Goal: Task Accomplishment & Management: Use online tool/utility

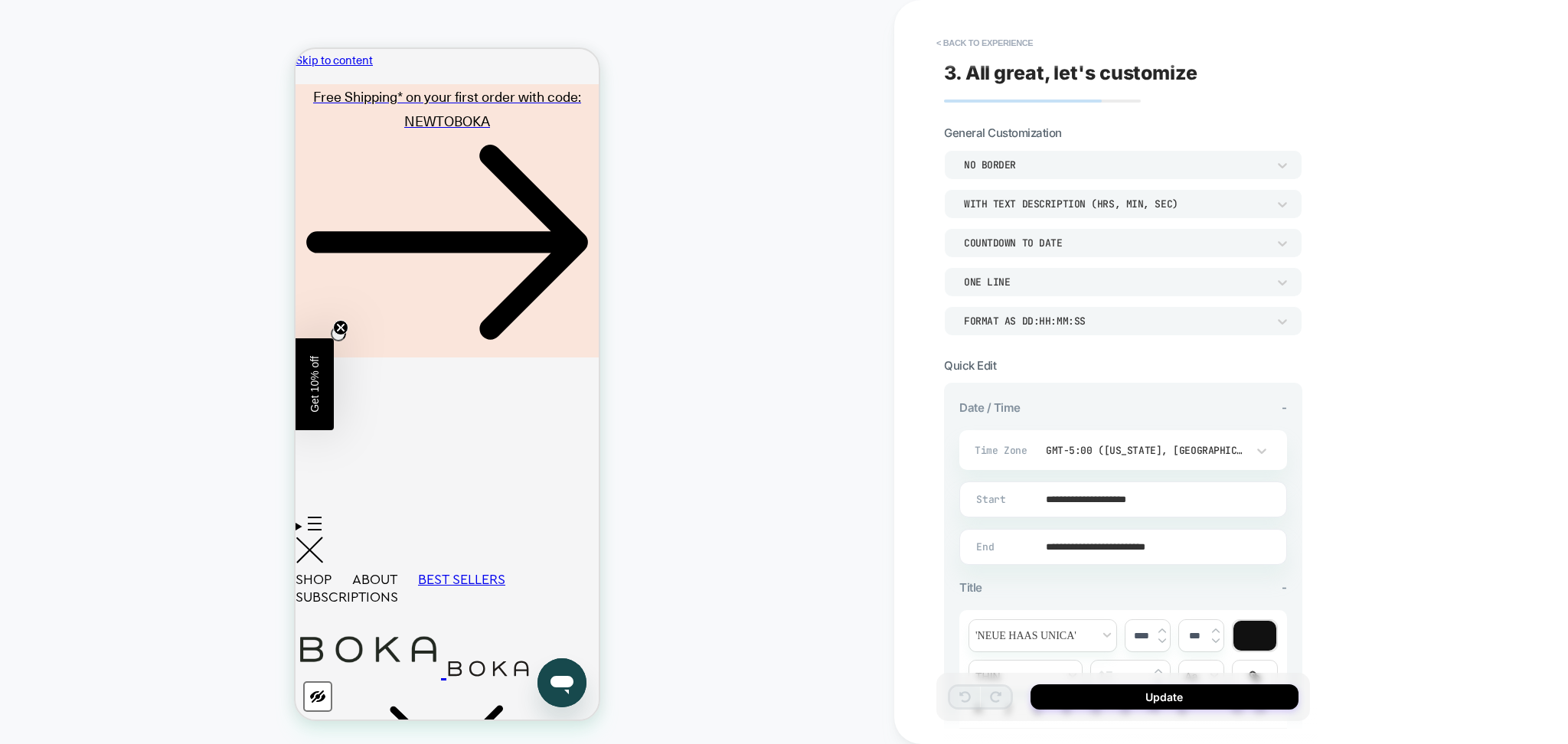
scroll to position [331, 0]
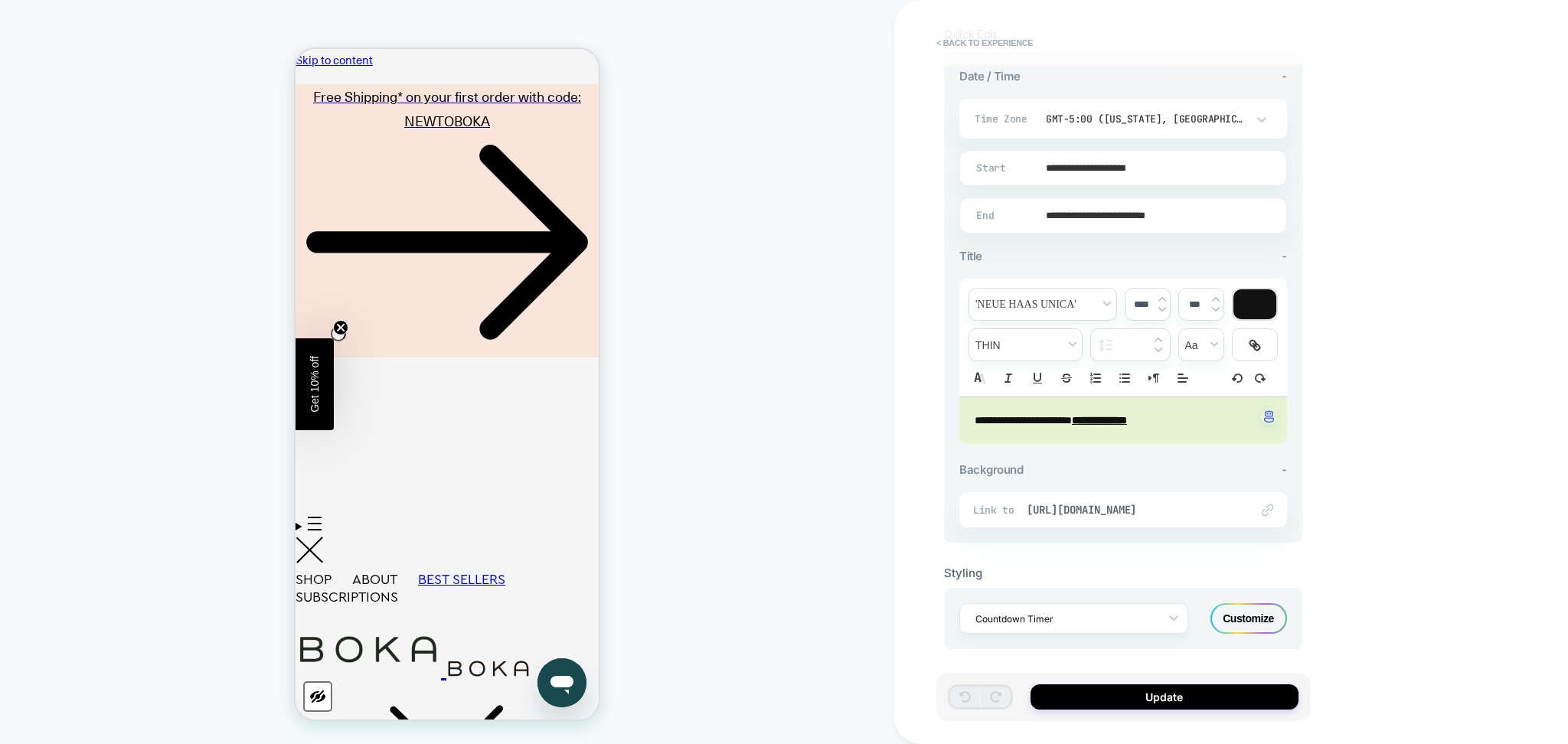
click at [1257, 611] on div "Customize" at bounding box center [1249, 618] width 76 height 30
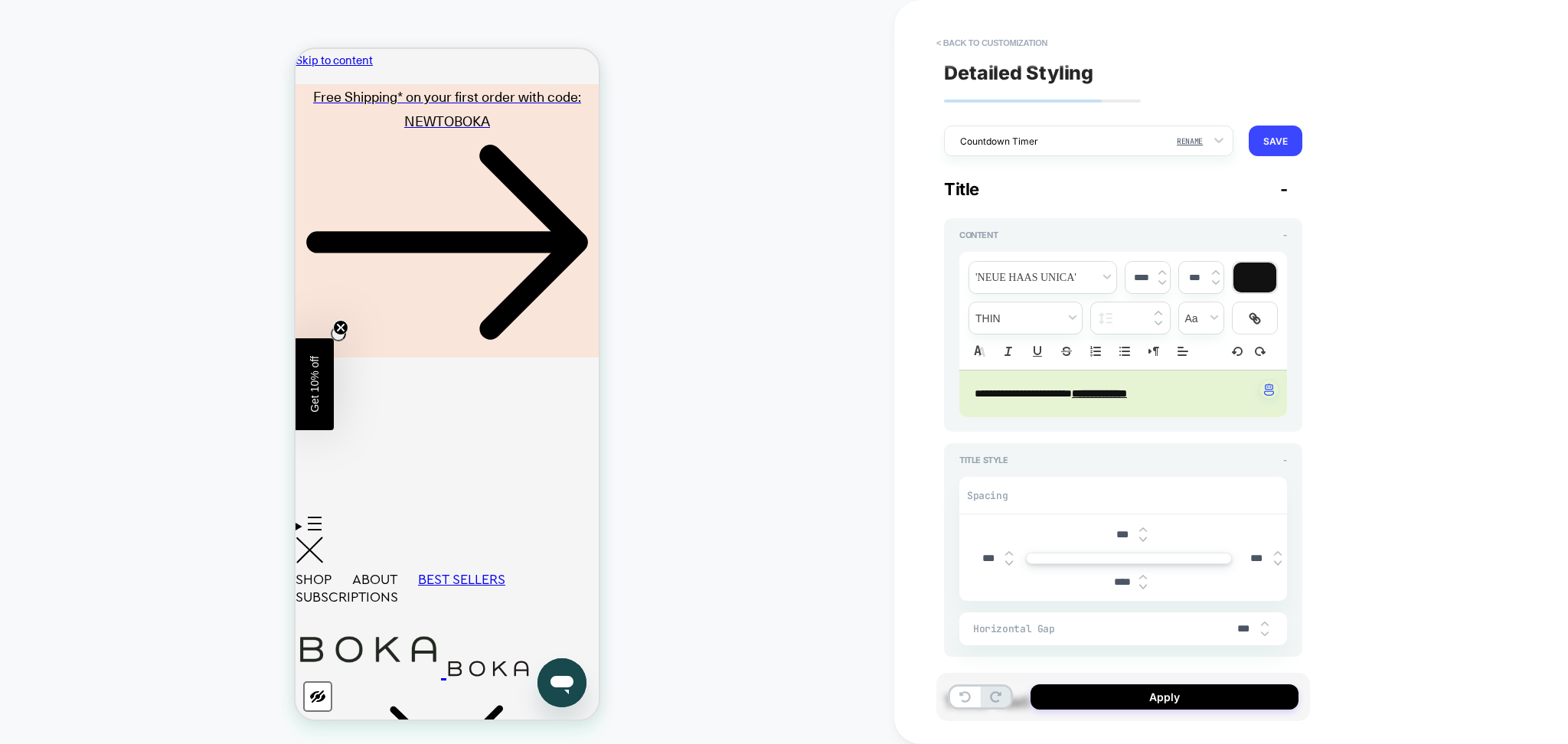
type textarea "*"
click at [1140, 404] on div "**********" at bounding box center [1123, 394] width 327 height 47
type input "****"
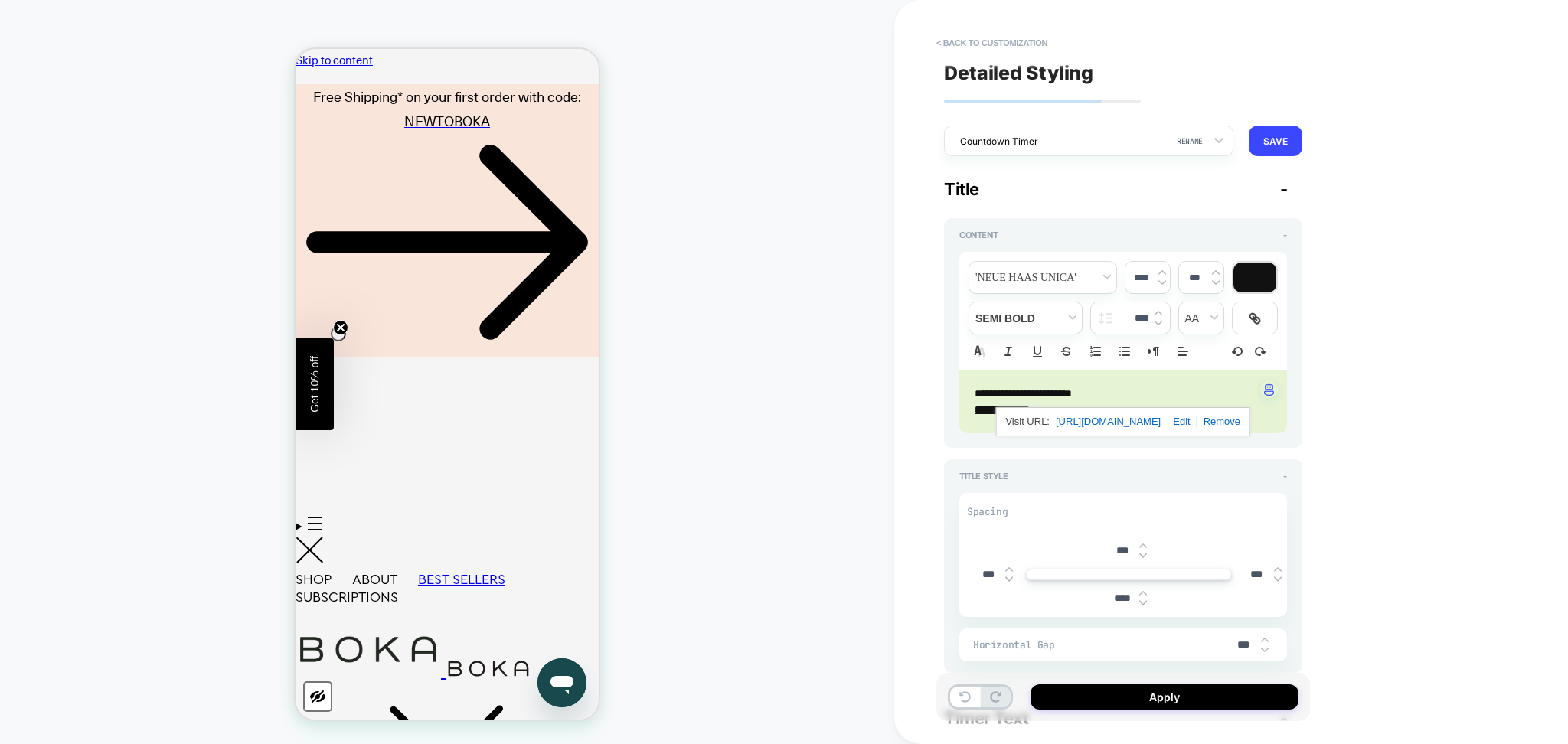
type textarea "*"
click at [1454, 332] on div "**********" at bounding box center [1232, 372] width 674 height 744
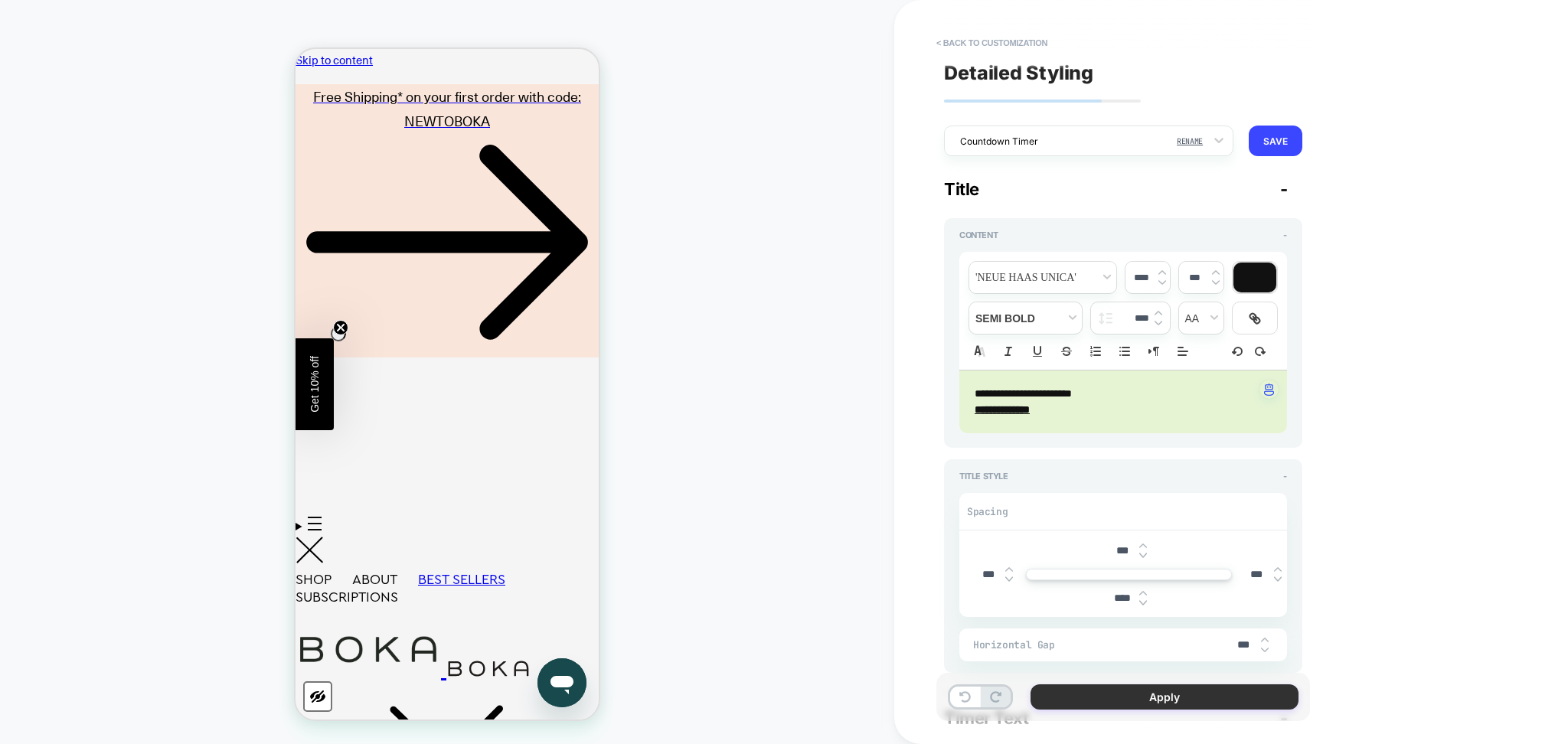
click at [1197, 710] on button "Apply" at bounding box center [1165, 697] width 268 height 25
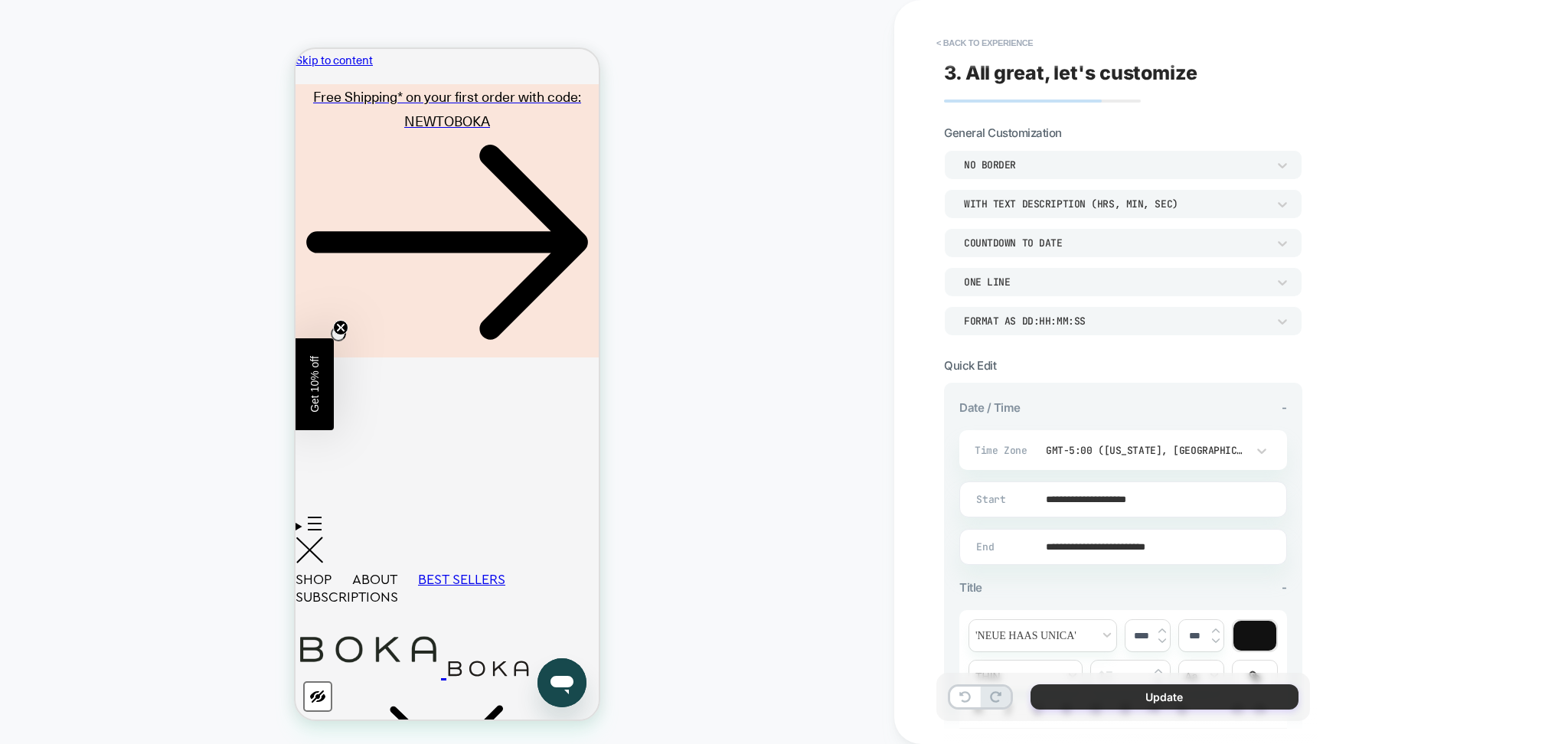
click at [1214, 691] on button "Update" at bounding box center [1165, 697] width 268 height 25
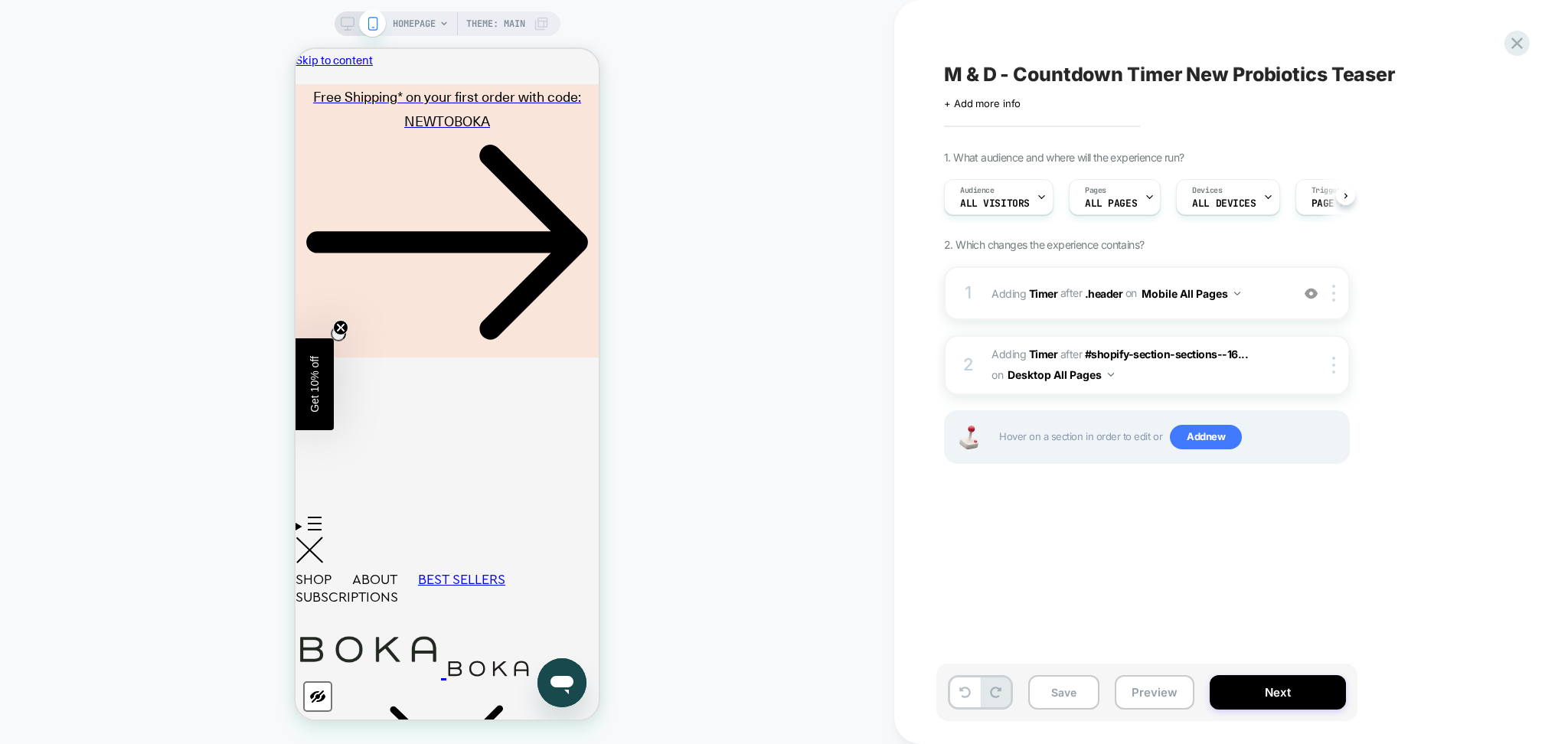
scroll to position [0, 1]
click at [350, 28] on icon at bounding box center [347, 23] width 14 height 14
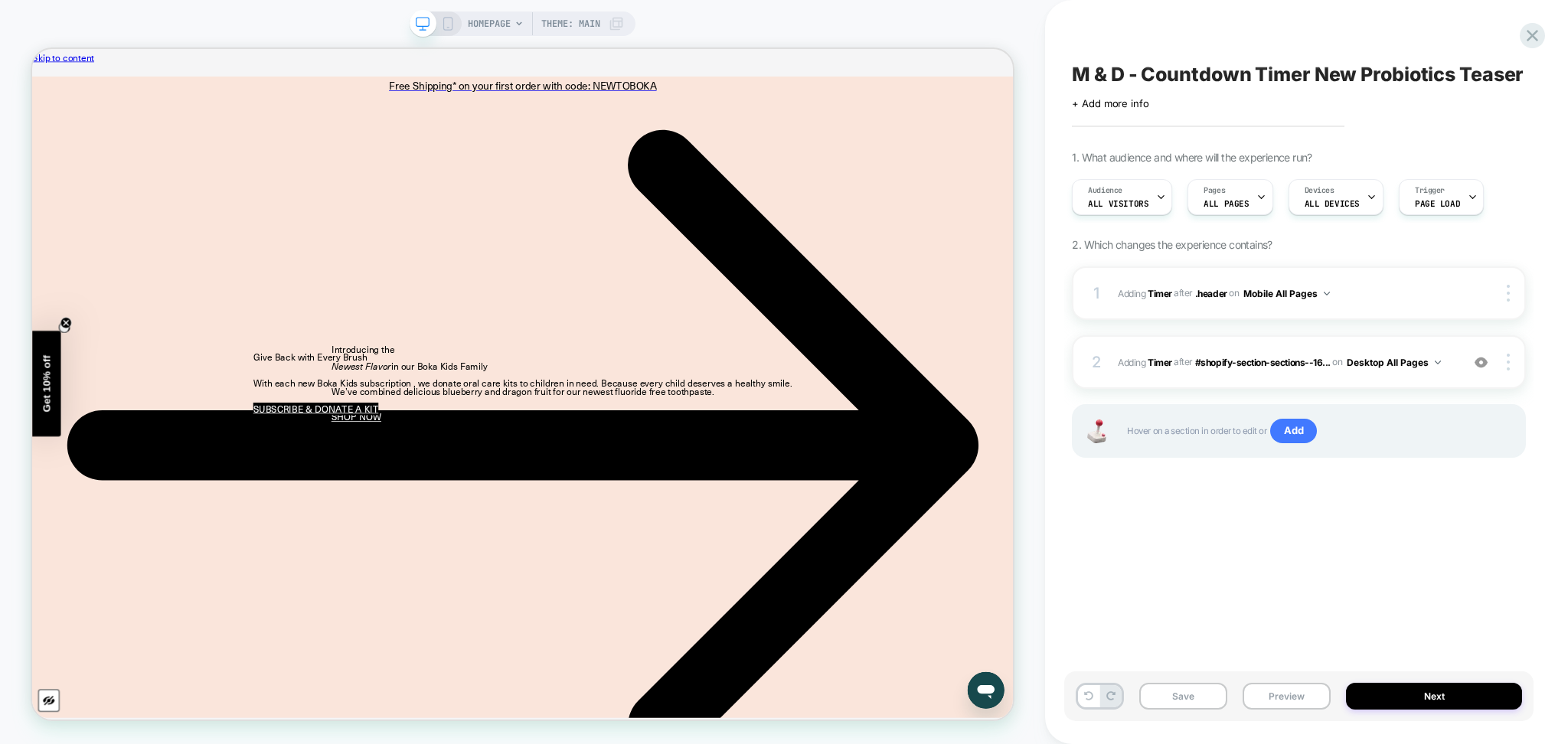
scroll to position [0, 1]
click at [1337, 378] on div "2 #_loomi_addon_1751376269196_dup1755854440 Adding Timer AFTER #shopify-section…" at bounding box center [1299, 362] width 454 height 53
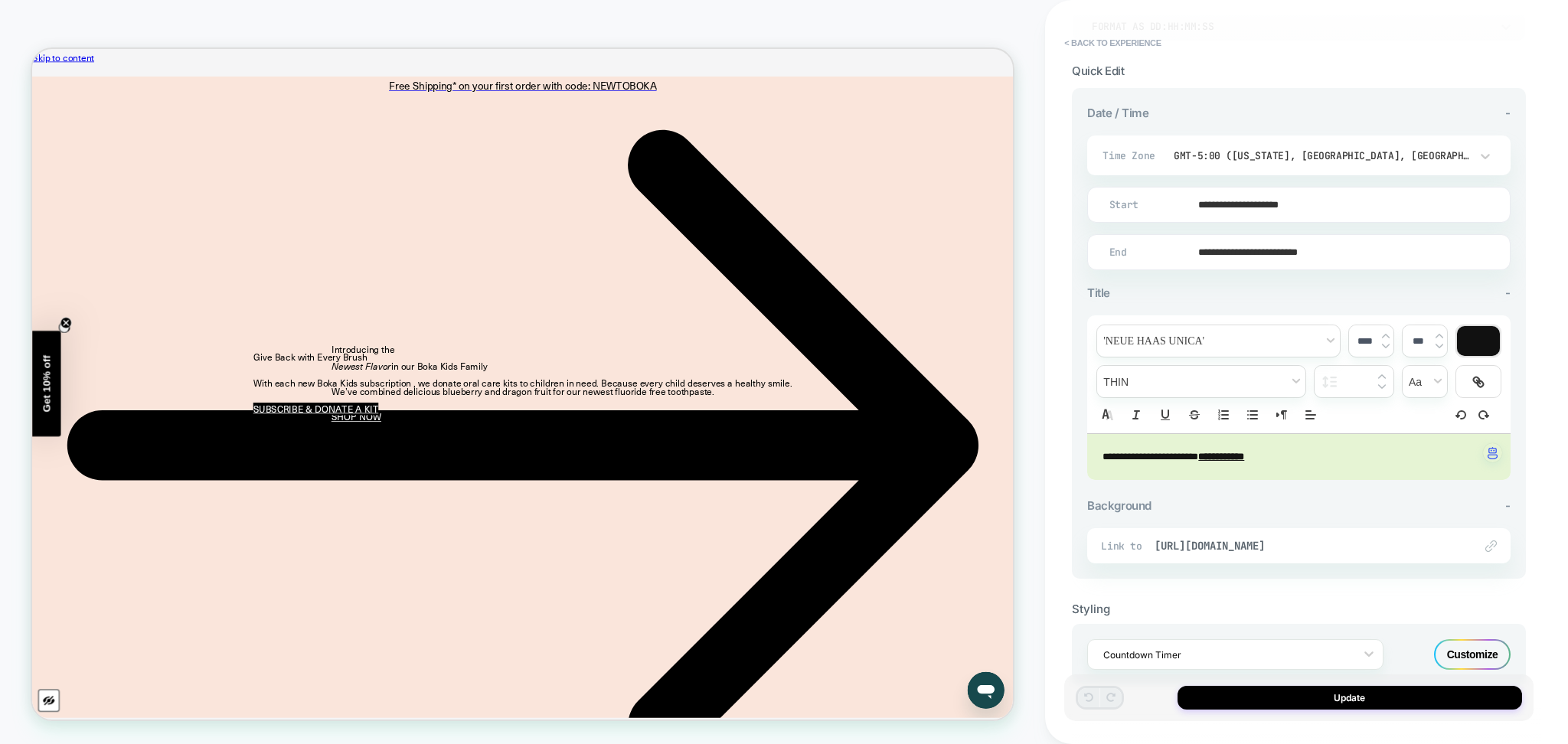
scroll to position [306, 0]
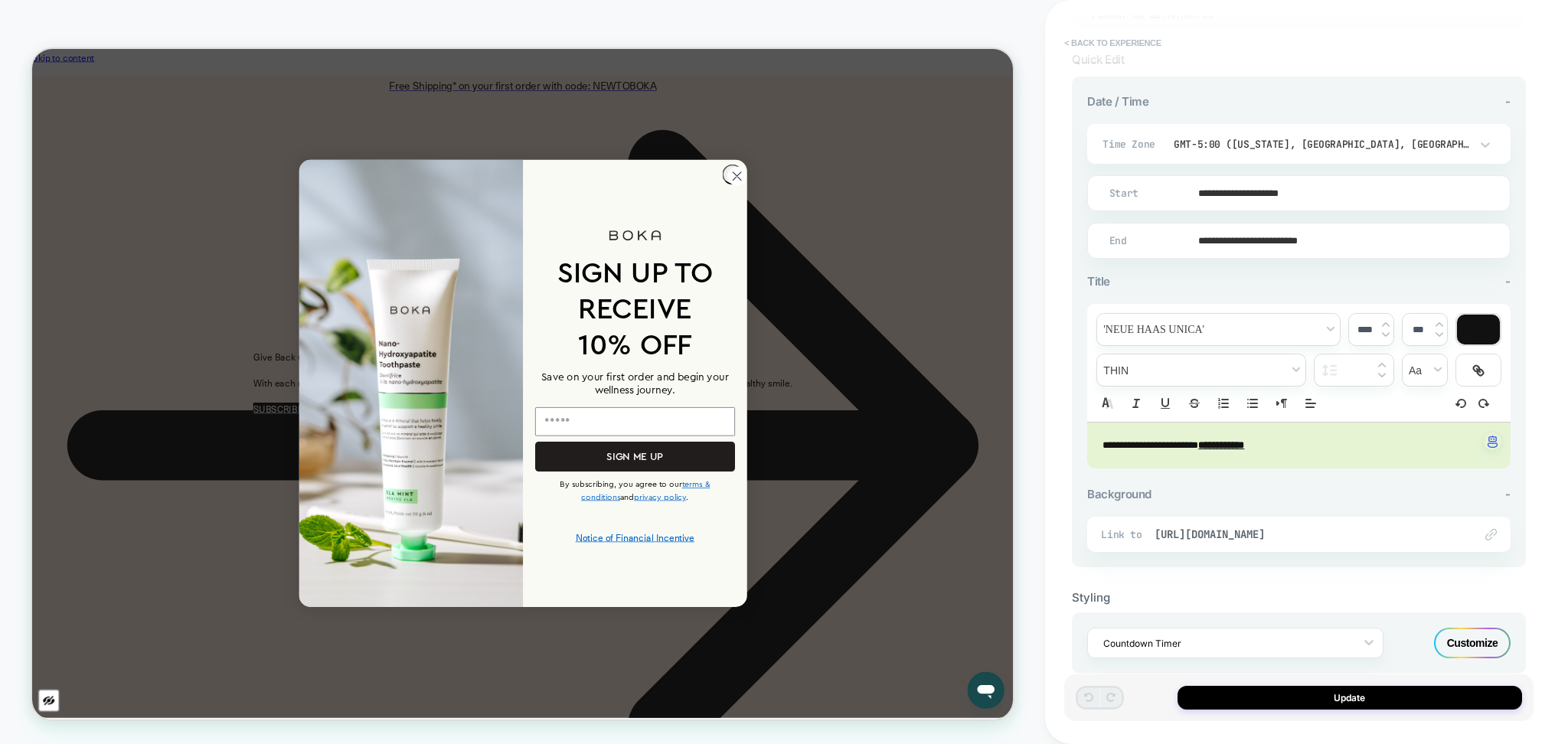
click at [1139, 49] on button "< Back to experience" at bounding box center [1112, 42] width 112 height 25
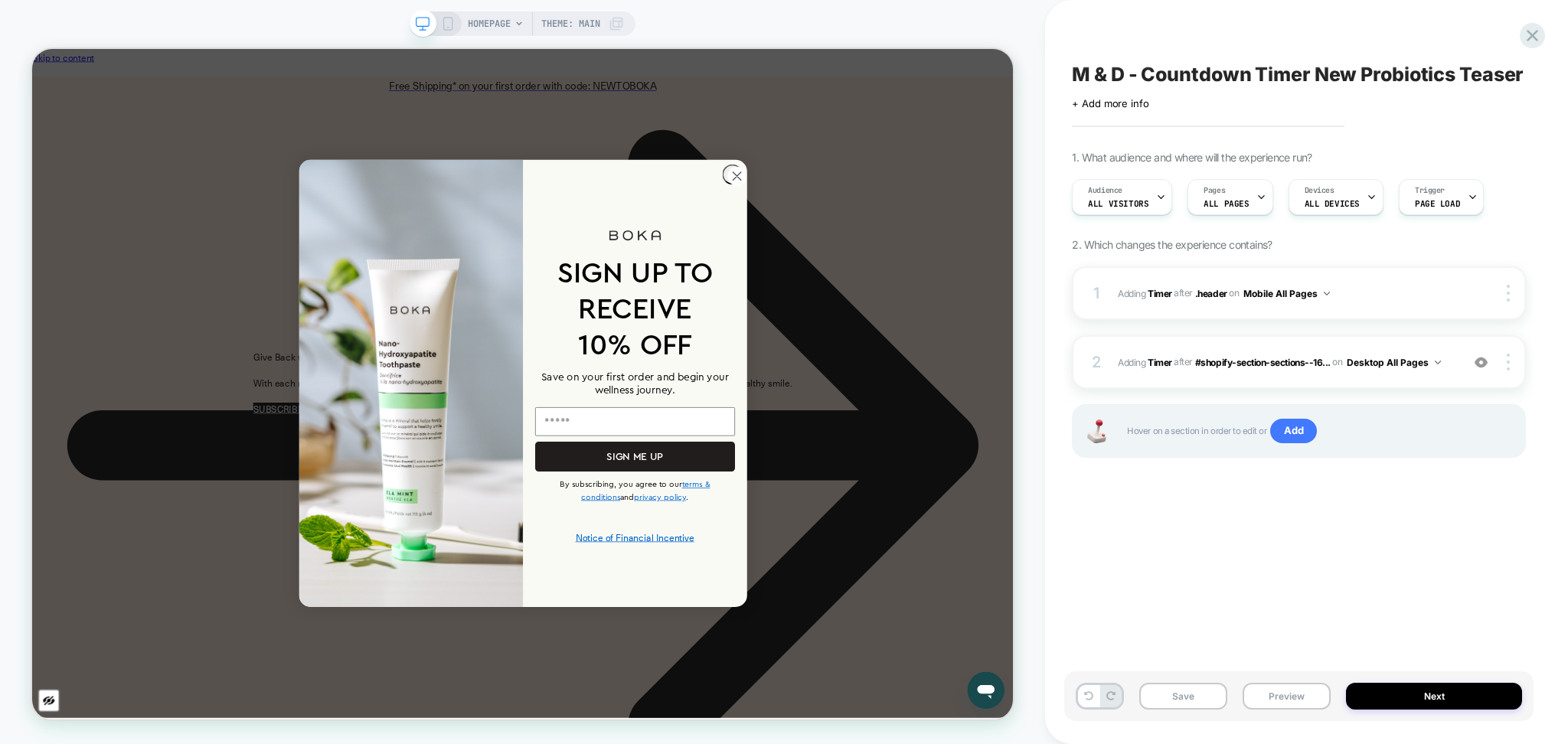
scroll to position [0, 1]
click at [453, 25] on icon at bounding box center [448, 23] width 14 height 14
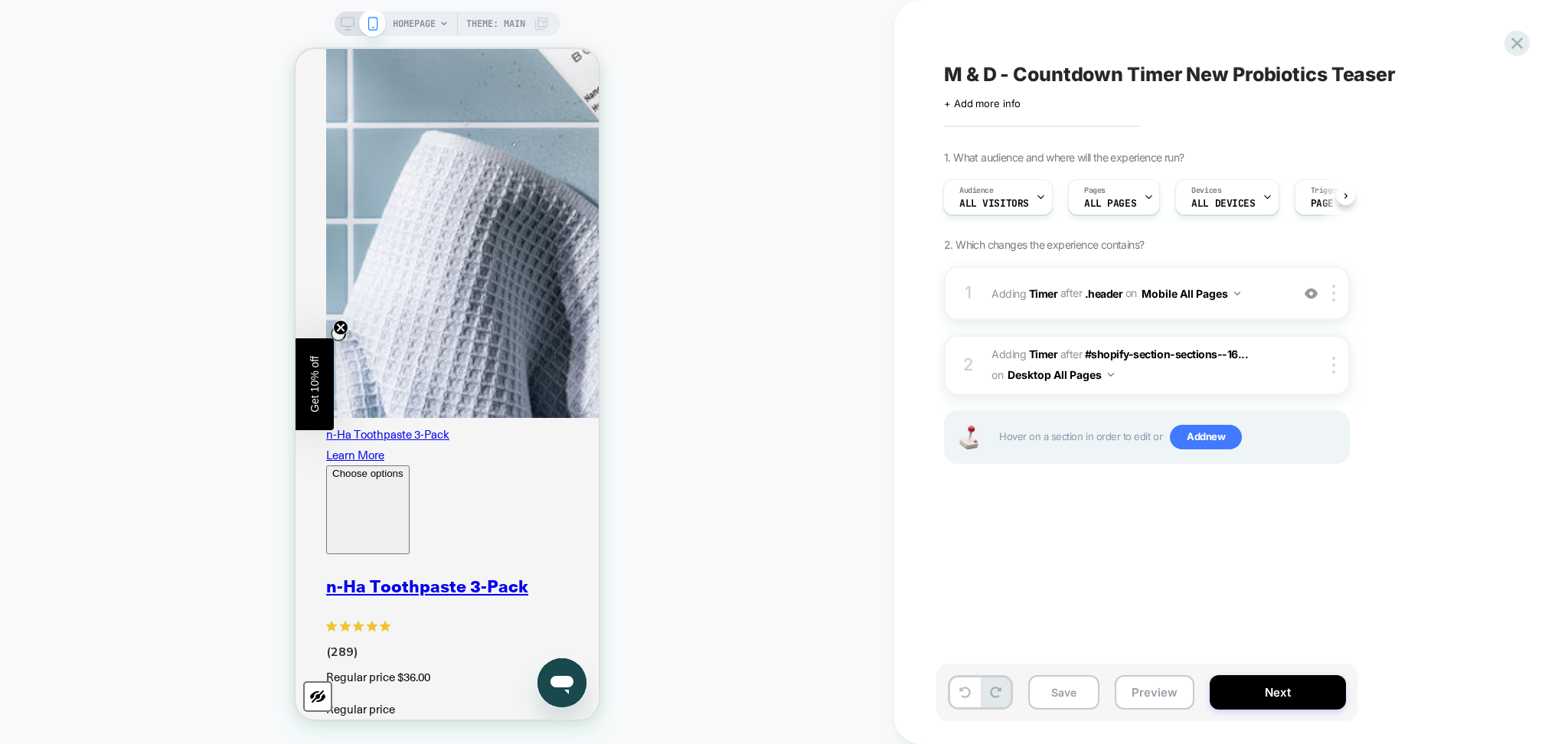
scroll to position [6376, 0]
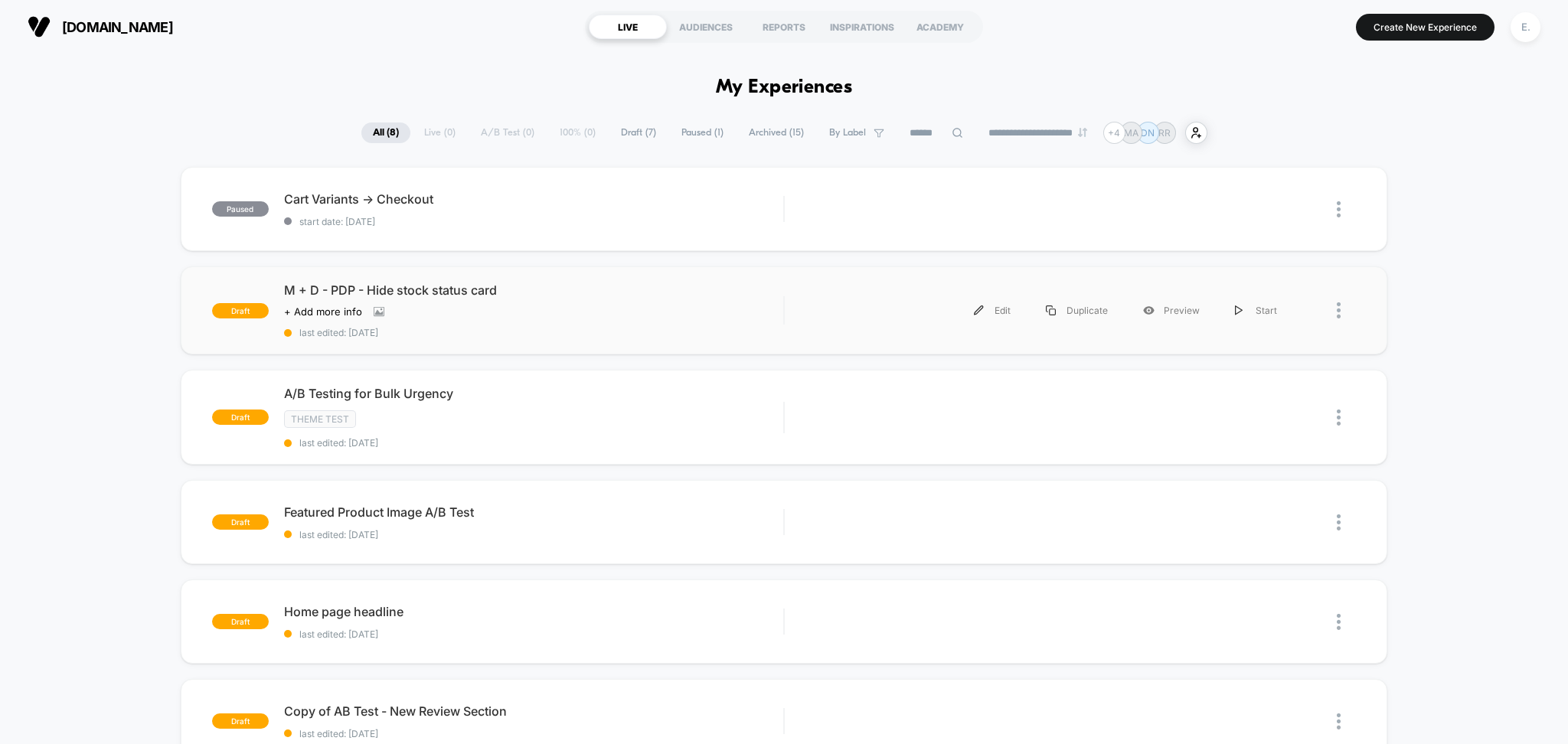
click at [628, 303] on div "M + D - PDP - Hide stock status card Click to view images Click to edit experie…" at bounding box center [535, 311] width 500 height 56
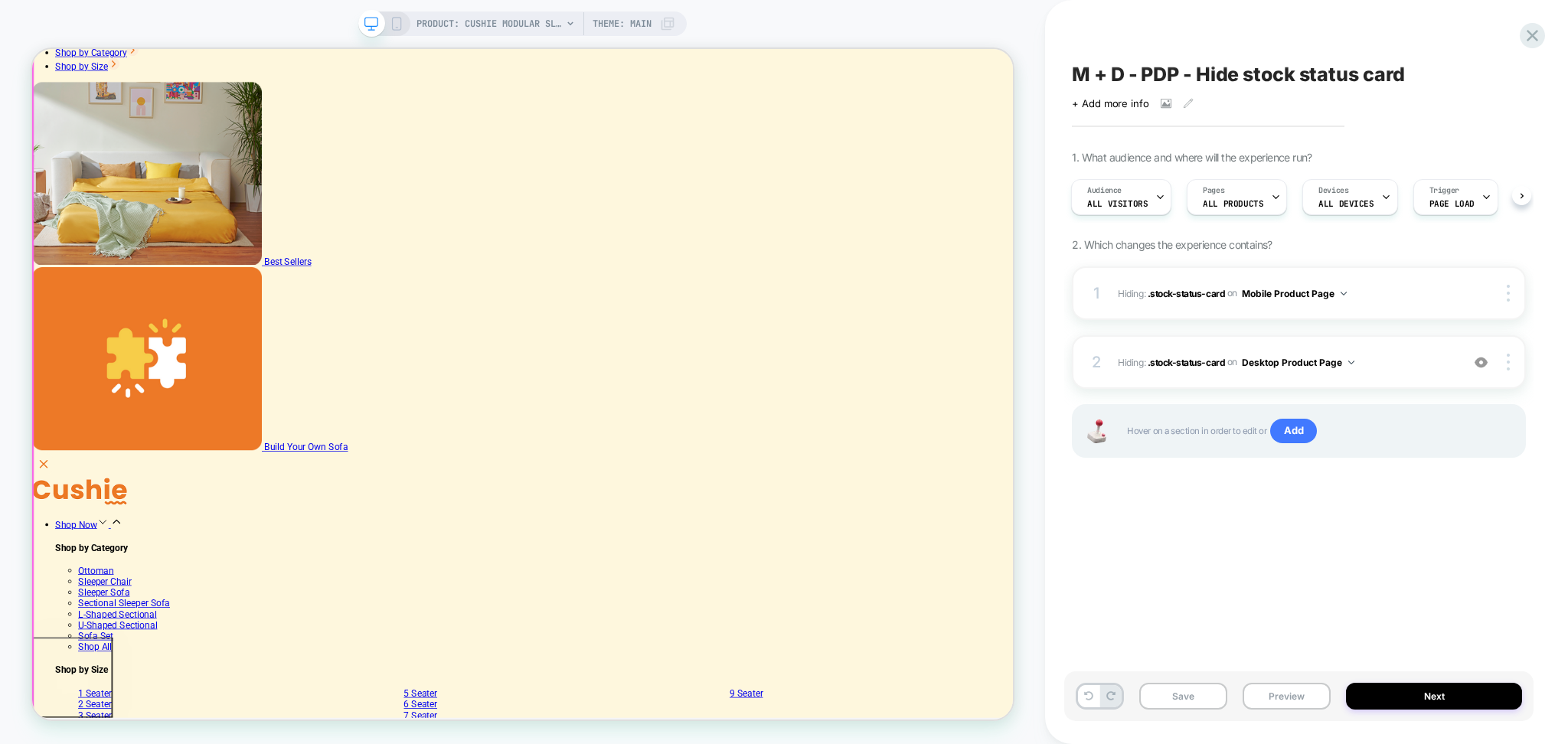
scroll to position [408, 0]
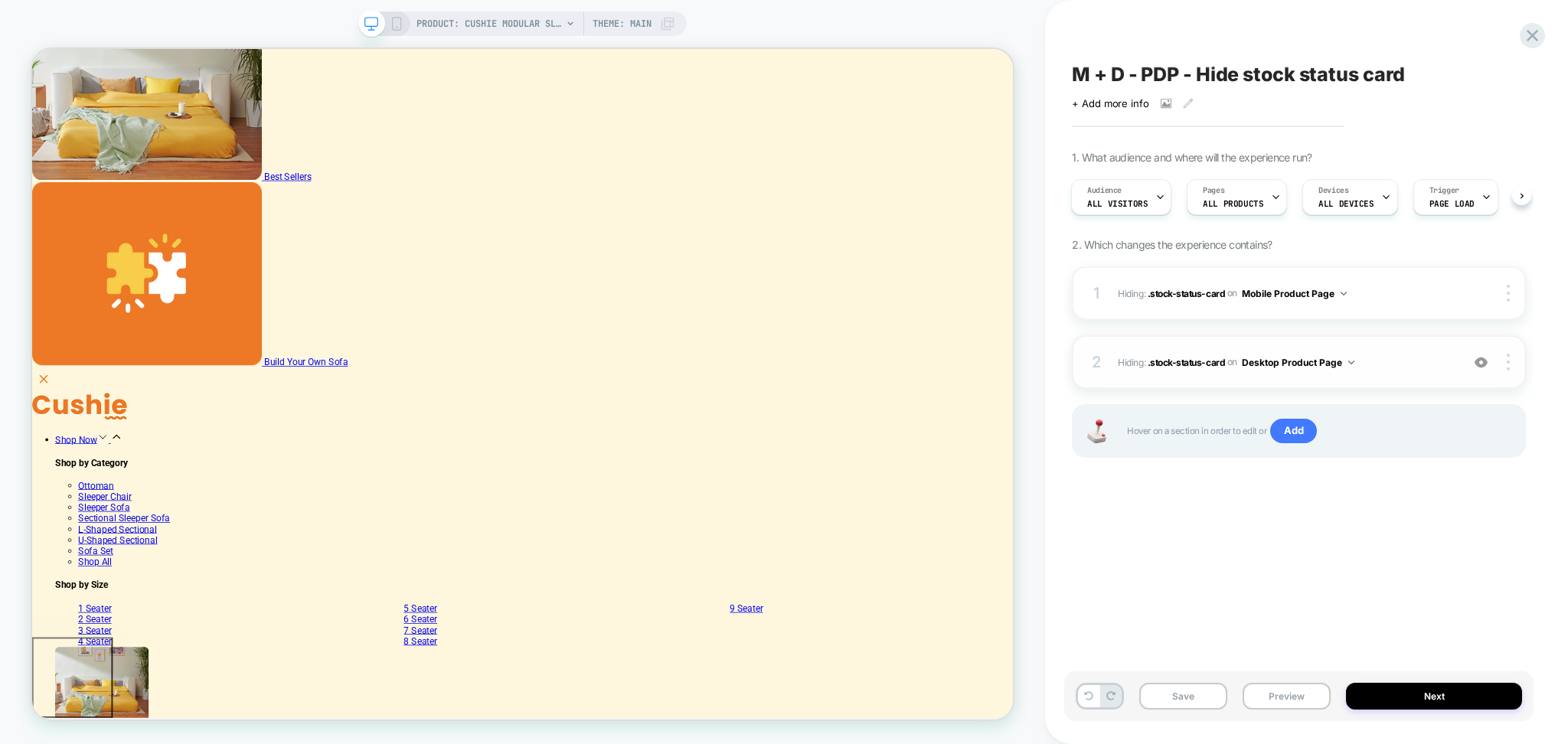
click at [1478, 363] on img at bounding box center [1481, 362] width 13 height 13
click at [1478, 365] on img at bounding box center [1481, 362] width 13 height 13
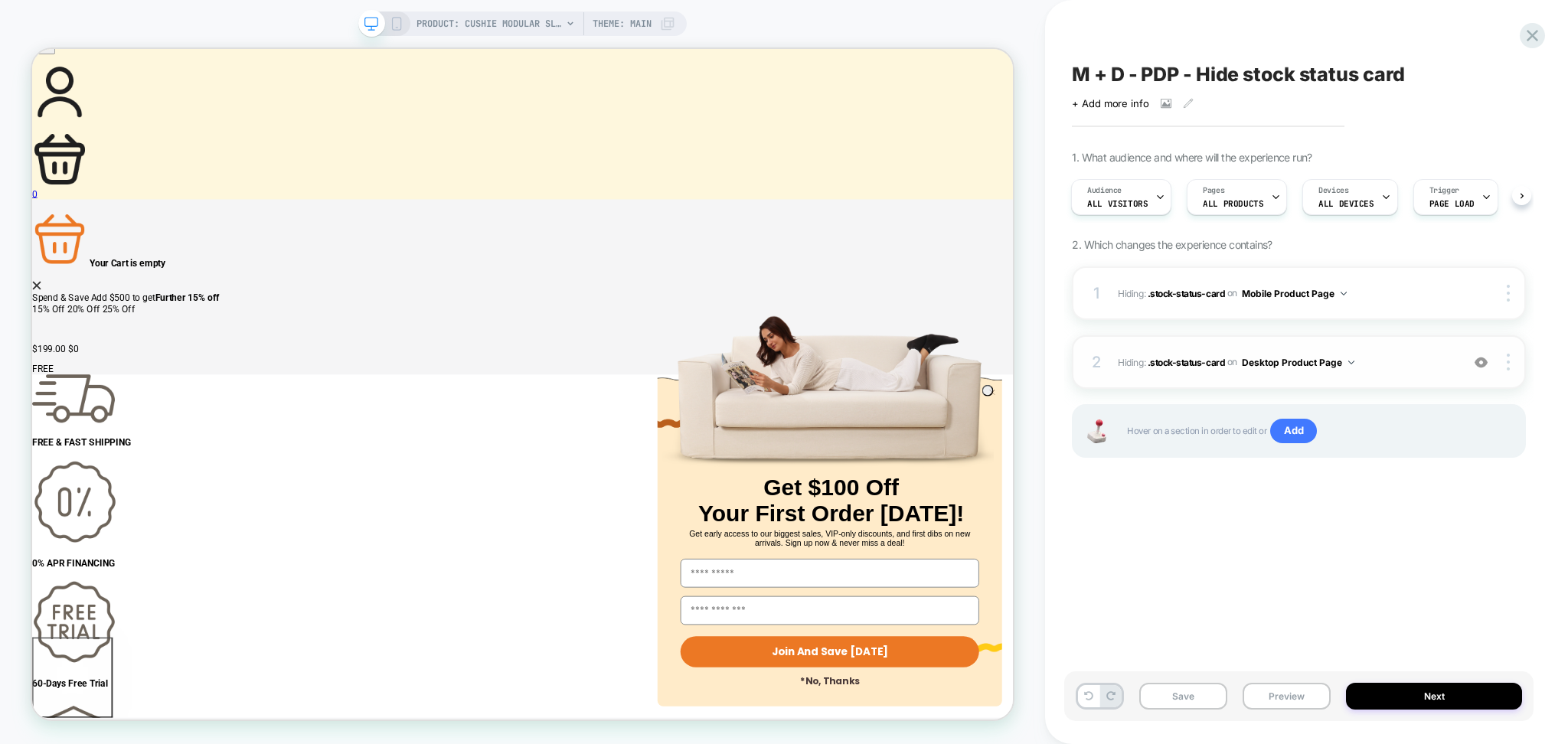
scroll to position [1326, 0]
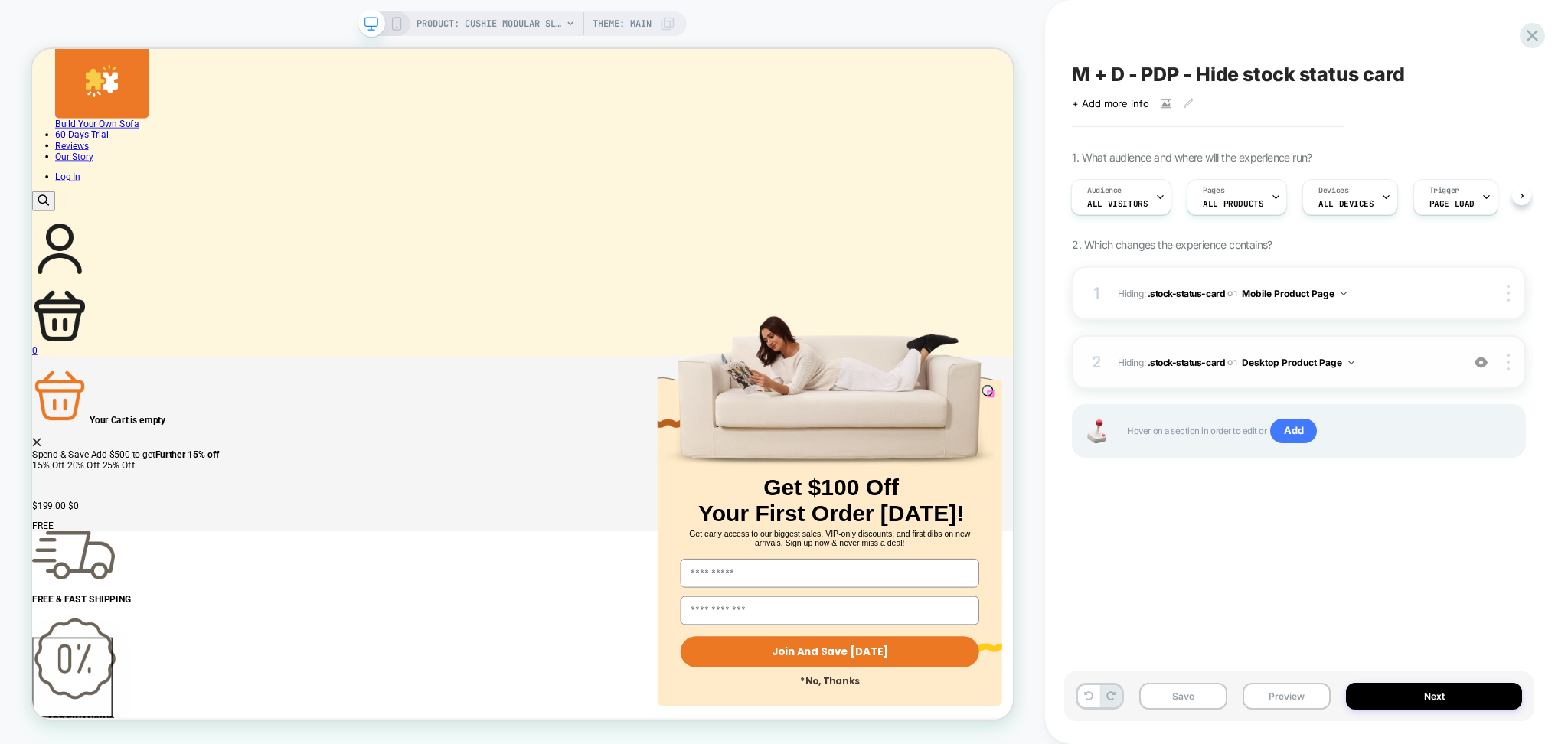
click at [1310, 506] on icon "Close dialog" at bounding box center [1313, 507] width 6 height 6
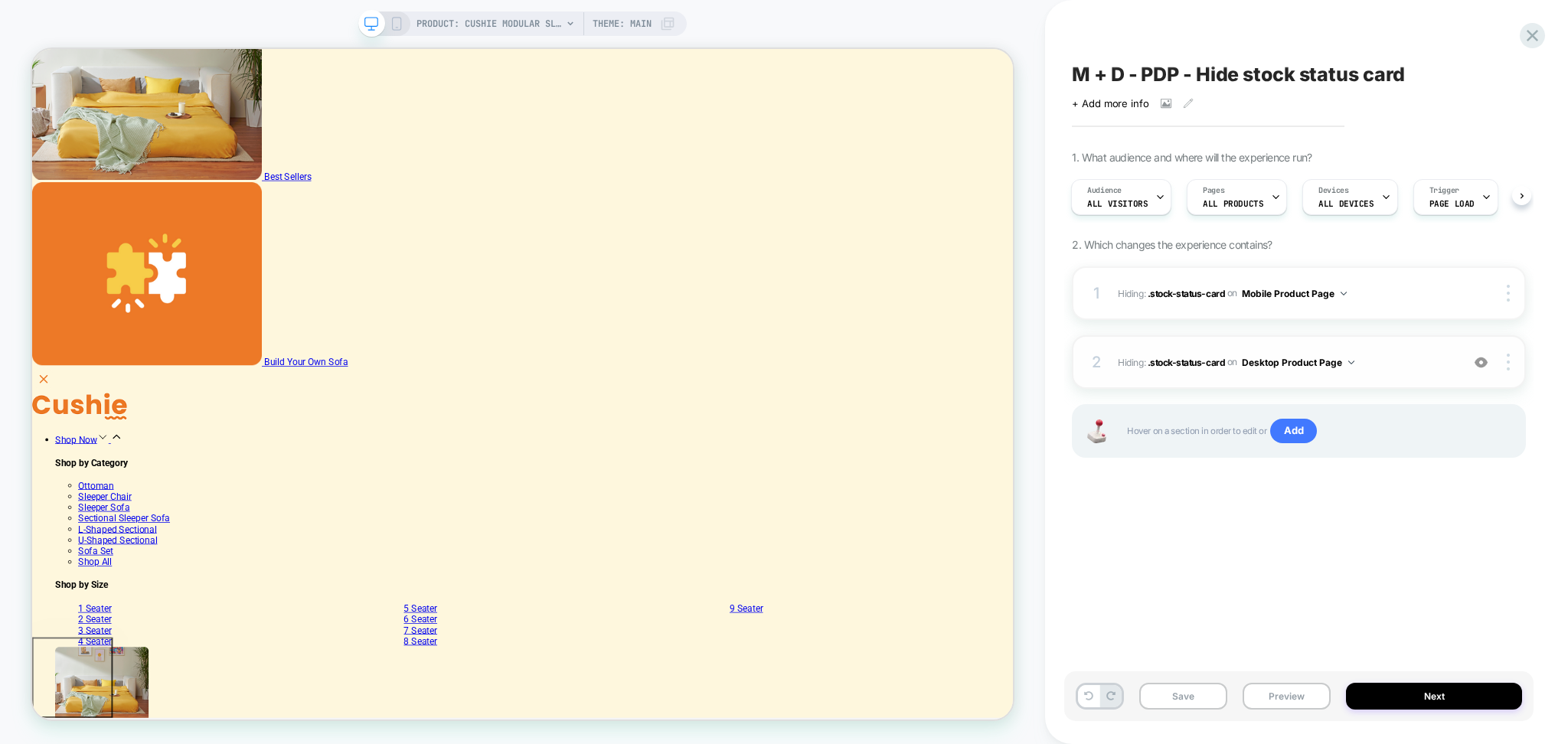
scroll to position [0, 0]
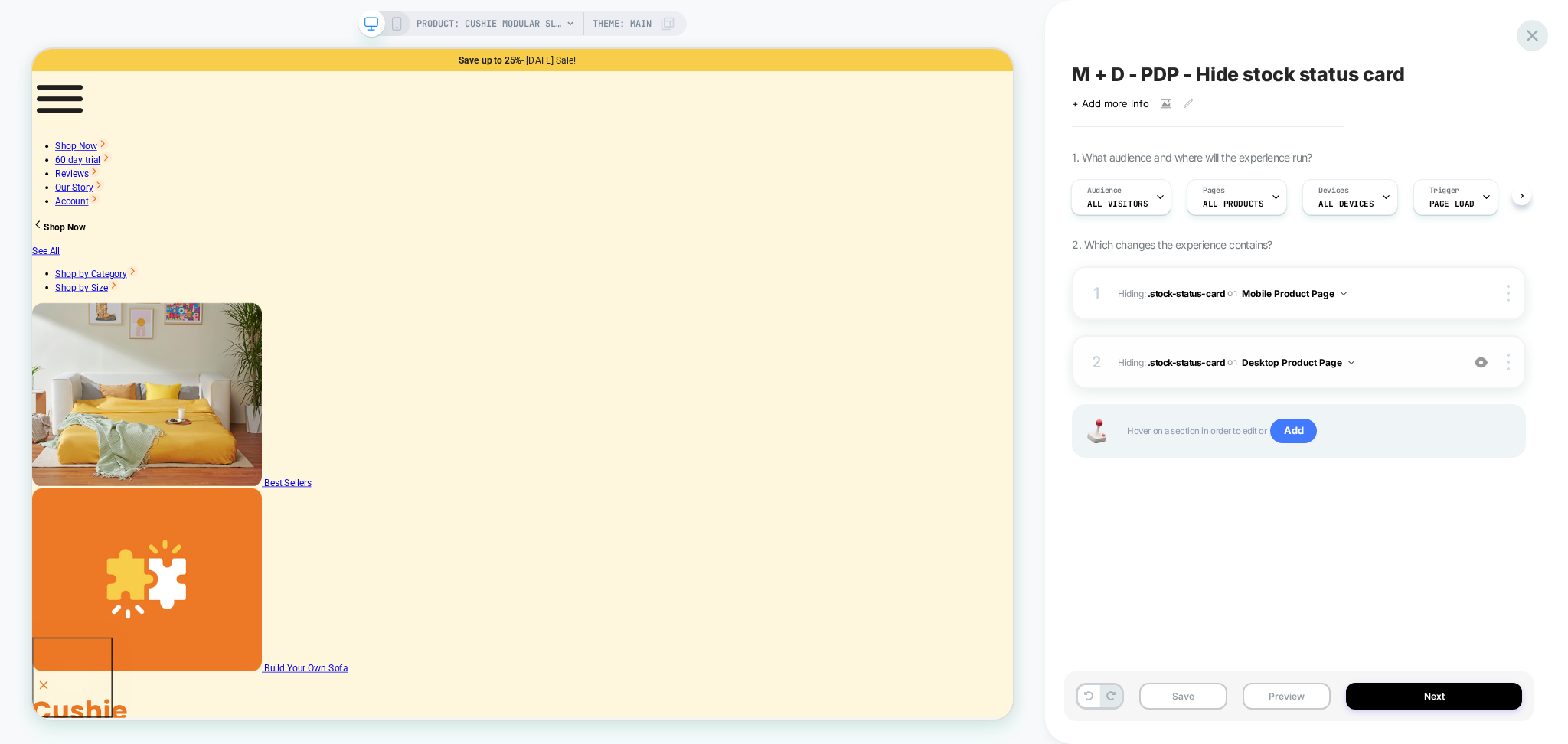
click at [1538, 29] on icon at bounding box center [1533, 36] width 21 height 21
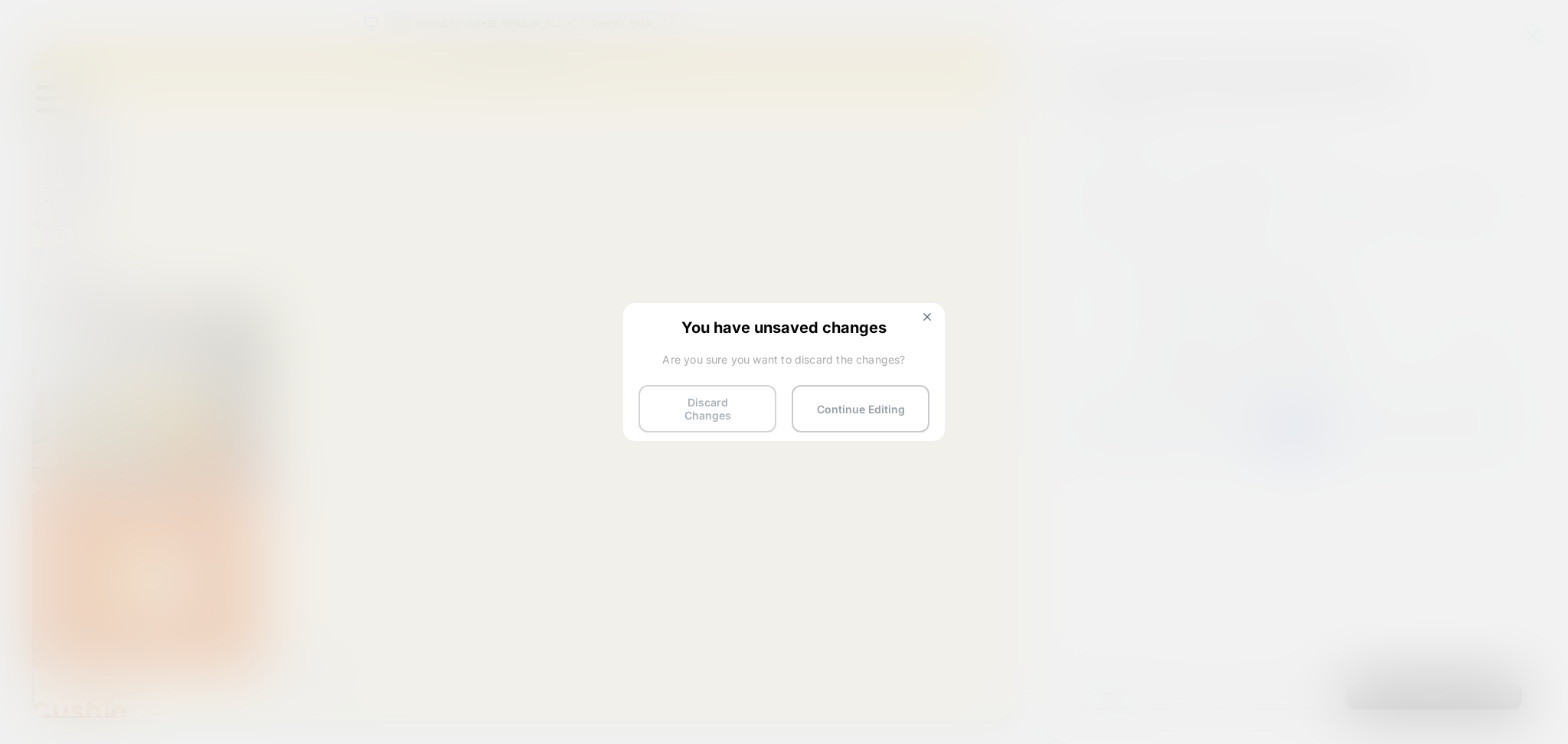
click at [711, 396] on button "Discard Changes" at bounding box center [708, 409] width 138 height 48
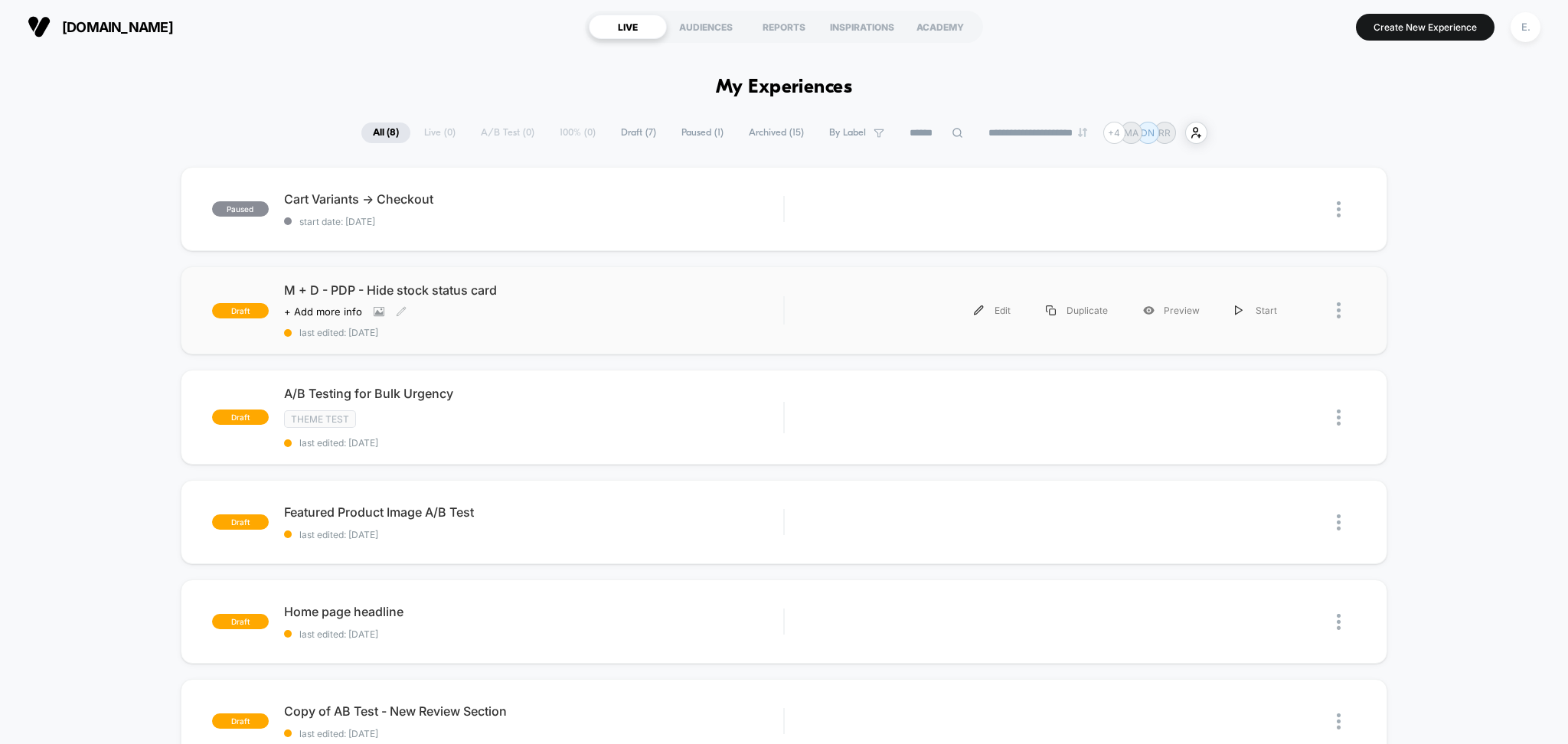
click at [567, 317] on div "Click to view images Click to edit experience details + Add more info" at bounding box center [459, 311] width 350 height 12
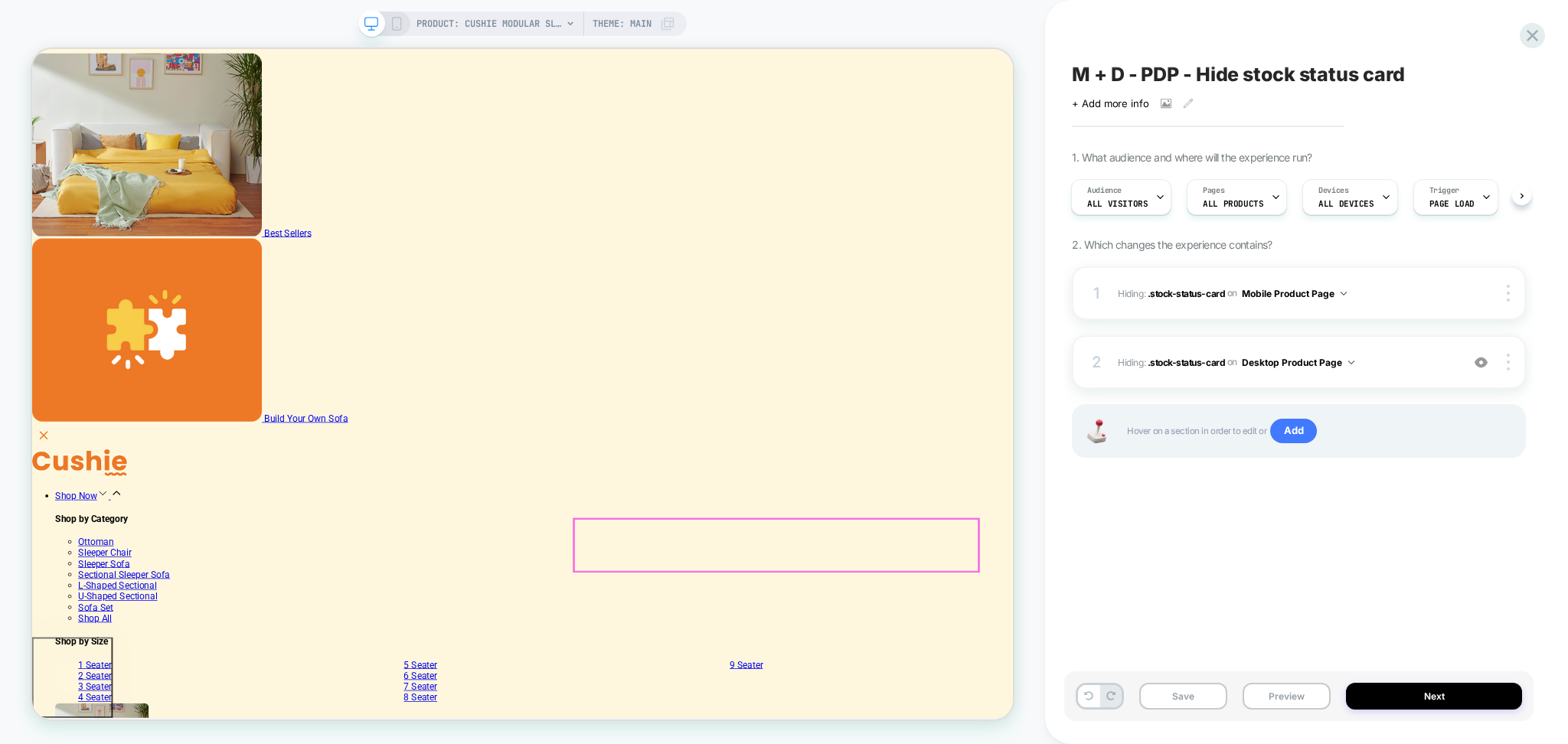
scroll to position [408, 0]
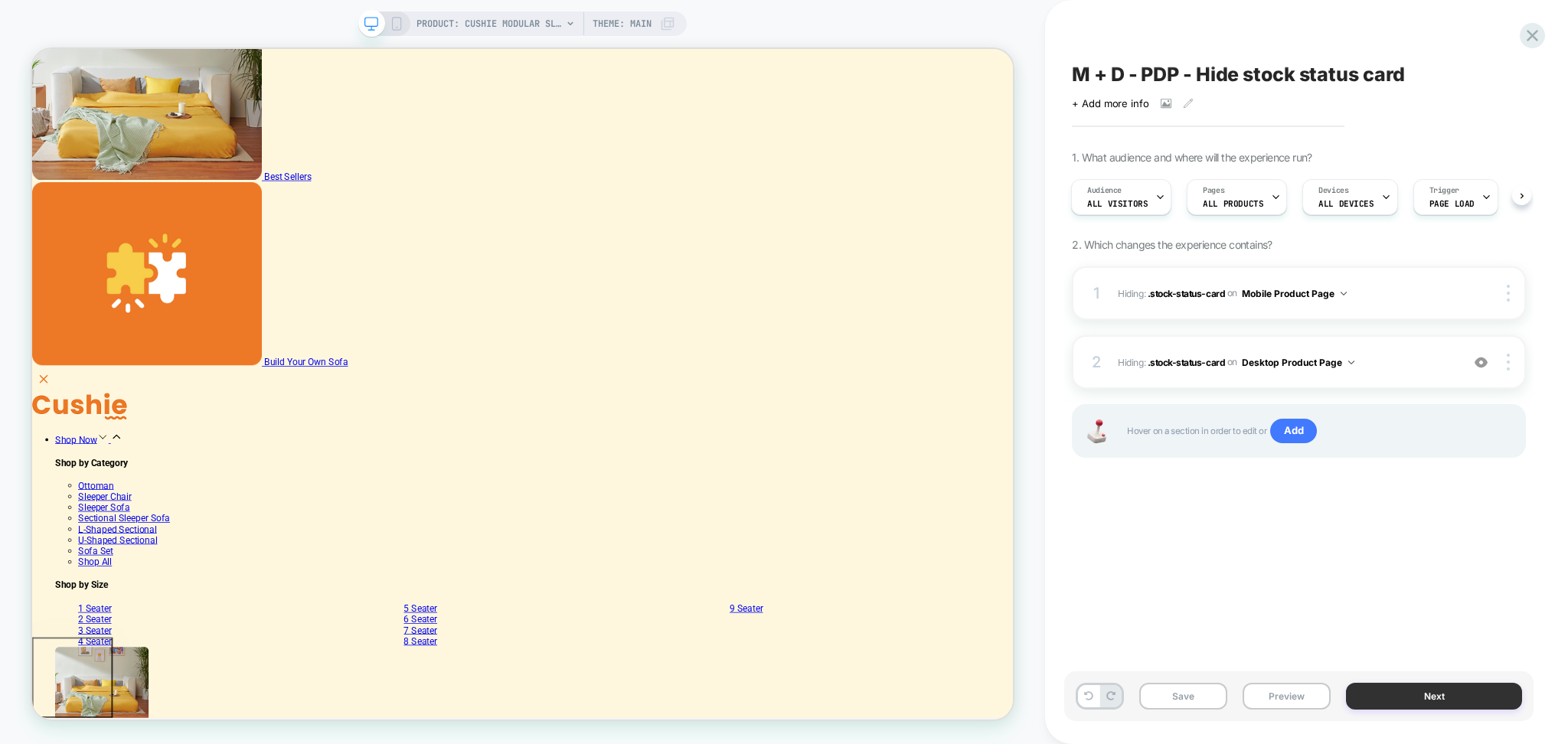
click at [1399, 698] on button "Next" at bounding box center [1434, 696] width 176 height 27
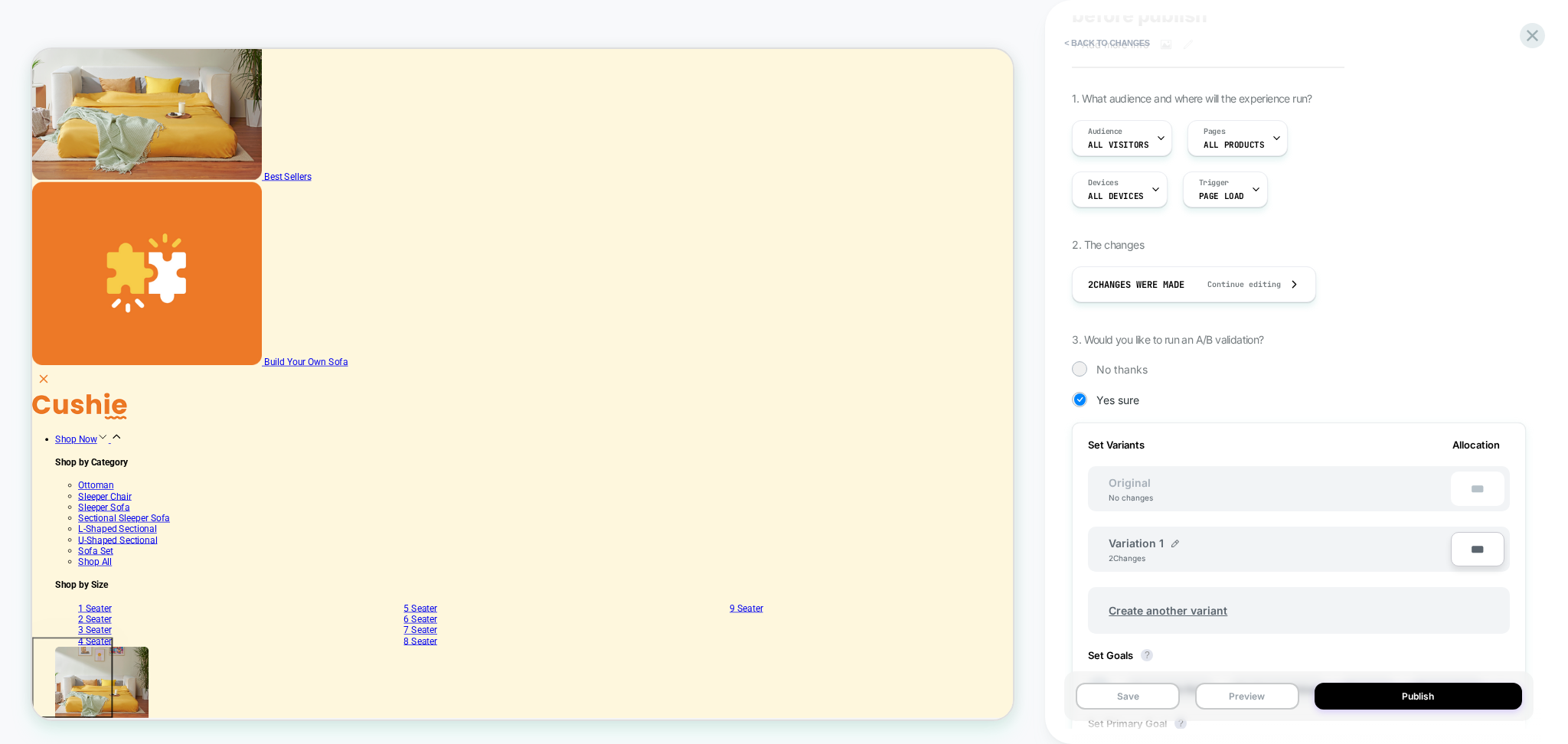
scroll to position [204, 0]
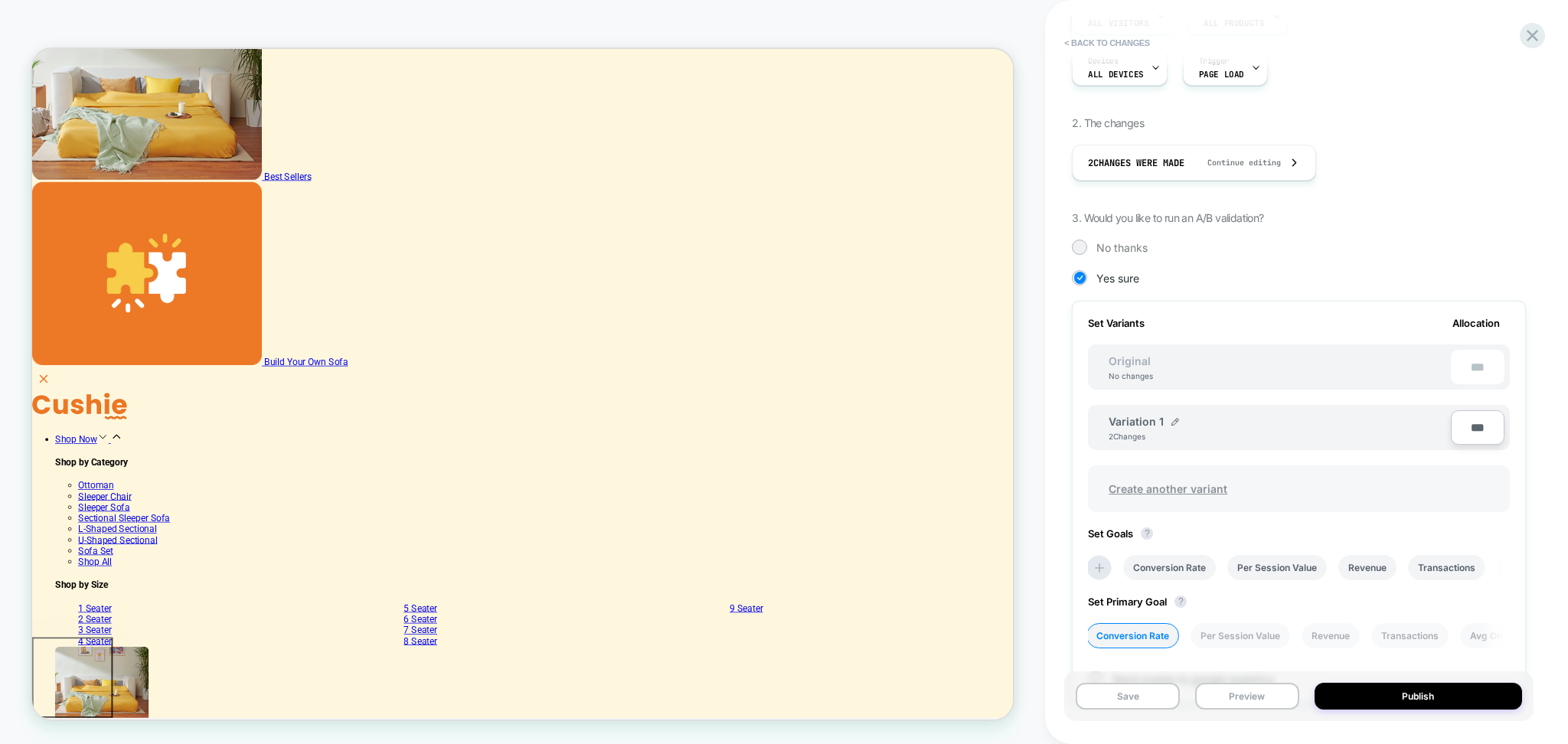
click at [1138, 484] on span "Create another variant" at bounding box center [1168, 488] width 149 height 36
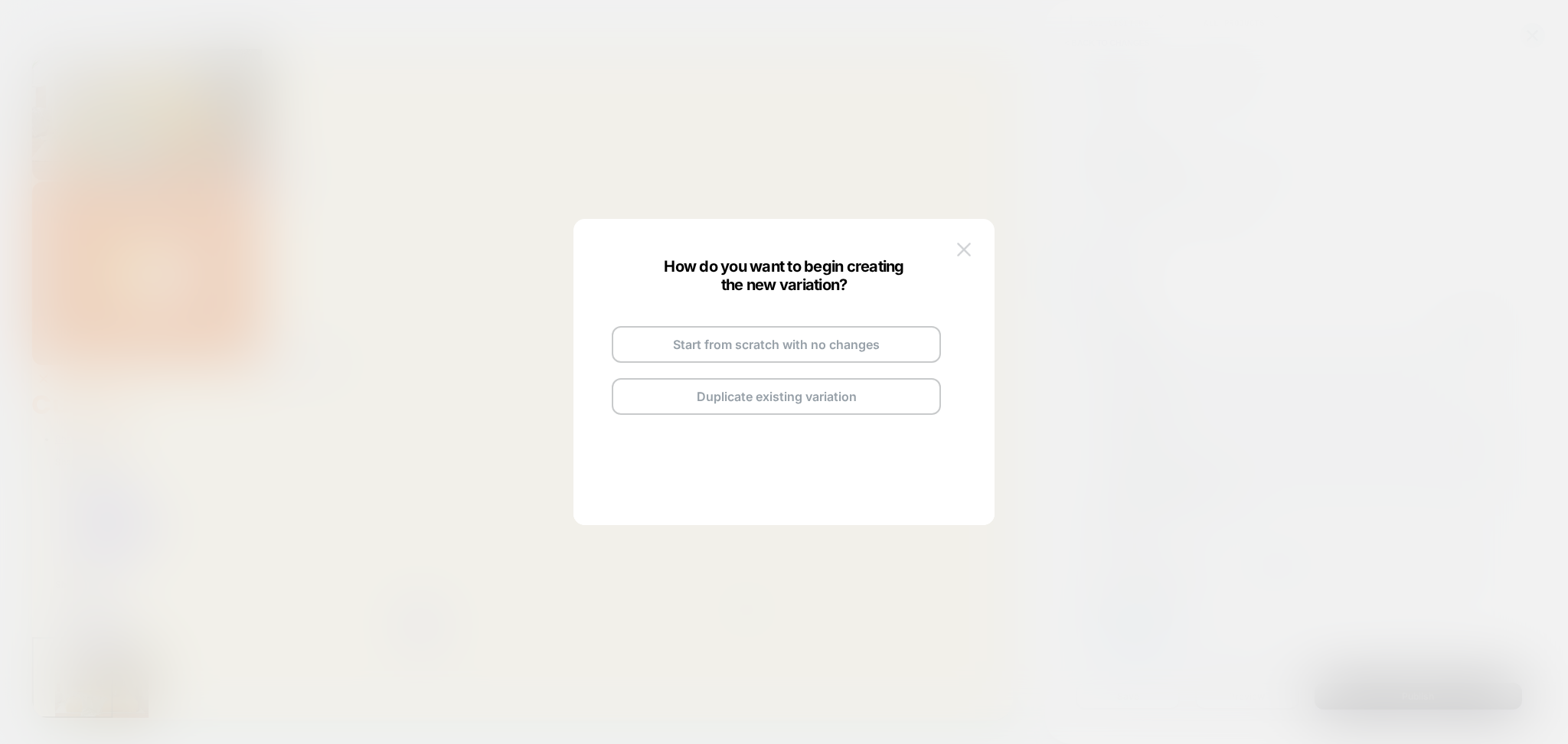
click at [957, 249] on img at bounding box center [963, 249] width 14 height 13
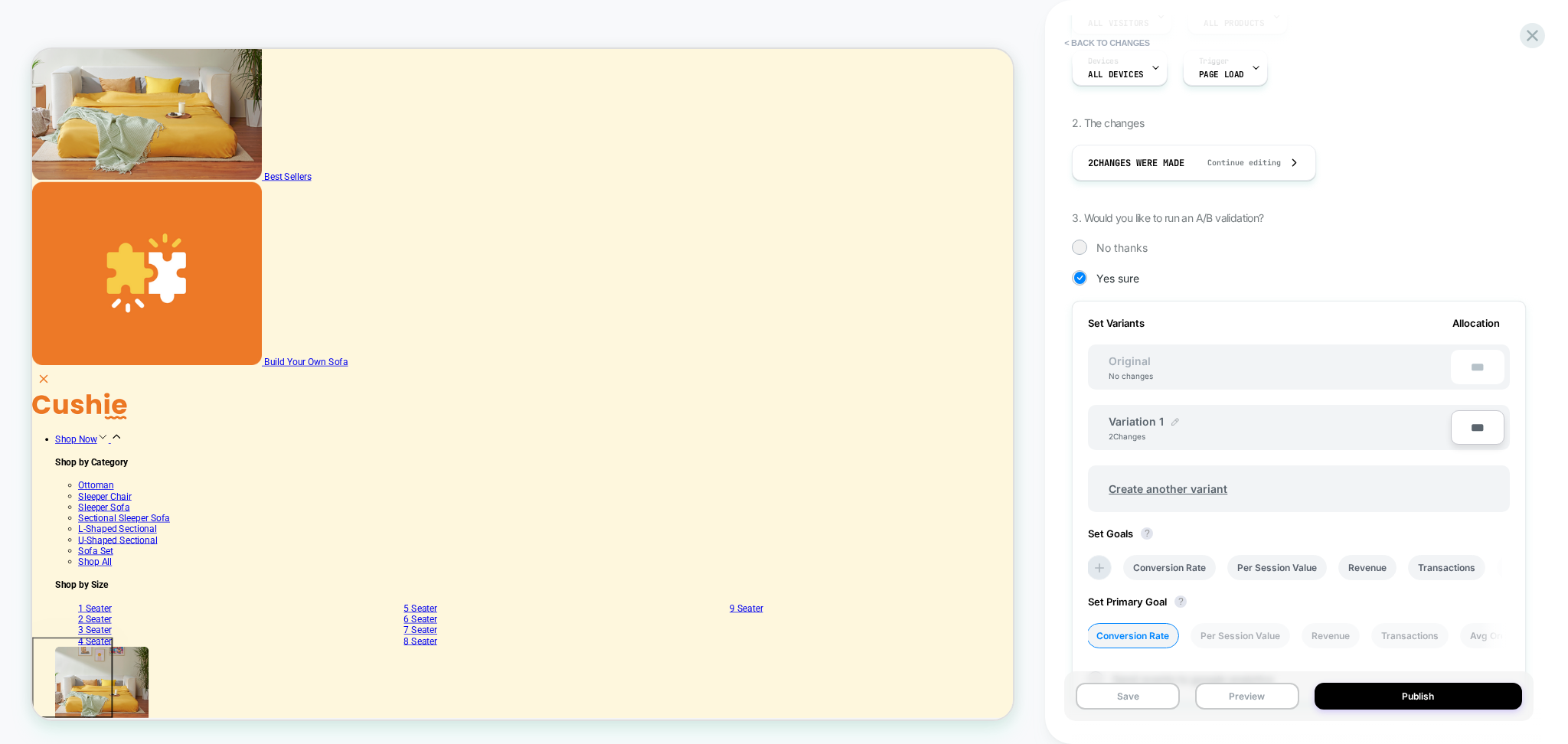
click at [1172, 420] on img at bounding box center [1176, 422] width 8 height 8
click at [1138, 431] on input "**********" at bounding box center [1164, 429] width 111 height 29
type input "********"
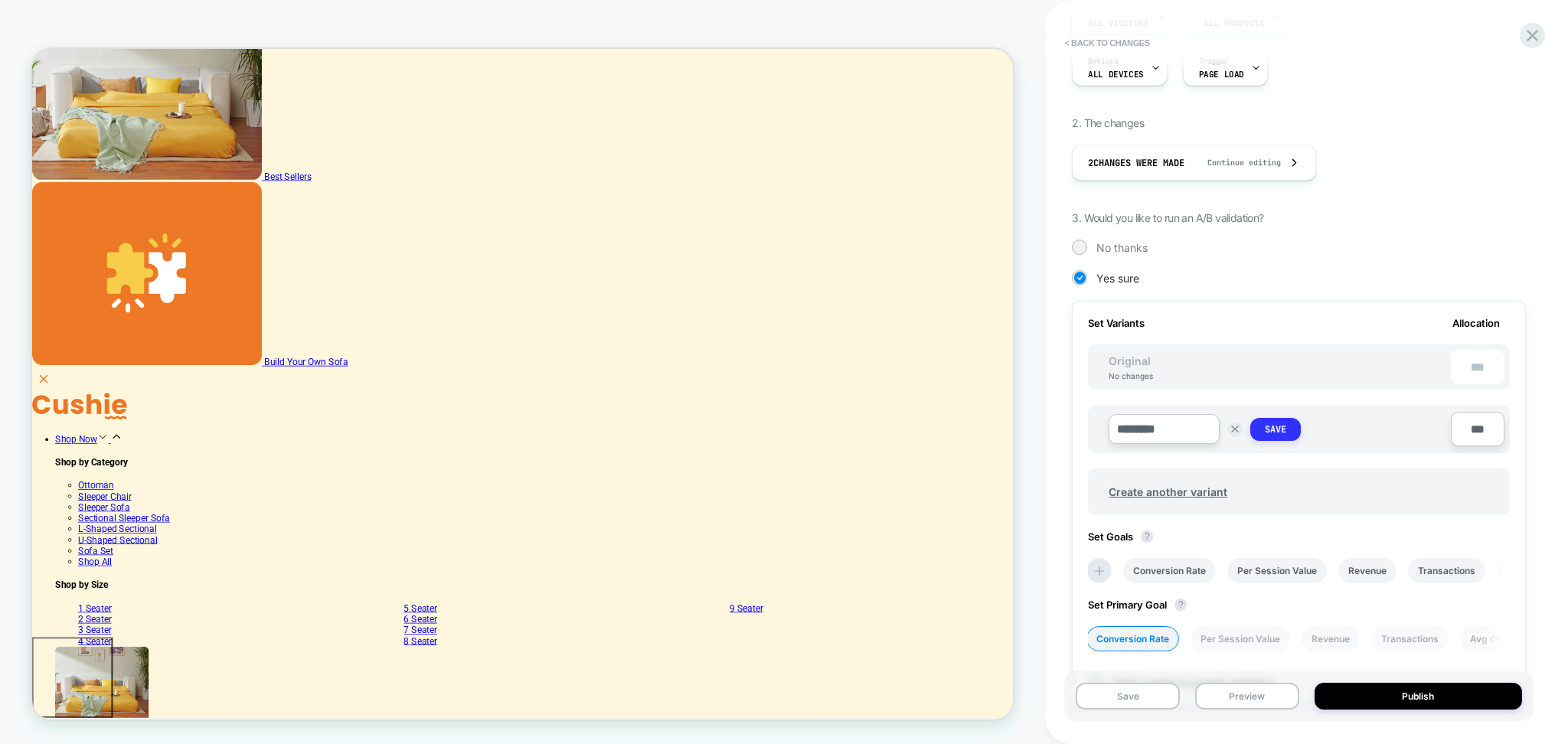
click at [1292, 426] on button "Save" at bounding box center [1276, 429] width 50 height 23
click at [1187, 484] on span "Create another variant" at bounding box center [1168, 488] width 149 height 36
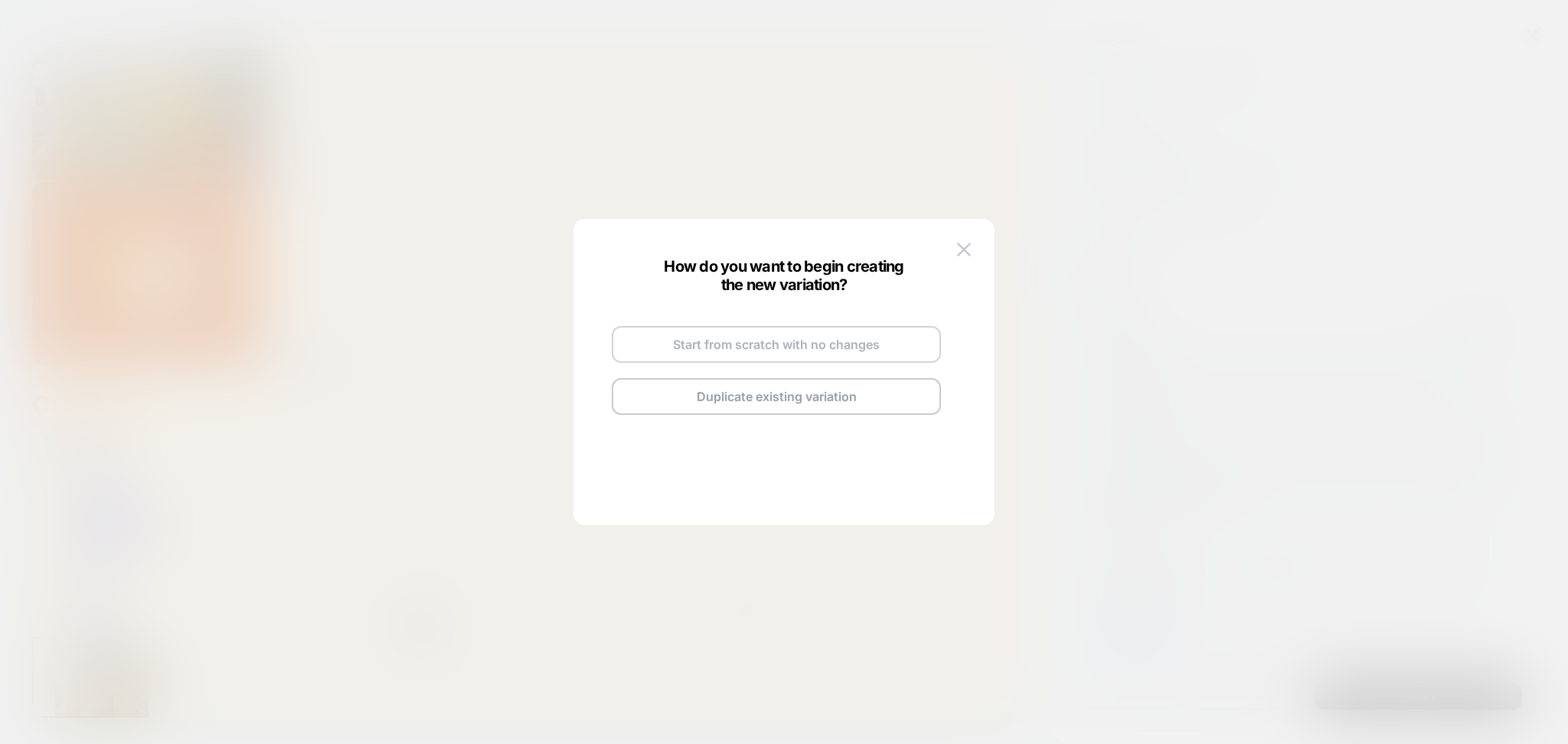
click at [715, 350] on button "Start from scratch with no changes" at bounding box center [776, 344] width 329 height 37
click at [822, 324] on img at bounding box center [823, 327] width 8 height 8
click at [744, 334] on input "**********" at bounding box center [757, 326] width 111 height 29
click at [743, 334] on input "**********" at bounding box center [757, 326] width 111 height 29
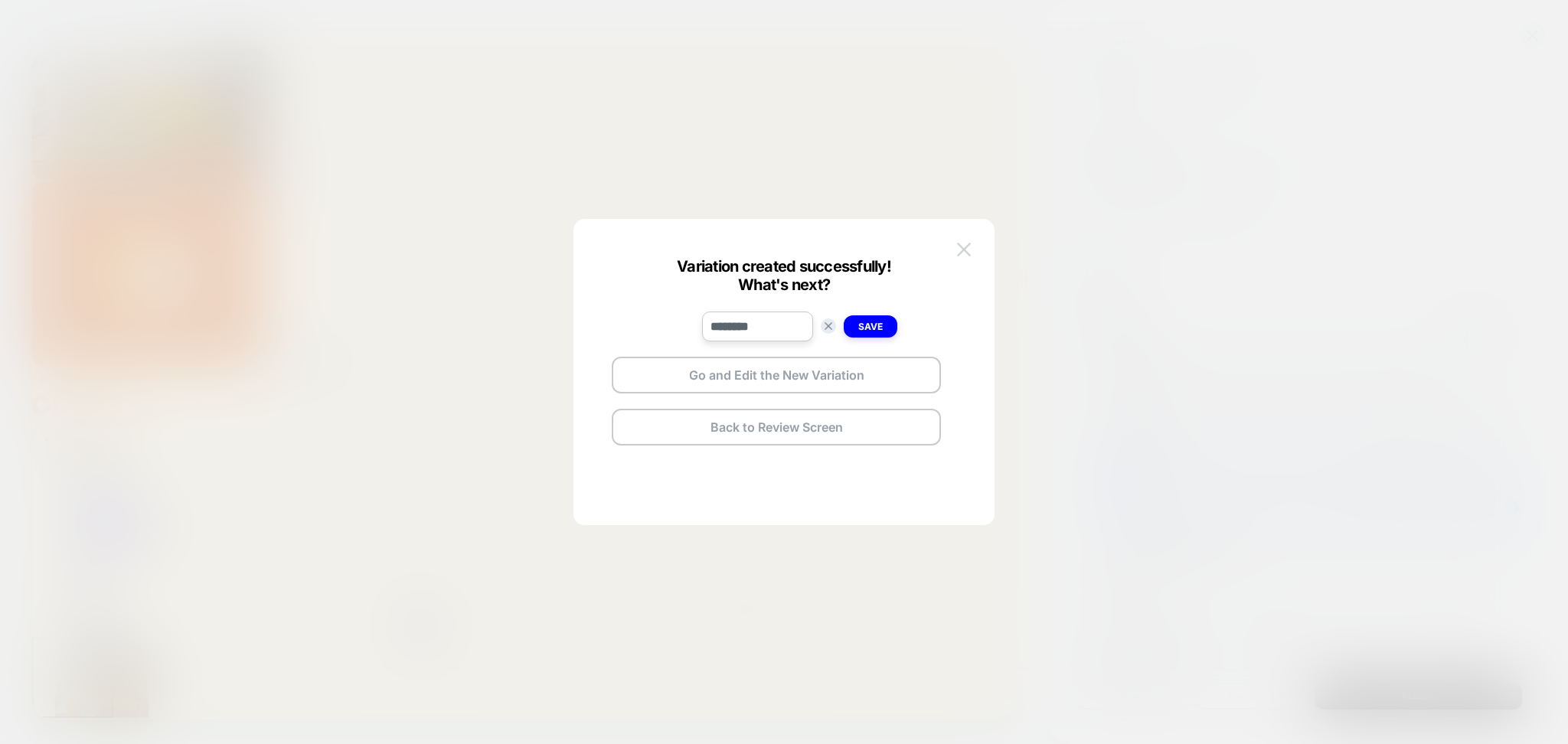
type input "********"
click at [961, 246] on img at bounding box center [963, 249] width 14 height 13
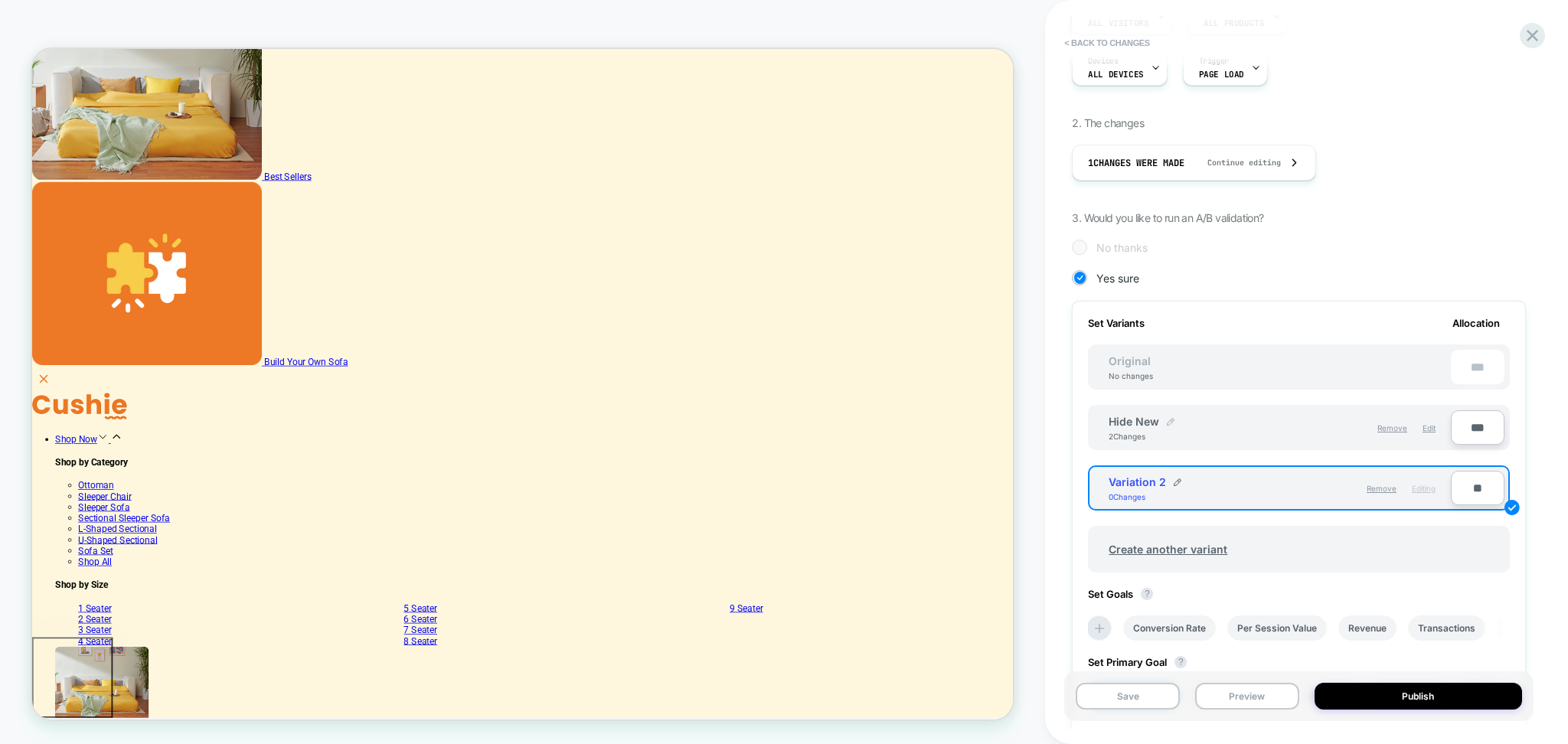
click at [1167, 422] on img at bounding box center [1171, 422] width 8 height 8
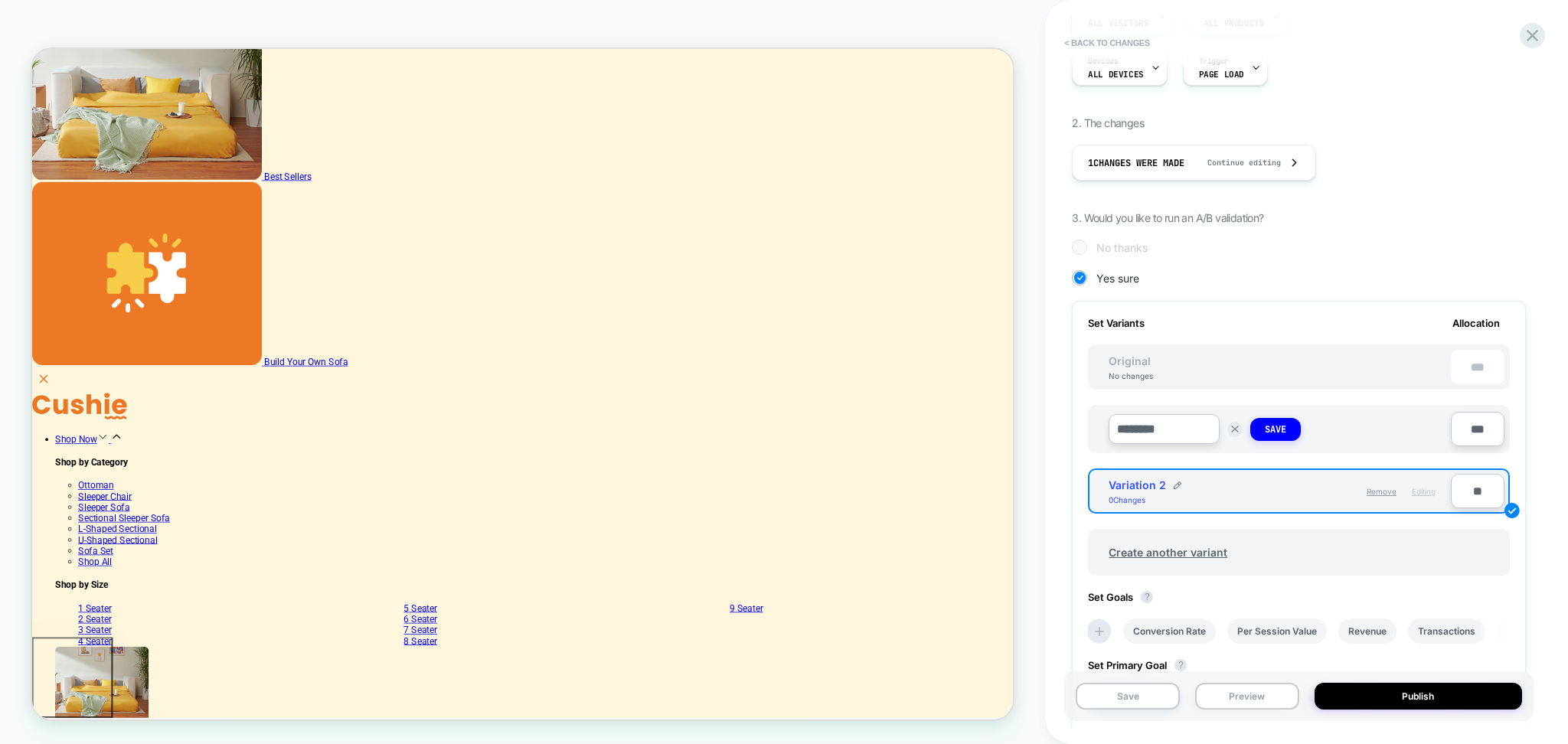
click at [1168, 429] on input "********" at bounding box center [1164, 429] width 111 height 29
click at [1155, 437] on input "********" at bounding box center [1164, 429] width 111 height 29
type input "********"
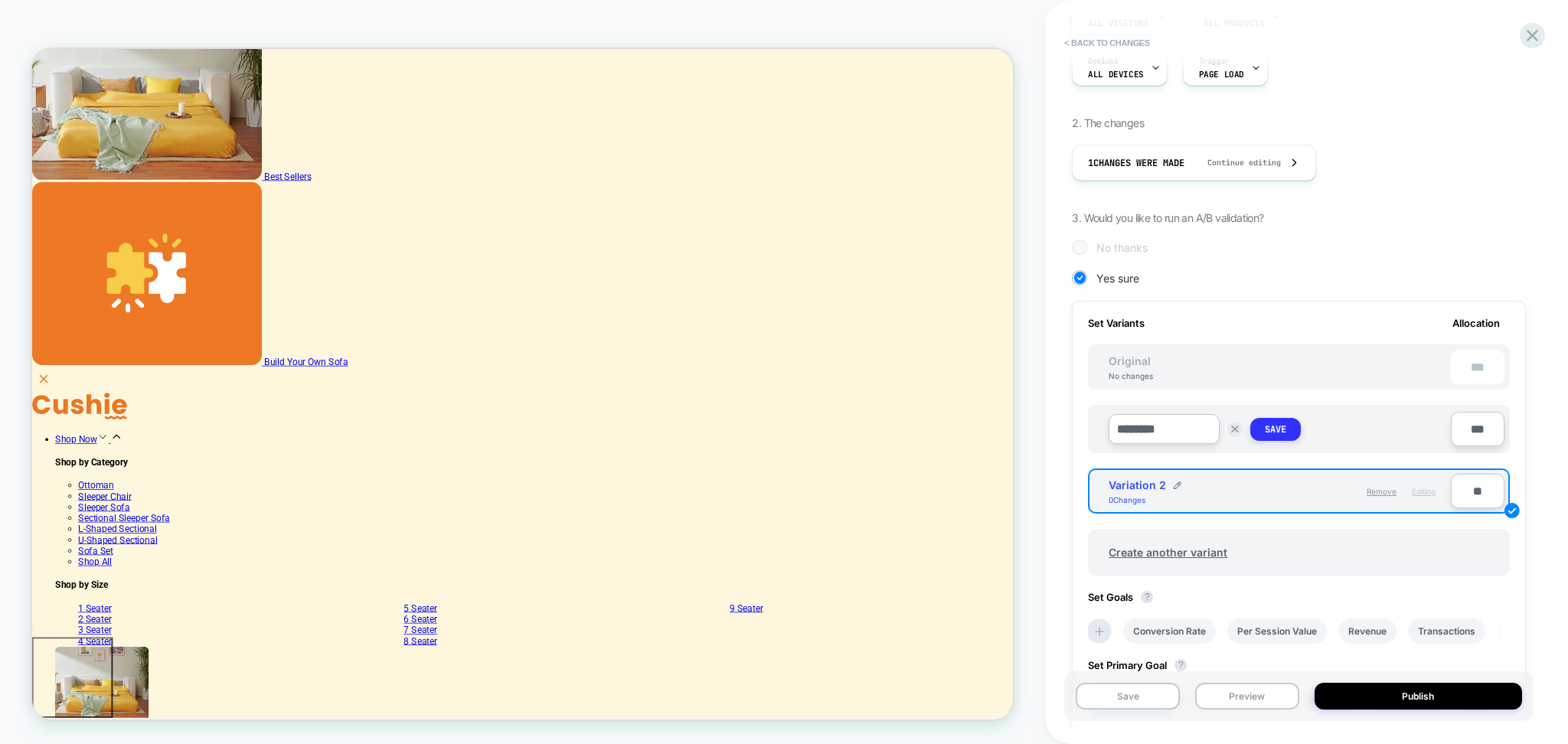
click at [1266, 426] on strong "Save" at bounding box center [1276, 429] width 22 height 12
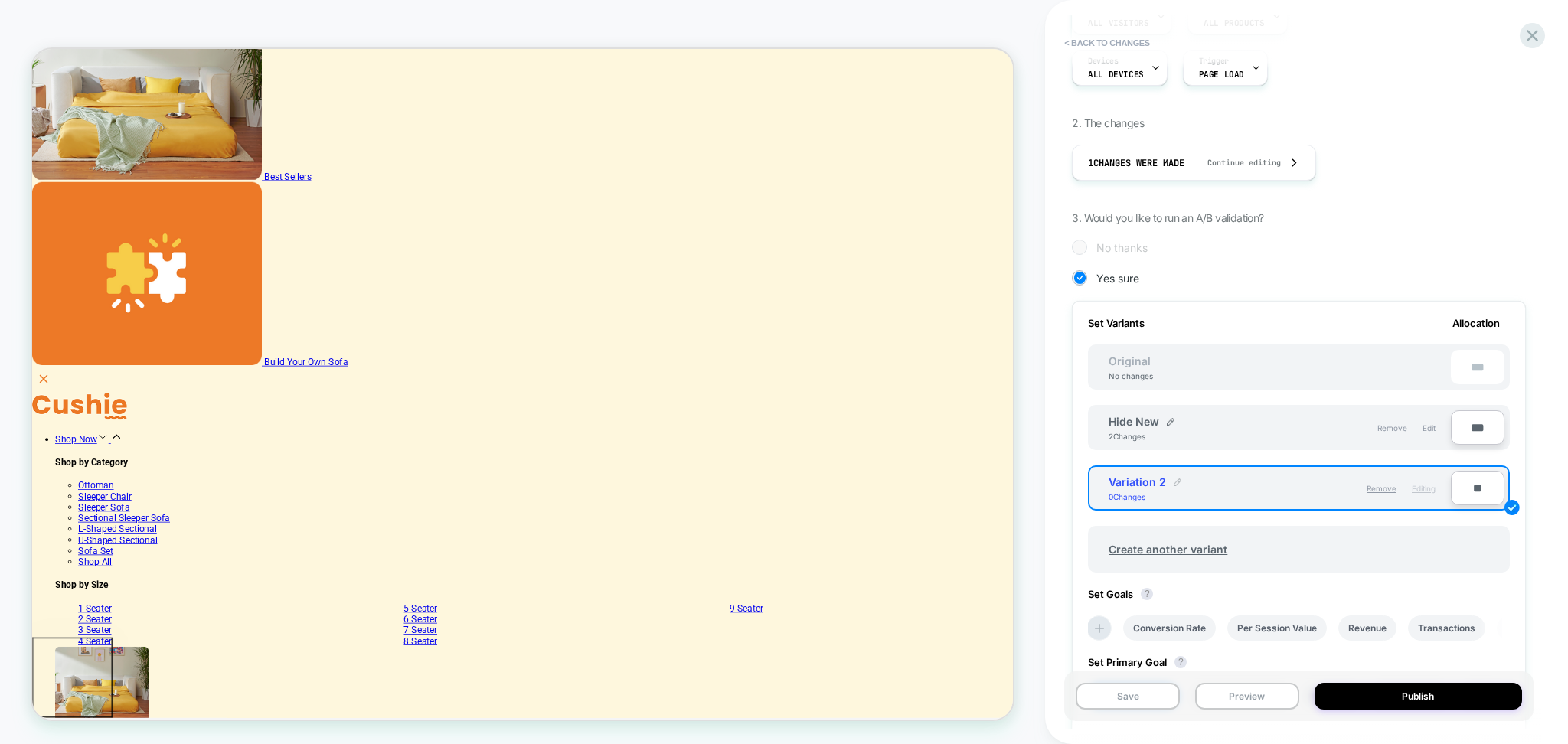
click at [1177, 480] on img at bounding box center [1178, 483] width 8 height 8
click at [1159, 494] on input "**********" at bounding box center [1164, 489] width 111 height 29
type input "********"
click strong "Save"
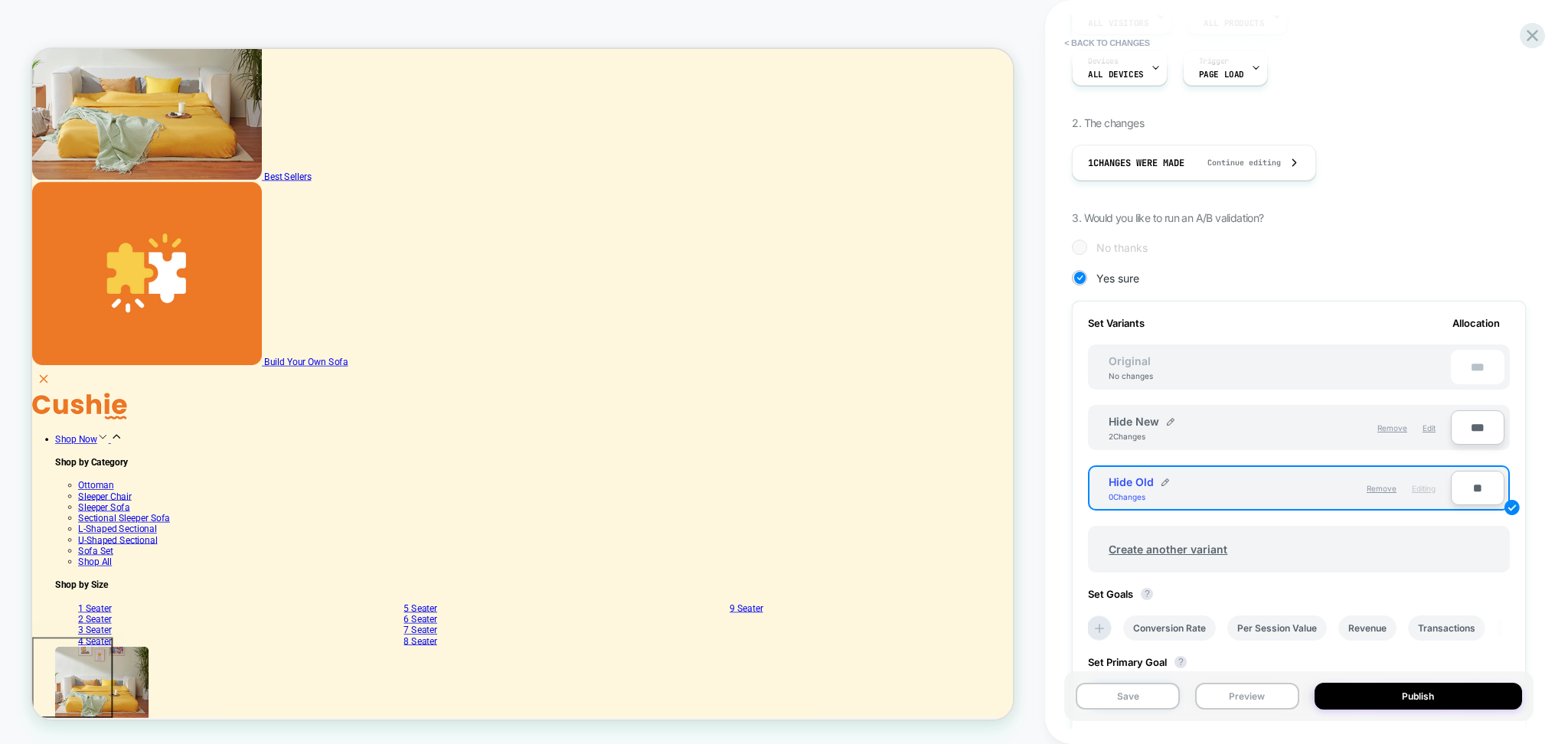
click input "**"
type input "***"
type input "**"
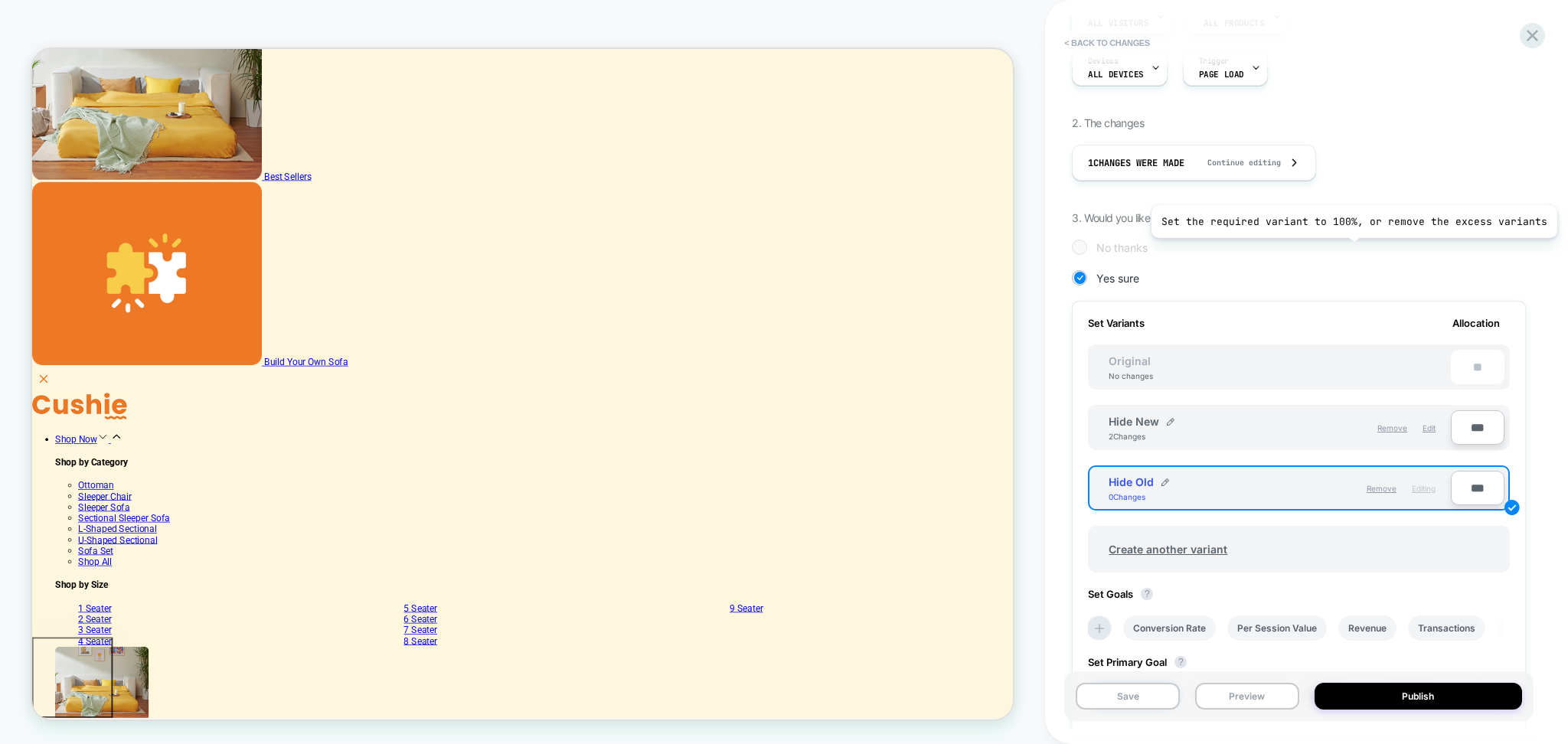
type input "***"
click div "1. What audience and where will the experience run? Audience All Visitors Pages…"
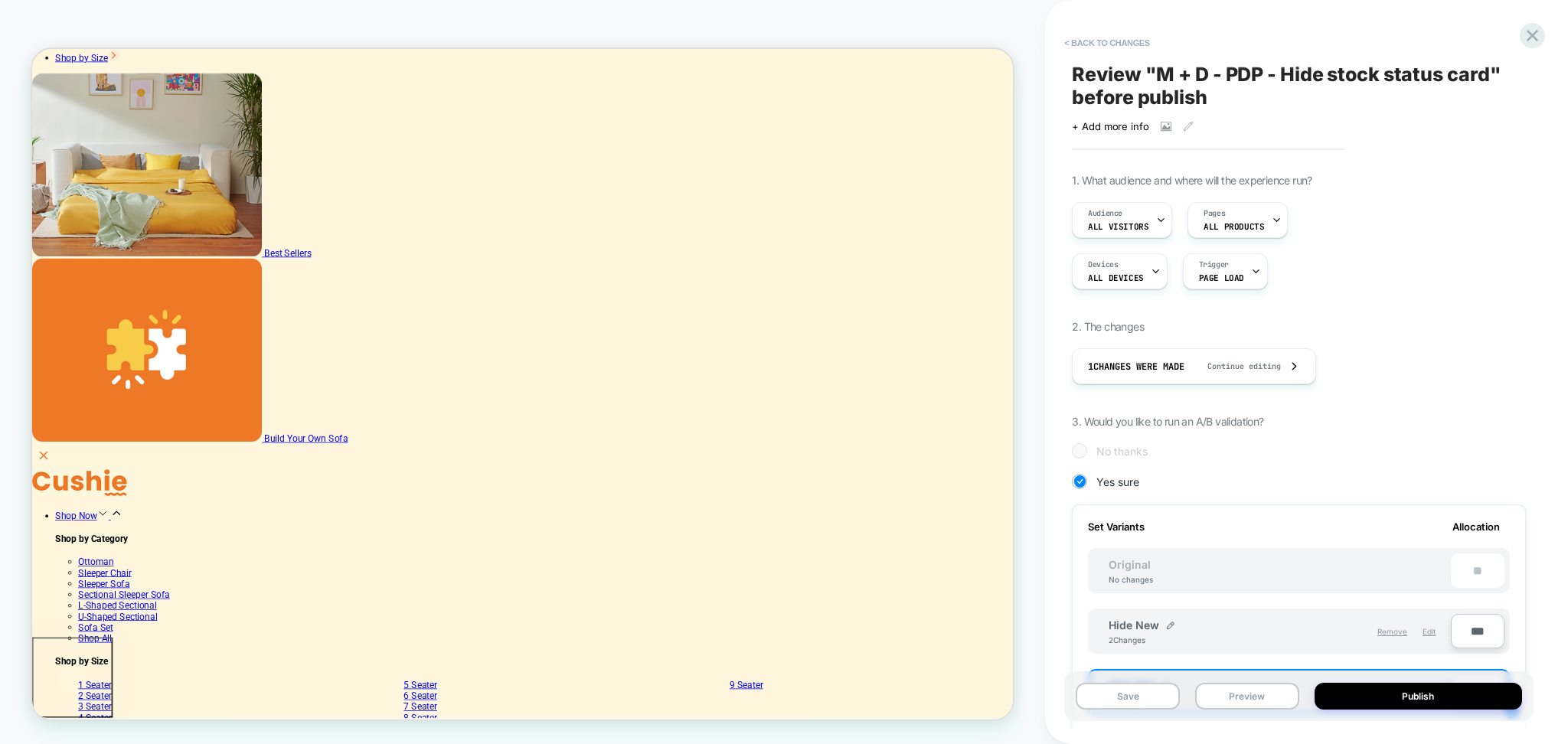
scroll to position [422, 0]
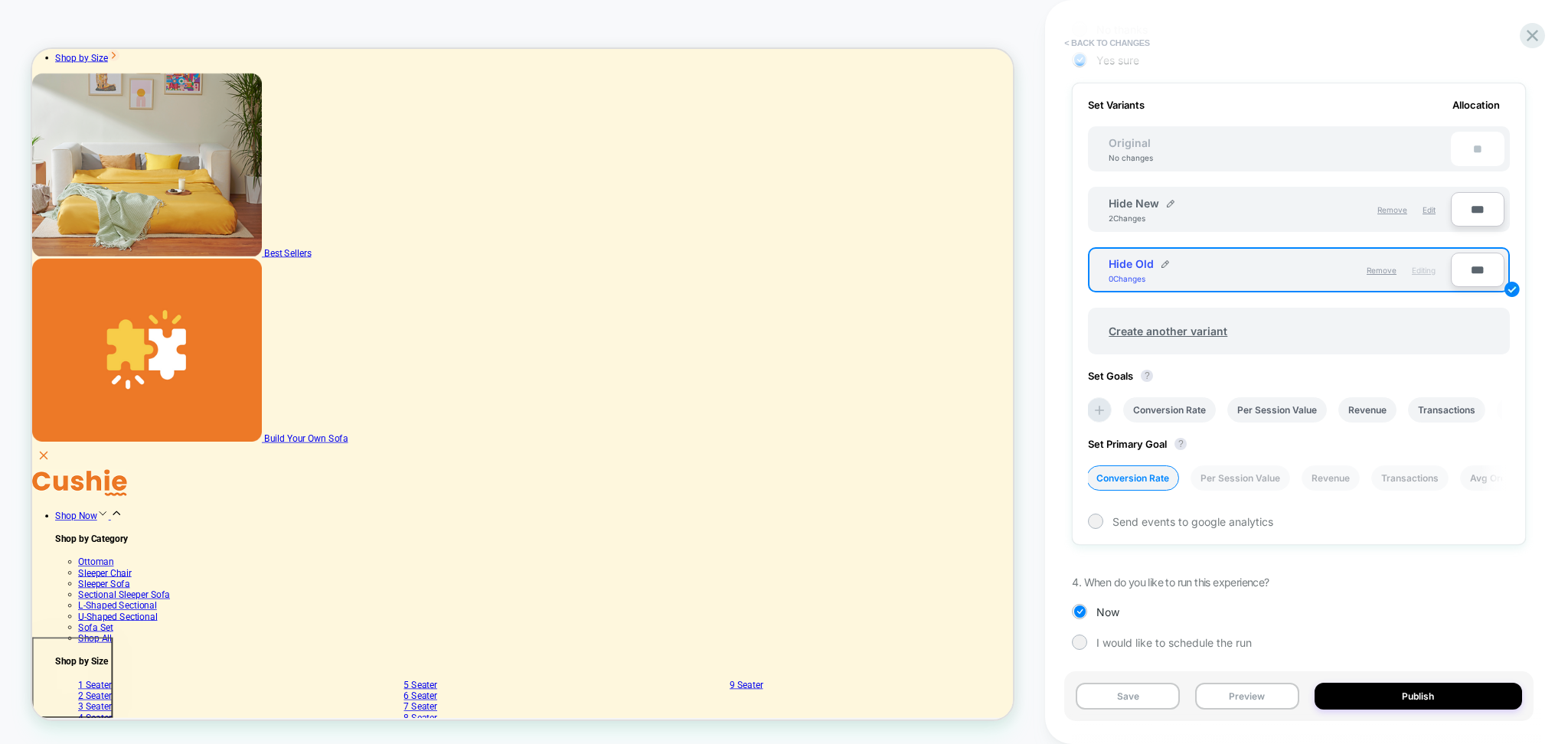
click button "< Back to changes"
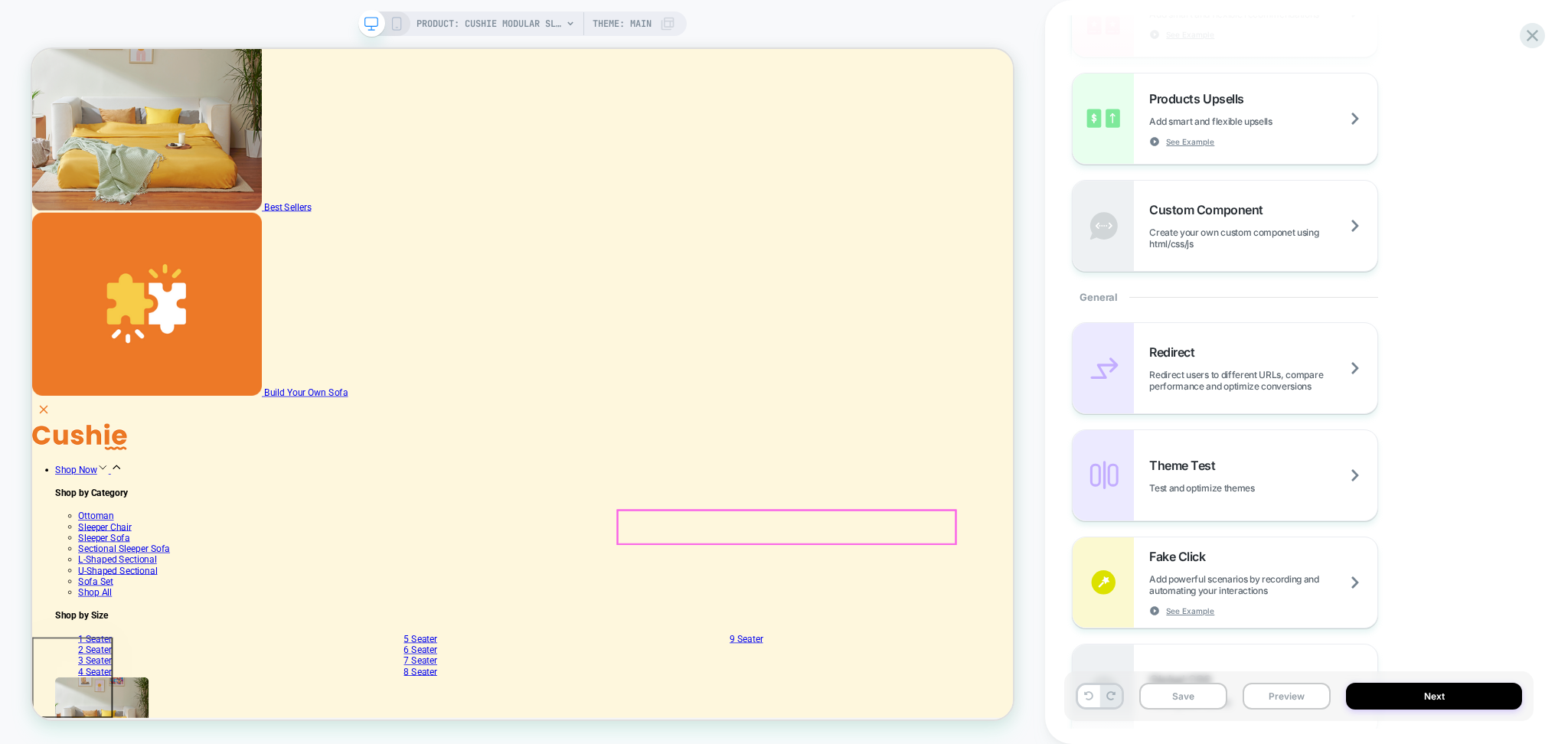
scroll to position [613, 0]
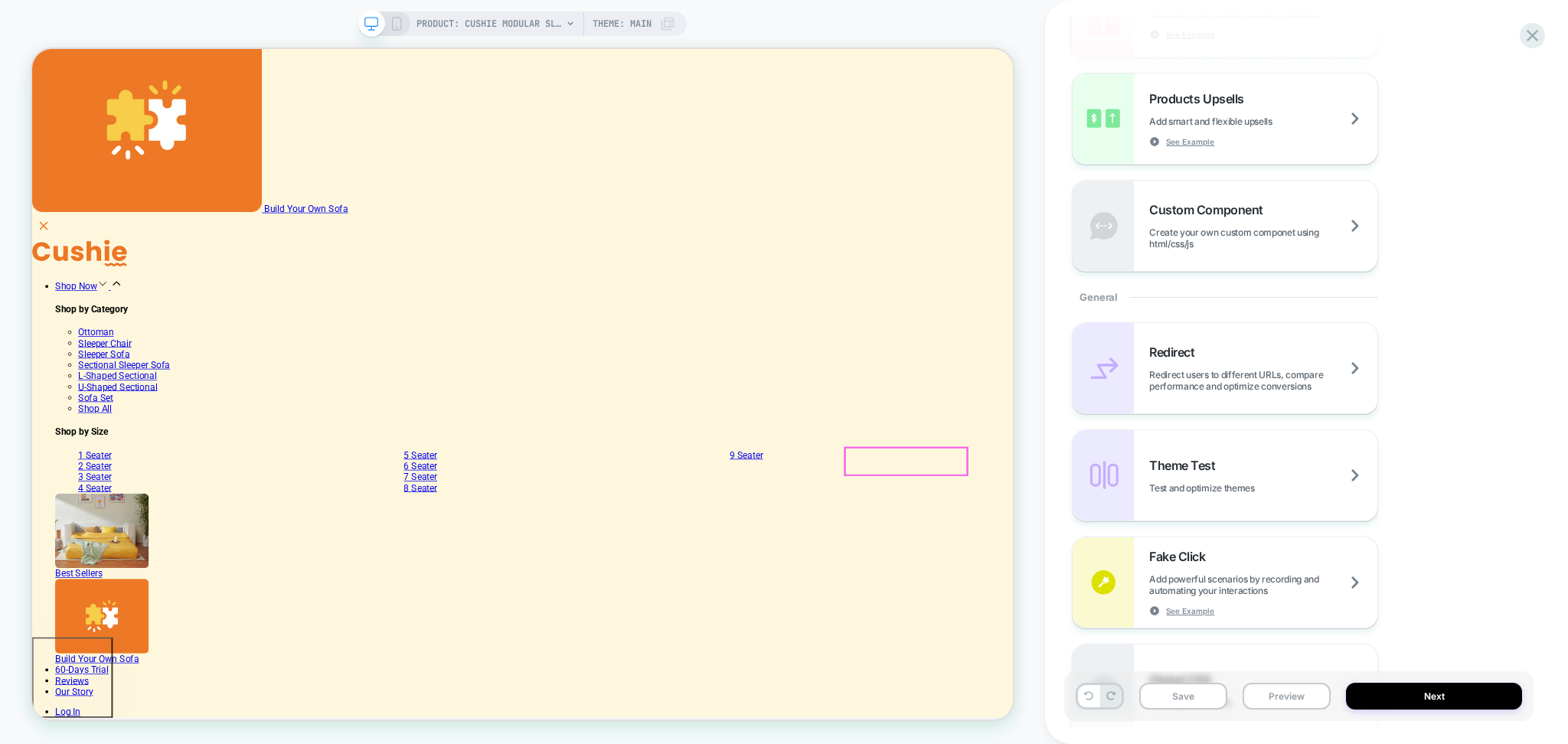
click div "5-Year Warranty"
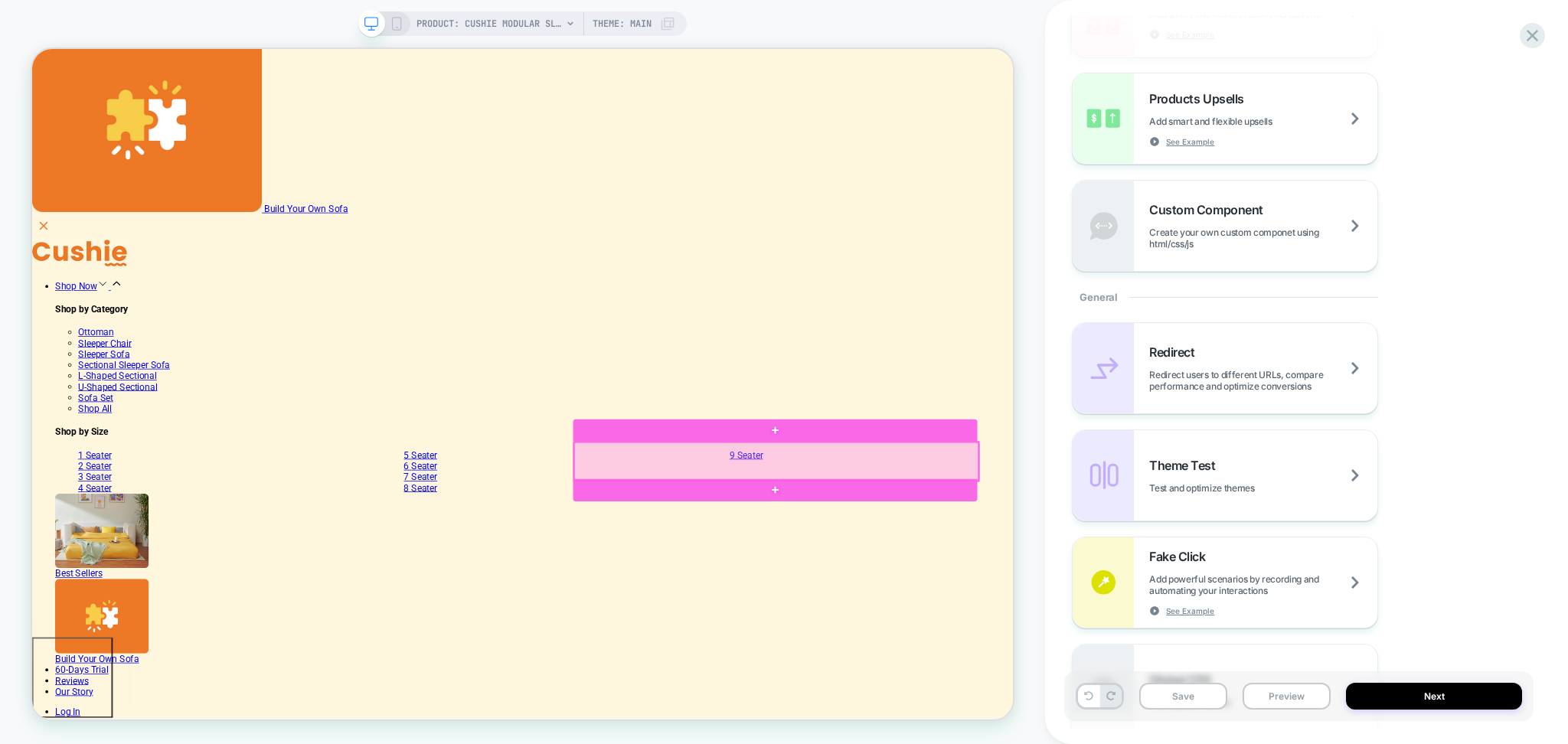
click div
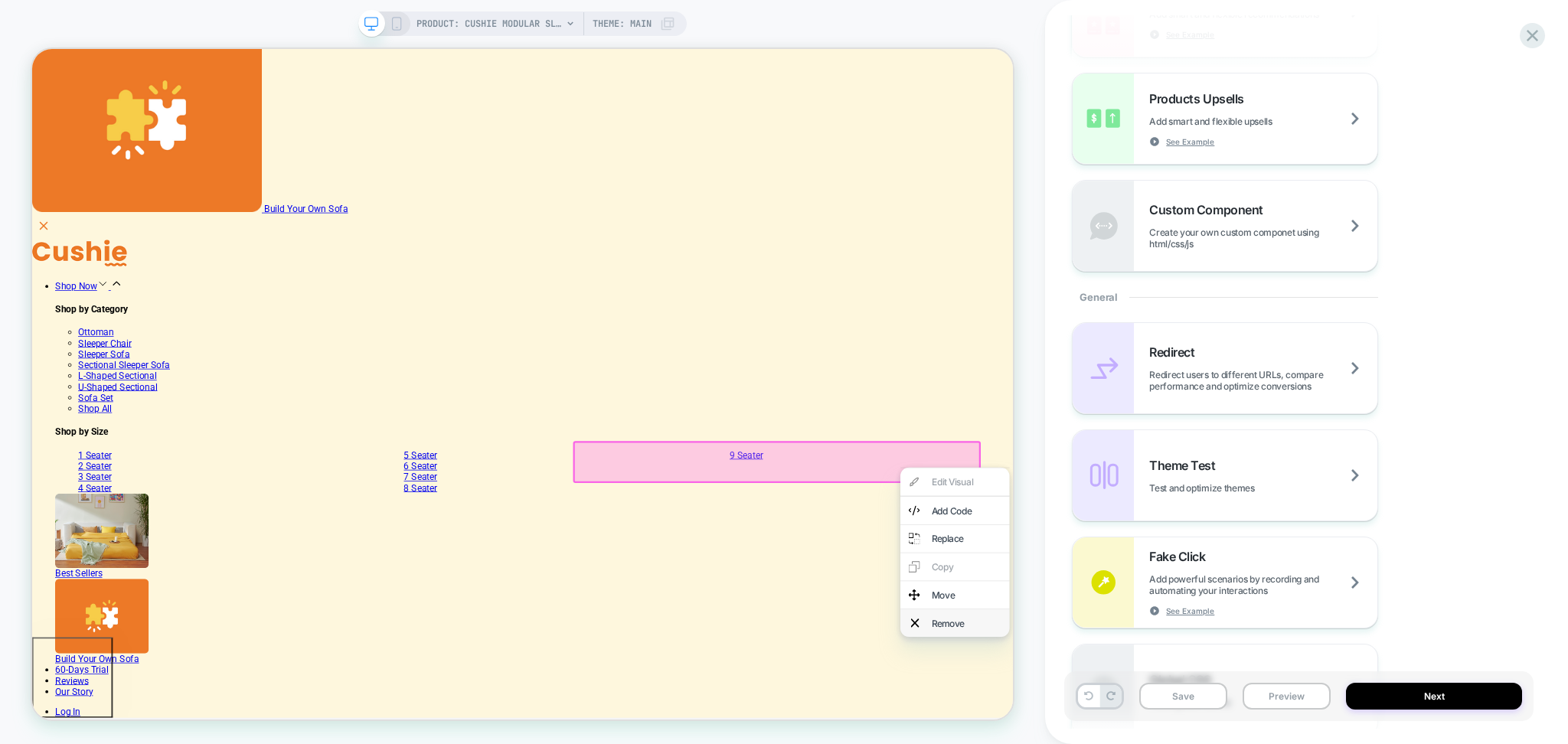
click div "Remove"
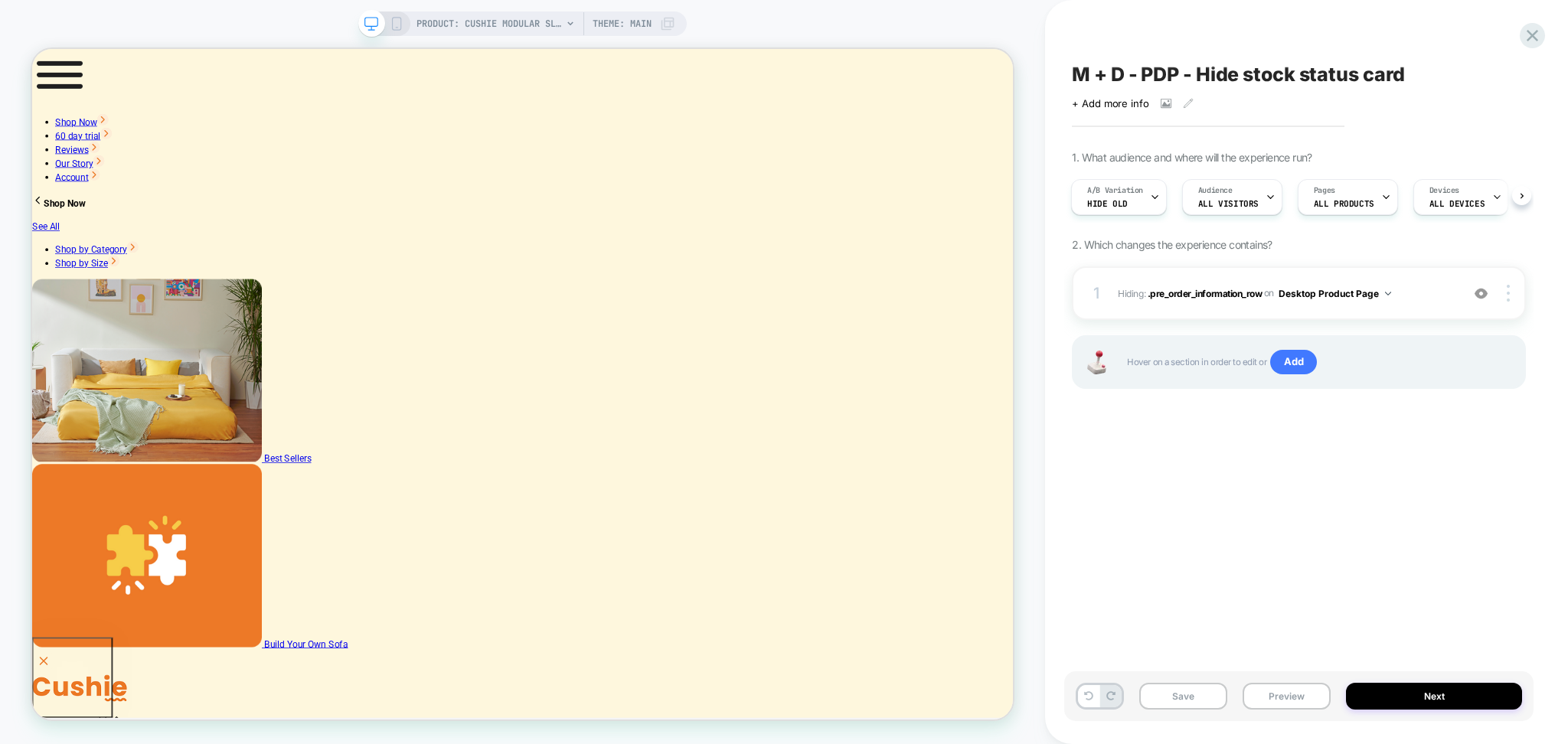
scroll to position [0, 0]
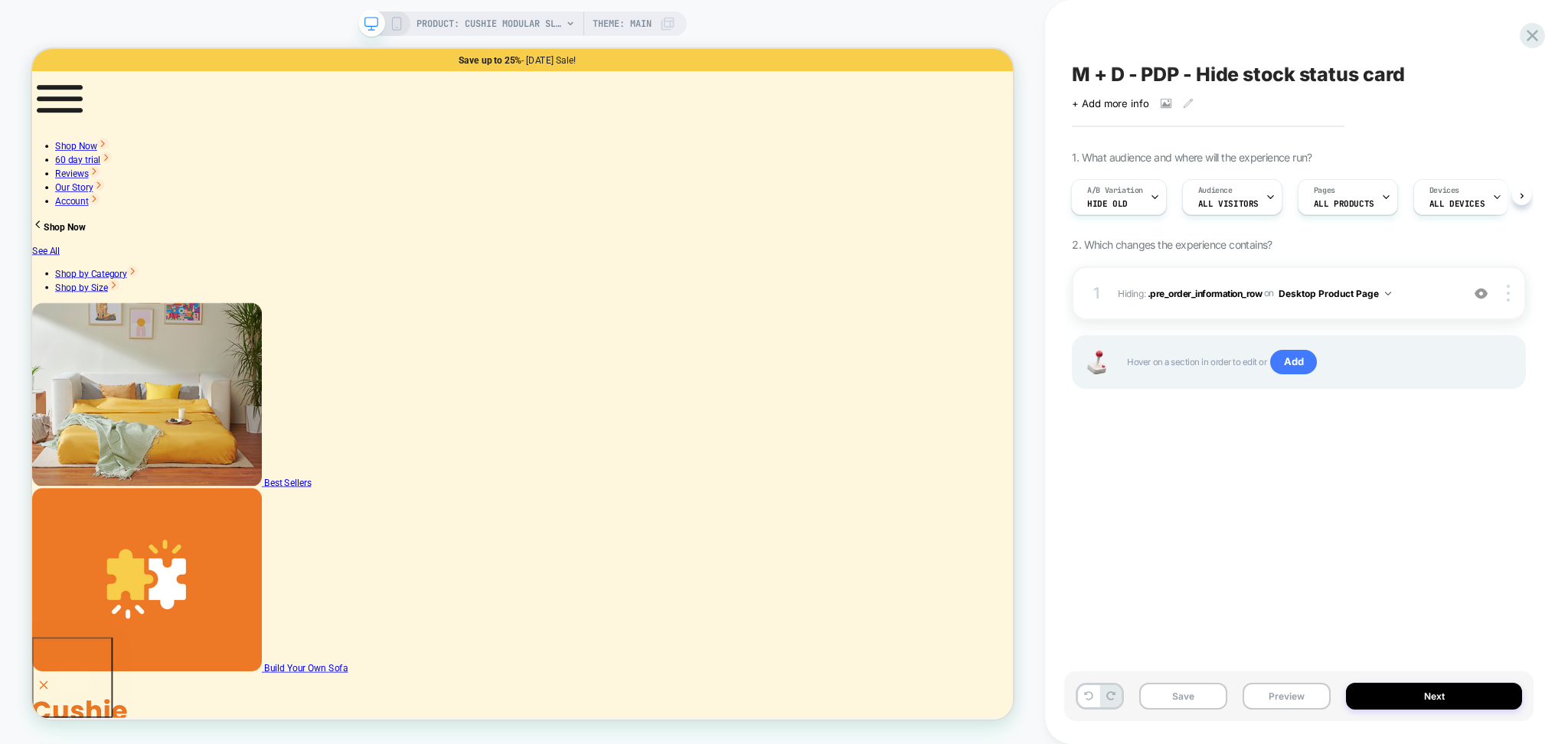
click rect
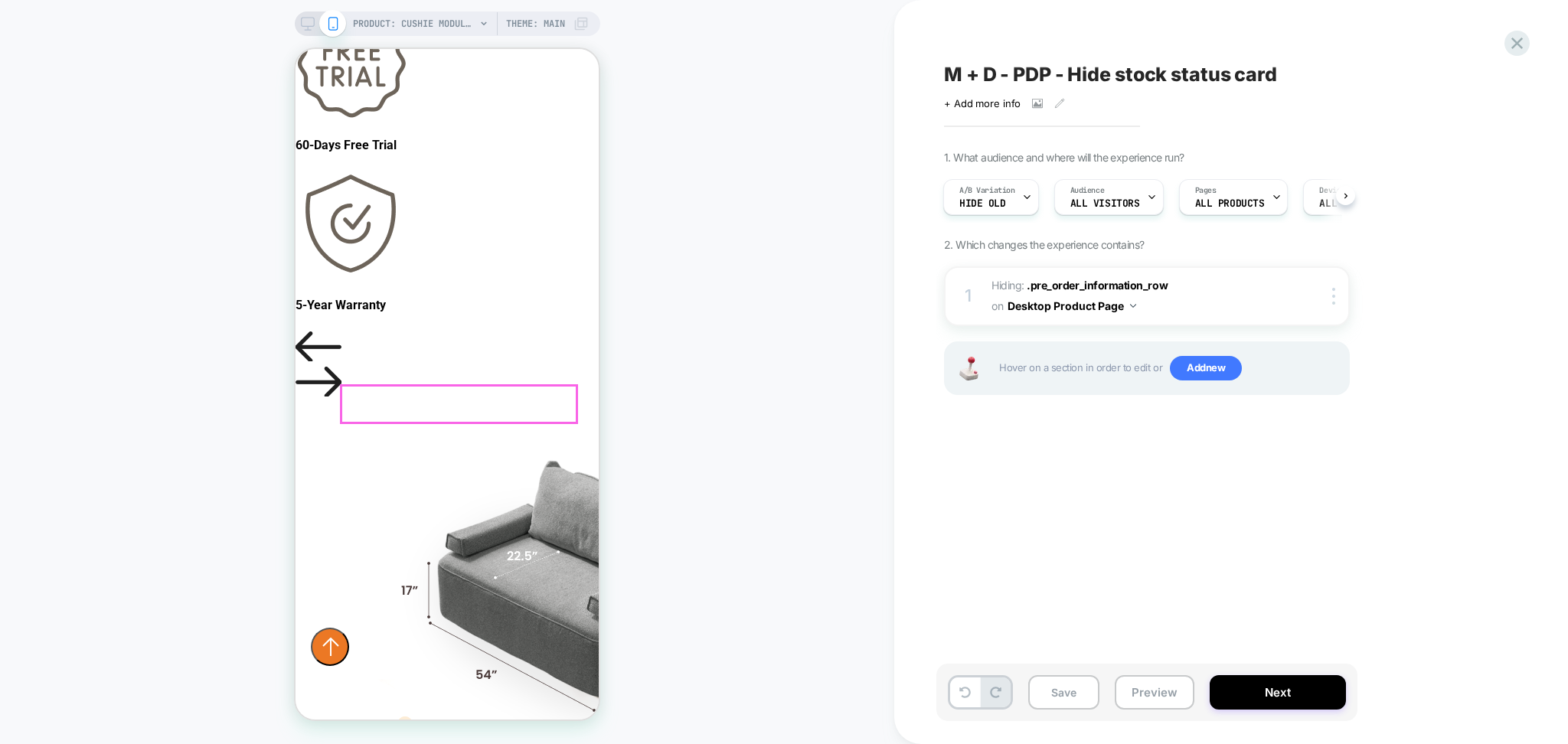
scroll to position [1020, 0]
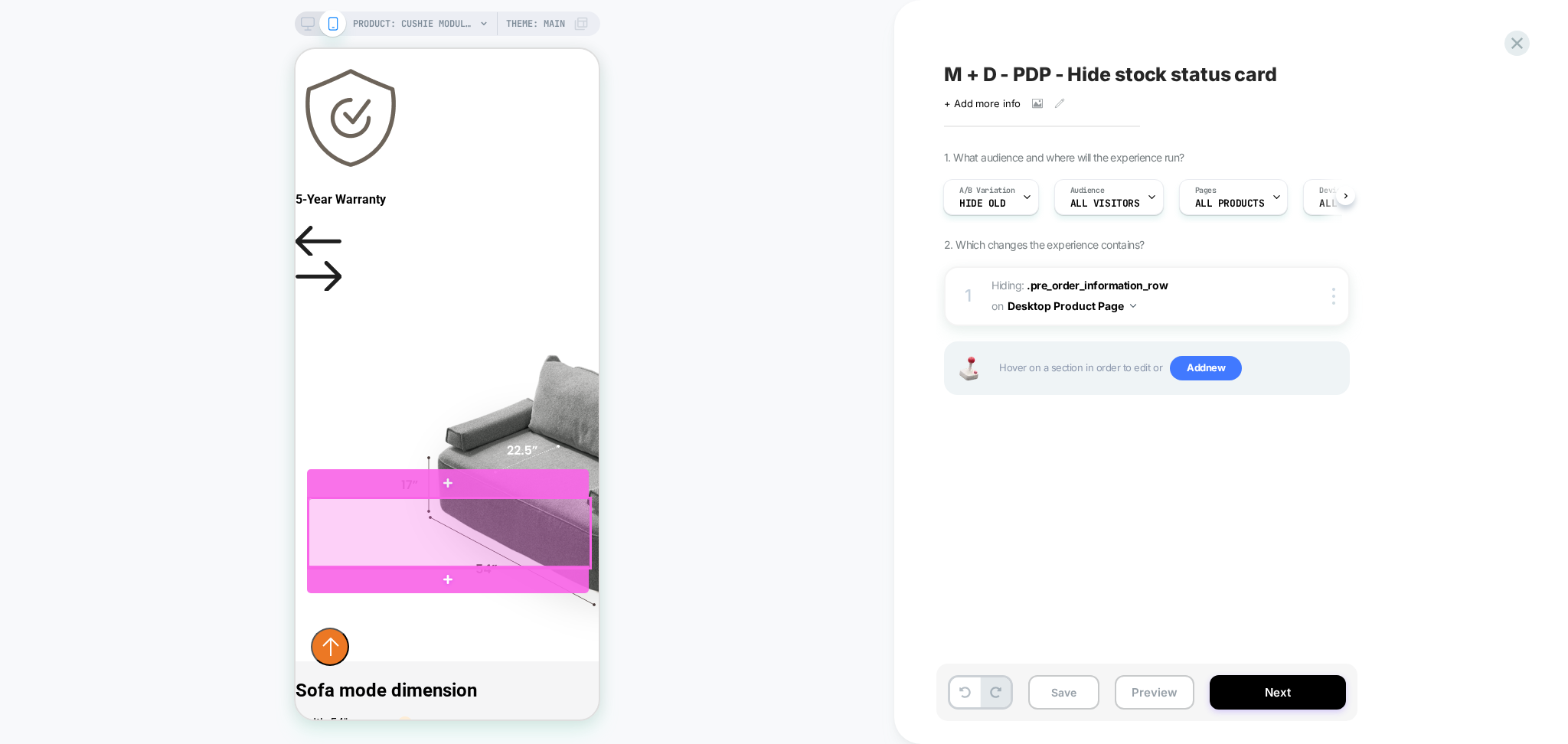
click div
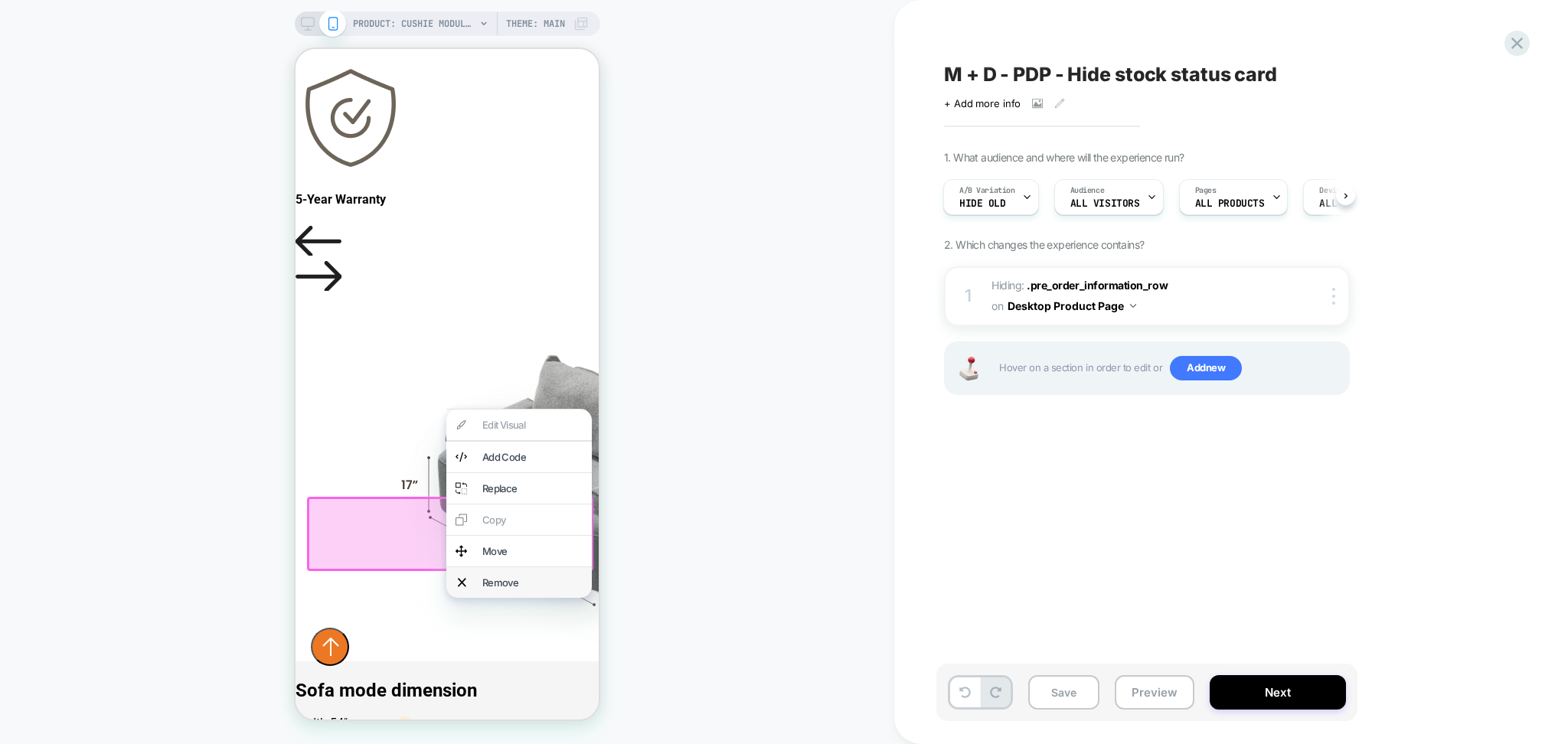
click div "Remove"
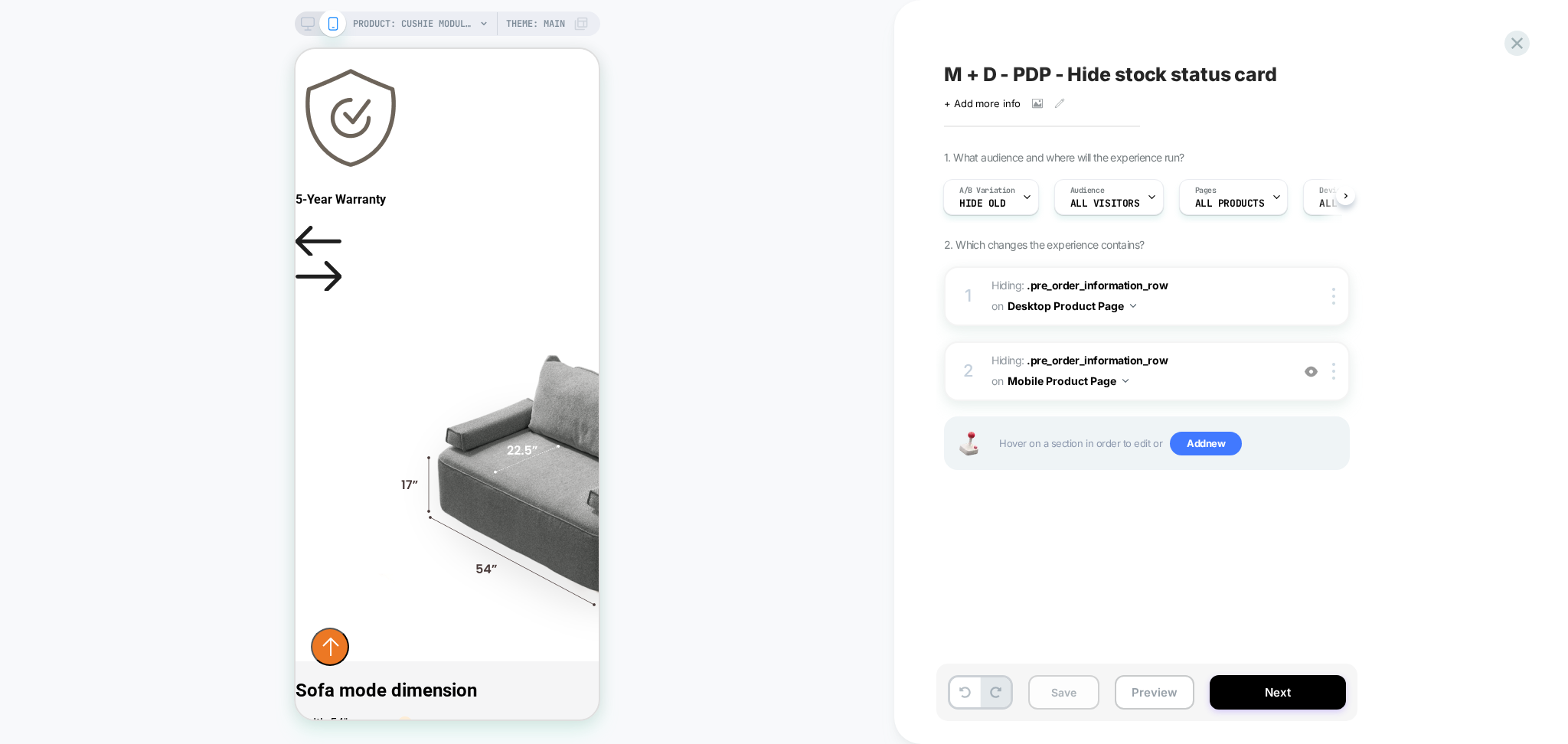
click button "Save"
click span "M + D - PDP - Hide stock status card"
click textarea "**********"
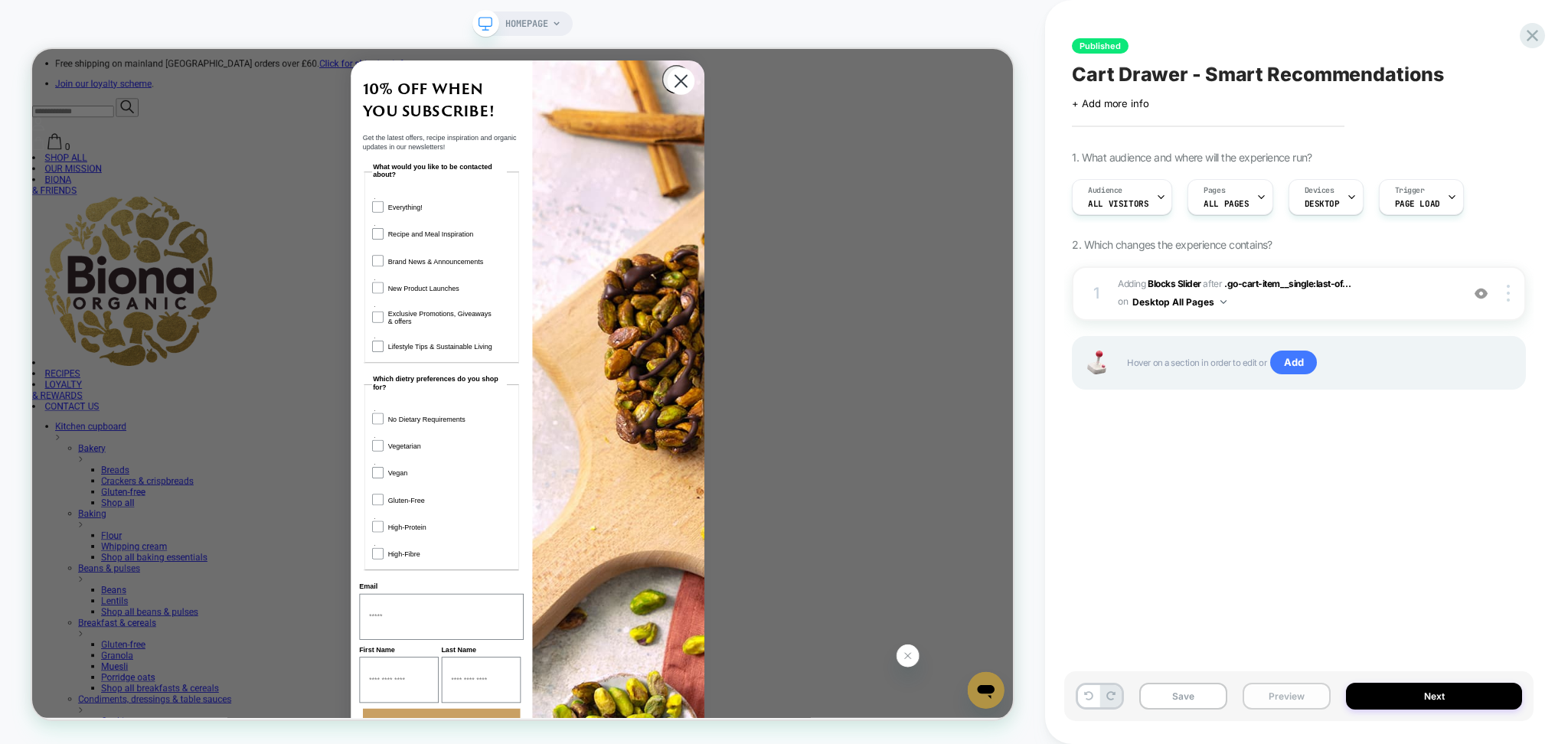
click at [1292, 696] on button "Preview" at bounding box center [1287, 696] width 88 height 27
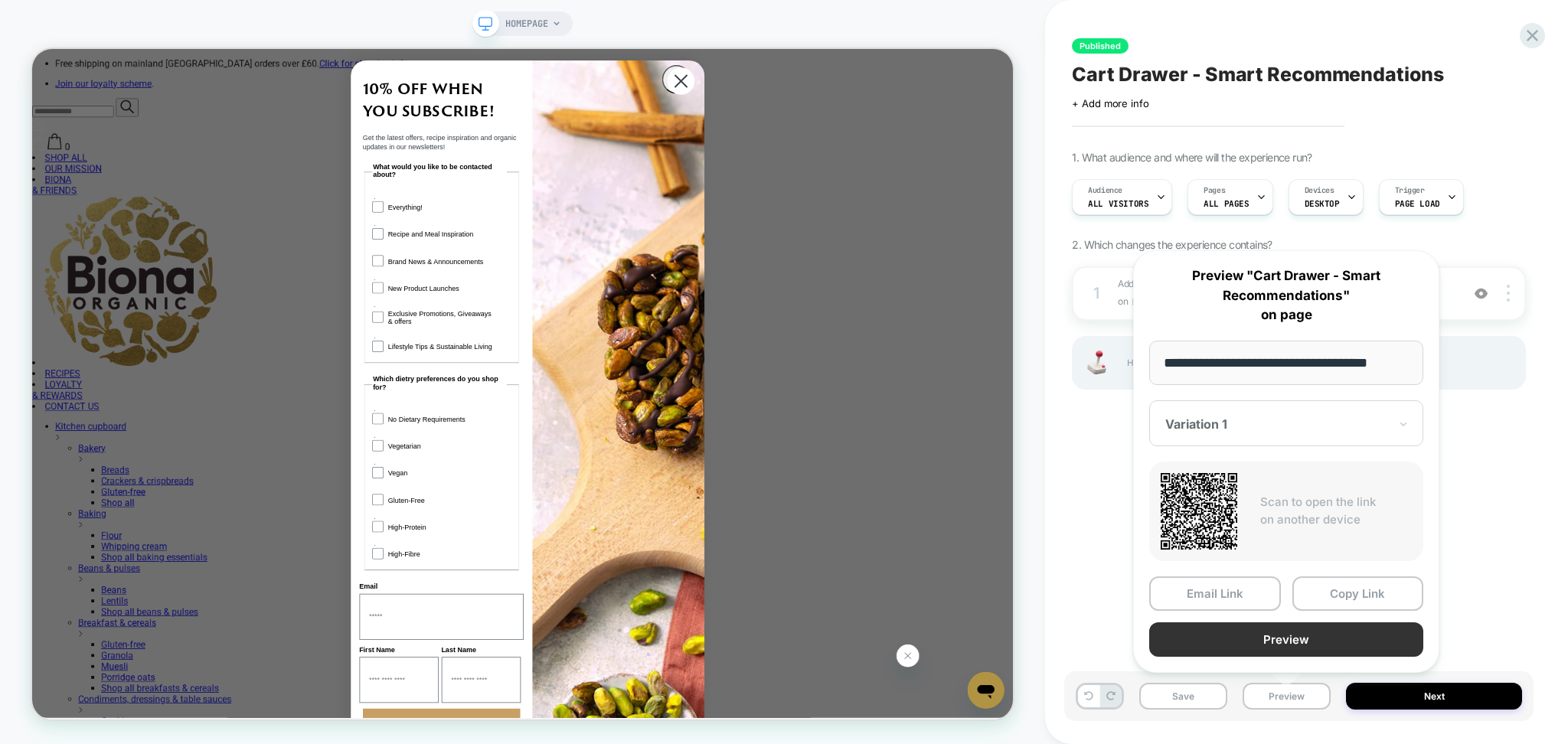
click at [1268, 647] on button "Preview" at bounding box center [1287, 639] width 274 height 34
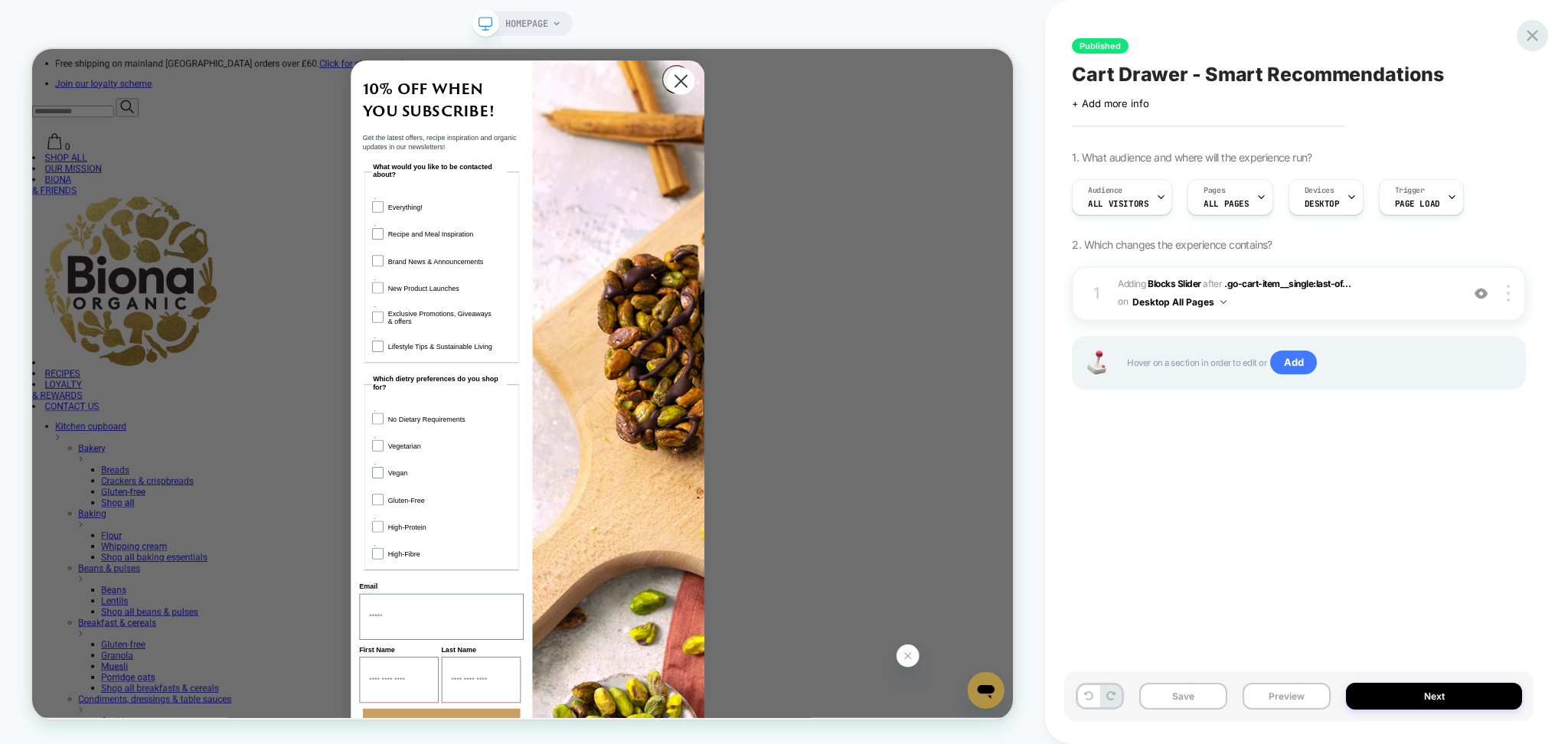
click at [1532, 38] on icon at bounding box center [1533, 36] width 21 height 21
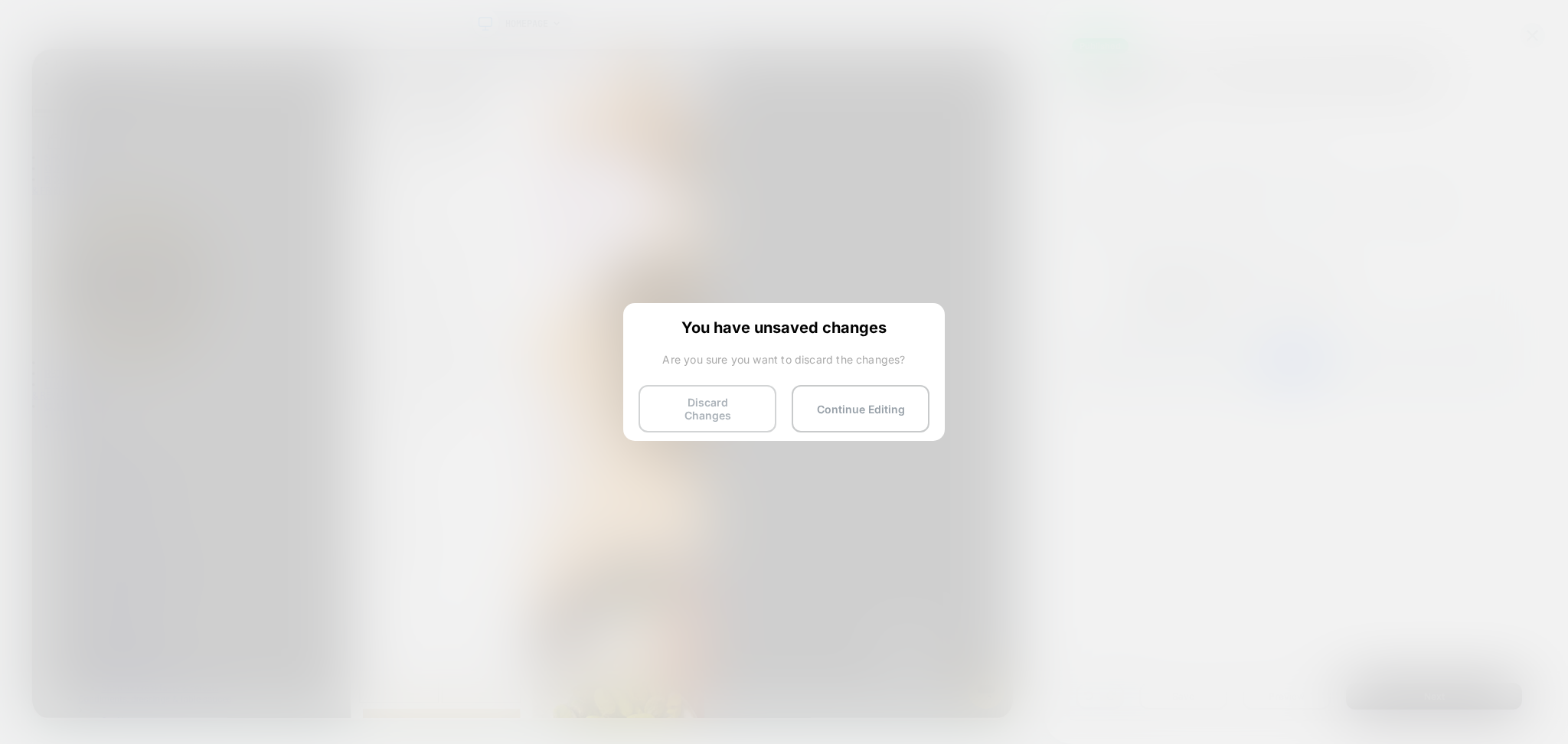
click at [695, 412] on button "Discard Changes" at bounding box center [708, 409] width 138 height 48
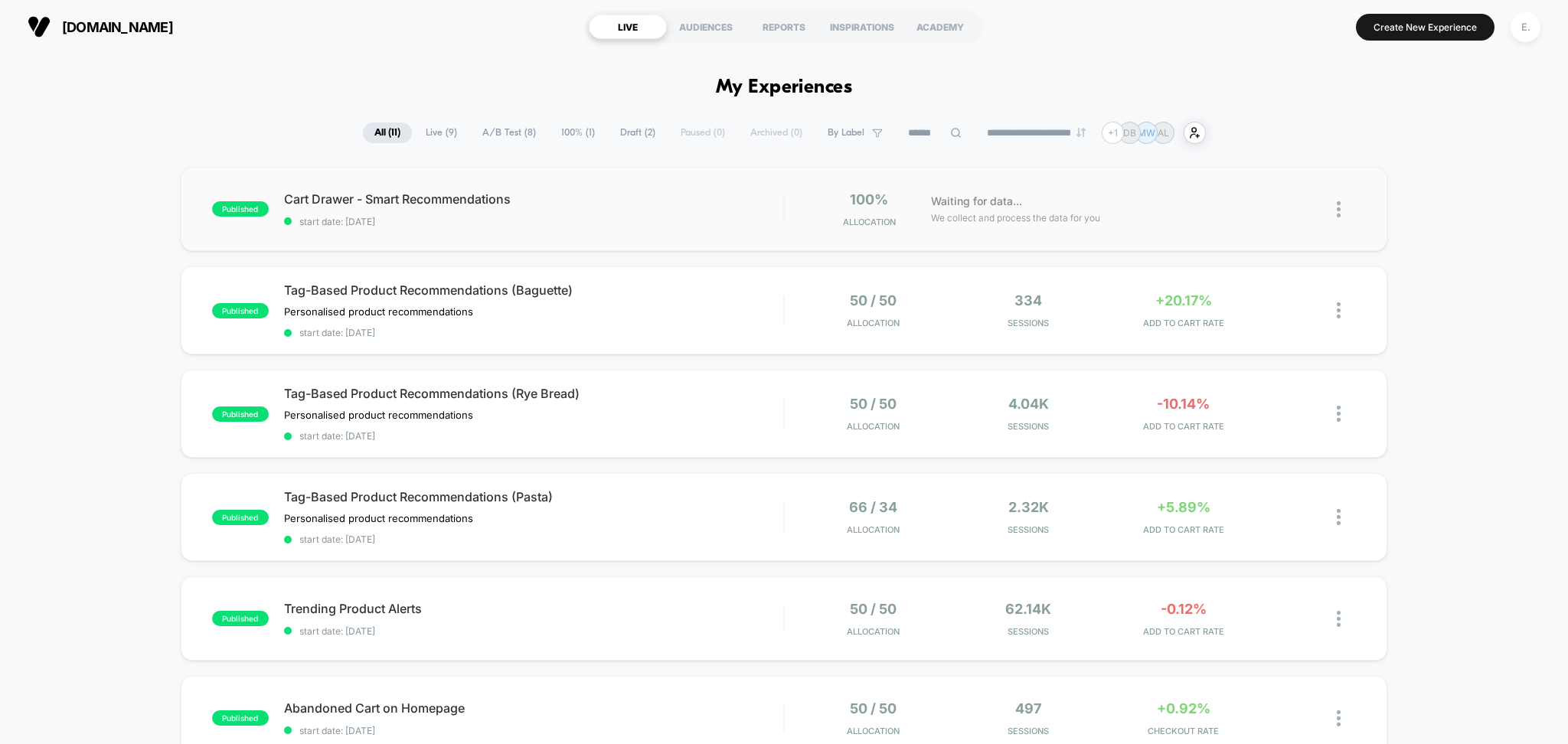
click at [637, 191] on span "Cart Drawer - Smart Recommendations" at bounding box center [535, 198] width 500 height 15
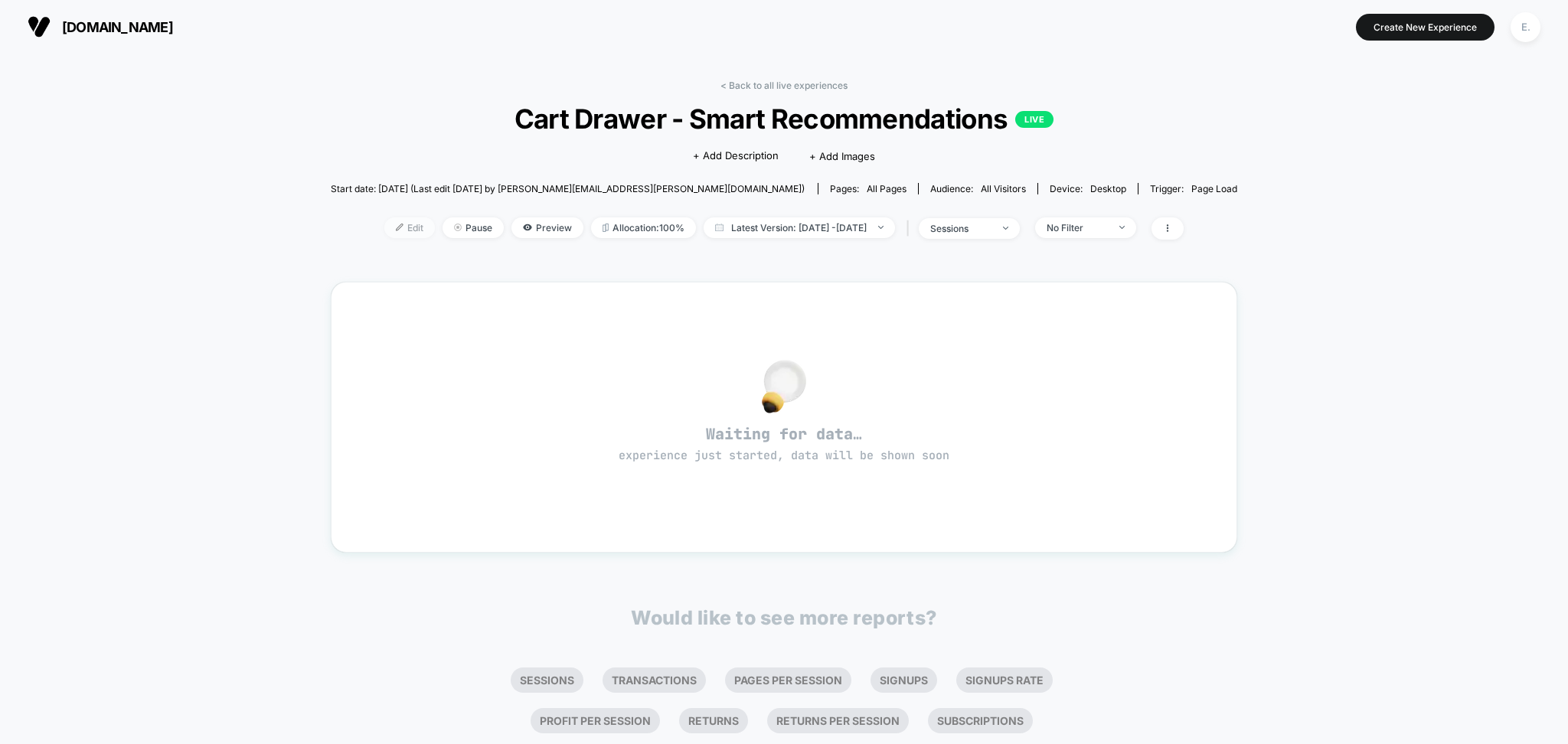
click at [385, 235] on span "Edit" at bounding box center [410, 228] width 50 height 21
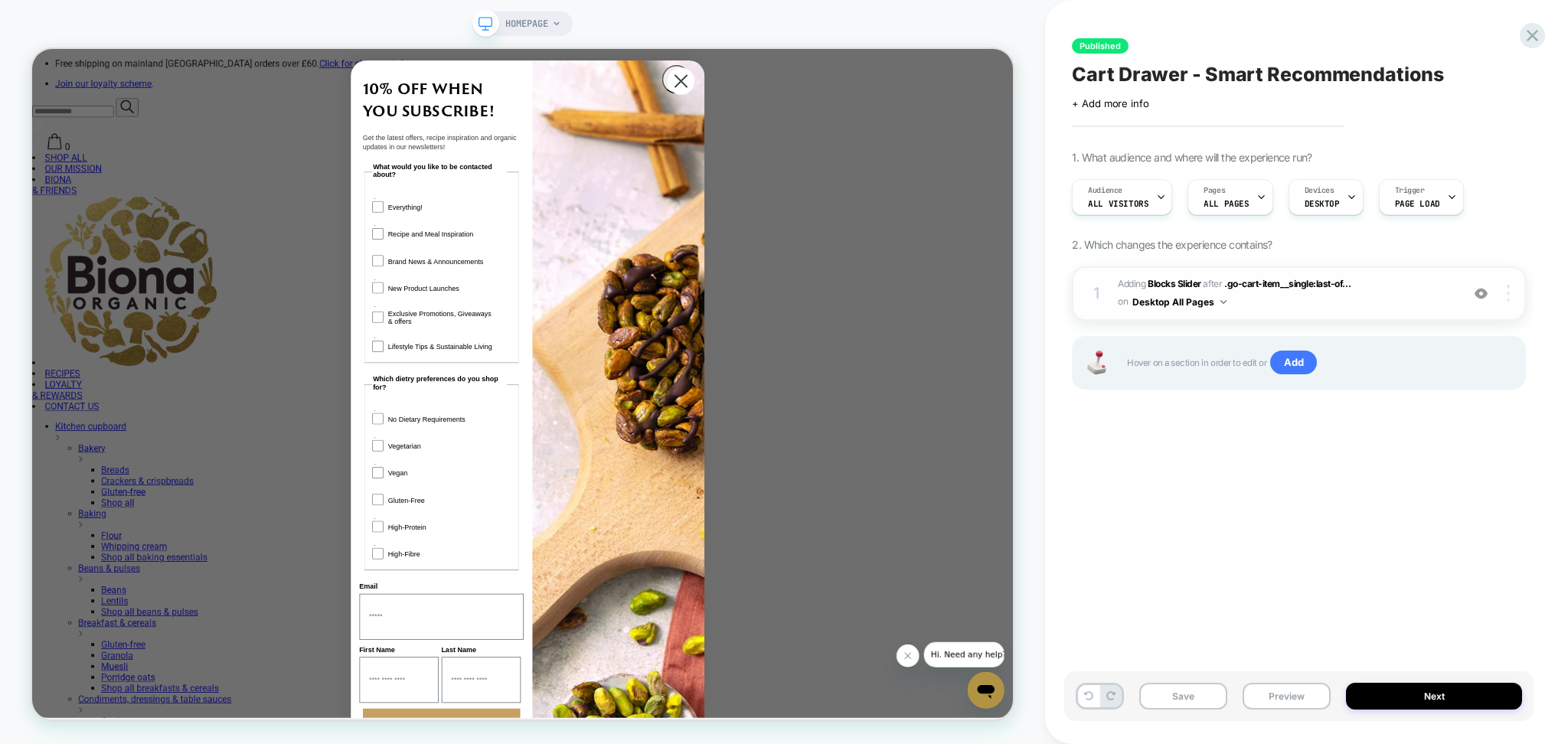
click at [1511, 294] on div at bounding box center [1511, 293] width 29 height 17
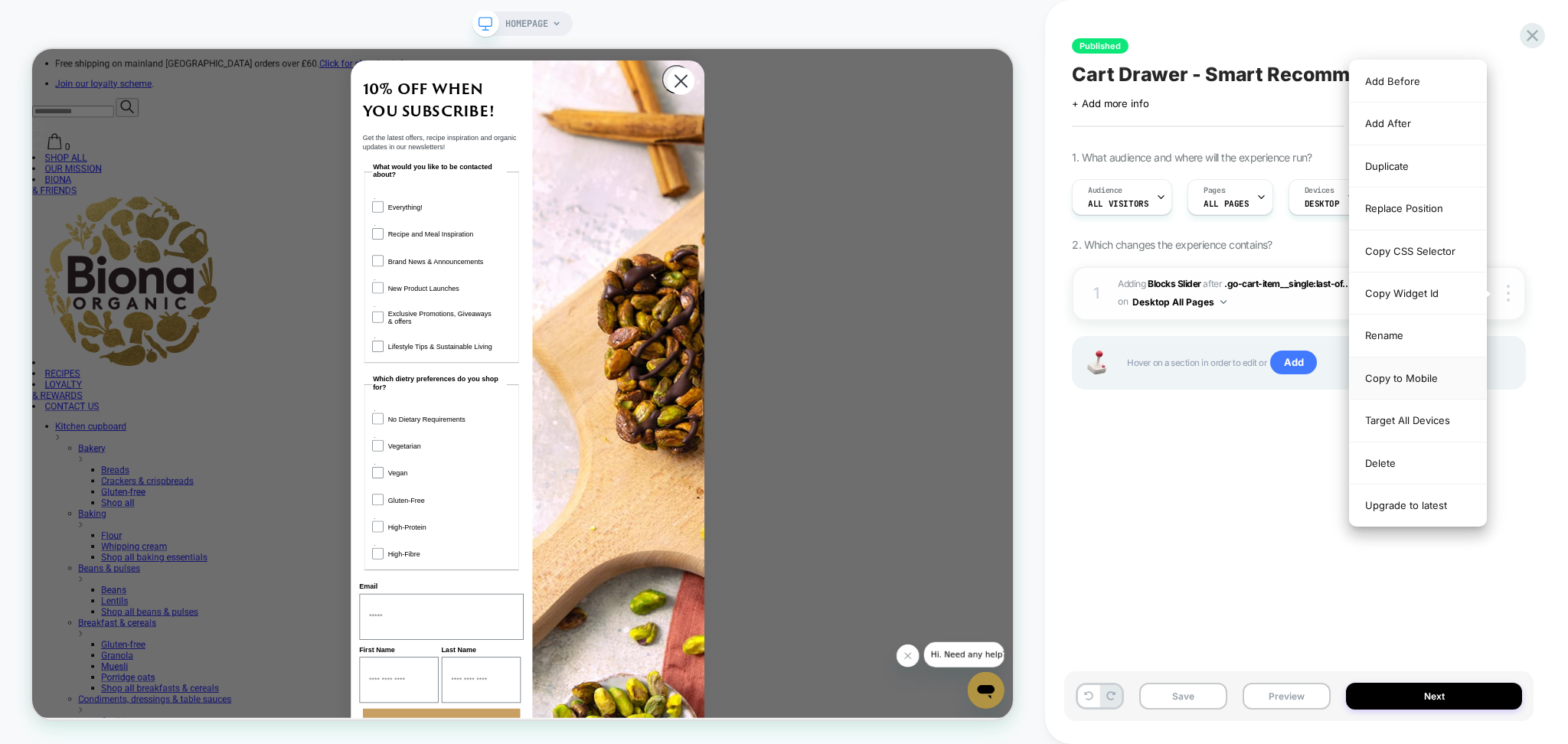
click at [1415, 374] on div "Copy to Mobile" at bounding box center [1418, 378] width 136 height 42
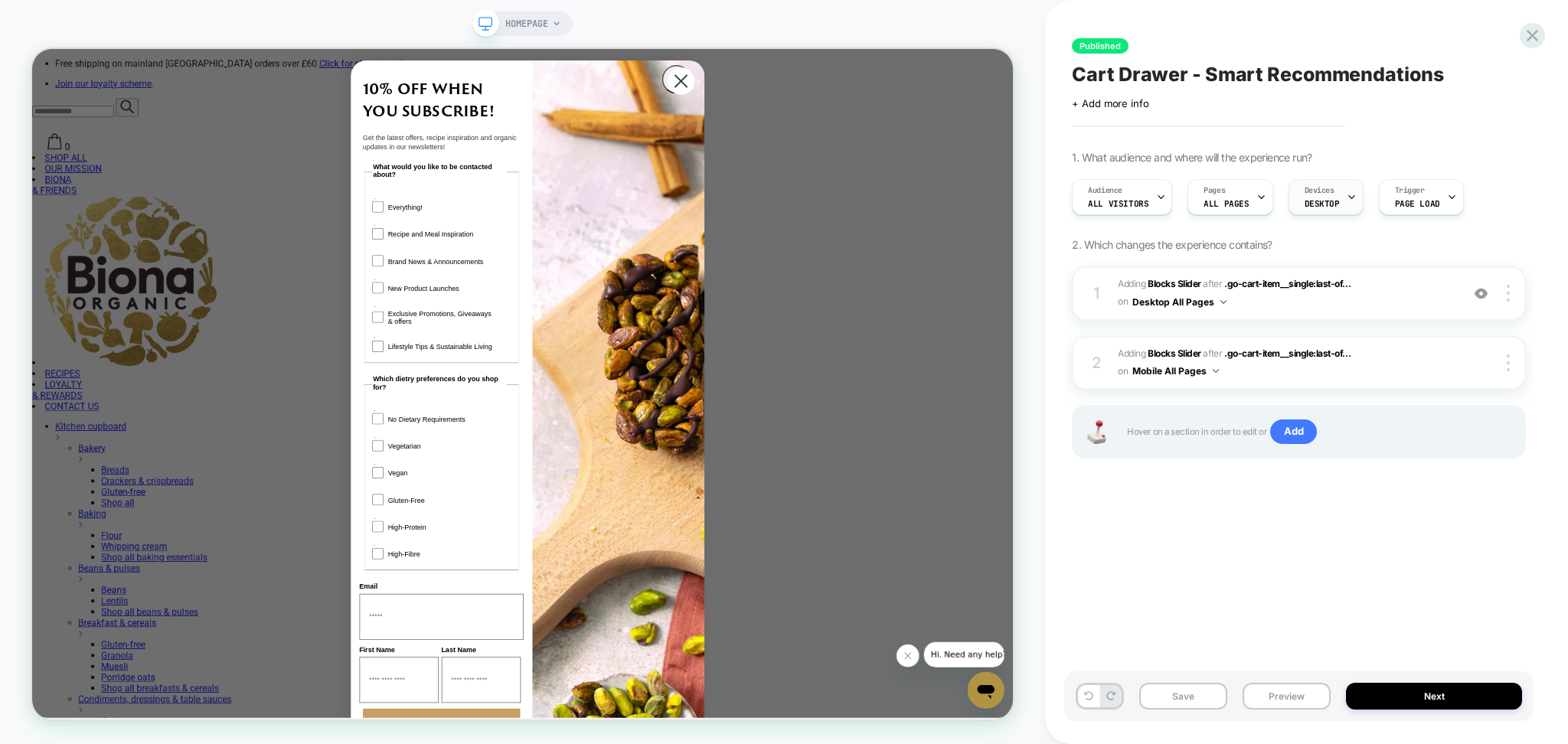
click at [1327, 199] on span "DESKTOP" at bounding box center [1323, 203] width 35 height 10
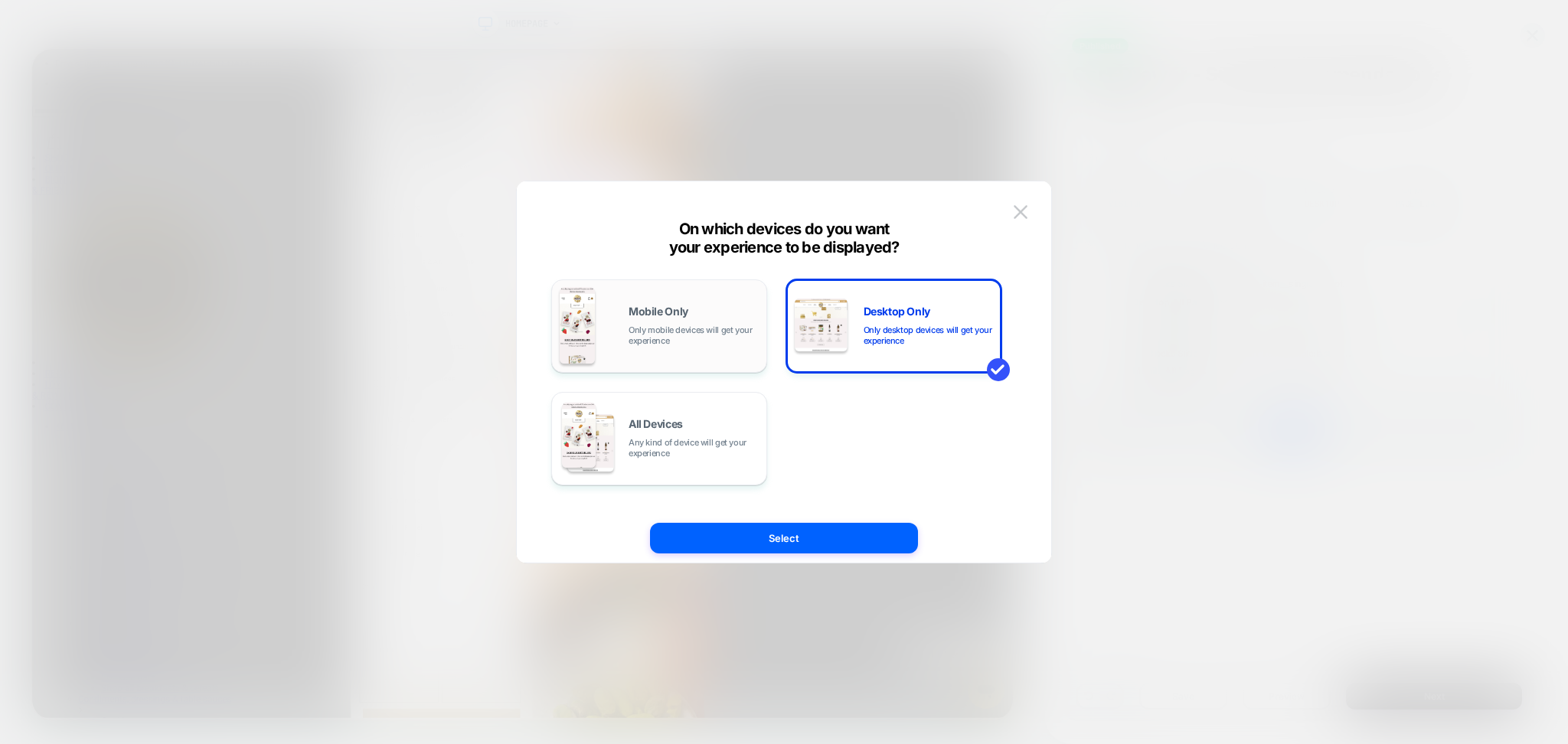
click at [680, 302] on div "Mobile Only Only mobile devices will get your experience" at bounding box center [660, 326] width 199 height 78
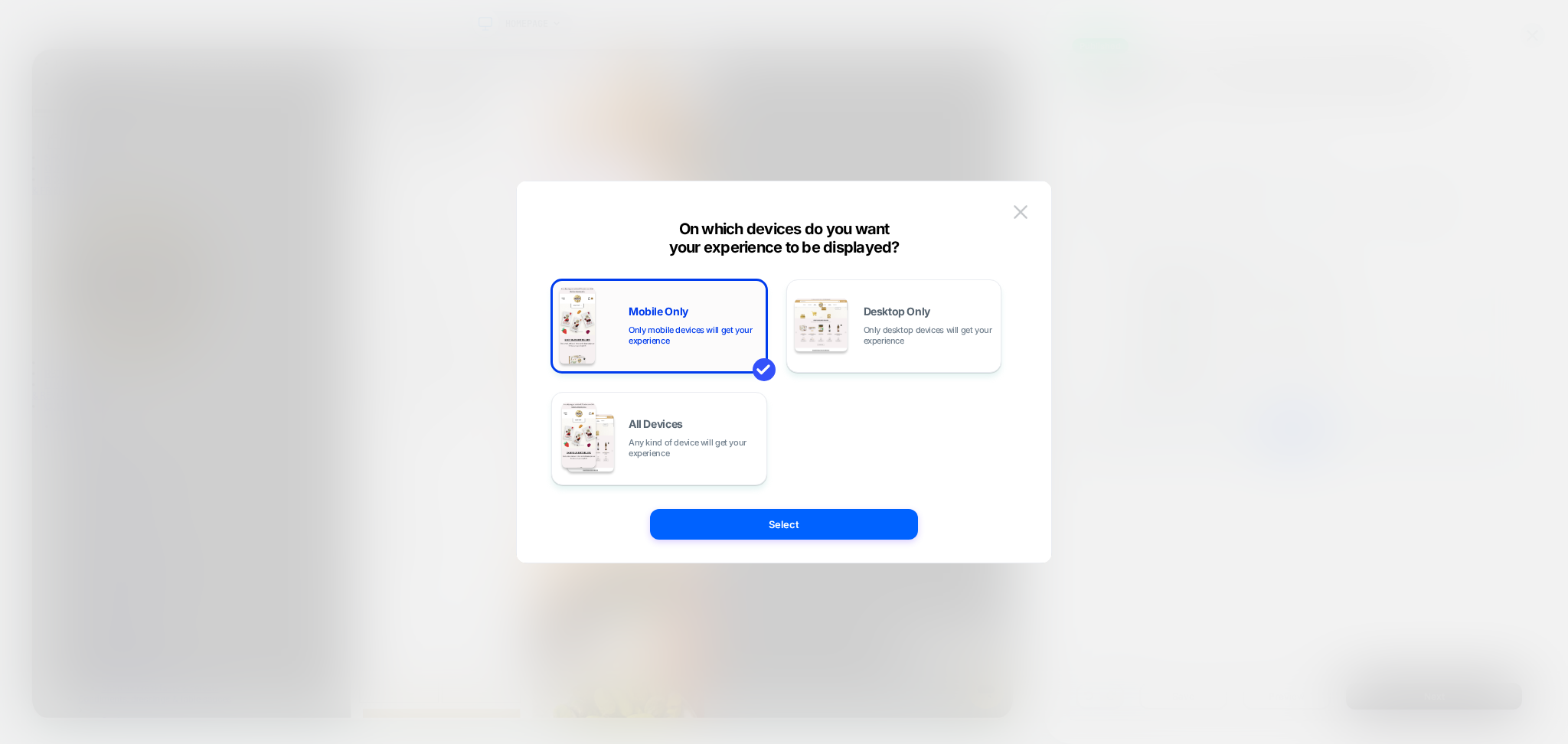
click at [680, 302] on div "Mobile Only Only mobile devices will get your experience" at bounding box center [660, 326] width 199 height 78
click at [679, 444] on span "Any kind of device will get your experience" at bounding box center [693, 448] width 130 height 22
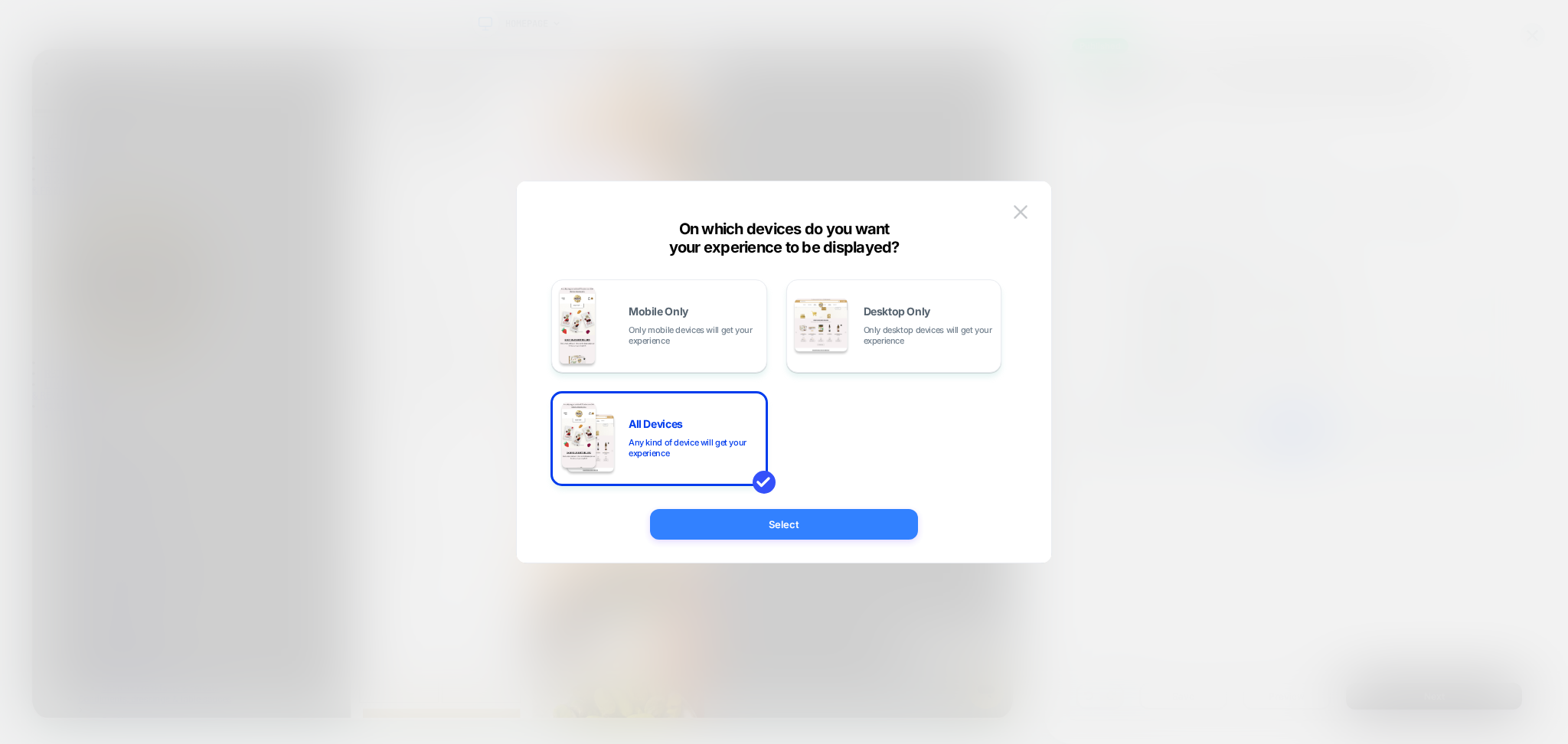
click at [745, 516] on button "Select" at bounding box center [784, 524] width 268 height 30
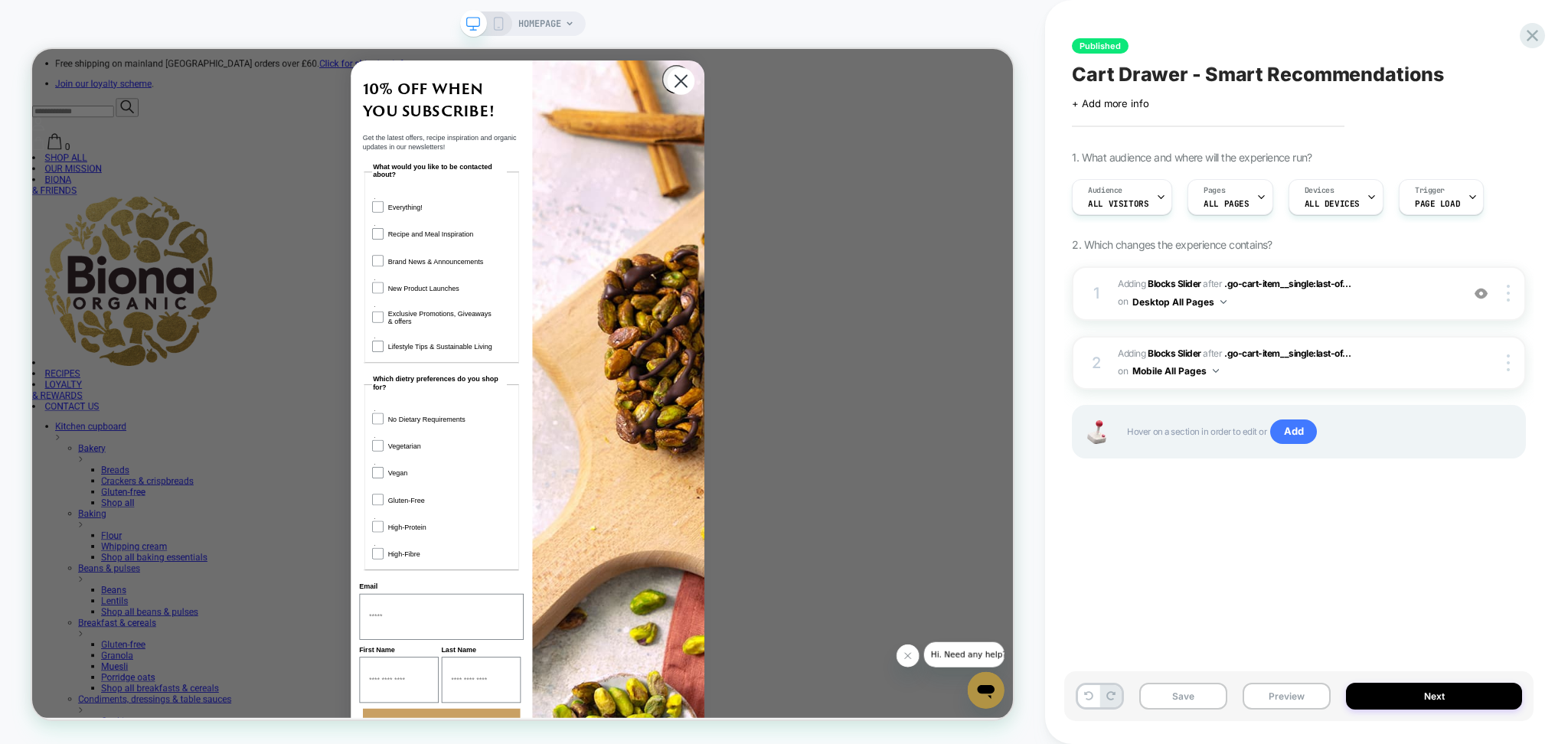
click at [498, 22] on icon at bounding box center [498, 23] width 14 height 14
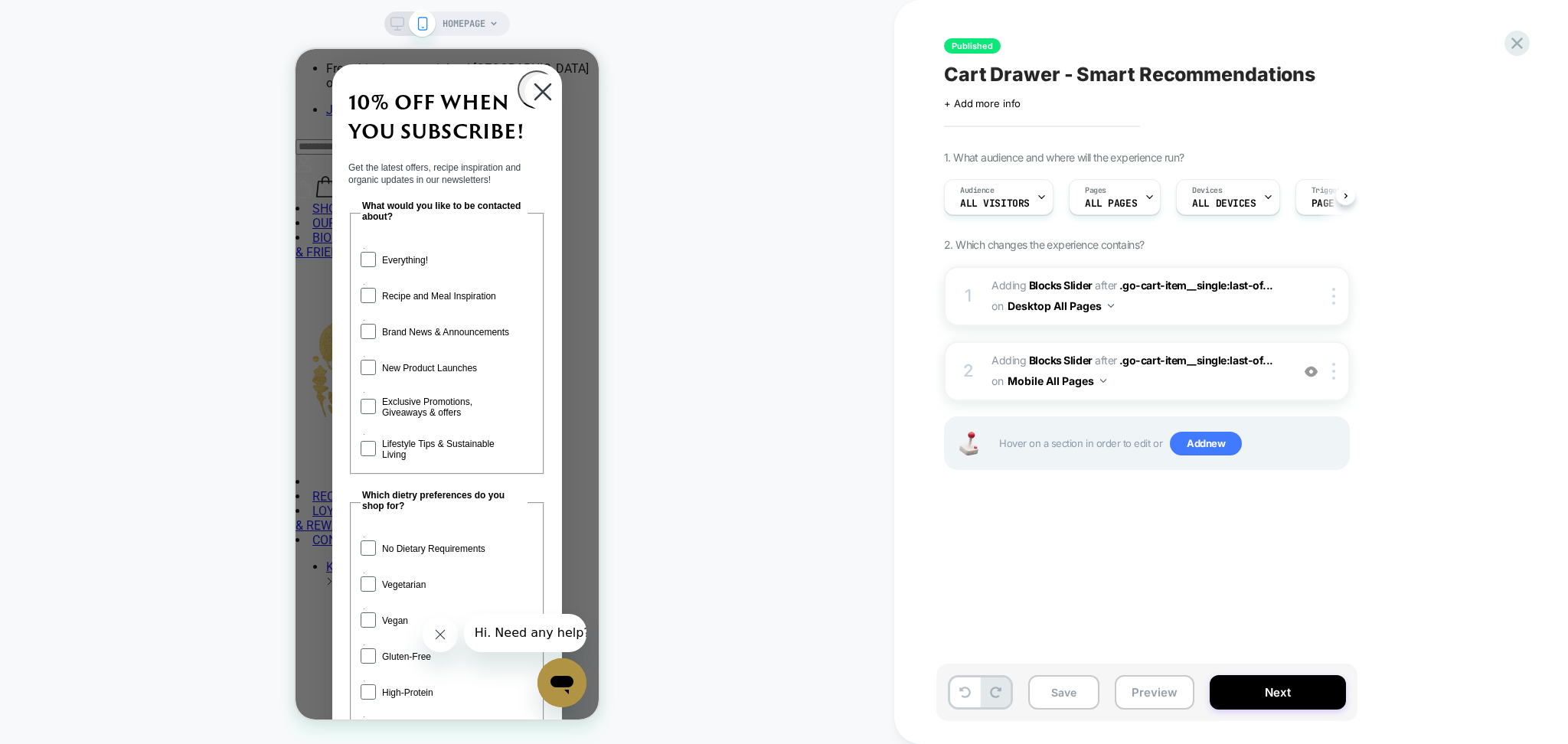
scroll to position [0, 1]
click at [528, 92] on circle "Close dialog" at bounding box center [543, 92] width 37 height 37
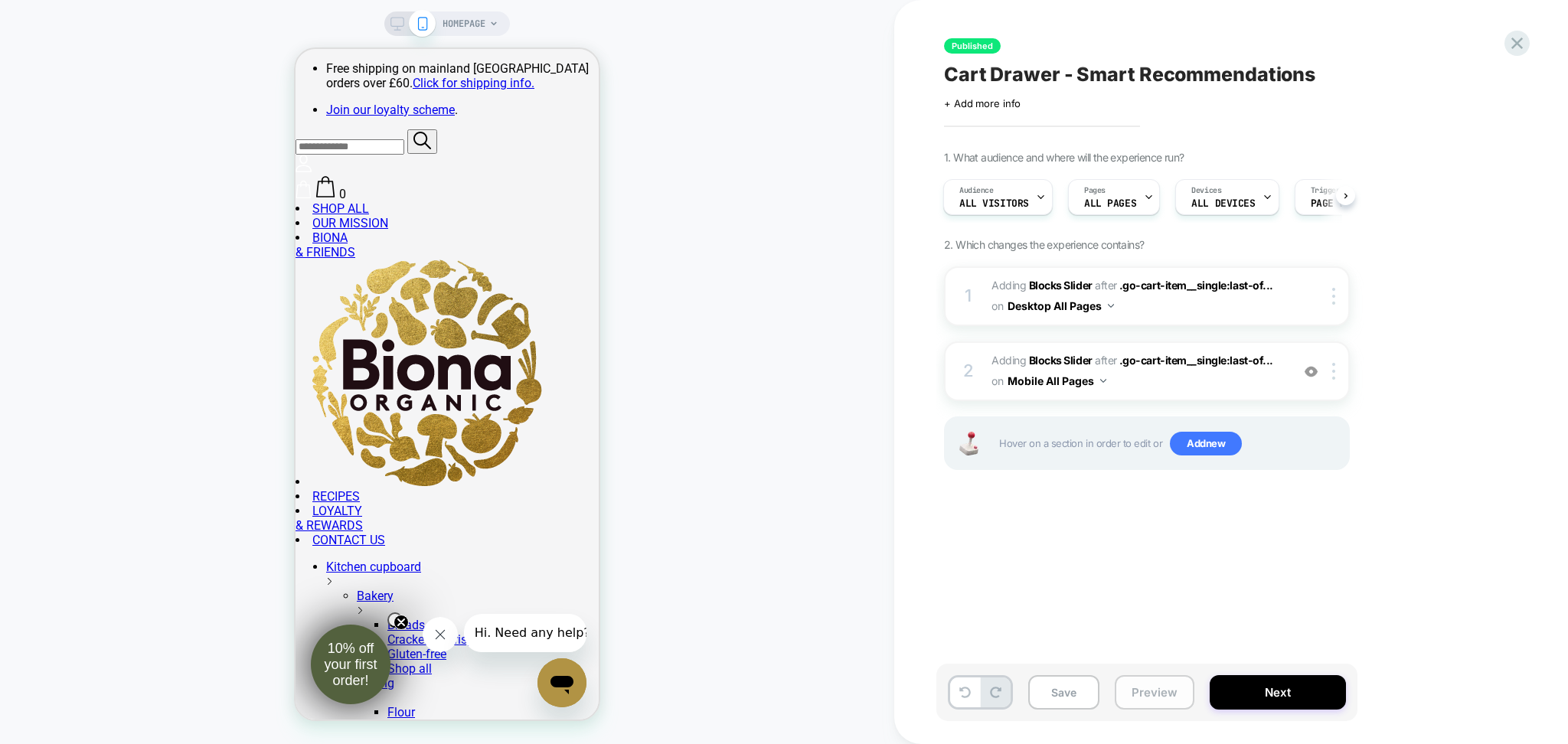
click at [1150, 703] on button "Preview" at bounding box center [1154, 692] width 80 height 34
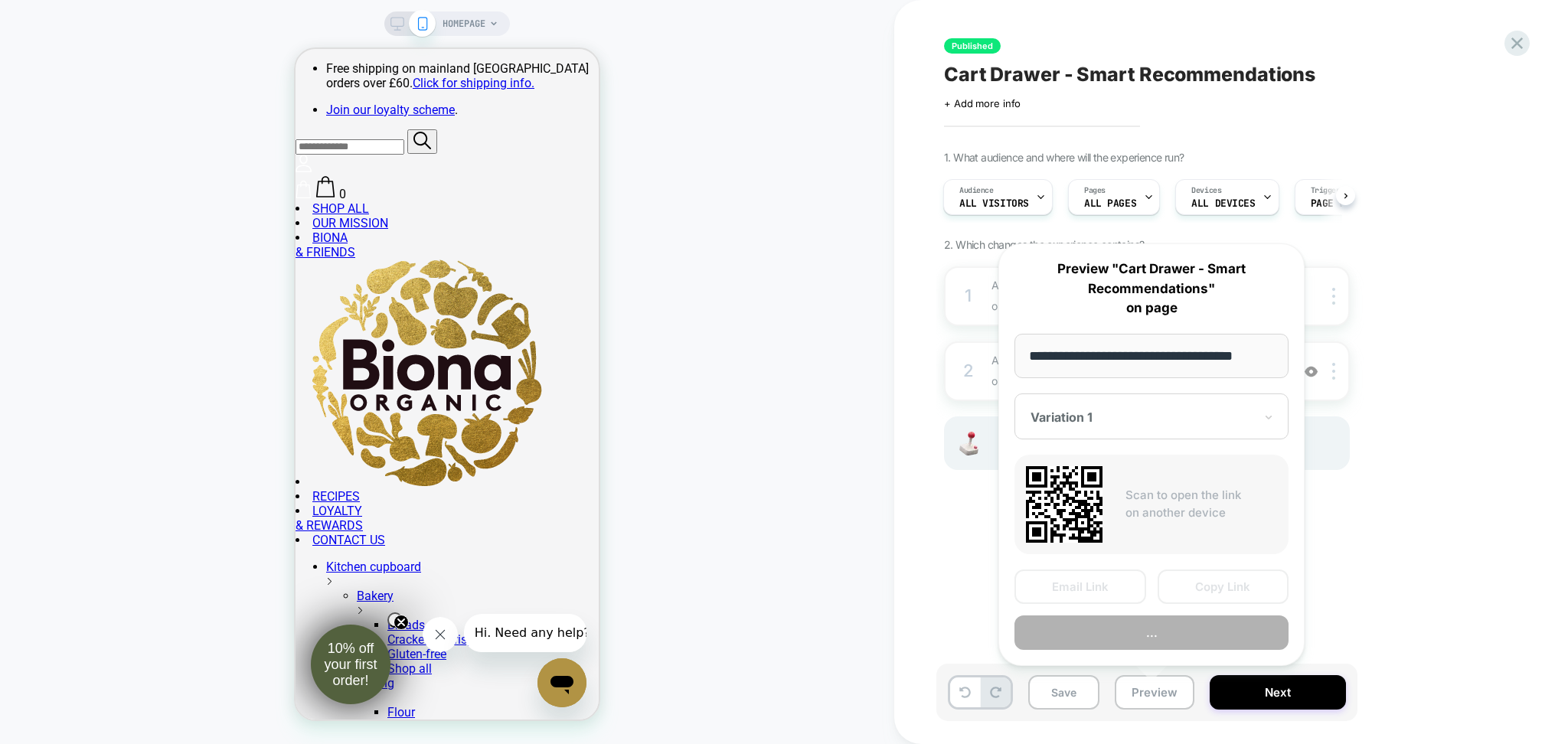
click at [1123, 637] on button "..." at bounding box center [1152, 632] width 274 height 34
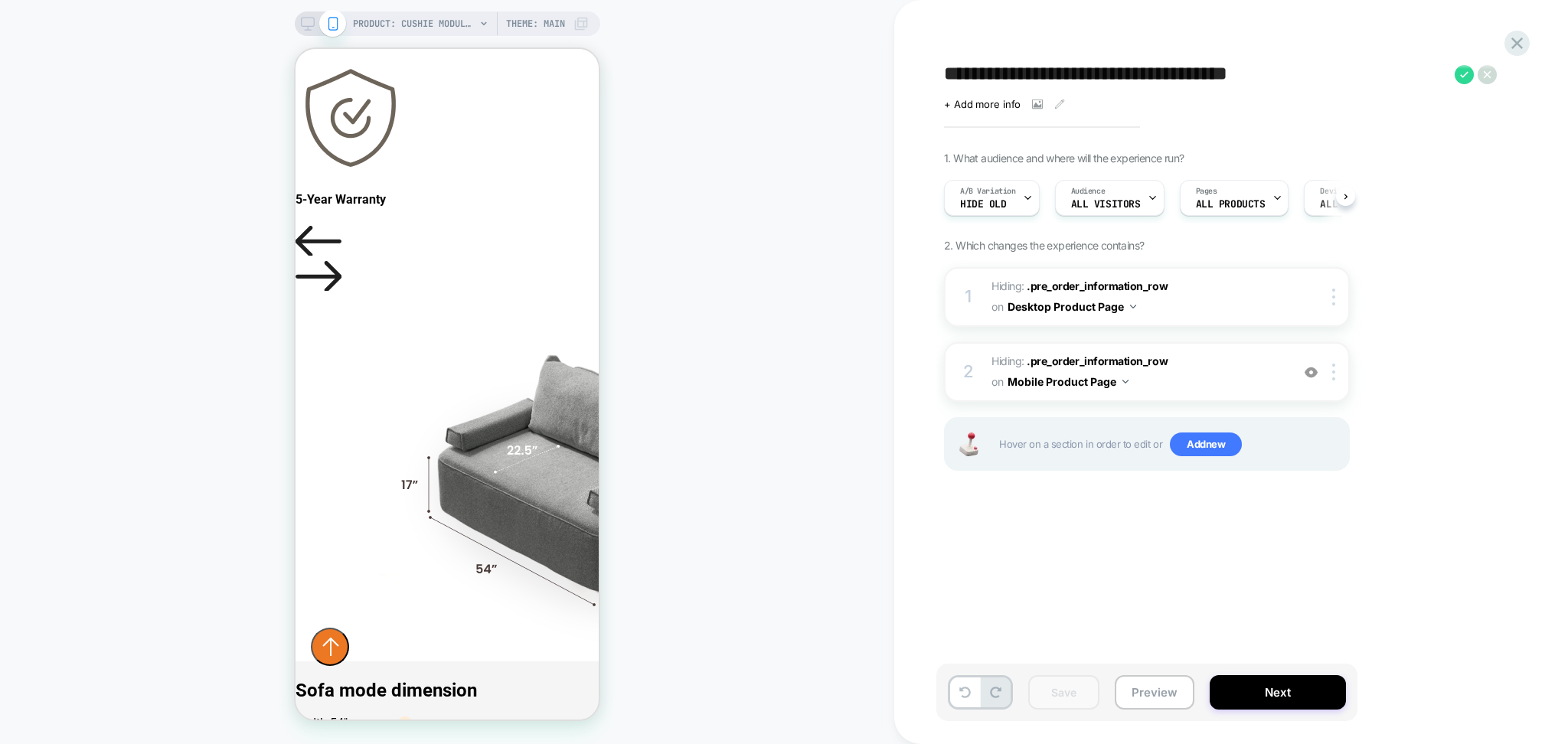
scroll to position [0, 1]
click at [1154, 691] on button "Preview" at bounding box center [1154, 692] width 80 height 34
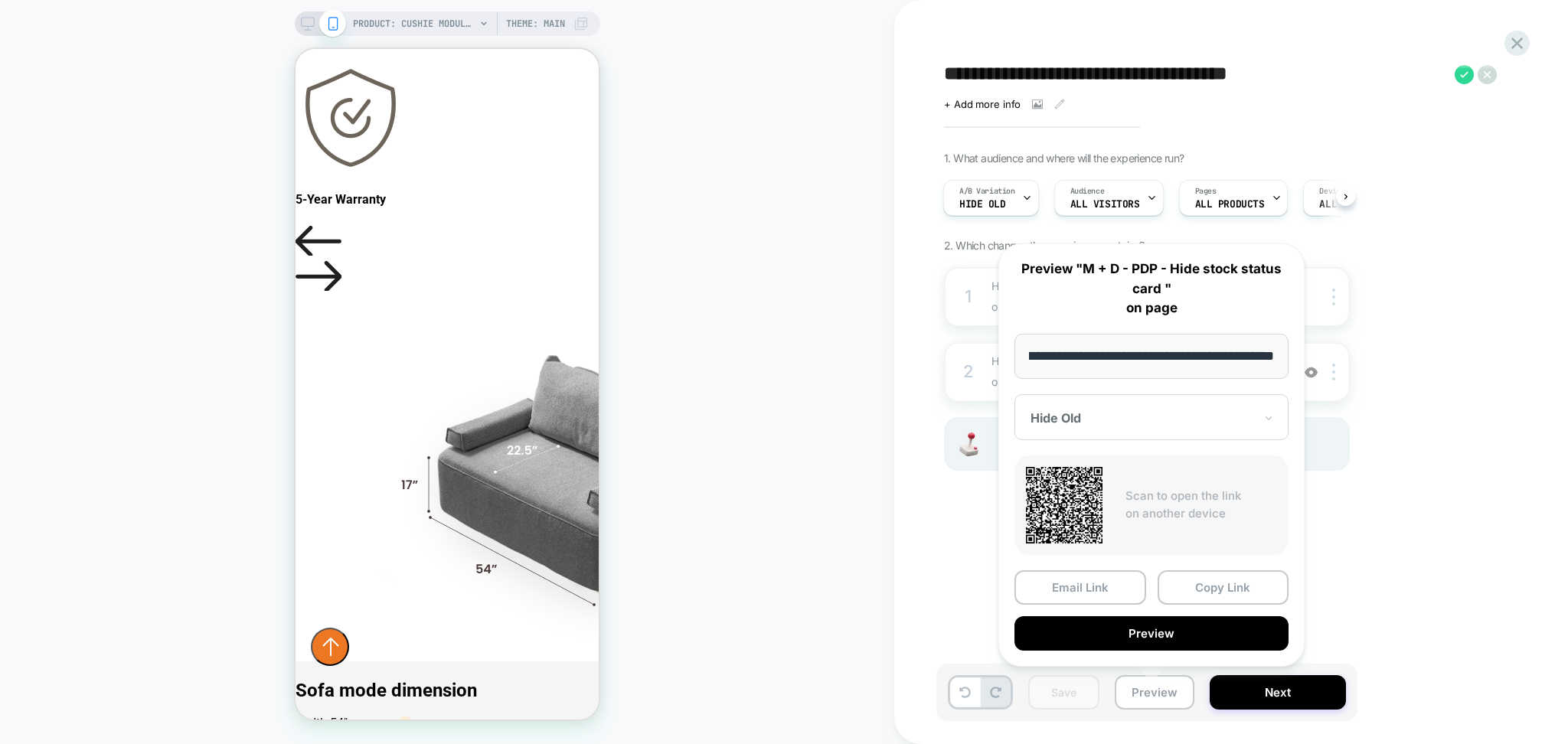
scroll to position [0, 0]
click at [1227, 585] on button "Copy Link" at bounding box center [1223, 587] width 131 height 34
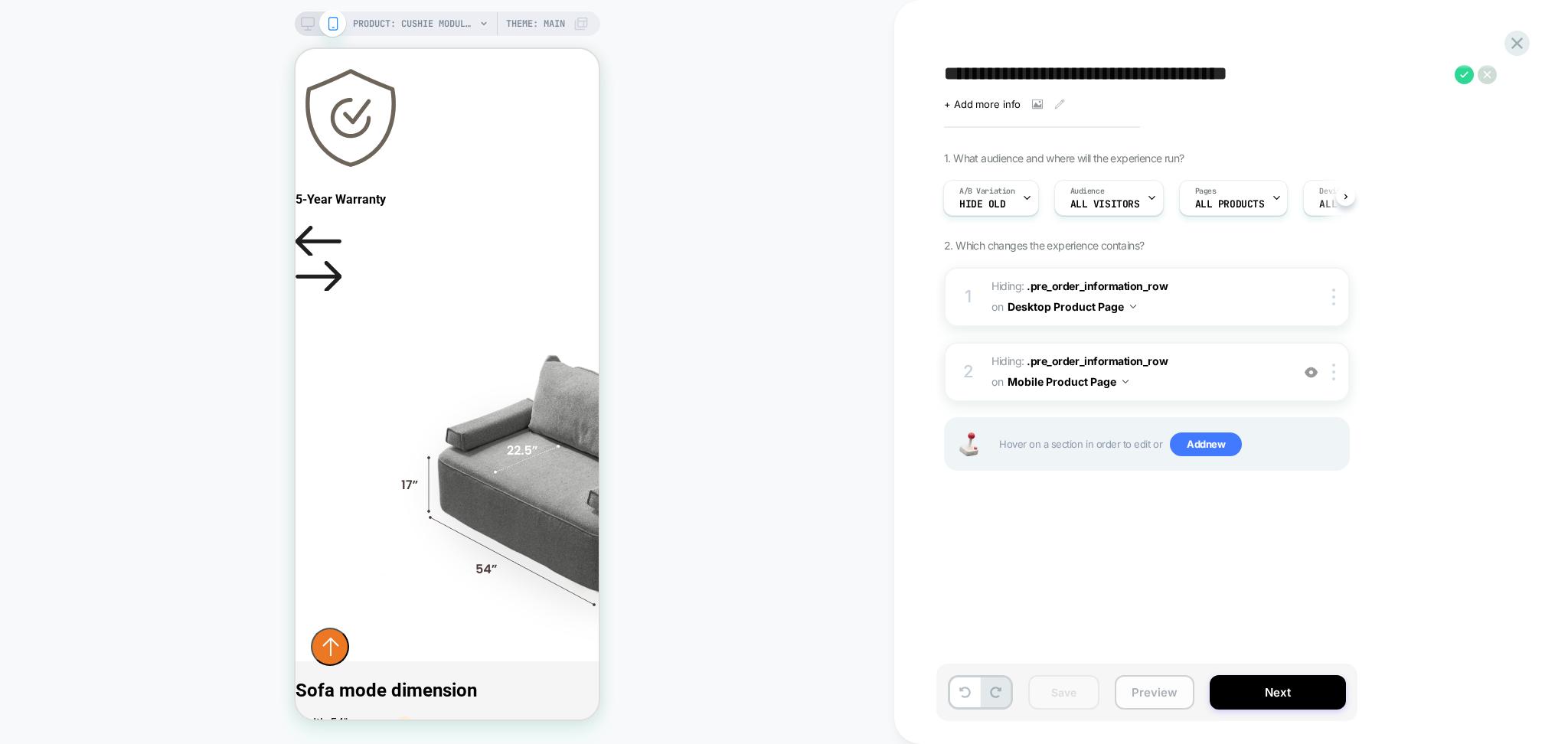
click at [1138, 694] on button "Preview" at bounding box center [1154, 692] width 80 height 34
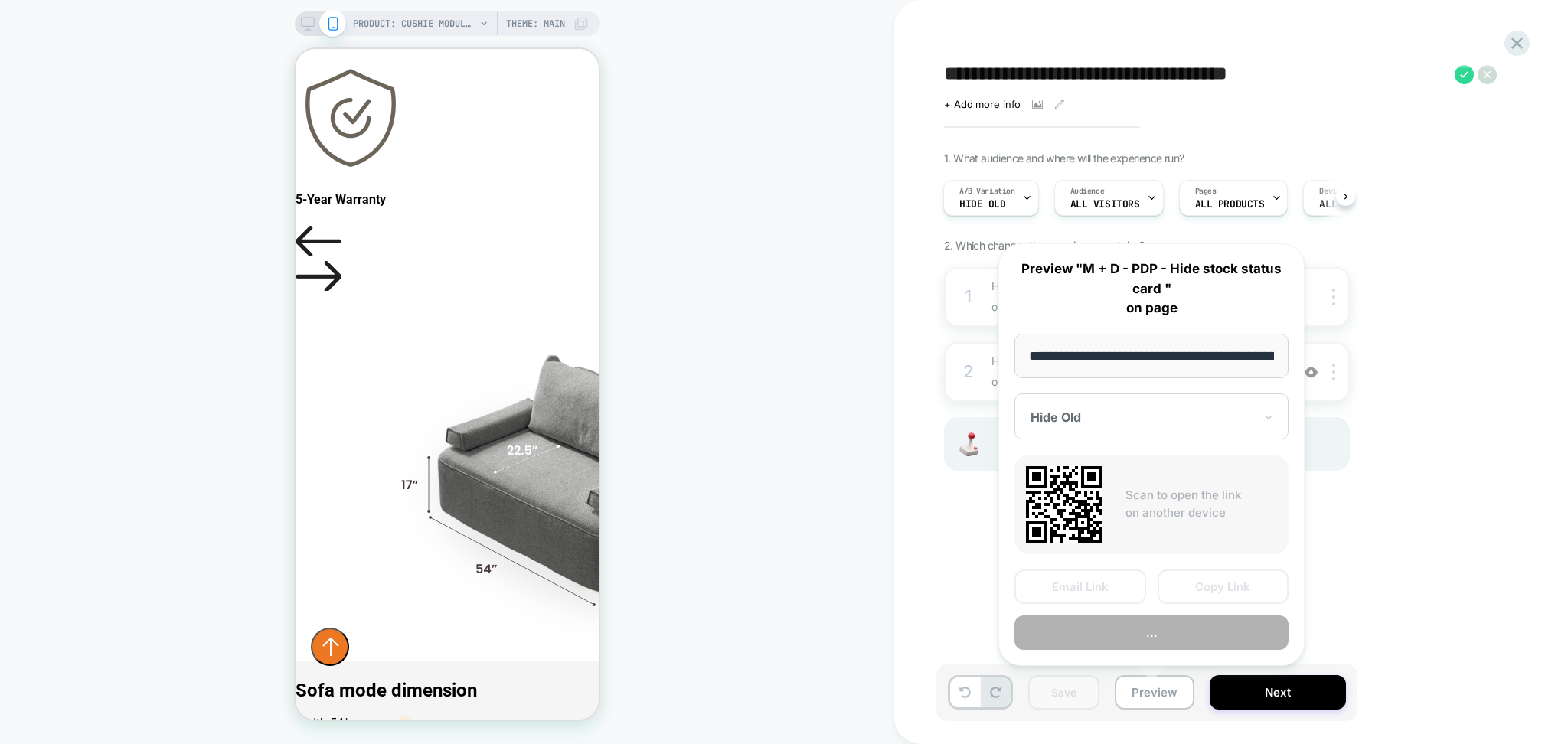
scroll to position [0, 296]
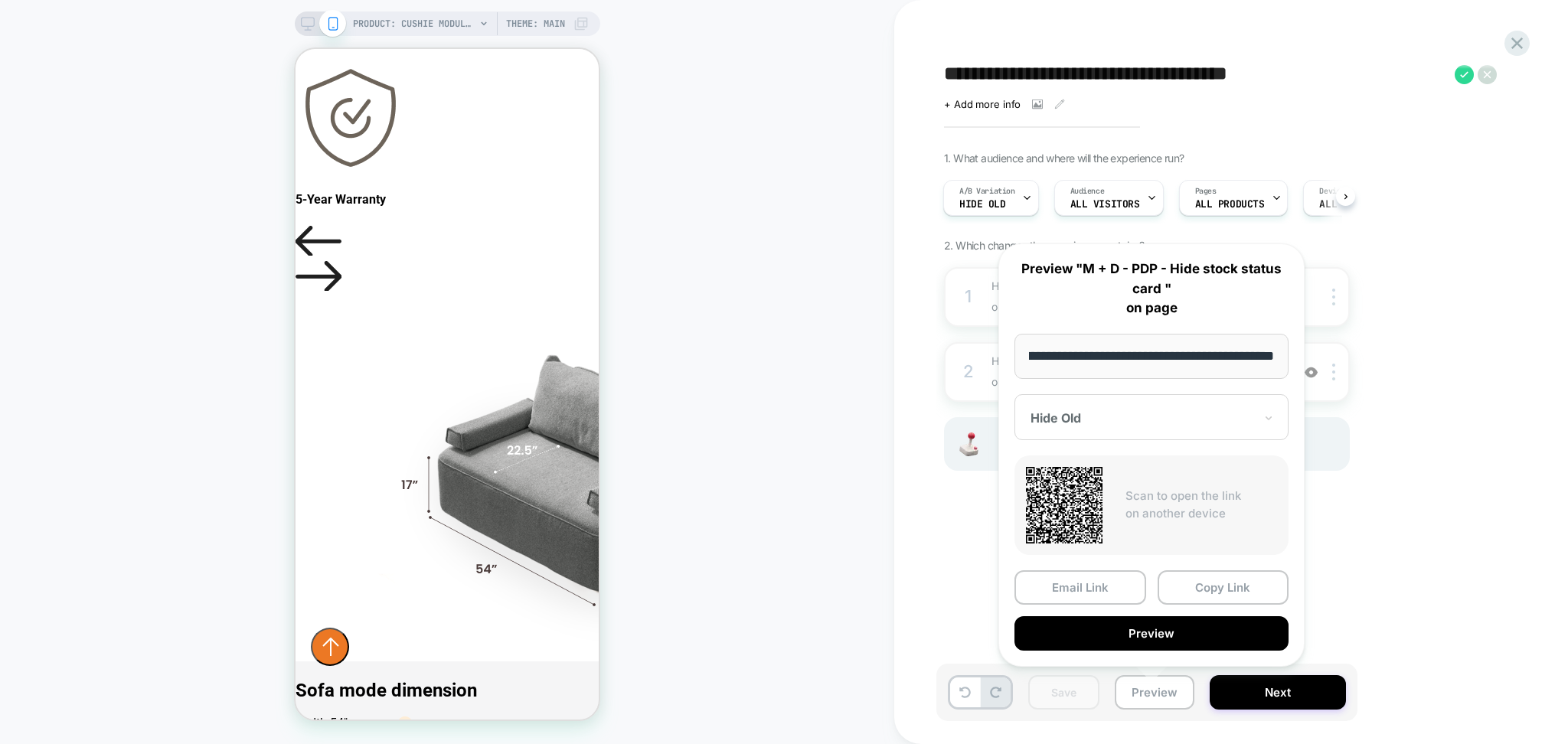
click at [1157, 397] on div "Hide Old" at bounding box center [1152, 417] width 274 height 46
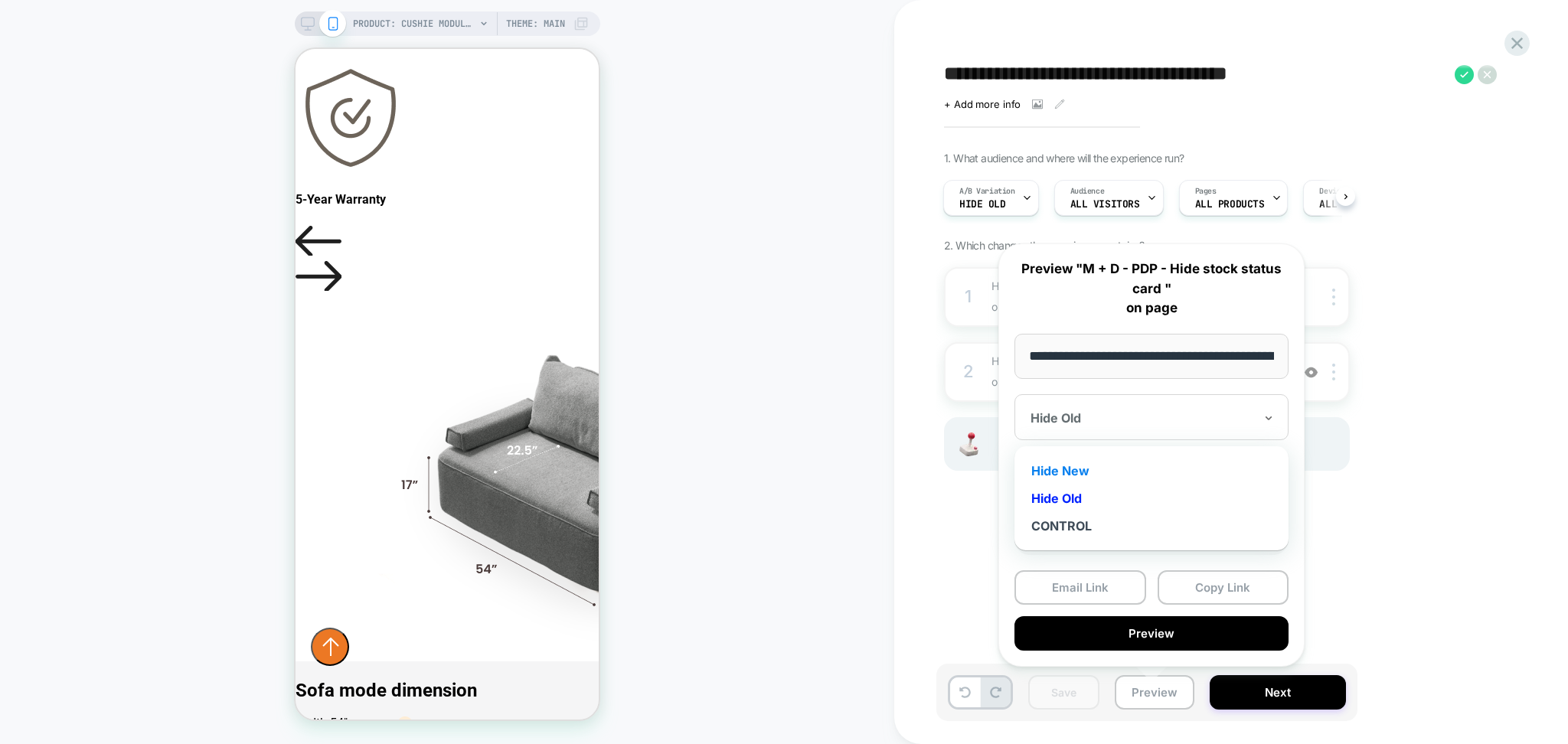
click at [1078, 473] on div "Hide New" at bounding box center [1151, 471] width 259 height 28
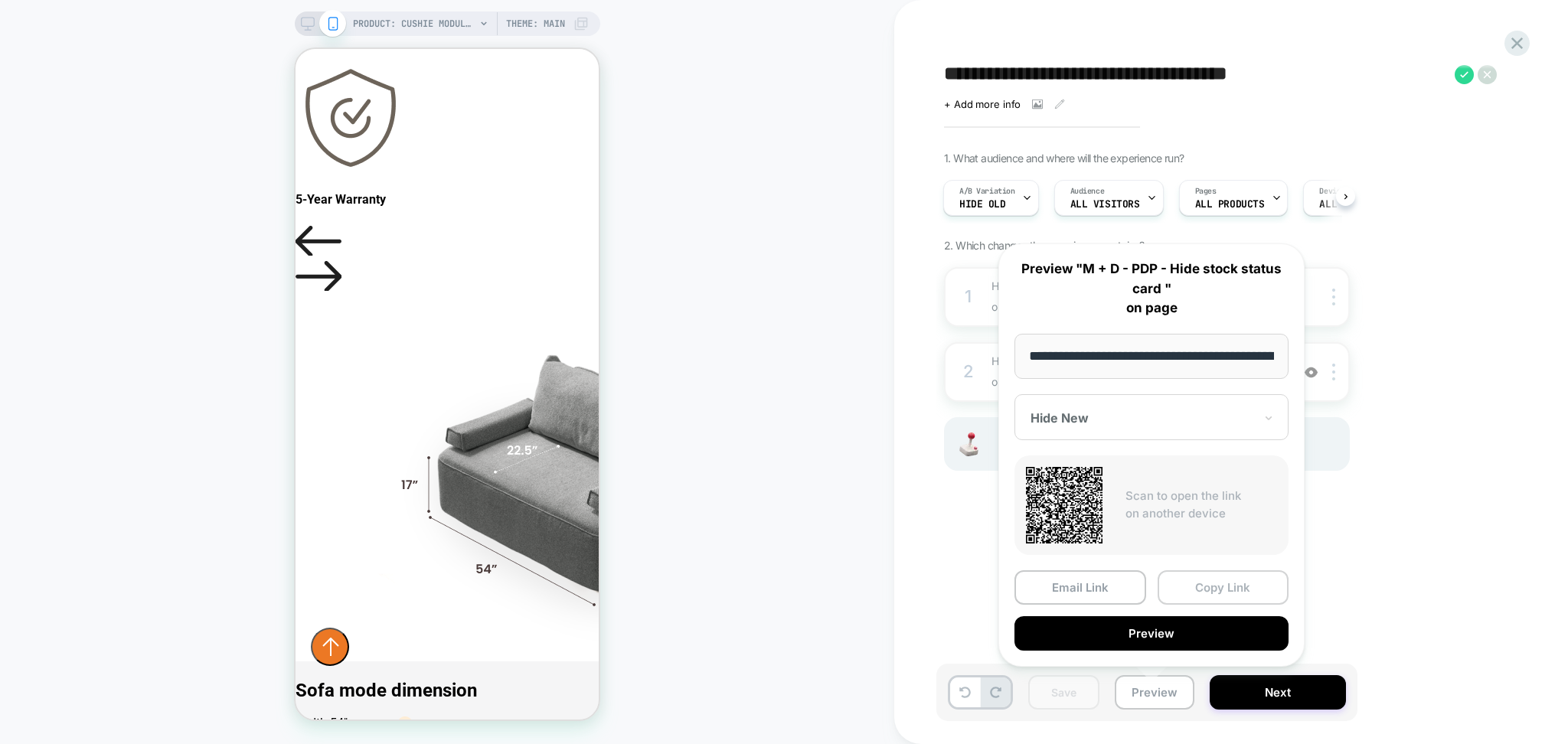
click at [1186, 593] on button "Copy Link" at bounding box center [1223, 587] width 131 height 34
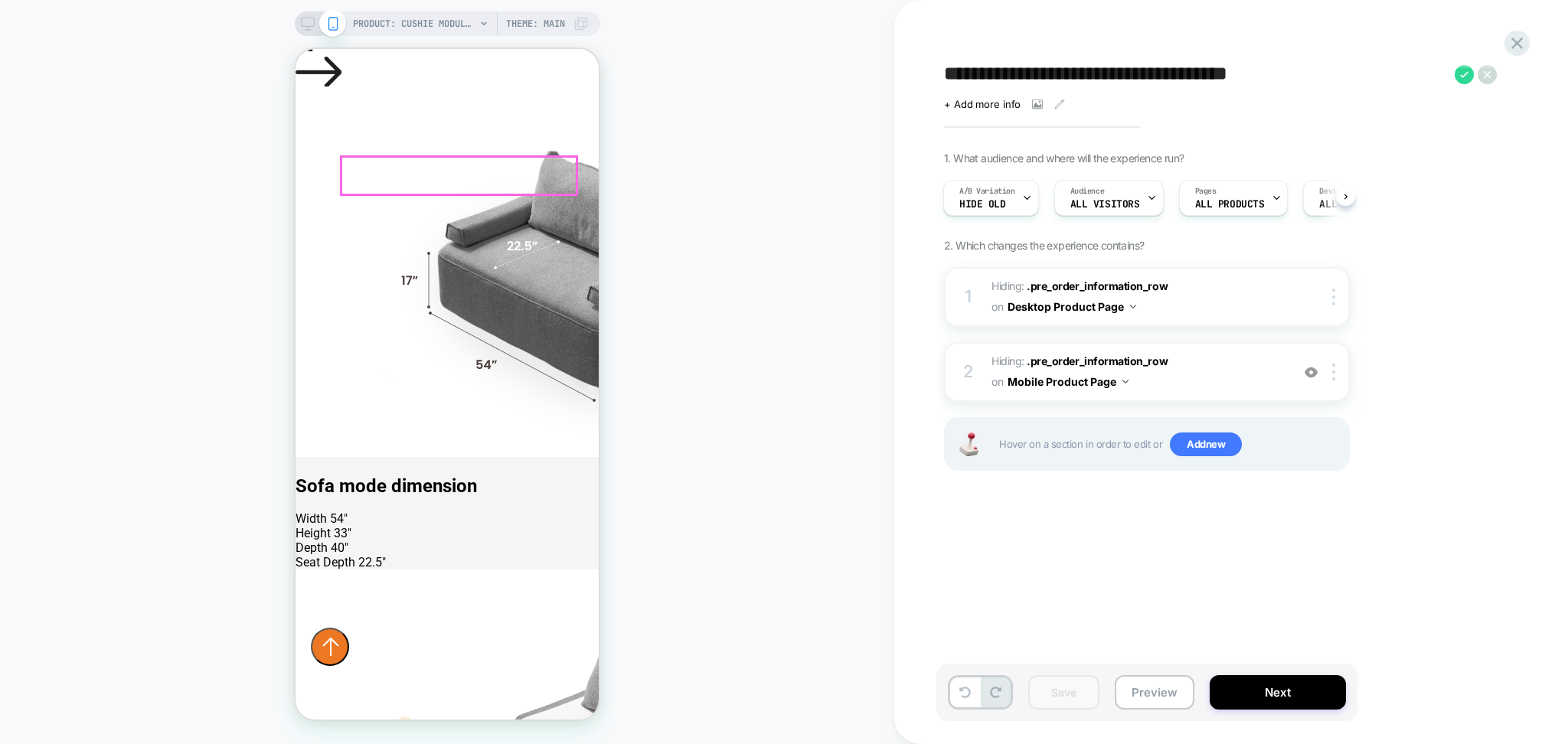
scroll to position [918, 0]
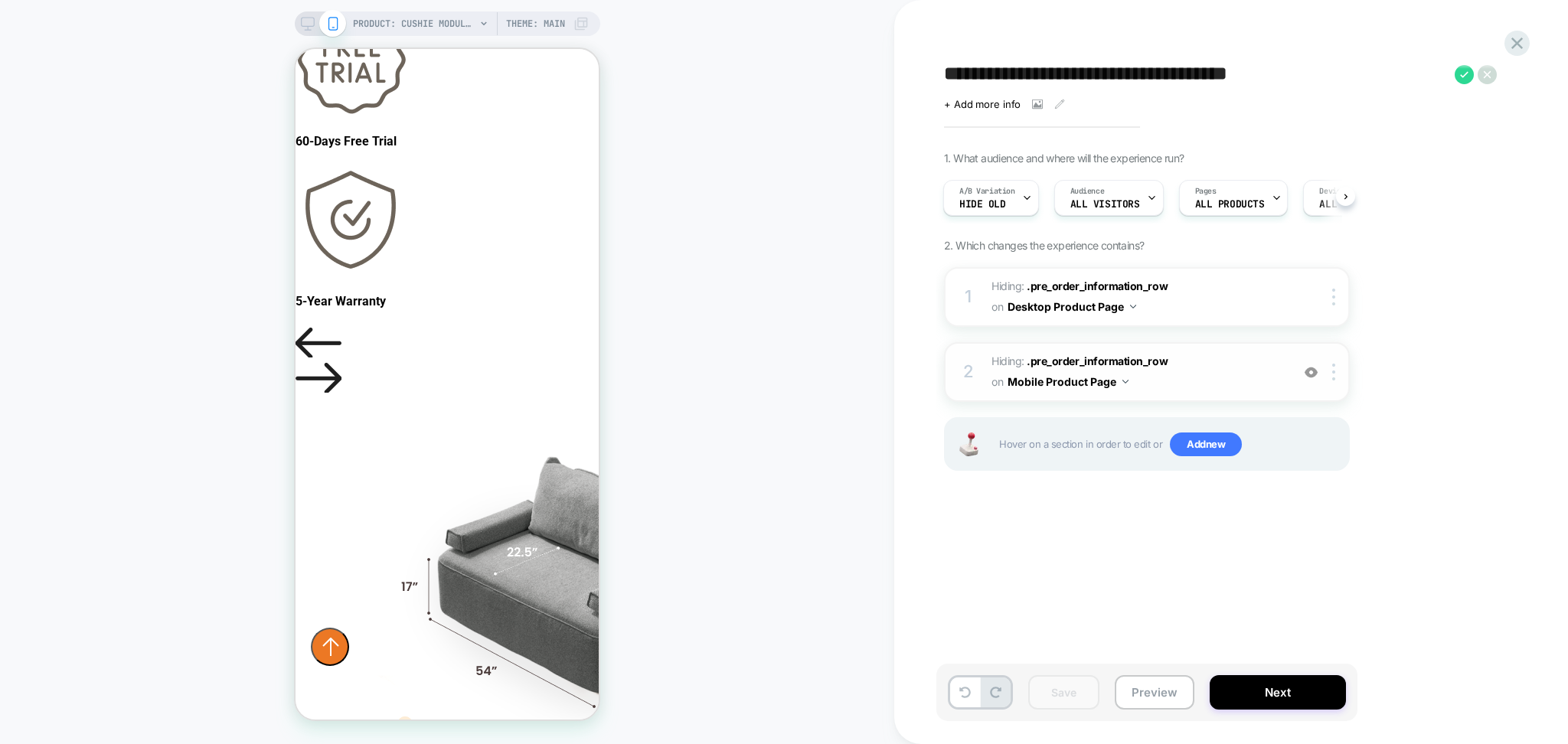
click at [1306, 377] on img at bounding box center [1311, 372] width 13 height 13
click at [1330, 296] on div at bounding box center [1337, 296] width 25 height 17
click at [1307, 512] on div "Delete" at bounding box center [1336, 504] width 136 height 41
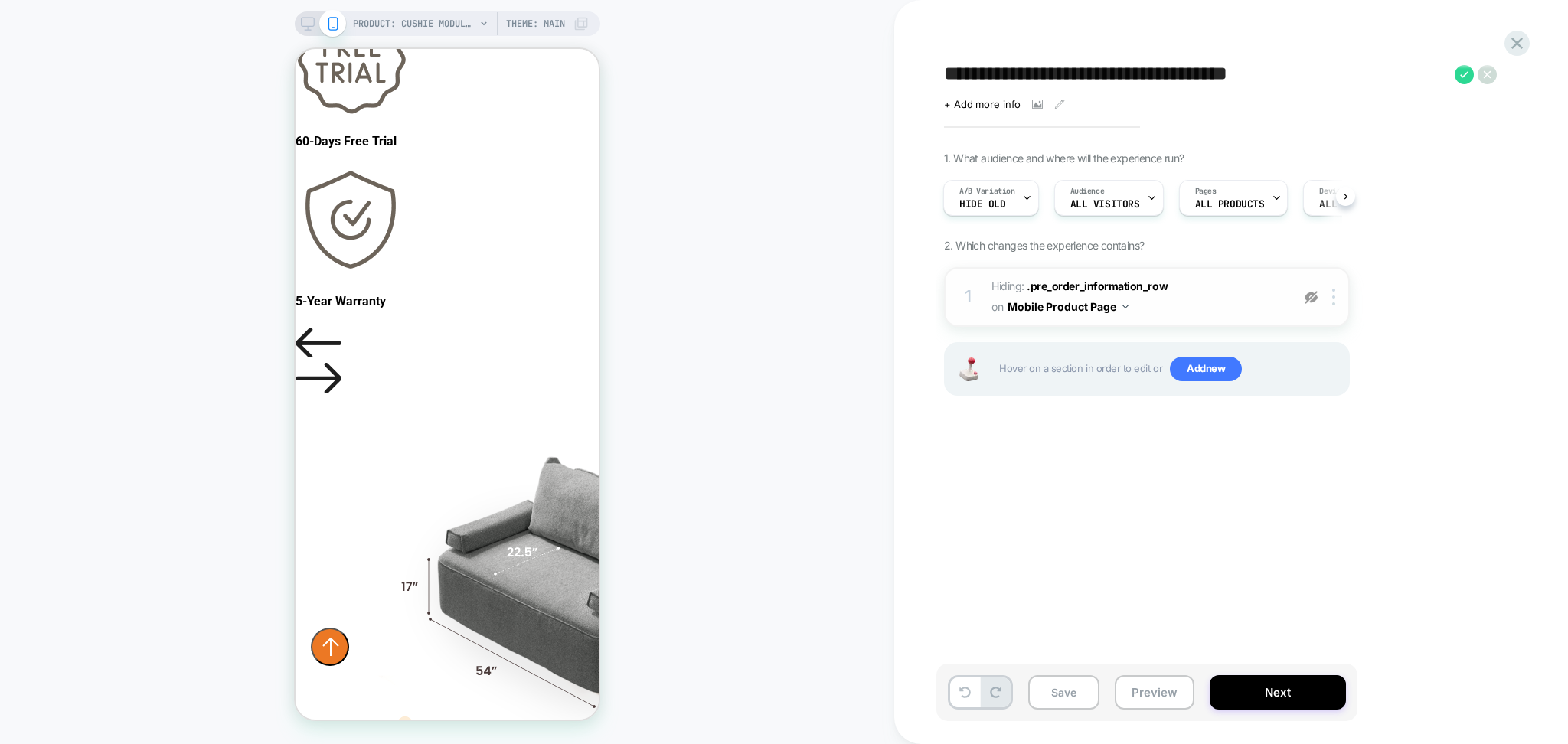
click at [1333, 307] on div "1 Hiding : .pre_order_information_row .pre_order_information_row on Mobile Prod…" at bounding box center [1147, 296] width 406 height 60
click at [1335, 292] on img at bounding box center [1334, 296] width 3 height 17
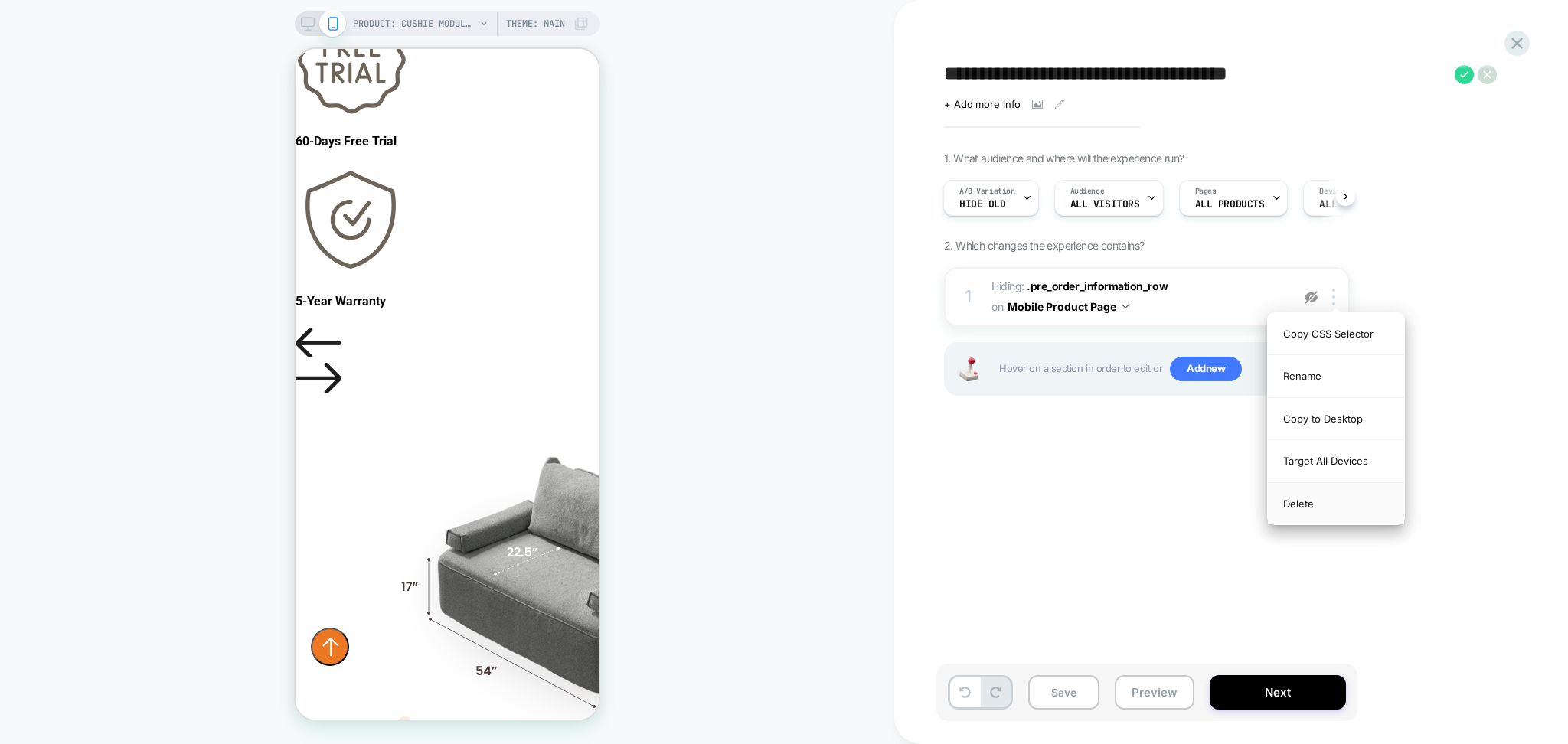
click at [1295, 499] on div "Delete" at bounding box center [1336, 504] width 136 height 41
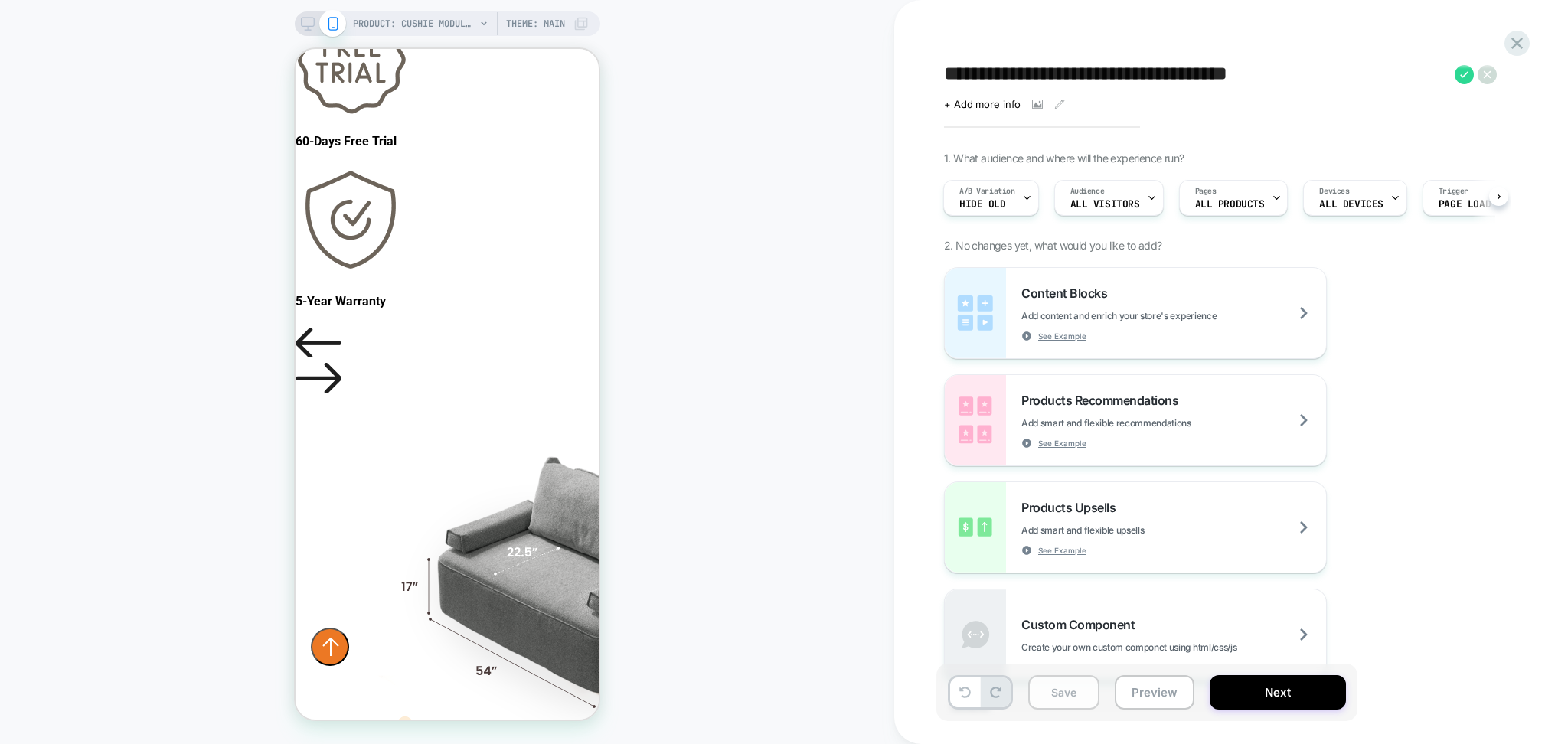
click at [1059, 698] on button "Save" at bounding box center [1064, 692] width 71 height 34
click at [1512, 41] on icon at bounding box center [1518, 43] width 21 height 21
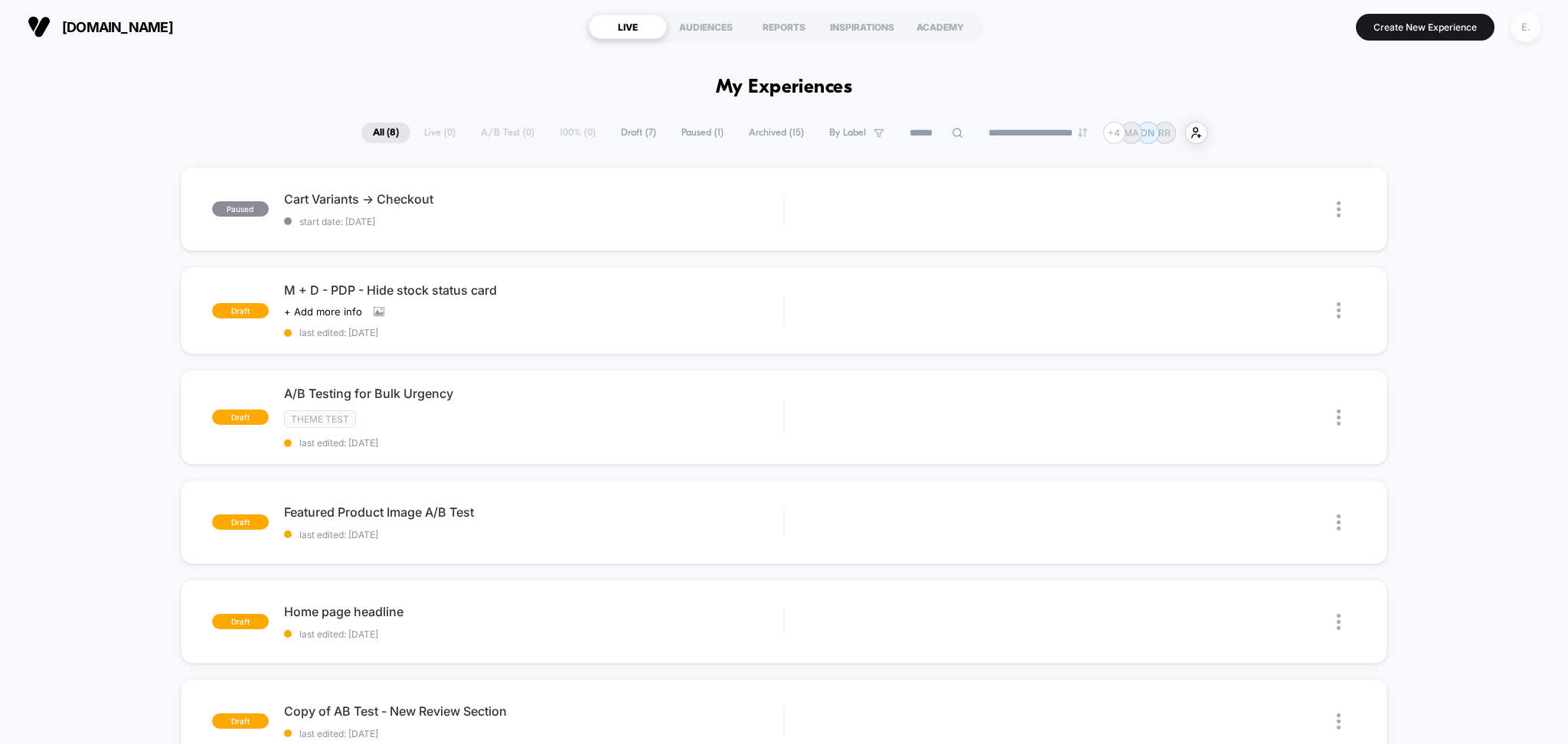
click at [1527, 36] on div "E." at bounding box center [1525, 26] width 29 height 29
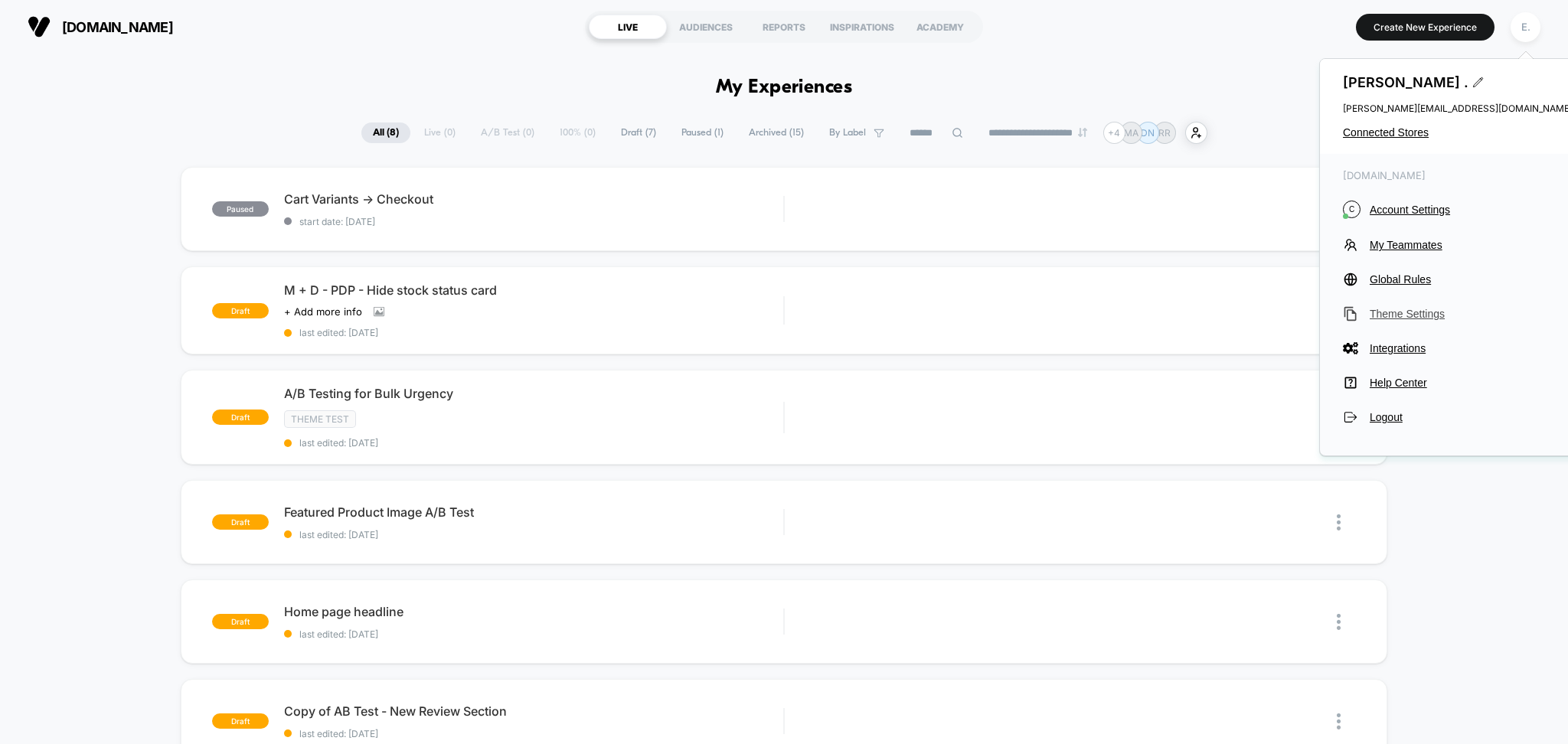
click at [1401, 319] on span "Theme Settings" at bounding box center [1472, 313] width 203 height 12
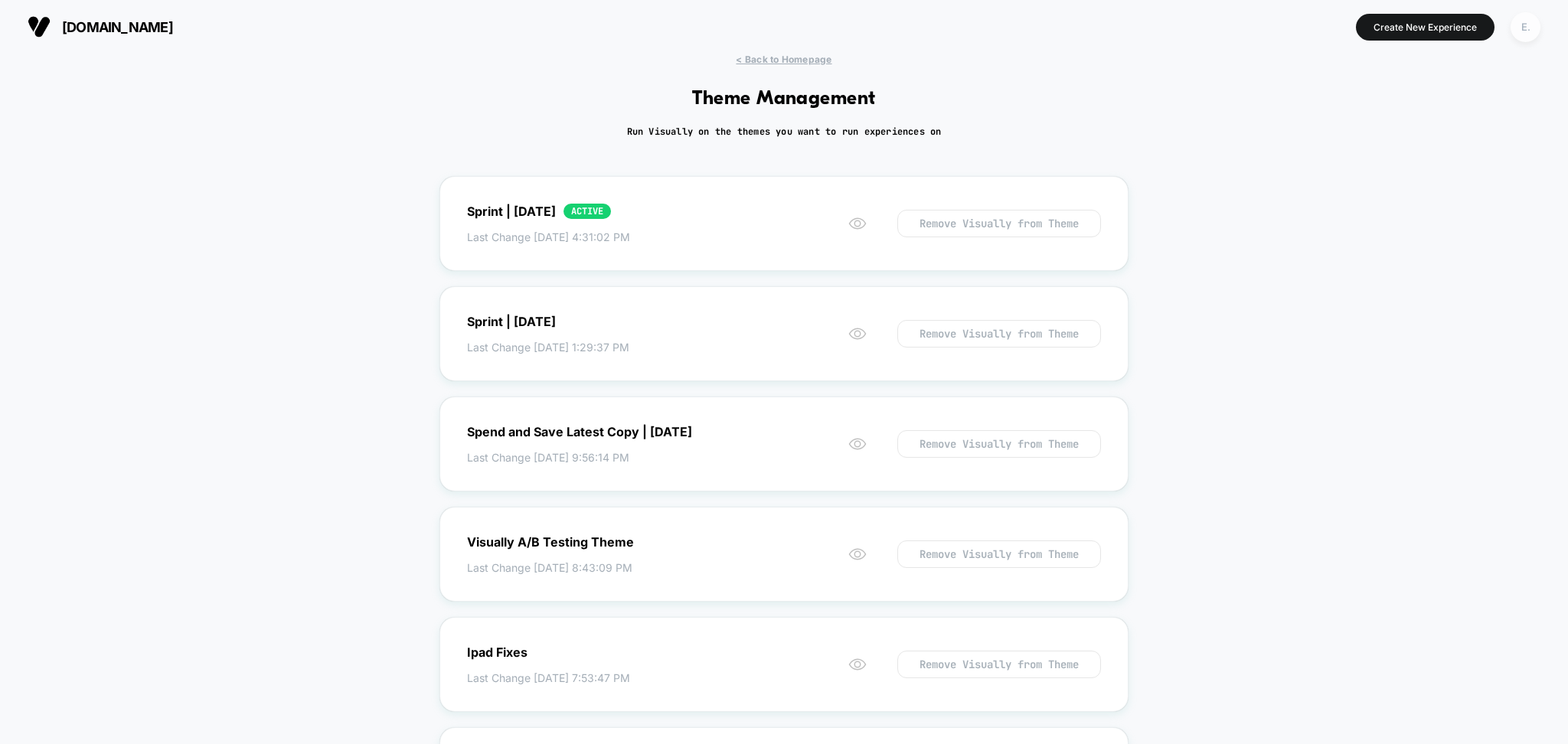
click at [1518, 35] on div "E." at bounding box center [1525, 26] width 29 height 29
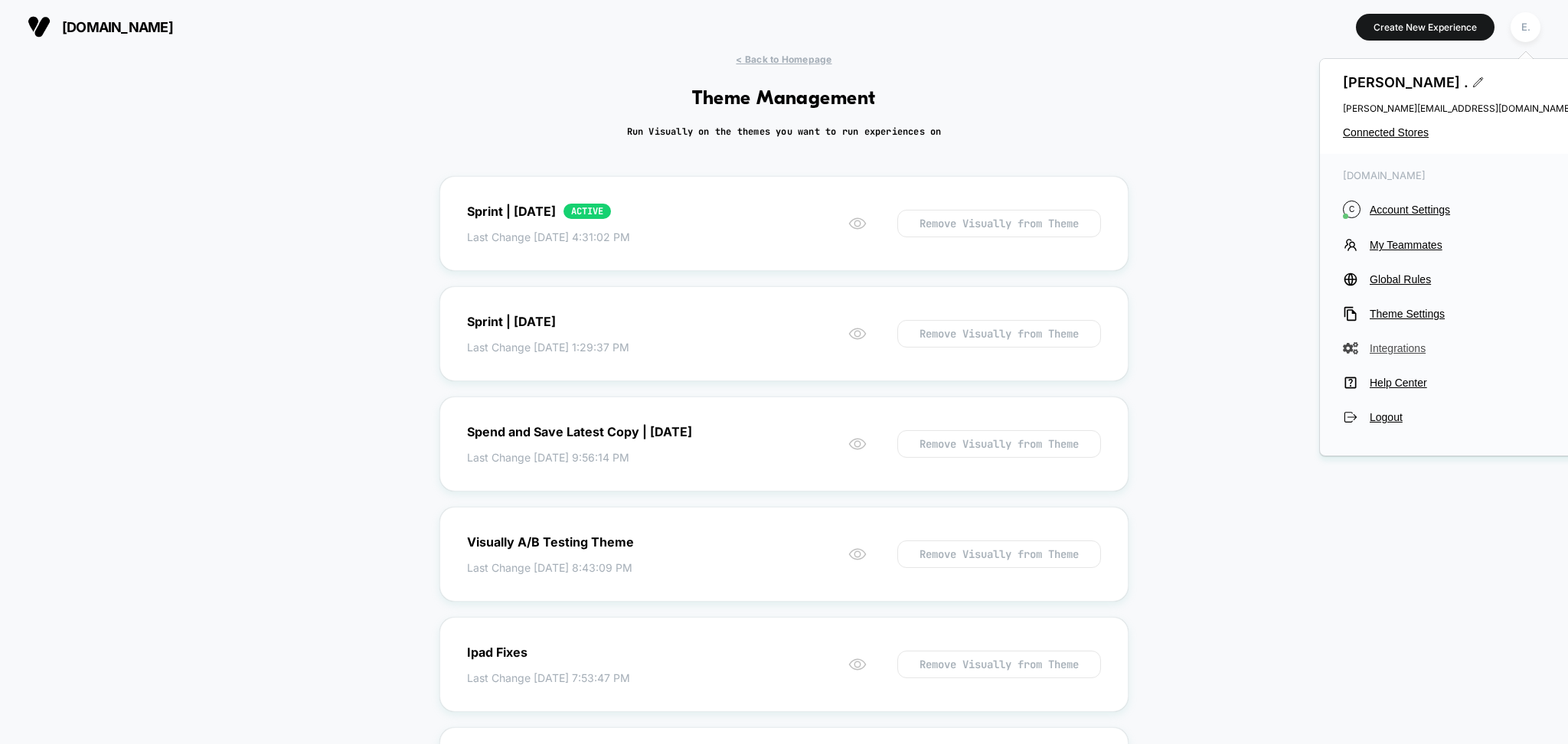
click at [1394, 353] on span "Integrations" at bounding box center [1472, 348] width 203 height 12
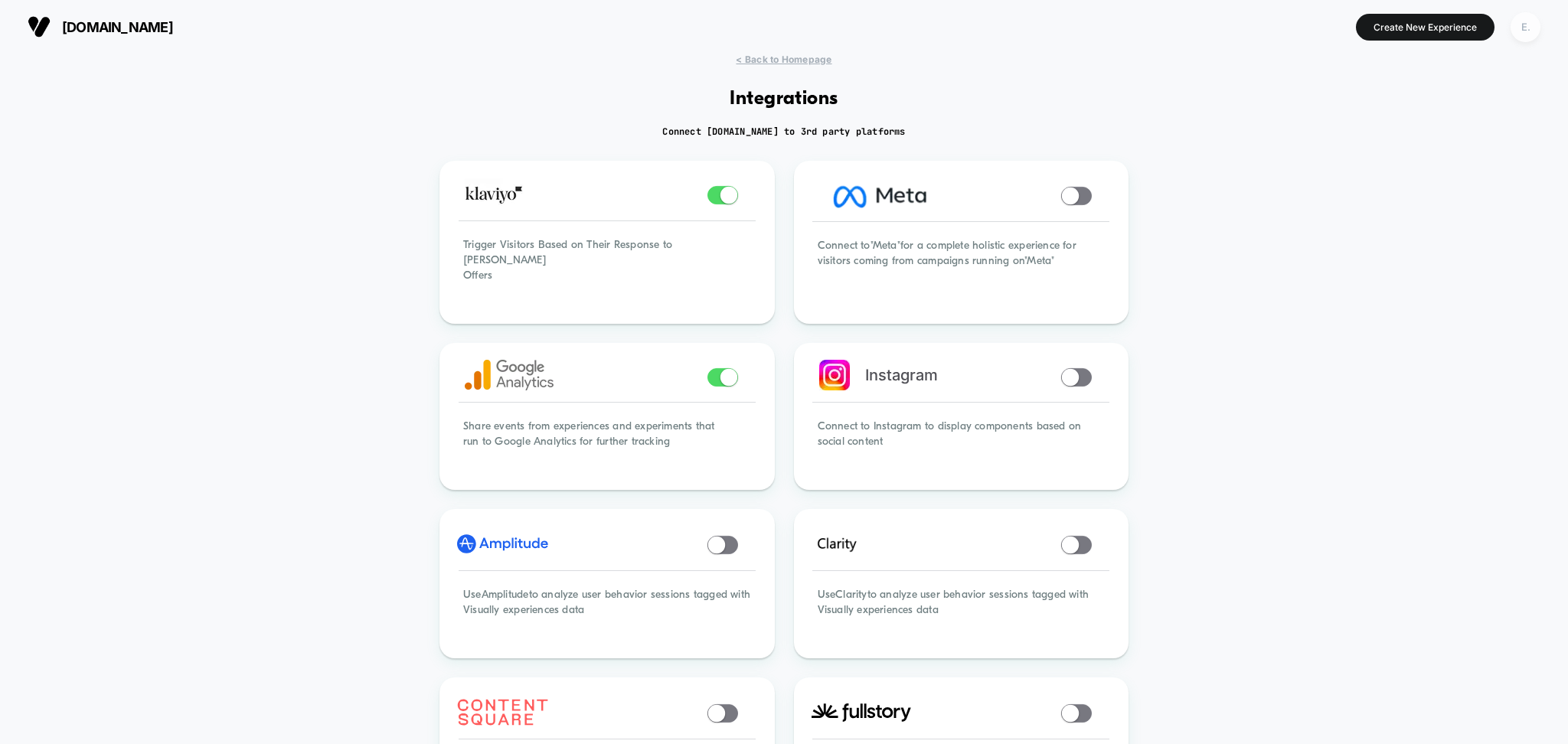
click at [1519, 37] on div "E." at bounding box center [1525, 26] width 29 height 29
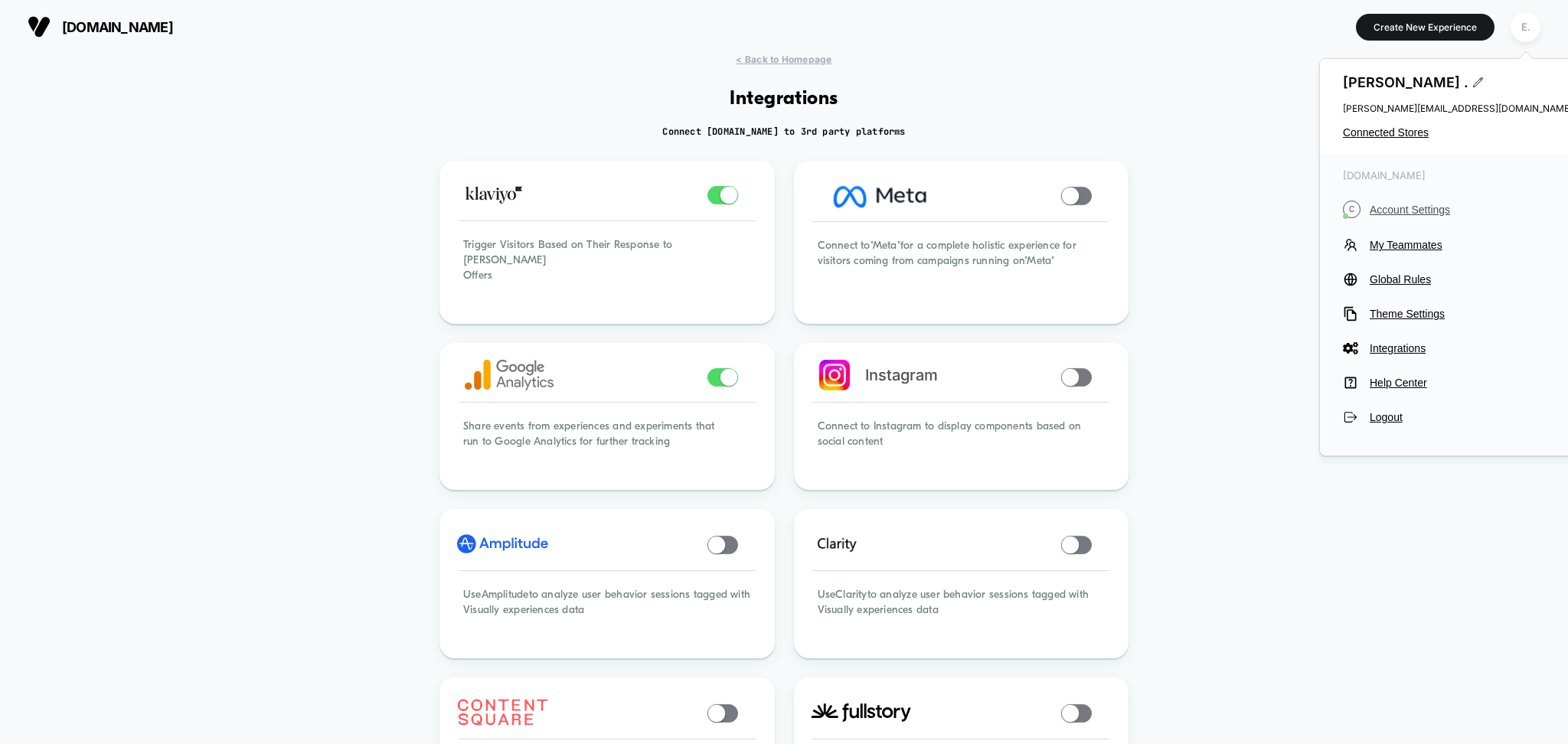
click at [1407, 215] on span "Account Settings" at bounding box center [1472, 209] width 203 height 12
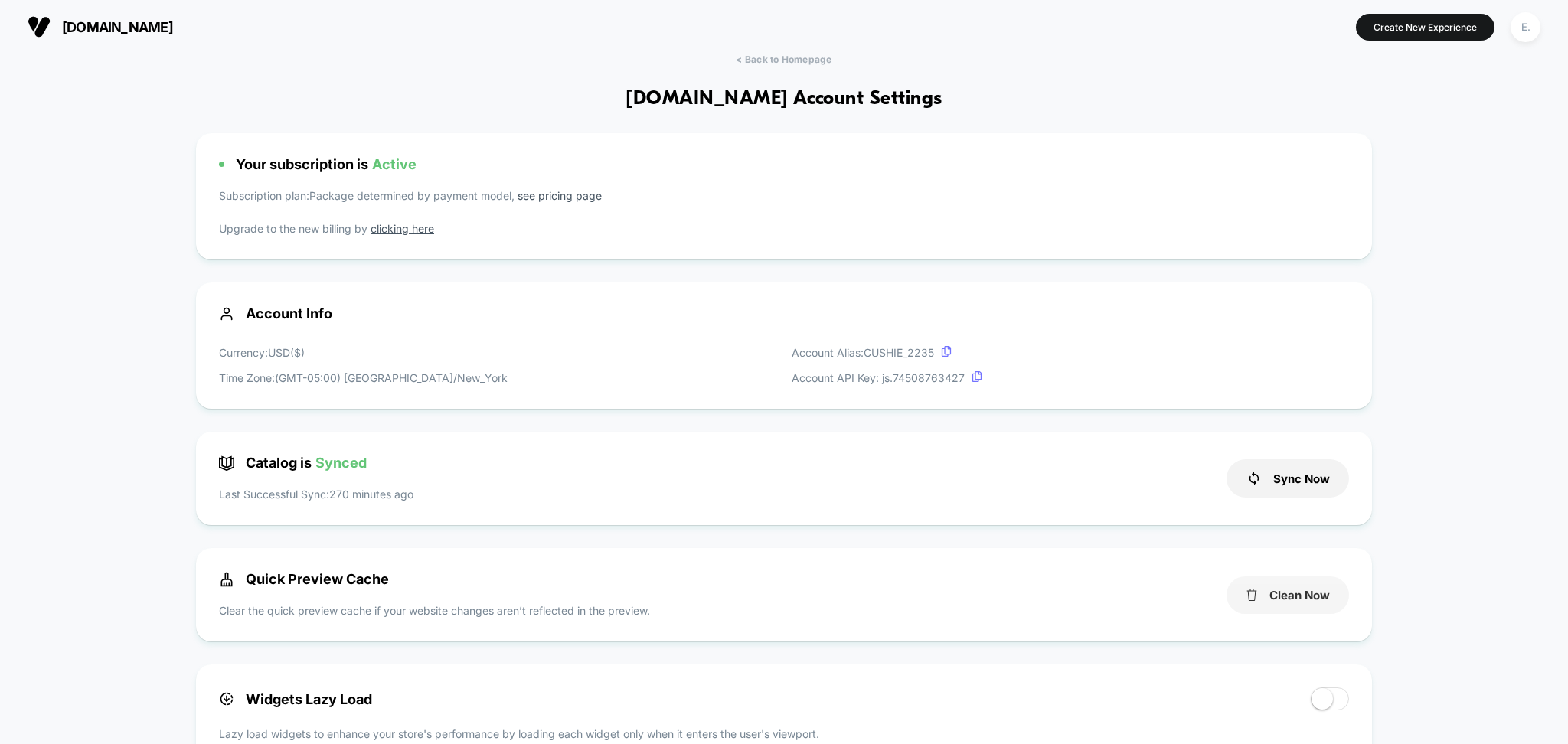
click at [1241, 581] on button "Clean Now" at bounding box center [1288, 595] width 123 height 37
click at [1260, 466] on button "Sync Now" at bounding box center [1288, 479] width 123 height 38
click at [809, 59] on span "< Back to Homepage" at bounding box center [784, 59] width 96 height 11
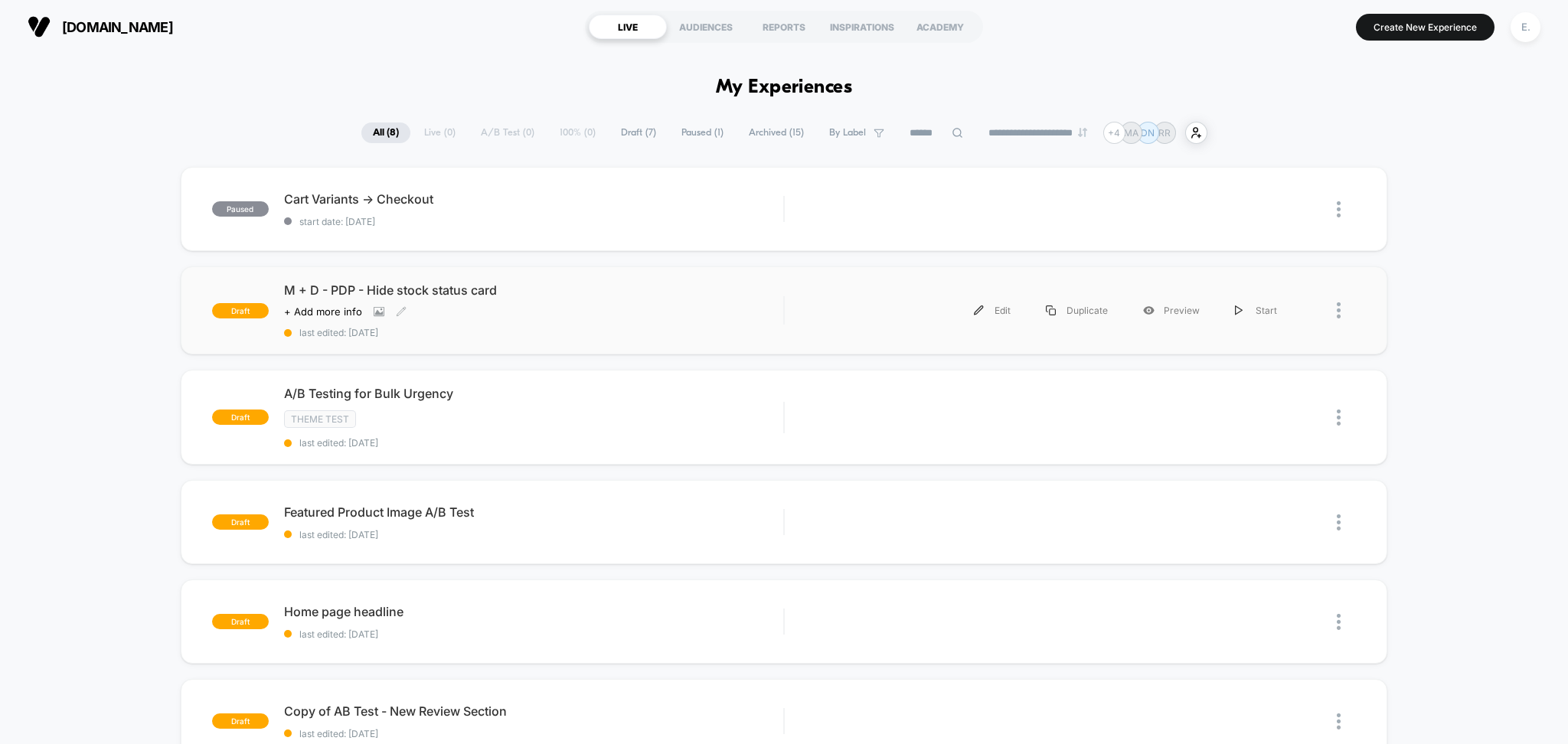
click at [559, 293] on span "M + D - PDP - Hide stock status card" at bounding box center [535, 290] width 500 height 15
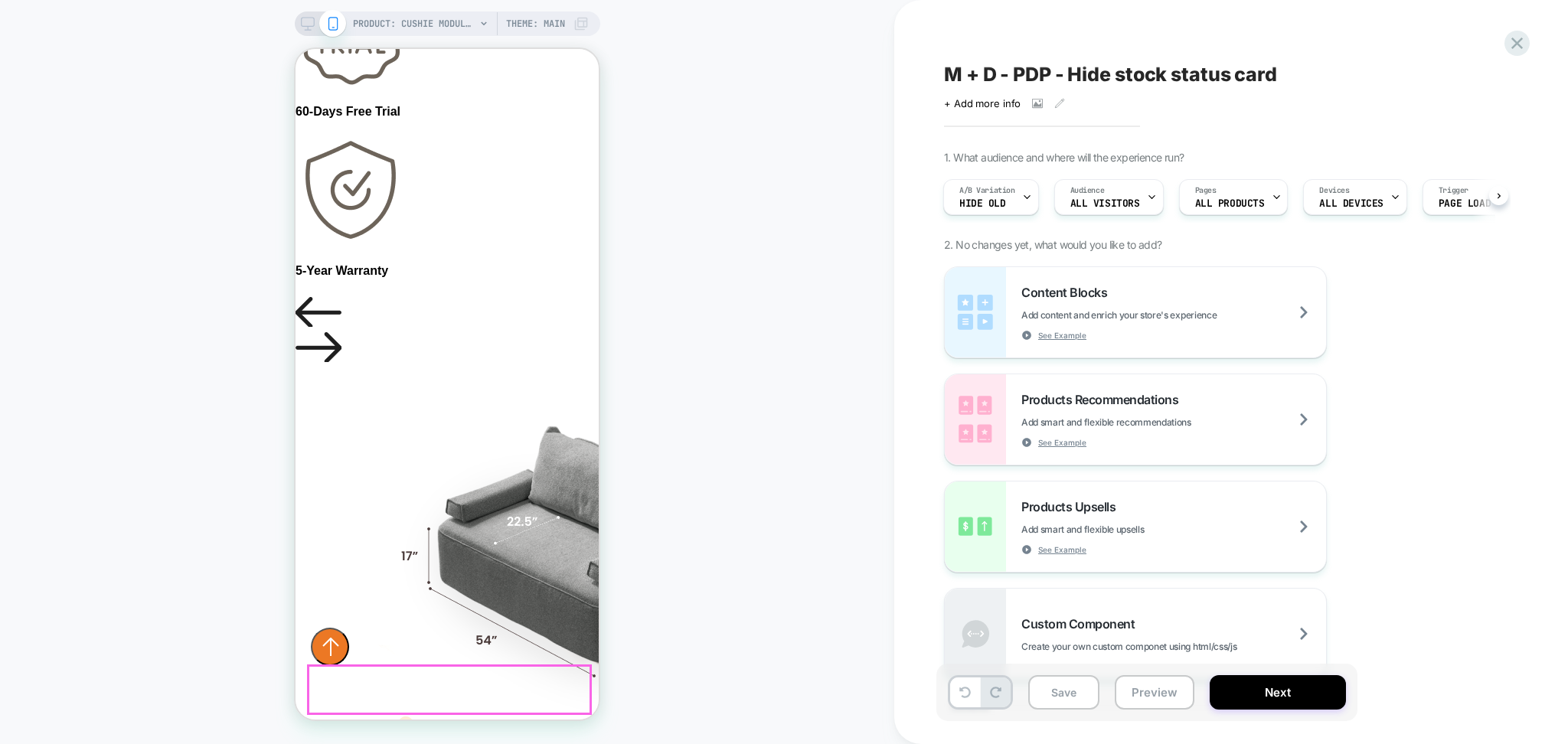
scroll to position [1020, 0]
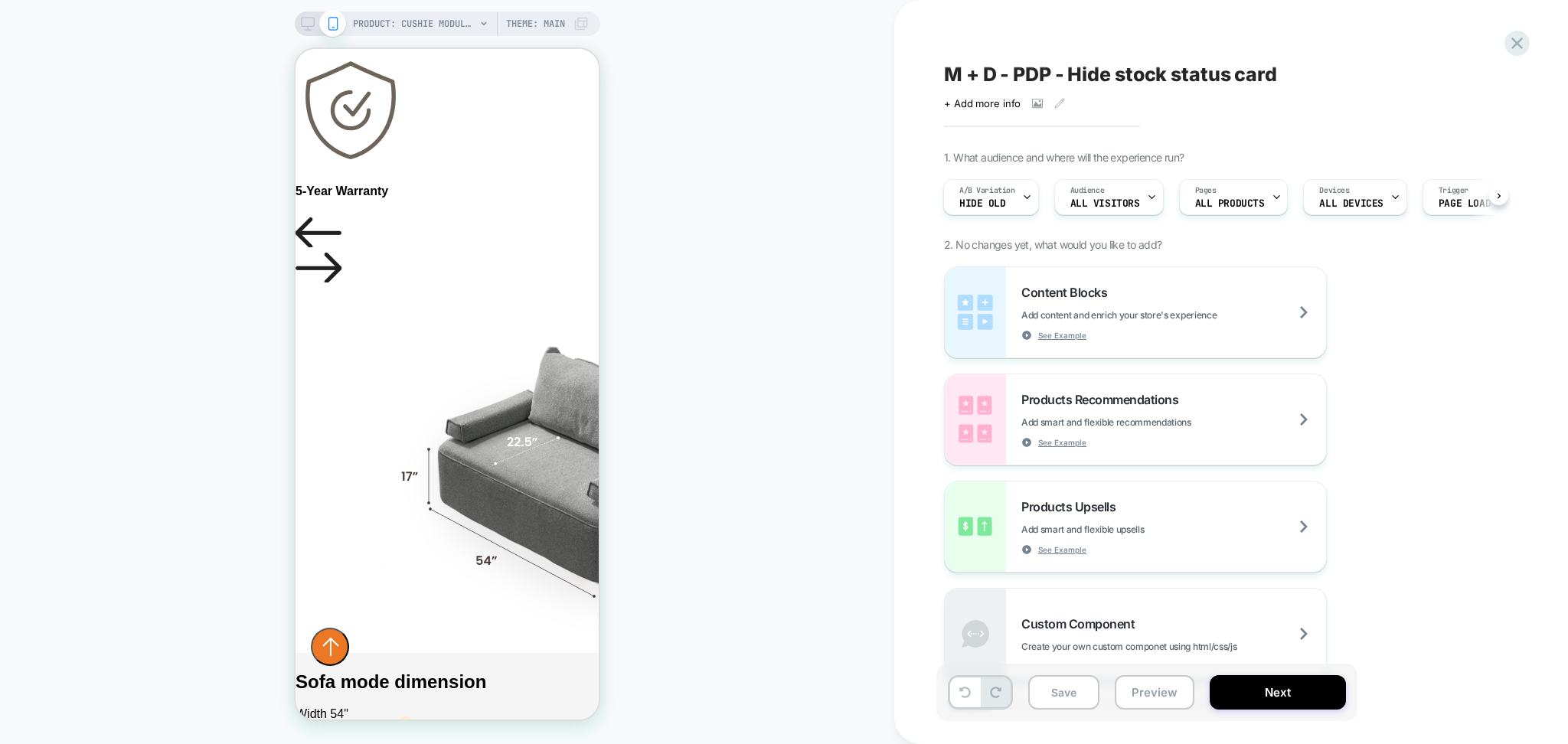
click at [546, 31] on span "Theme: MAIN" at bounding box center [535, 23] width 59 height 25
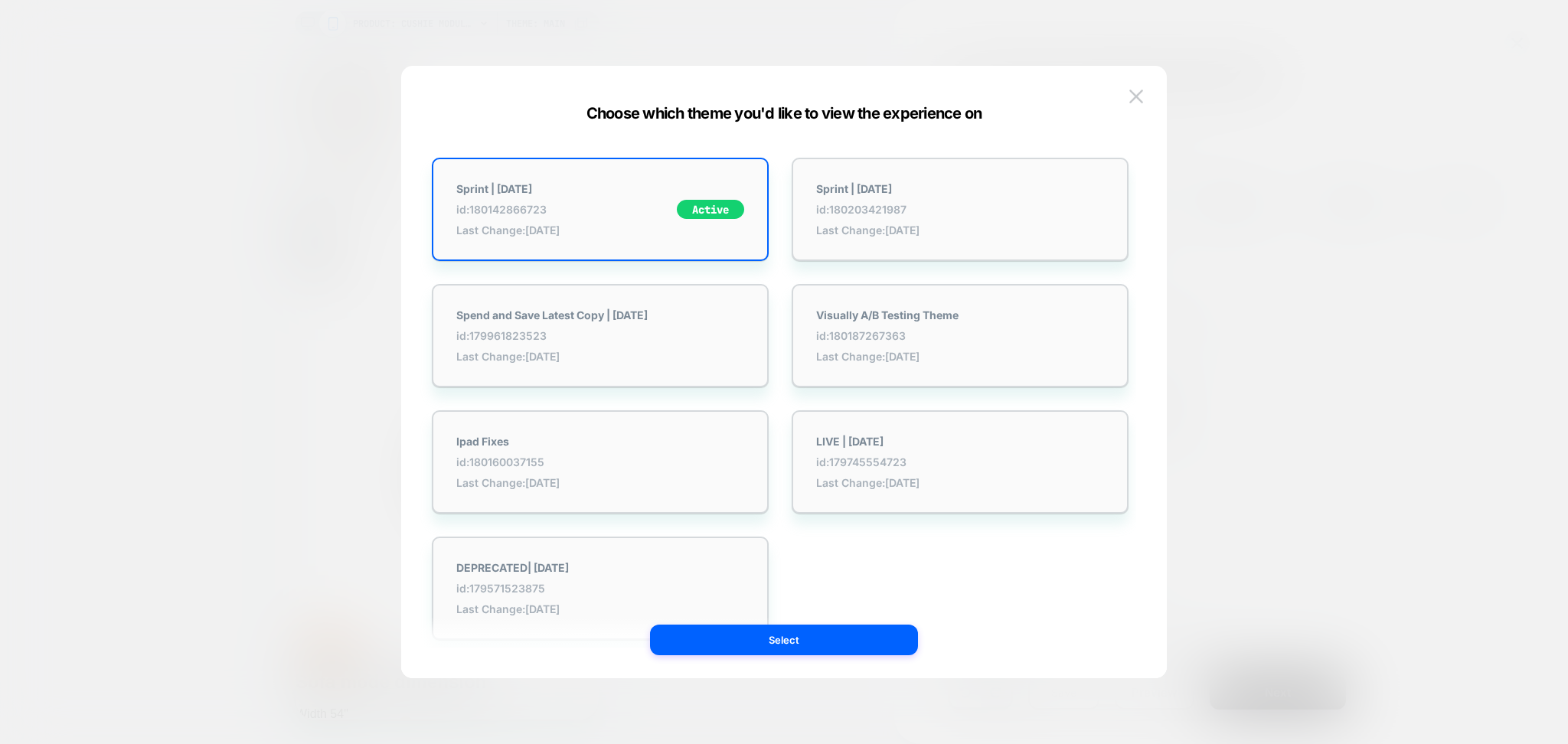
click at [1149, 90] on div "Choose which theme you'd like to view the experience on Sprint | 2025-08-20 id:…" at bounding box center [784, 380] width 766 height 597
click at [1132, 102] on img at bounding box center [1136, 96] width 14 height 13
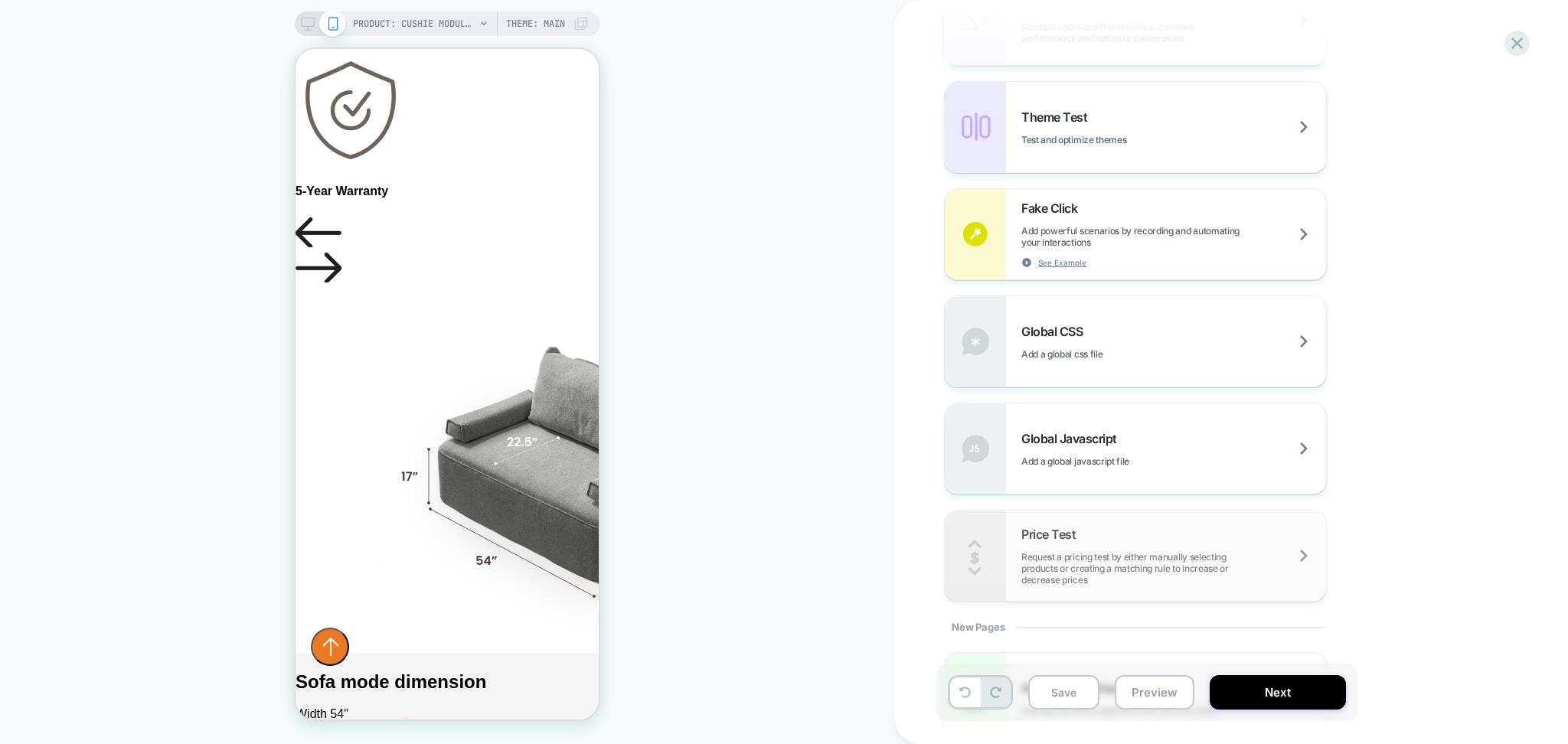
scroll to position [856, 0]
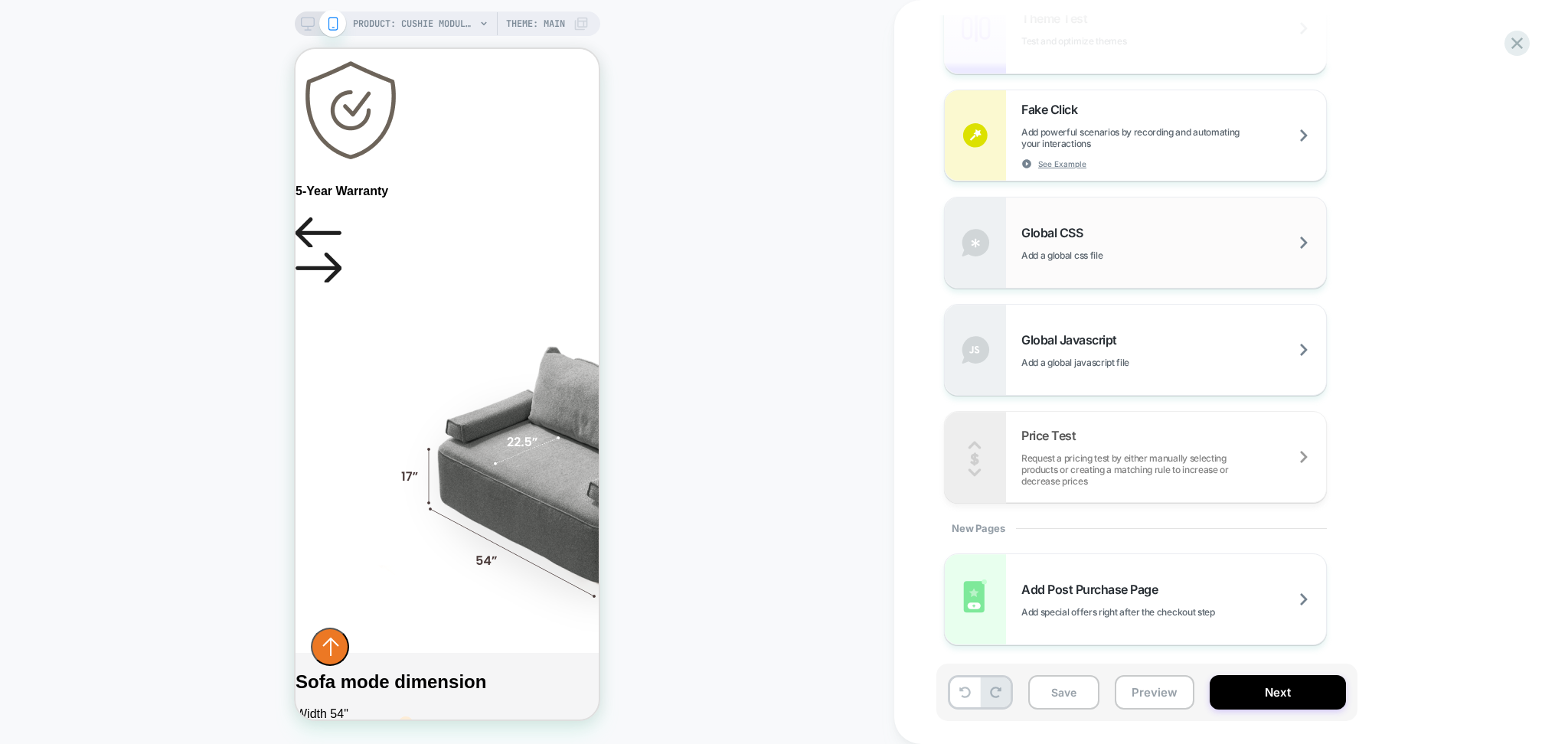
click at [1135, 239] on div "Global CSS Add a global css file" at bounding box center [1174, 243] width 305 height 36
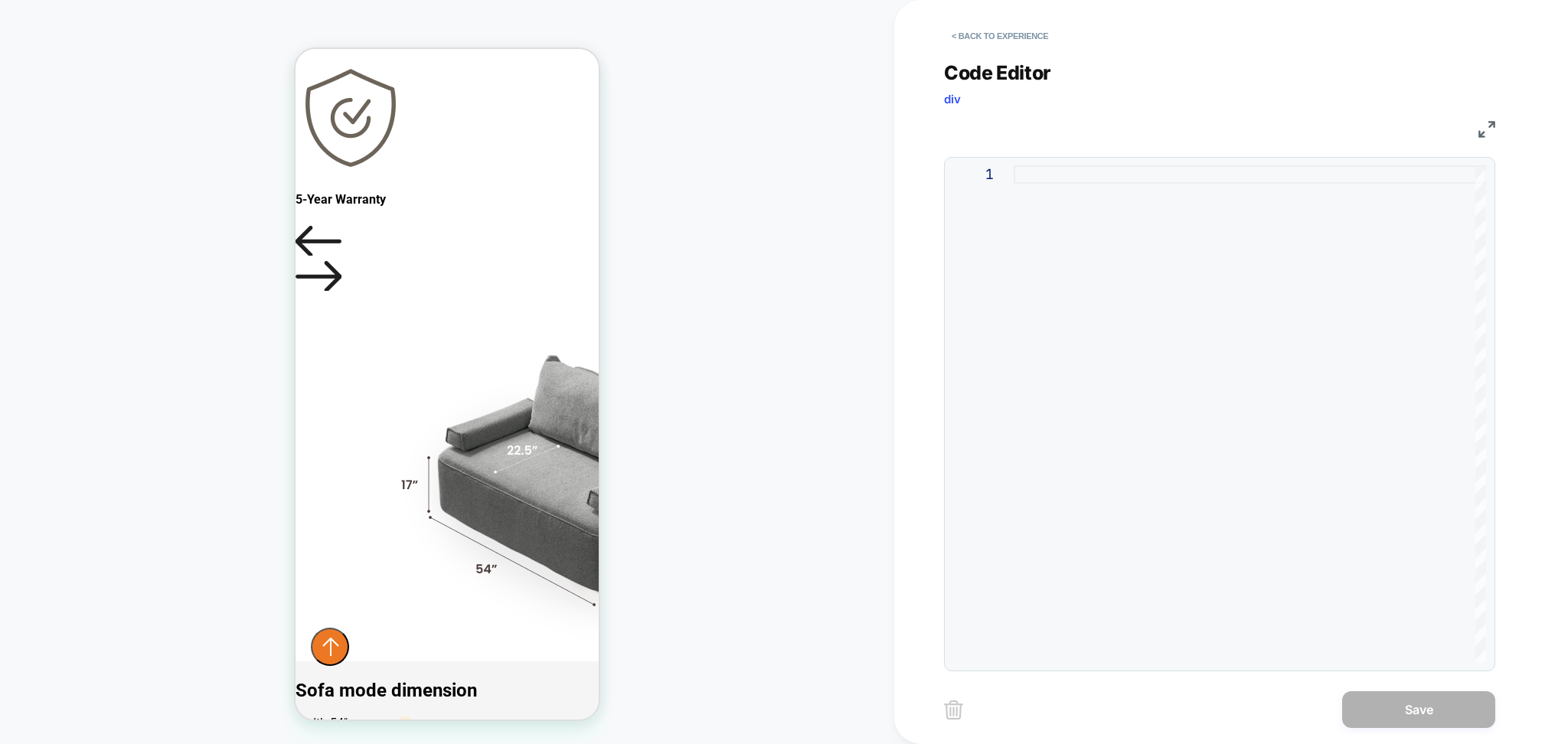
click at [1045, 221] on div at bounding box center [1250, 414] width 472 height 498
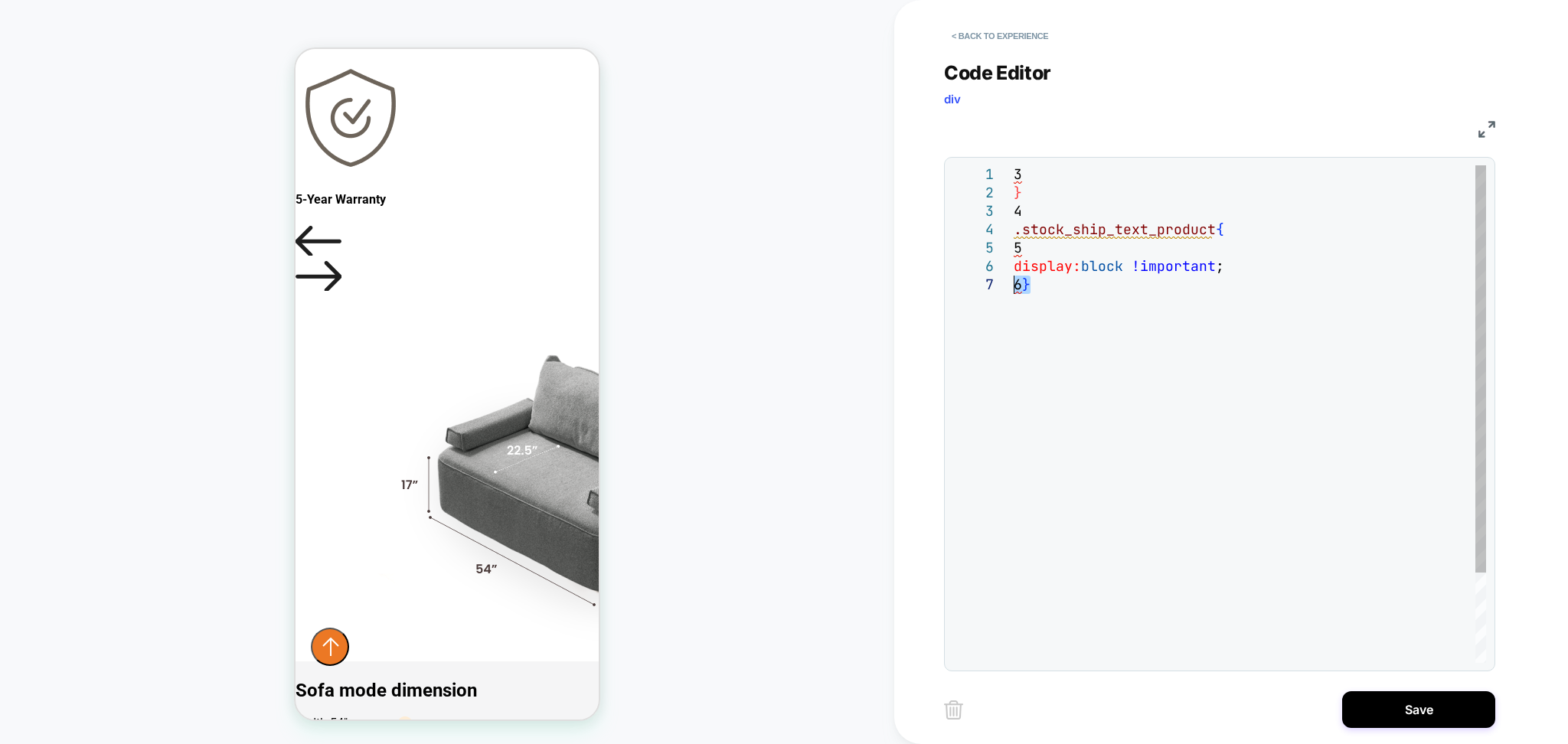
drag, startPoint x: 1038, startPoint y: 294, endPoint x: 1015, endPoint y: 293, distance: 23.0
click at [1015, 293] on div "3 } 4 .stock_ship_text_product { 5 display: block !important ; 6 }" at bounding box center [1250, 469] width 472 height 608
drag, startPoint x: 1055, startPoint y: 210, endPoint x: 999, endPoint y: 213, distance: 56.1
click at [1014, 213] on div "3 } 4 .stock_ship_text_product { 5 display: block !important ; 6 }" at bounding box center [1250, 469] width 472 height 608
click at [1032, 179] on div "3 } .stock_ship_text_product { 5 display: block !important ; 6 }" at bounding box center [1250, 469] width 472 height 608
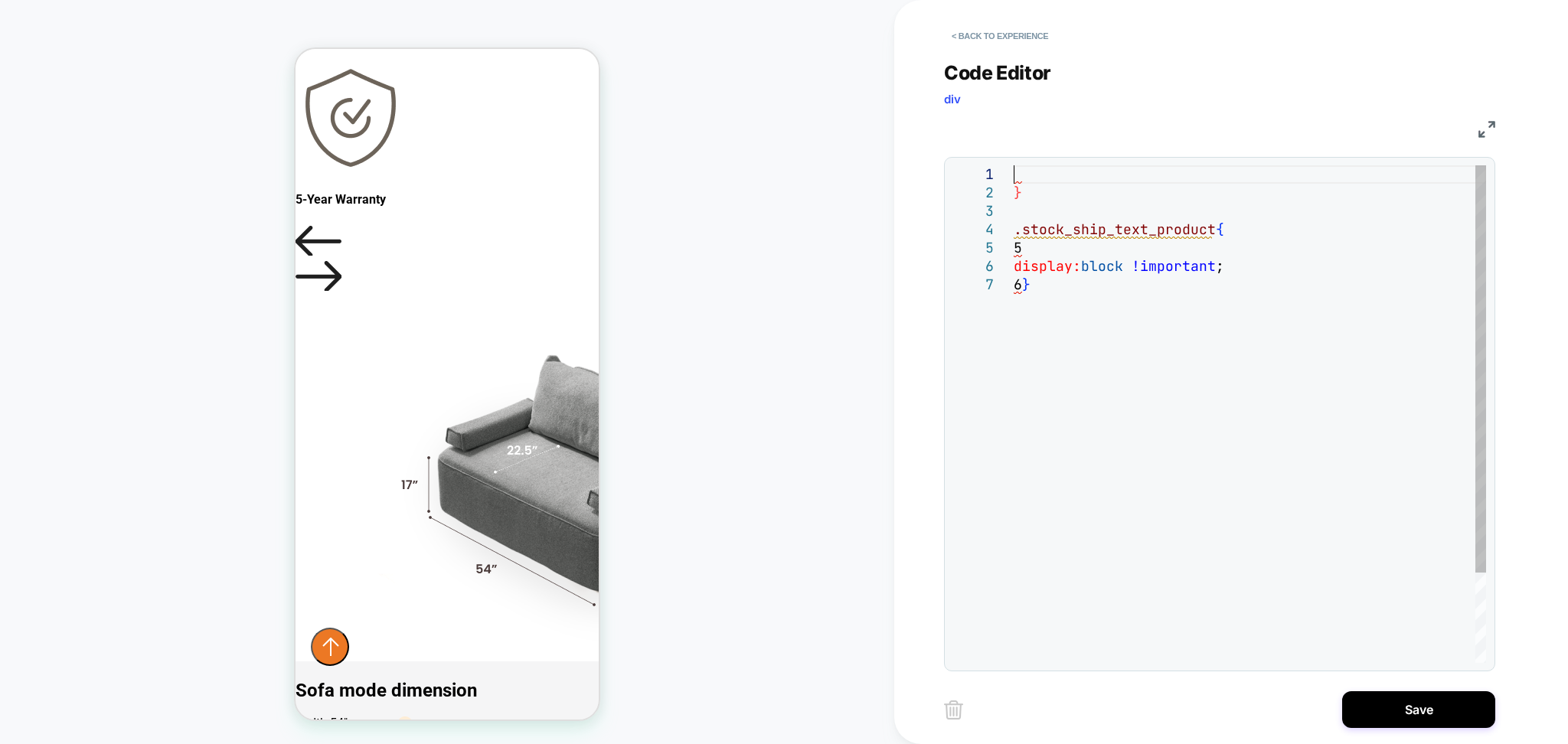
click at [1023, 213] on div "} .stock_ship_text_product { 5 display: block !important ; 6 }" at bounding box center [1250, 469] width 472 height 608
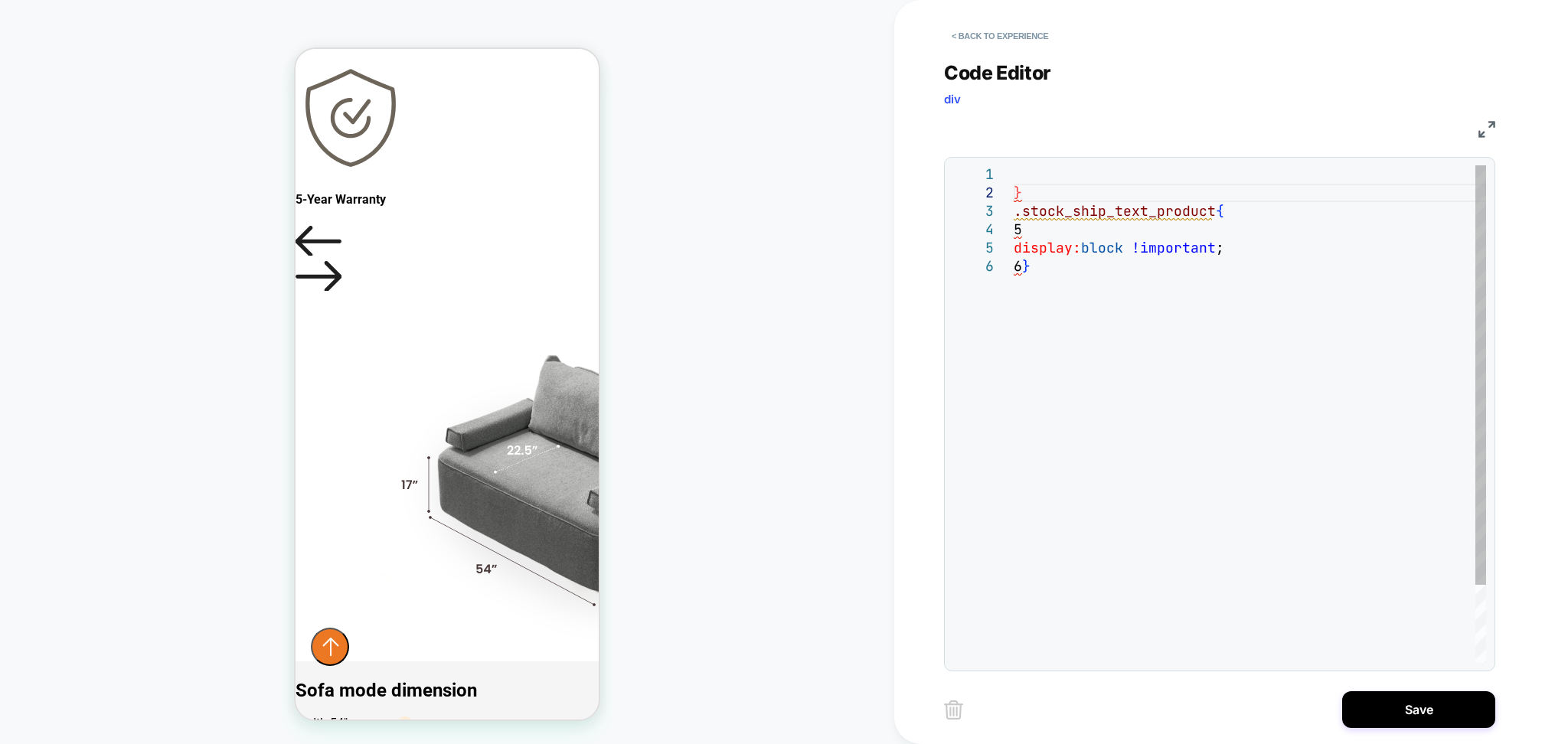
click at [1014, 178] on div at bounding box center [1250, 174] width 472 height 18
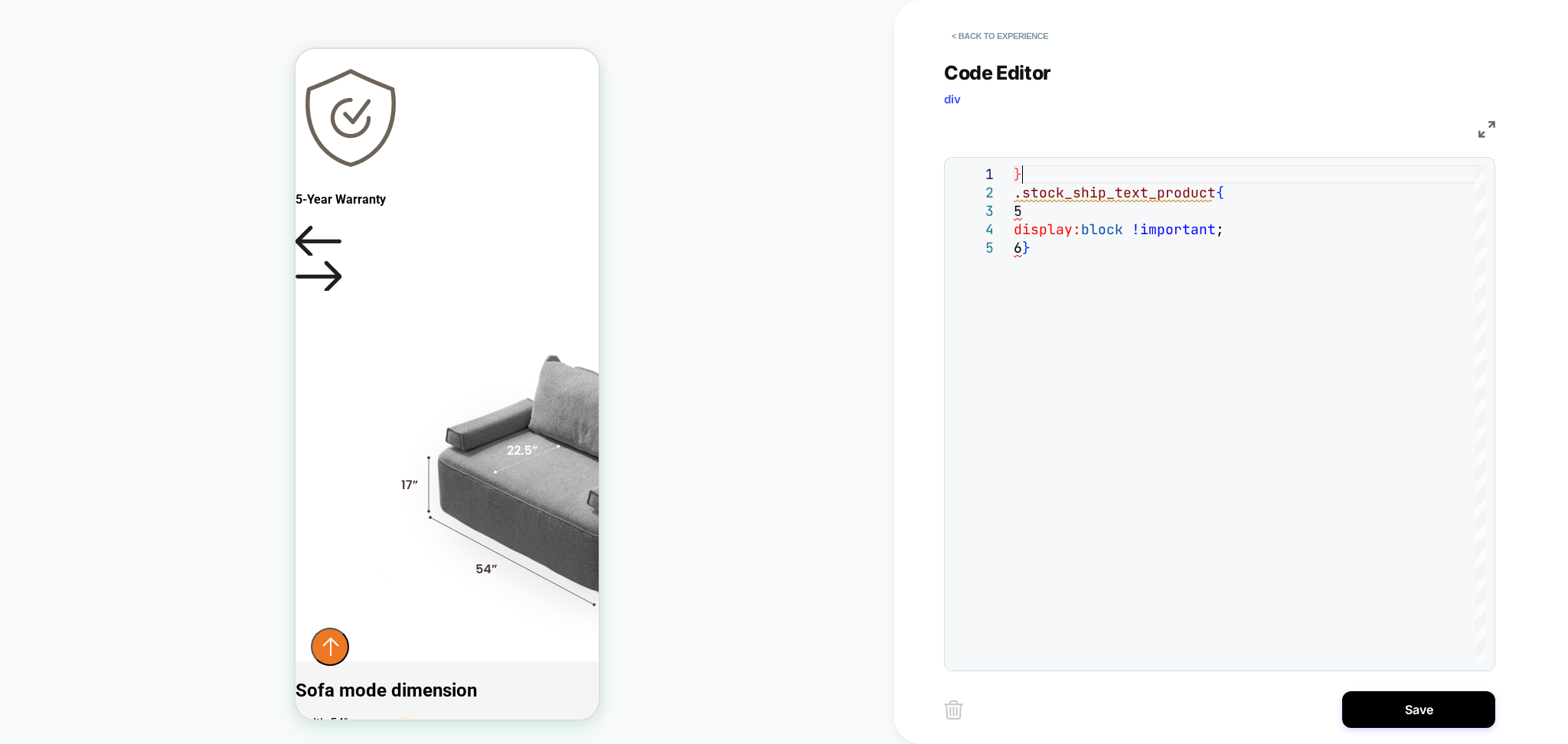
scroll to position [0, 6]
click at [1036, 221] on div "} .stock_ship_text_product { 5 display: block !important ; 6 }" at bounding box center [1250, 451] width 472 height 571
click at [1052, 249] on div "} .stock_ship_text_product { display: block !important ; 6 }" at bounding box center [1250, 451] width 472 height 571
click at [1072, 221] on div "} .stock_ship_text_product { display: block !important ; 6 }" at bounding box center [1250, 451] width 472 height 571
click at [1058, 213] on div "} .stock_ship_text_product { display: block !important ; 6 }" at bounding box center [1250, 451] width 472 height 571
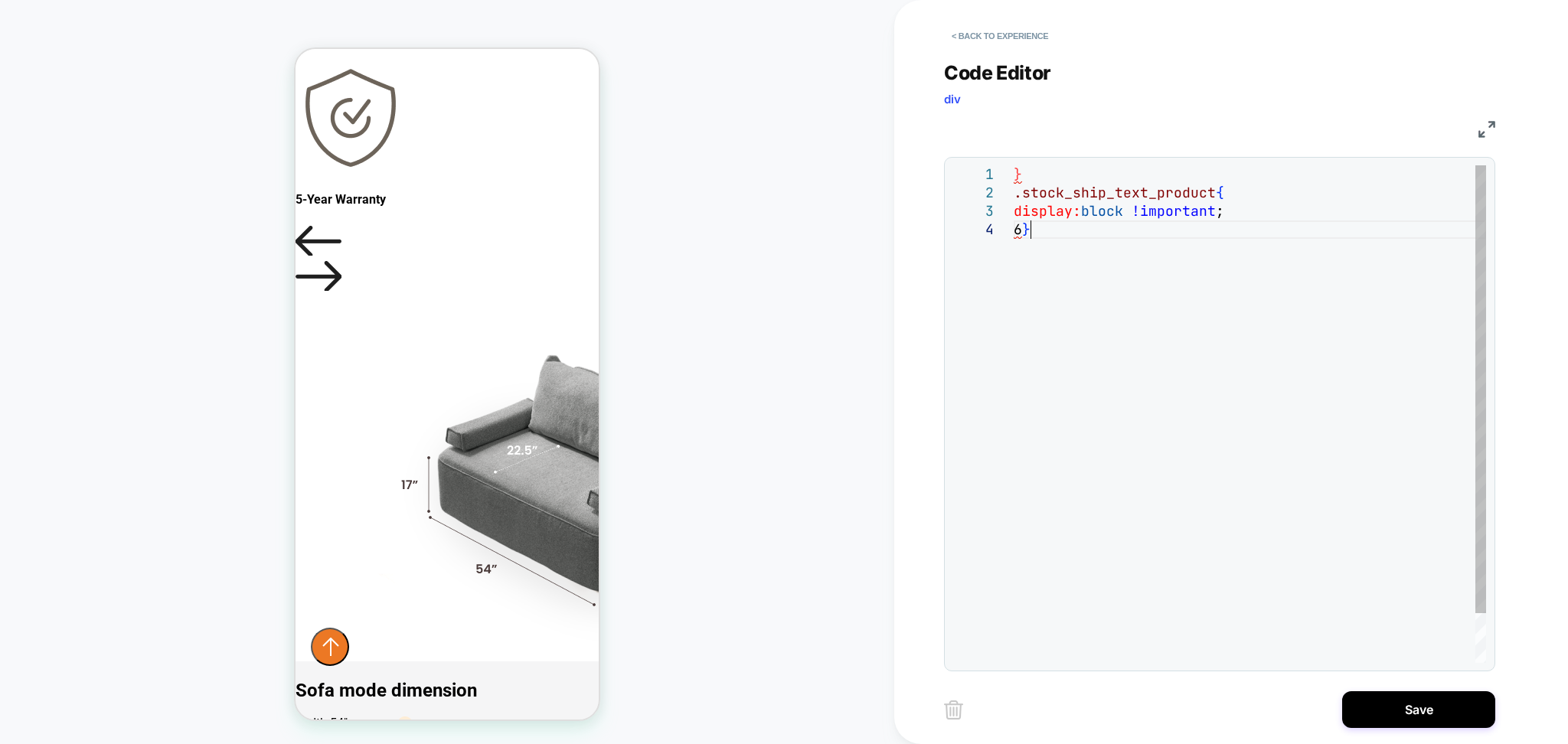
click at [1097, 259] on div "} .stock_ship_text_product { display: block !important ; 6 }" at bounding box center [1250, 442] width 472 height 553
drag, startPoint x: 1038, startPoint y: 176, endPoint x: 1009, endPoint y: 173, distance: 29.2
click at [1014, 173] on div "} .stock_ship_text_product { display: block !important ; 6 }" at bounding box center [1250, 442] width 472 height 553
click at [1046, 222] on div ".stock_ship_text_product { display: block !important ; 6 }" at bounding box center [1250, 433] width 472 height 535
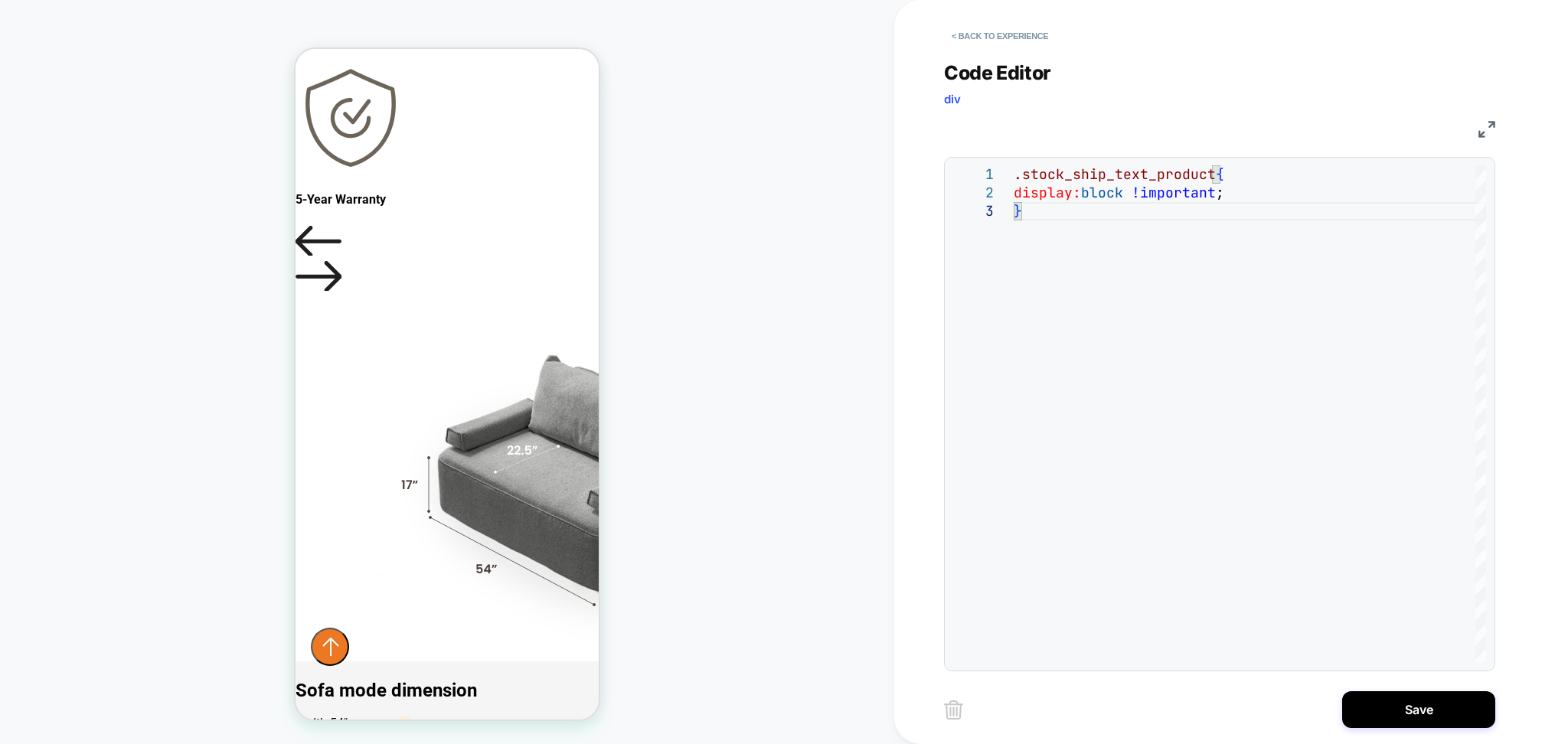
click at [1284, 53] on div "**********" at bounding box center [1220, 357] width 551 height 629
click at [1210, 179] on div ".stock_ship_text_product { display: block !important ; }" at bounding box center [1250, 433] width 472 height 535
type textarea "**********"
click at [1458, 721] on button "Save" at bounding box center [1419, 710] width 153 height 37
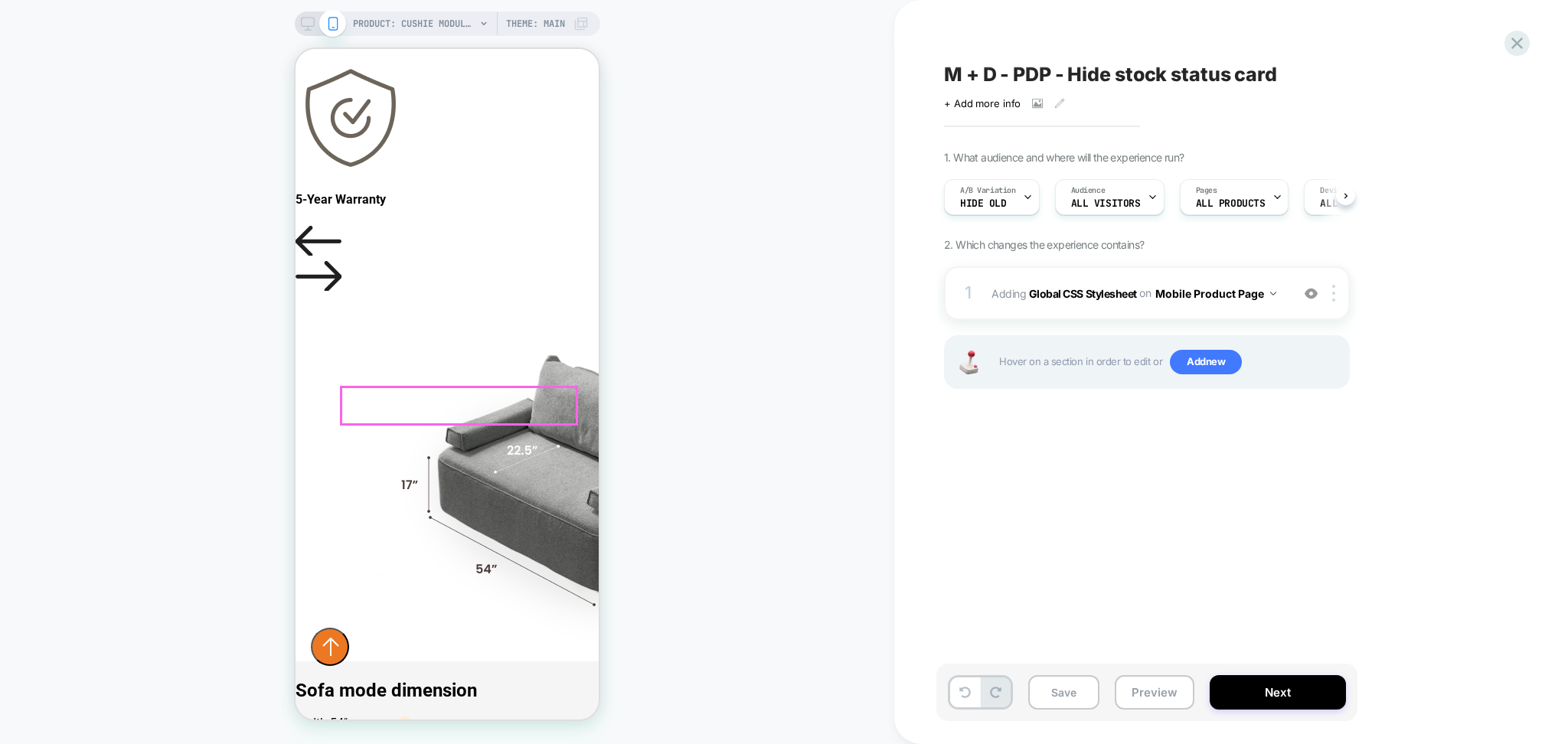
scroll to position [0, 1]
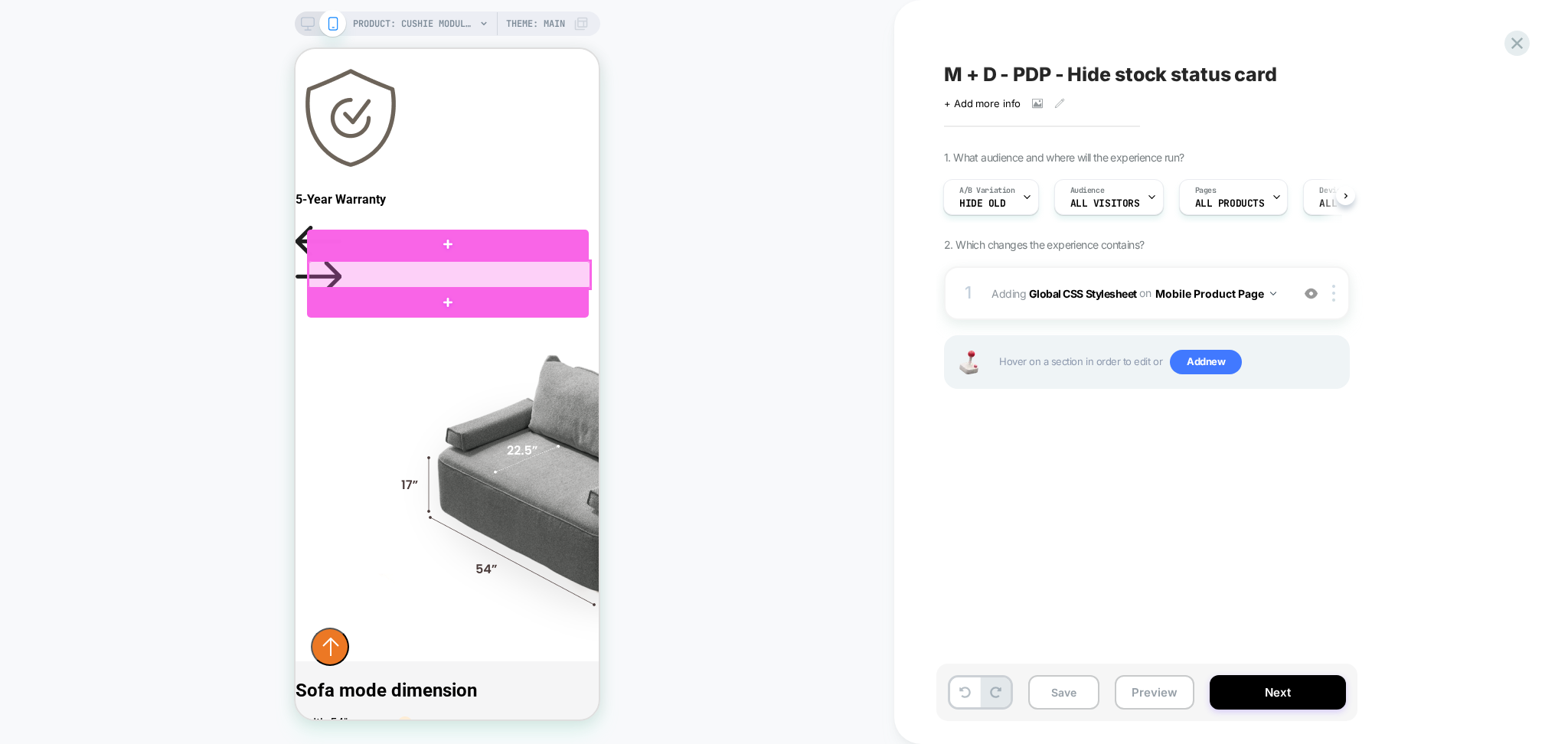
click at [347, 281] on div at bounding box center [449, 275] width 282 height 28
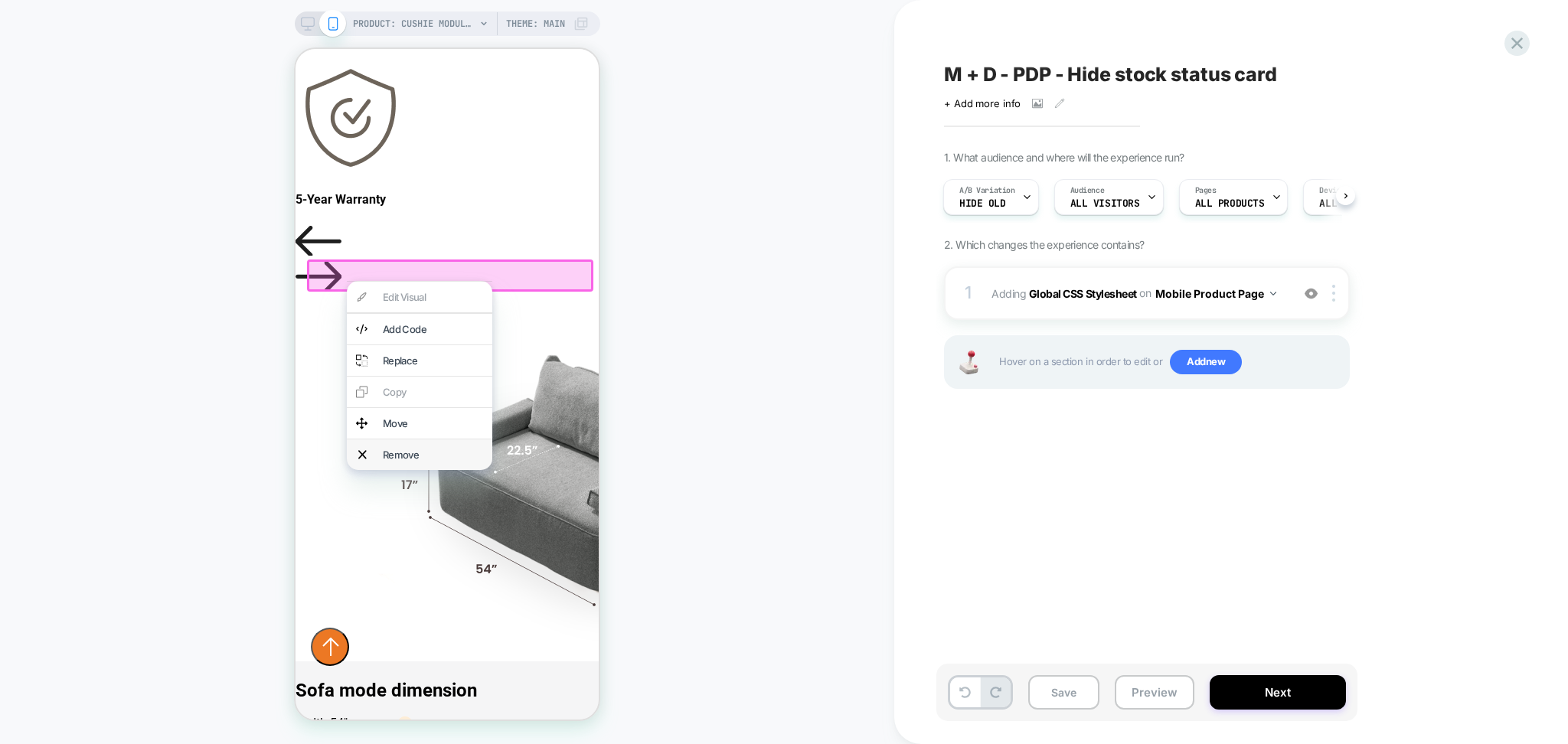
click at [429, 461] on div "Remove" at bounding box center [433, 454] width 100 height 12
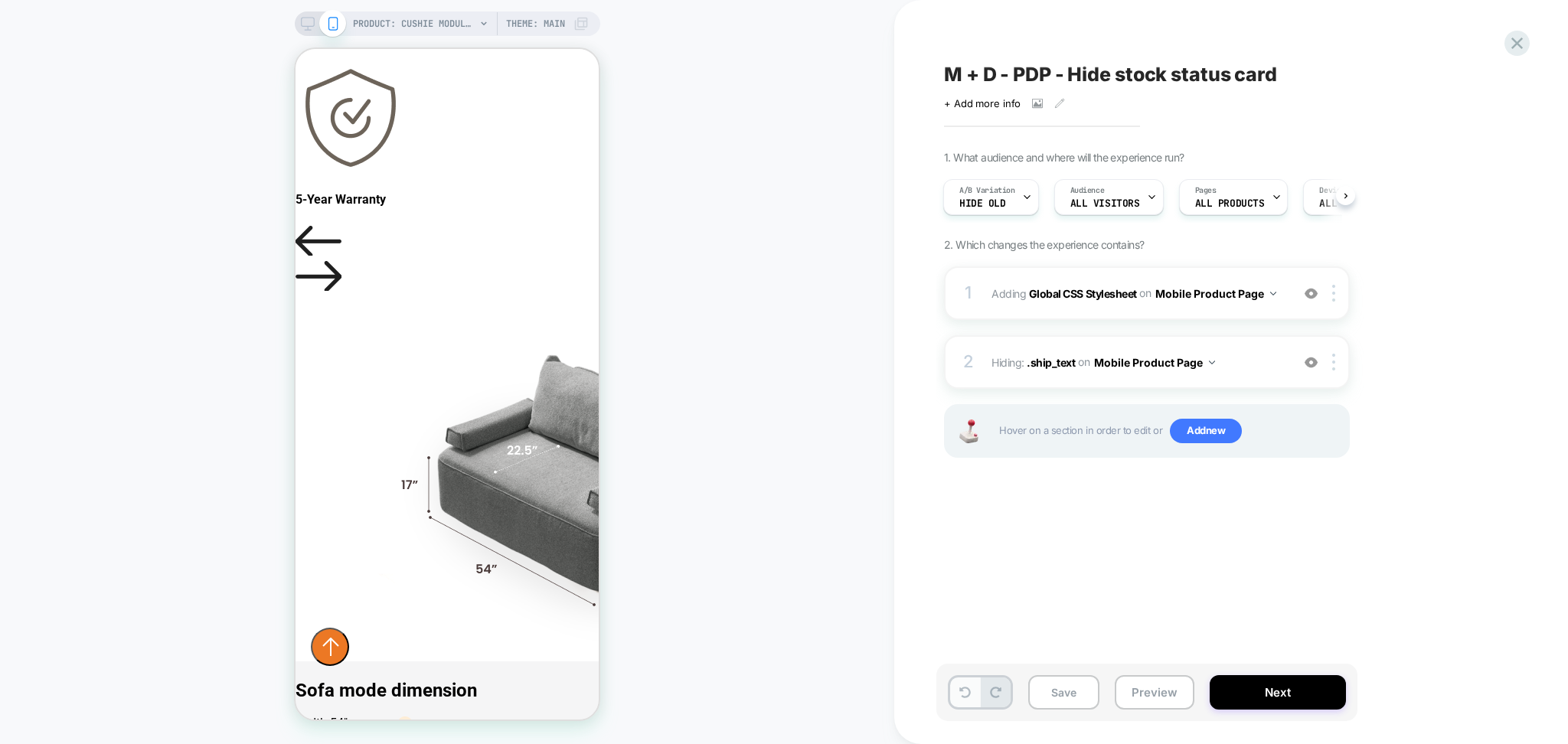
click at [966, 692] on icon at bounding box center [965, 692] width 11 height 11
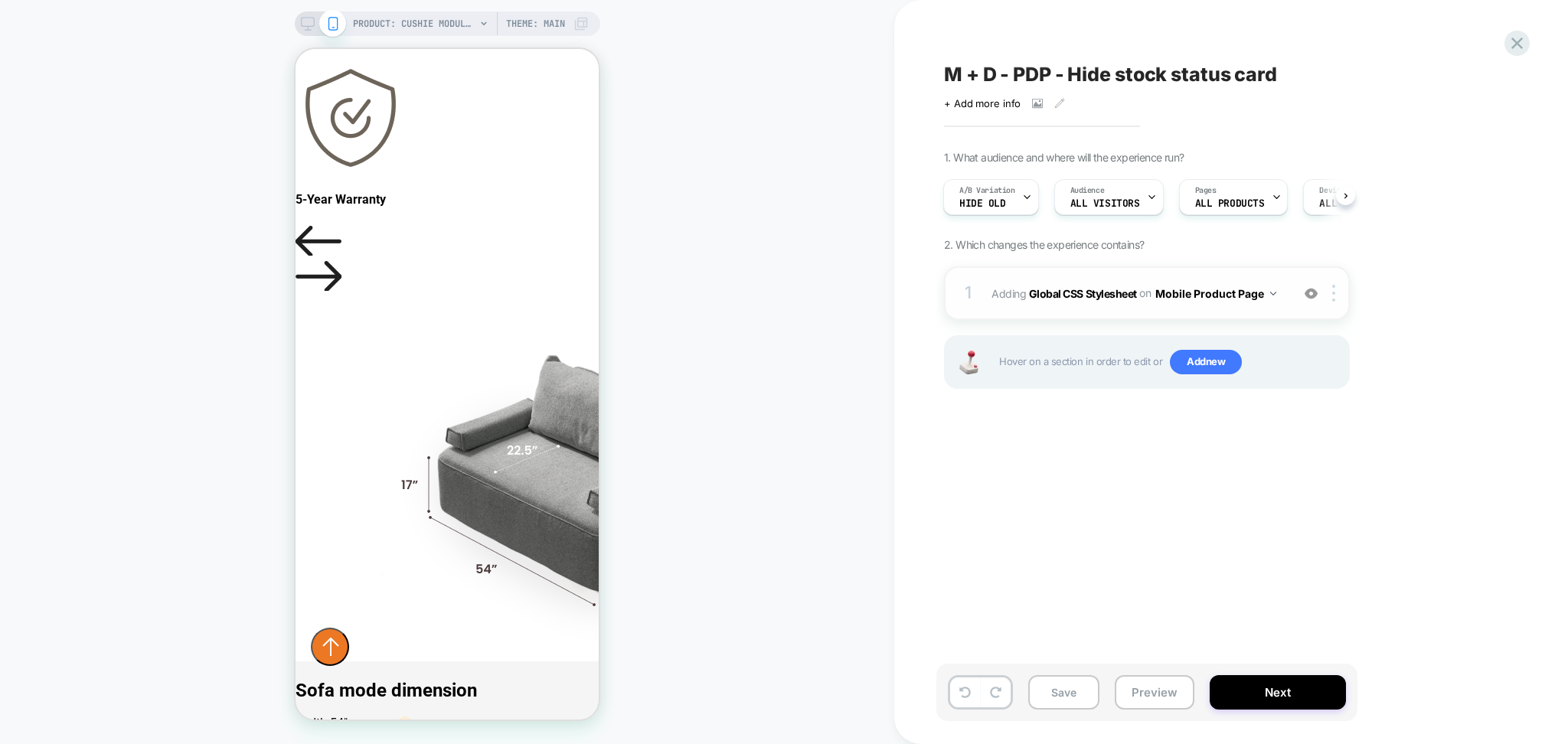
click at [1130, 307] on div "1 Adding Global CSS Stylesheet on Mobile Product Page Add Before Add After Copy…" at bounding box center [1147, 292] width 406 height 53
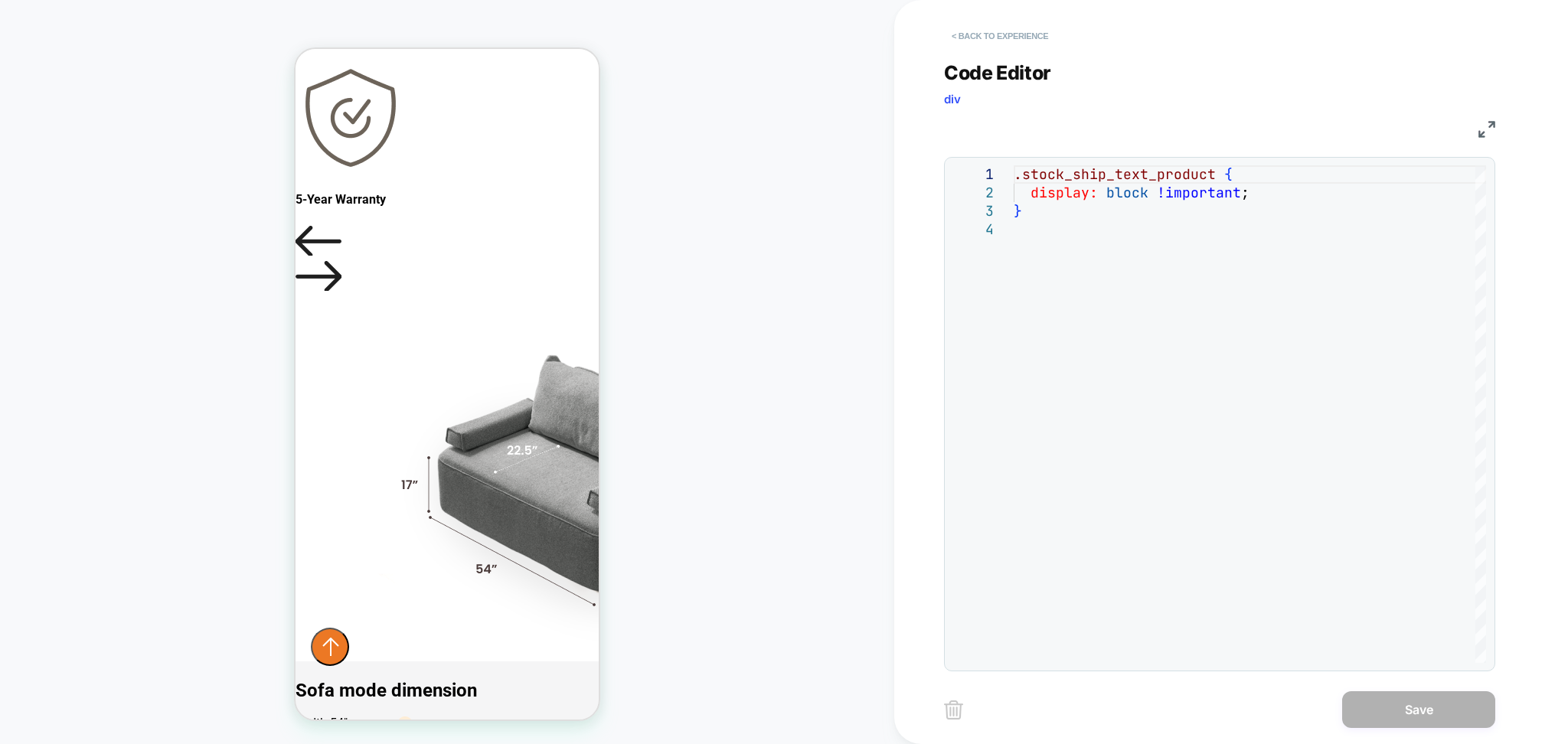
click at [1035, 42] on button "< Back to experience" at bounding box center [1000, 36] width 112 height 25
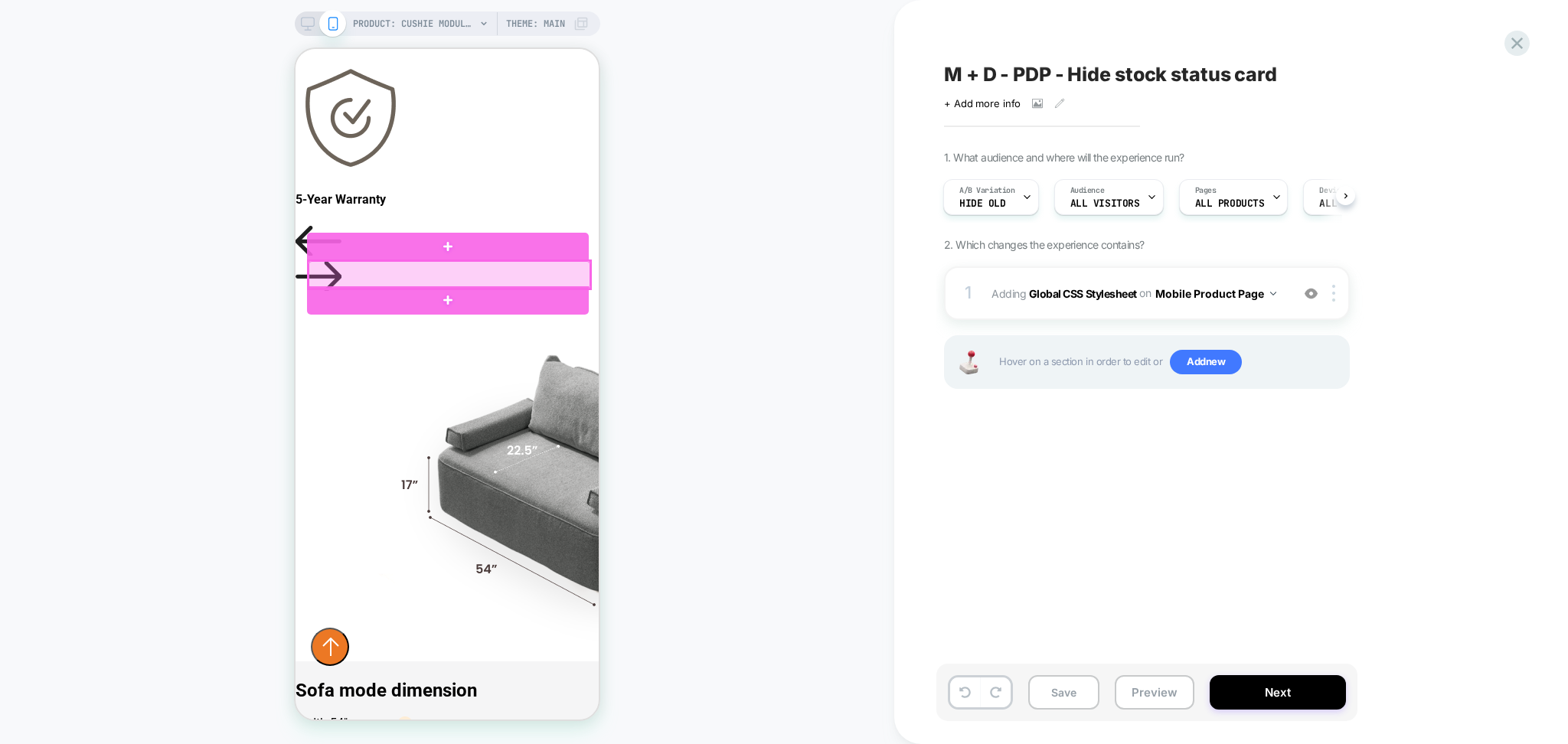
click at [477, 278] on div at bounding box center [449, 275] width 282 height 28
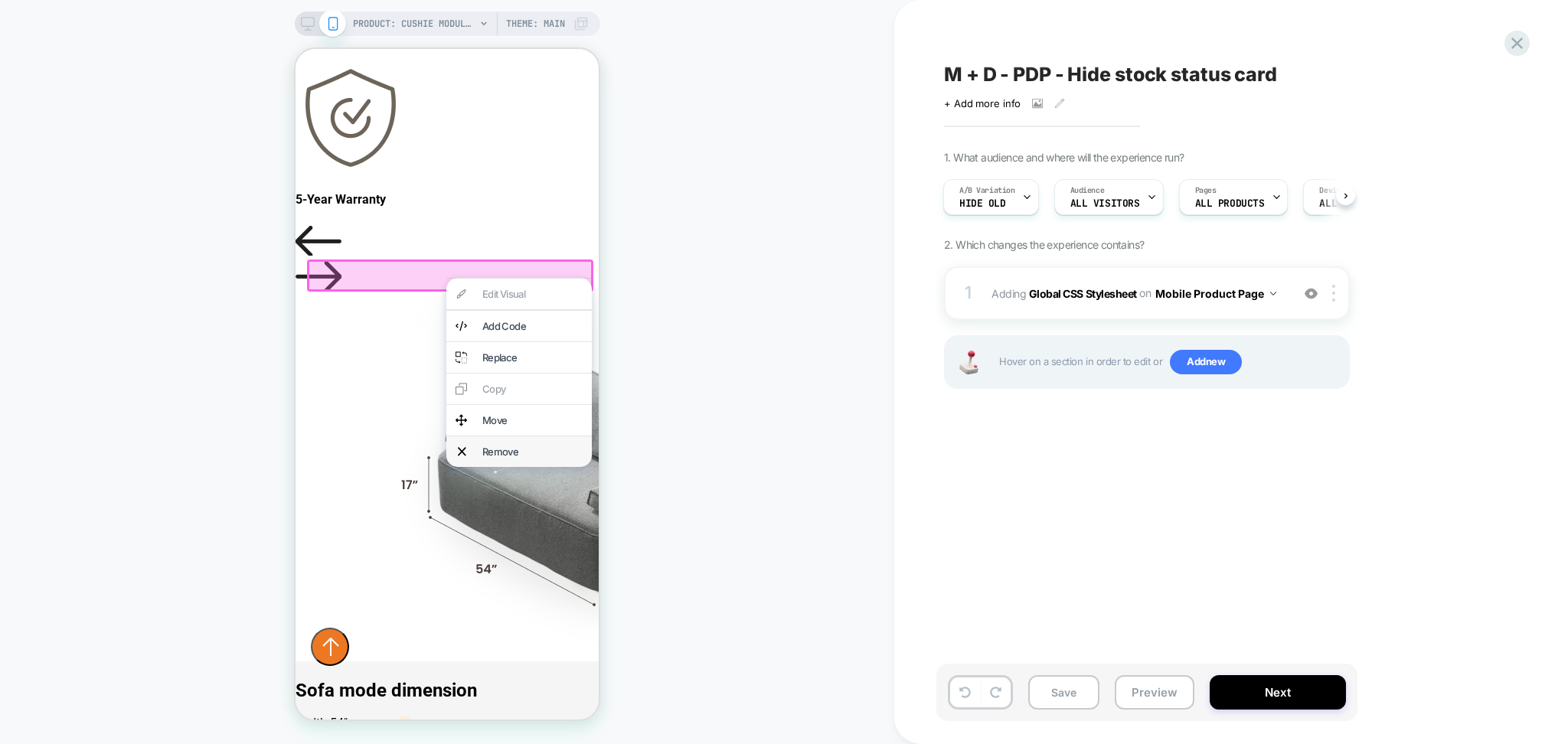
click at [513, 458] on div "Remove" at bounding box center [533, 451] width 100 height 12
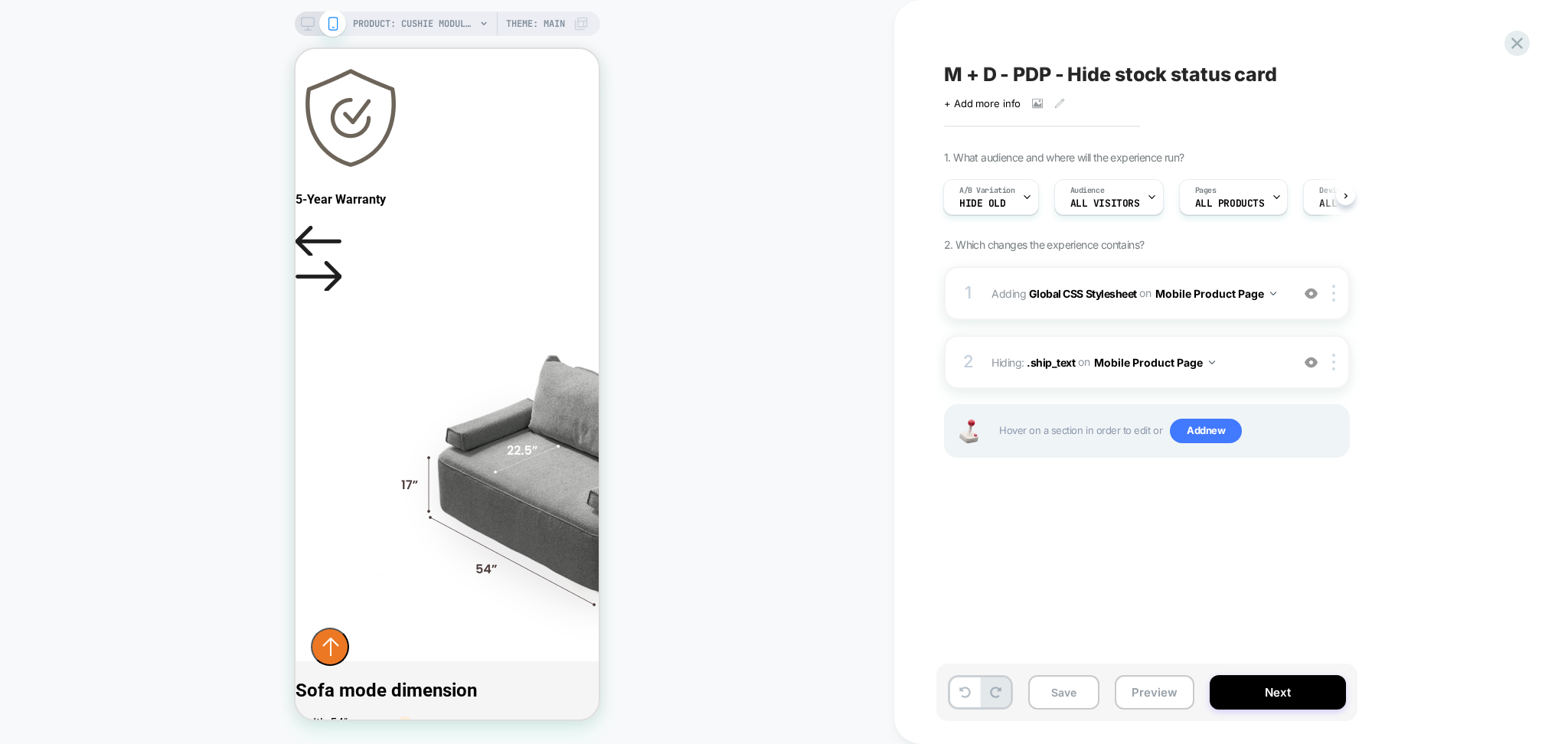
click at [301, 29] on icon at bounding box center [308, 23] width 14 height 14
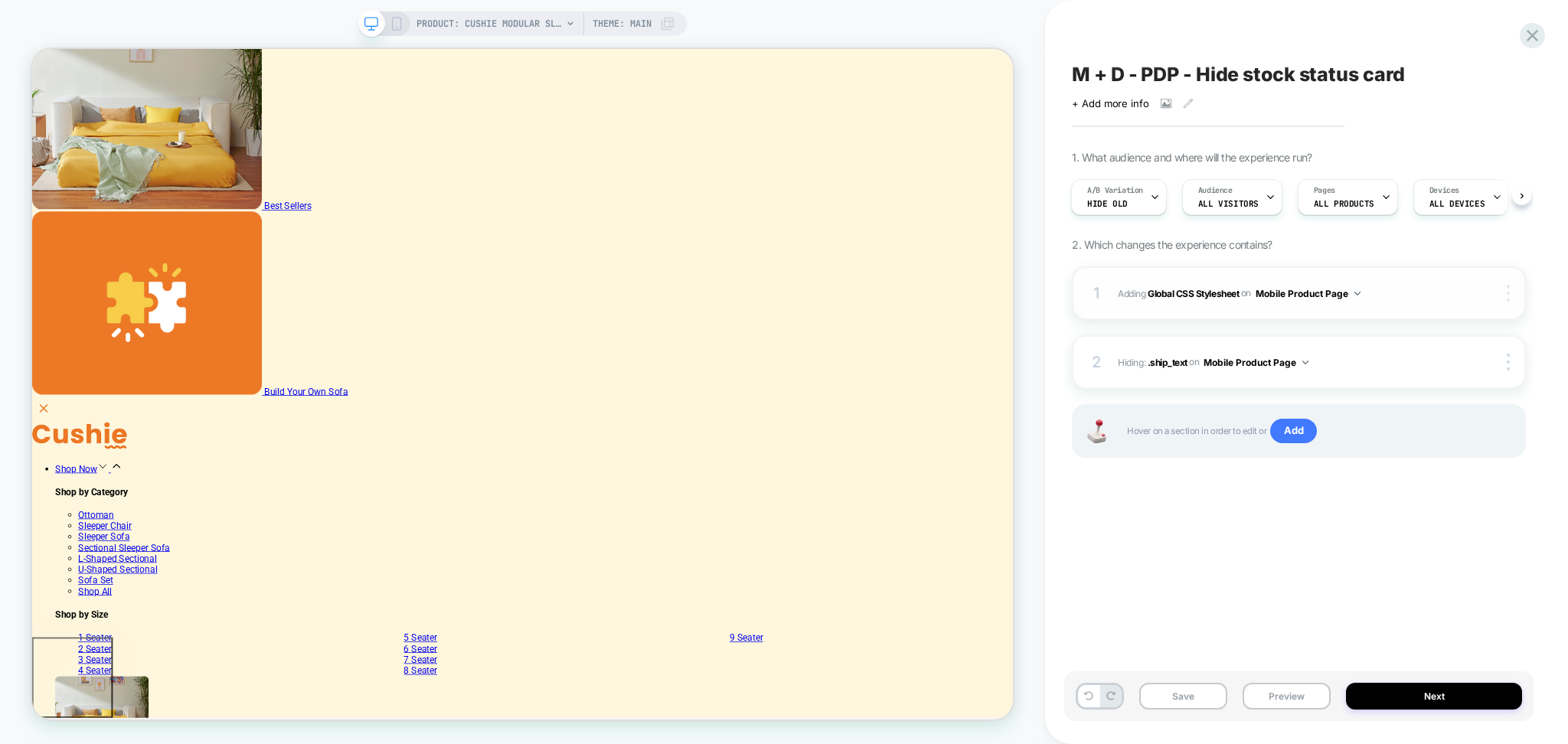
click at [1507, 291] on img at bounding box center [1509, 293] width 3 height 17
click at [1427, 286] on div "Target All Devices" at bounding box center [1418, 293] width 136 height 42
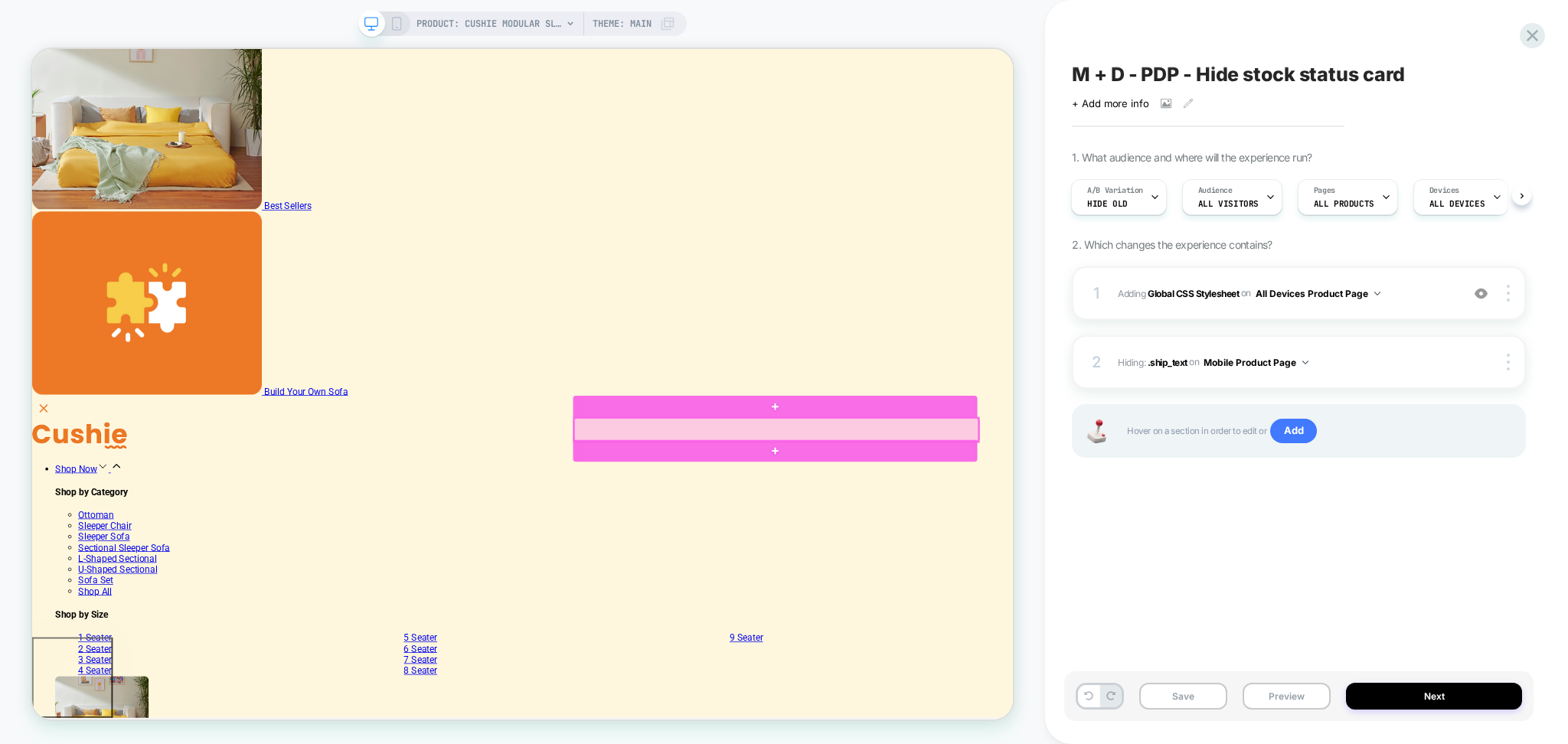
click at [1081, 556] on div at bounding box center [1025, 557] width 539 height 31
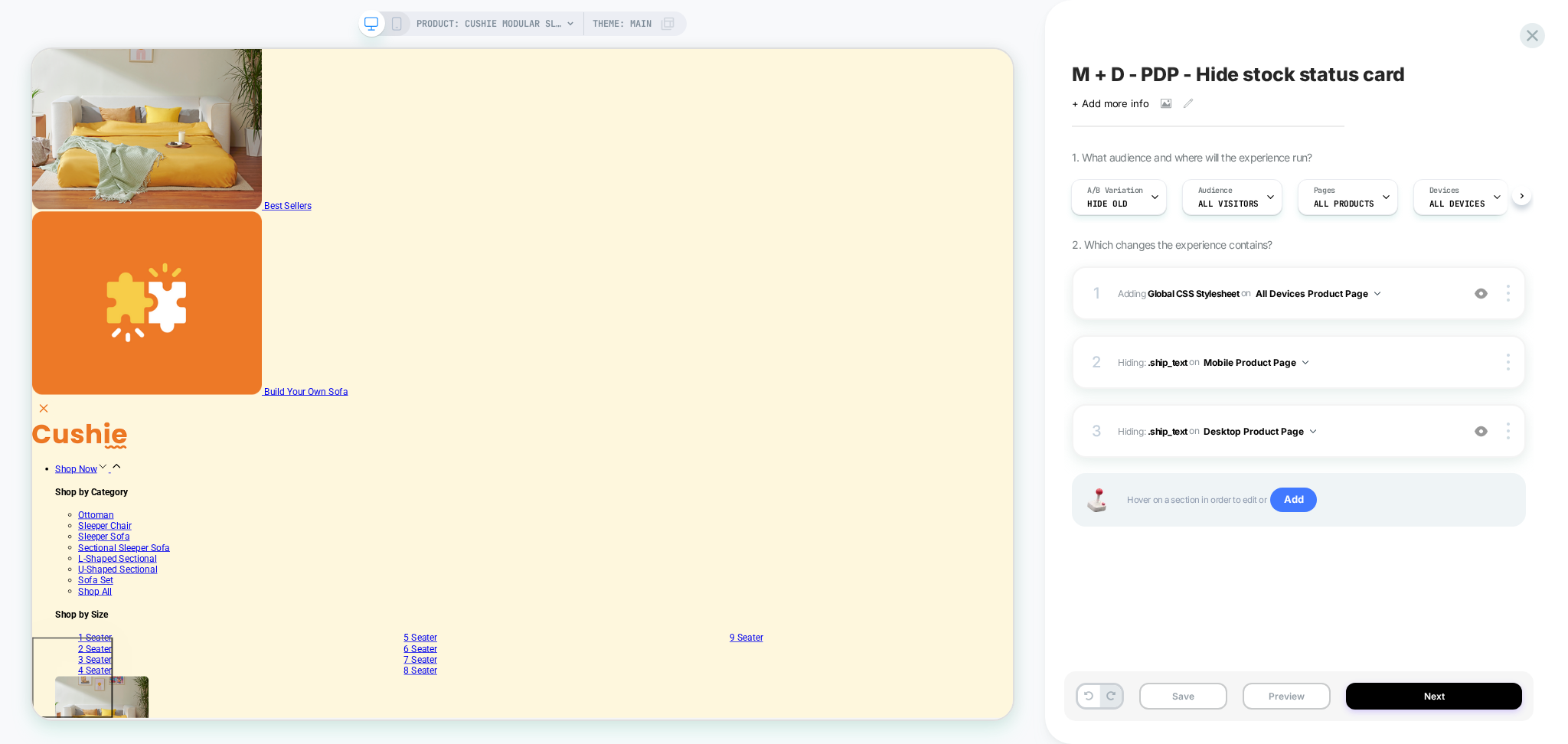
click at [1140, 538] on div "1 Adding Global CSS Stylesheet on All Devices Product Page Add Before Add After…" at bounding box center [1299, 415] width 454 height 299
click at [1195, 699] on button "Save" at bounding box center [1183, 696] width 88 height 27
click at [1296, 699] on button "Preview" at bounding box center [1287, 696] width 88 height 27
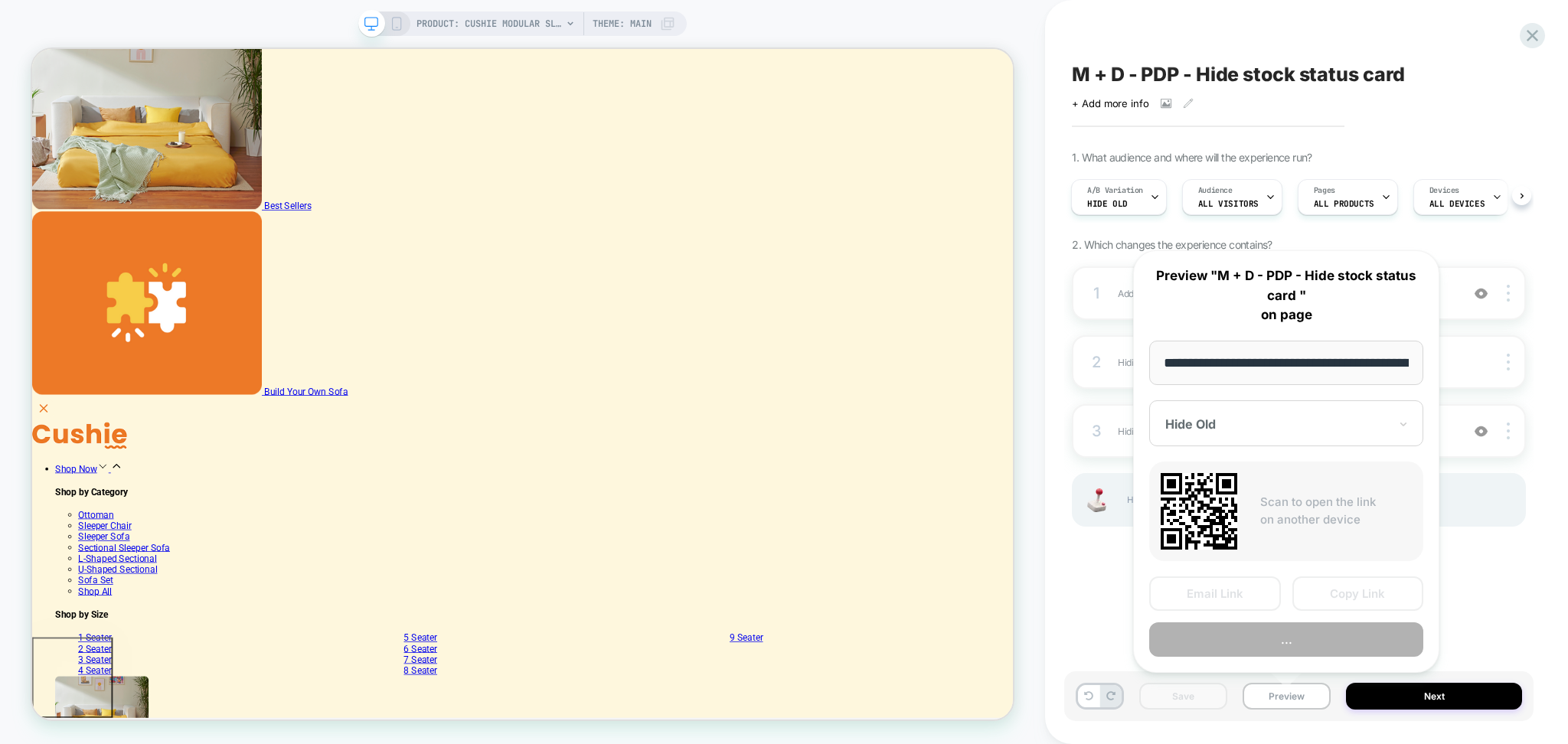
scroll to position [0, 296]
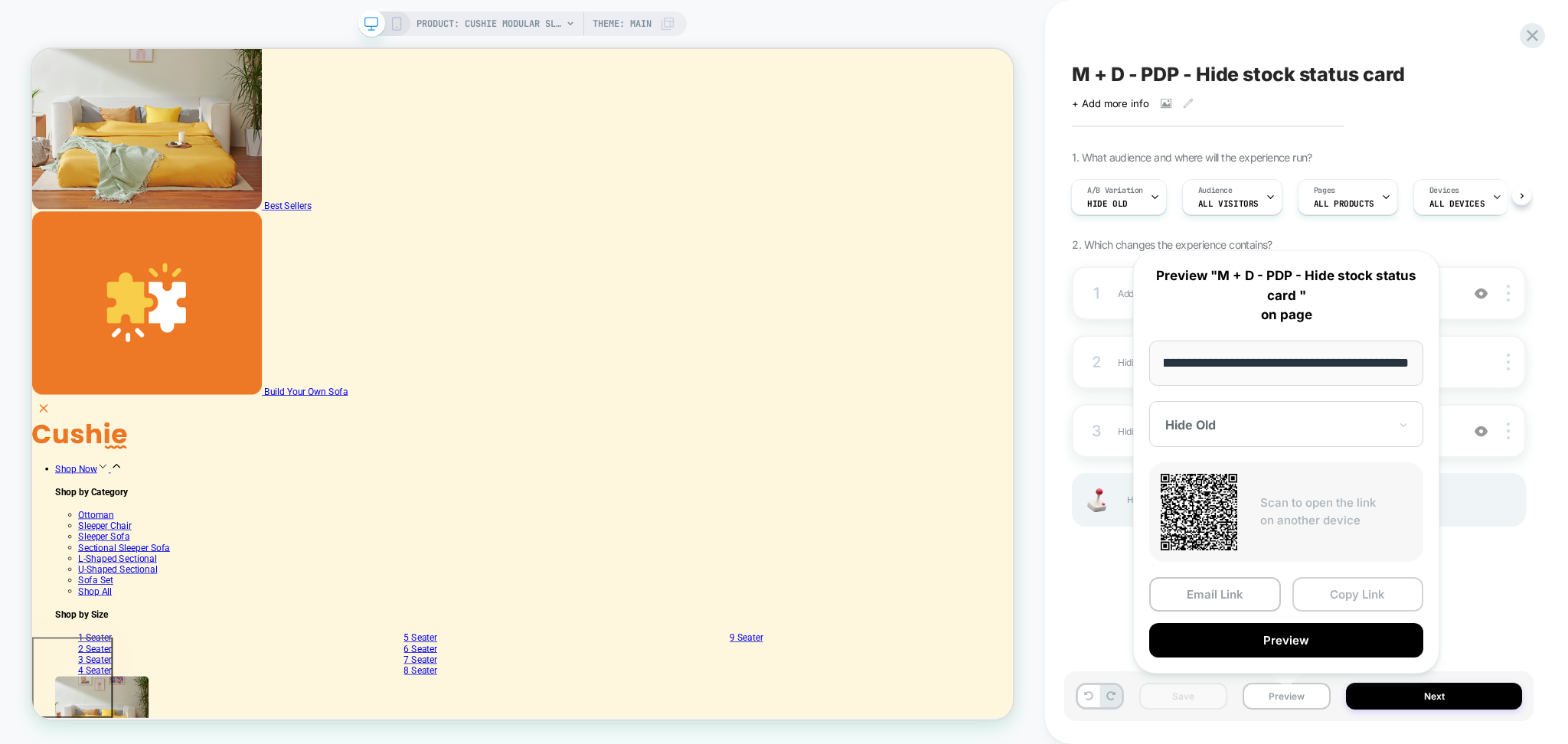
click at [1327, 592] on button "Copy Link" at bounding box center [1358, 594] width 131 height 34
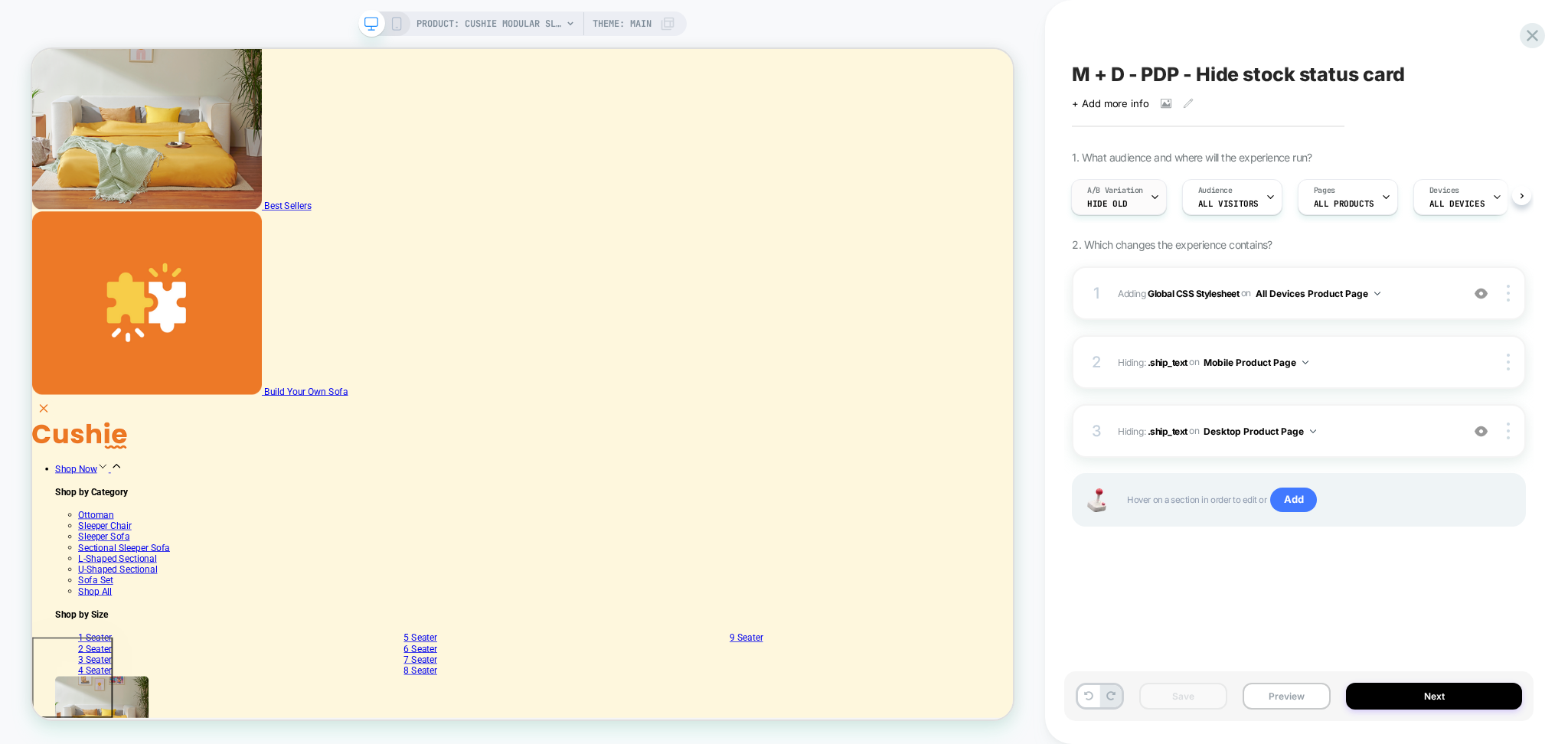
click at [1152, 207] on div at bounding box center [1155, 197] width 10 height 34
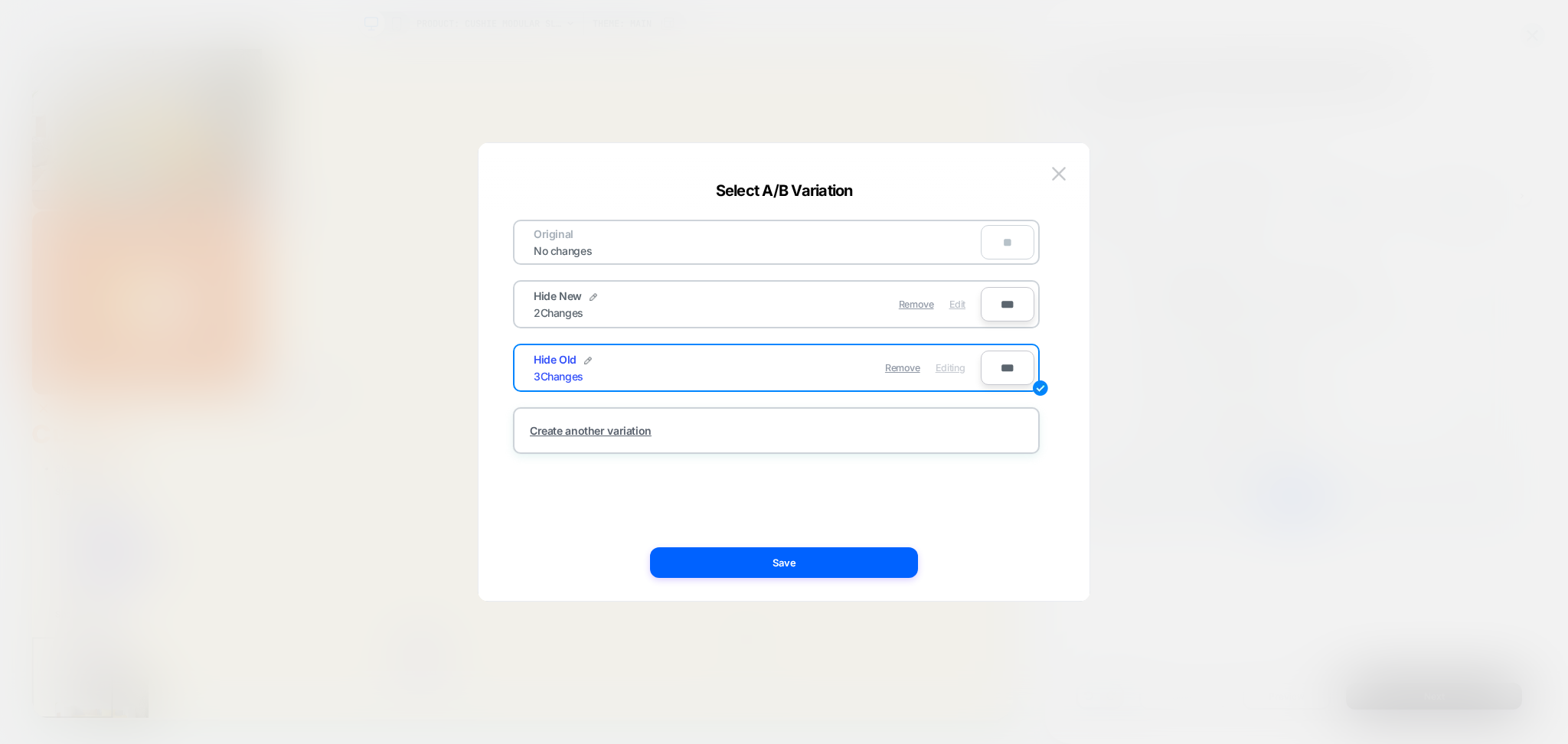
click at [955, 306] on span "Edit" at bounding box center [958, 304] width 16 height 11
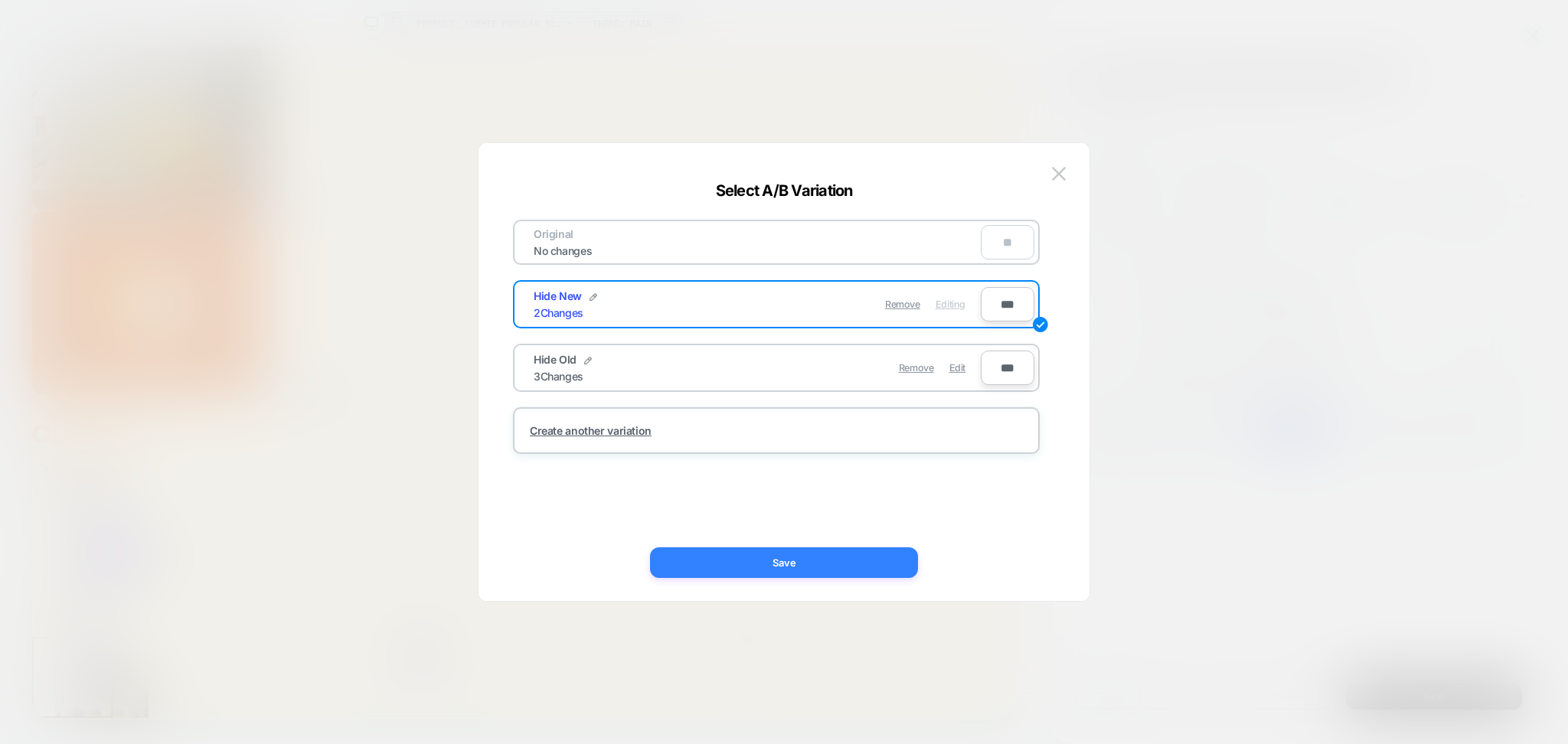
click at [860, 575] on button "Save" at bounding box center [784, 562] width 268 height 30
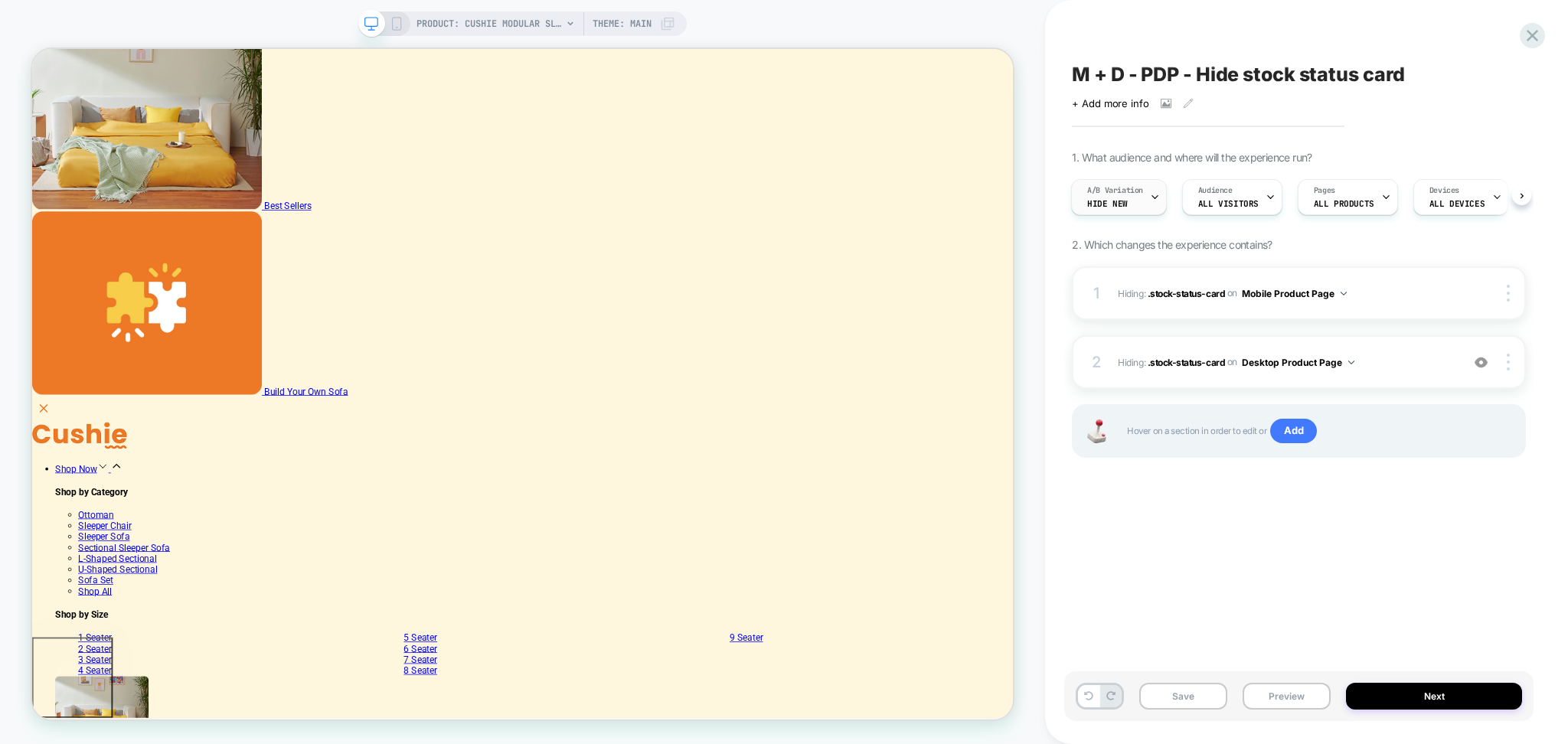
click at [1140, 190] on span "A/B Variation" at bounding box center [1115, 190] width 56 height 10
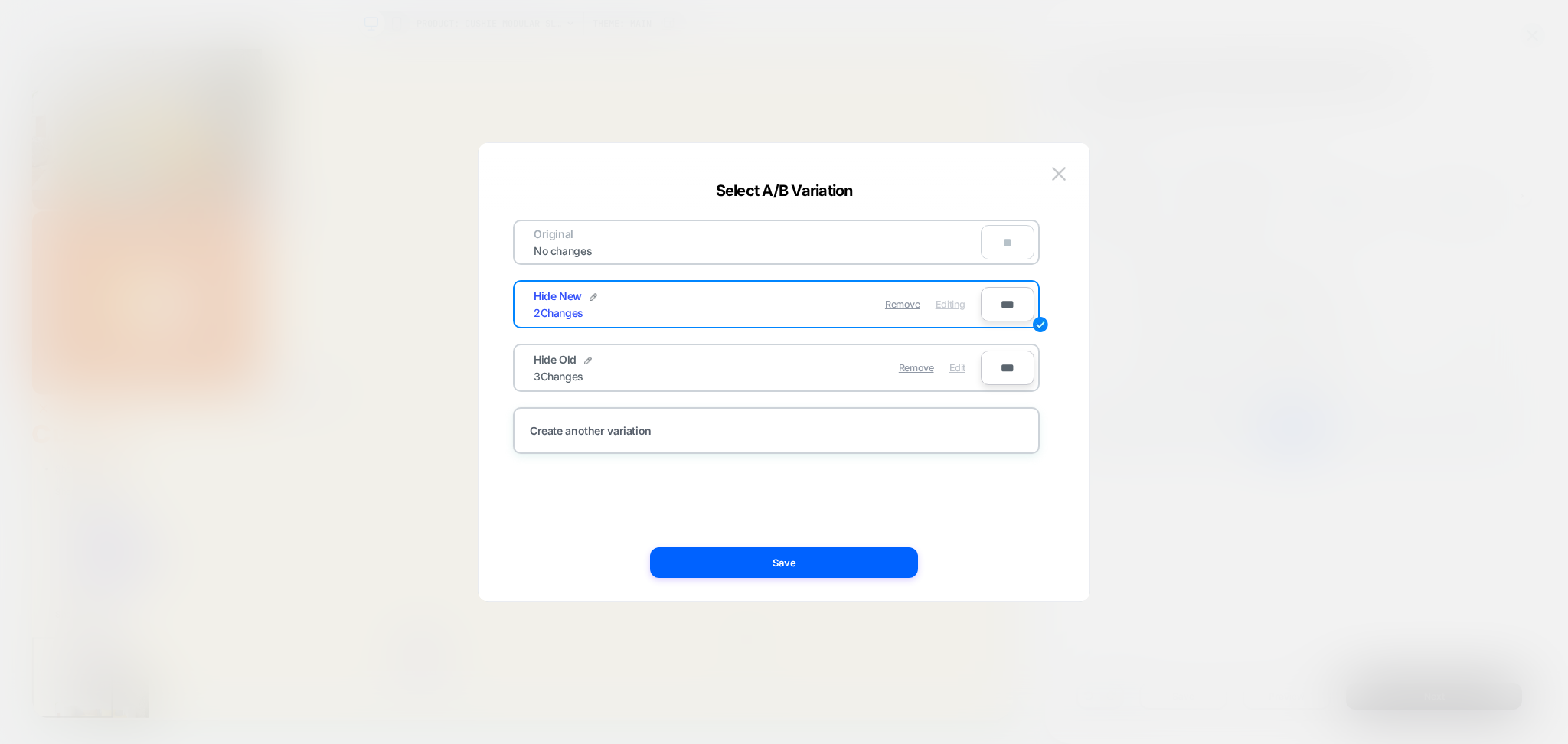
click at [958, 363] on span "Edit" at bounding box center [958, 368] width 16 height 11
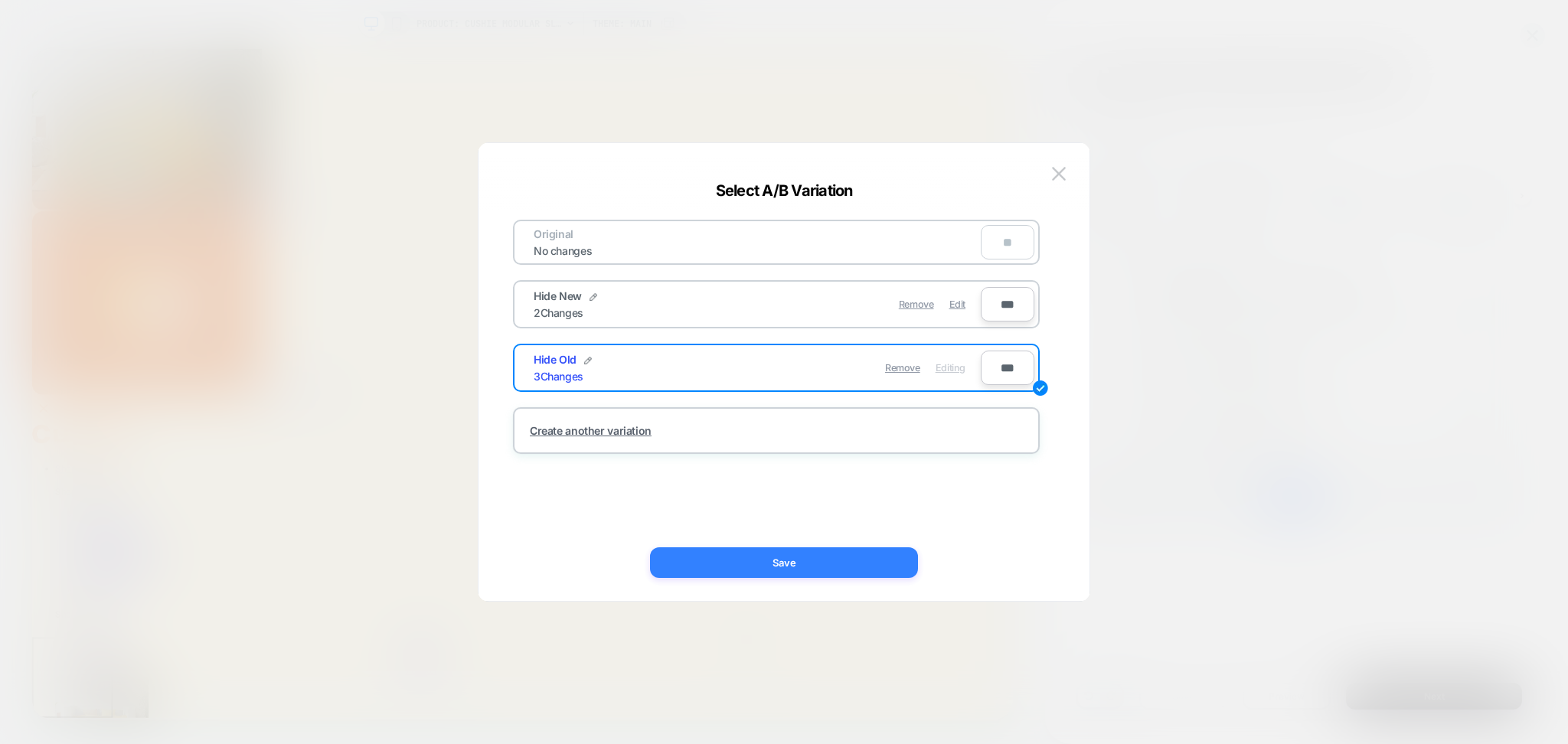
click at [873, 550] on button "Save" at bounding box center [784, 562] width 268 height 30
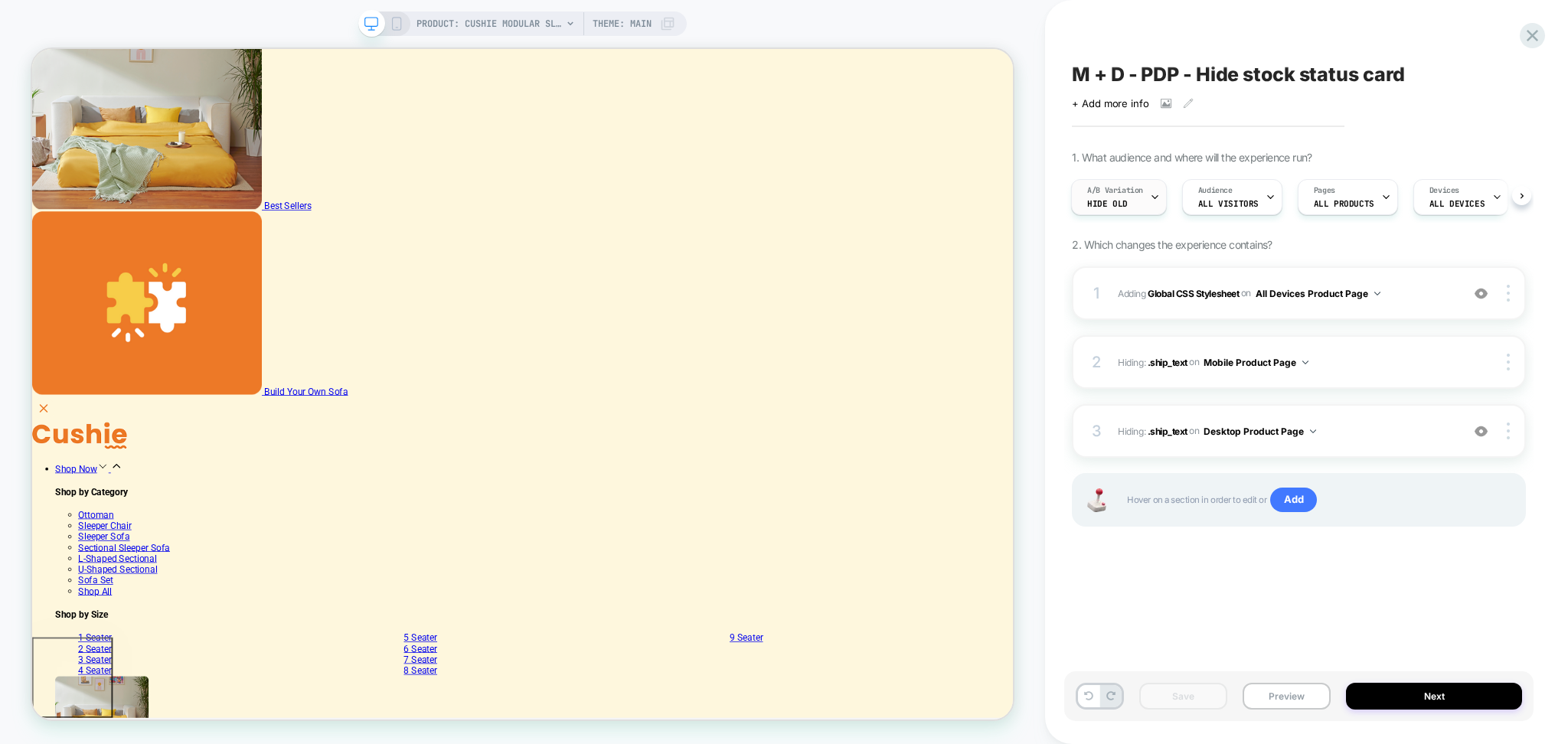
click at [1133, 209] on div "A/B Variation Hide Old" at bounding box center [1115, 197] width 87 height 34
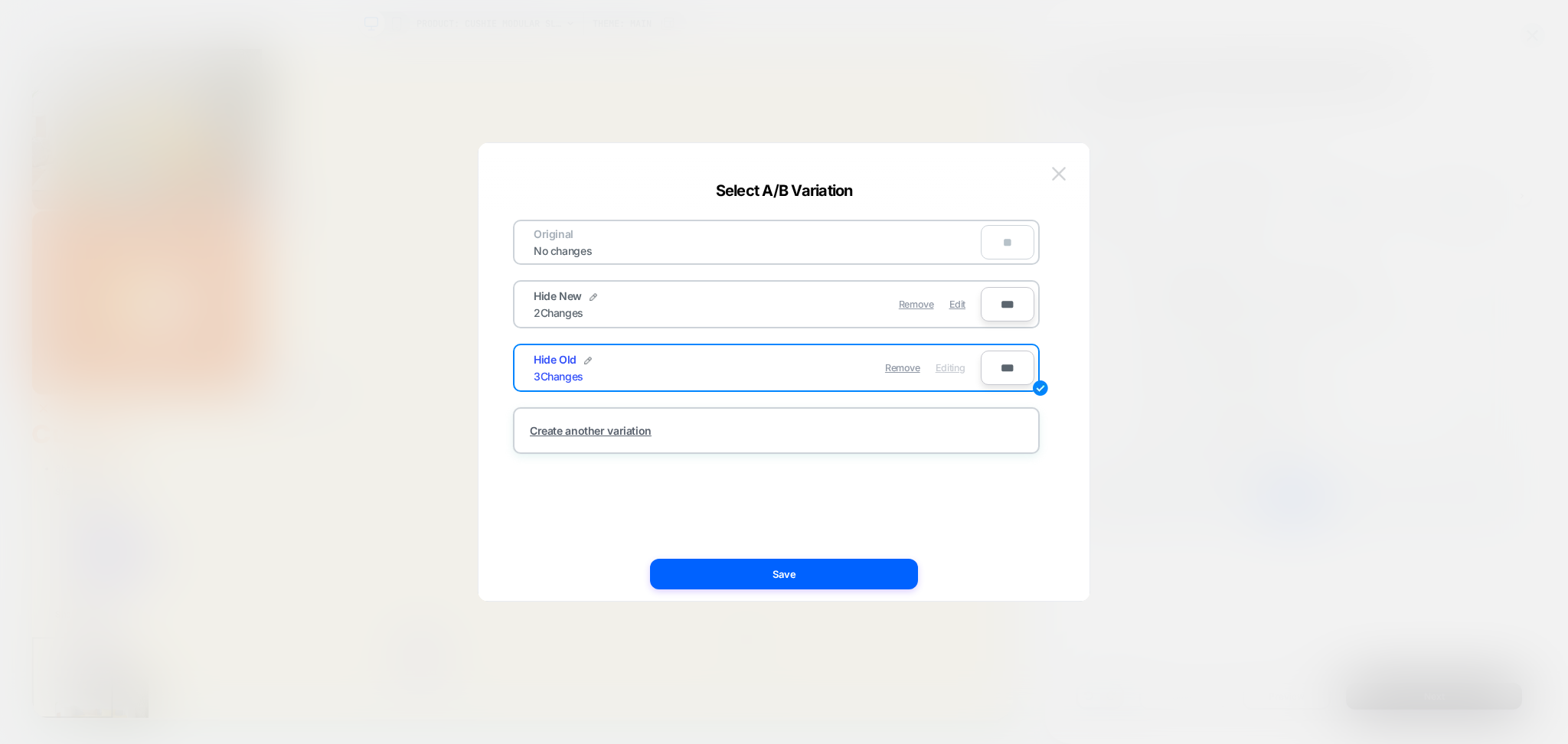
click at [1068, 174] on button at bounding box center [1059, 174] width 23 height 23
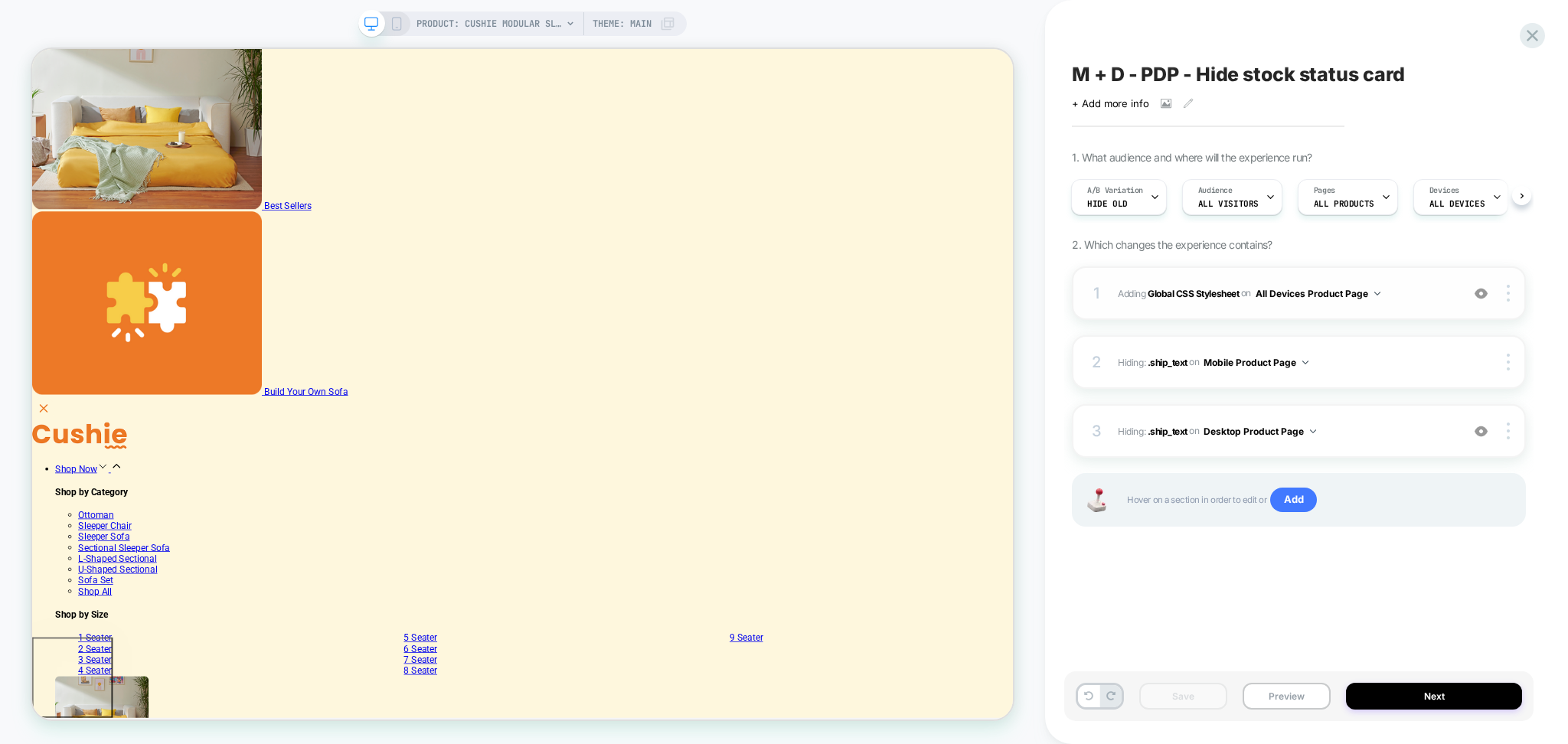
click at [1368, 304] on div "1 Adding Global CSS Stylesheet on All Devices Product Page Add Before Add After…" at bounding box center [1299, 292] width 454 height 53
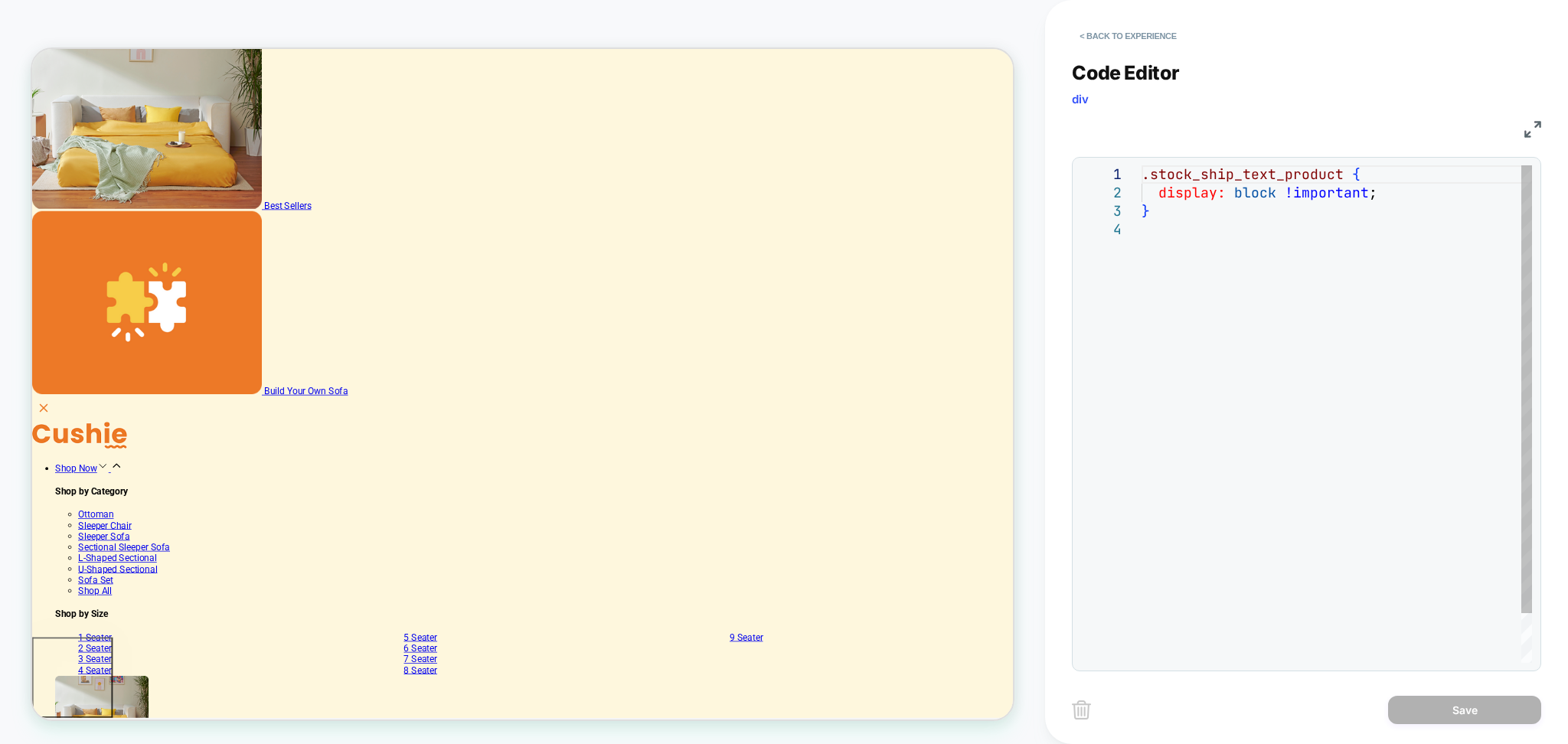
click at [1296, 338] on div ".stock_ship_text_product { display: block !important ; }" at bounding box center [1337, 442] width 390 height 553
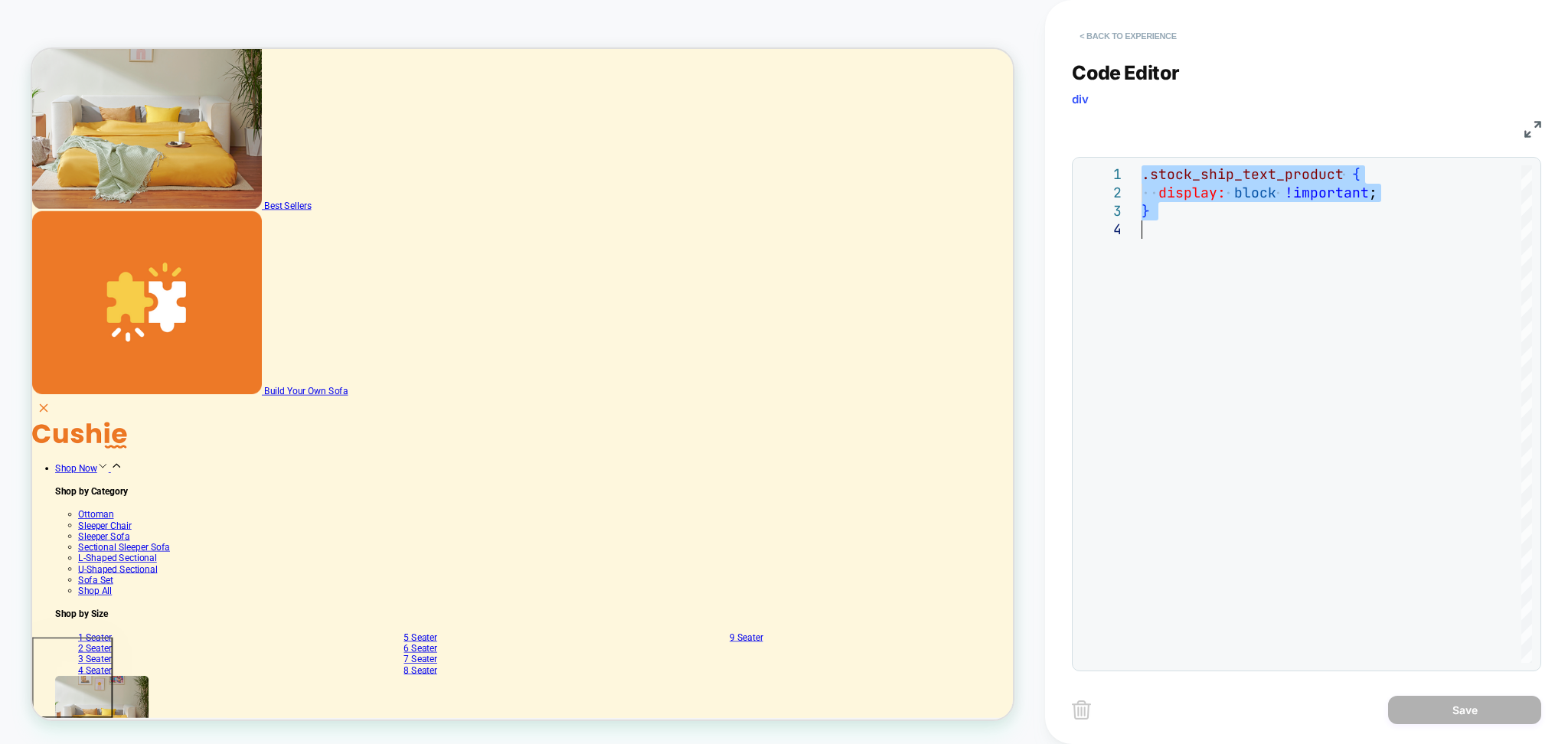
click at [1168, 45] on button "< Back to experience" at bounding box center [1128, 36] width 112 height 25
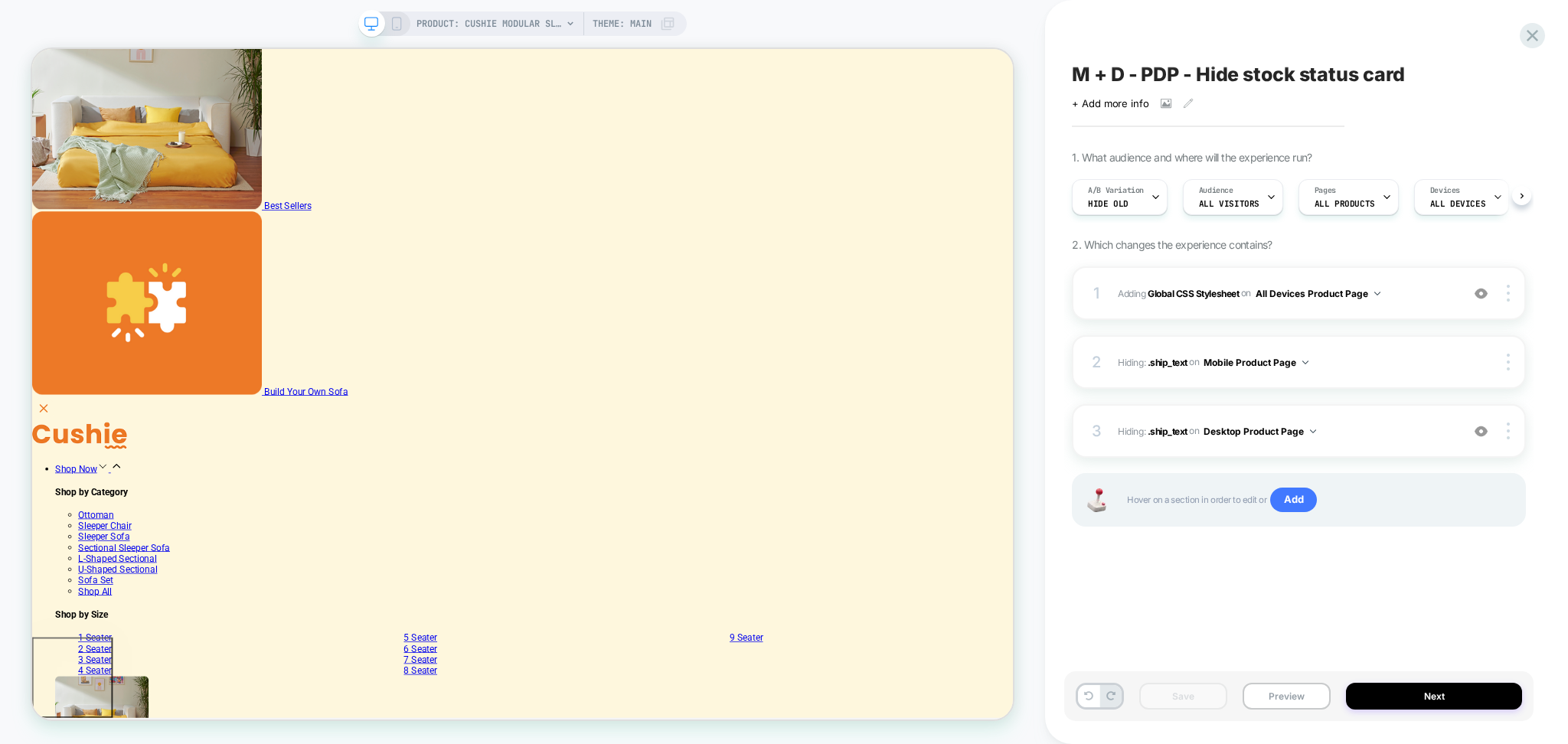
scroll to position [0, 1]
click at [1159, 197] on icon at bounding box center [1155, 197] width 10 height 10
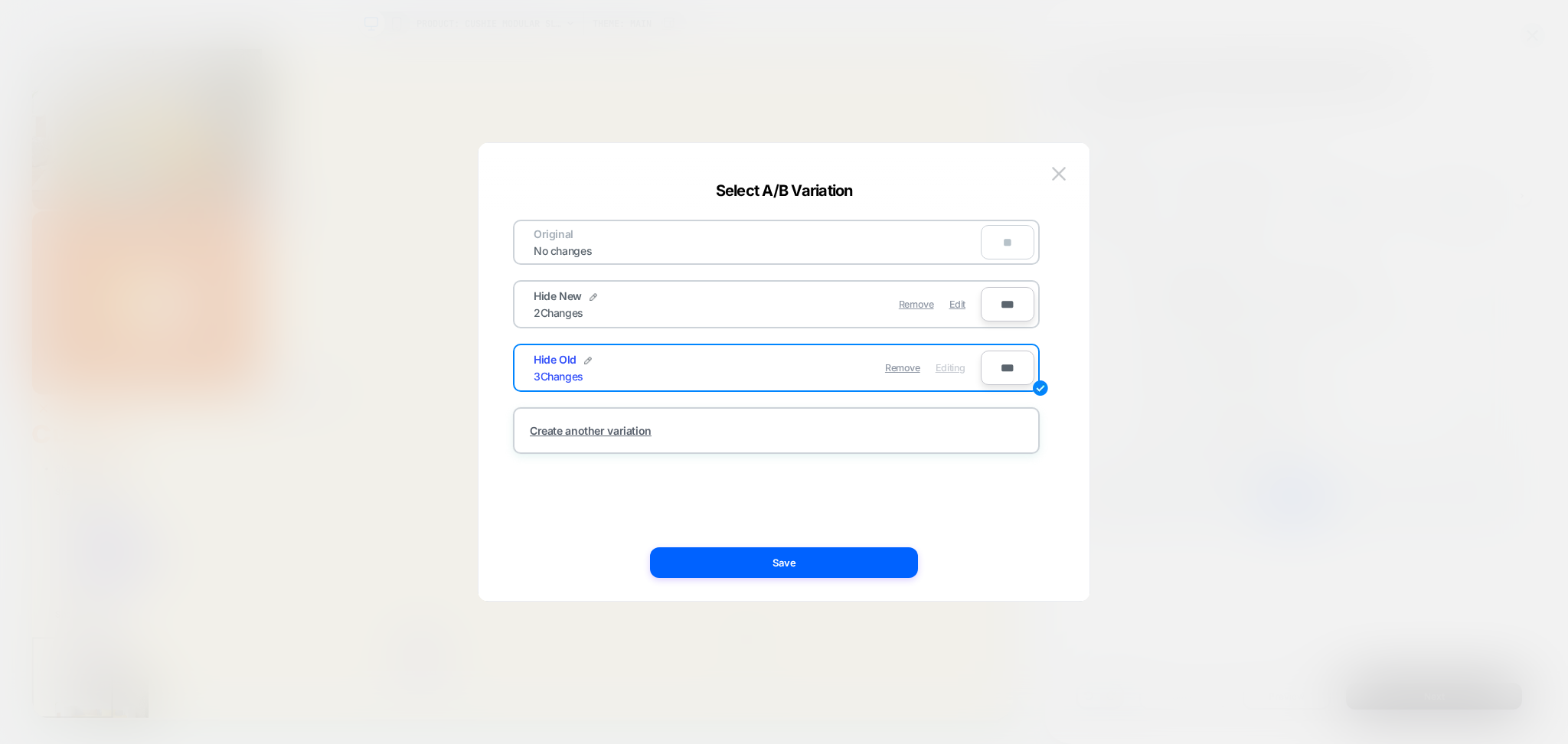
click at [968, 300] on div "Remove Edit" at bounding box center [865, 303] width 216 height 29
click at [965, 299] on span "Edit" at bounding box center [958, 304] width 16 height 11
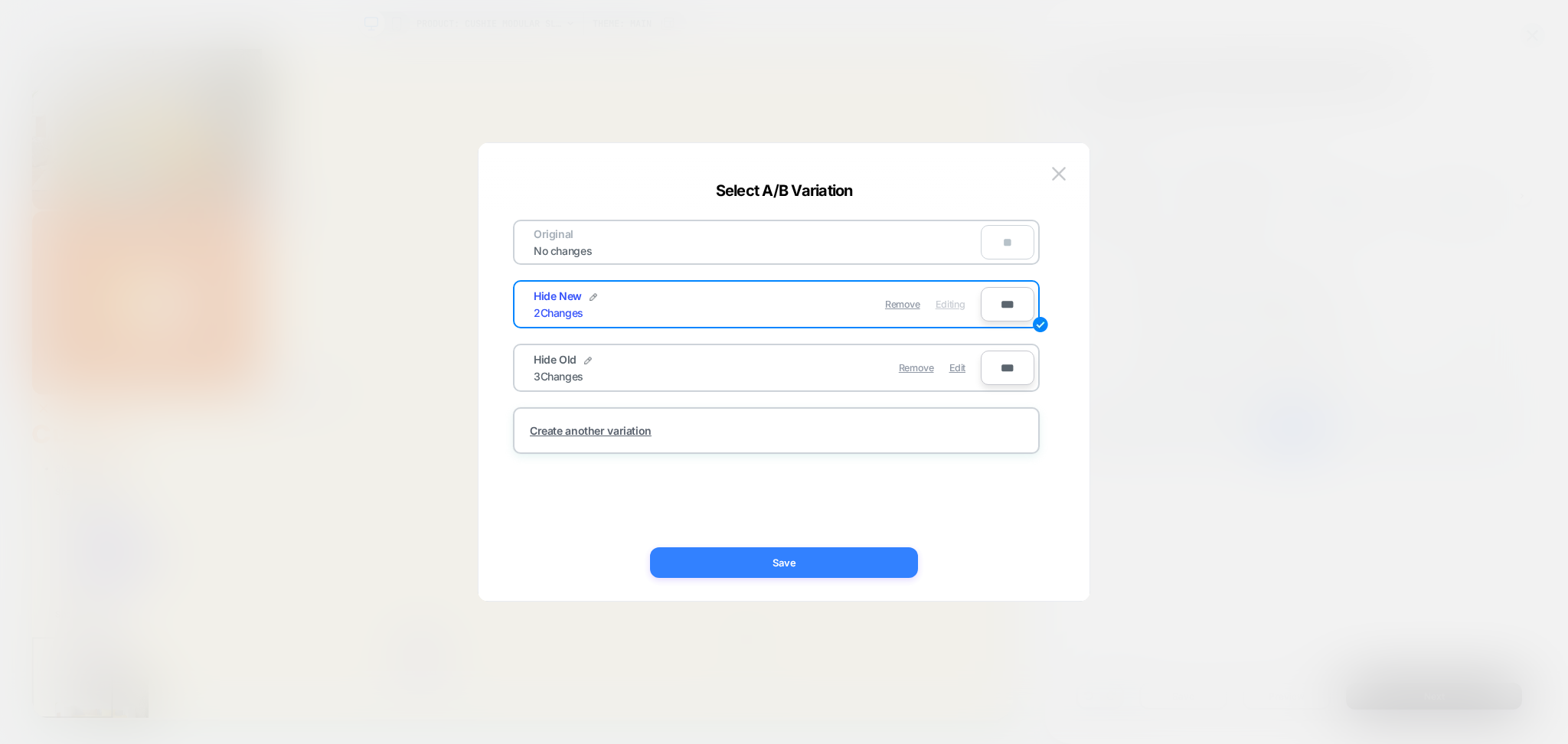
click at [849, 562] on button "Save" at bounding box center [784, 562] width 268 height 30
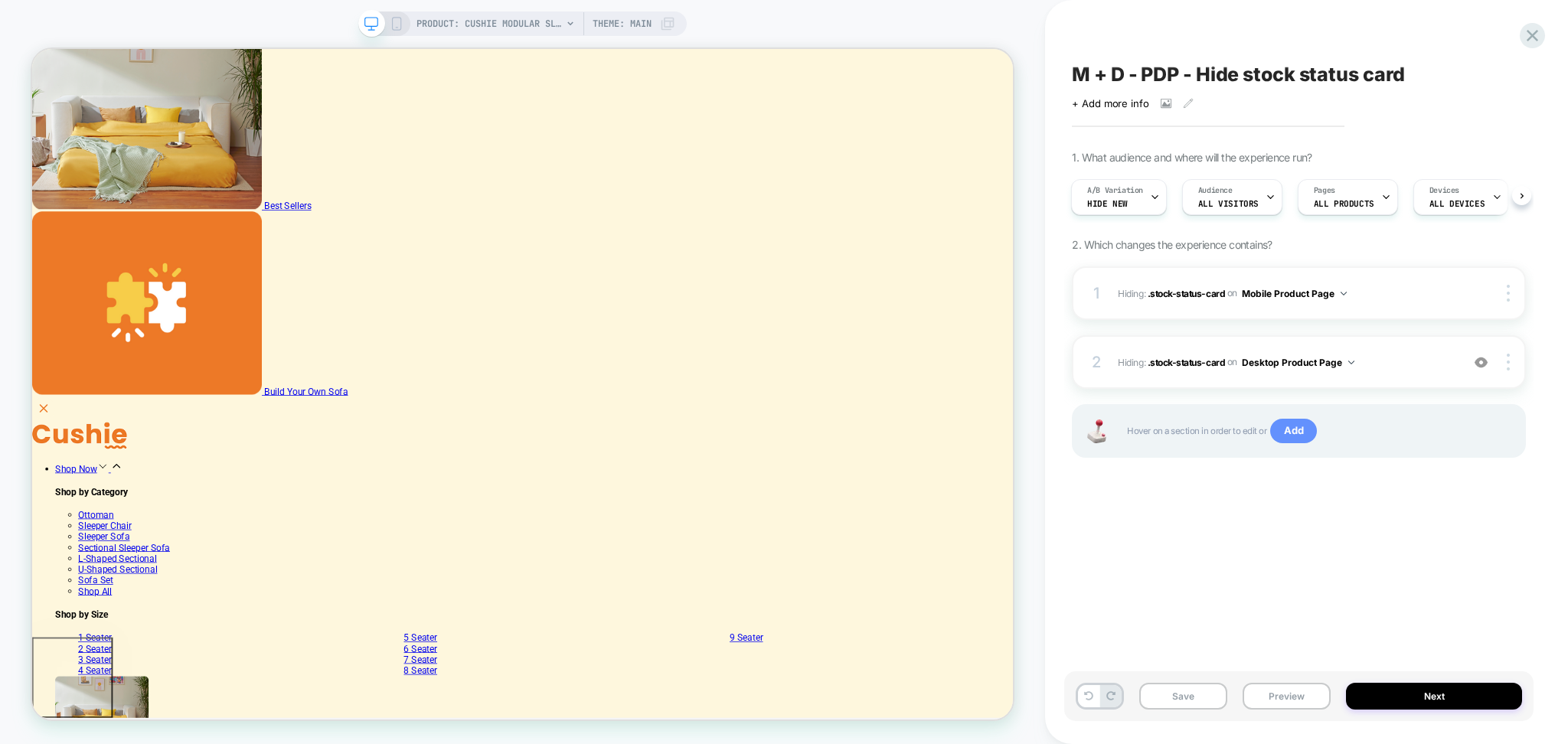
click at [1285, 444] on span "Add" at bounding box center [1294, 431] width 47 height 25
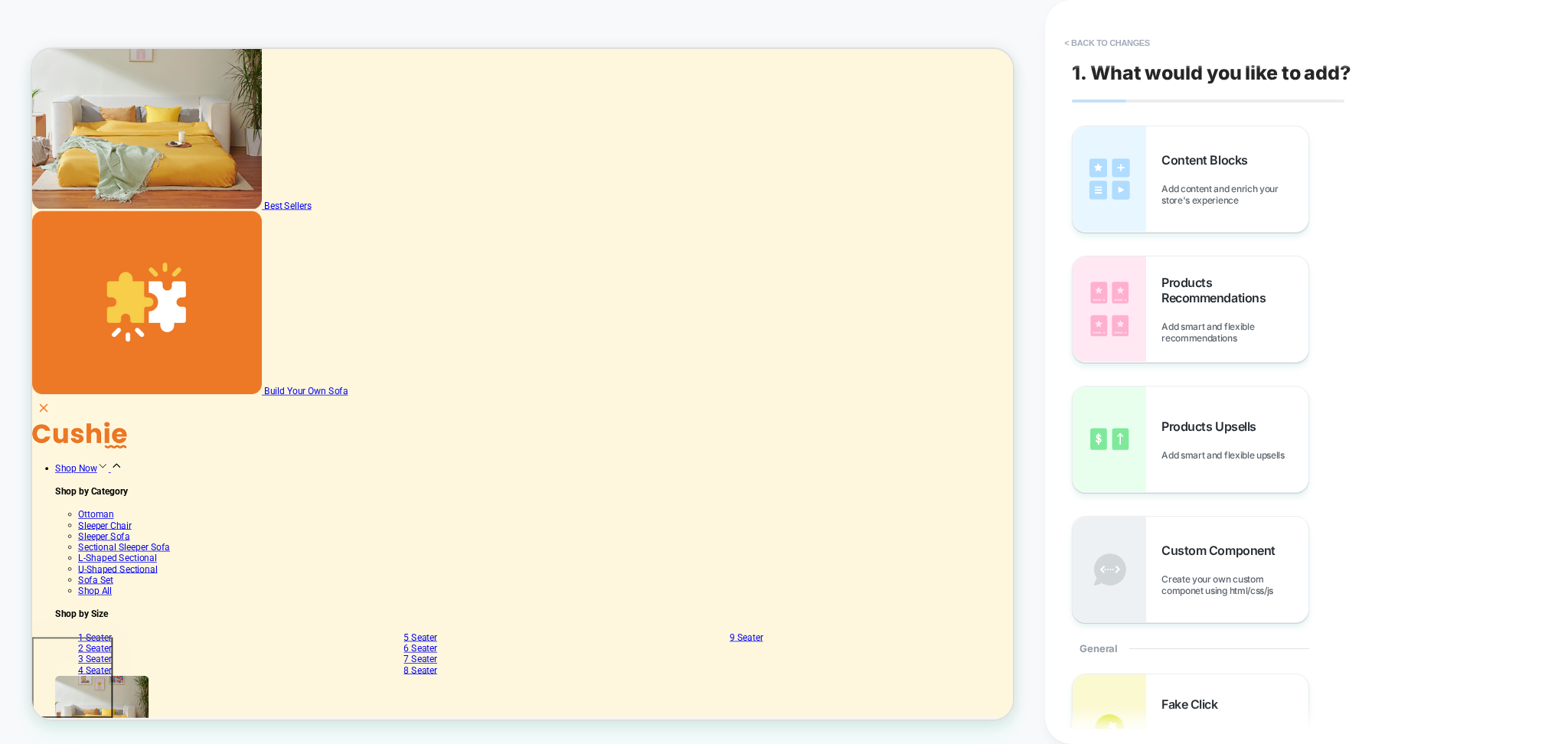
scroll to position [408, 0]
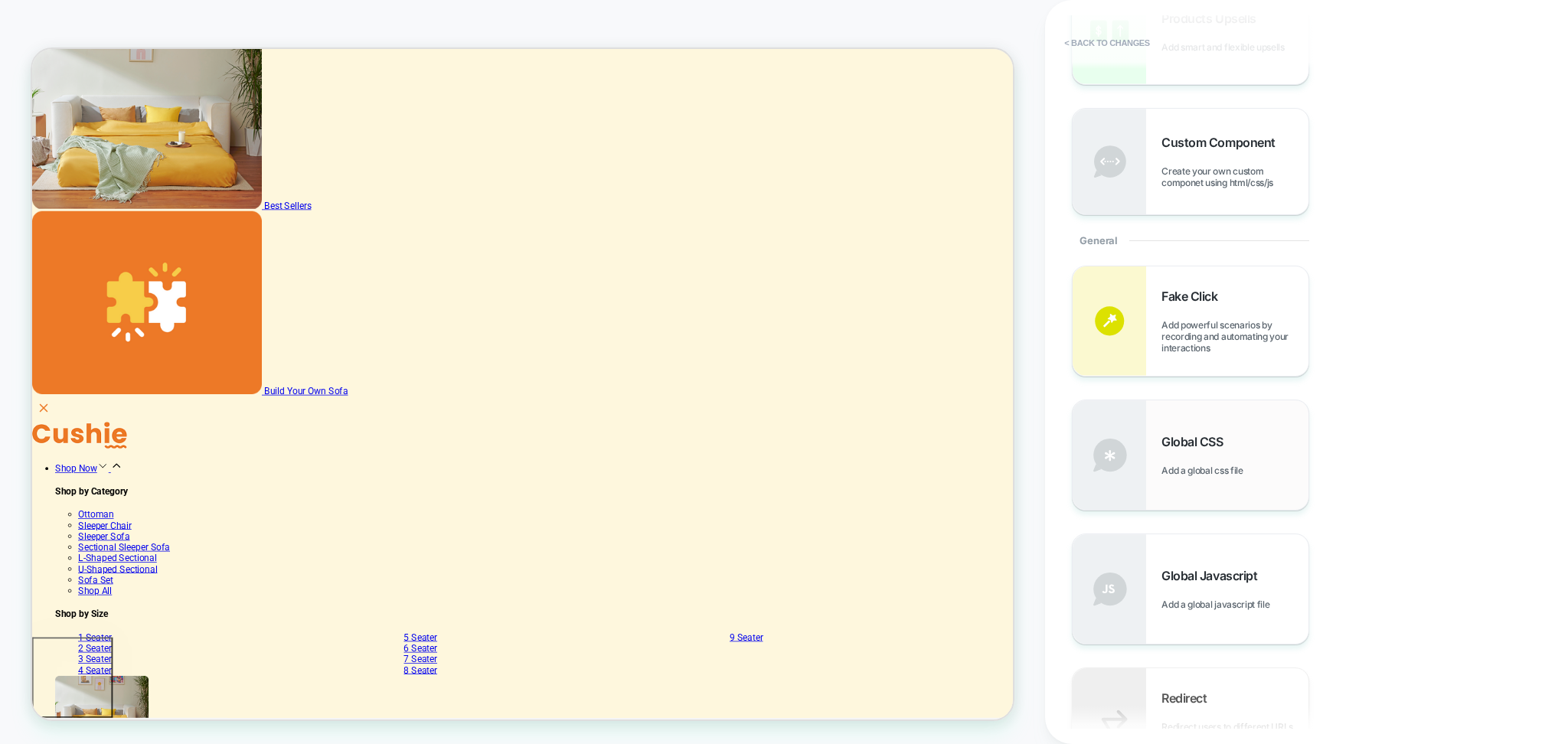
click at [1186, 469] on span "Add a global css file" at bounding box center [1205, 470] width 88 height 11
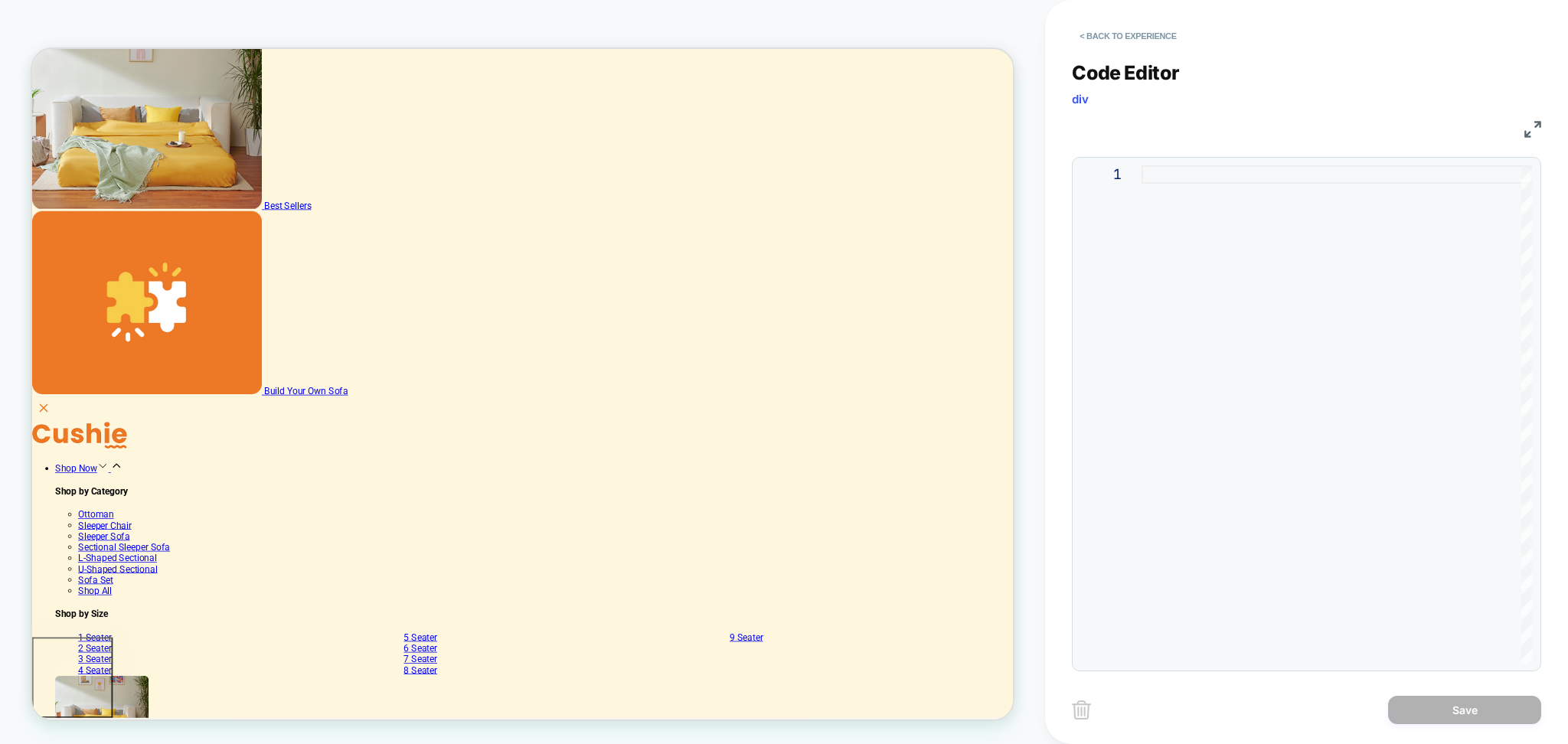
click at [1193, 186] on div at bounding box center [1337, 414] width 390 height 498
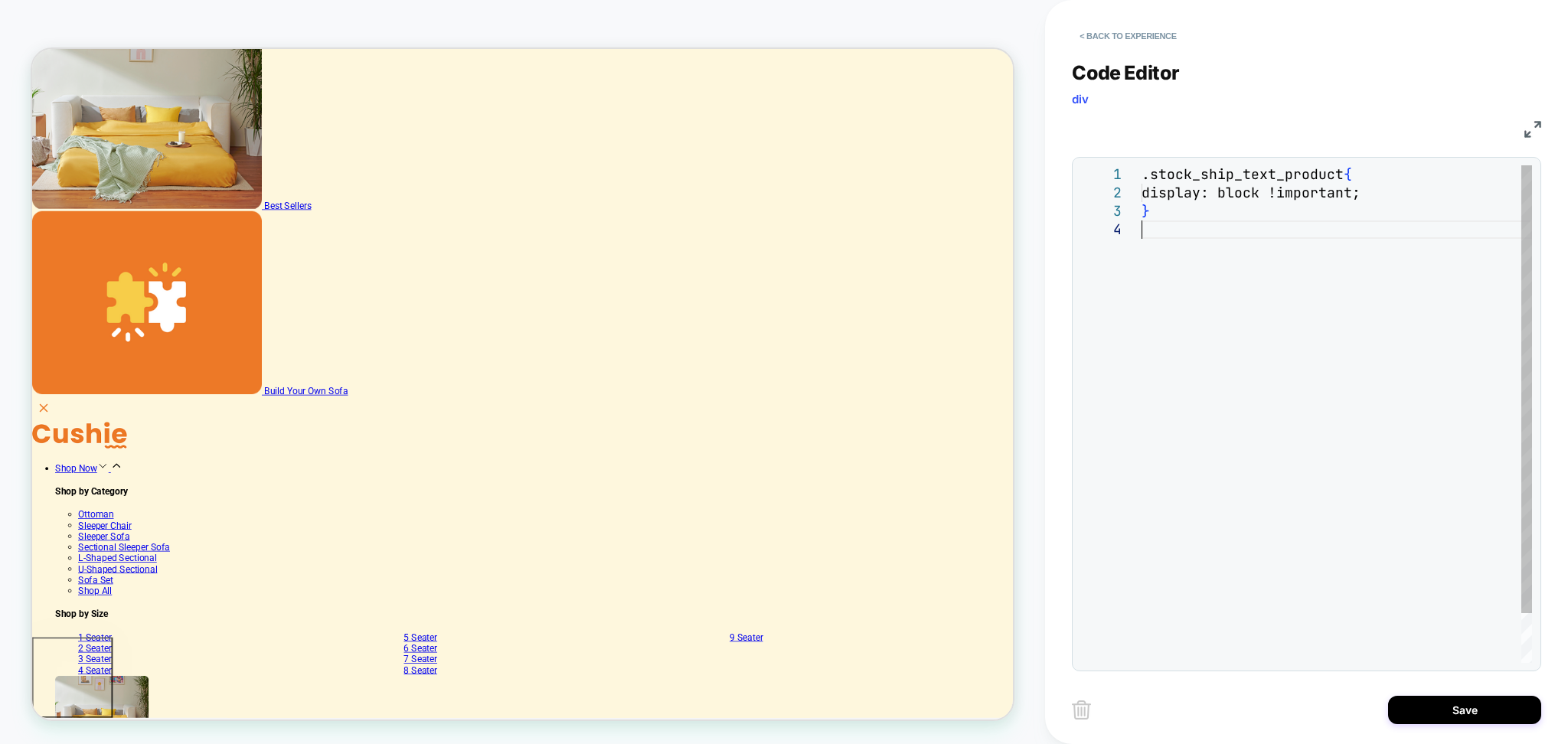
type textarea "**********"
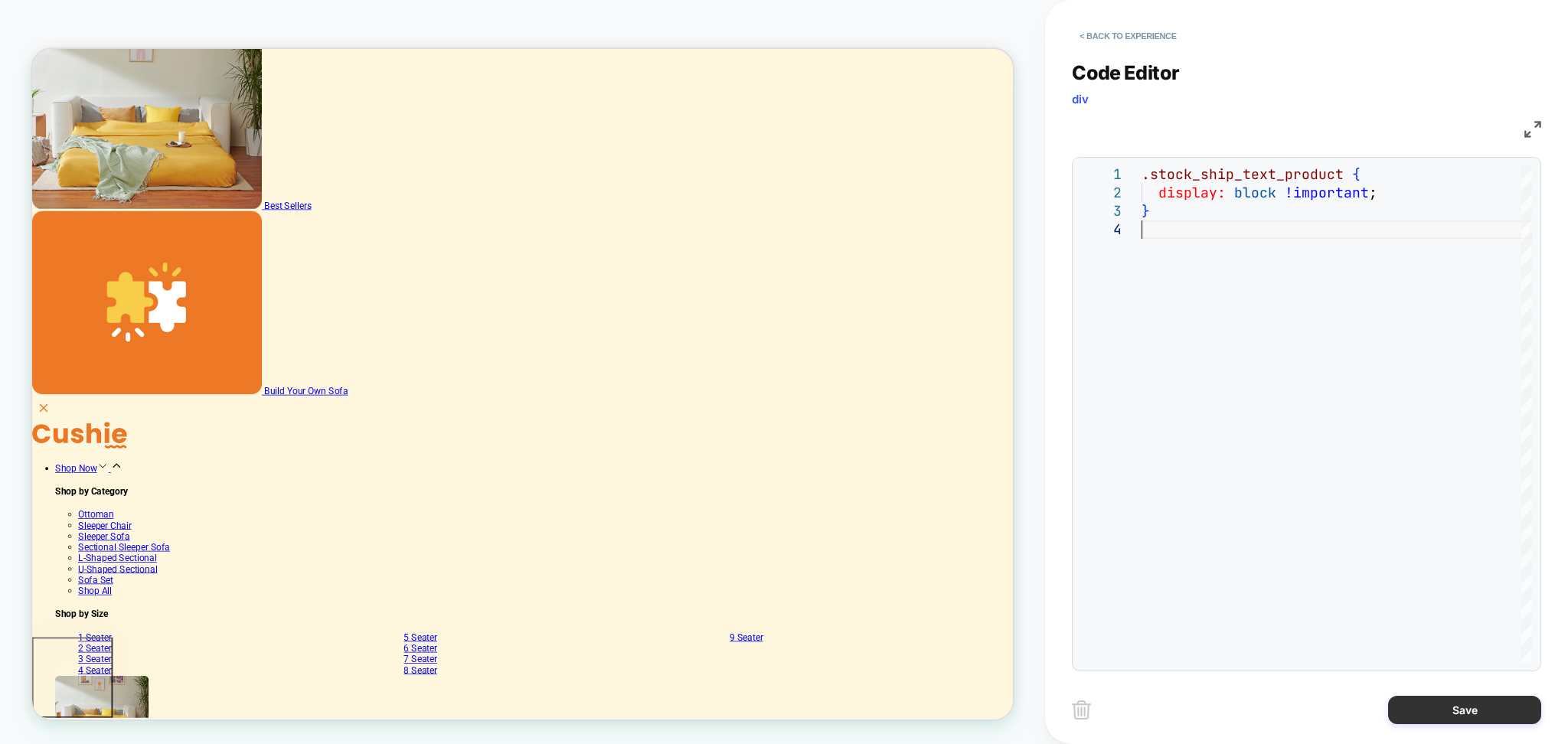
click at [1435, 719] on button "Save" at bounding box center [1465, 711] width 153 height 29
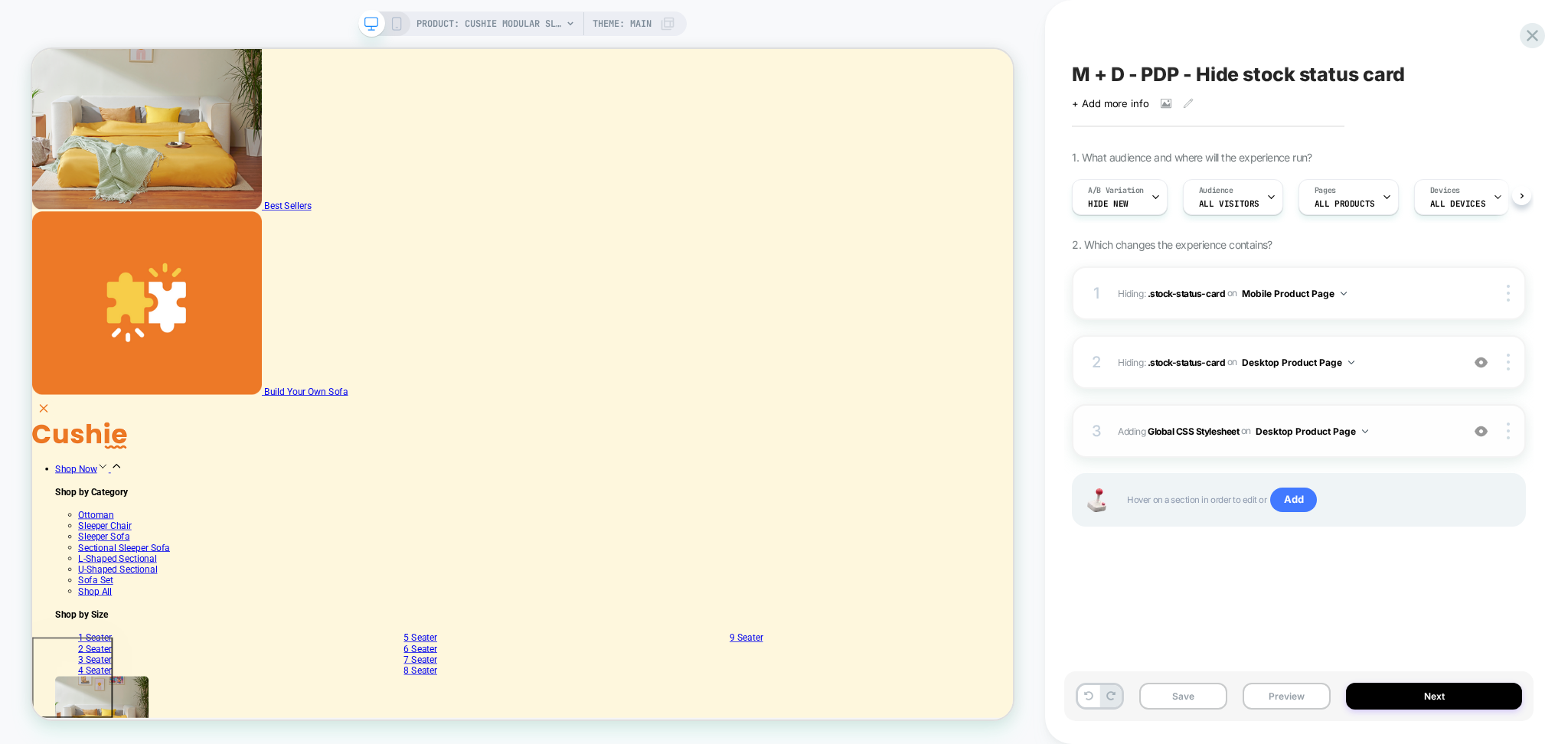
scroll to position [0, 1]
click at [1502, 427] on div at bounding box center [1511, 431] width 29 height 17
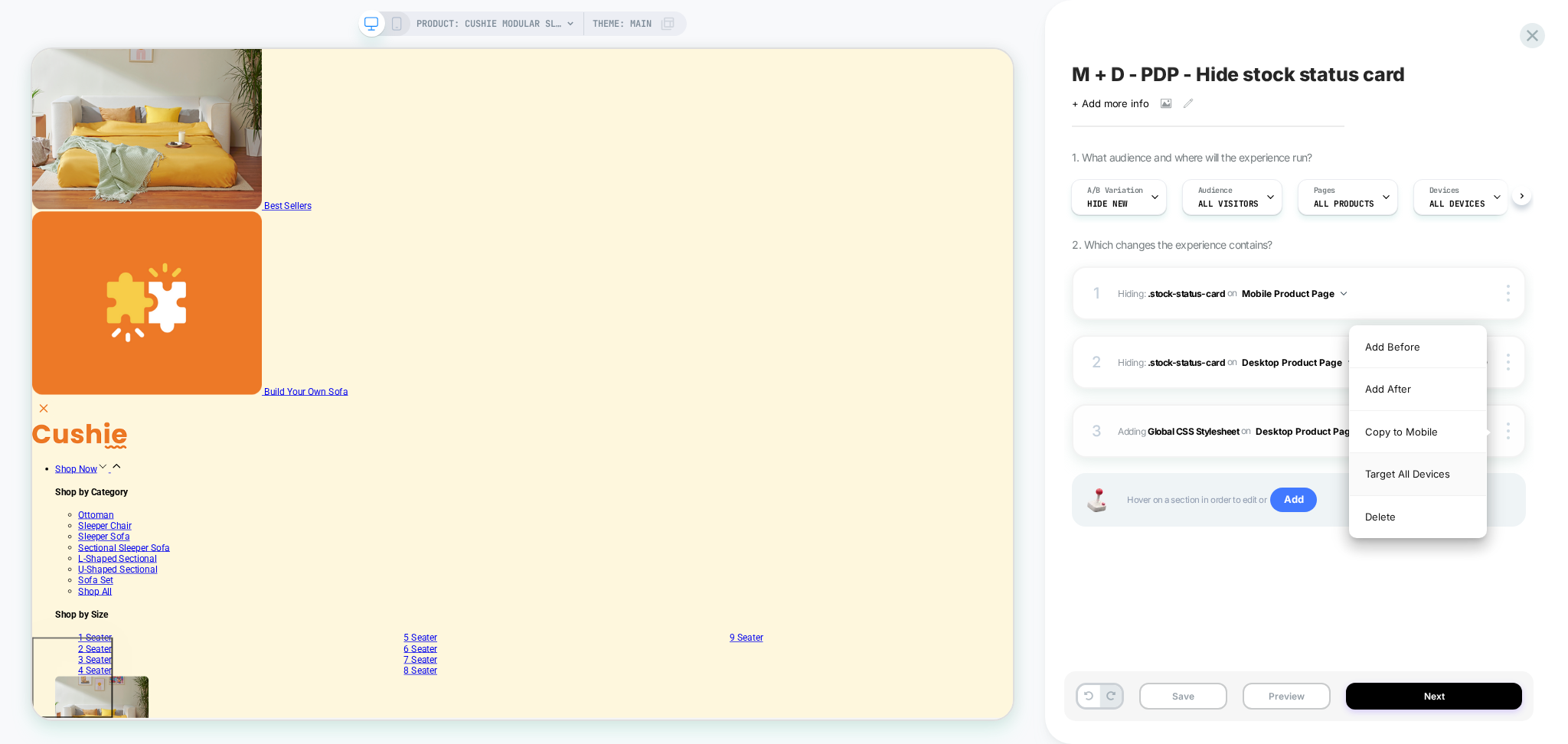
click at [1411, 479] on div "Target All Devices" at bounding box center [1418, 474] width 136 height 42
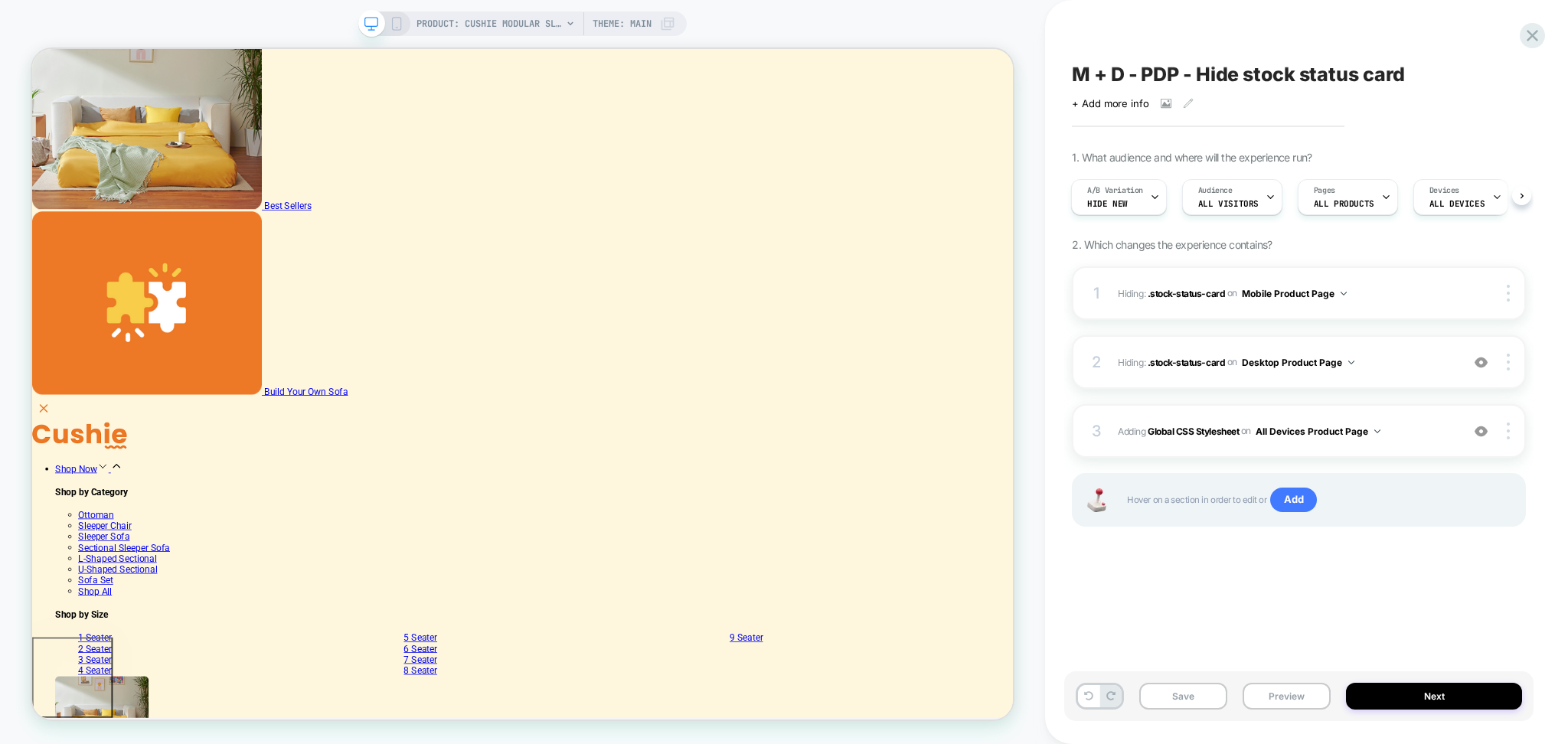
click at [1232, 627] on div "M + D - PDP - Hide stock status card Click to view images Click to edit experie…" at bounding box center [1299, 372] width 469 height 714
drag, startPoint x: 1192, startPoint y: 701, endPoint x: 1212, endPoint y: 691, distance: 22.4
click at [1191, 701] on button "Save" at bounding box center [1183, 696] width 88 height 27
click at [1292, 694] on button "Preview" at bounding box center [1287, 696] width 88 height 27
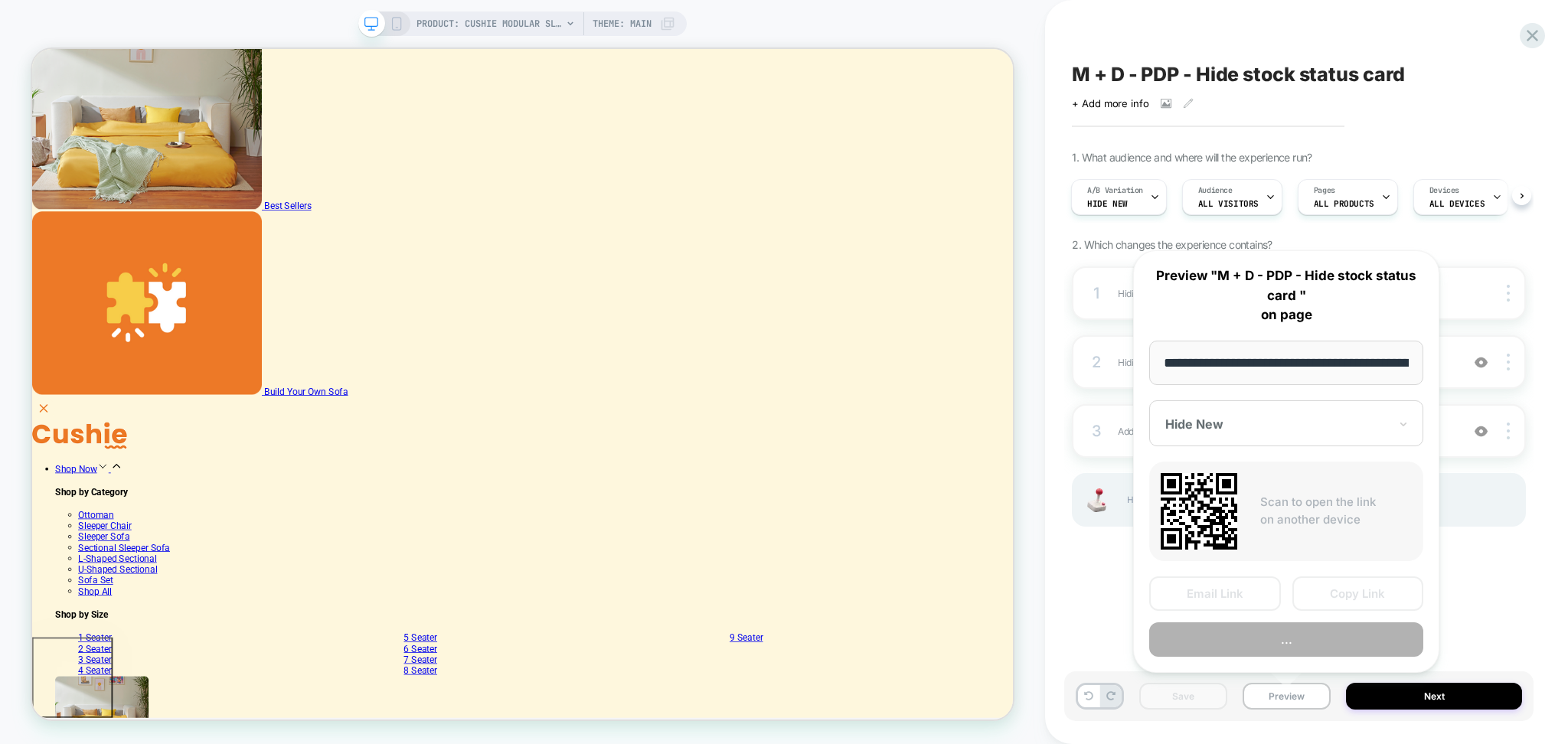
scroll to position [0, 296]
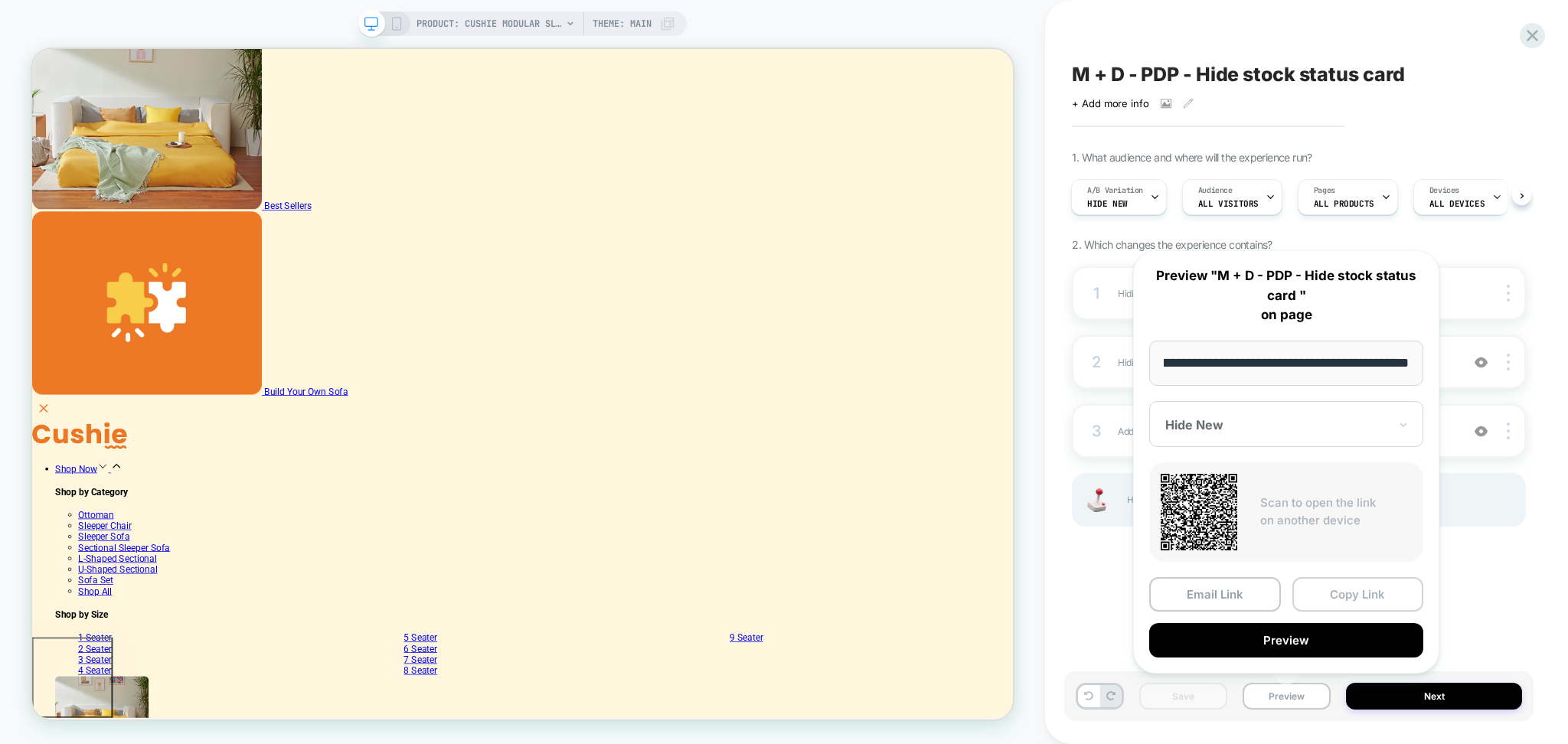
click at [1347, 591] on button "Copy Link" at bounding box center [1358, 594] width 131 height 34
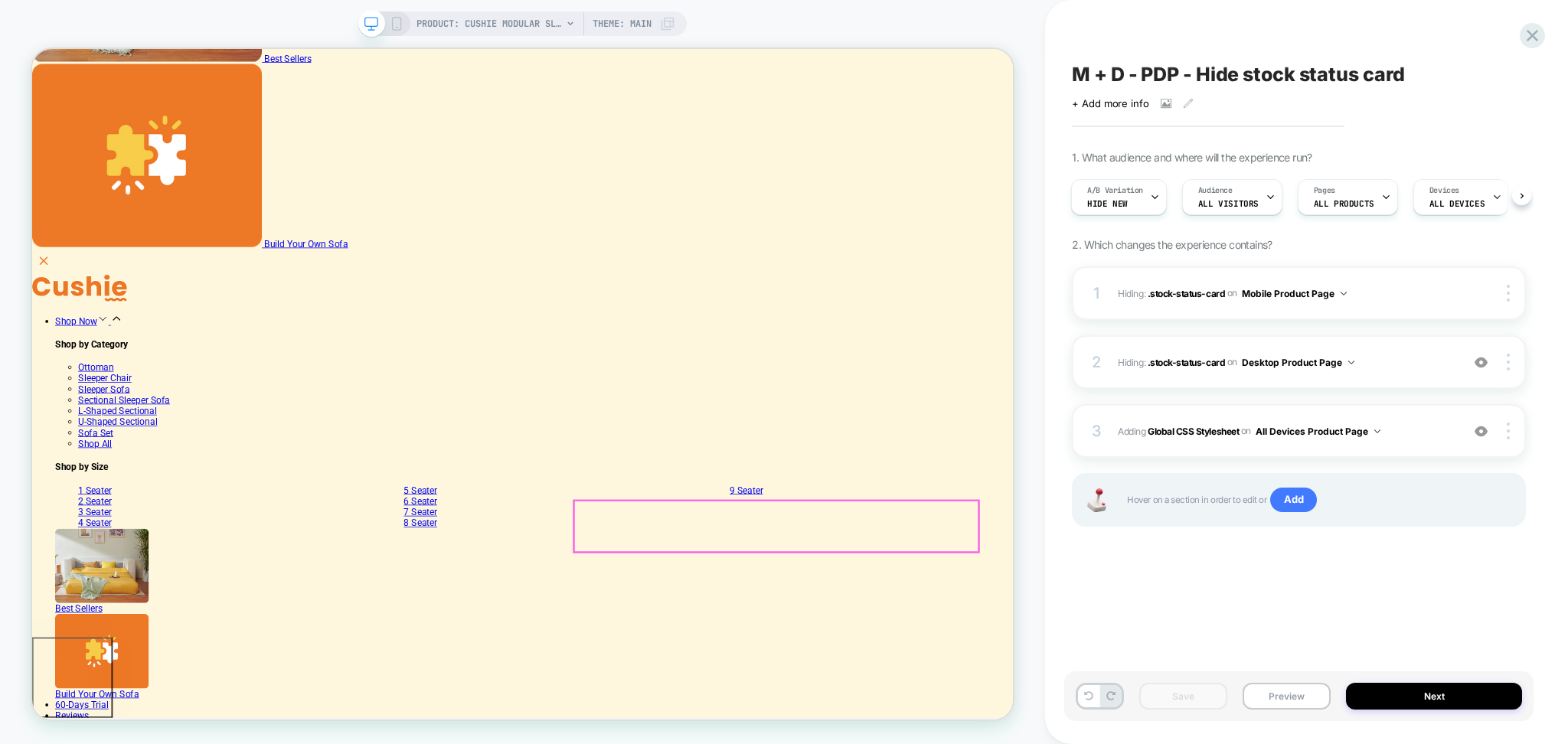
scroll to position [0, 0]
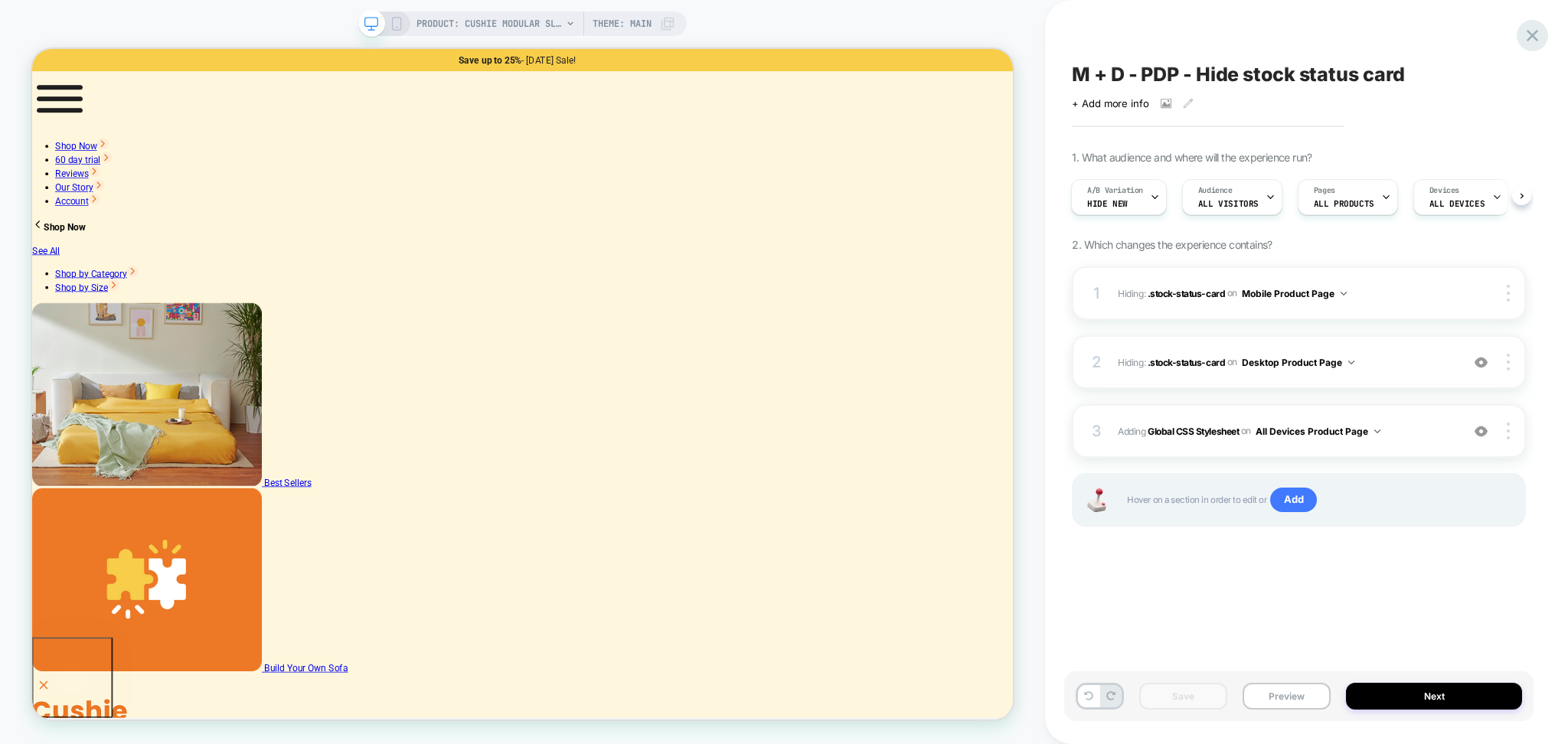
click at [1529, 41] on icon at bounding box center [1533, 36] width 21 height 21
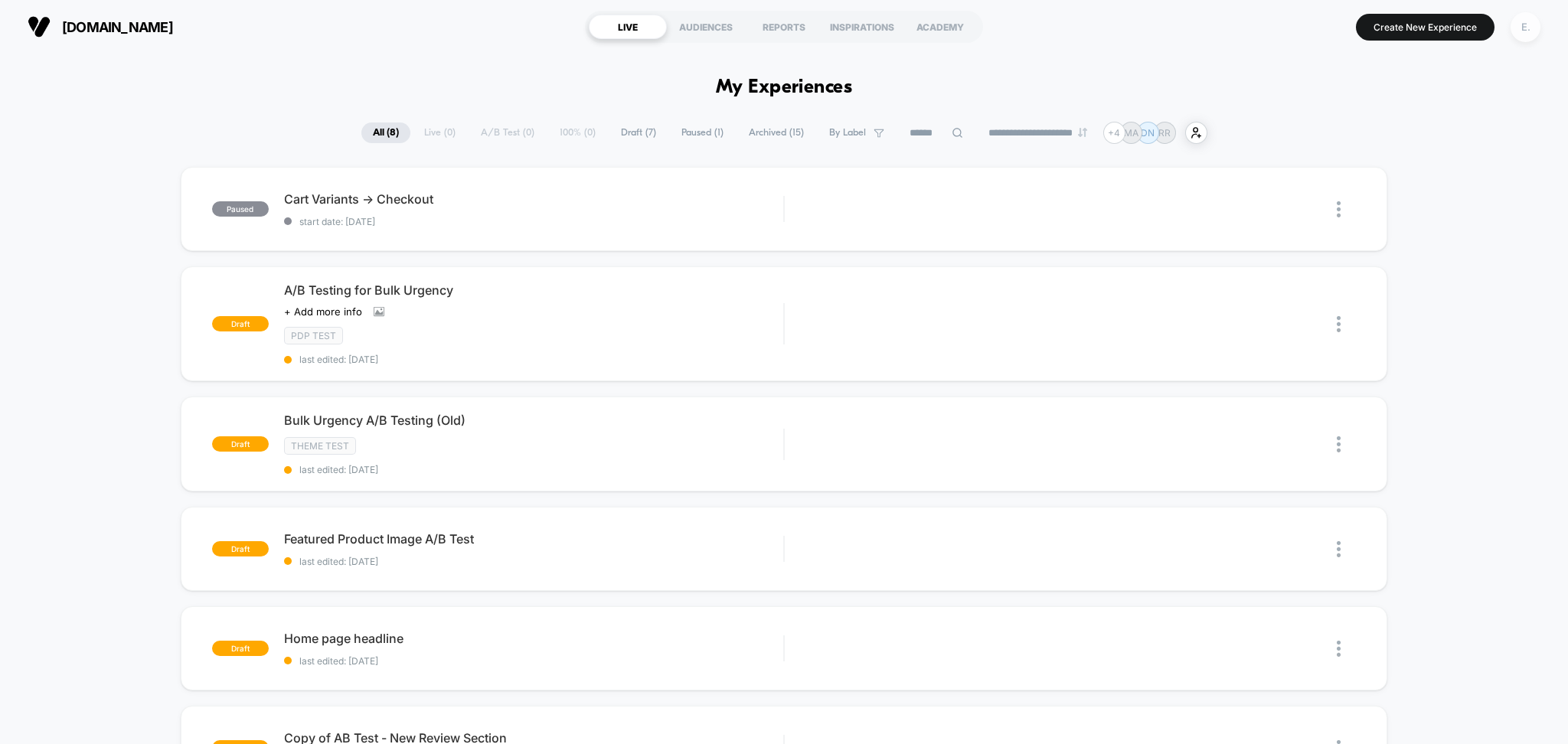
click at [1523, 29] on div "E." at bounding box center [1525, 26] width 29 height 29
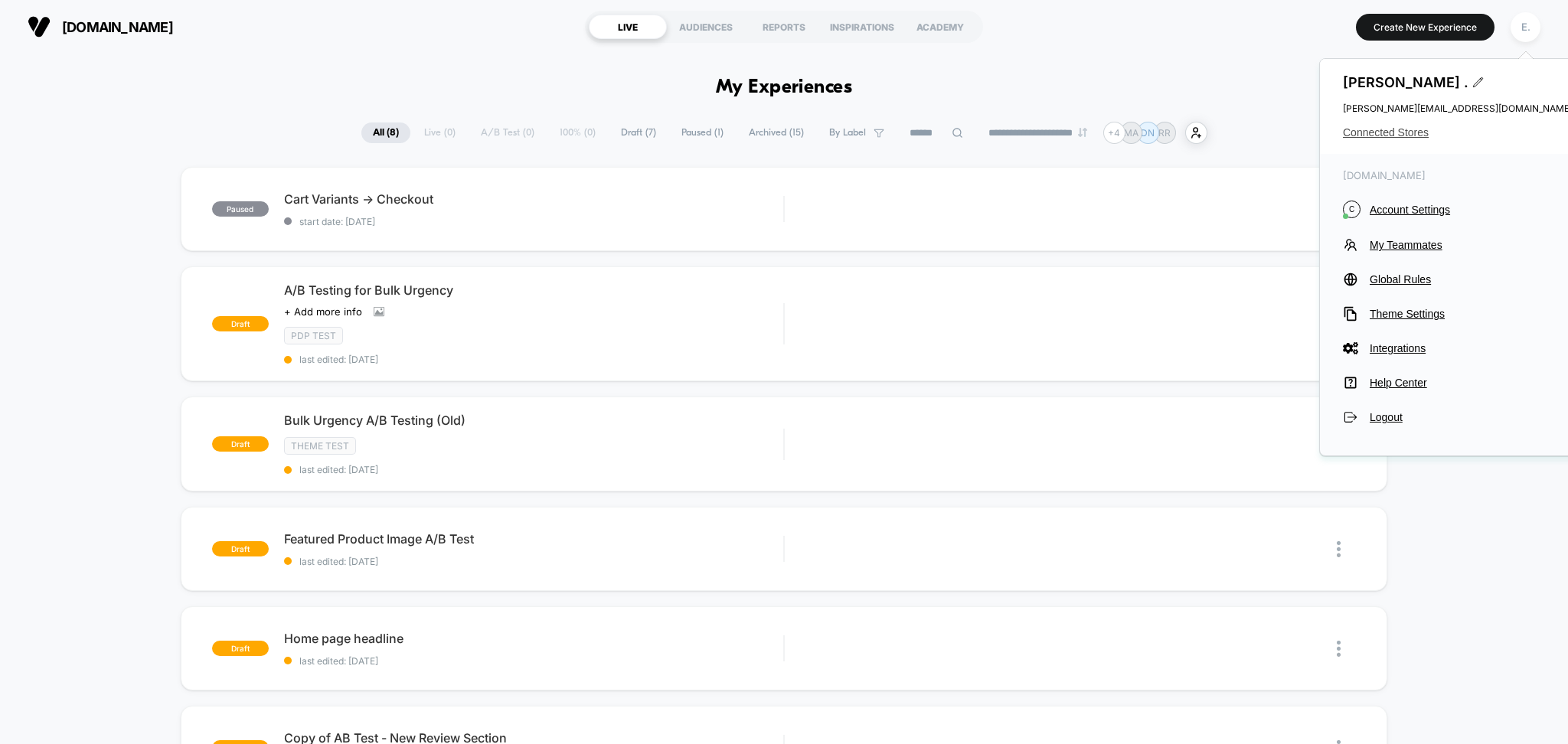
click at [1390, 132] on span "Connected Stores" at bounding box center [1458, 132] width 229 height 12
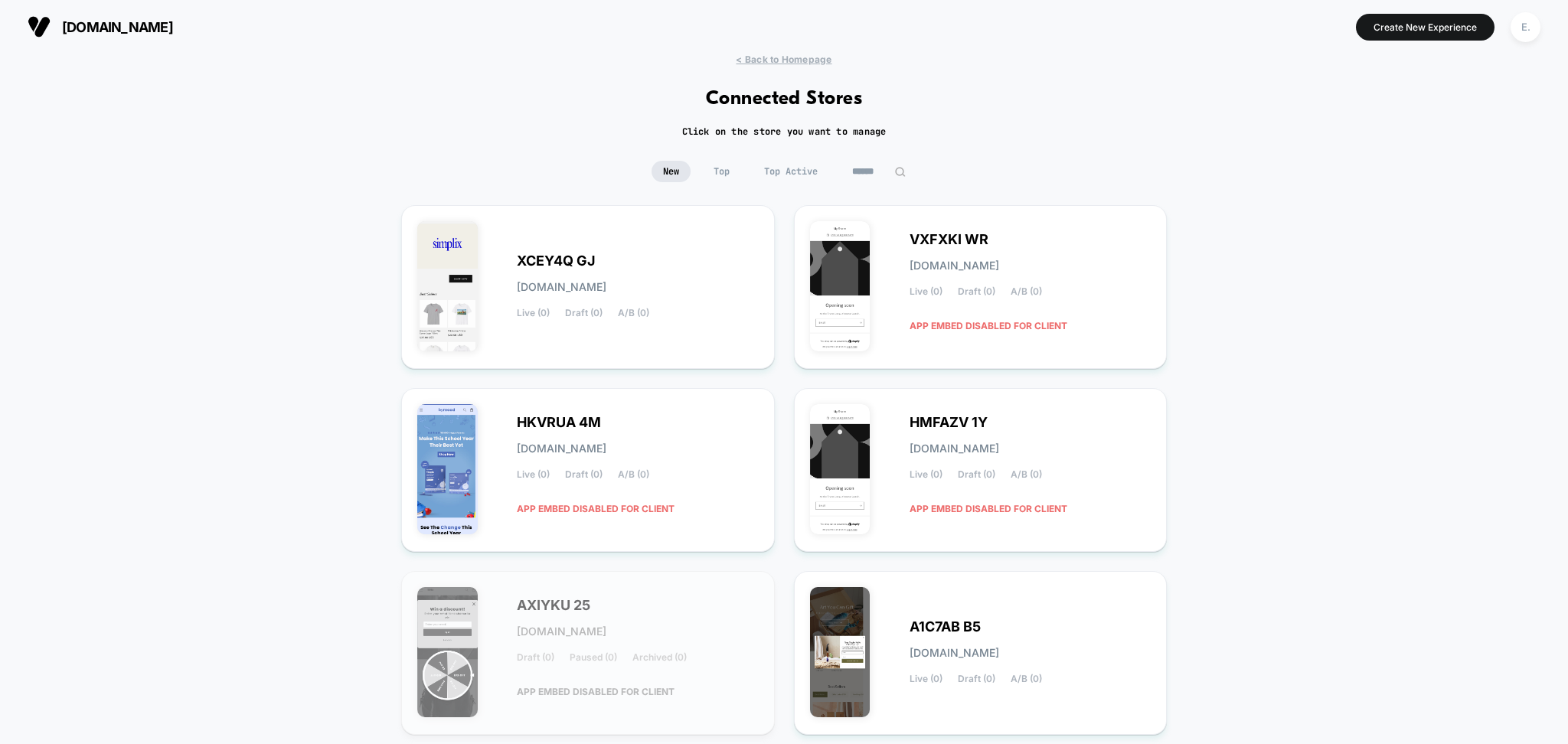
click at [883, 162] on input at bounding box center [879, 171] width 76 height 22
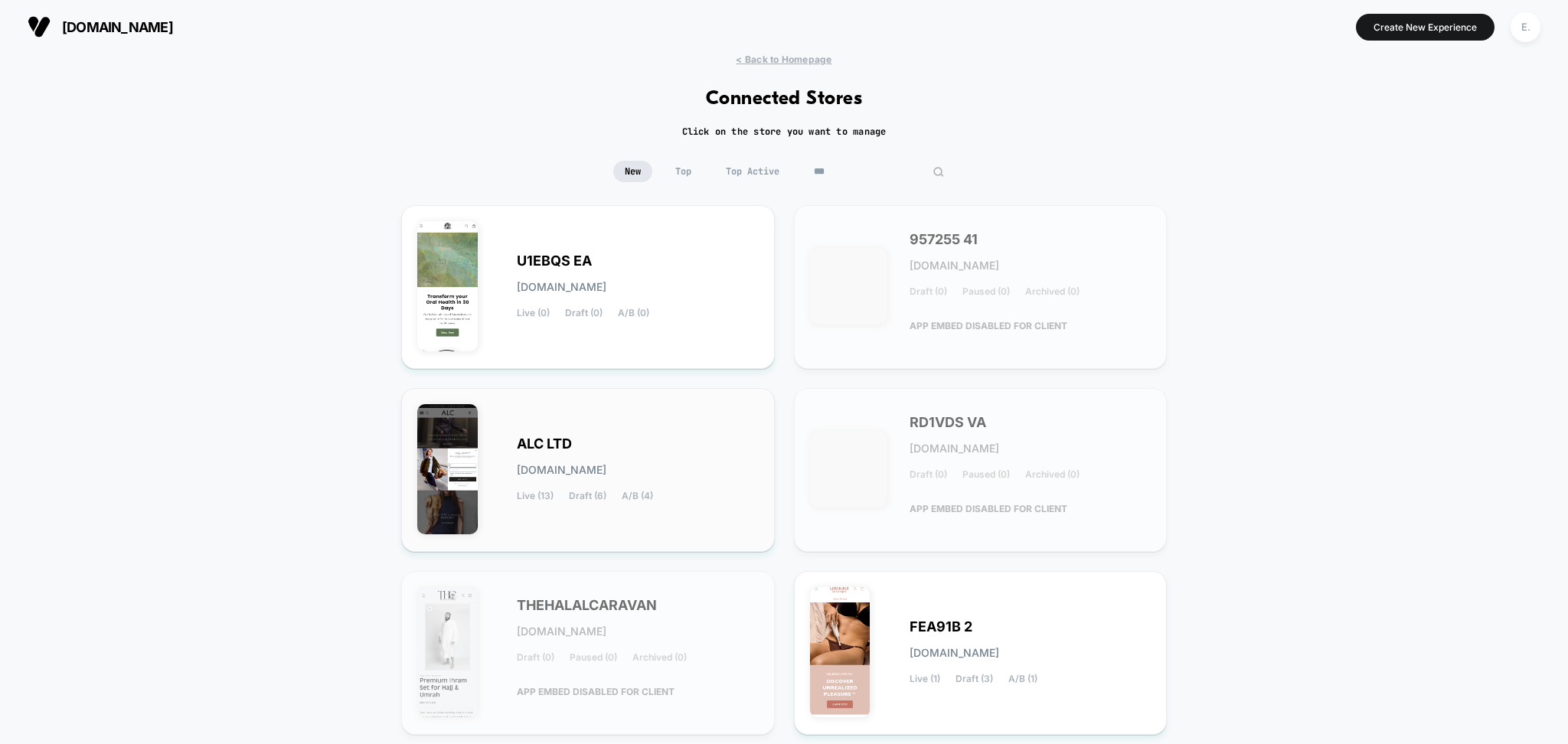
type input "***"
click at [695, 419] on div "ALC LTD alc-ltd.myshopify.com Live (13) Draft (6) A/B (4)" at bounding box center [588, 469] width 342 height 131
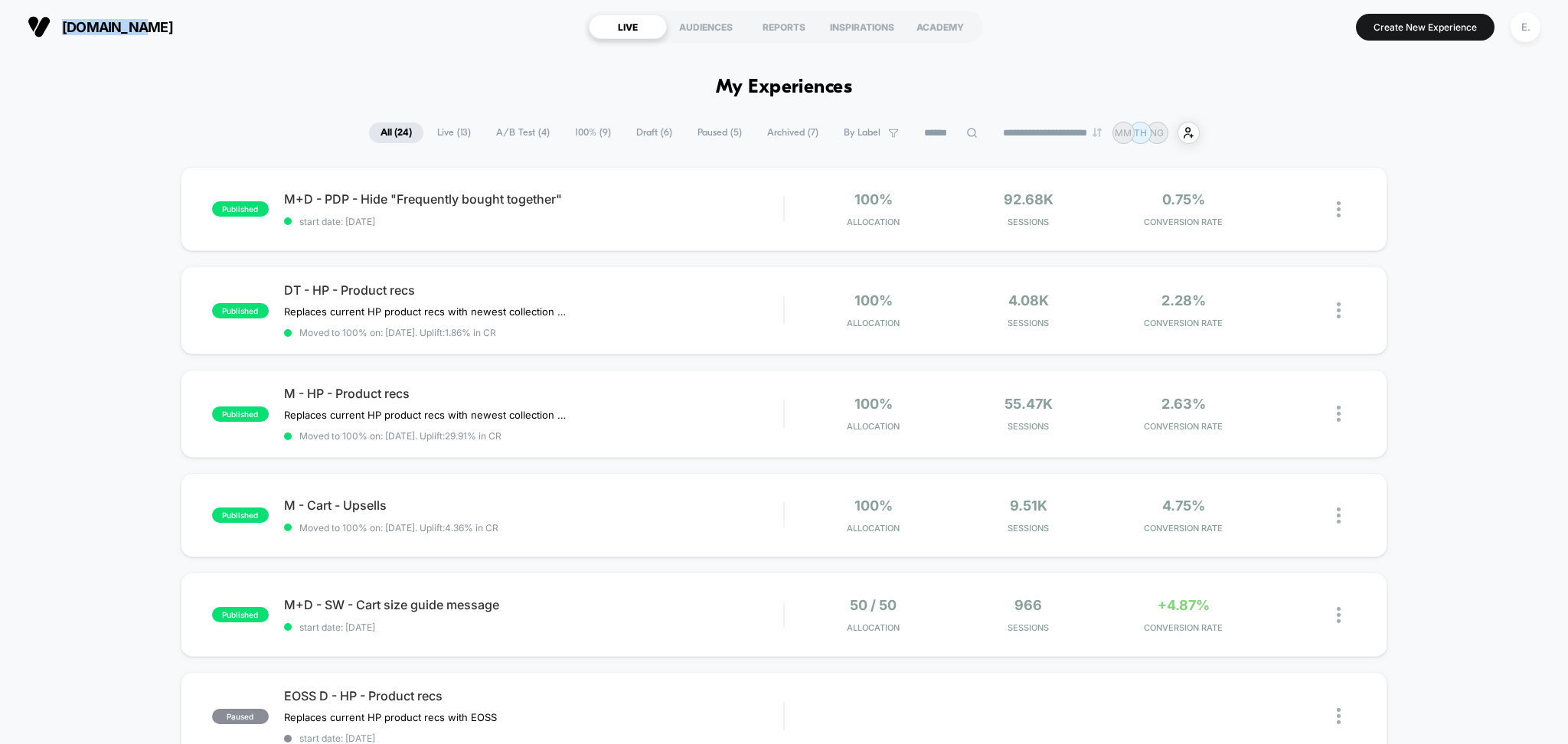
drag, startPoint x: 130, startPoint y: 27, endPoint x: 65, endPoint y: 26, distance: 65.0
click at [65, 26] on section "[DOMAIN_NAME]" at bounding box center [273, 27] width 500 height 38
copy span "[DOMAIN_NAME]"
click at [677, 211] on div "M+D - PDP - Hide "Frequently bought together" Click to edit experience details …" at bounding box center [535, 209] width 500 height 36
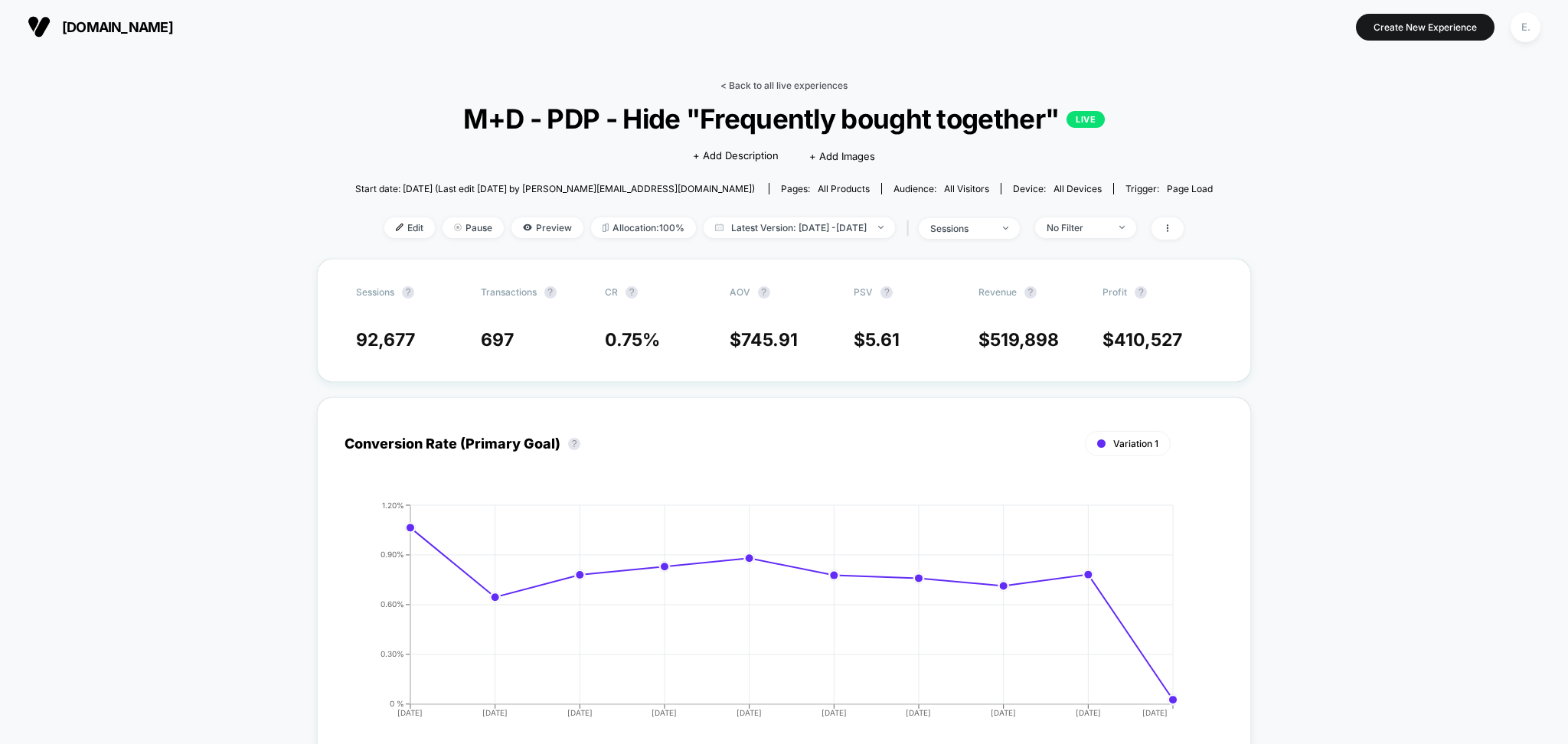
click at [766, 80] on link "< Back to all live experiences" at bounding box center [784, 85] width 127 height 11
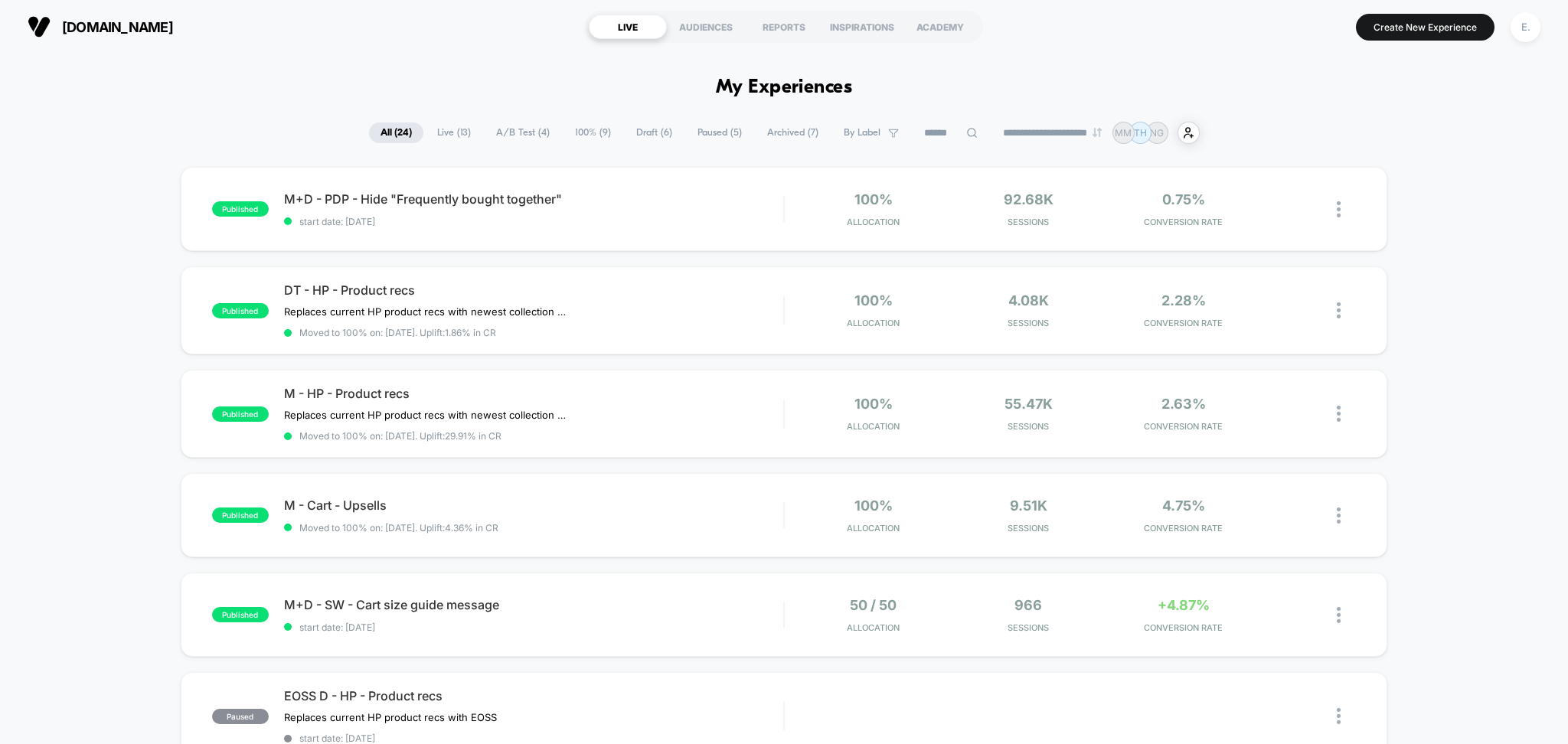
click at [444, 135] on span "Live ( 13 )" at bounding box center [453, 133] width 57 height 21
click at [523, 221] on span "start date: [DATE]" at bounding box center [535, 221] width 500 height 11
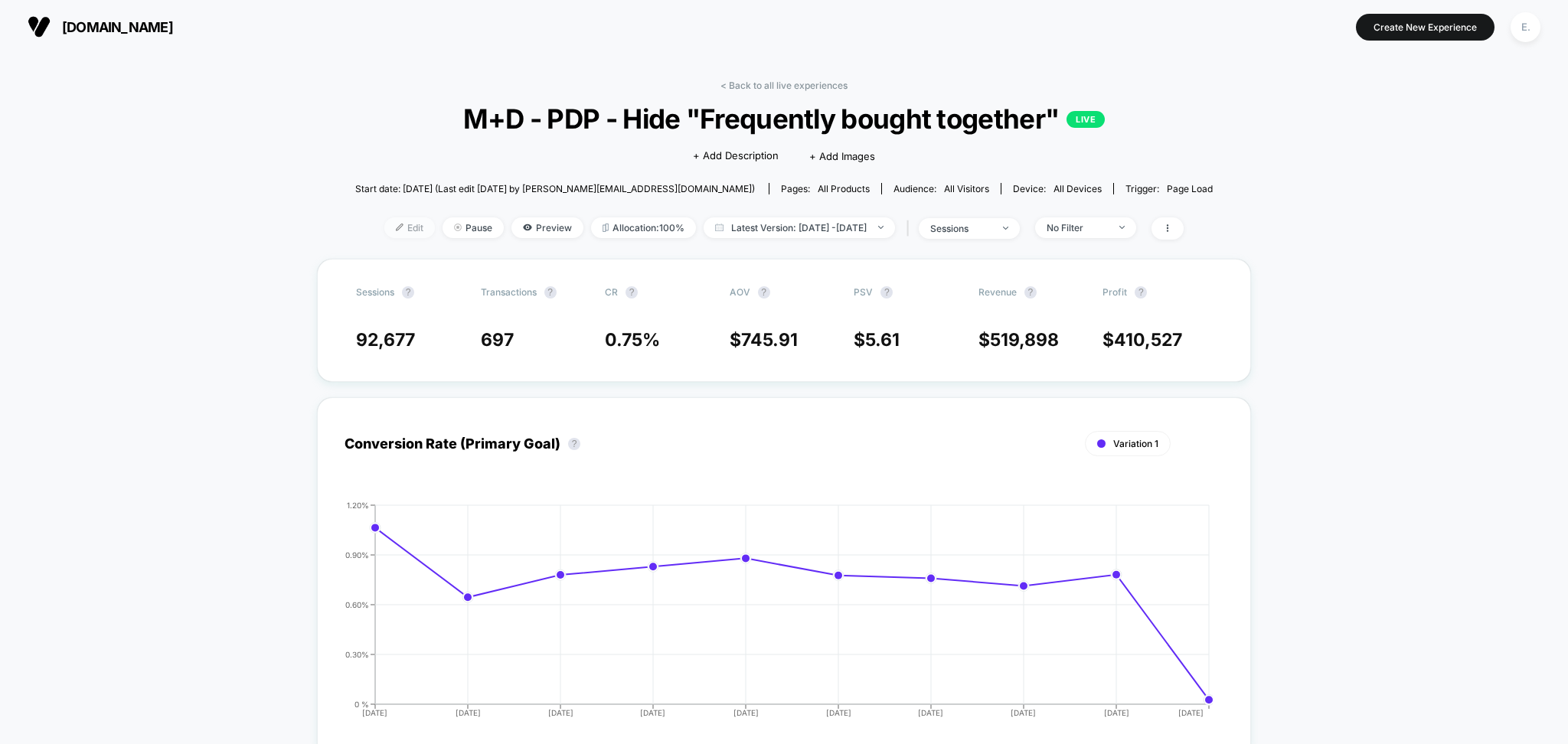
click at [386, 226] on span "Edit" at bounding box center [410, 228] width 50 height 21
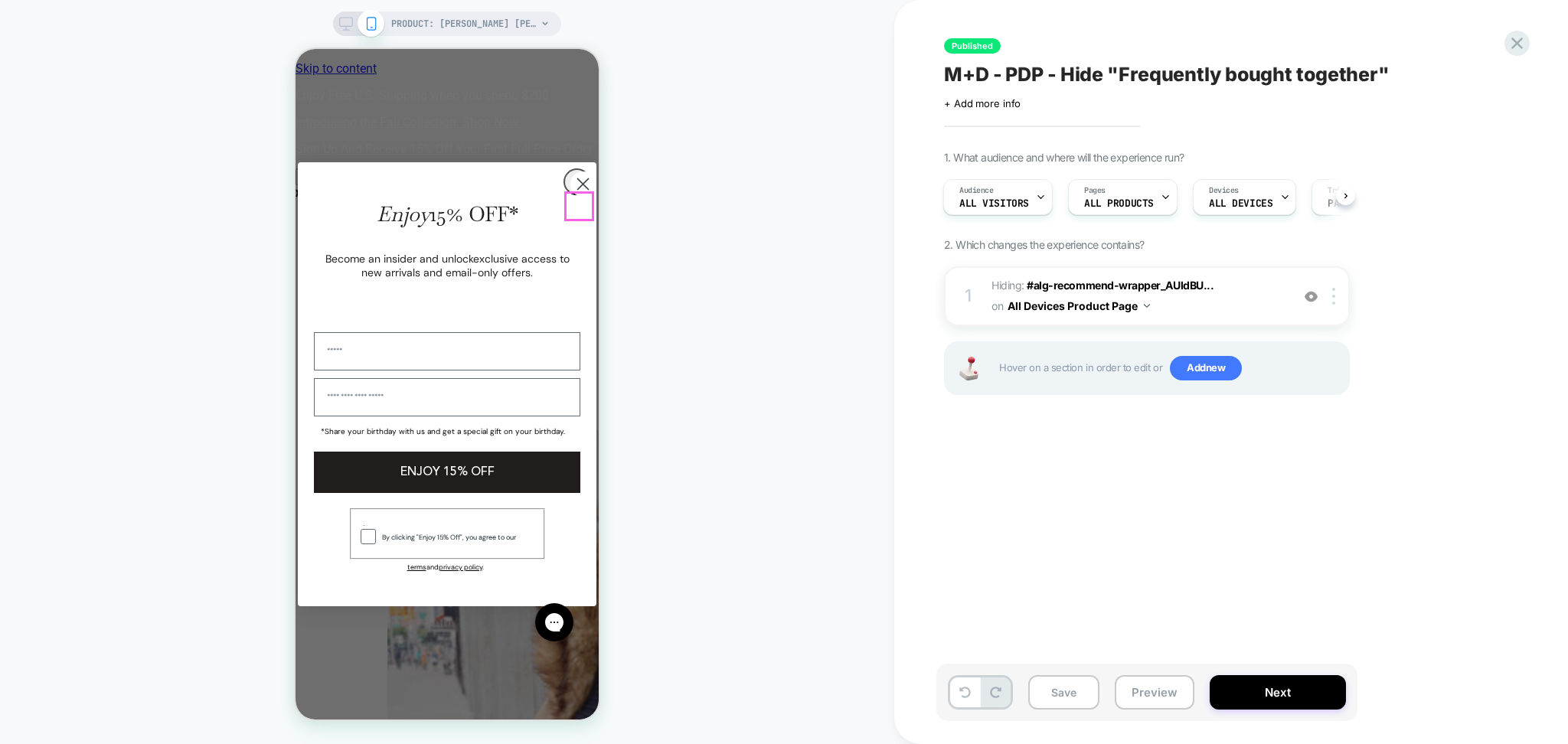
click at [573, 197] on circle "Close dialog" at bounding box center [583, 184] width 25 height 25
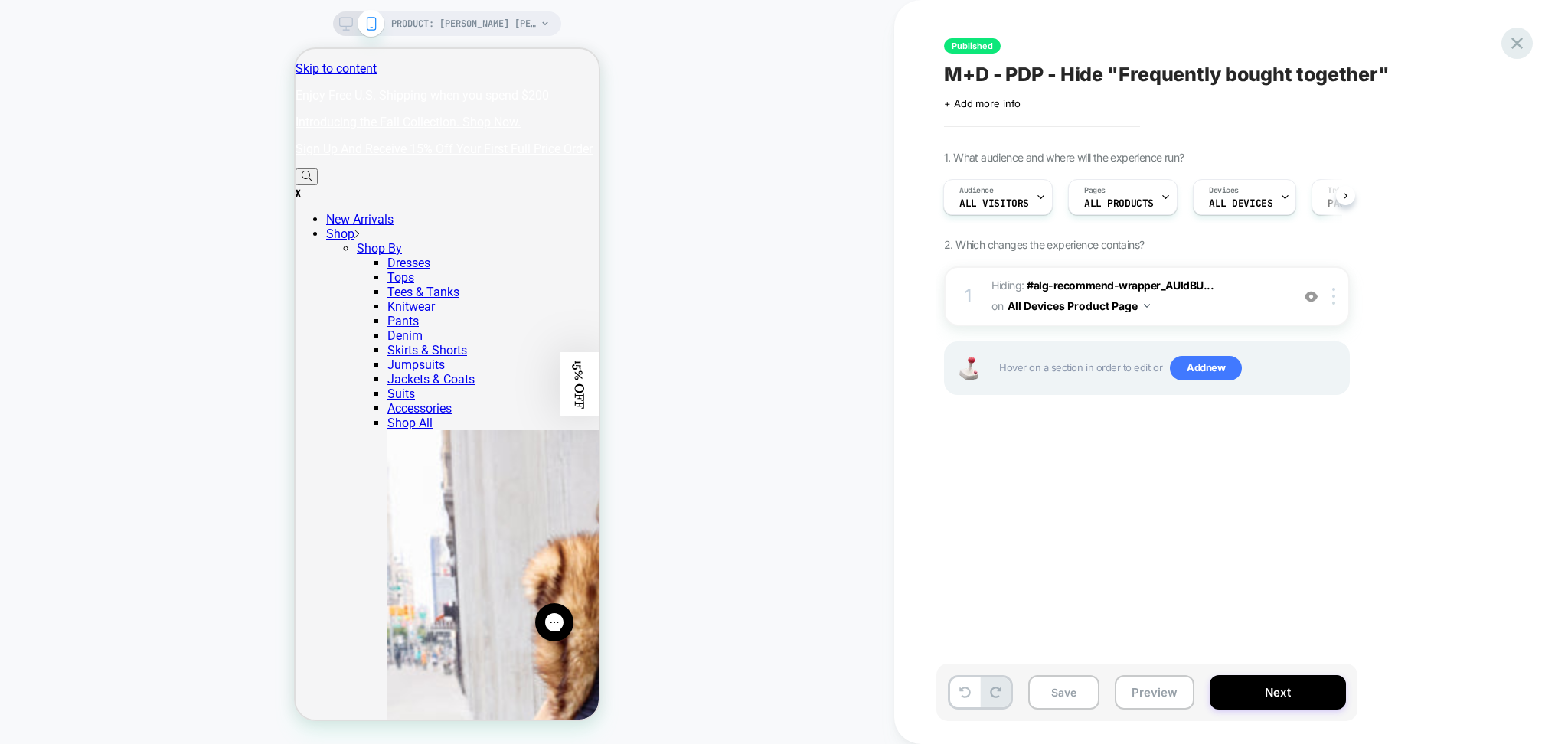
click at [1509, 46] on icon at bounding box center [1518, 43] width 21 height 21
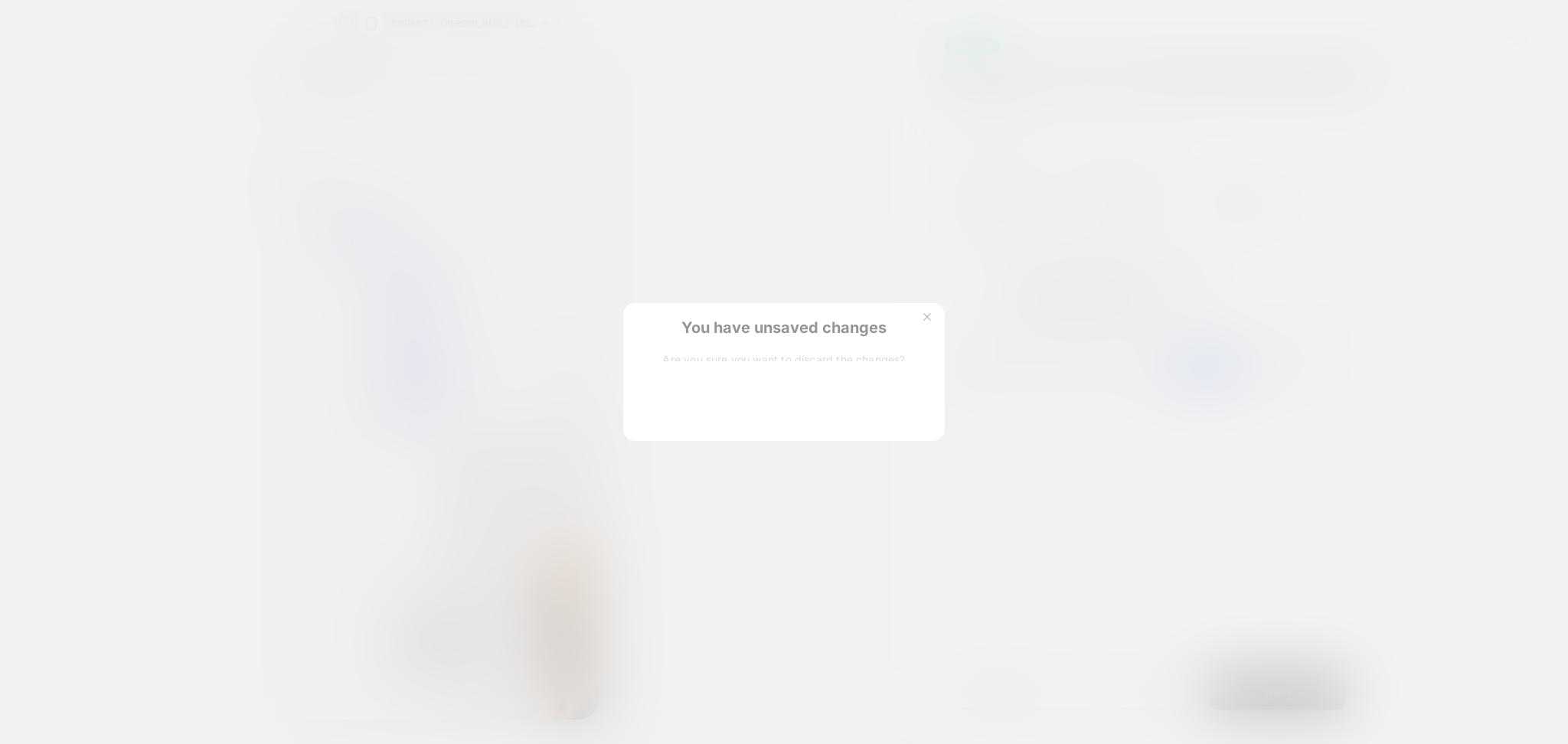
click at [667, 401] on button "Discard Changes" at bounding box center [708, 409] width 138 height 48
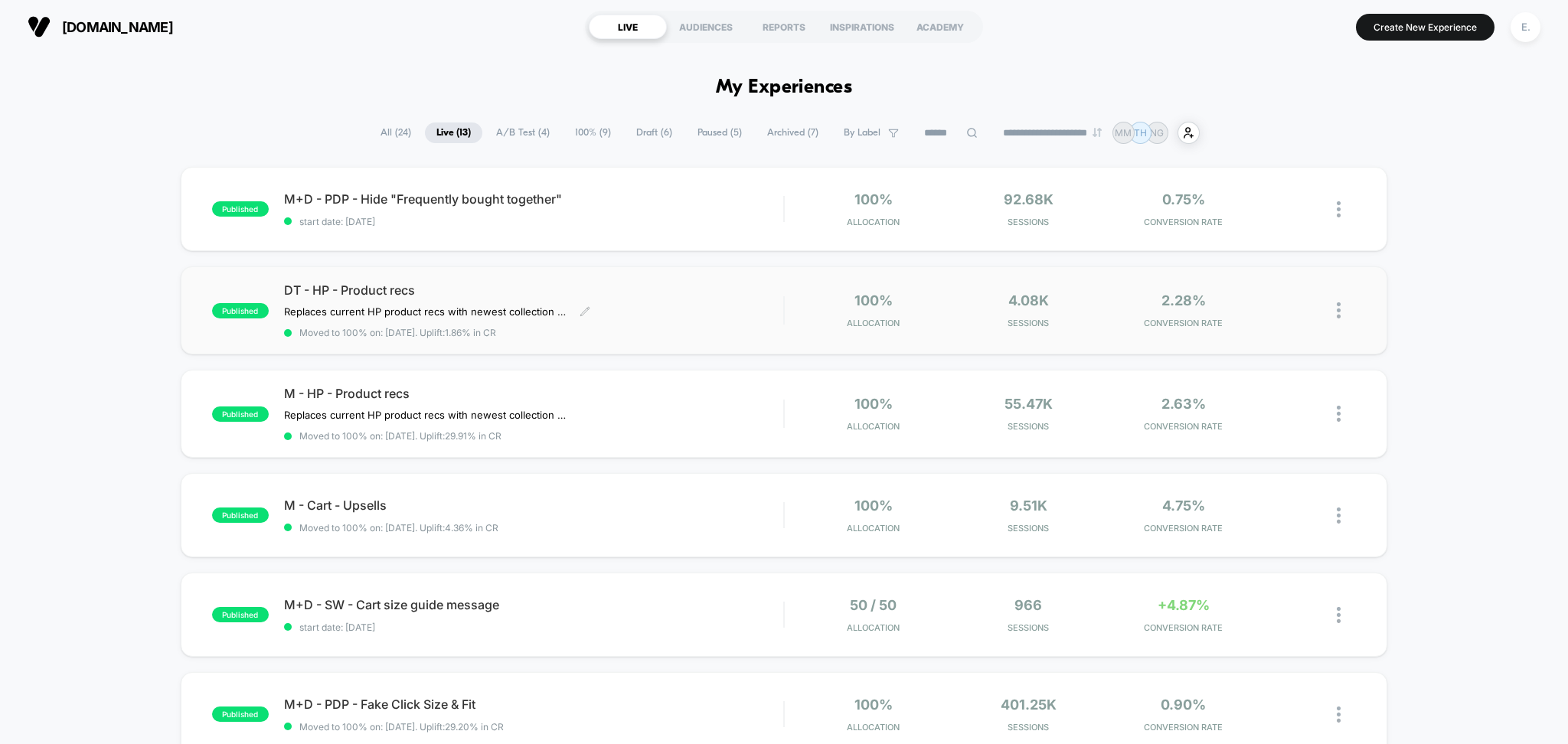
click at [680, 336] on span "Moved to 100% on: [DATE] . Uplift: 1.86% in CR" at bounding box center [535, 332] width 500 height 11
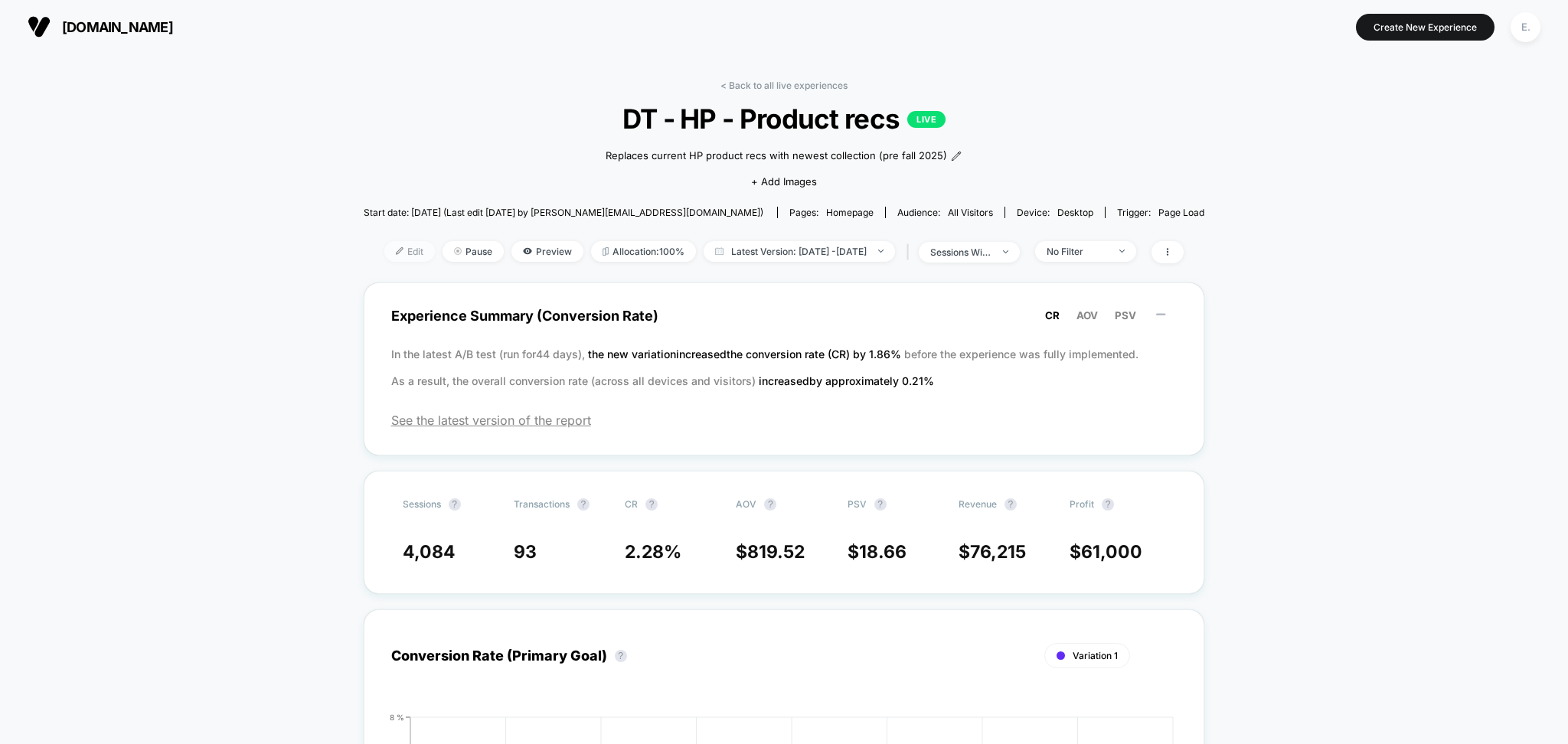
click at [394, 248] on span "Edit" at bounding box center [410, 252] width 50 height 21
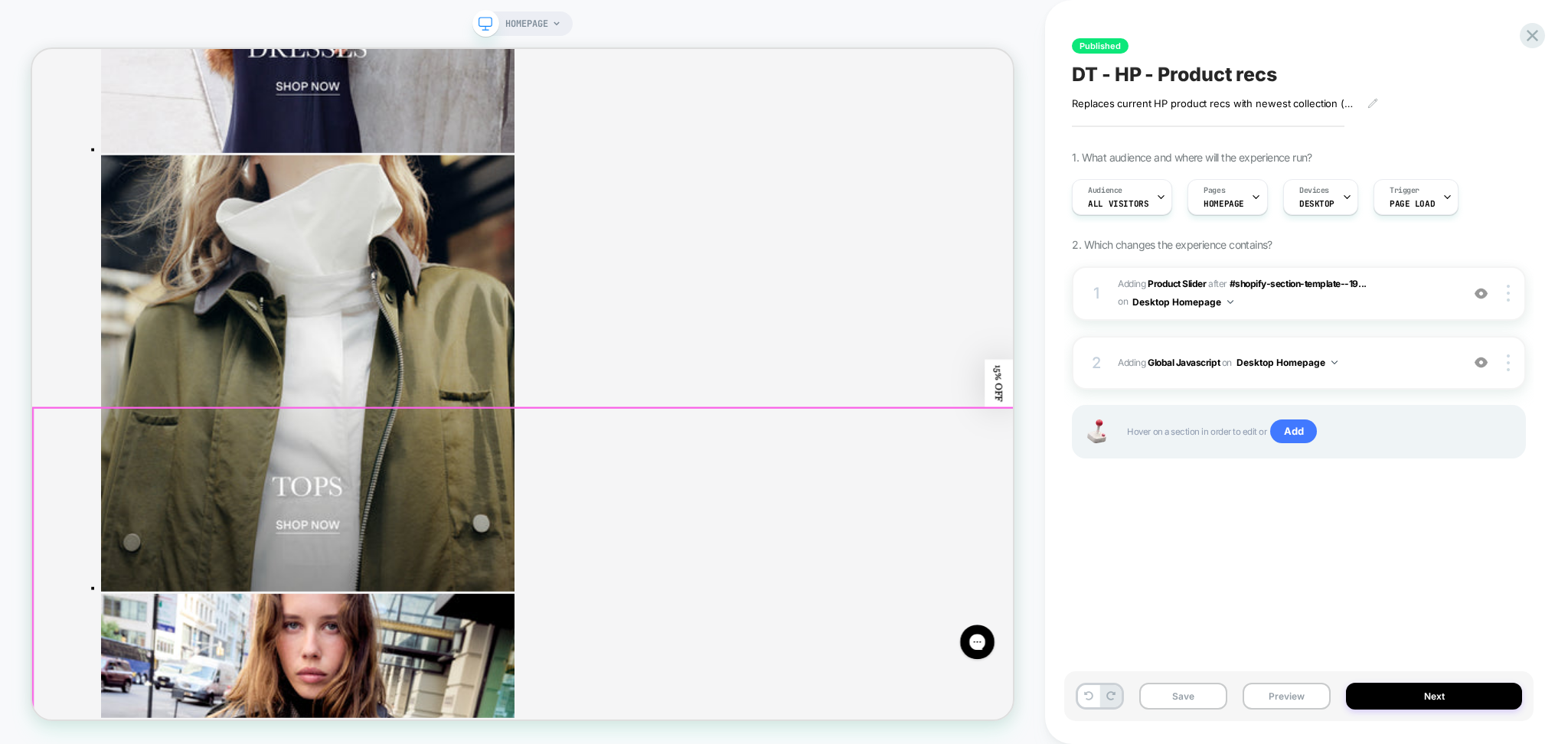
scroll to position [421, 0]
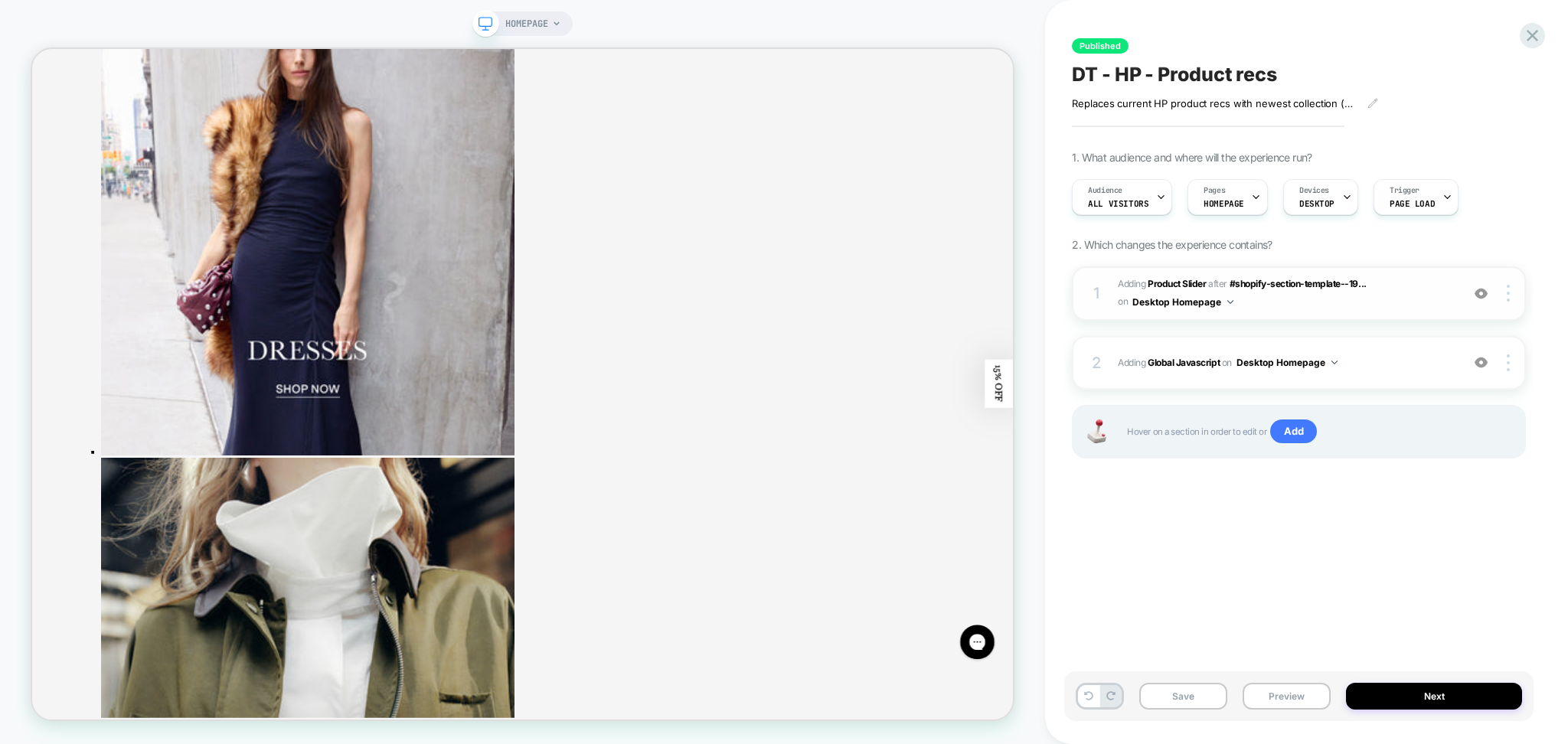
click at [1292, 319] on div "1 #_loomi_addon_1750704109148 Adding Product Slider AFTER #shopify-section-temp…" at bounding box center [1299, 293] width 454 height 54
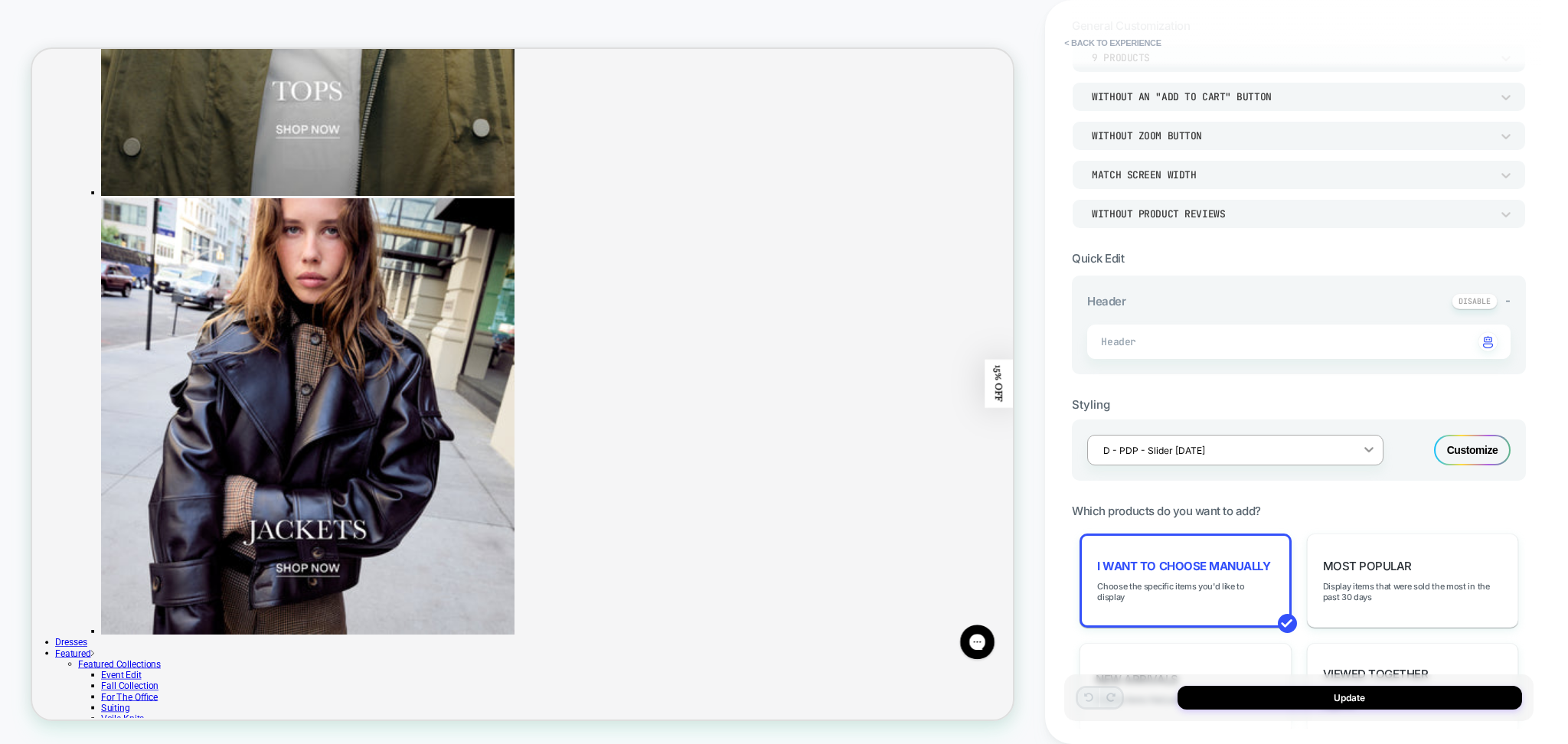
scroll to position [204, 0]
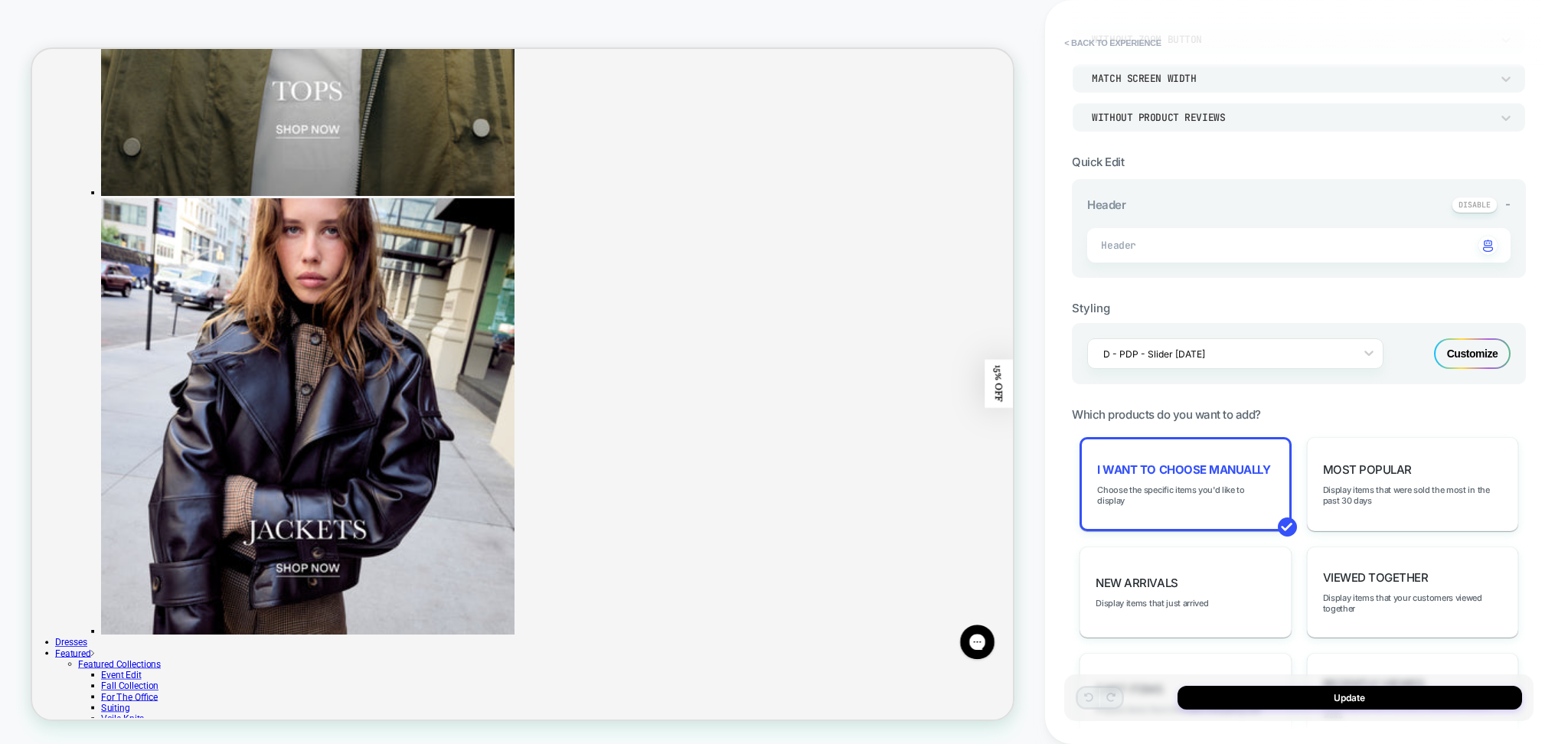
click at [1468, 352] on div "Customize" at bounding box center [1472, 354] width 76 height 30
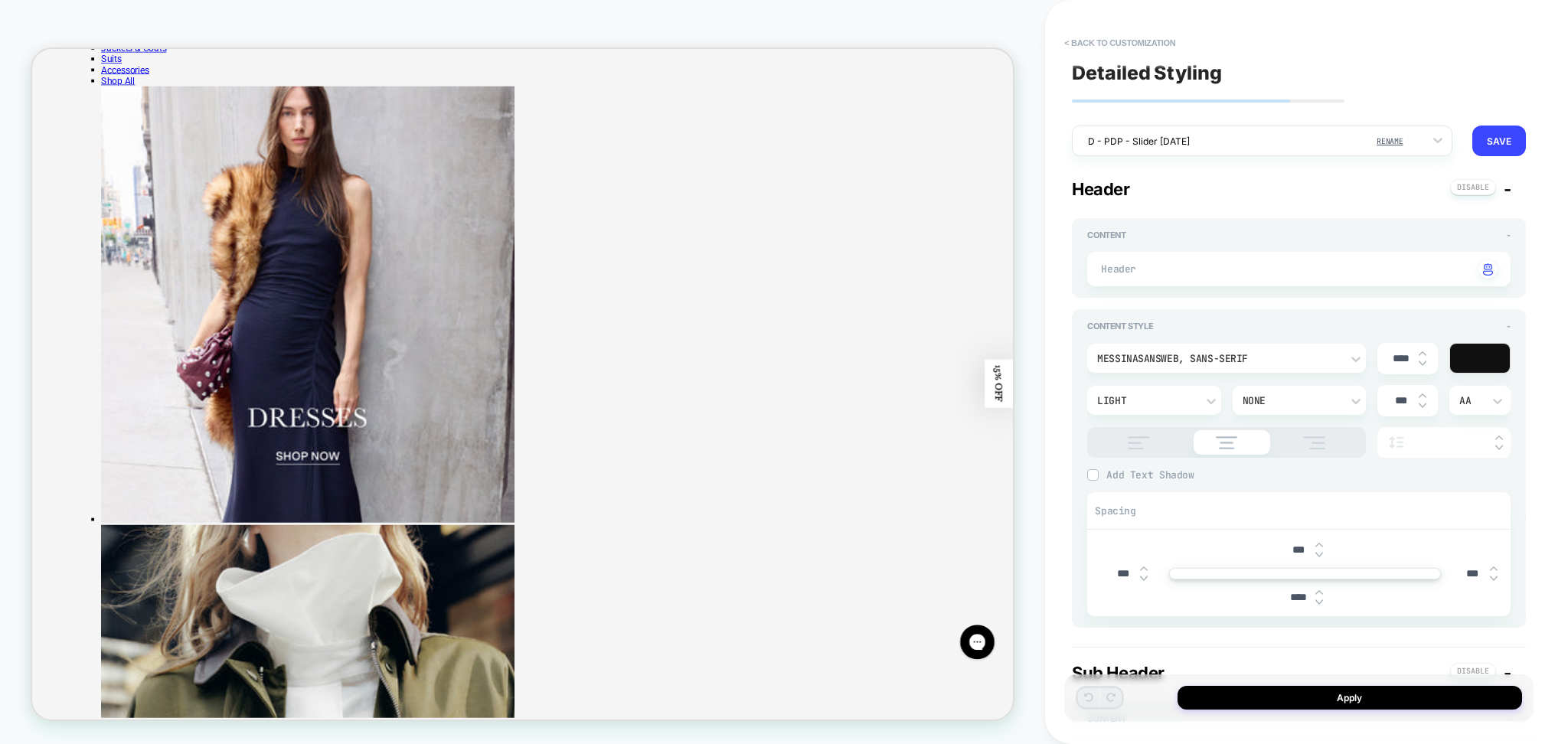
scroll to position [0, 0]
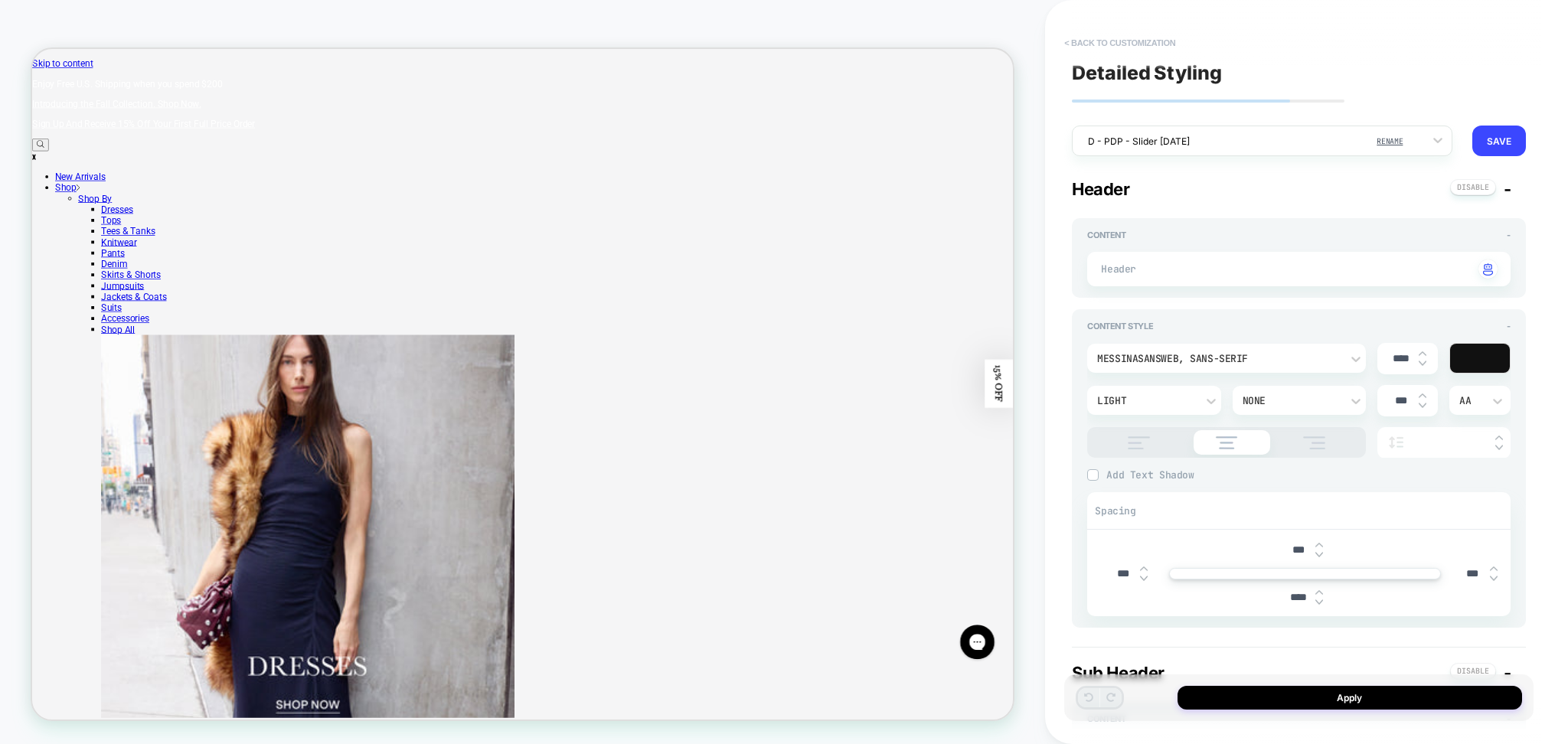
click at [1153, 39] on button "< Back to customization" at bounding box center [1119, 42] width 127 height 25
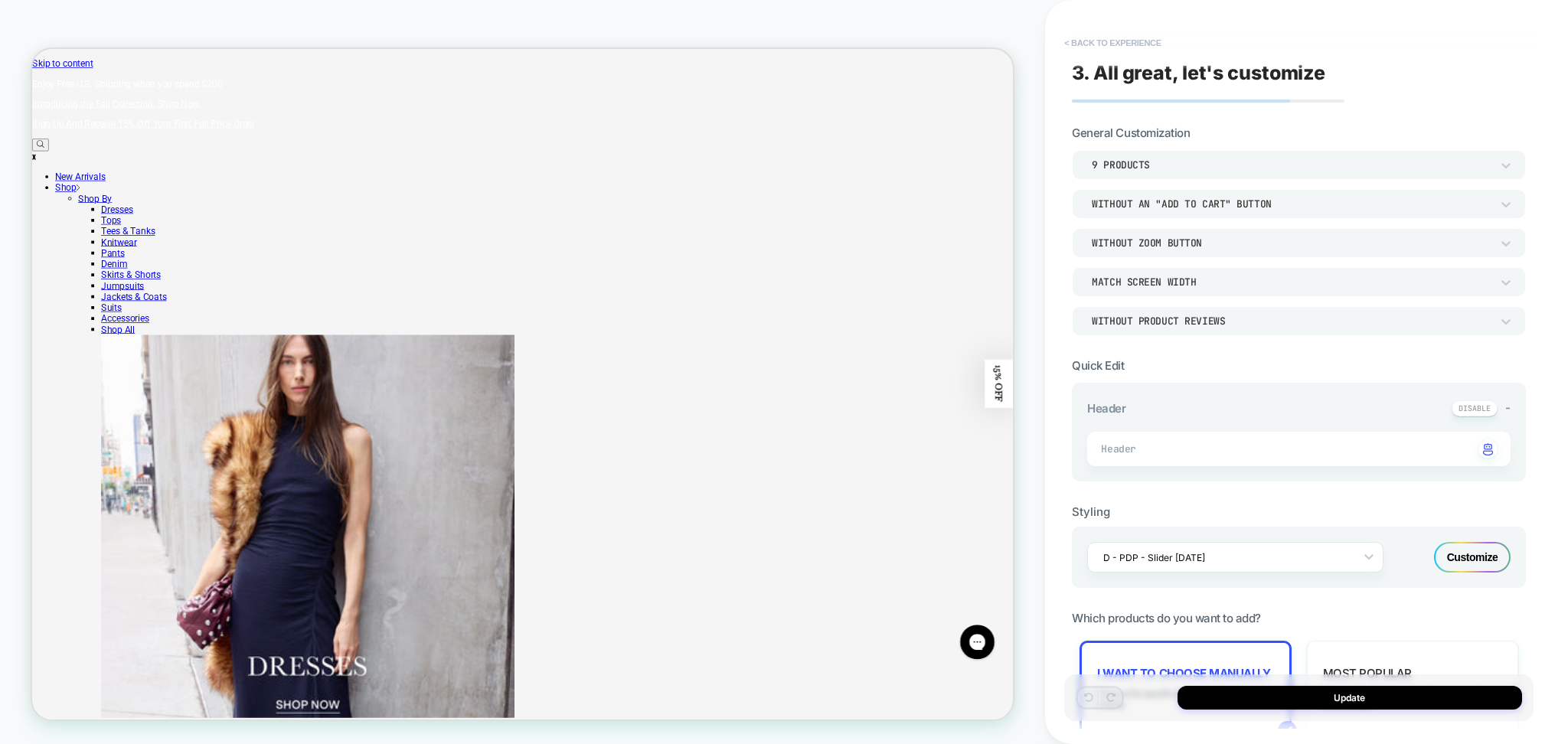
click at [1150, 37] on button "< Back to experience" at bounding box center [1112, 42] width 112 height 25
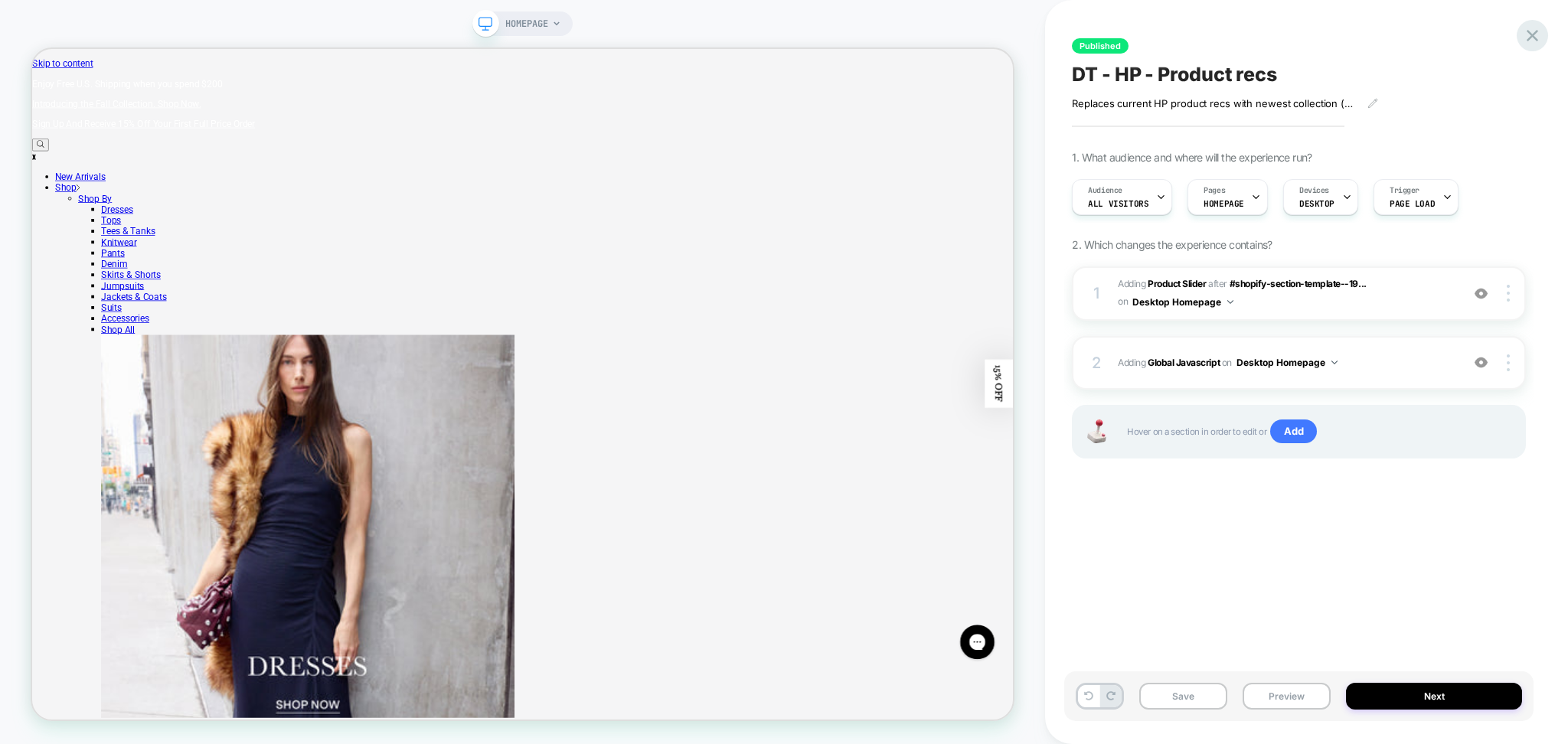
click at [1535, 41] on icon at bounding box center [1533, 36] width 21 height 21
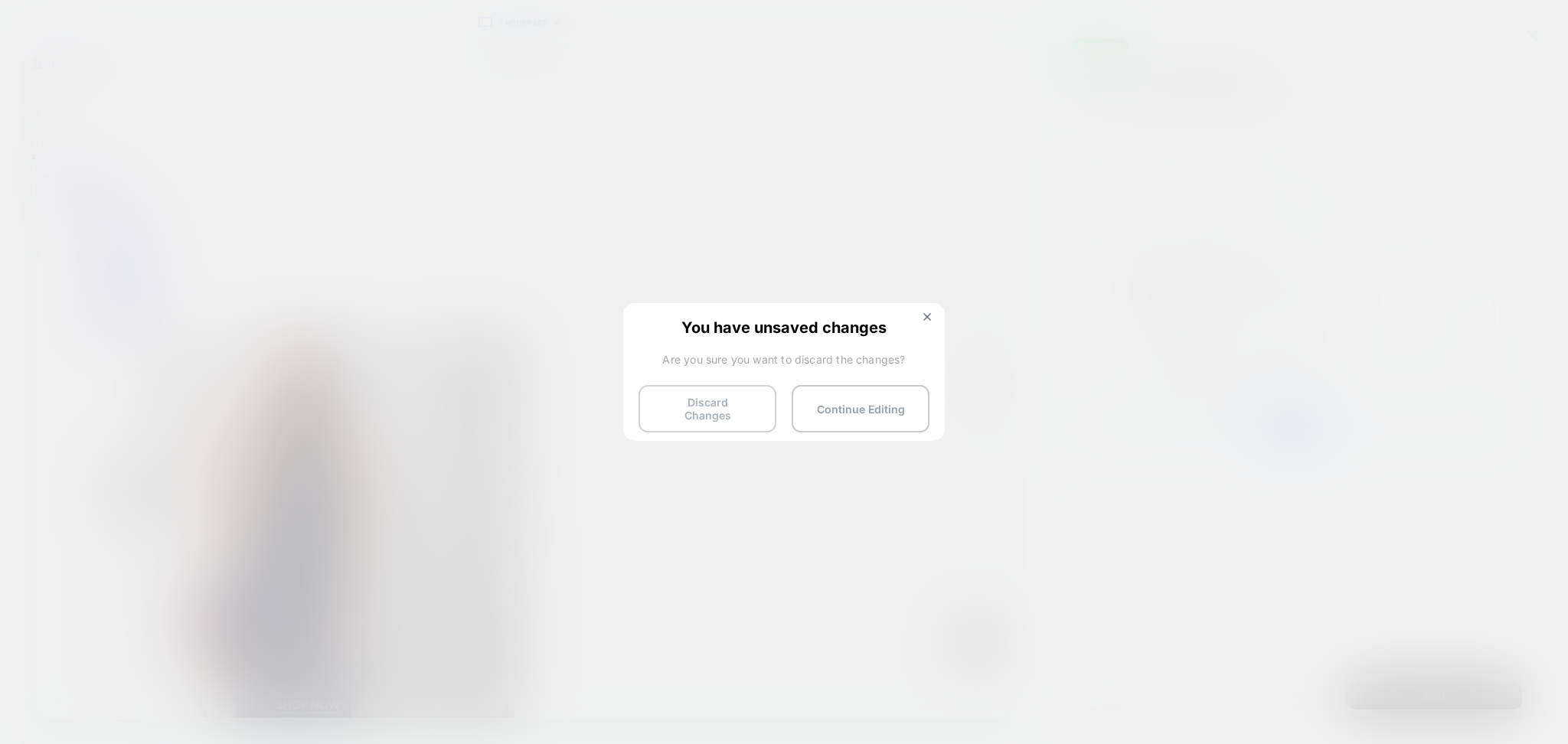
click at [688, 407] on button "Discard Changes" at bounding box center [708, 409] width 138 height 48
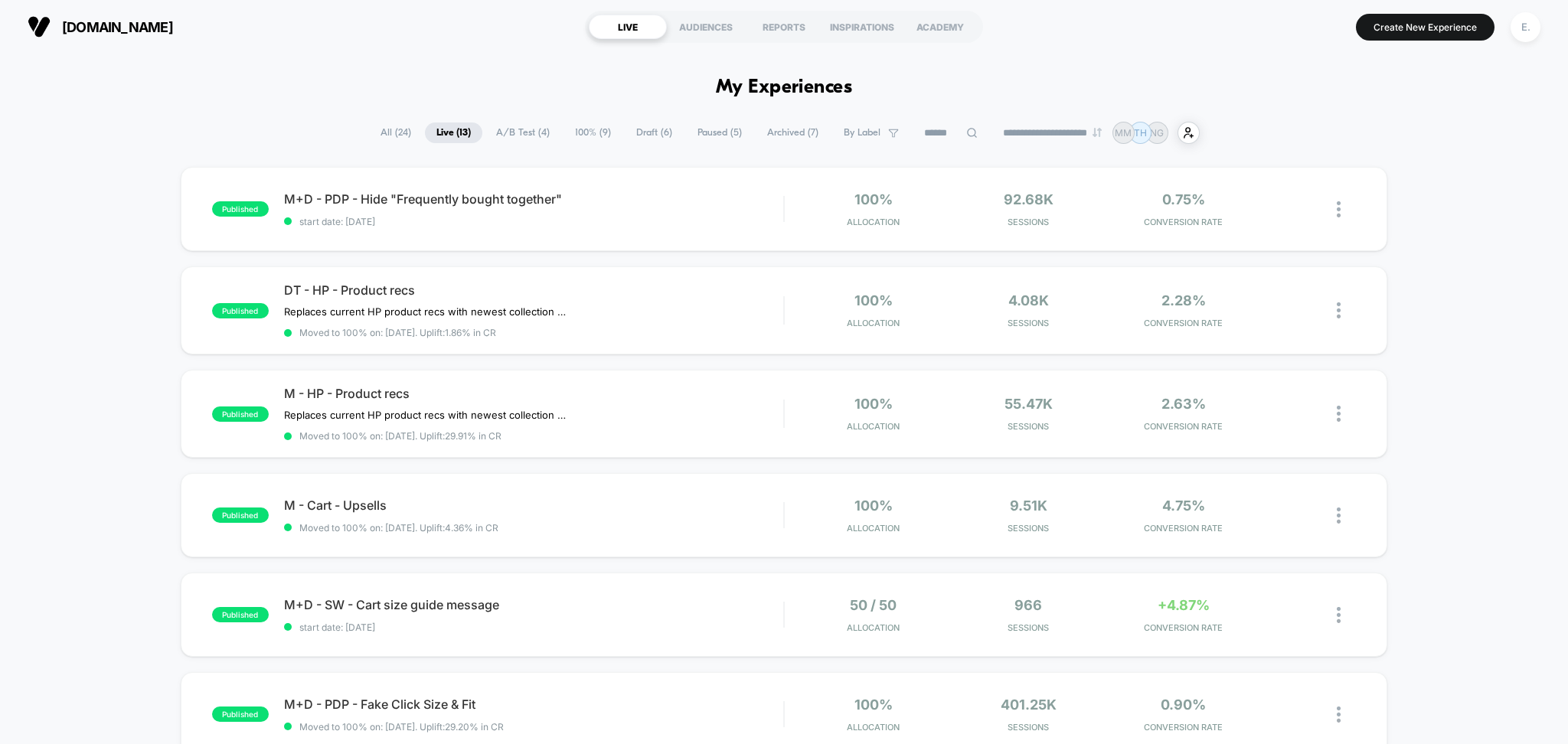
click at [647, 429] on div "M - HP - Product recs Replaces current HP product recs with newest collection (…" at bounding box center [535, 413] width 500 height 56
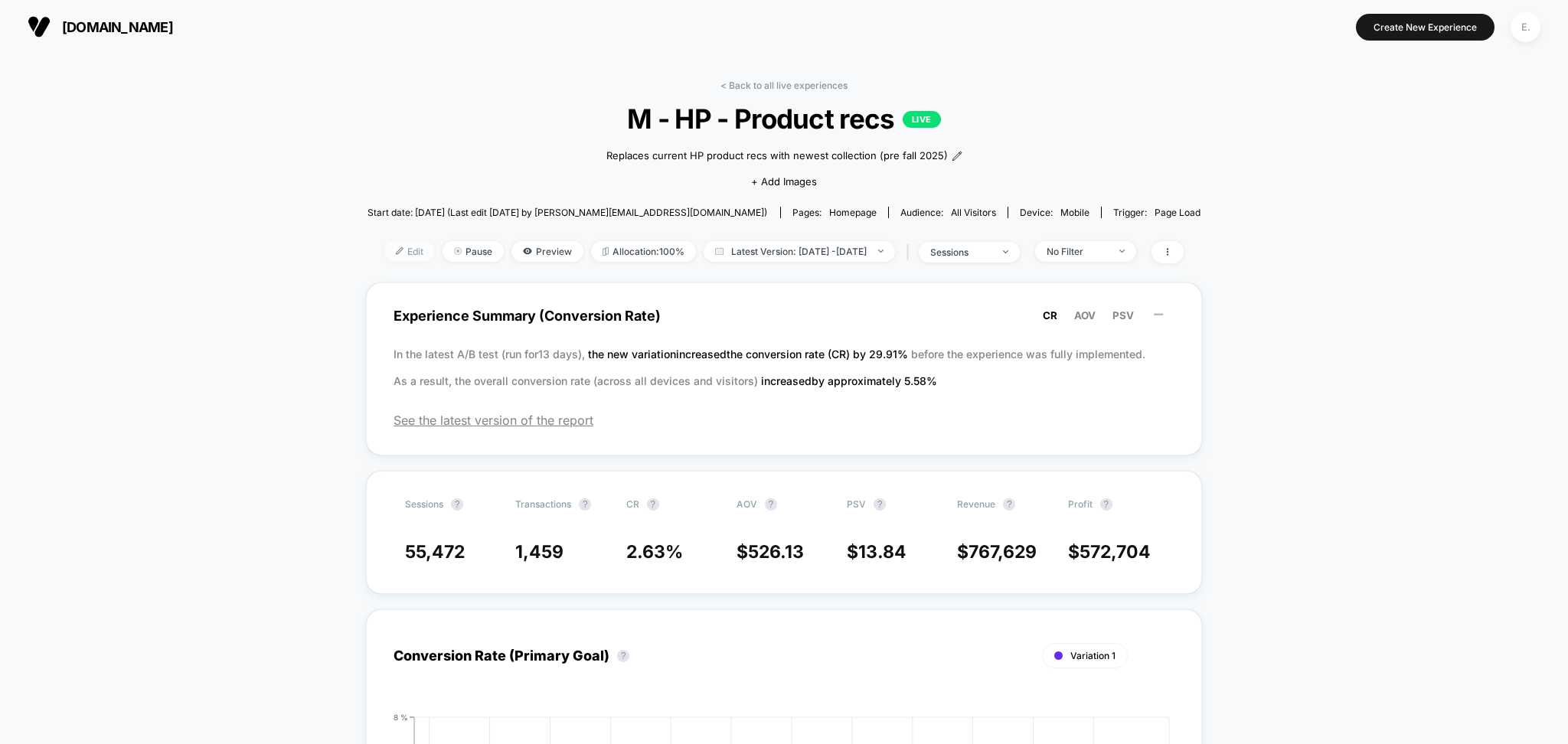
click at [394, 255] on span "Edit" at bounding box center [410, 252] width 50 height 21
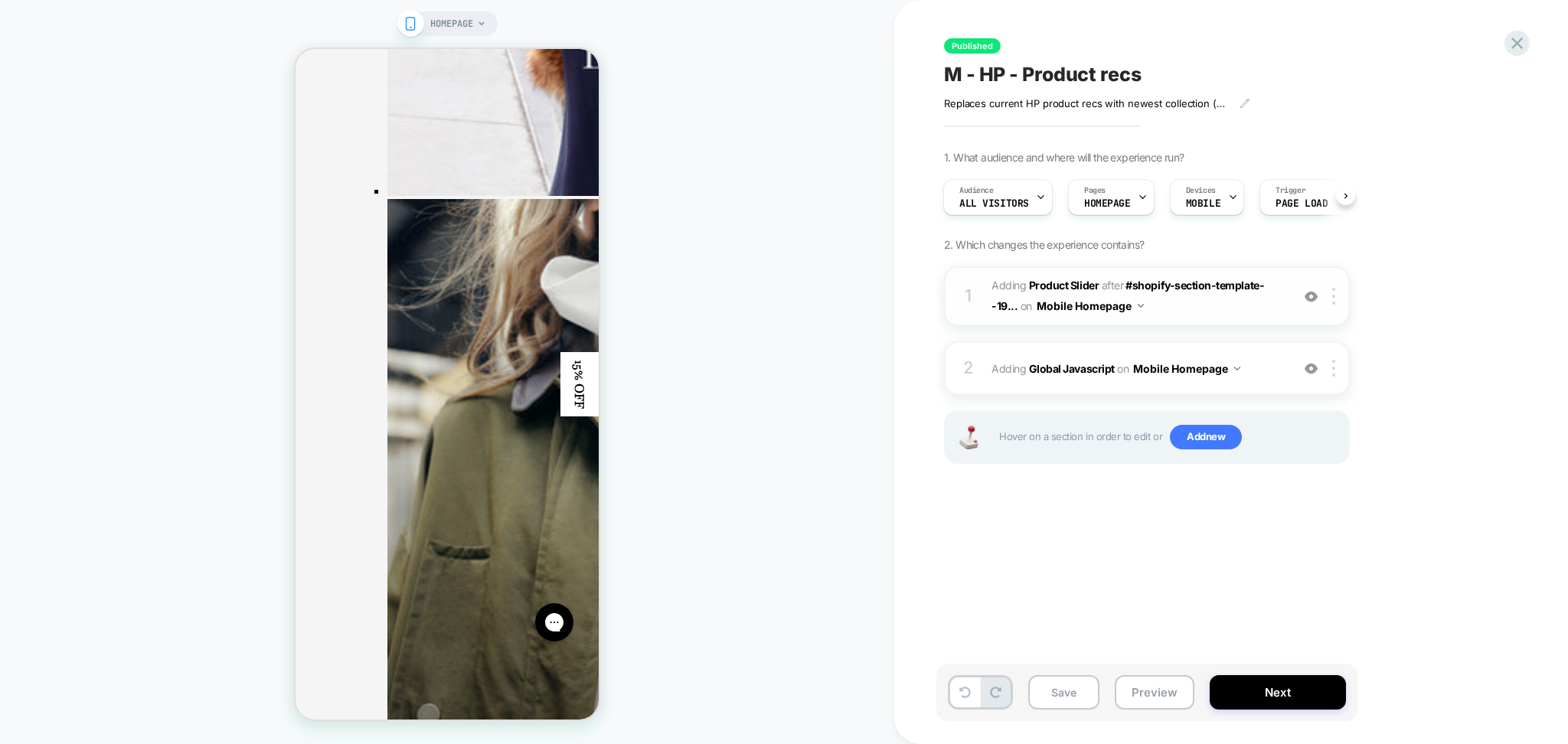
click at [1186, 313] on span "#_loomi_addon_1749056954332 Adding Product Slider AFTER #shopify-section-templa…" at bounding box center [1138, 296] width 292 height 41
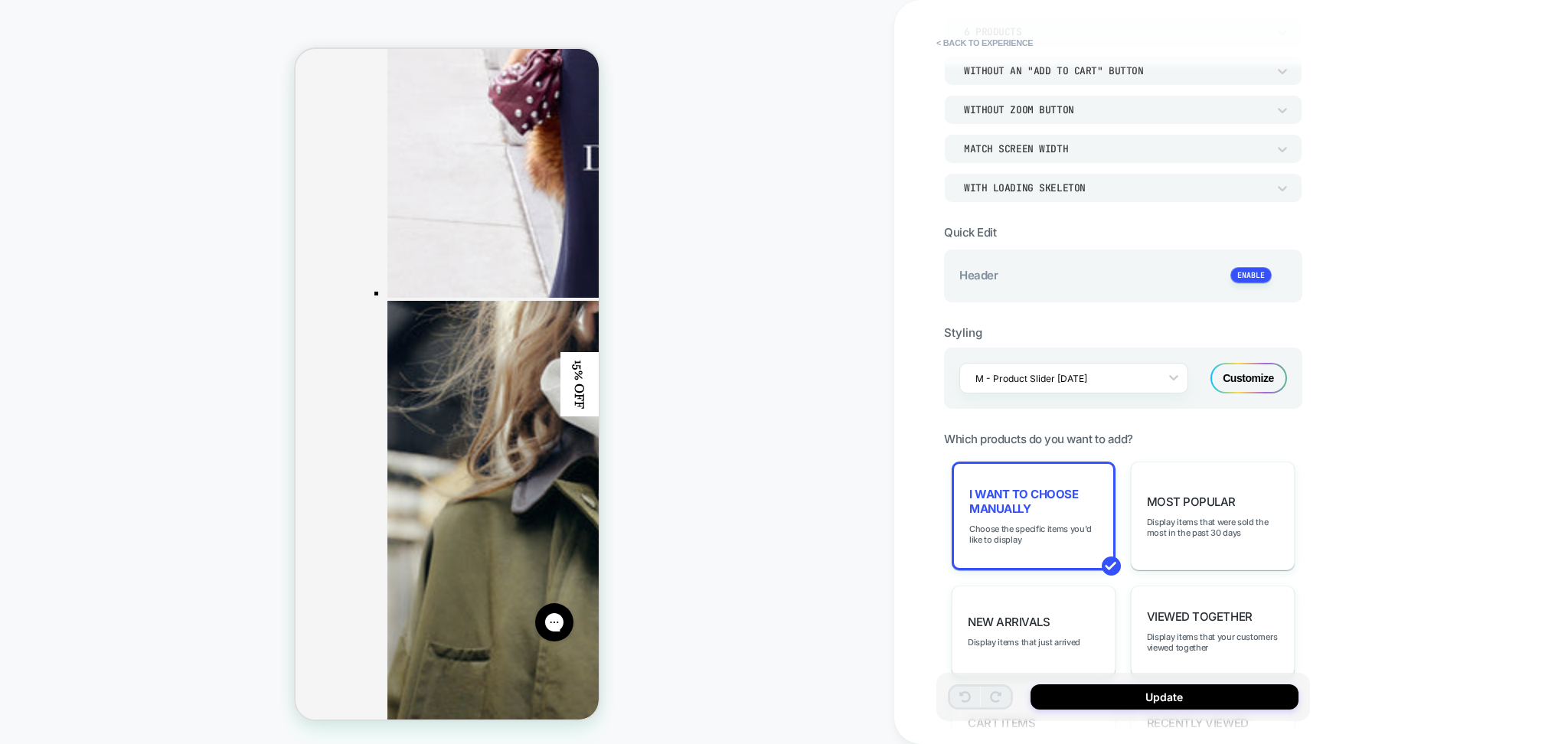
scroll to position [204, 0]
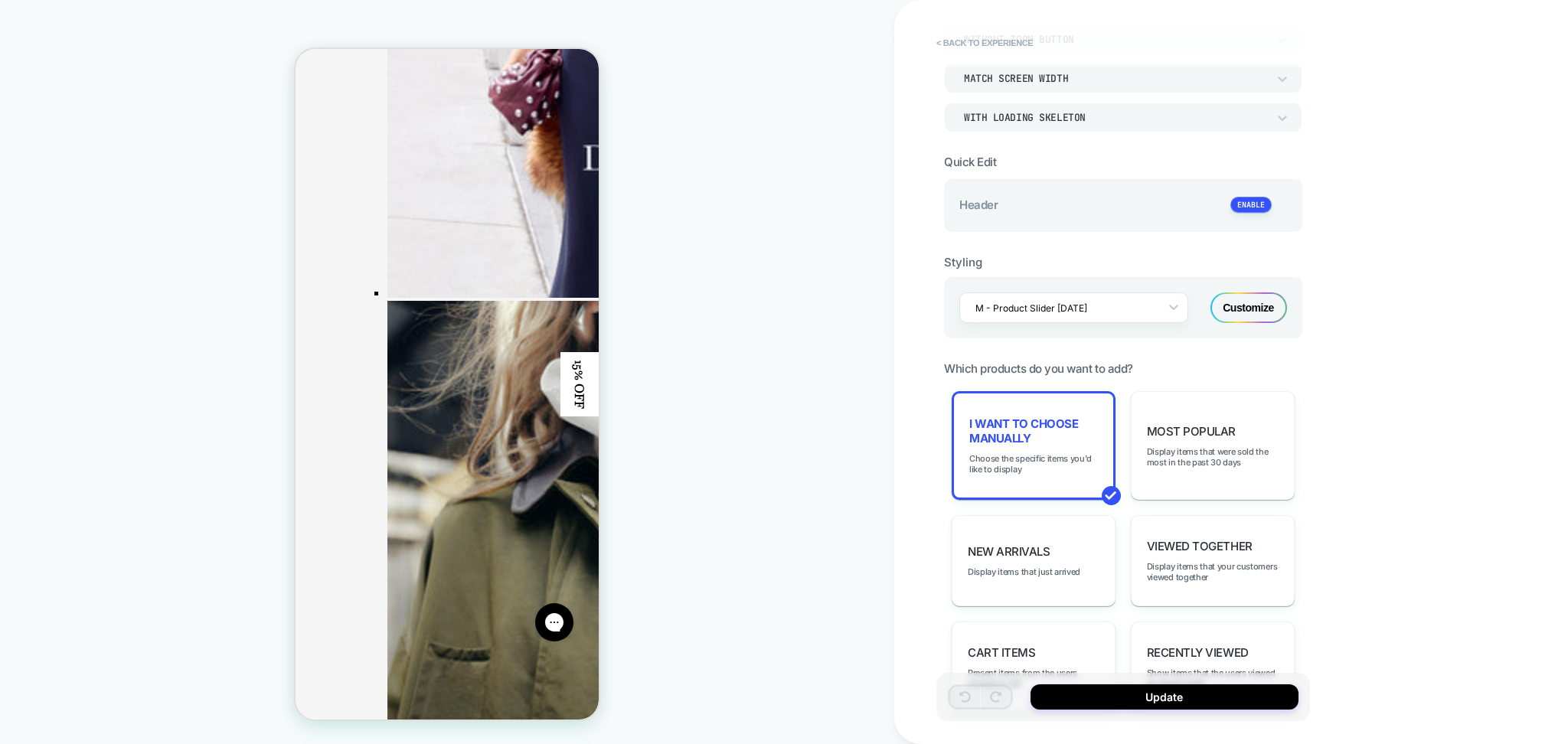
click at [1229, 293] on div "Customize" at bounding box center [1249, 307] width 76 height 30
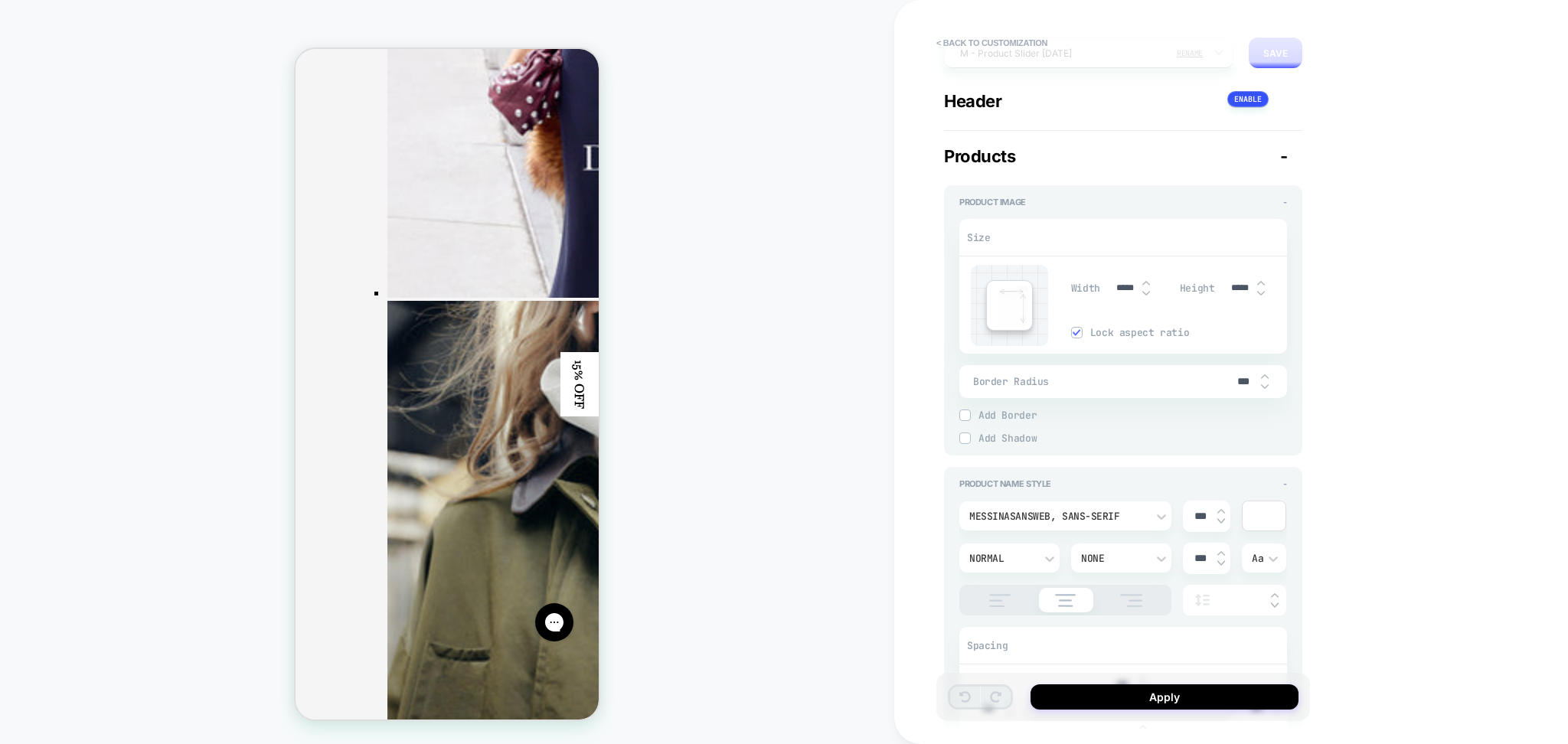
type textarea "*"
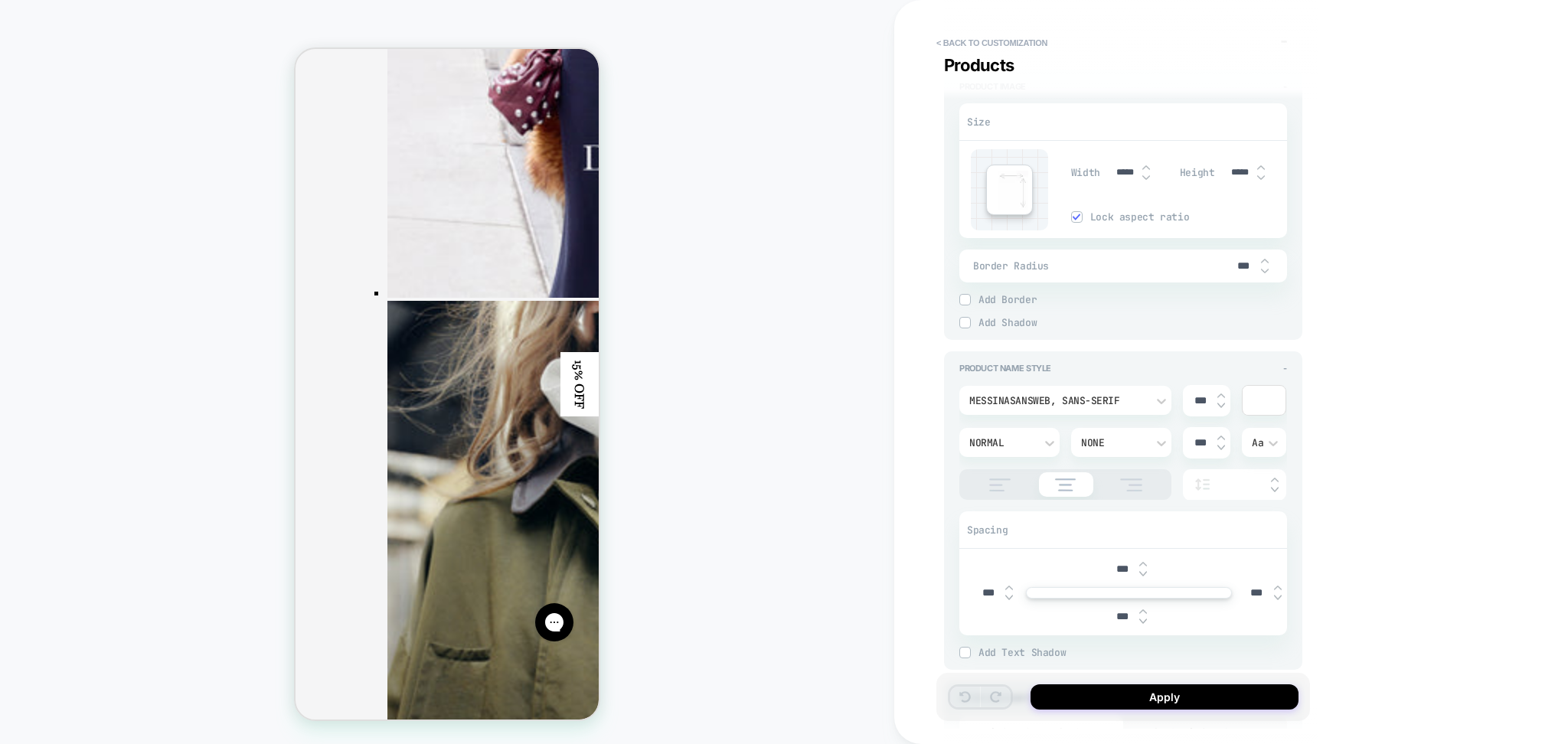
click at [1098, 396] on div "MessinaSansWeb, sans-serif" at bounding box center [1058, 401] width 177 height 13
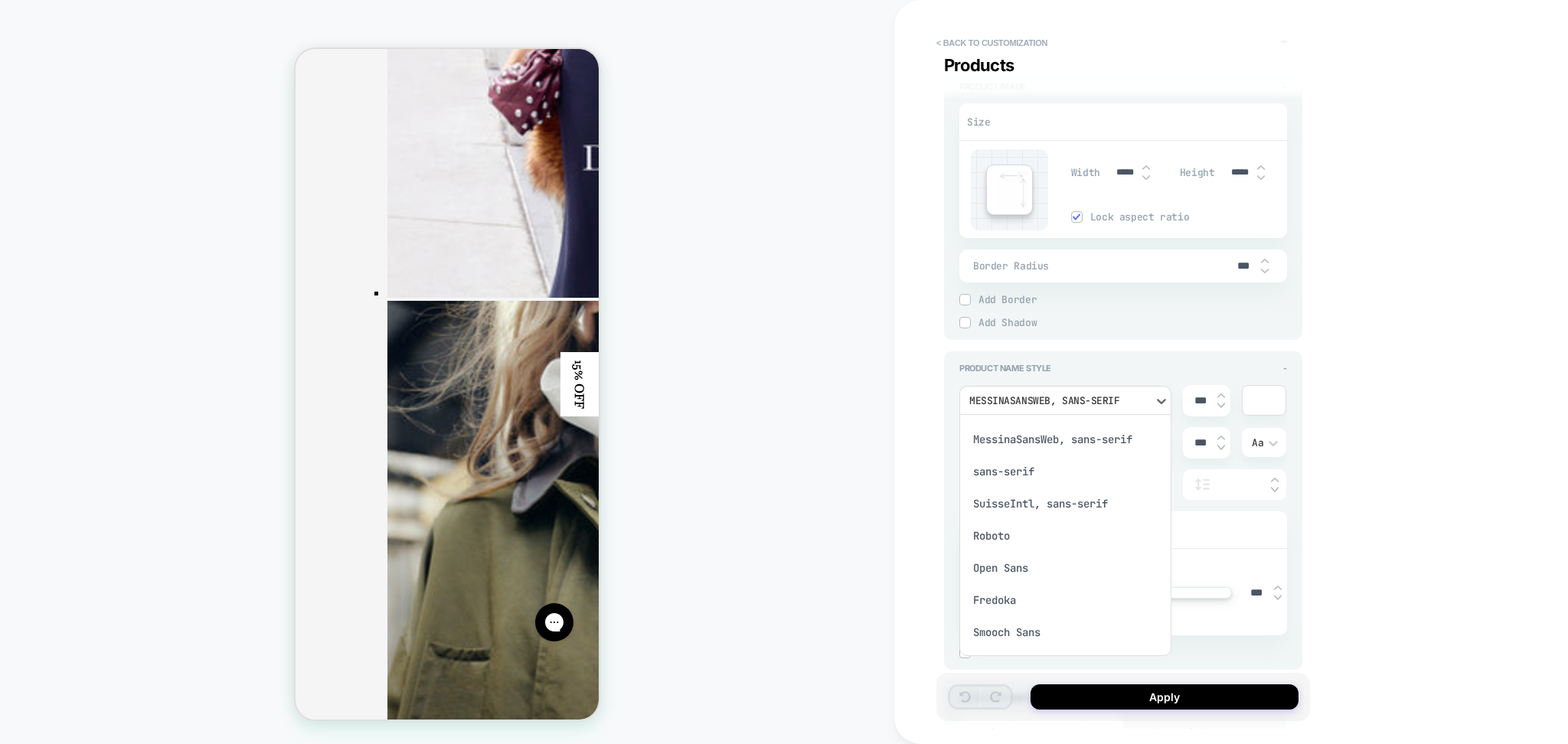
click at [1445, 220] on div at bounding box center [784, 372] width 1568 height 744
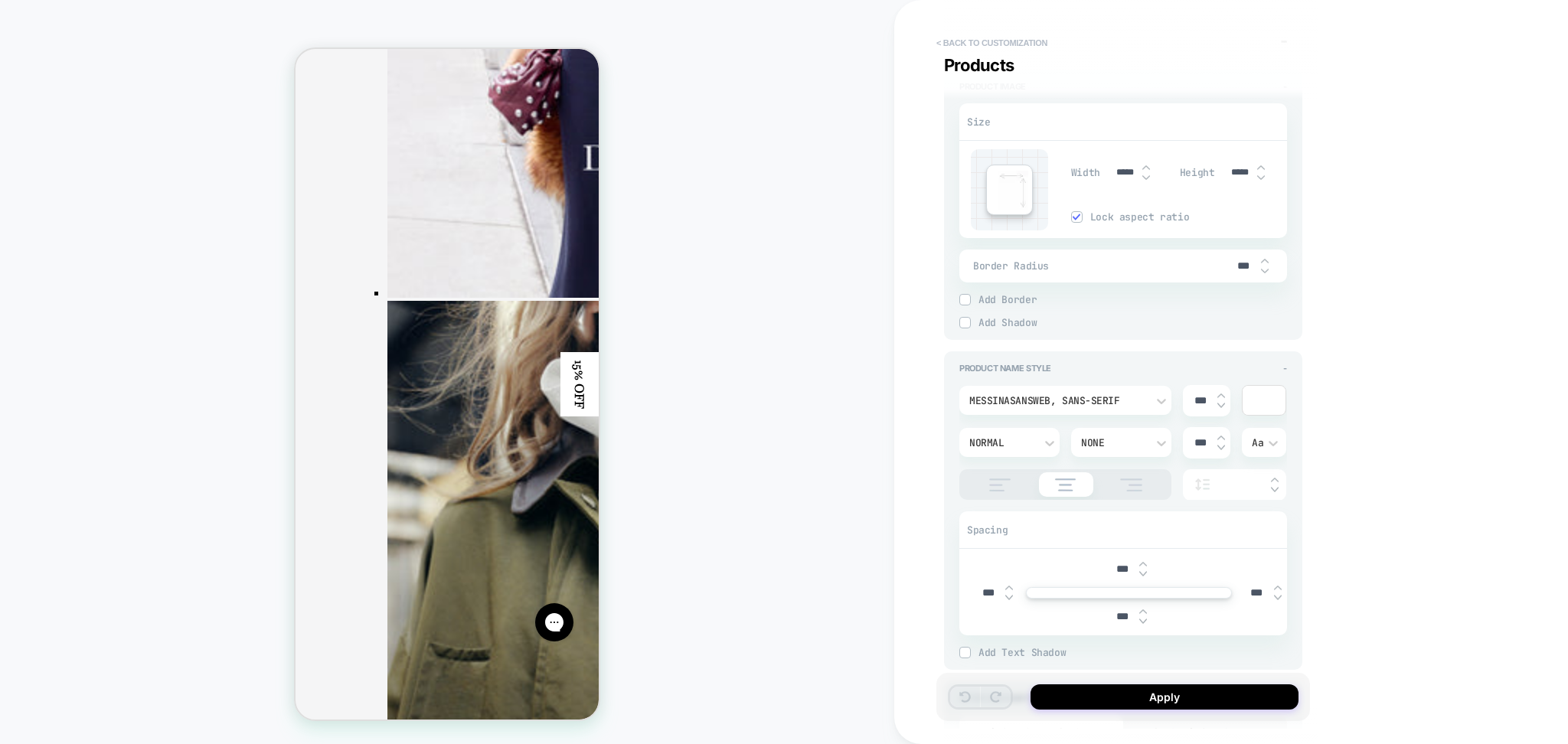
click at [990, 42] on button "< Back to customization" at bounding box center [992, 42] width 127 height 25
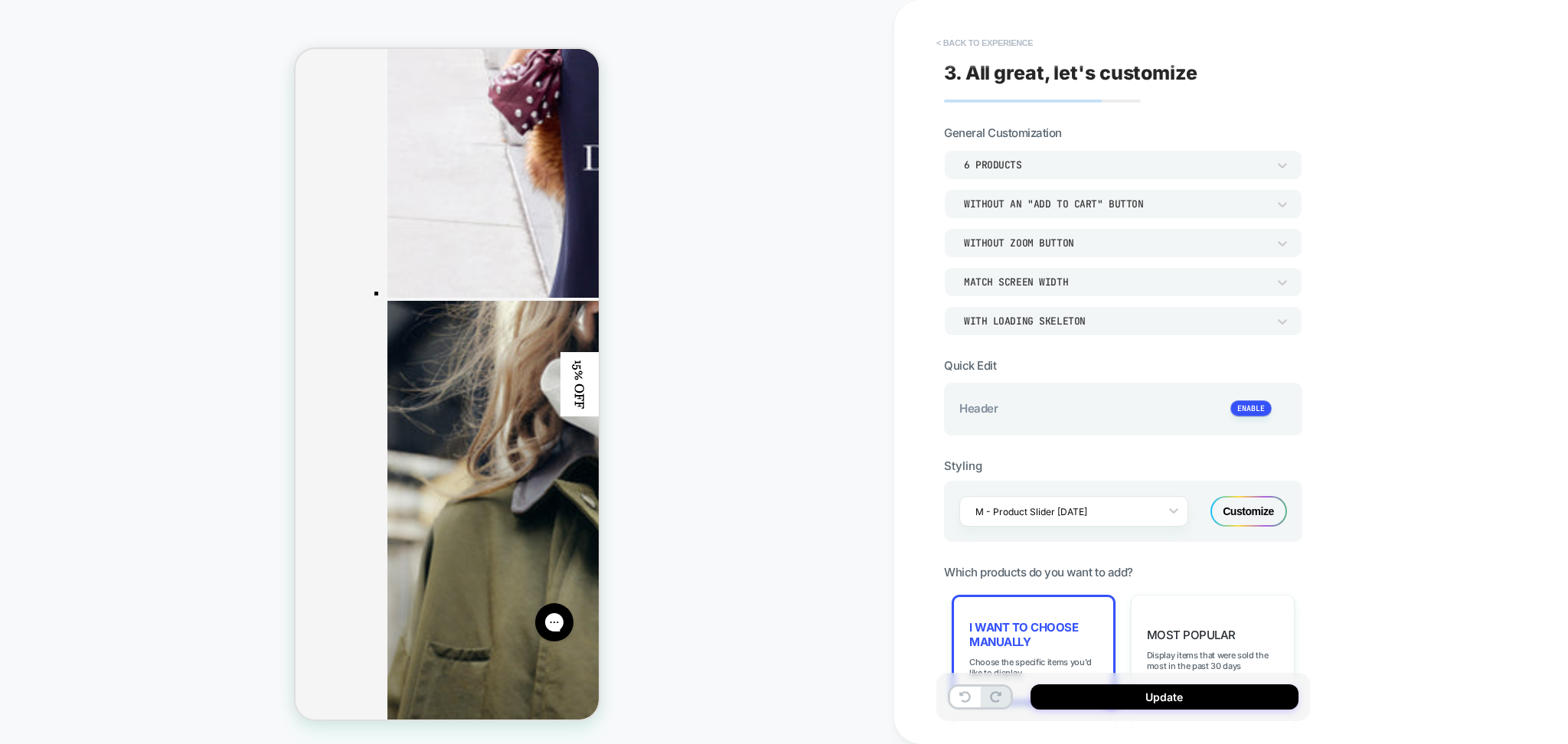
click at [1001, 41] on button "< Back to experience" at bounding box center [985, 42] width 112 height 25
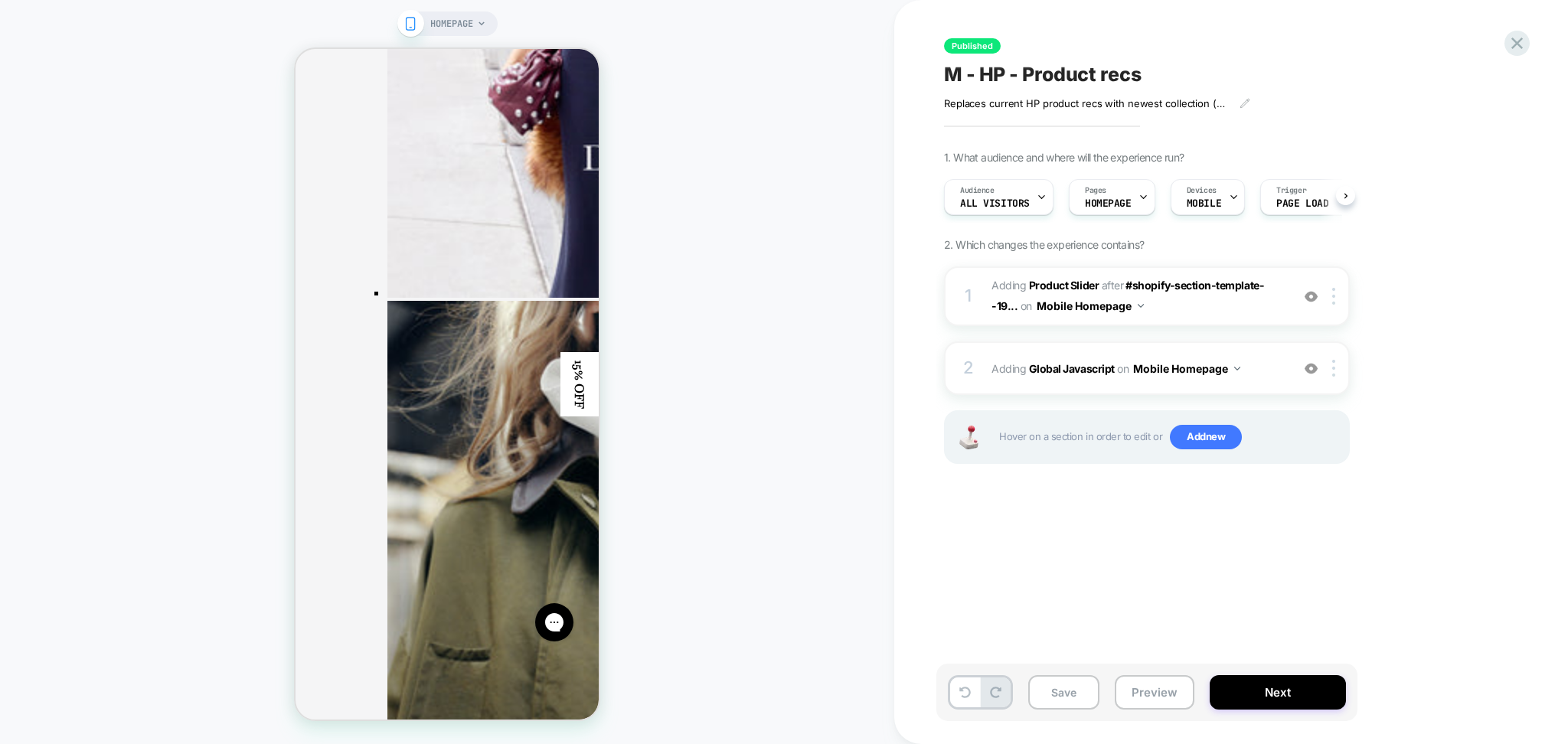
scroll to position [0, 1]
click at [1143, 690] on button "Preview" at bounding box center [1154, 692] width 80 height 34
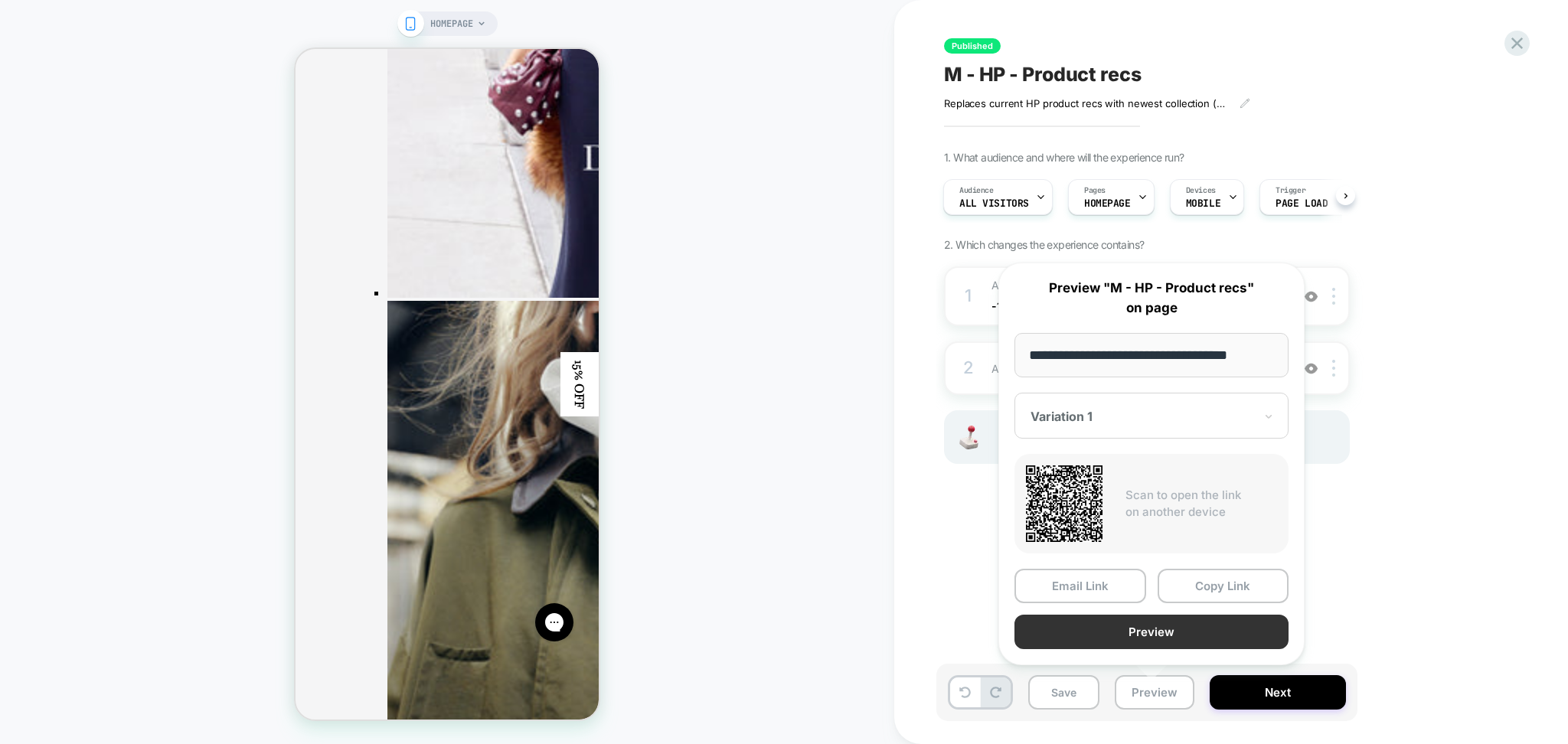
click at [1113, 630] on button "Preview" at bounding box center [1152, 632] width 274 height 34
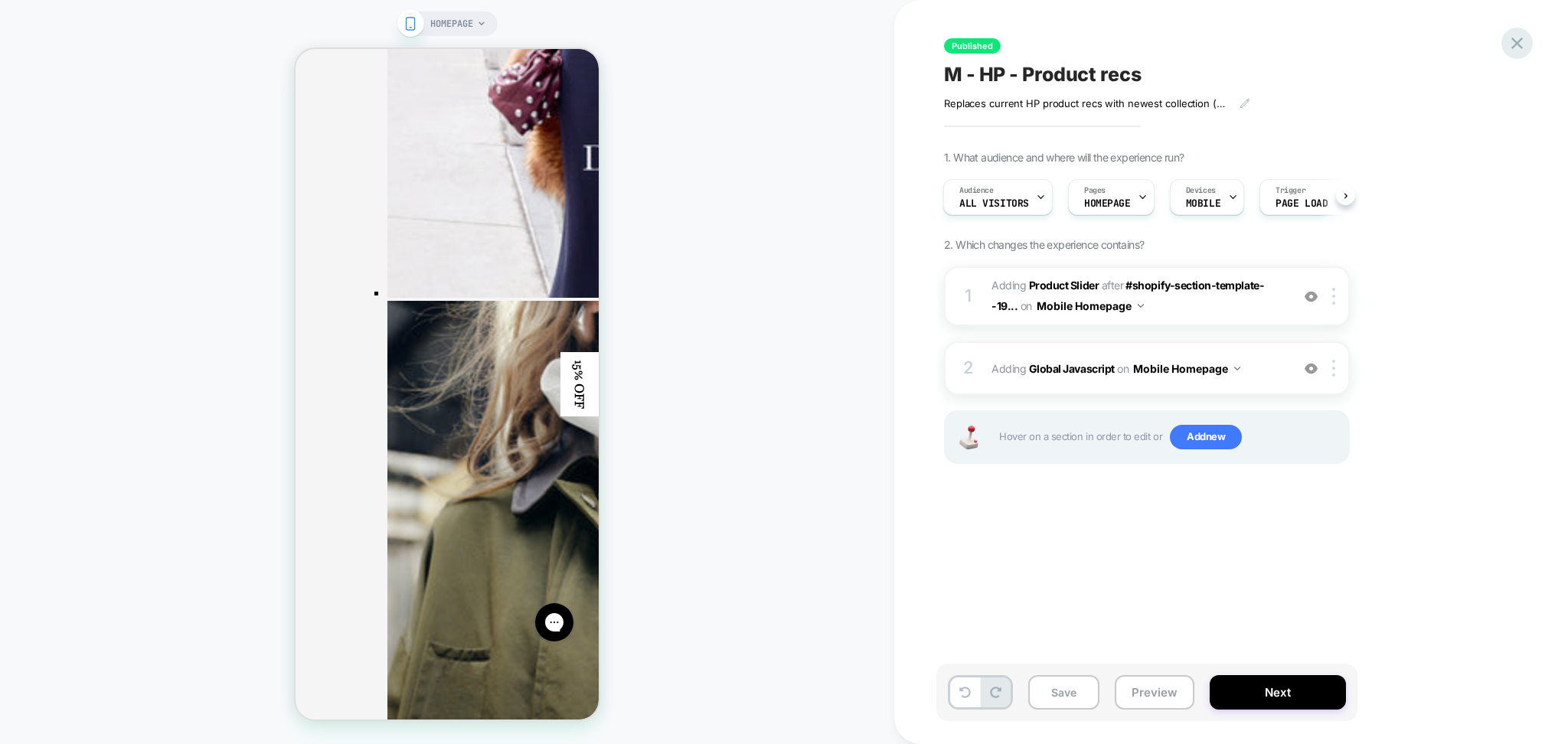
click at [1530, 46] on div "Published M - HP - Product recs Replaces current HP product recs with newest co…" at bounding box center [1232, 372] width 674 height 744
click at [1517, 52] on icon at bounding box center [1518, 43] width 21 height 21
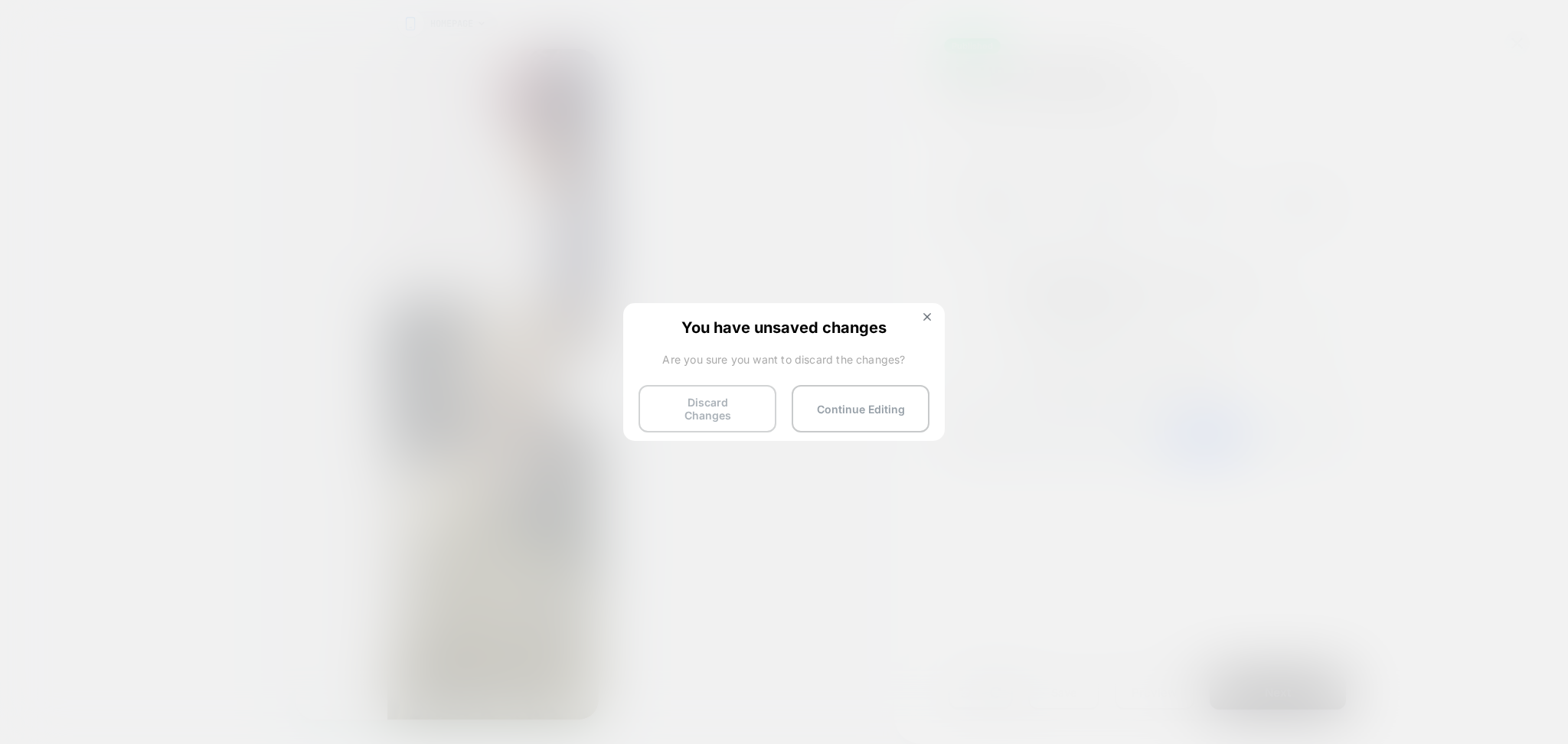
click at [688, 412] on button "Discard Changes" at bounding box center [708, 409] width 138 height 48
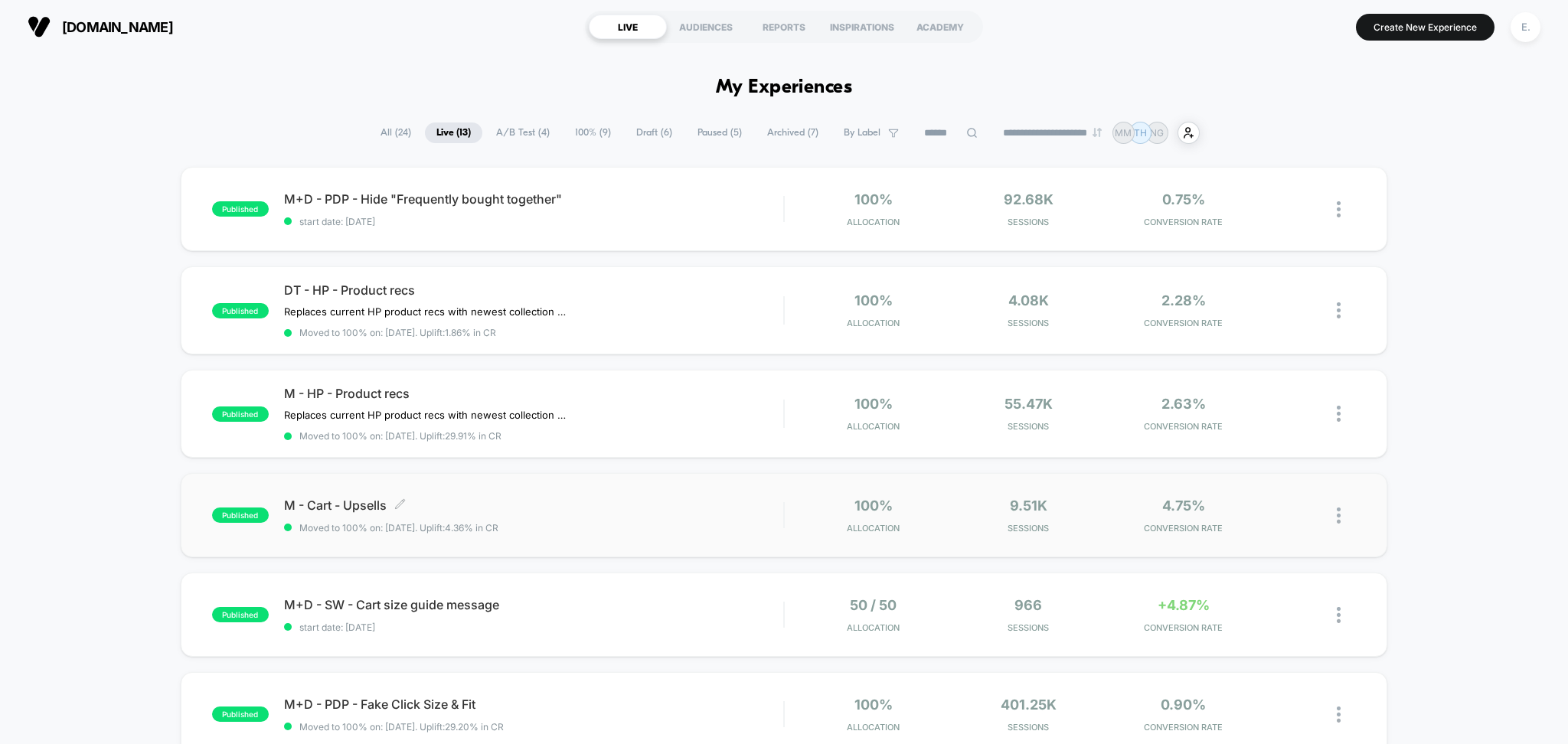
click at [657, 519] on div "M - Cart - Upsells Click to edit experience details Click to edit experience de…" at bounding box center [535, 515] width 500 height 36
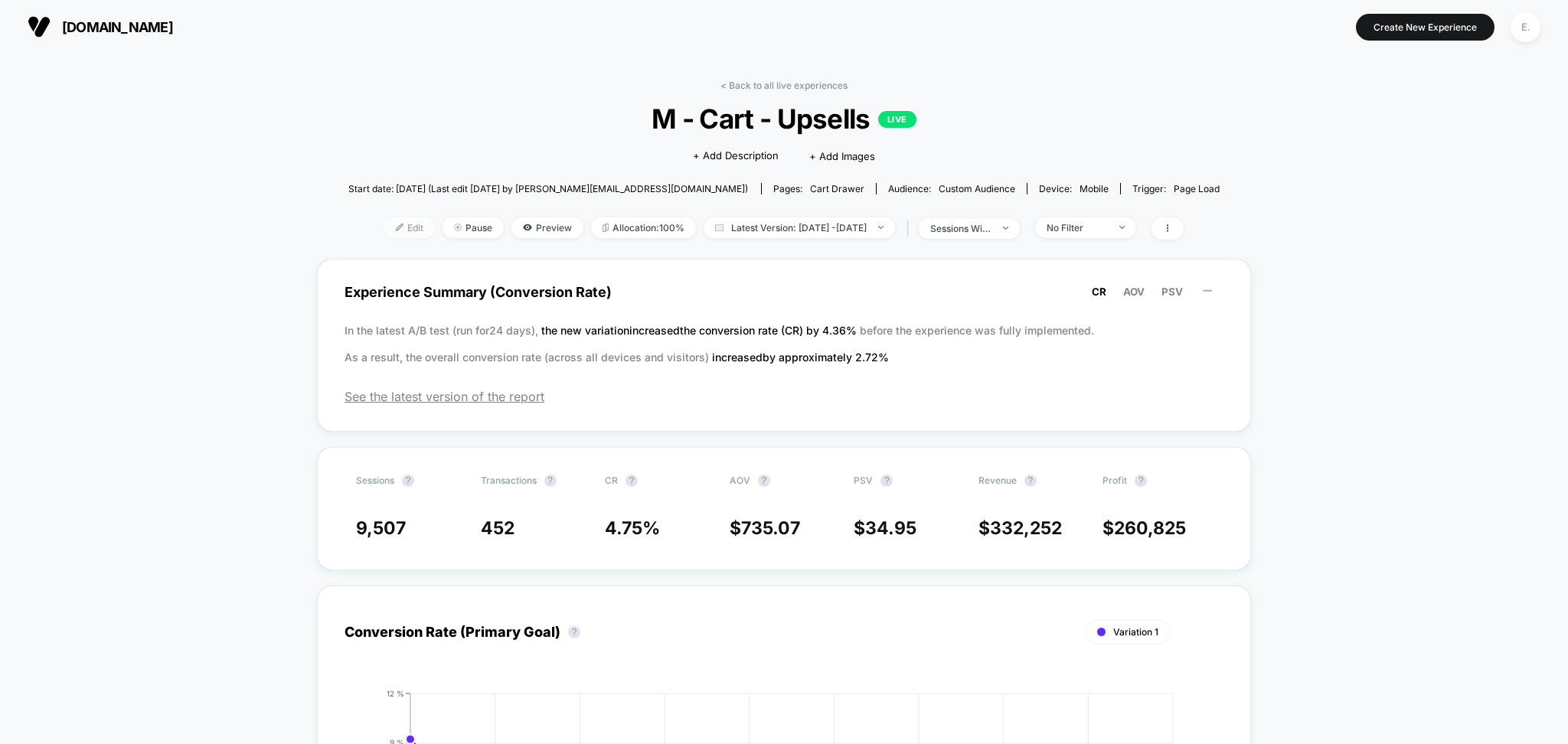
click at [385, 236] on span "Edit" at bounding box center [410, 228] width 50 height 21
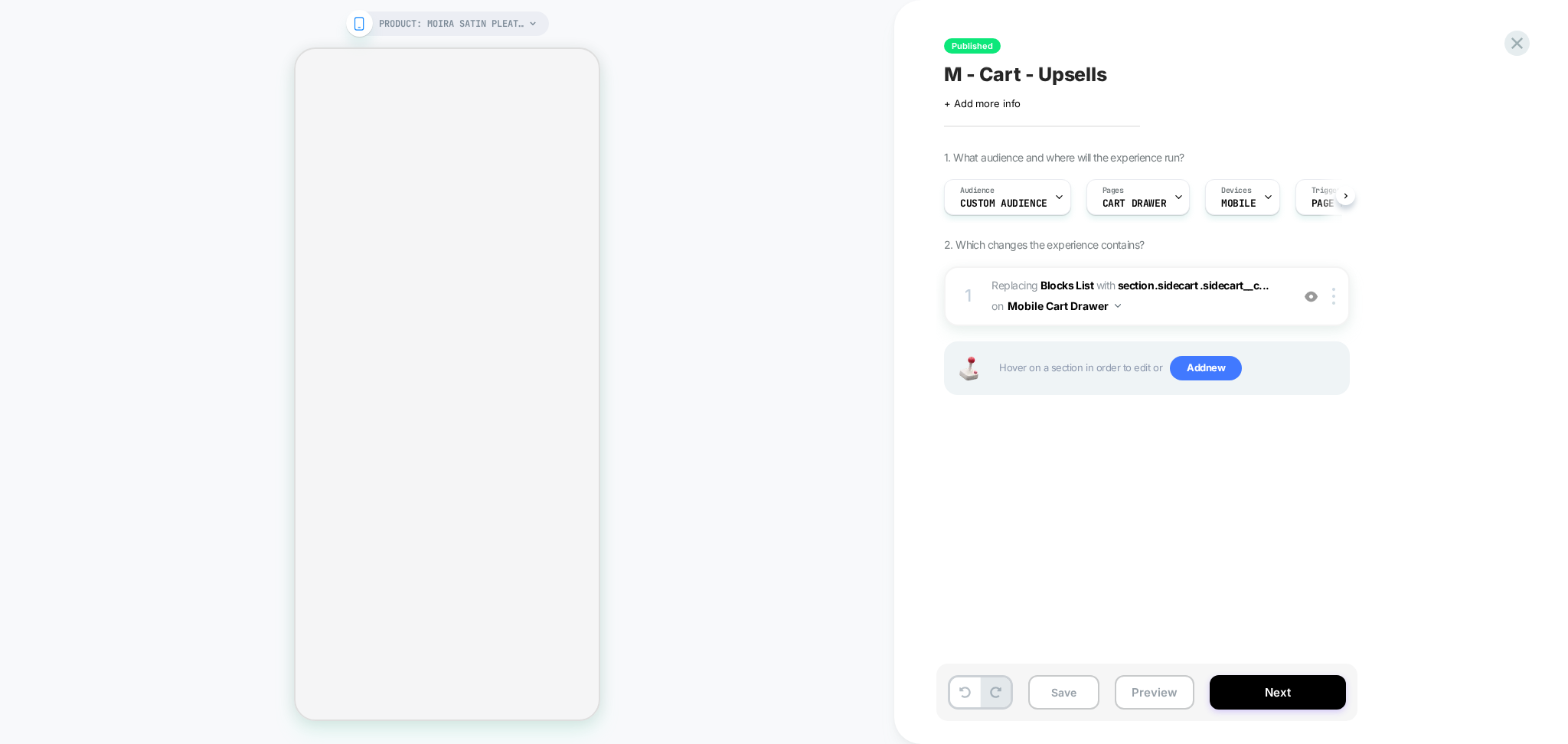
scroll to position [0, 1]
click at [1147, 316] on span "#_loomi_addon_1753115065499 Replacing Blocks List WITH section.sidecart .sideca…" at bounding box center [1138, 296] width 292 height 41
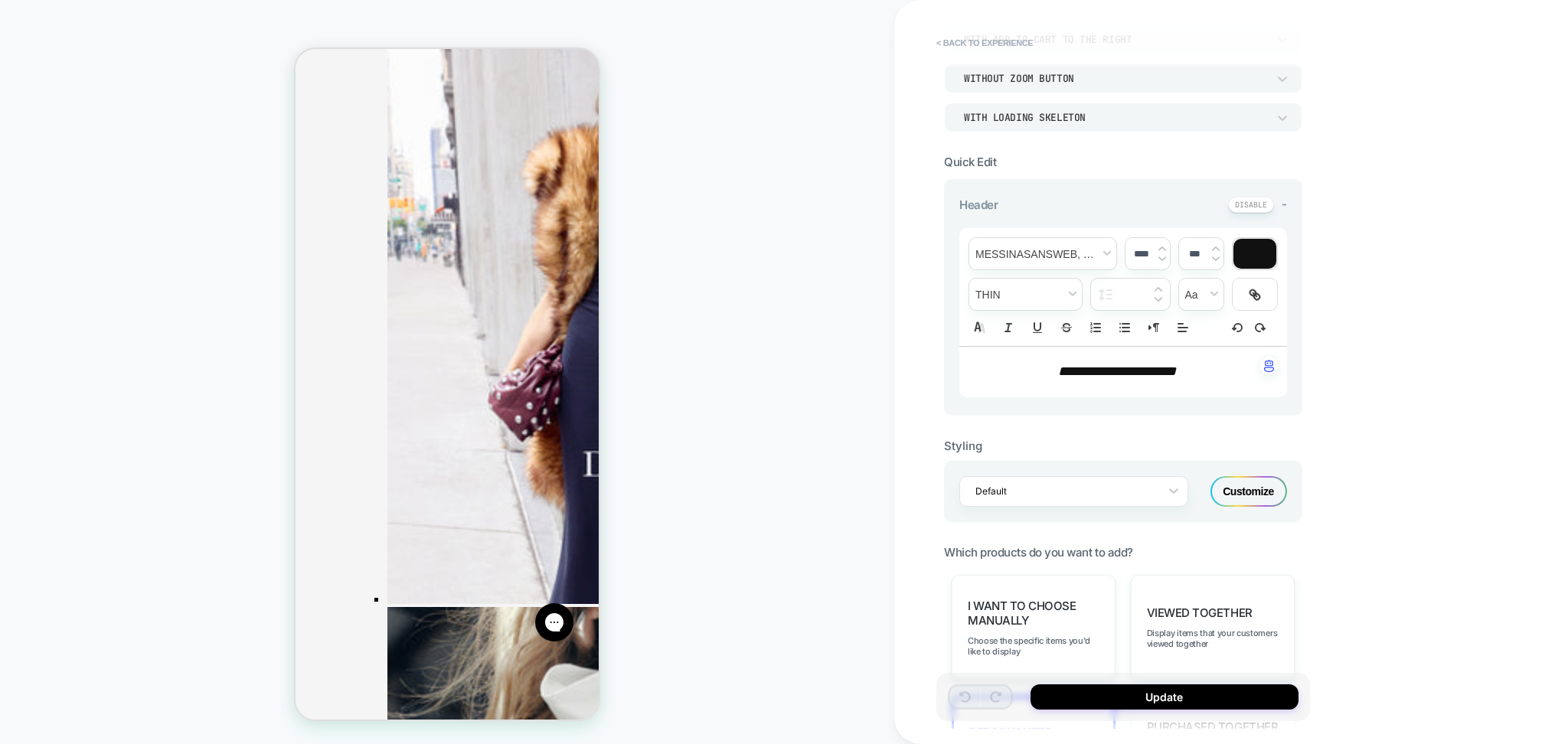
scroll to position [0, 0]
click at [990, 42] on button "< Back to experience" at bounding box center [985, 42] width 112 height 25
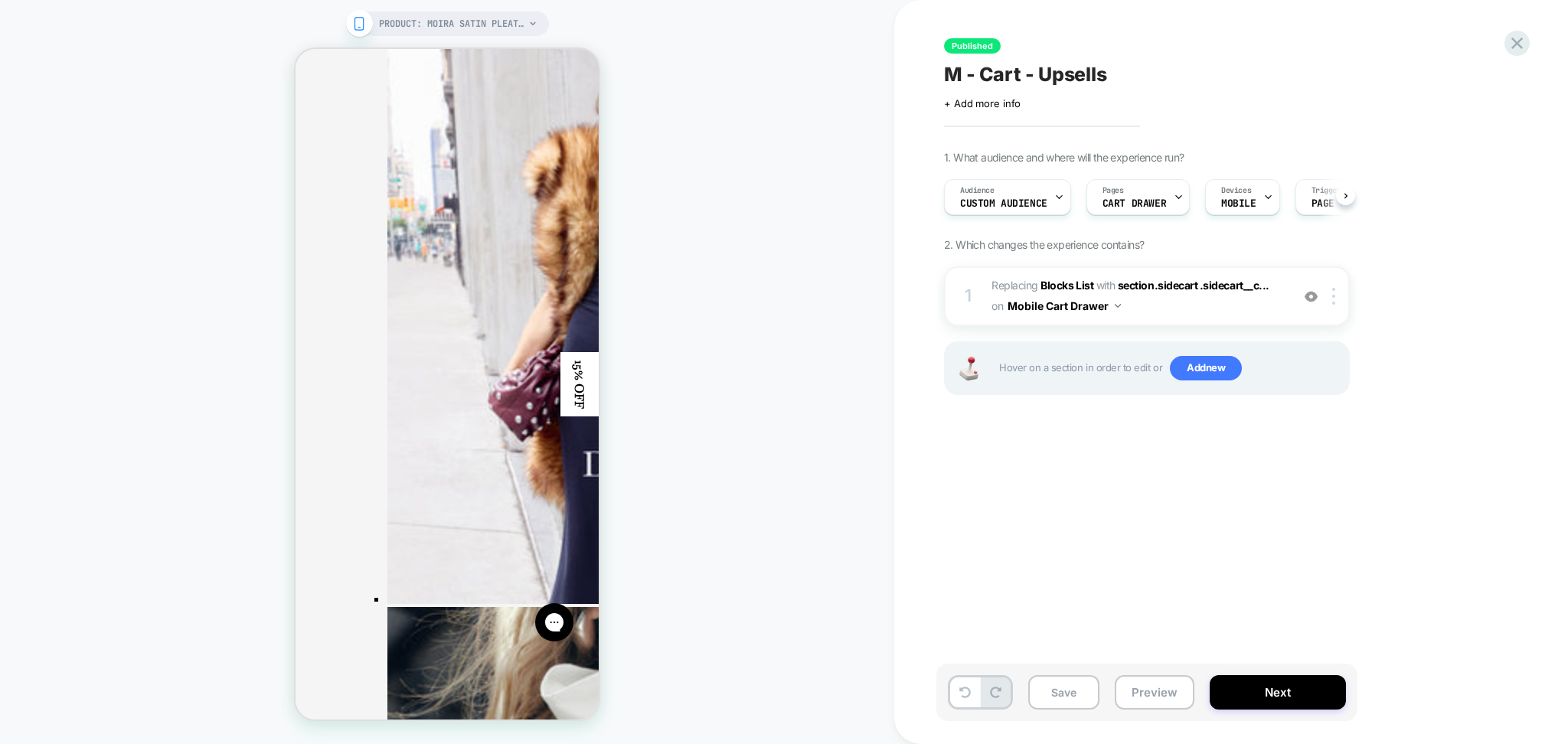
scroll to position [0, 1]
click at [1167, 693] on button "Preview" at bounding box center [1154, 692] width 80 height 34
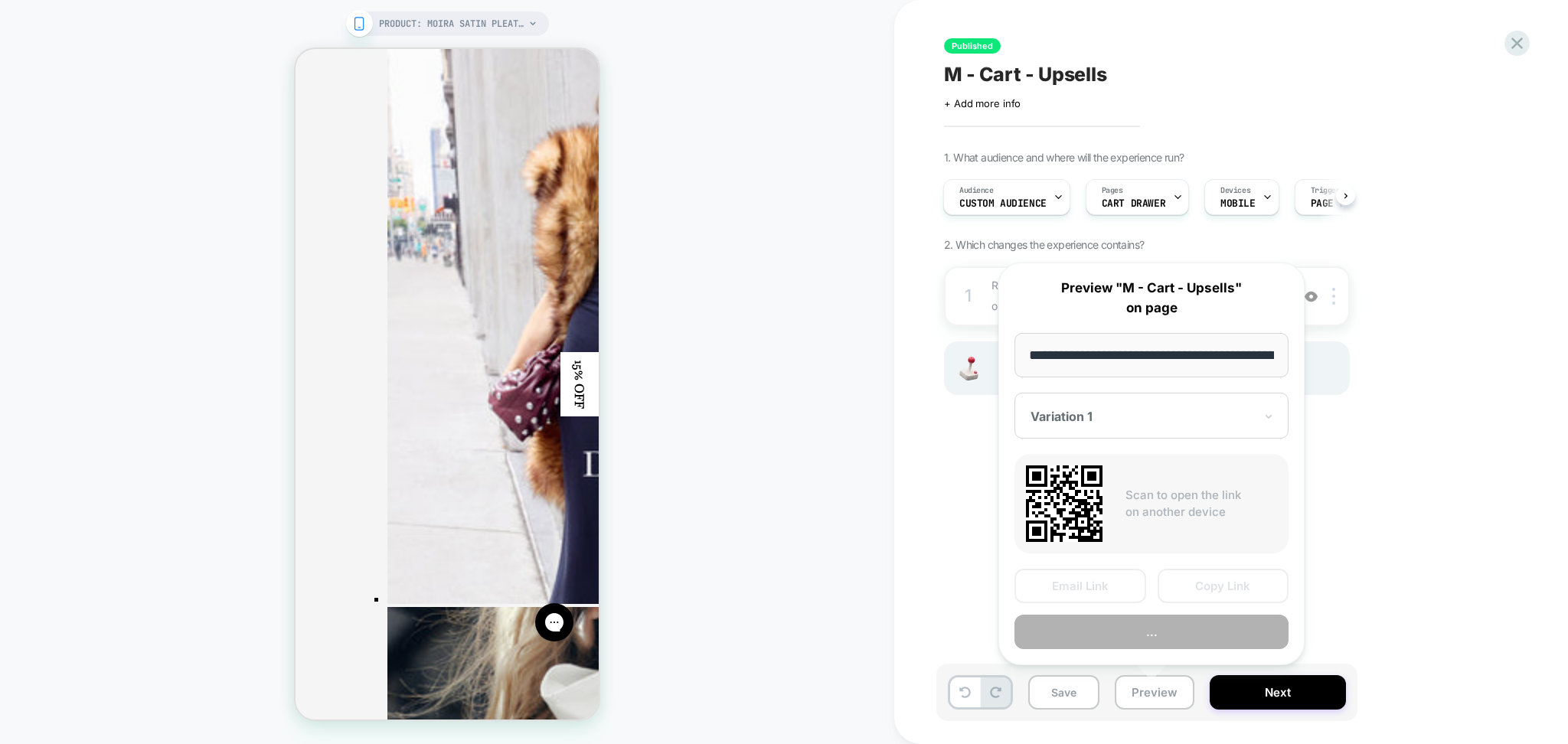
scroll to position [0, 194]
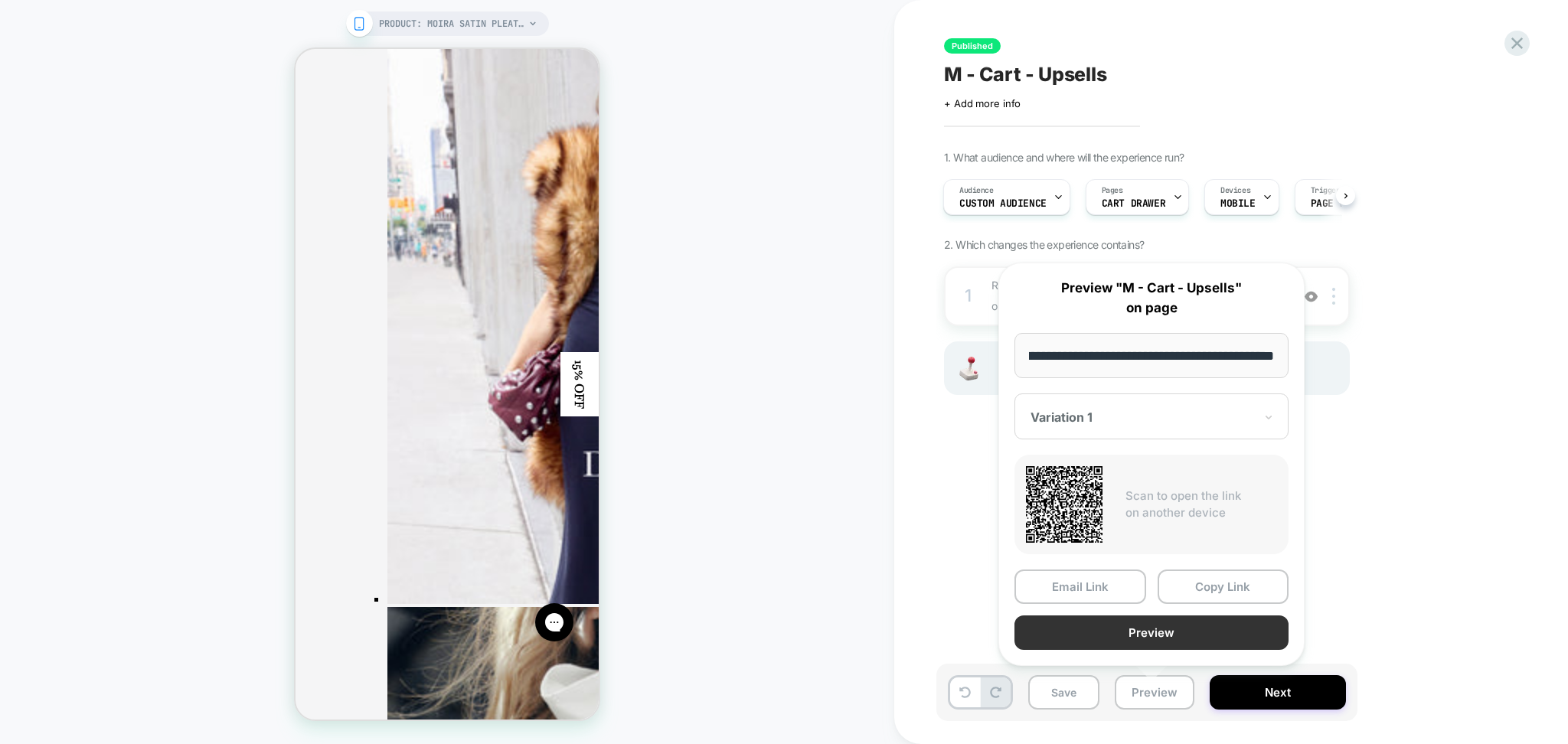
click at [1178, 625] on button "Preview" at bounding box center [1152, 632] width 274 height 34
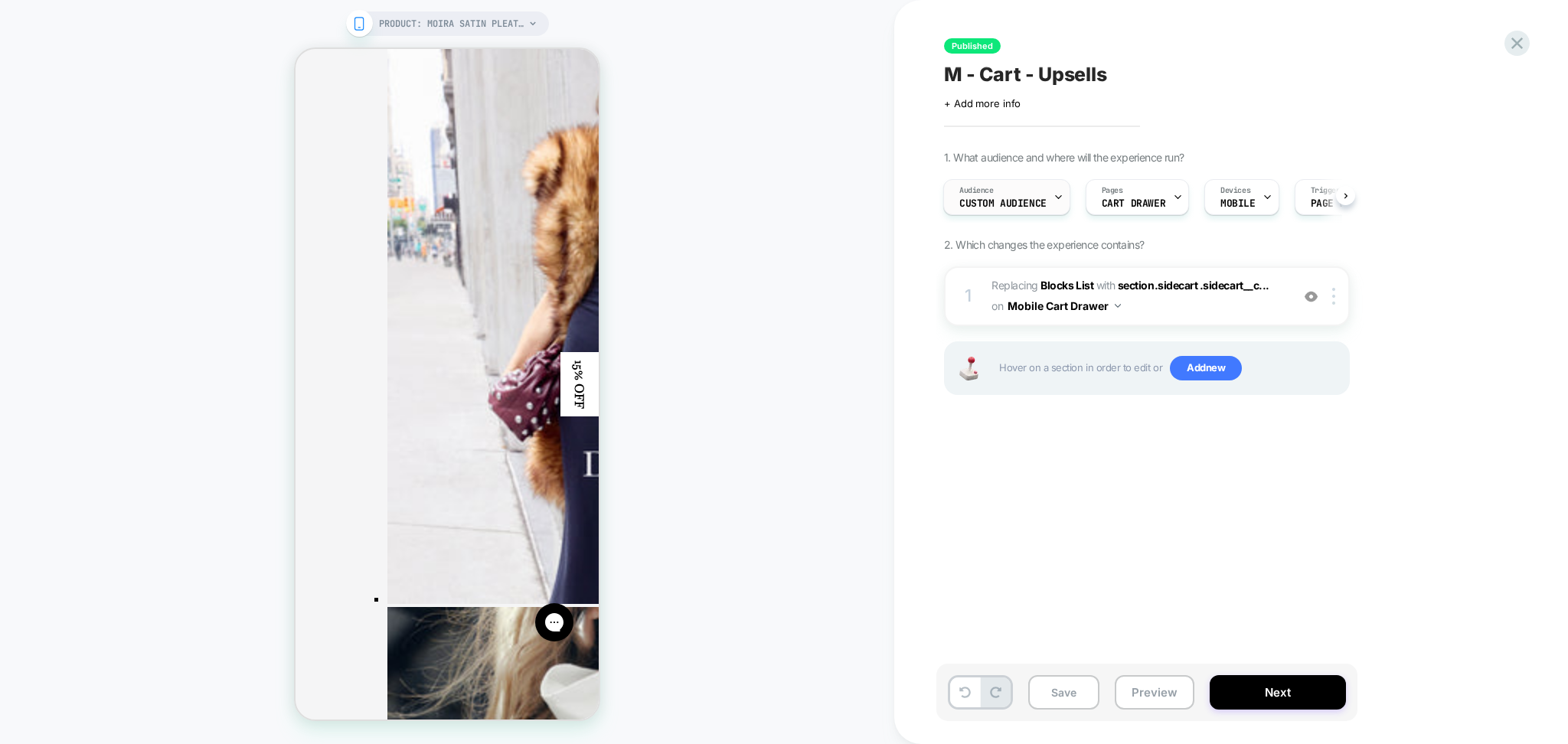
click at [1035, 191] on div "Audience Custom Audience" at bounding box center [1003, 197] width 118 height 34
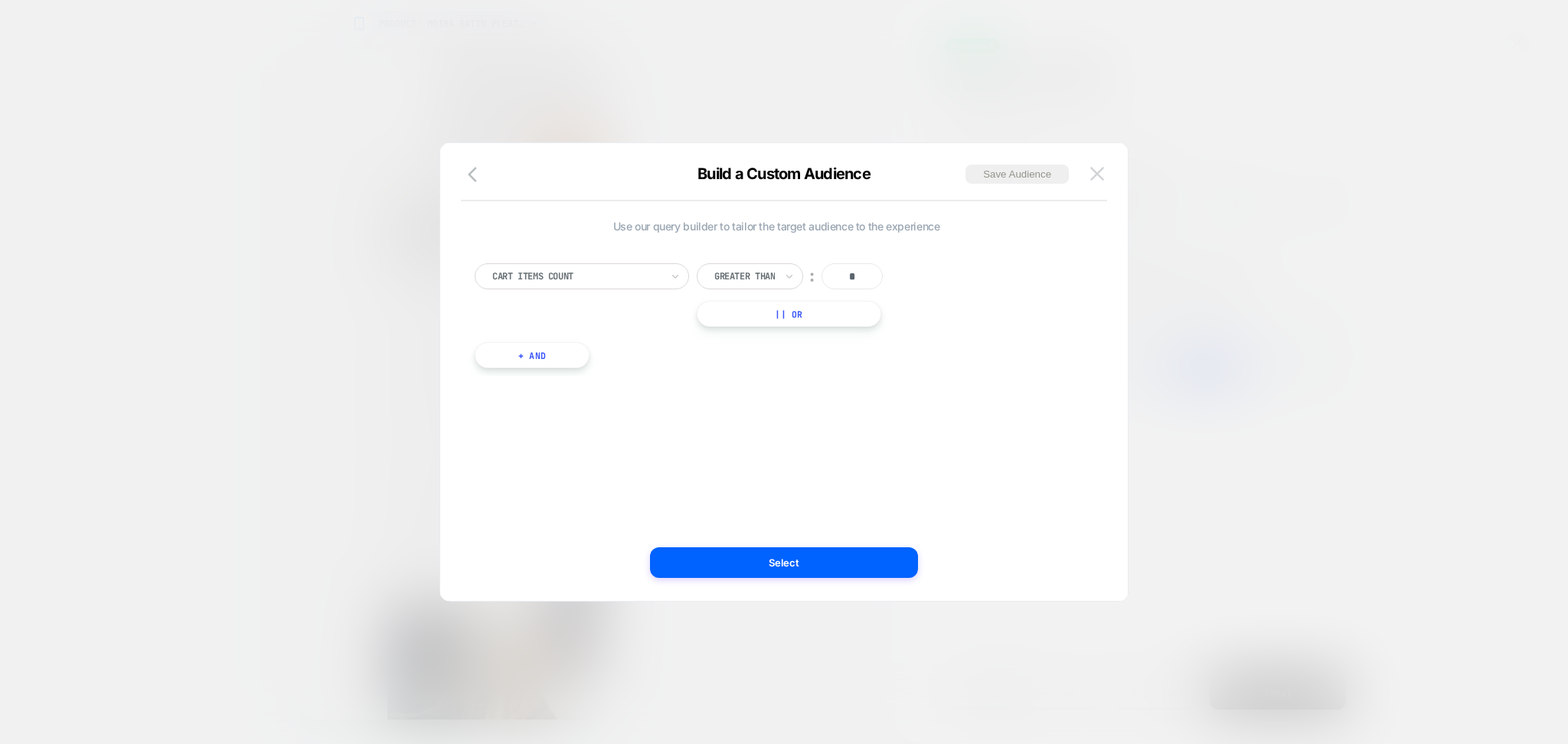
click at [1099, 167] on img at bounding box center [1097, 174] width 14 height 13
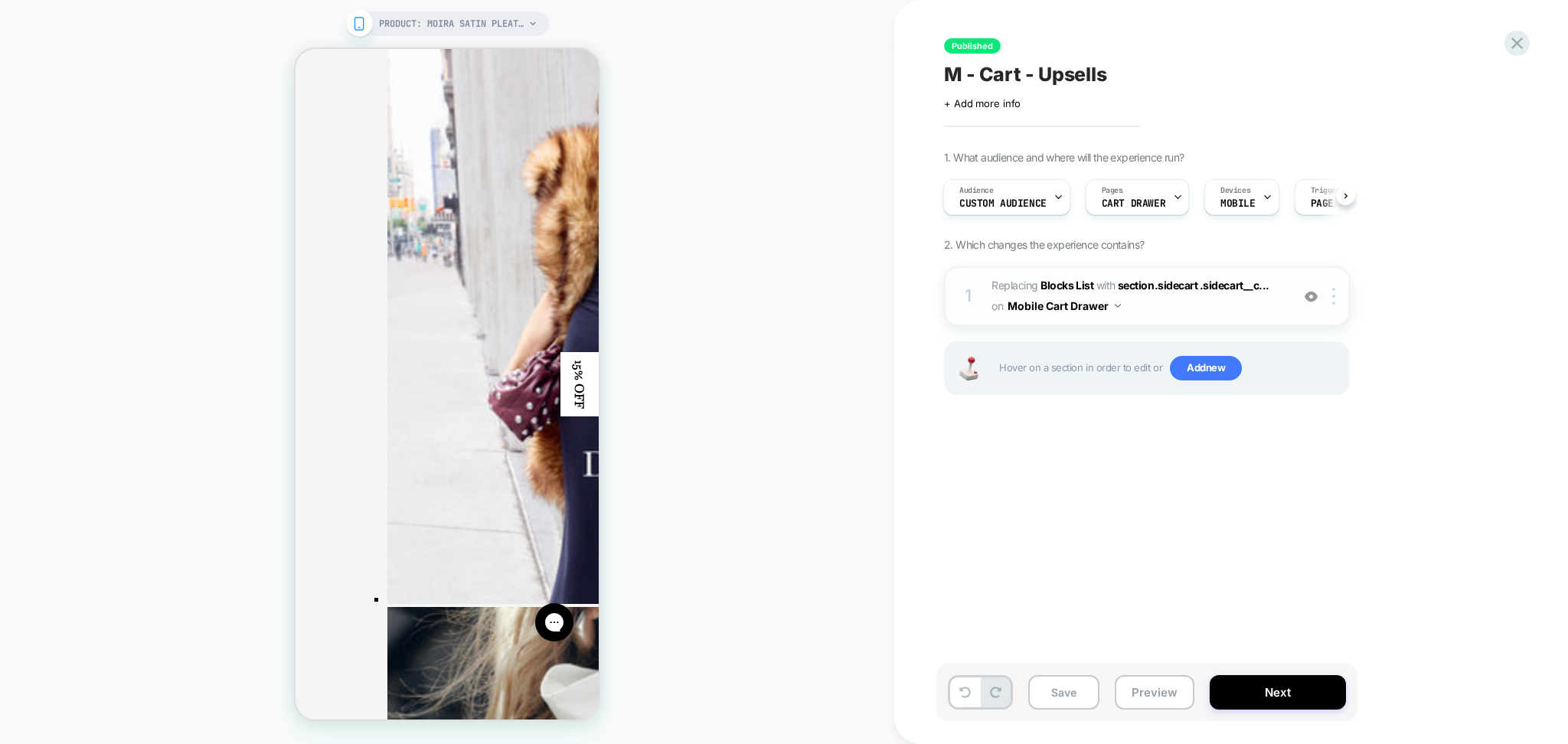
click at [1153, 306] on span "#_loomi_addon_1753115065499 Replacing Blocks List WITH section.sidecart .sideca…" at bounding box center [1138, 296] width 292 height 41
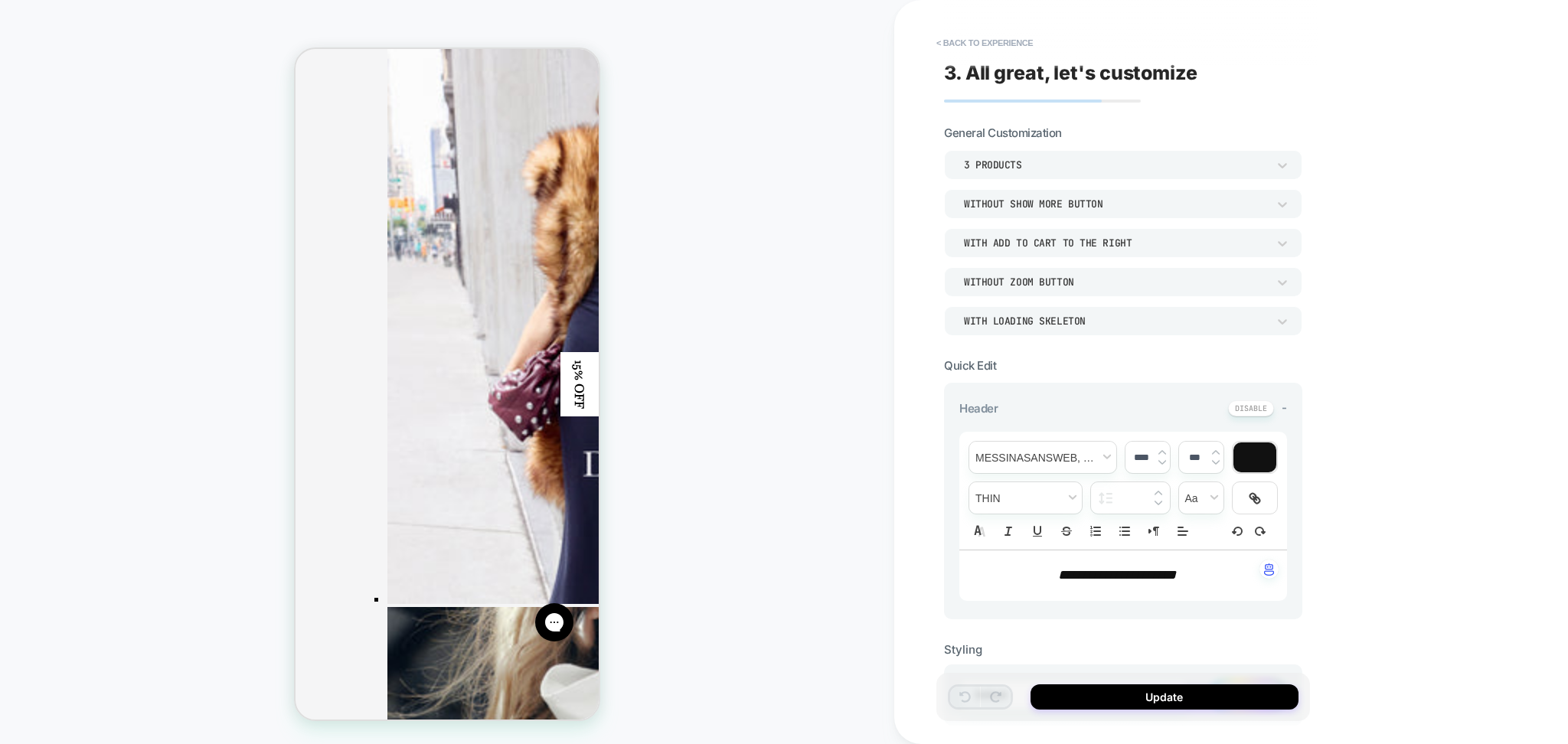
scroll to position [306, 0]
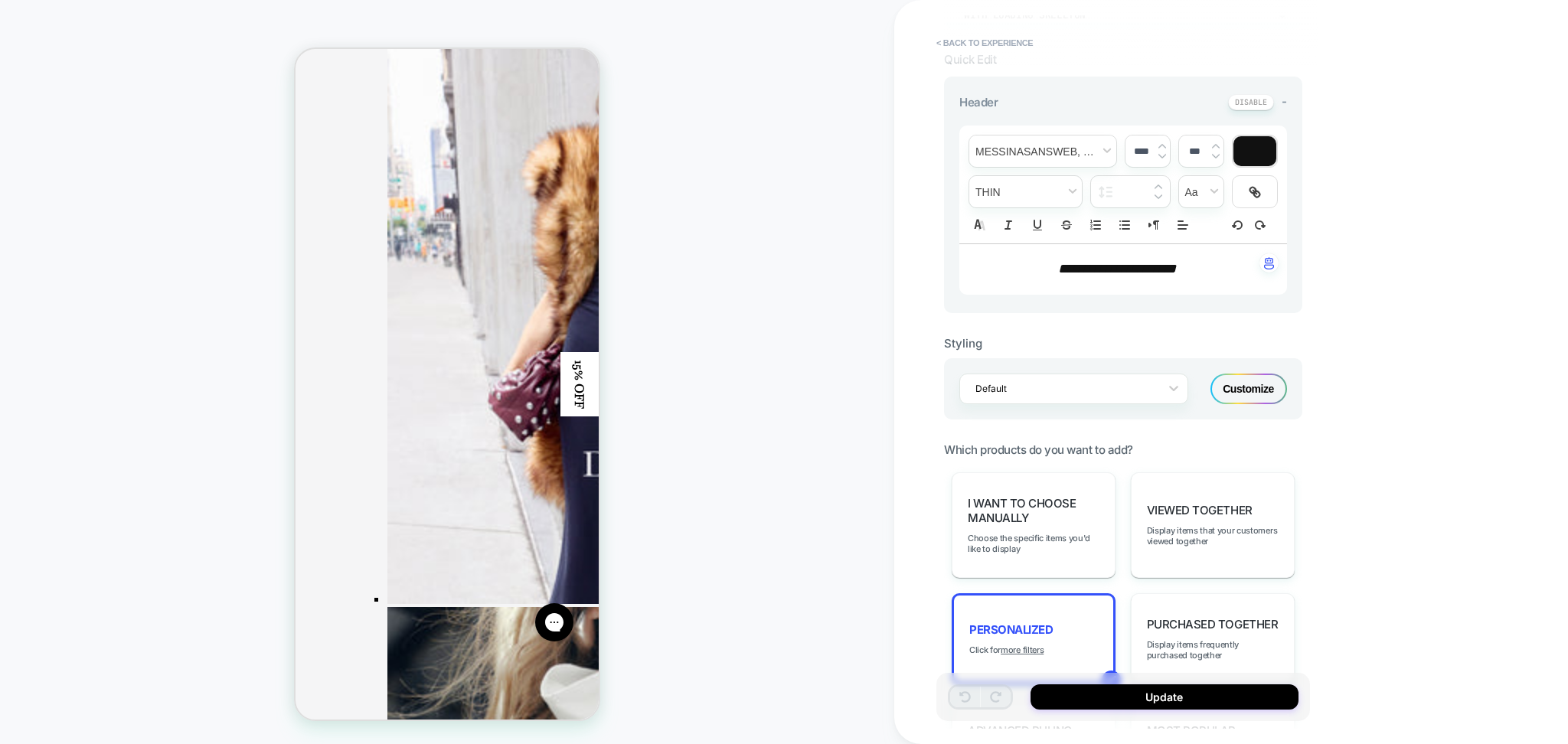
click at [1095, 269] on em "**********" at bounding box center [1117, 268] width 118 height 14
type input "****"
click at [1095, 269] on em "**********" at bounding box center [1117, 268] width 118 height 14
click at [1095, 269] on em "********" at bounding box center [1082, 268] width 49 height 14
click at [1059, 158] on span "font" at bounding box center [1043, 151] width 147 height 31
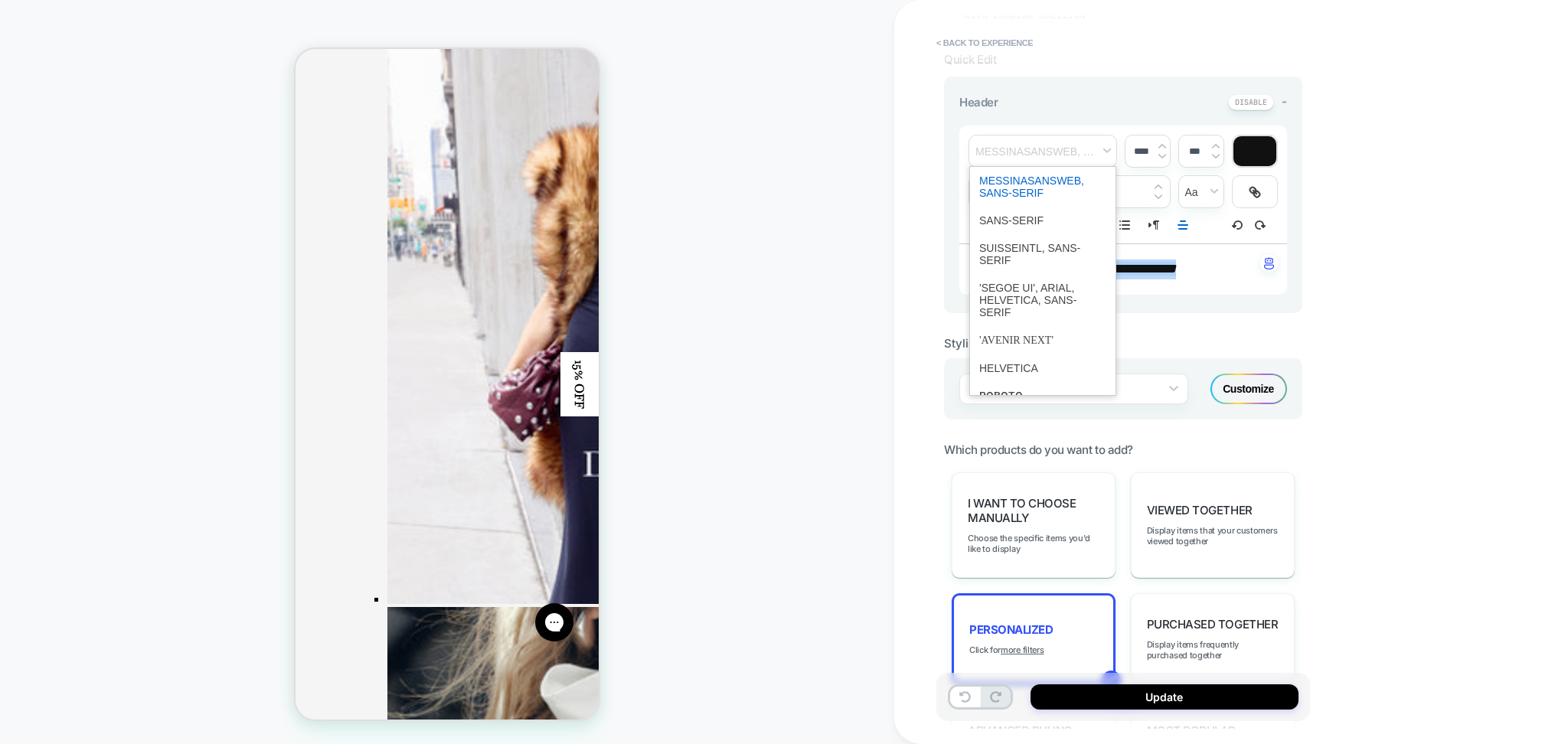
click at [1031, 190] on span "font" at bounding box center [1043, 187] width 127 height 40
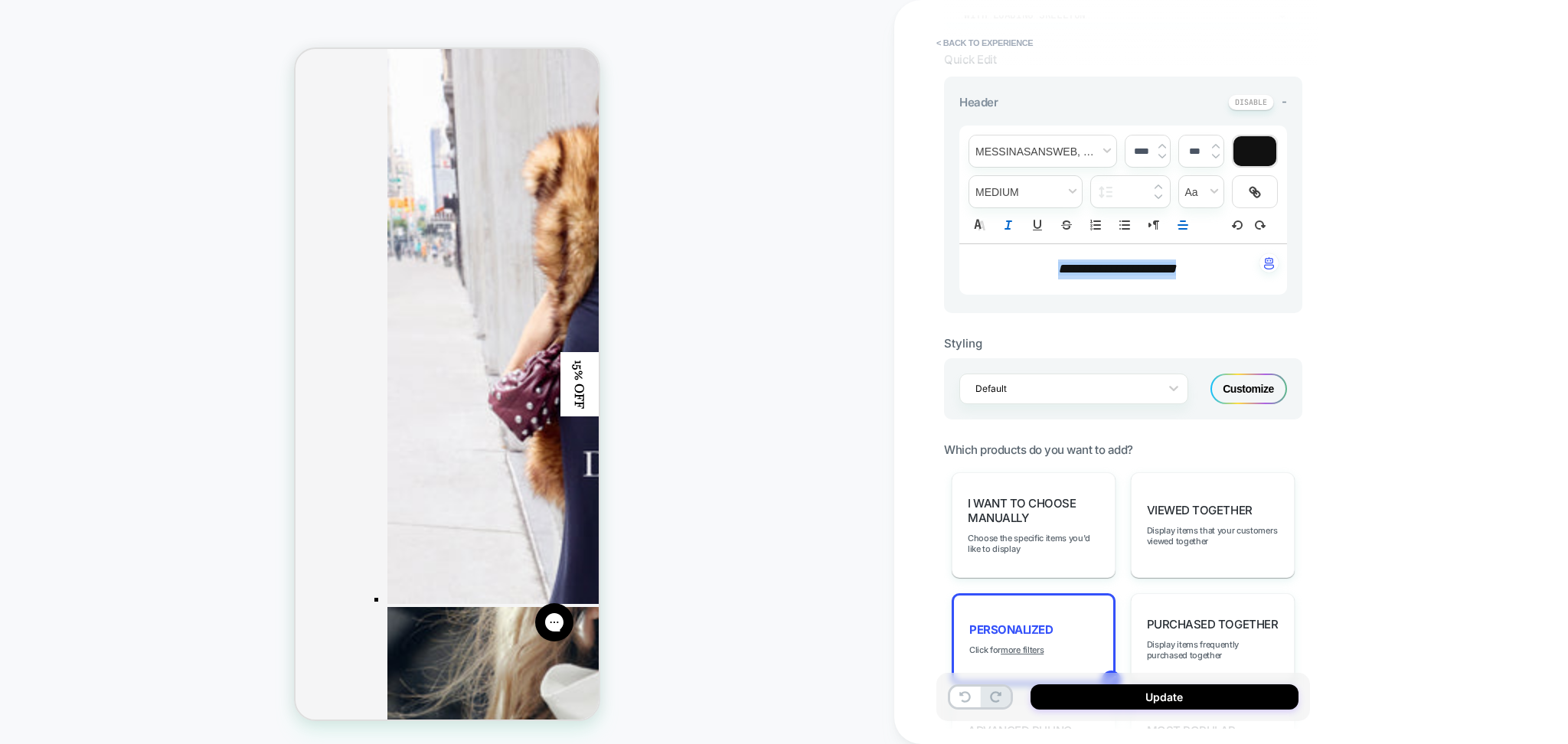
click at [1020, 269] on p "**********" at bounding box center [1118, 269] width 286 height 20
click at [1252, 385] on div "Customize" at bounding box center [1249, 389] width 76 height 30
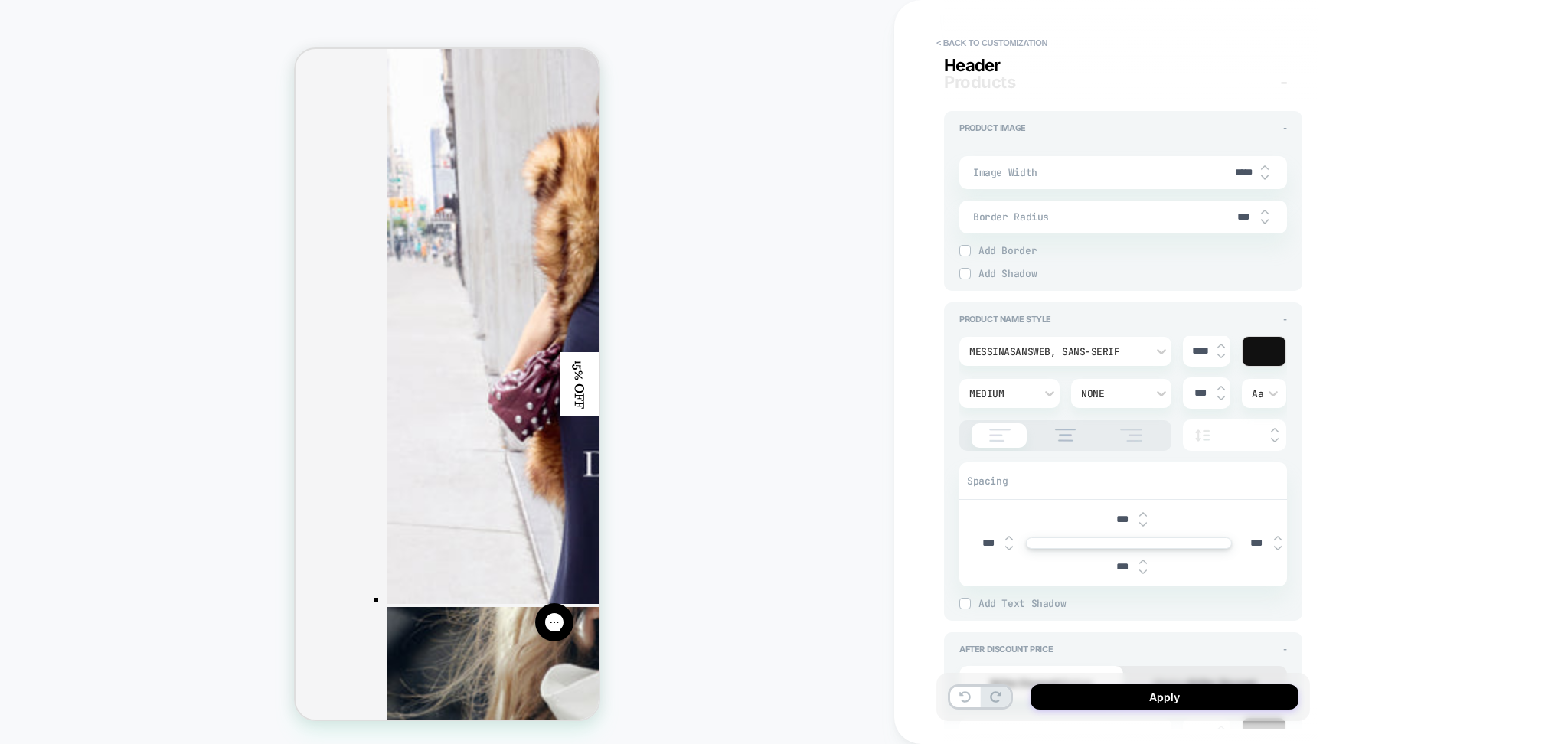
scroll to position [510, 0]
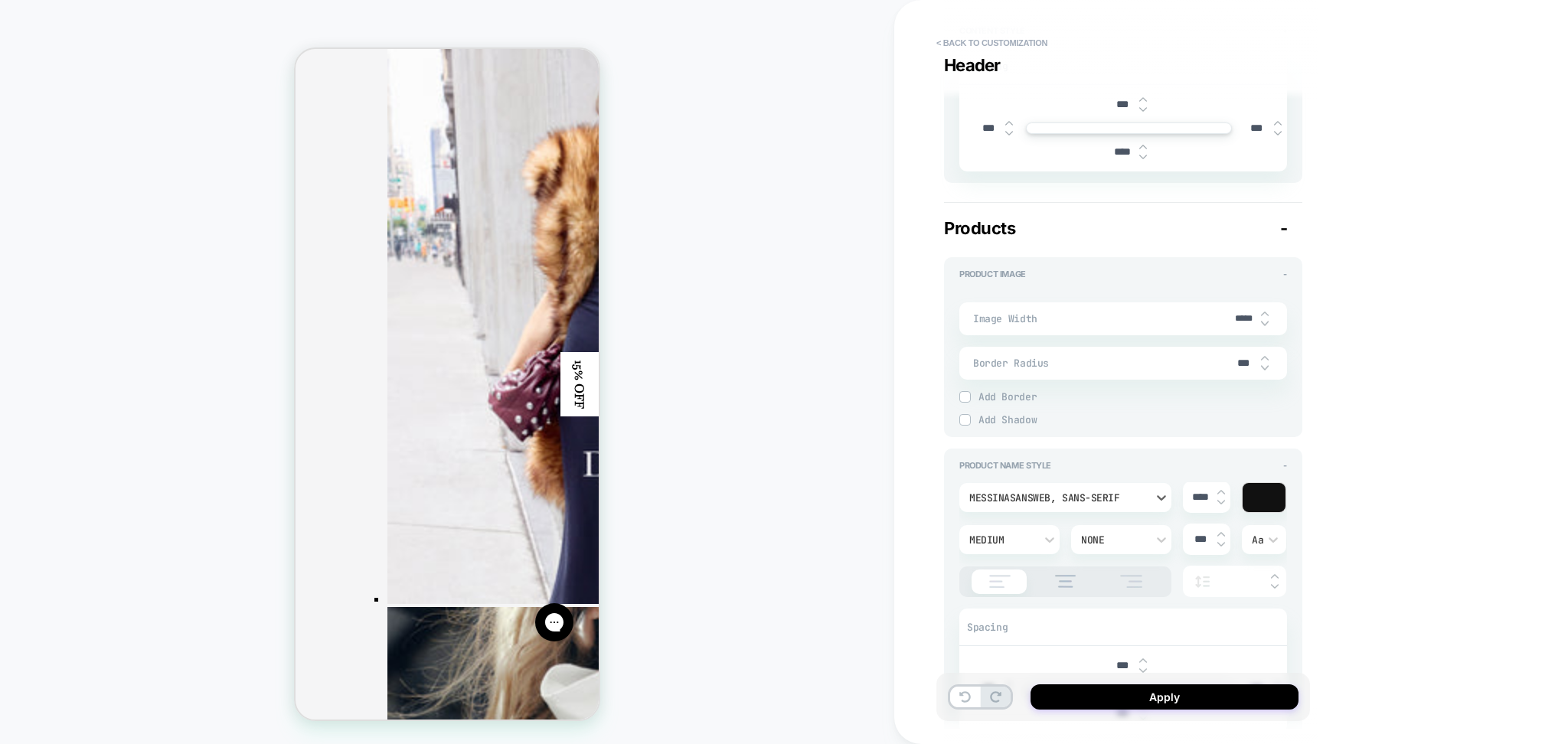
click at [1049, 500] on div "MessinaSansWeb, sans-serif" at bounding box center [1058, 498] width 177 height 13
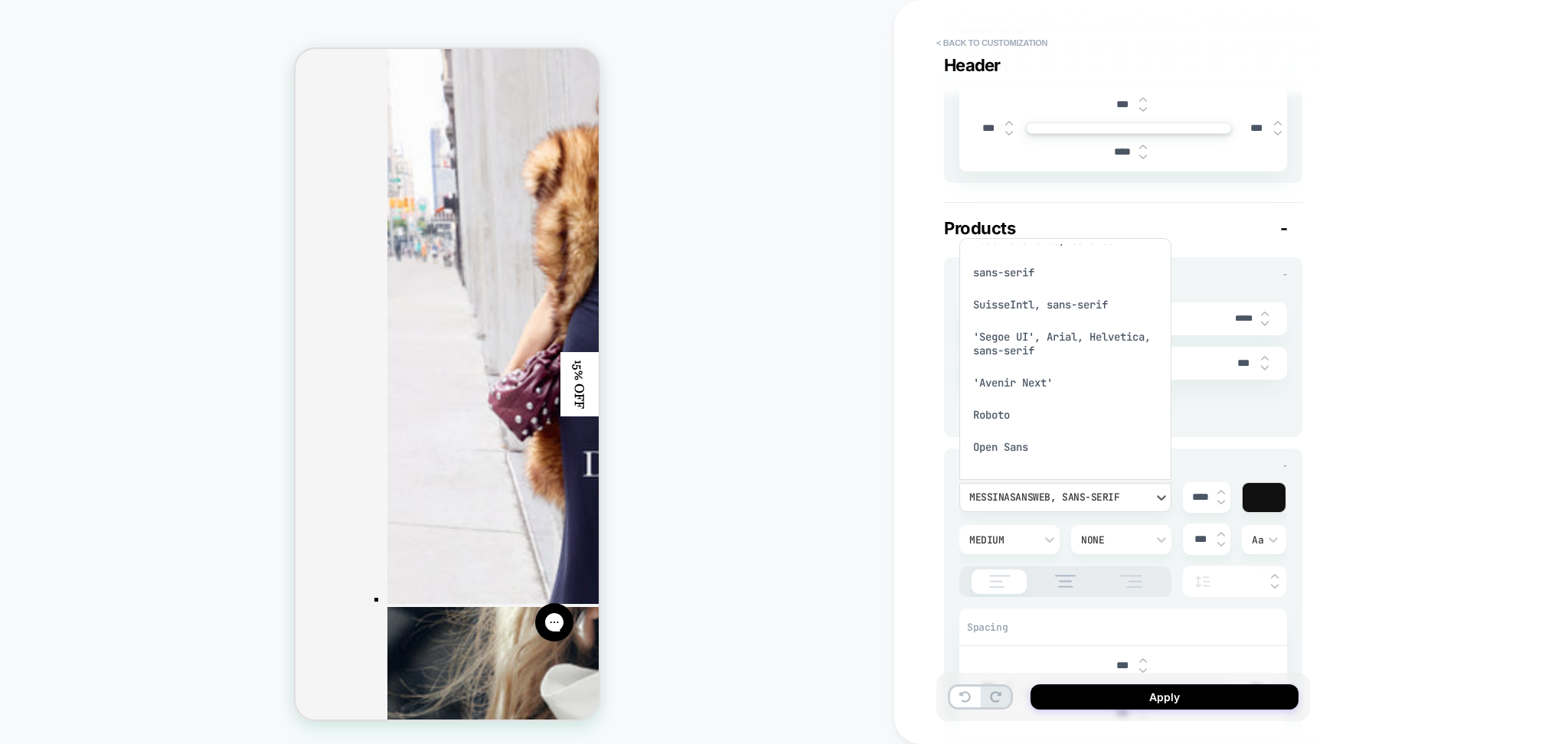
scroll to position [0, 0]
click at [1042, 256] on div "MessinaSansWeb, sans-serif" at bounding box center [1065, 263] width 200 height 32
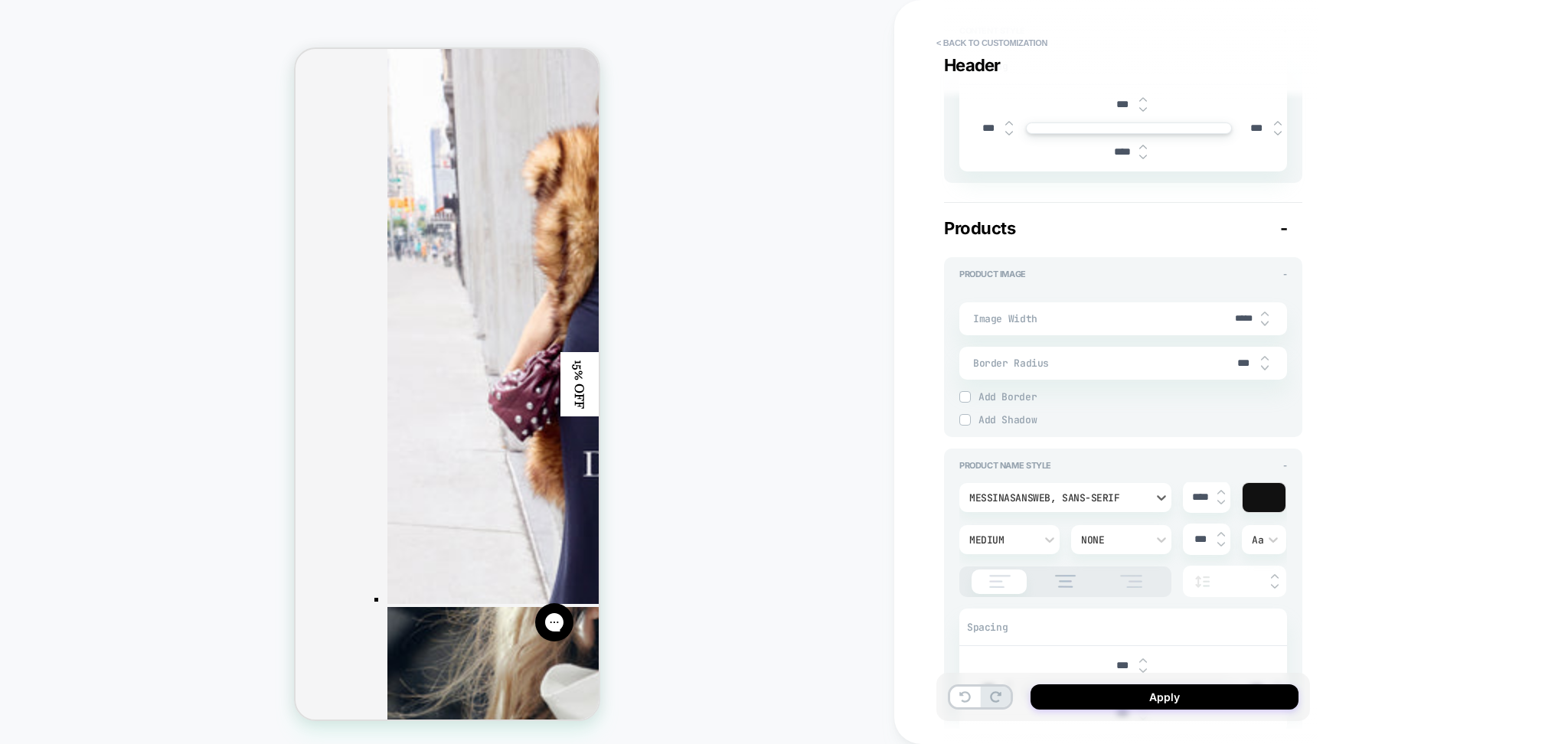
type textarea "*"
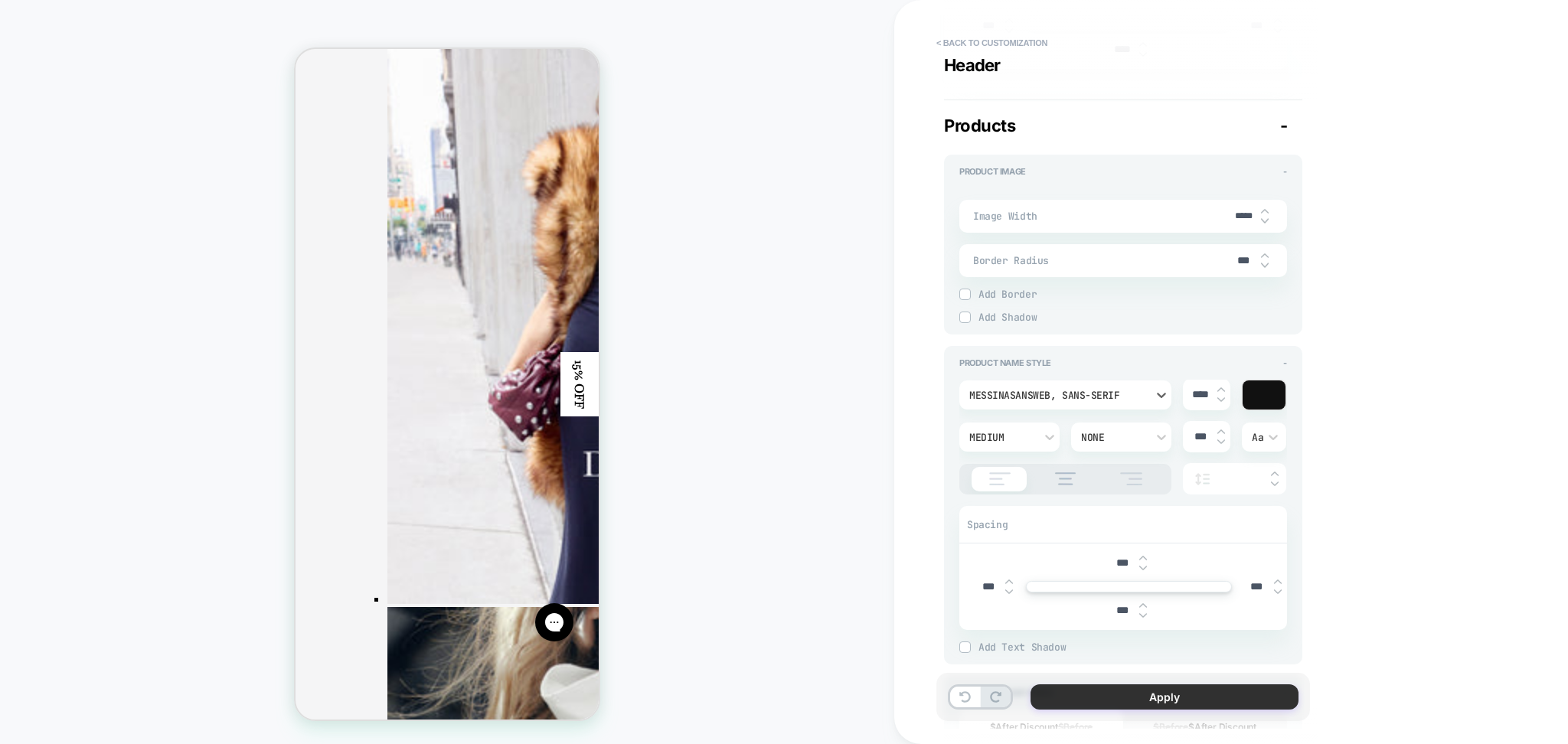
click at [1107, 692] on button "Apply" at bounding box center [1165, 697] width 268 height 25
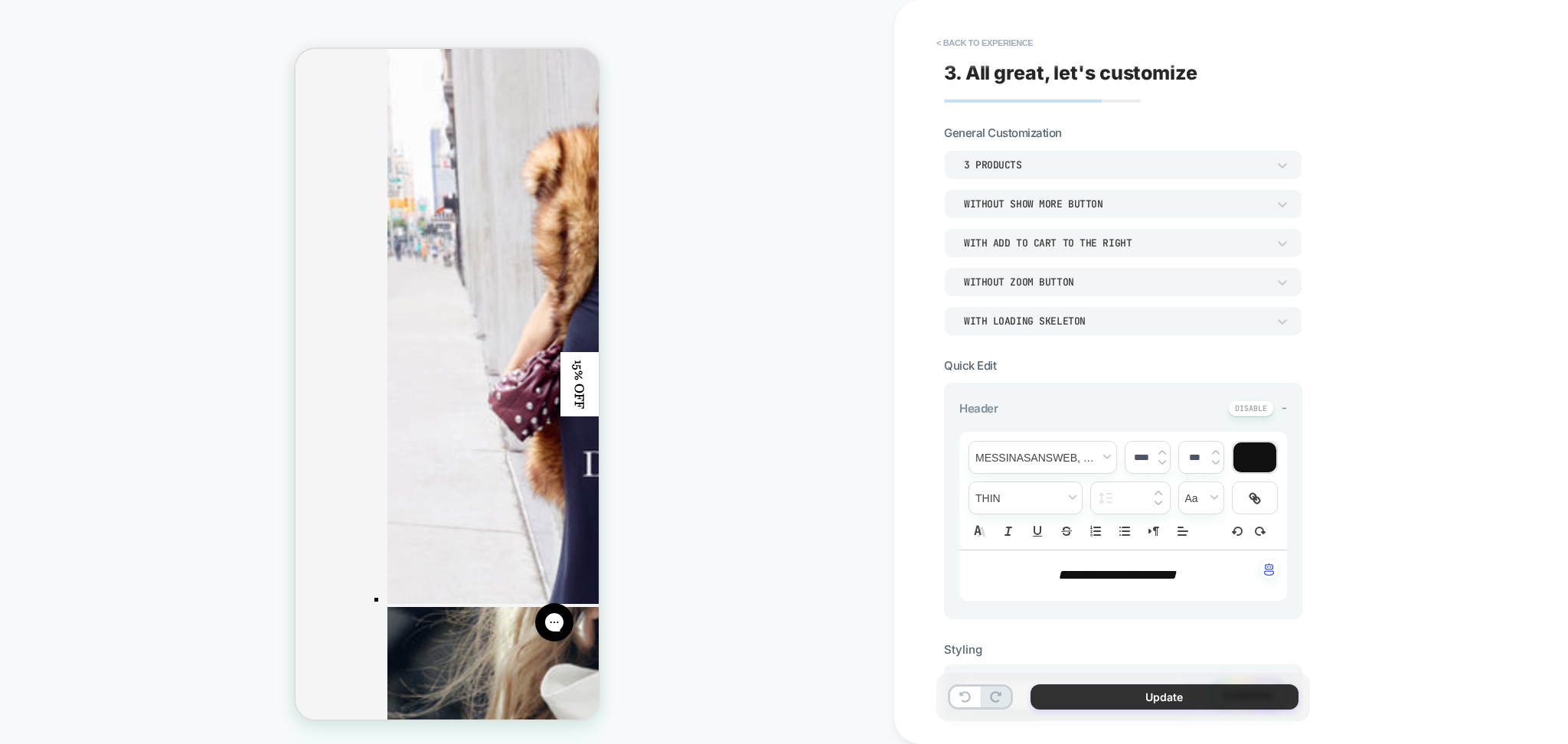
click at [1100, 699] on button "Update" at bounding box center [1165, 697] width 268 height 25
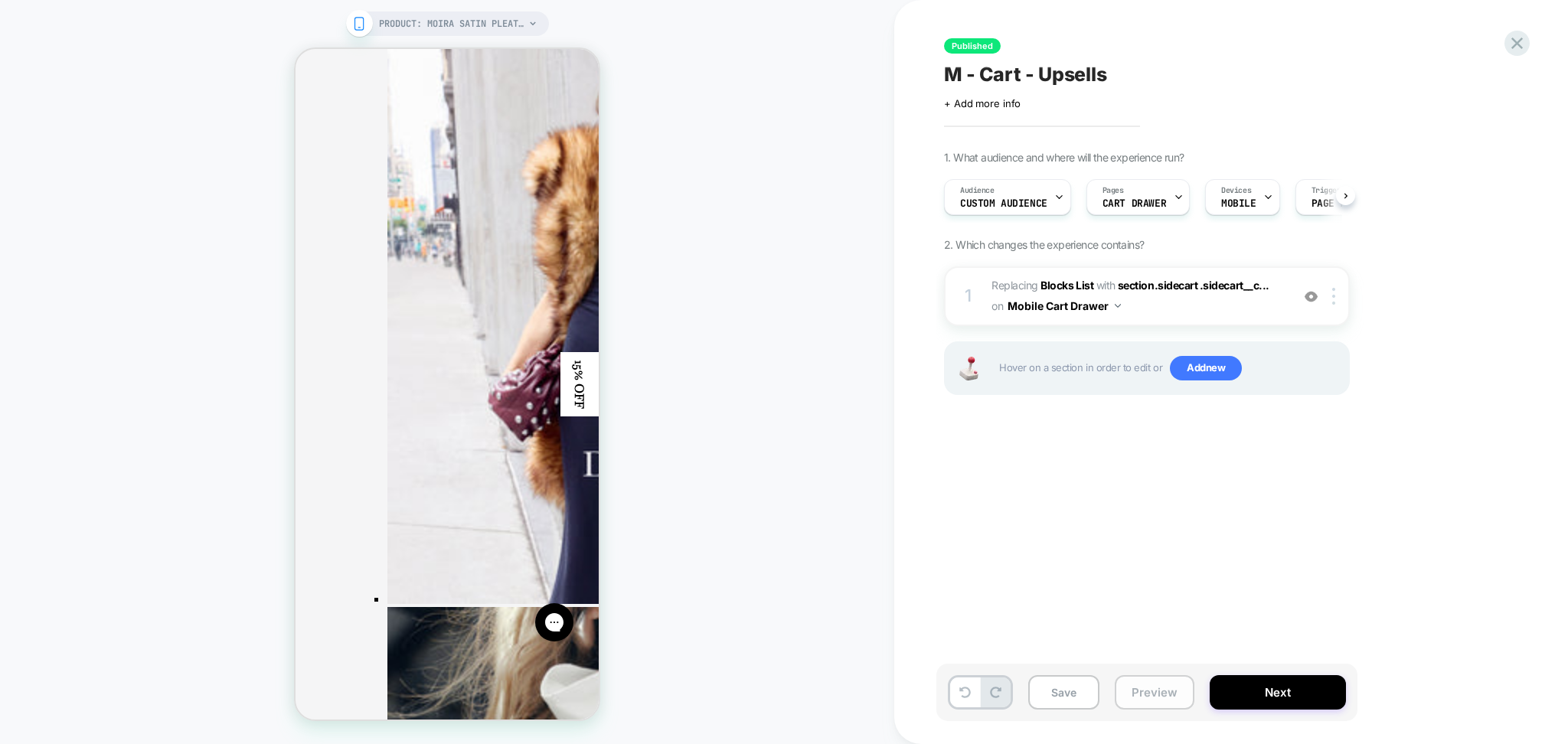
click at [1122, 697] on button "Preview" at bounding box center [1154, 692] width 80 height 34
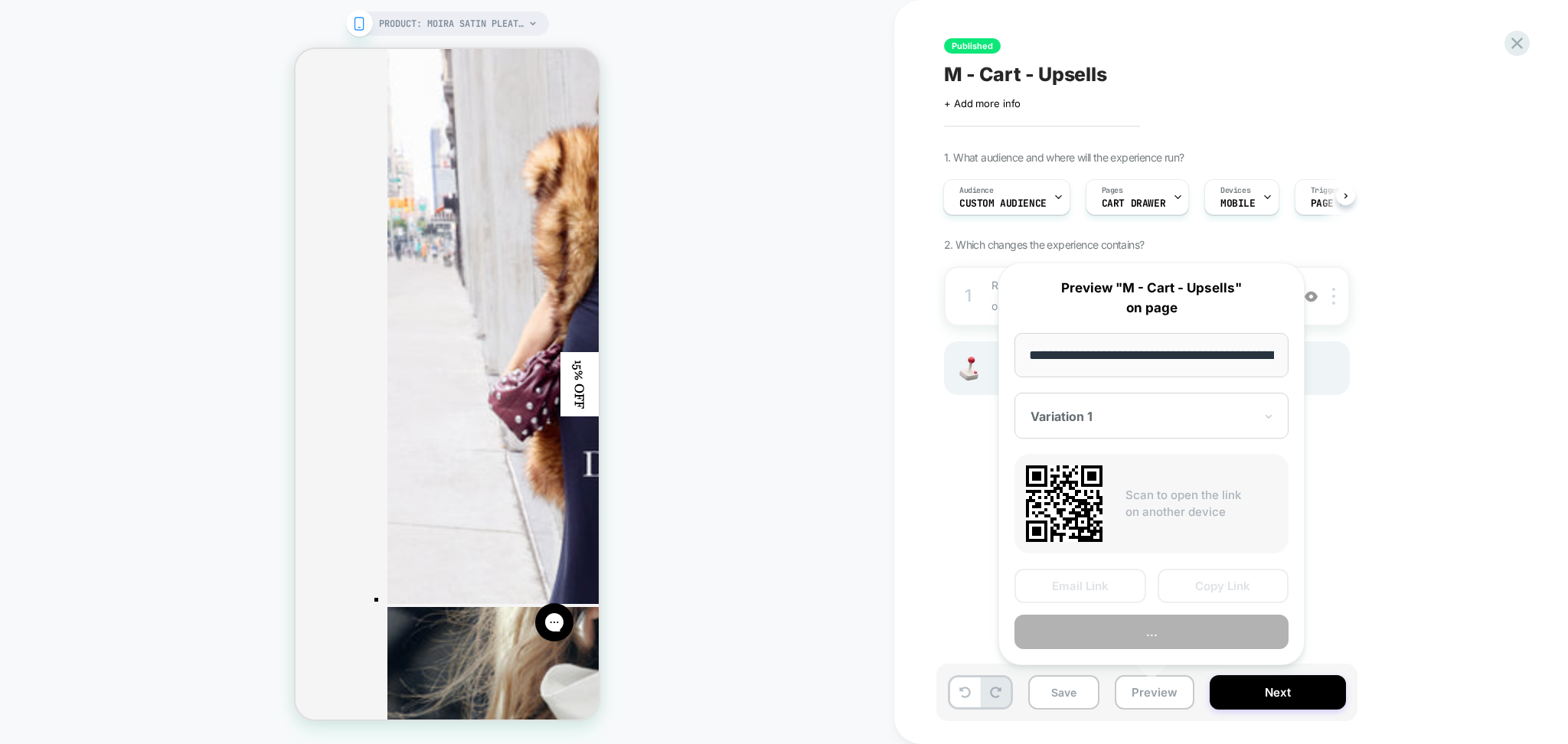
scroll to position [0, 194]
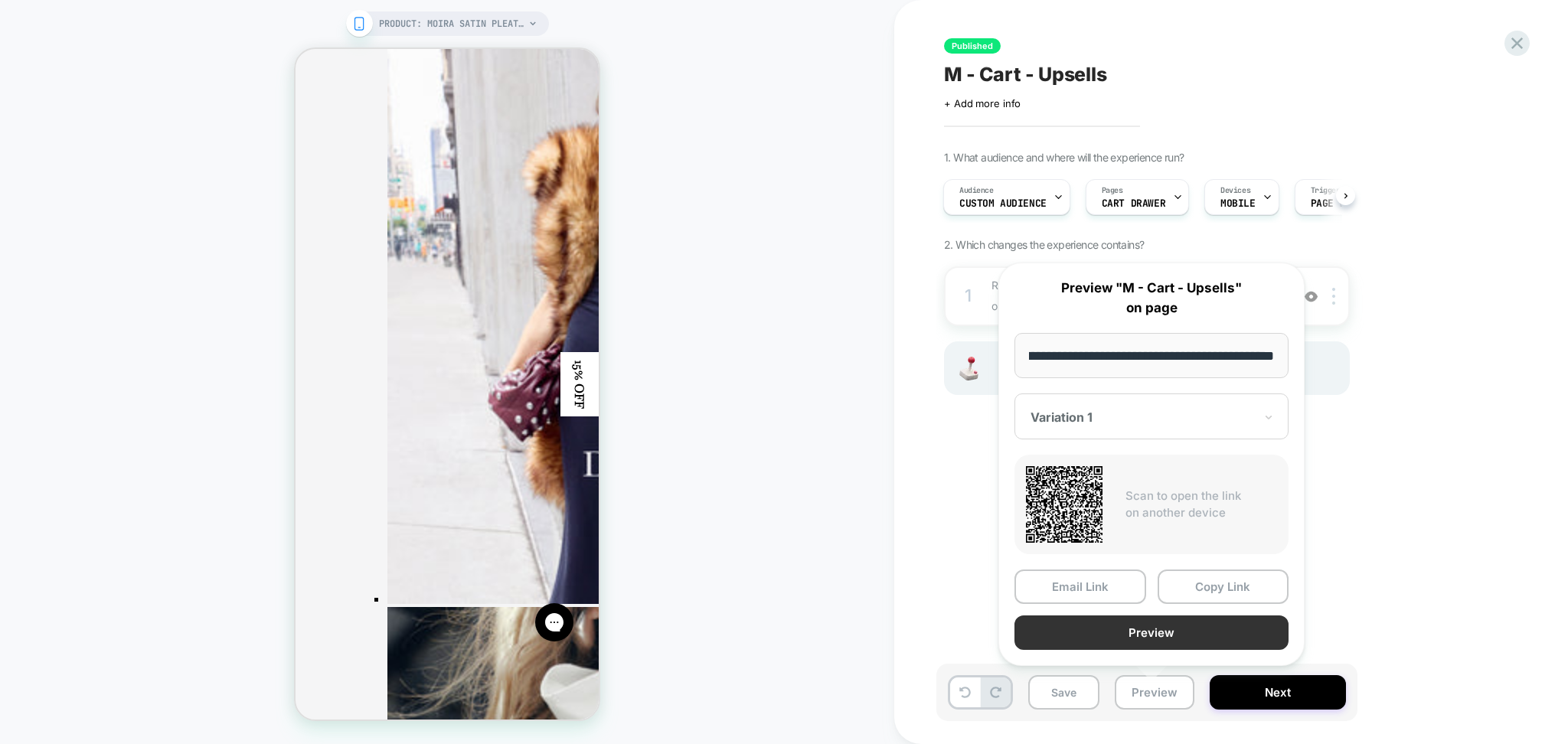
click at [1131, 638] on button "Preview" at bounding box center [1152, 632] width 274 height 34
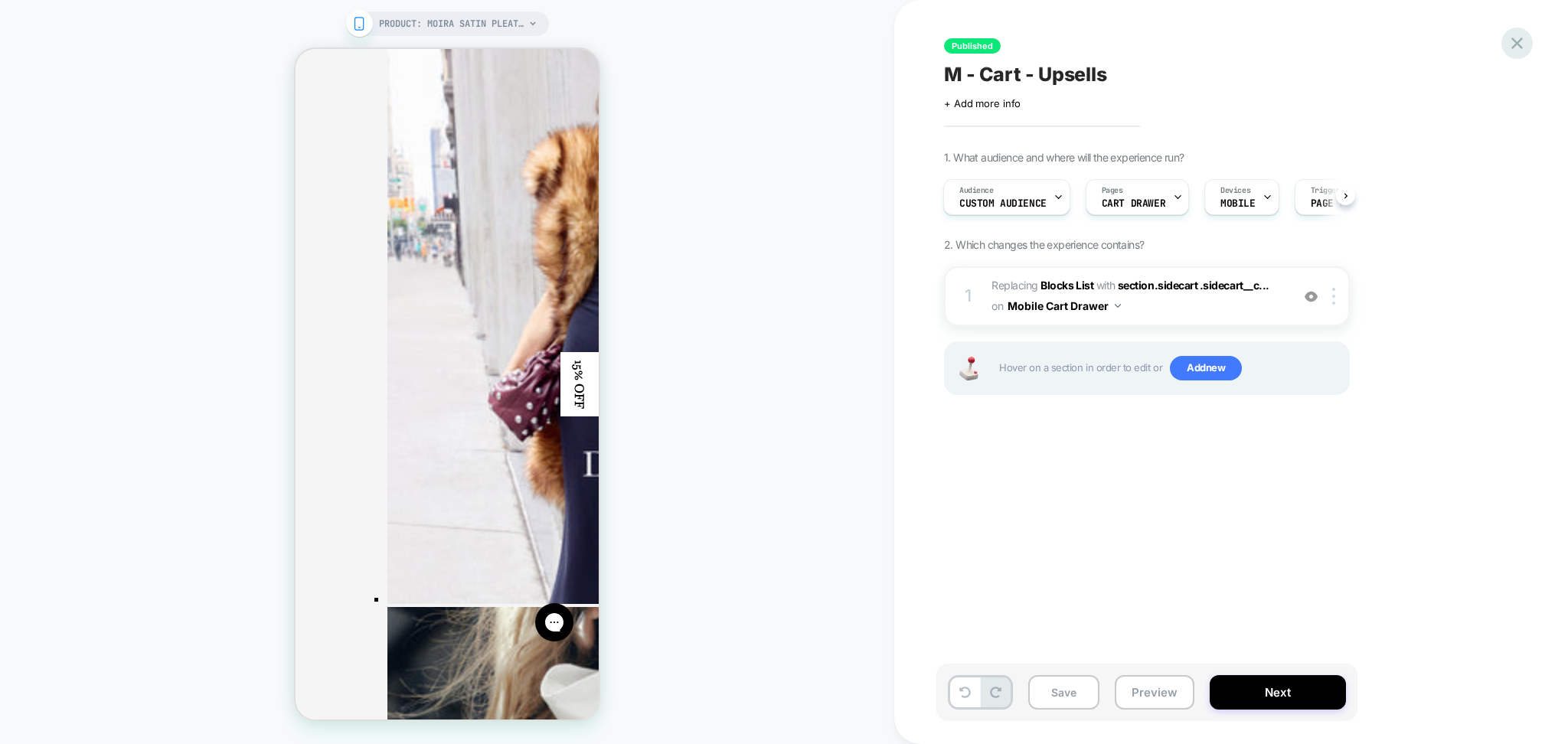
click at [1515, 47] on icon at bounding box center [1517, 43] width 11 height 11
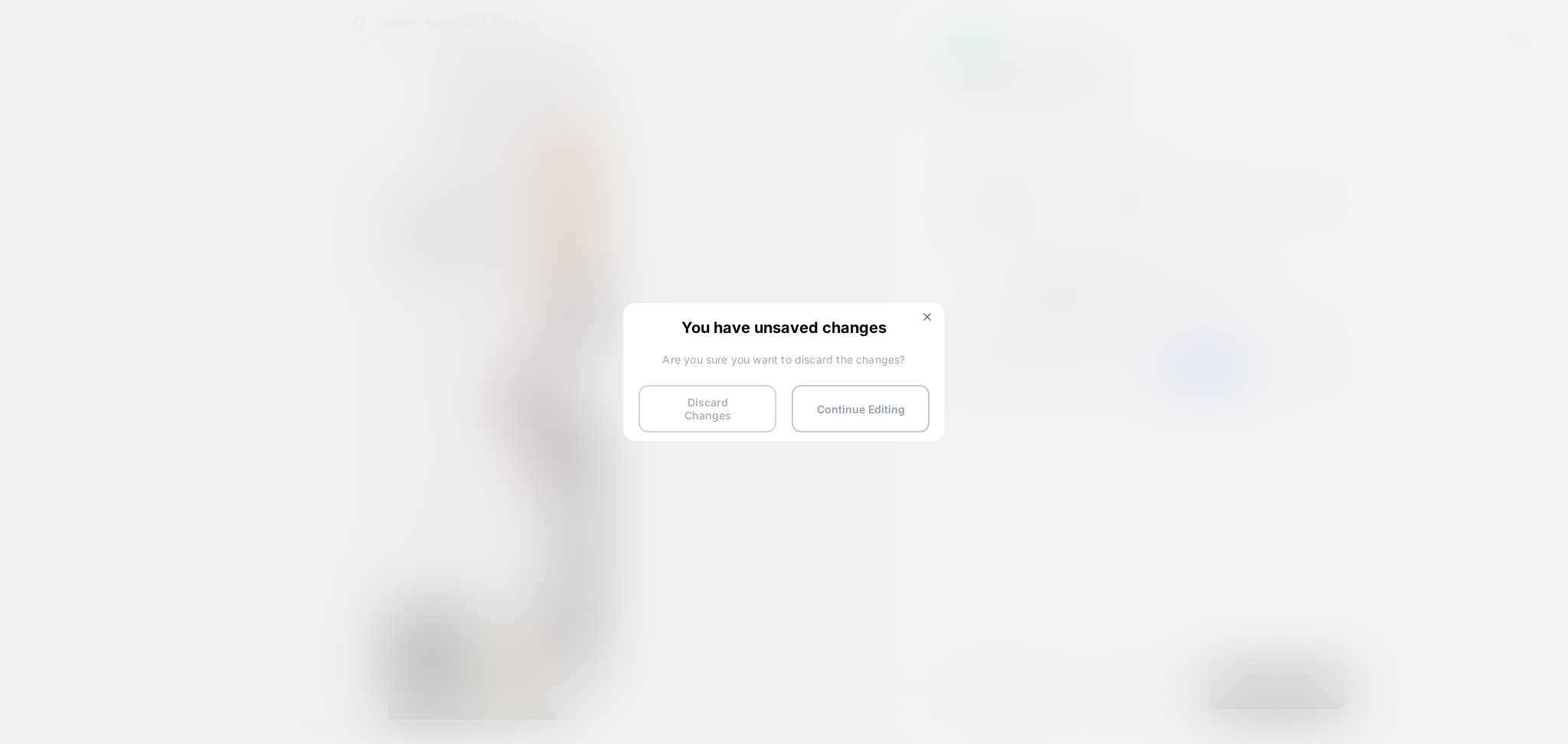
click at [726, 407] on button "Discard Changes" at bounding box center [708, 409] width 138 height 48
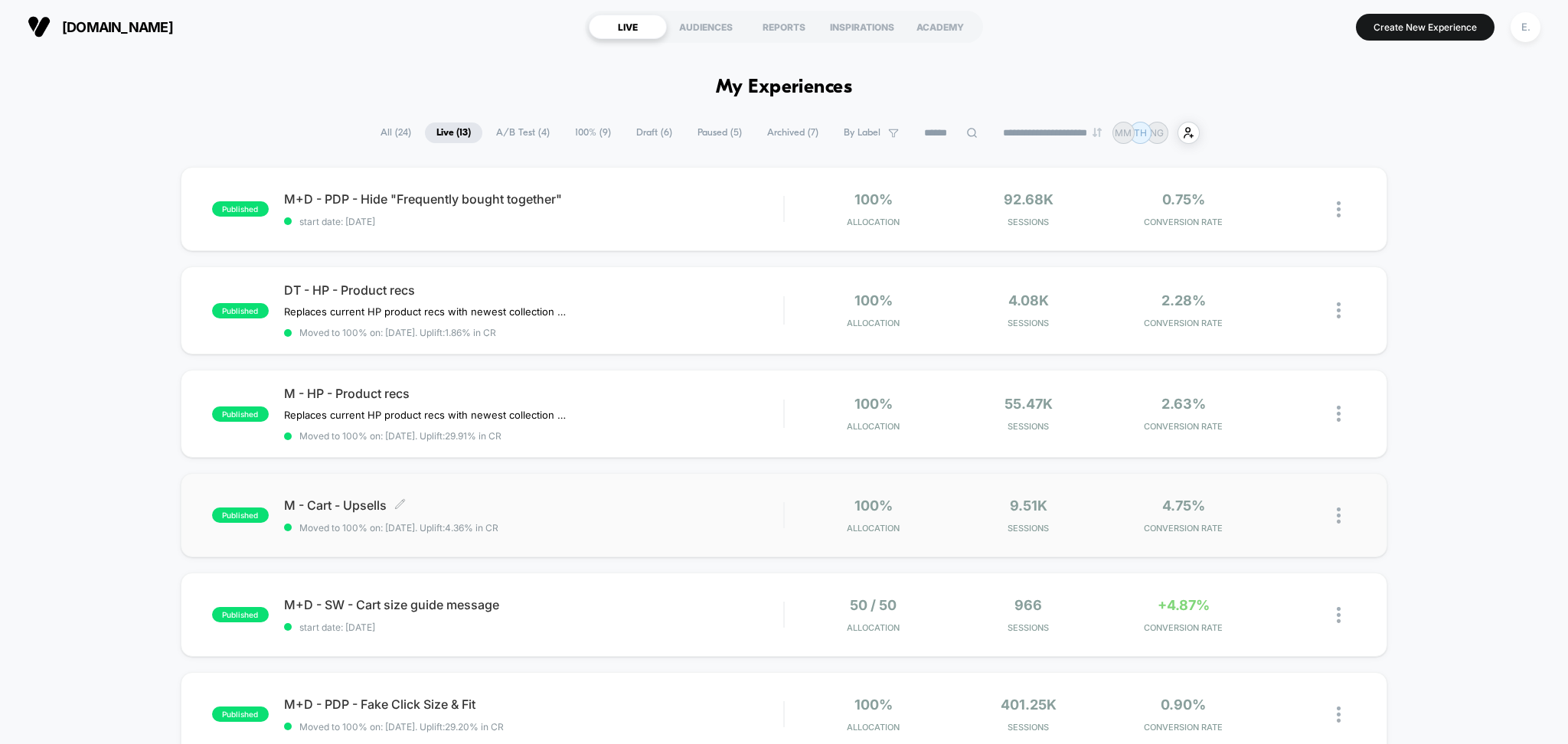
click at [686, 528] on span "Moved to 100% on: 8/13/2025 . Uplift: 4.36% in CR" at bounding box center [535, 528] width 500 height 11
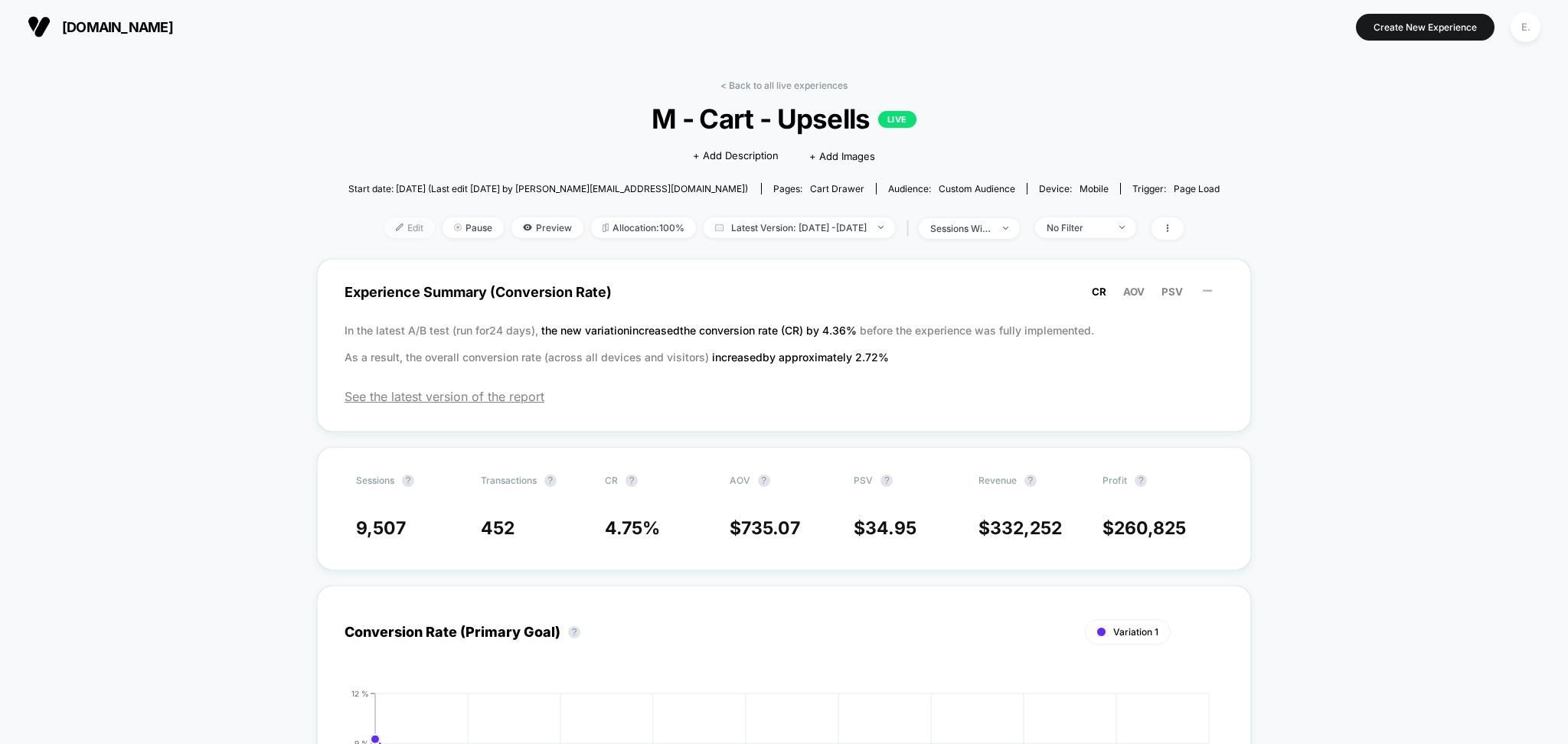
click at [396, 224] on img at bounding box center [400, 228] width 8 height 8
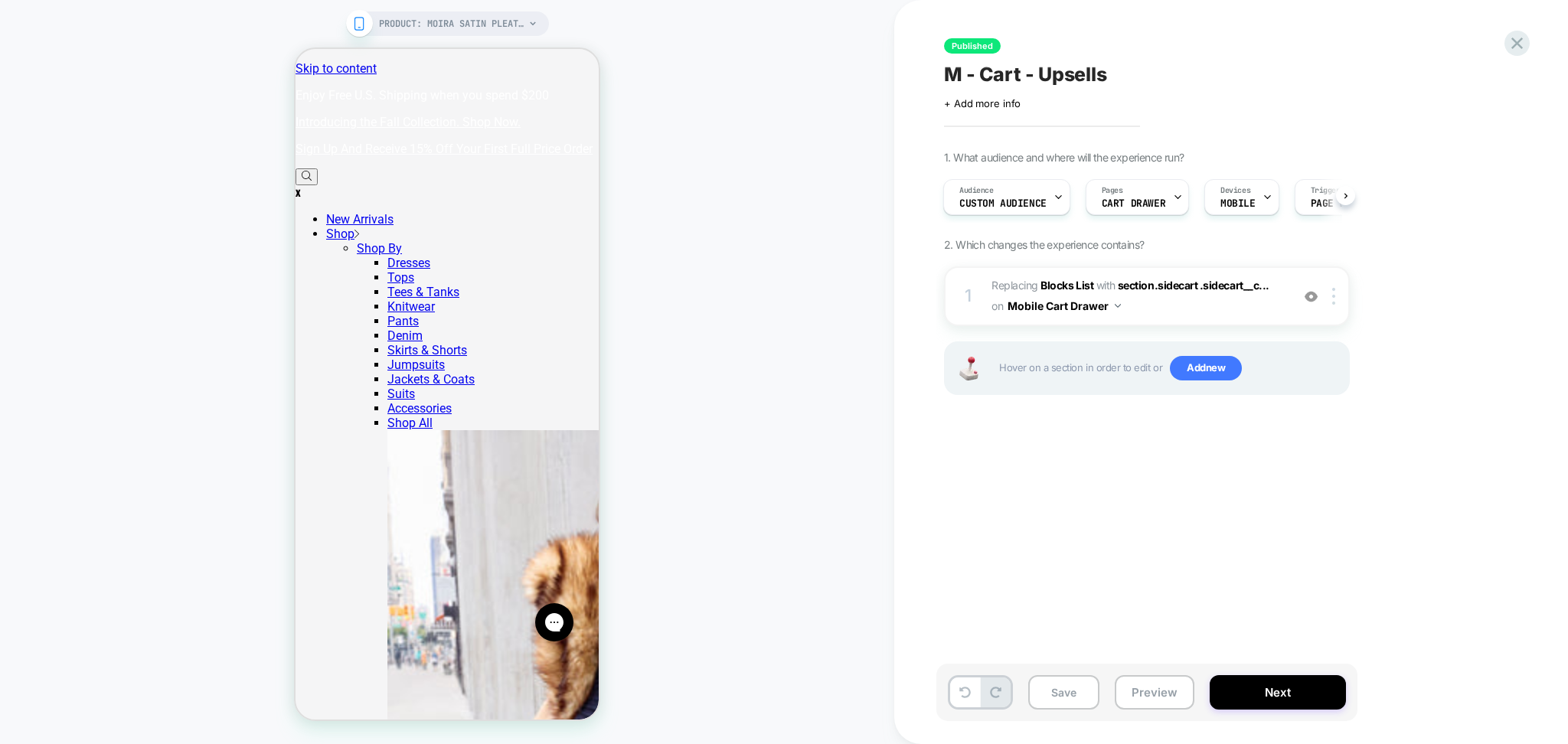
scroll to position [0, 4]
click at [1135, 706] on button "Preview" at bounding box center [1154, 692] width 80 height 34
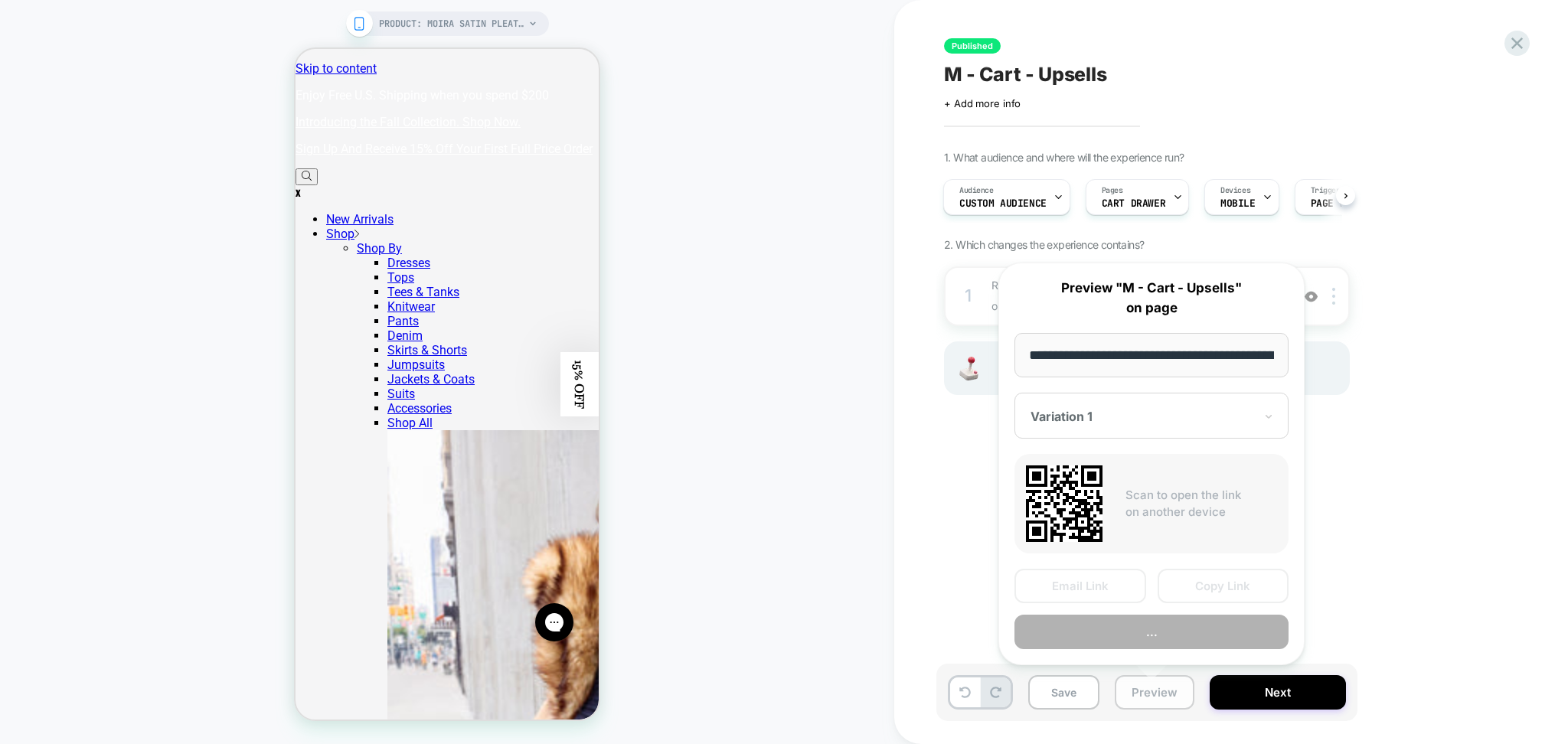
scroll to position [0, 194]
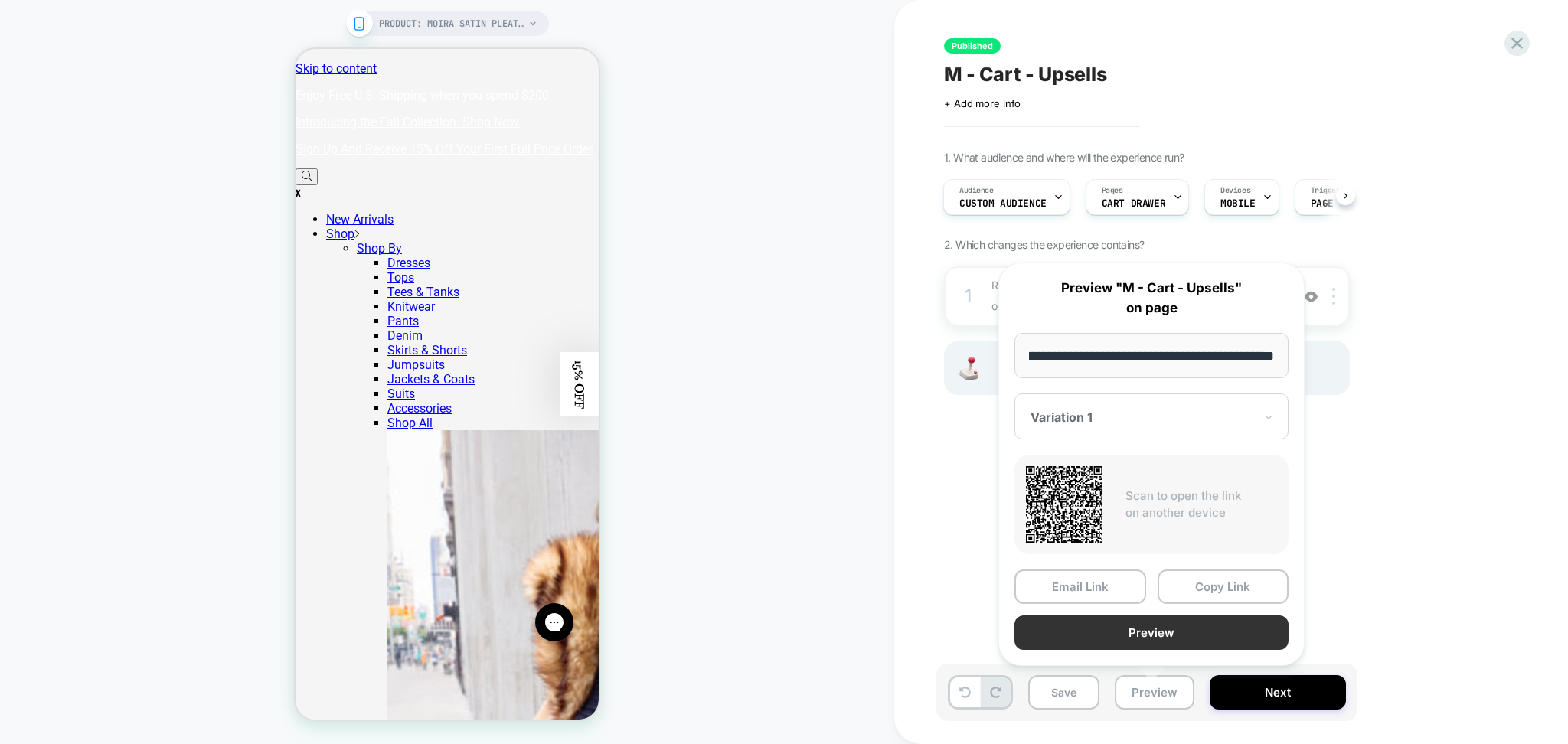
click at [1154, 628] on button "Preview" at bounding box center [1152, 632] width 274 height 34
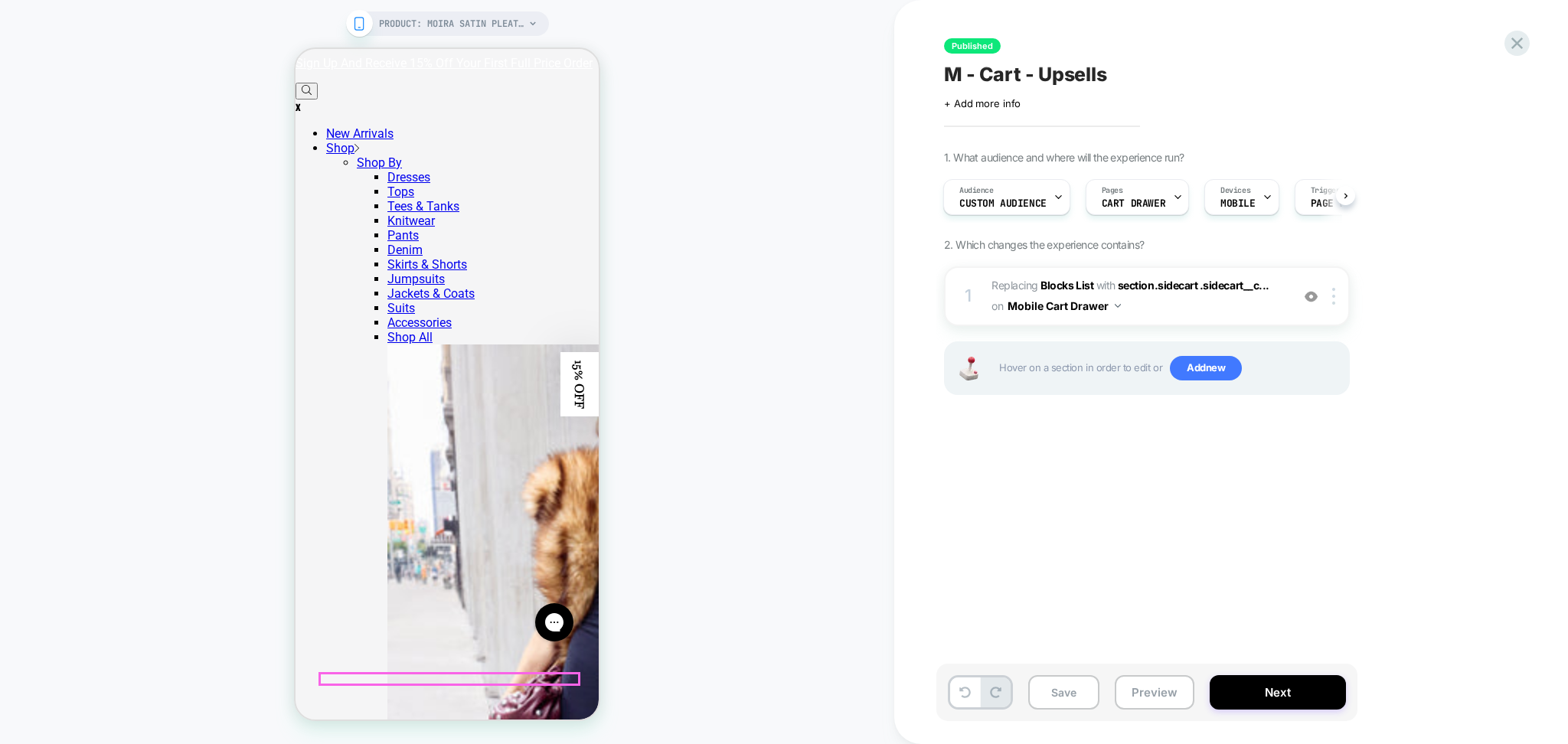
scroll to position [204, 0]
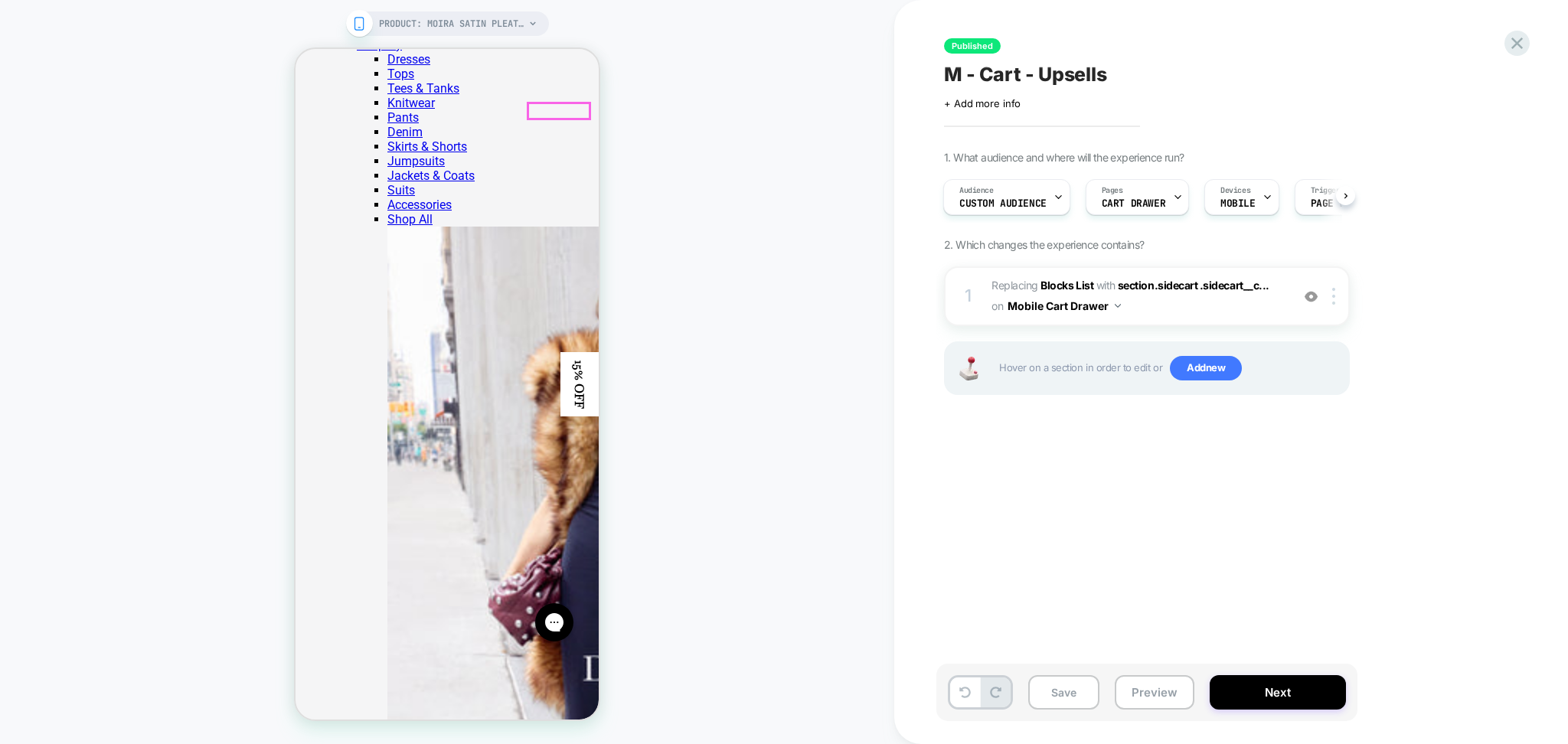
click at [1201, 307] on span "#_loomi_addon_1753115065499 Replacing Blocks List WITH section.sidecart .sideca…" at bounding box center [1138, 296] width 292 height 41
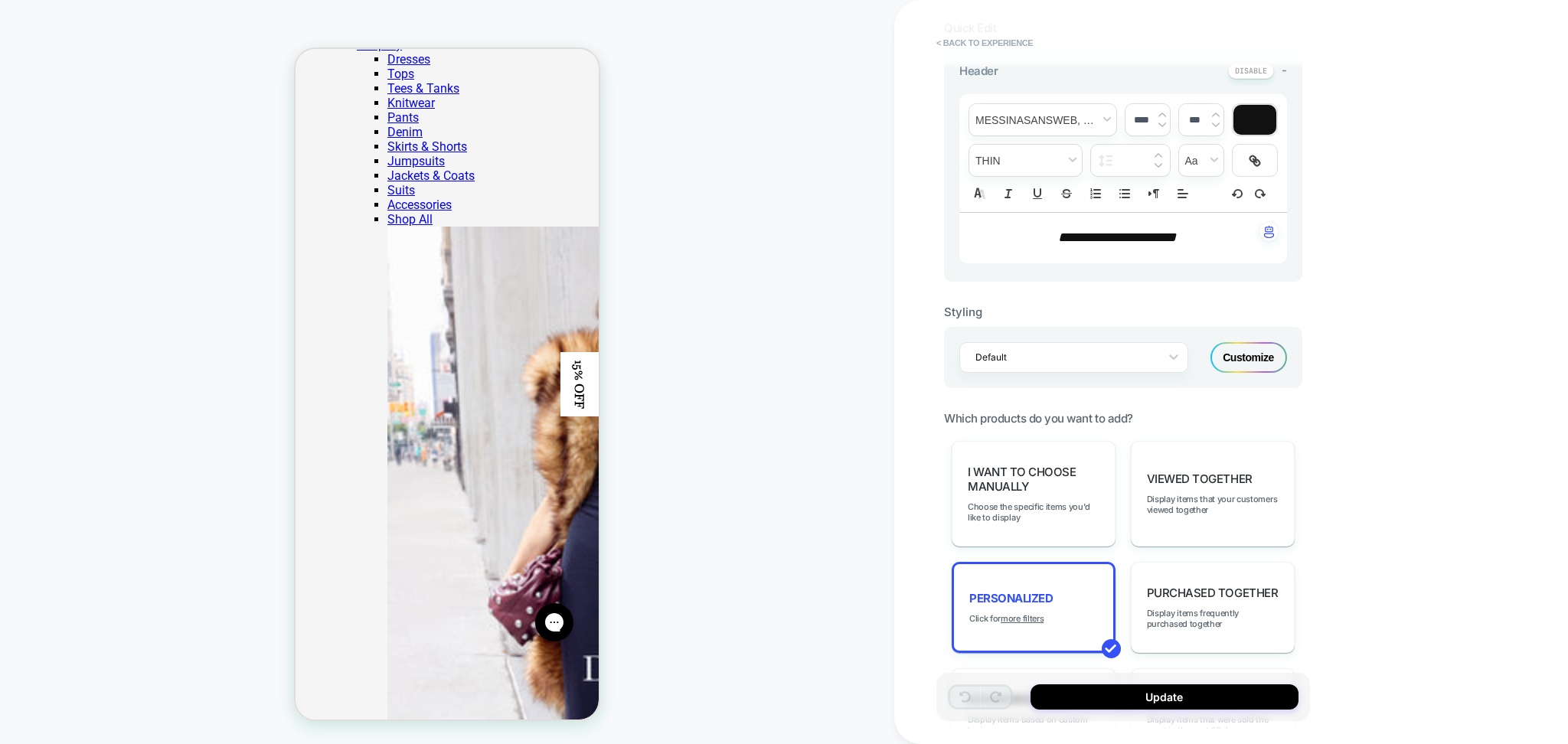
scroll to position [408, 0]
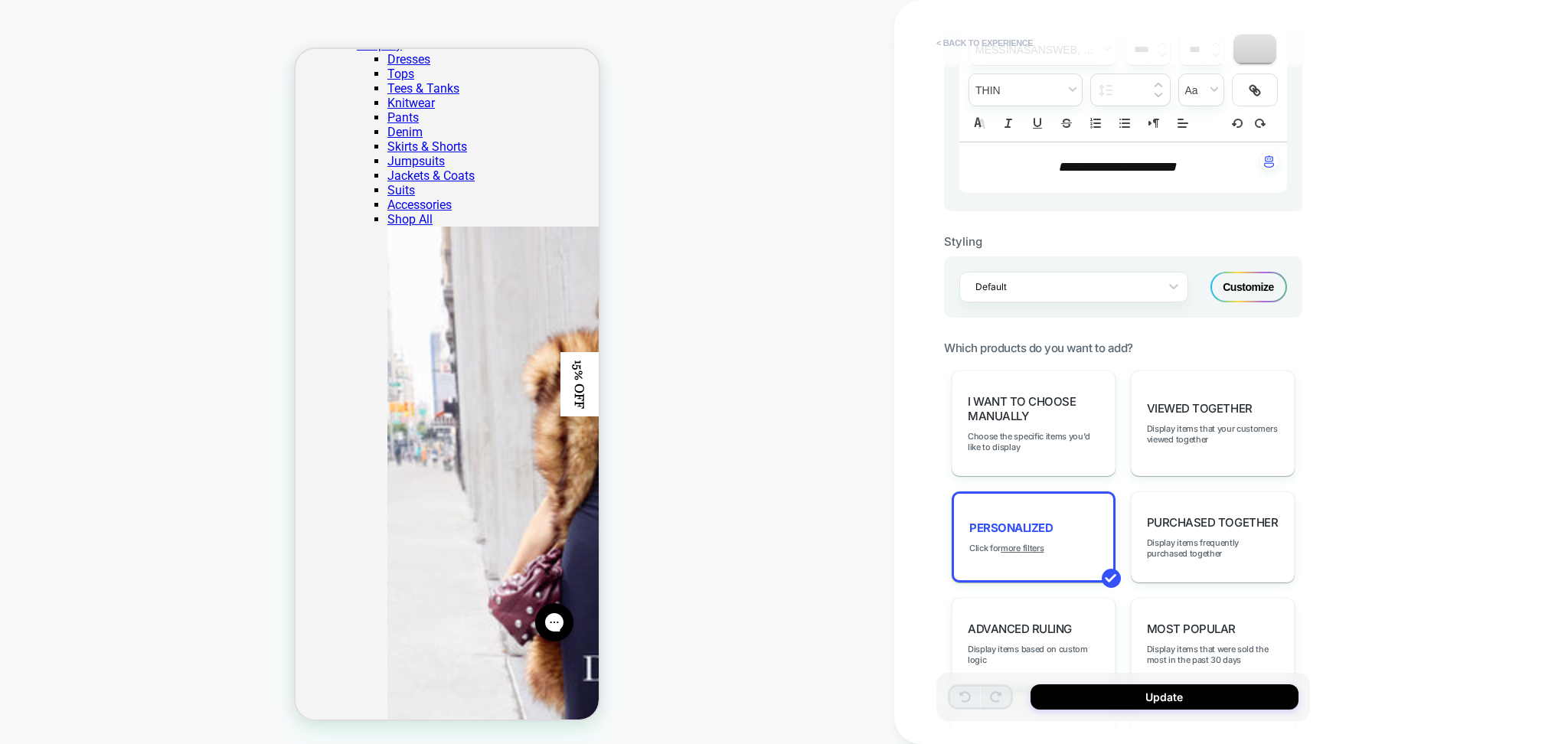
click at [980, 42] on button "< Back to experience" at bounding box center [985, 42] width 112 height 25
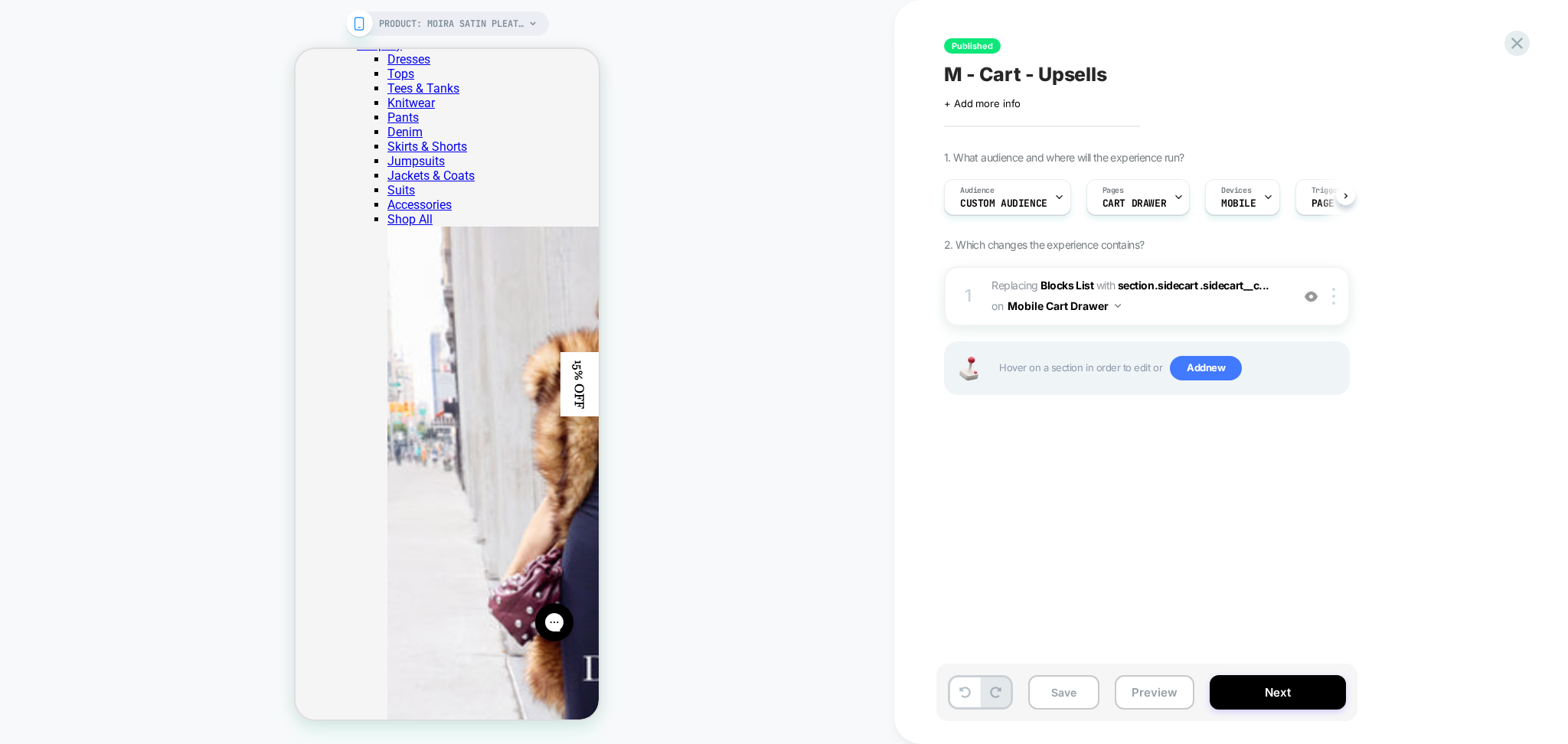
scroll to position [0, 1]
click at [1154, 687] on button "Preview" at bounding box center [1154, 692] width 80 height 34
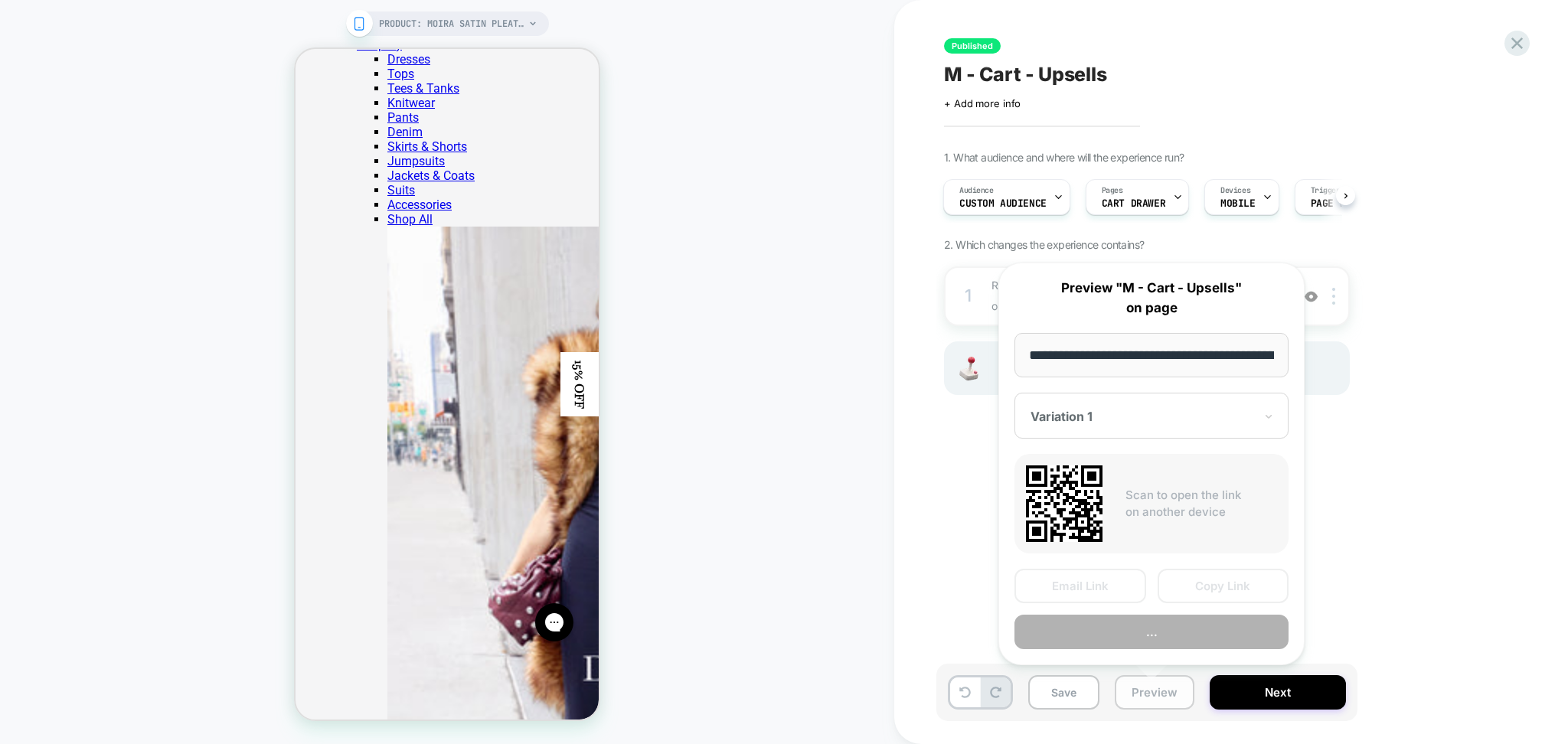
scroll to position [0, 194]
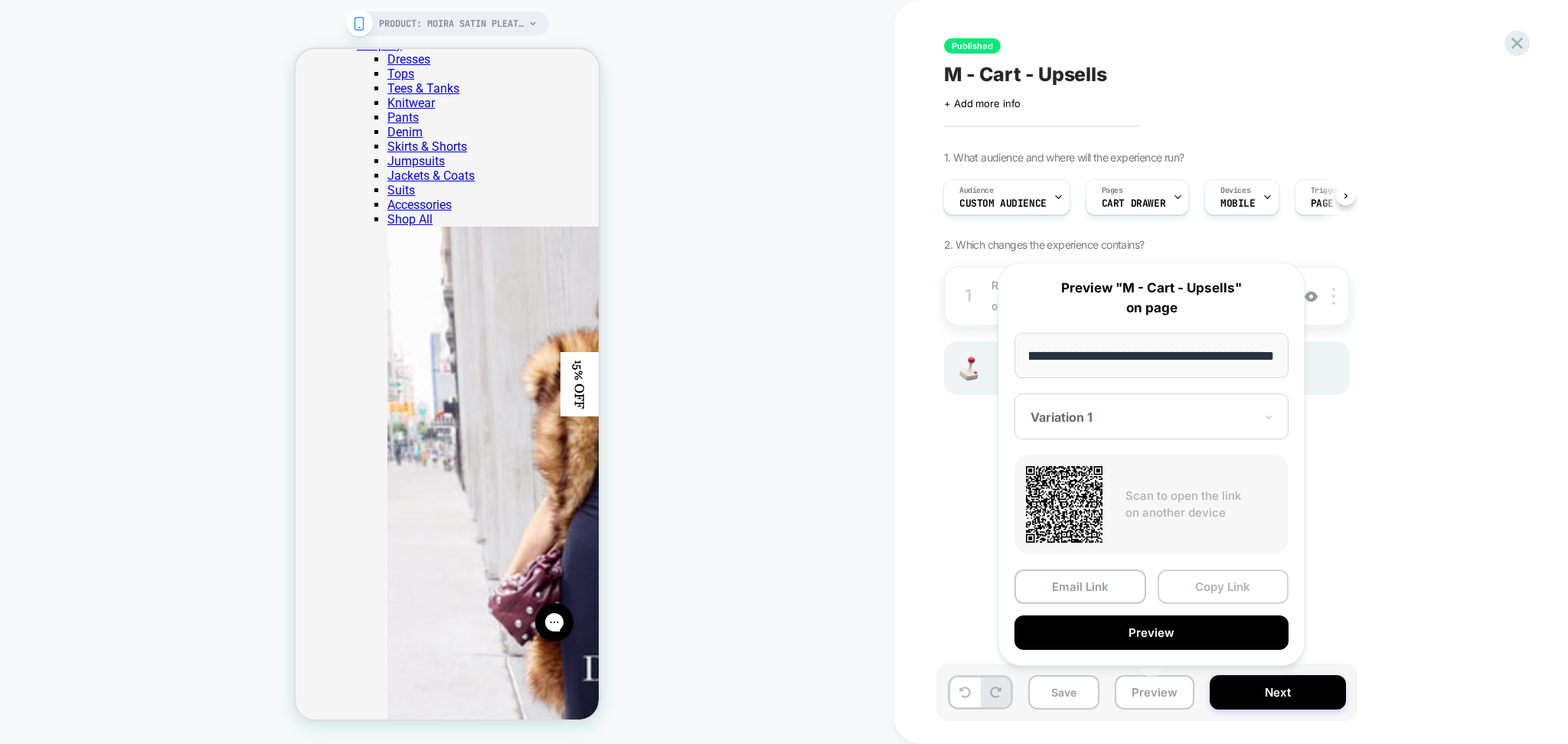
click at [1243, 587] on button "Copy Link" at bounding box center [1223, 586] width 131 height 34
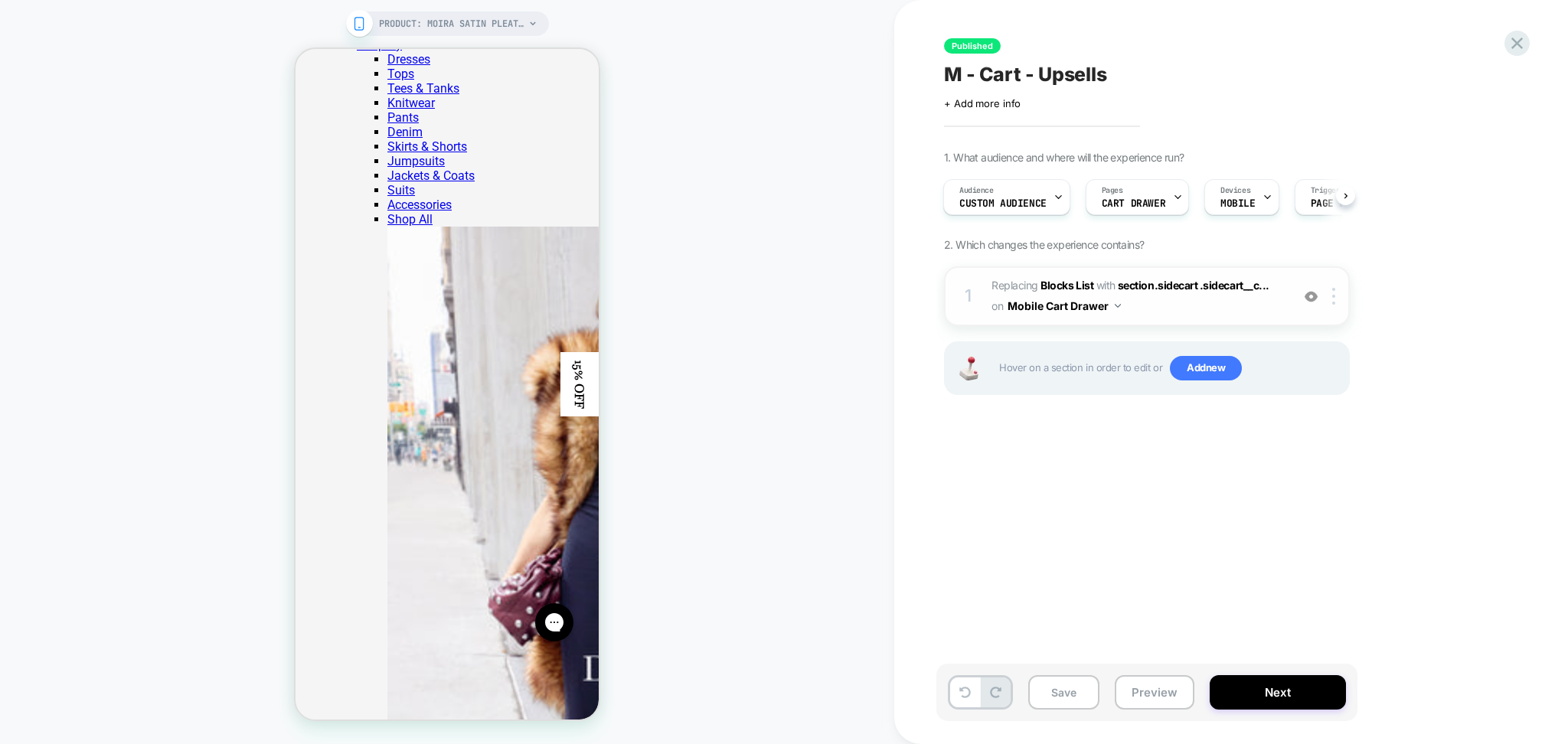
click at [1149, 309] on span "#_loomi_addon_1753115065499 Replacing Blocks List WITH section.sidecart .sideca…" at bounding box center [1138, 296] width 292 height 41
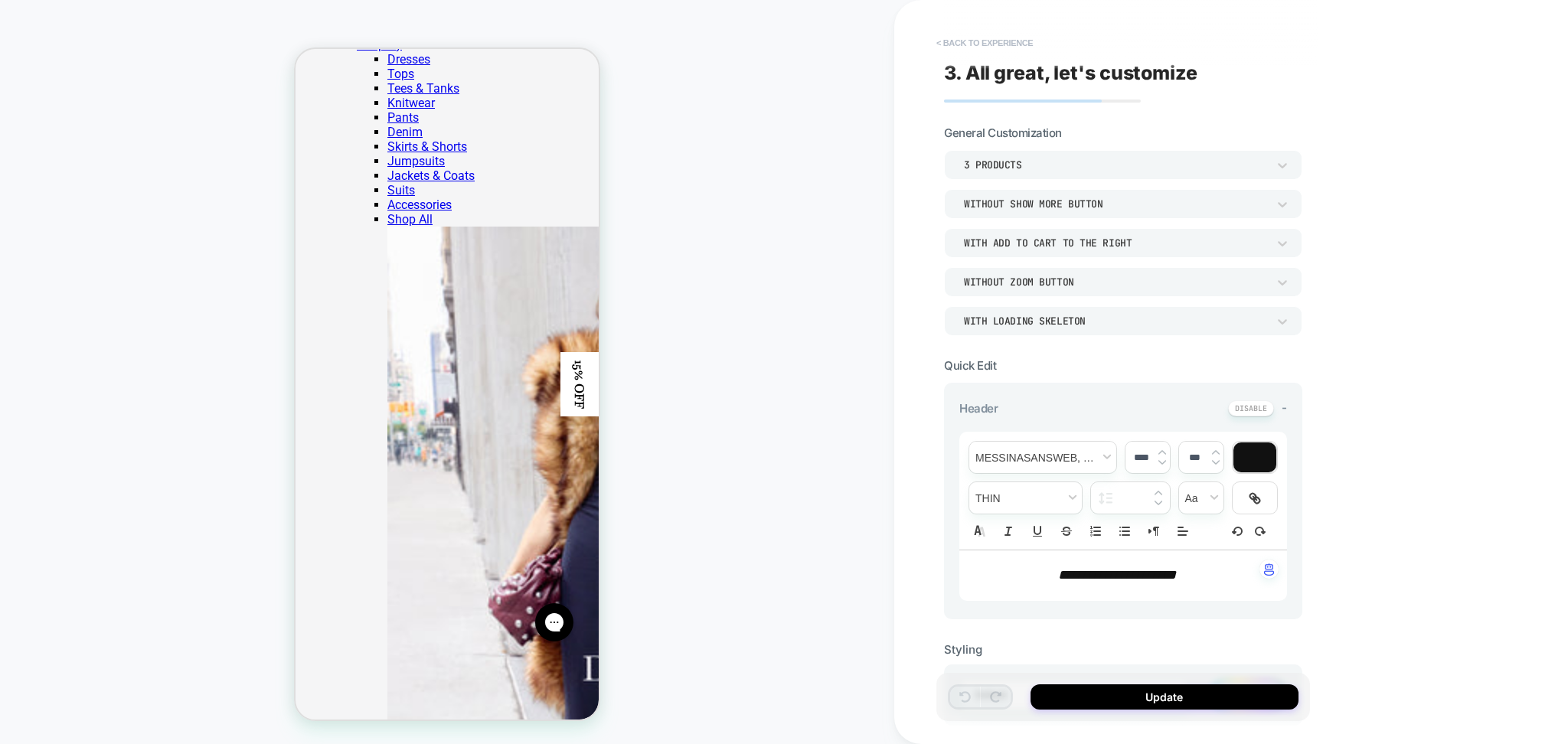
click at [973, 40] on button "< Back to experience" at bounding box center [985, 42] width 112 height 25
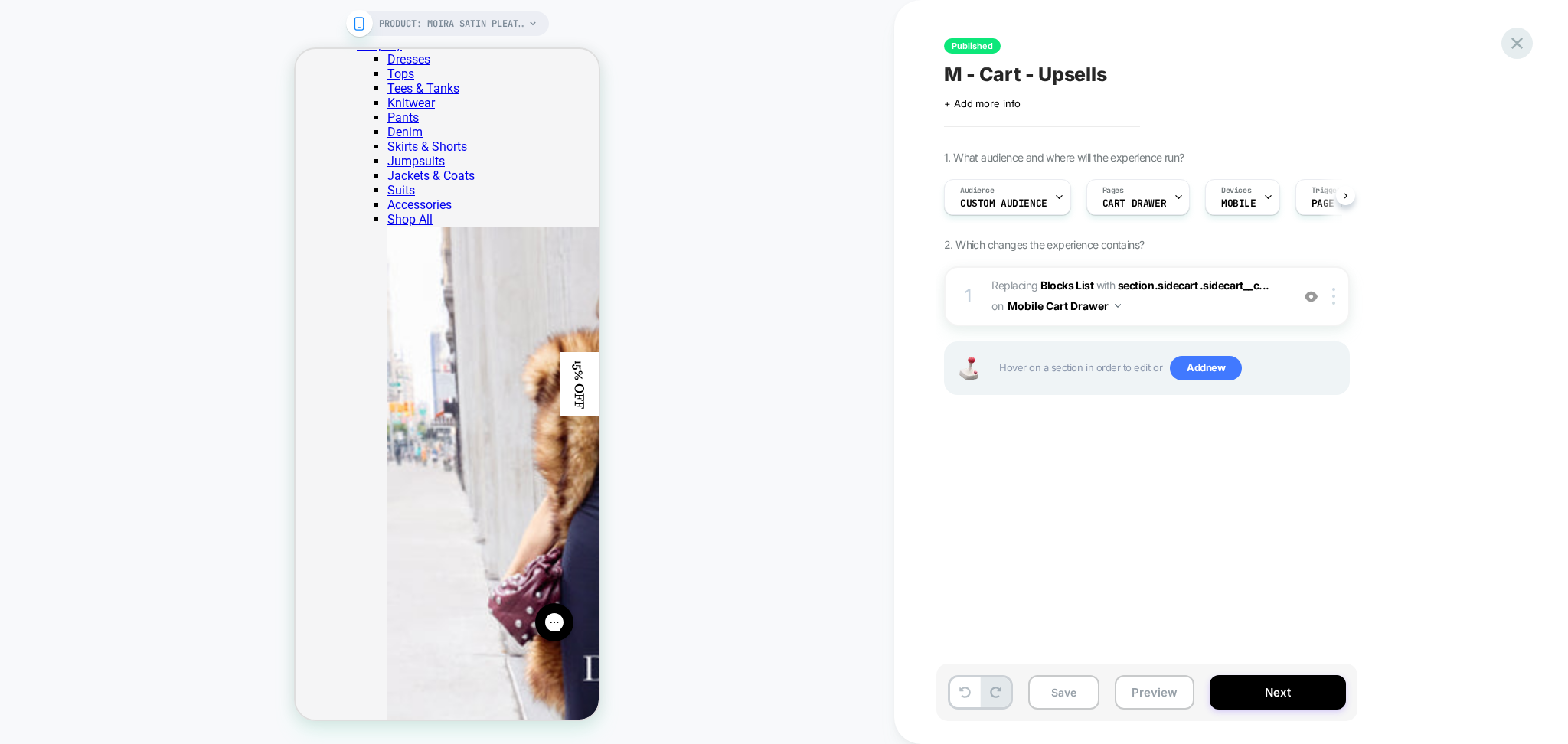
scroll to position [0, 1]
click at [1522, 46] on icon at bounding box center [1518, 43] width 21 height 21
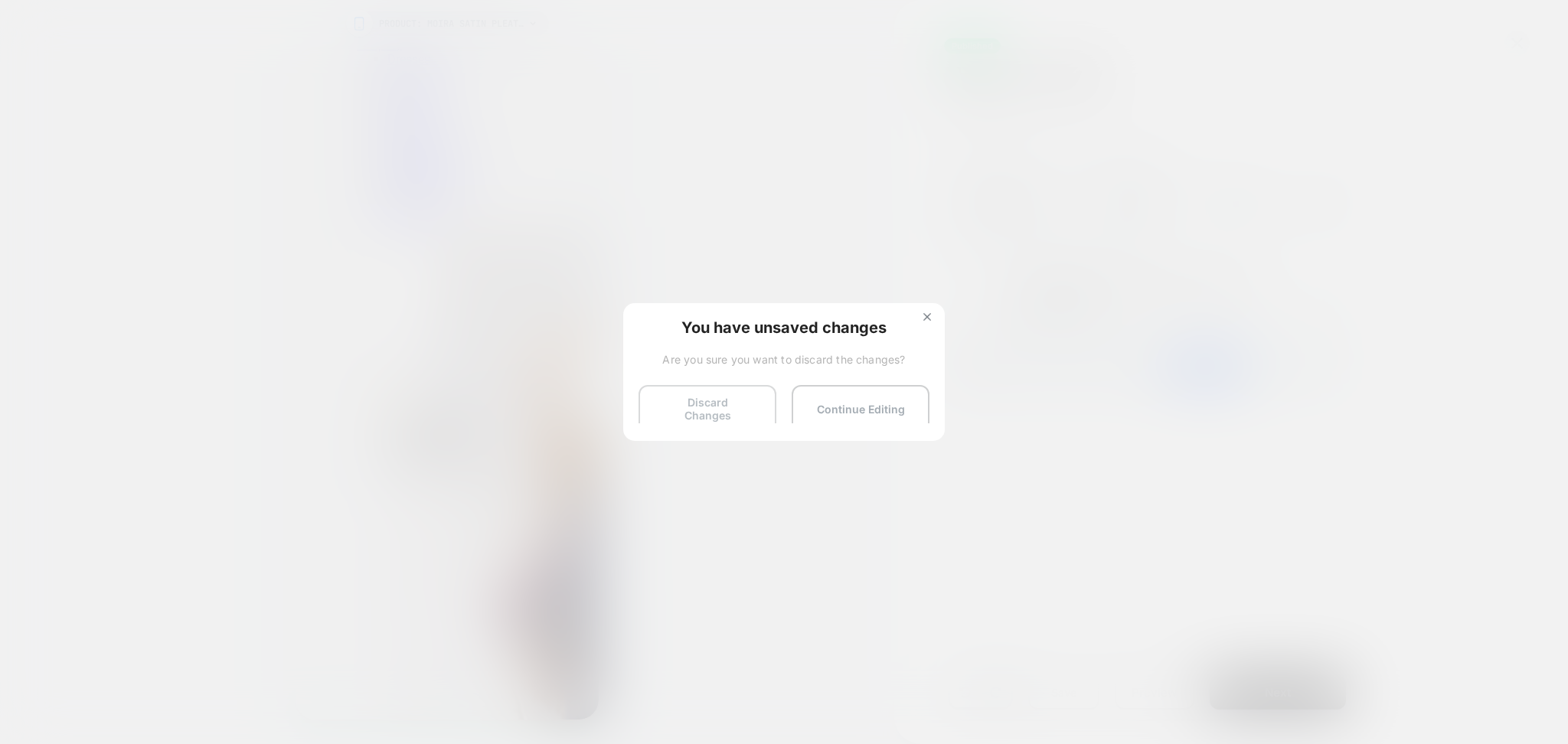
click at [700, 400] on button "Discard Changes" at bounding box center [708, 409] width 138 height 48
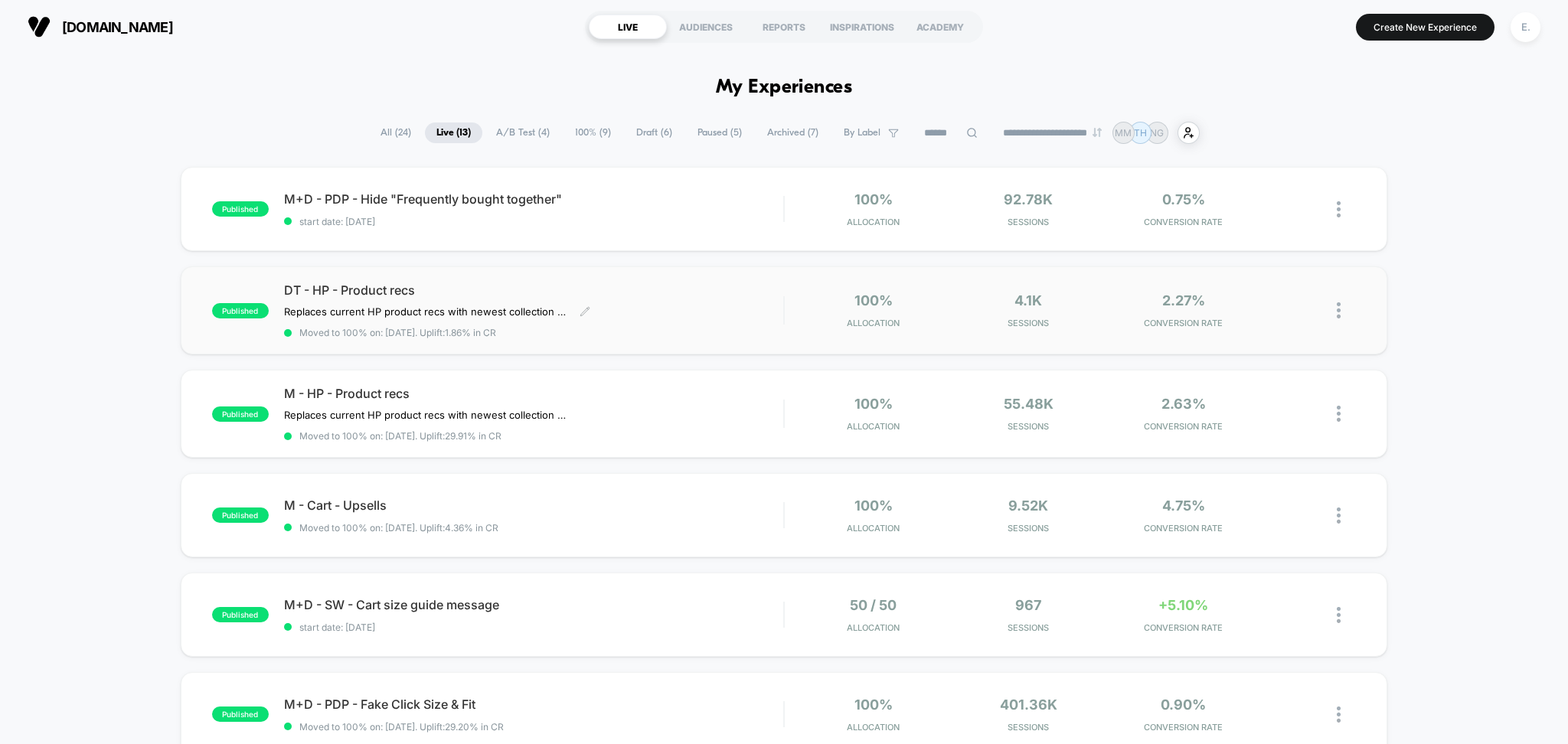
click at [616, 318] on div "Replaces current HP product recs with newest collection (pre fall 2025)﻿ Click …" at bounding box center [459, 311] width 350 height 12
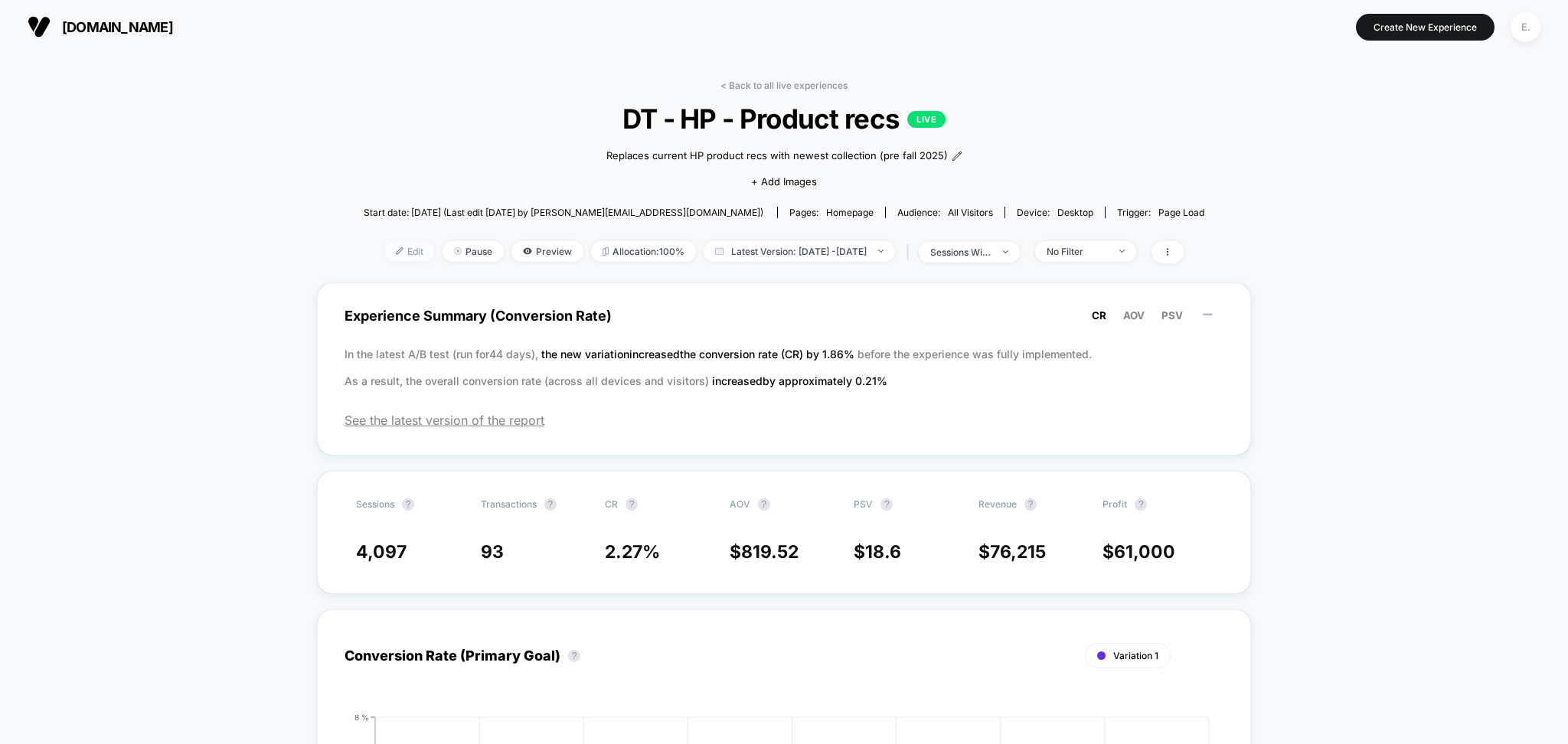
click at [385, 260] on span "Edit" at bounding box center [410, 252] width 50 height 21
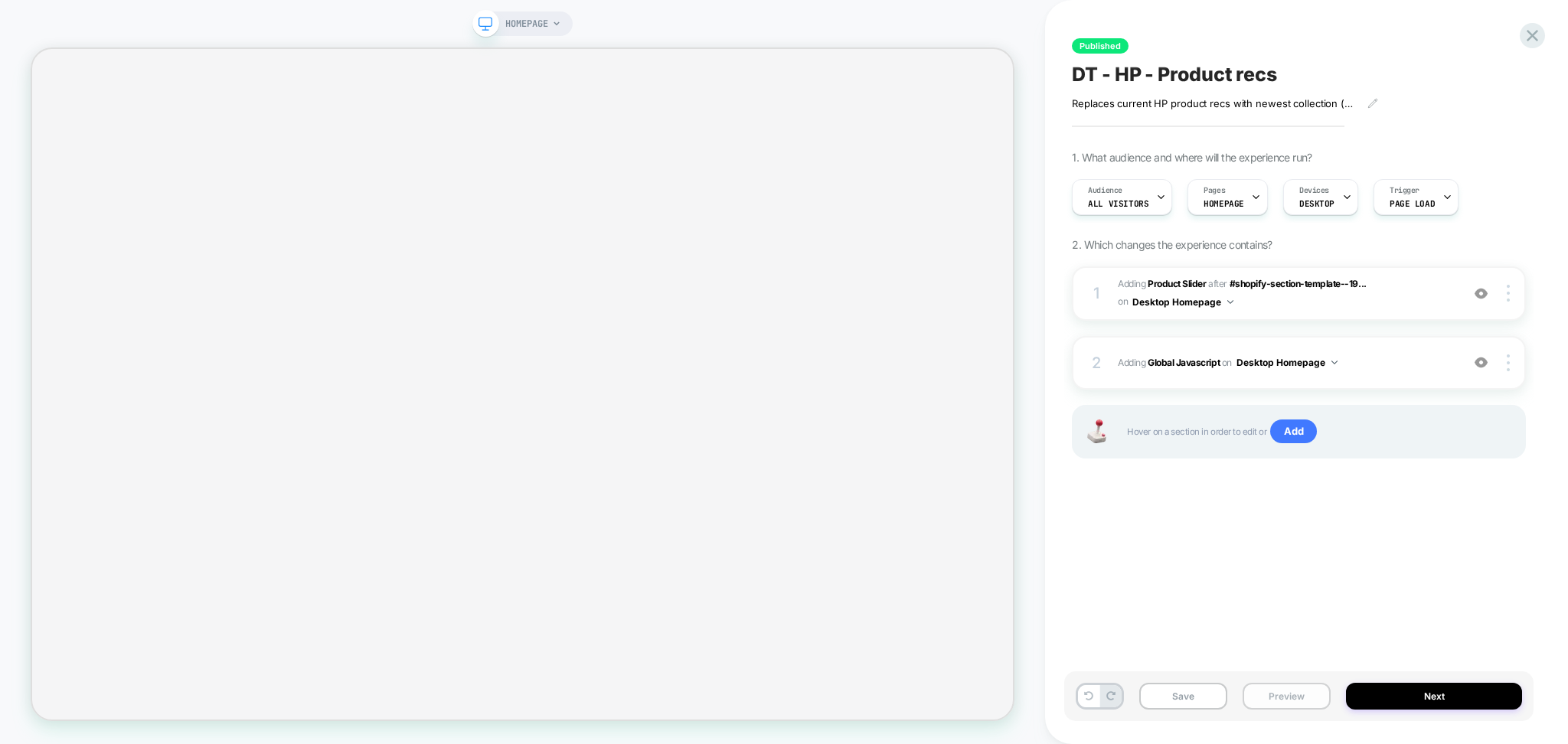
click at [1302, 699] on button "Preview" at bounding box center [1287, 696] width 88 height 27
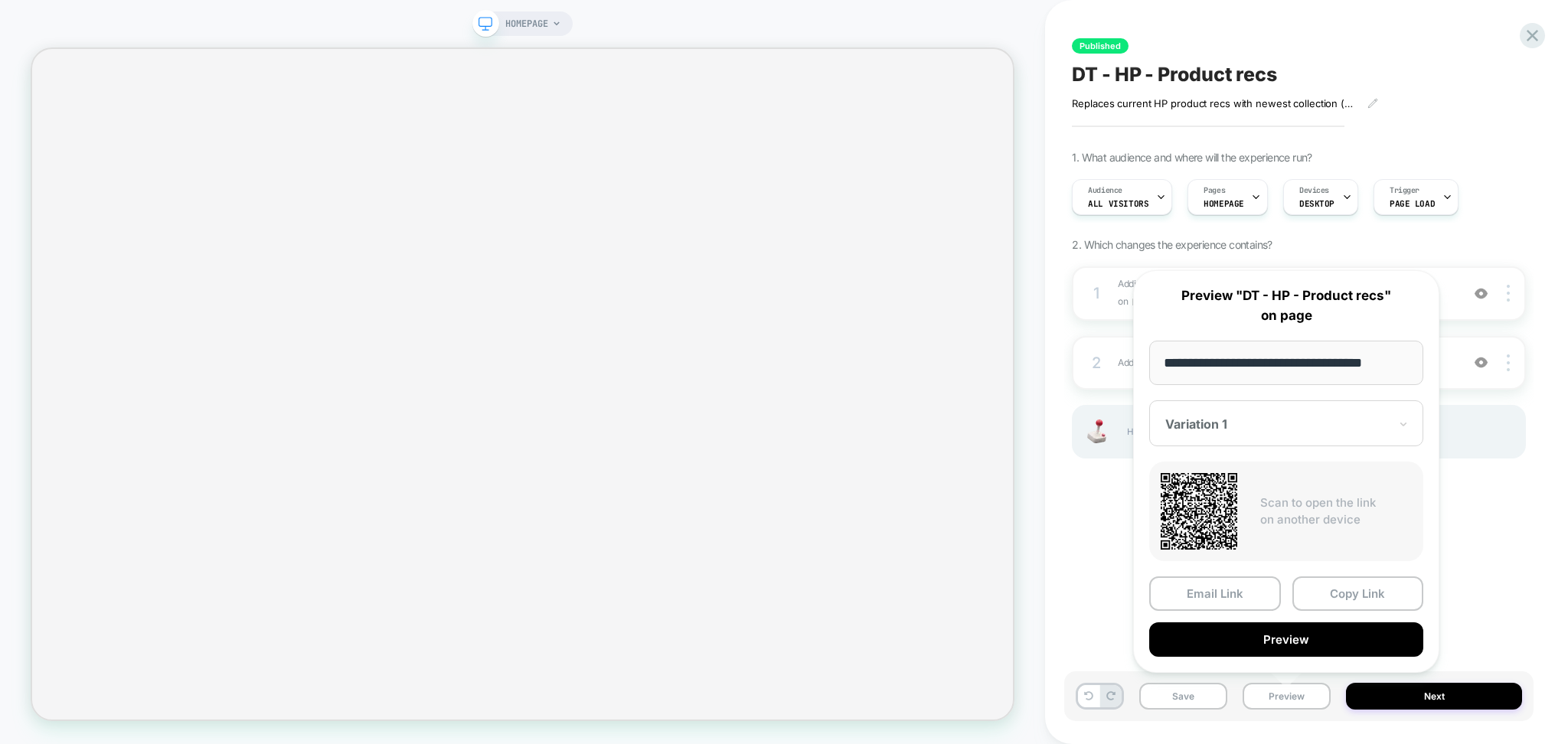
click at [1075, 570] on div "Published DT - HP - Product recs Replaces current HP product recs with newest c…" at bounding box center [1299, 372] width 469 height 714
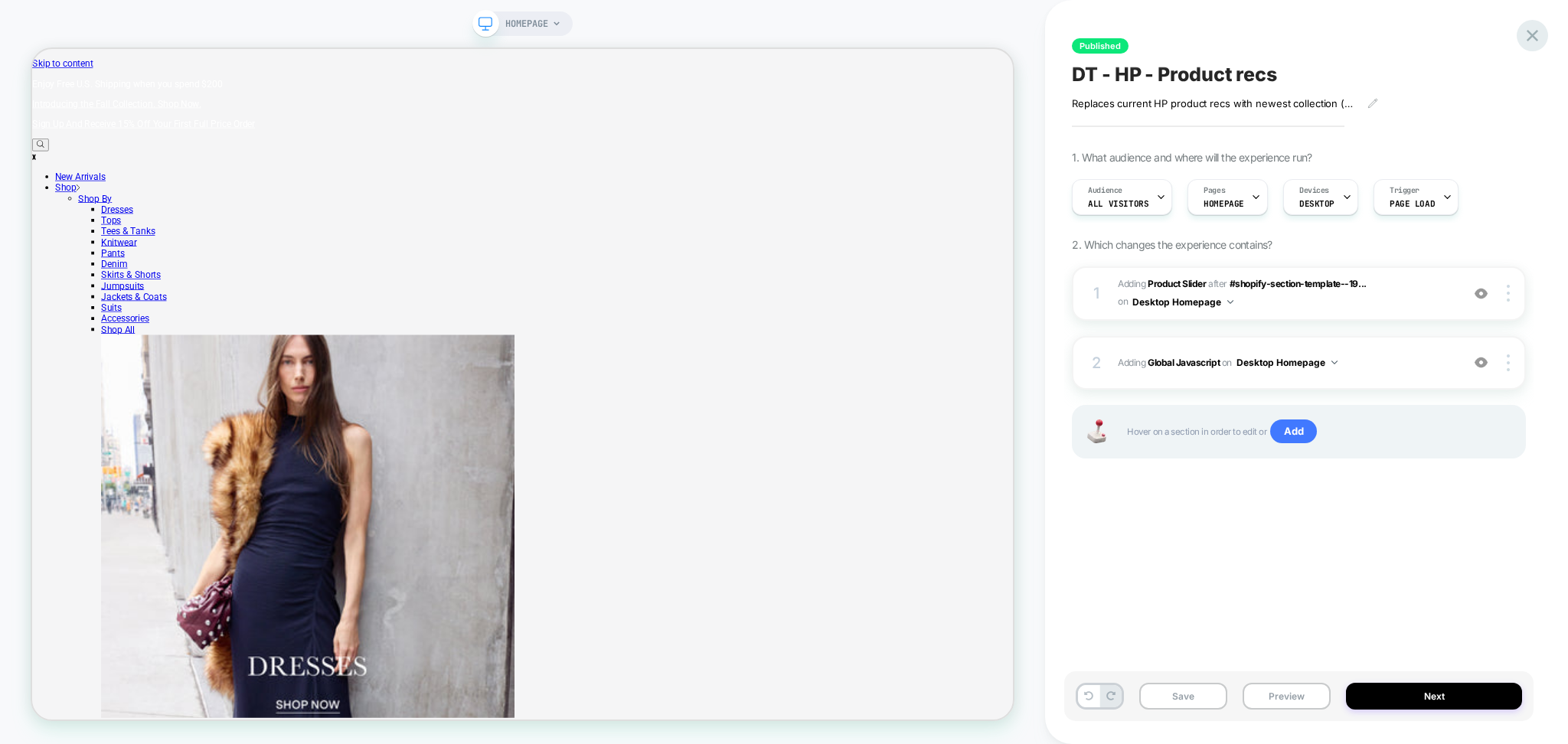
click at [1520, 35] on div at bounding box center [1532, 35] width 31 height 31
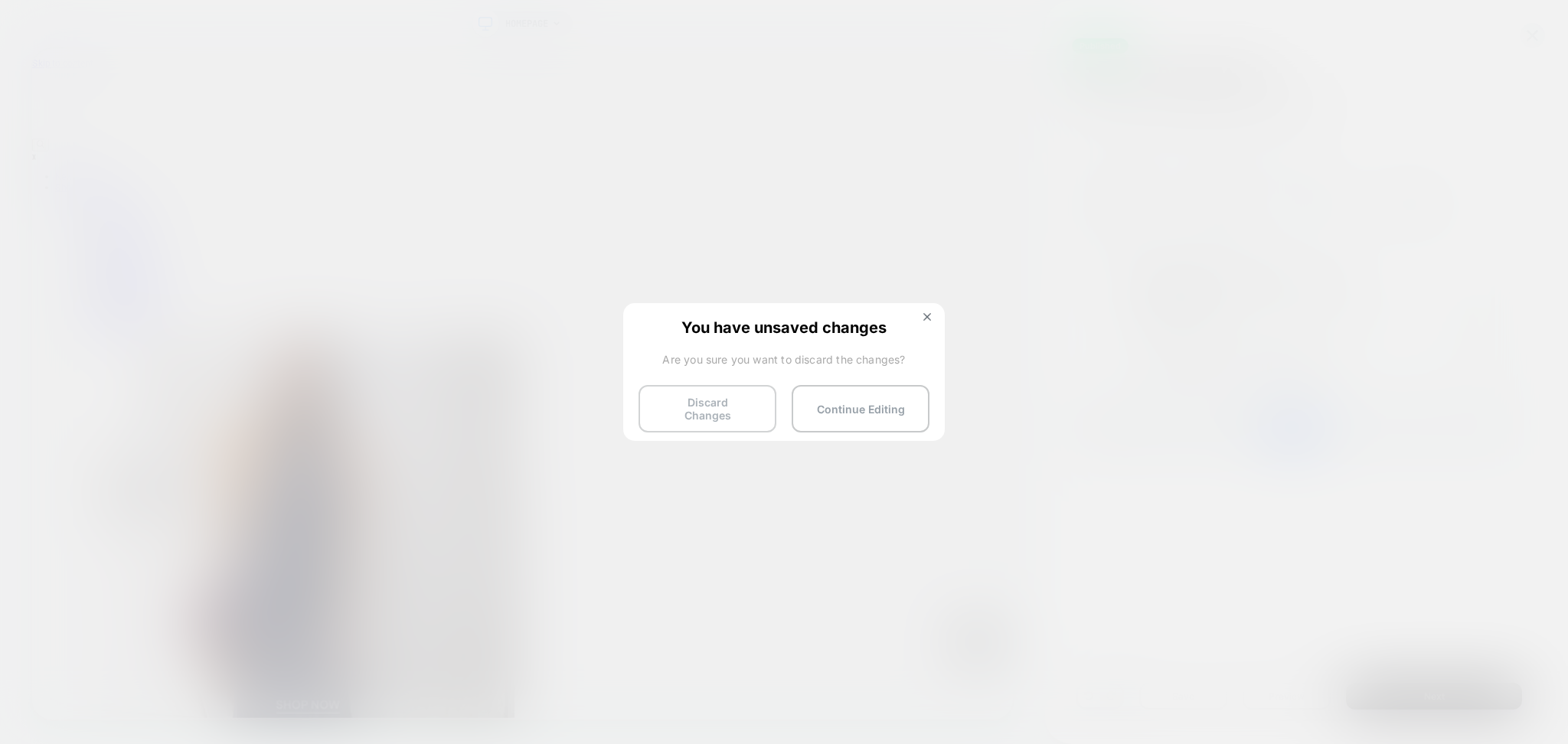
click at [727, 417] on button "Discard Changes" at bounding box center [708, 409] width 138 height 48
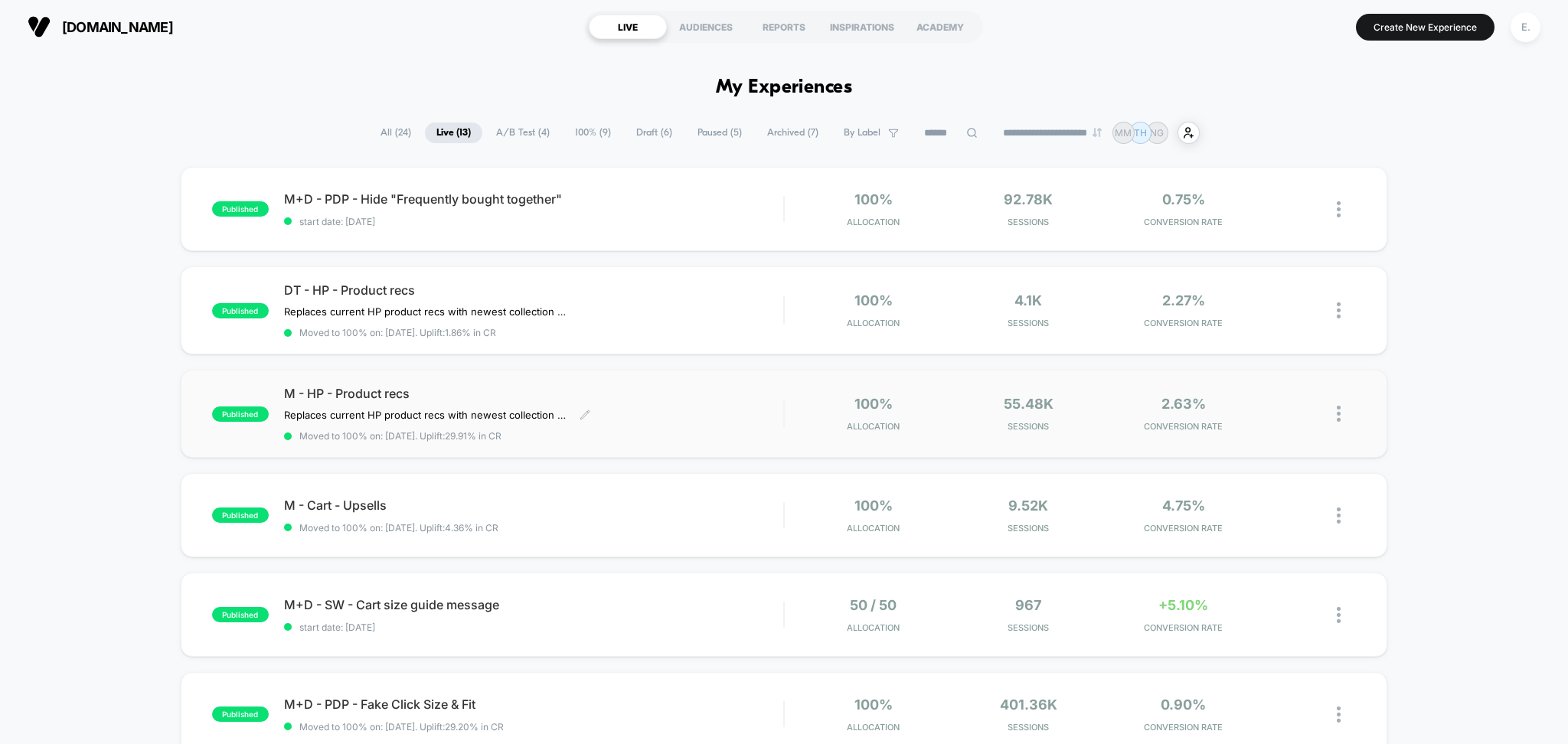
click at [653, 394] on span "M - HP - Product recs" at bounding box center [535, 393] width 500 height 15
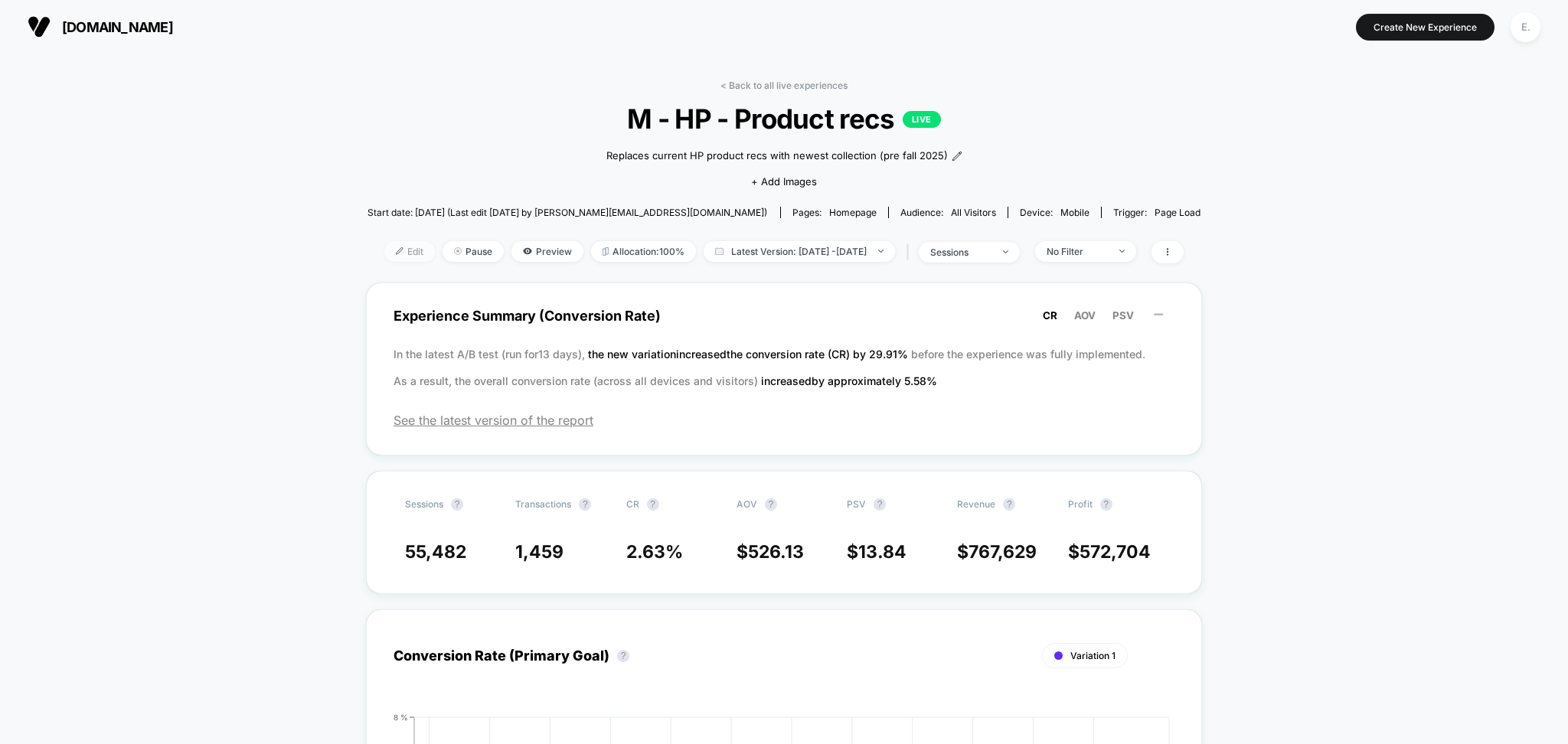
click at [405, 248] on span "Edit" at bounding box center [410, 252] width 50 height 21
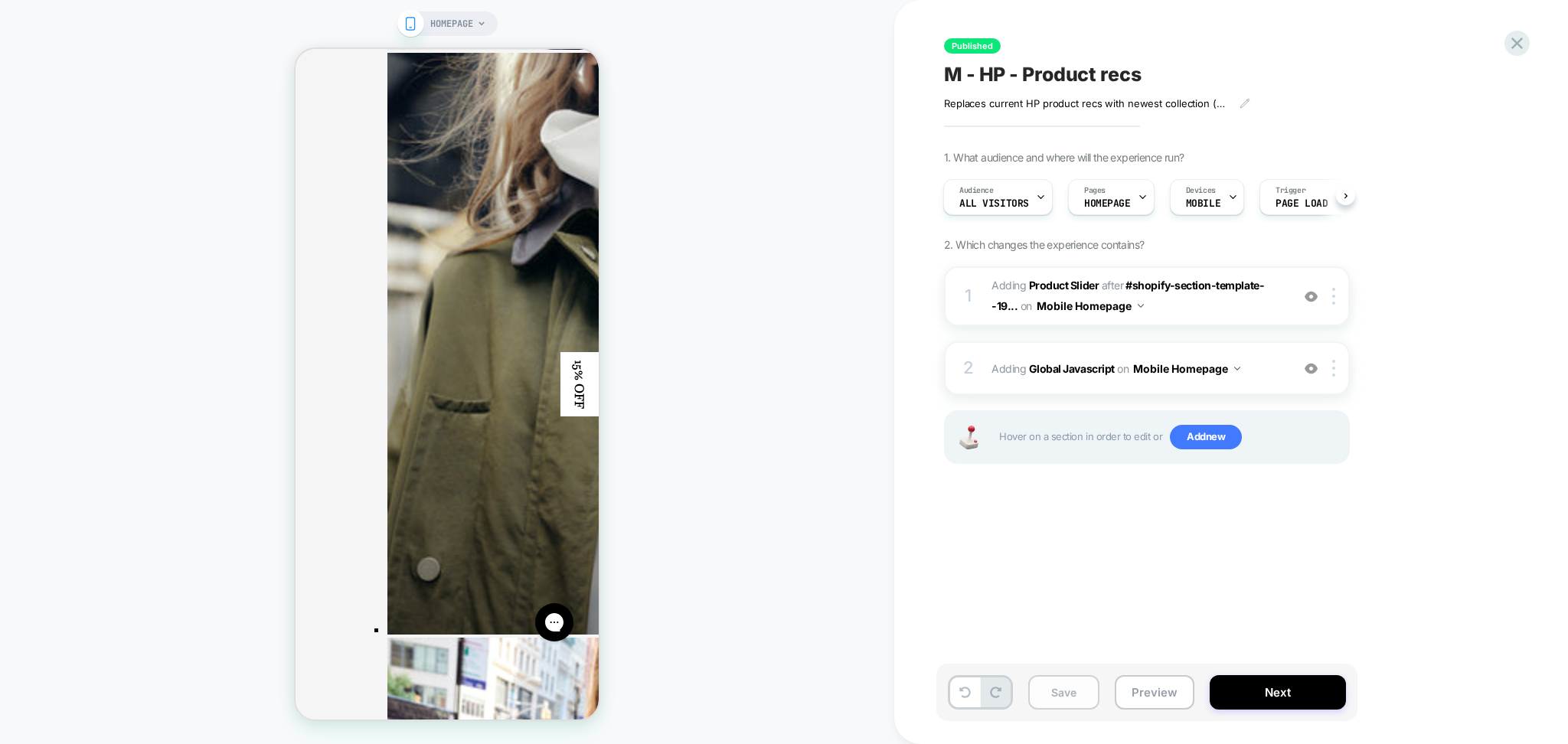
scroll to position [1020, 0]
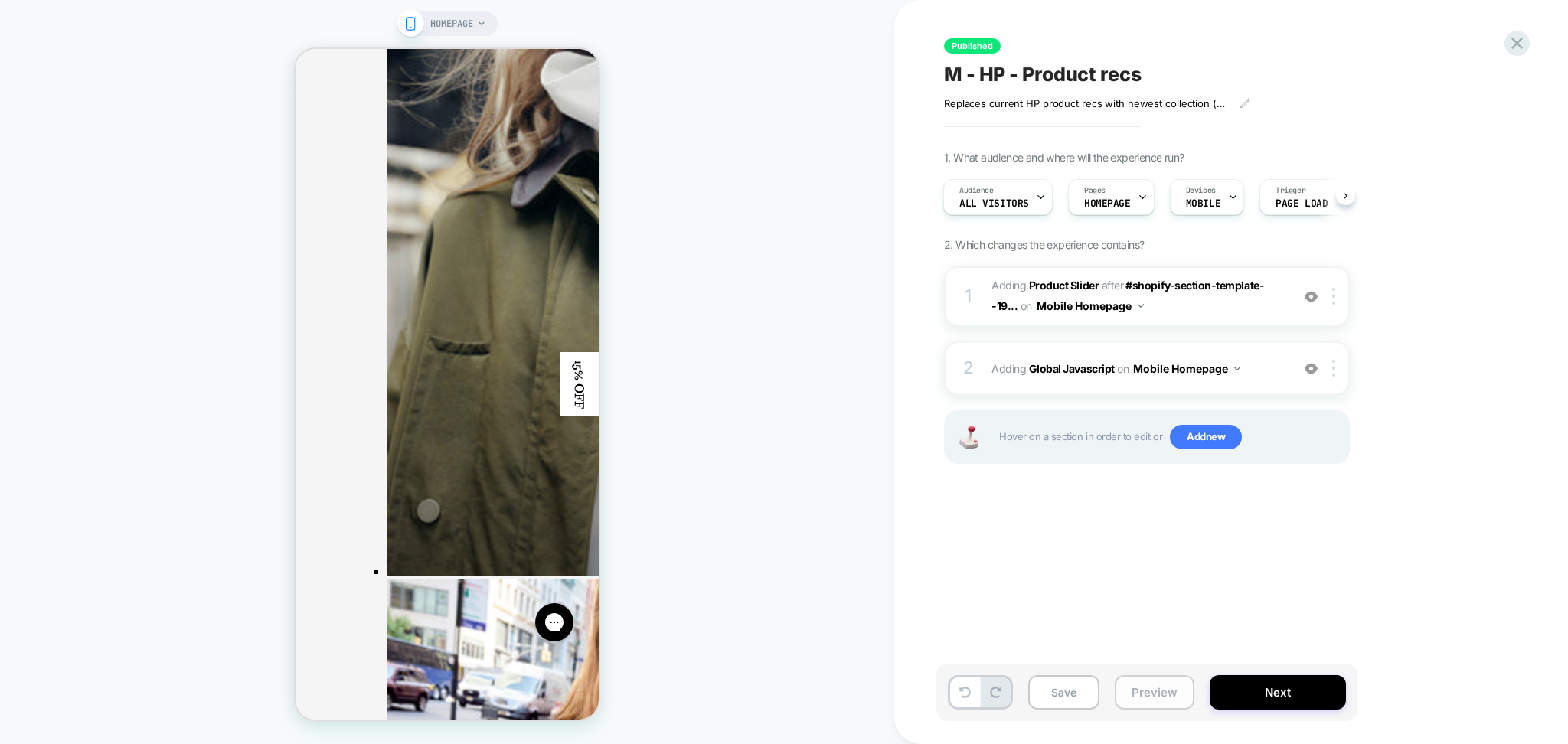
click at [1137, 691] on button "Preview" at bounding box center [1154, 692] width 80 height 34
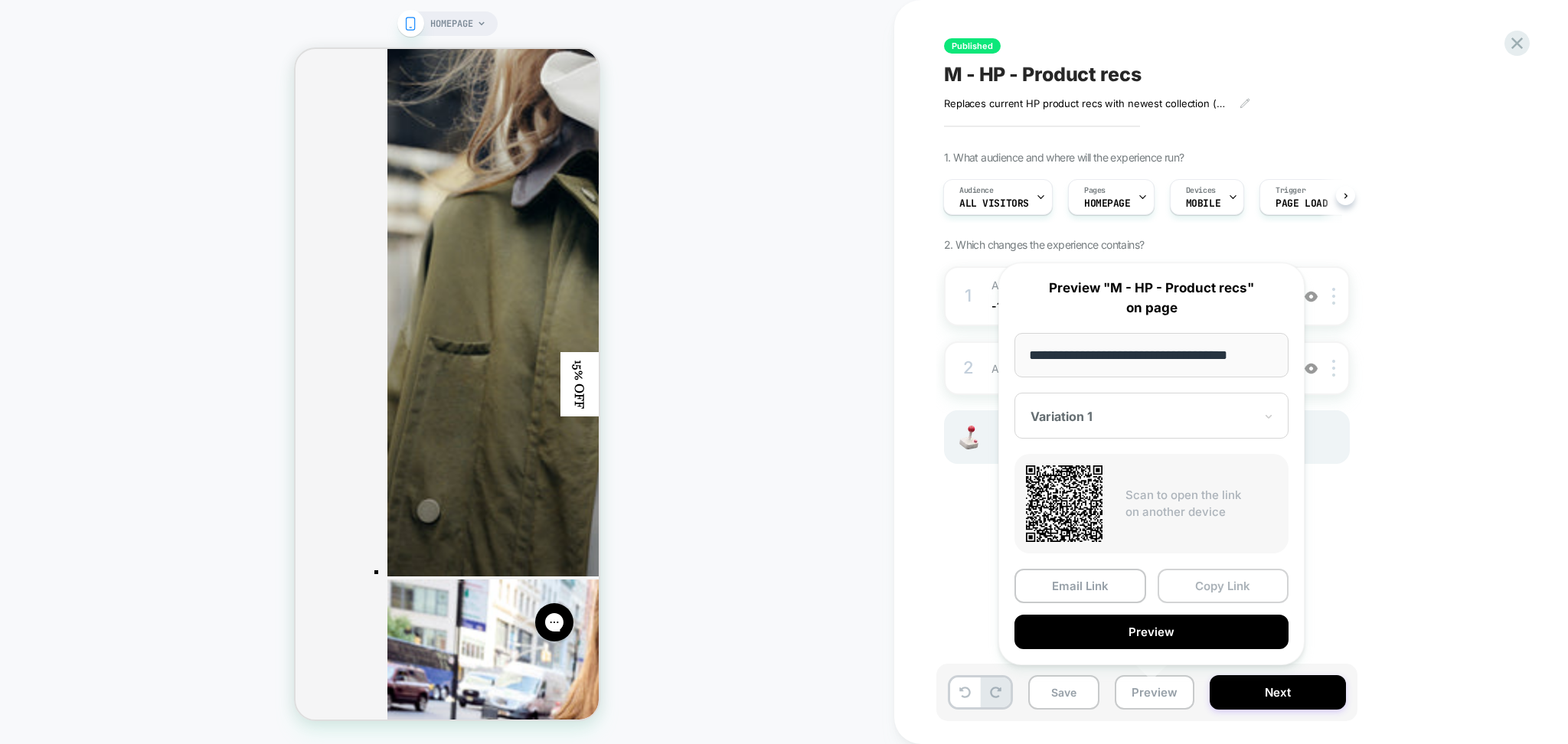
click at [1186, 590] on button "Copy Link" at bounding box center [1223, 585] width 131 height 34
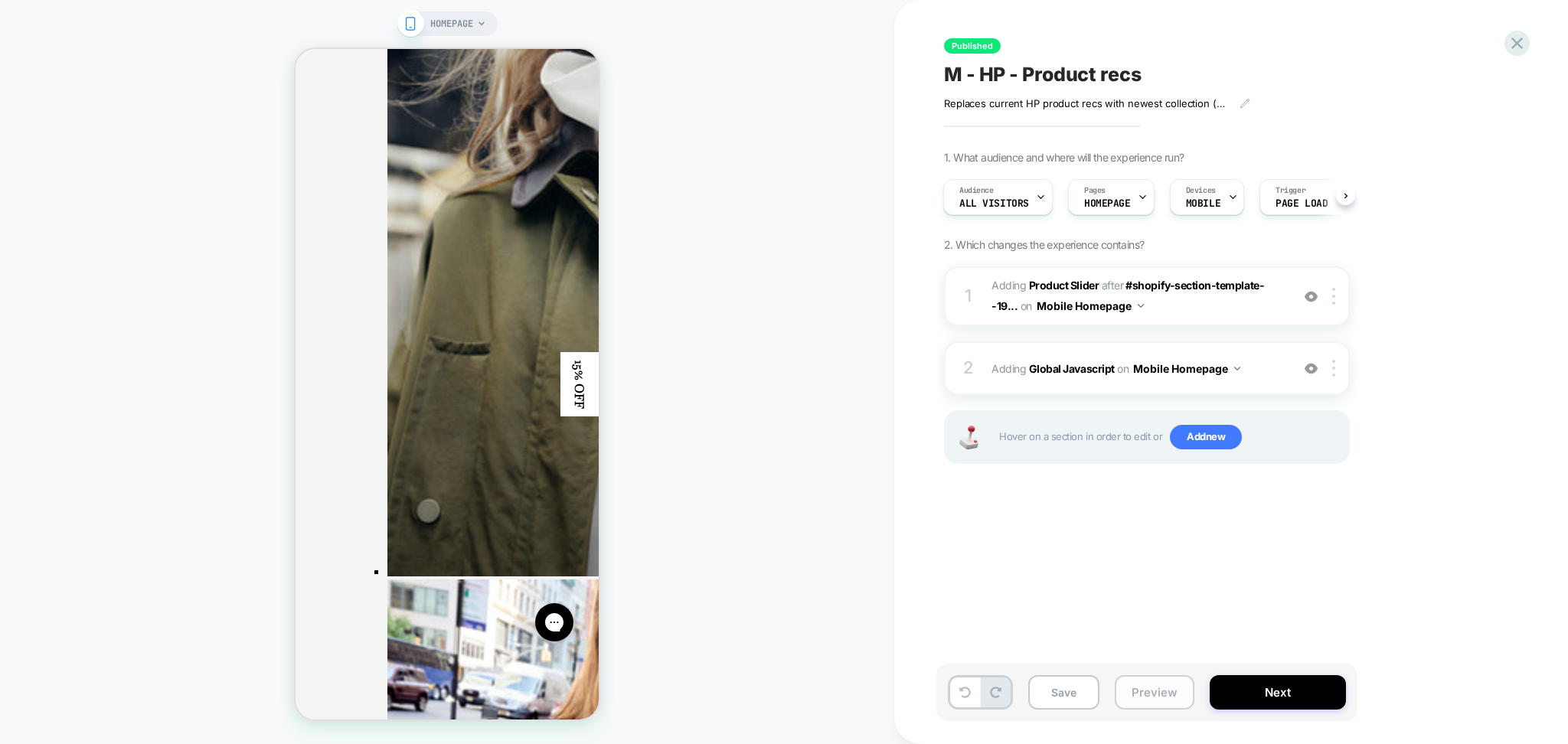
click at [1168, 696] on button "Preview" at bounding box center [1154, 692] width 80 height 34
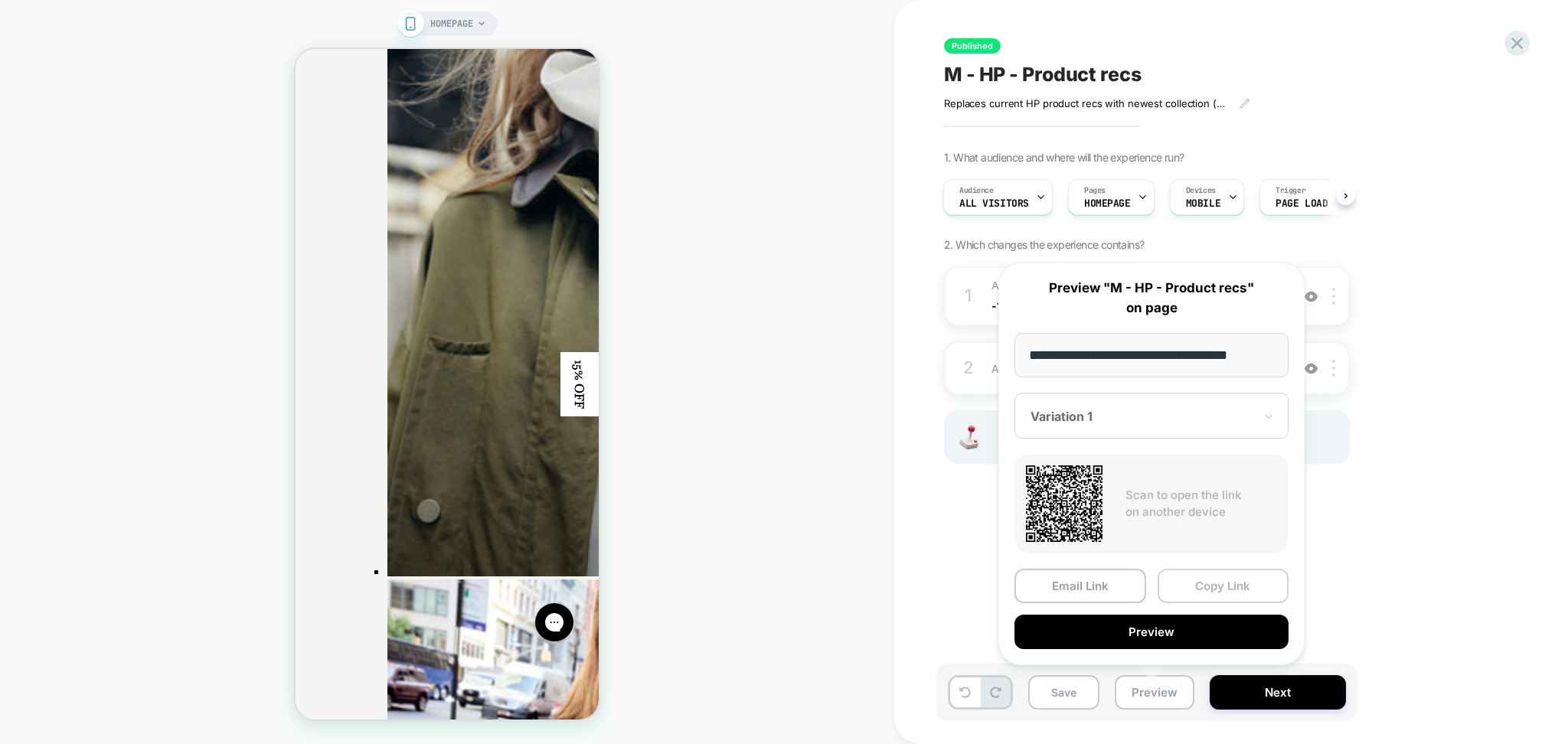
click at [1218, 573] on button "Copy Link" at bounding box center [1223, 585] width 131 height 34
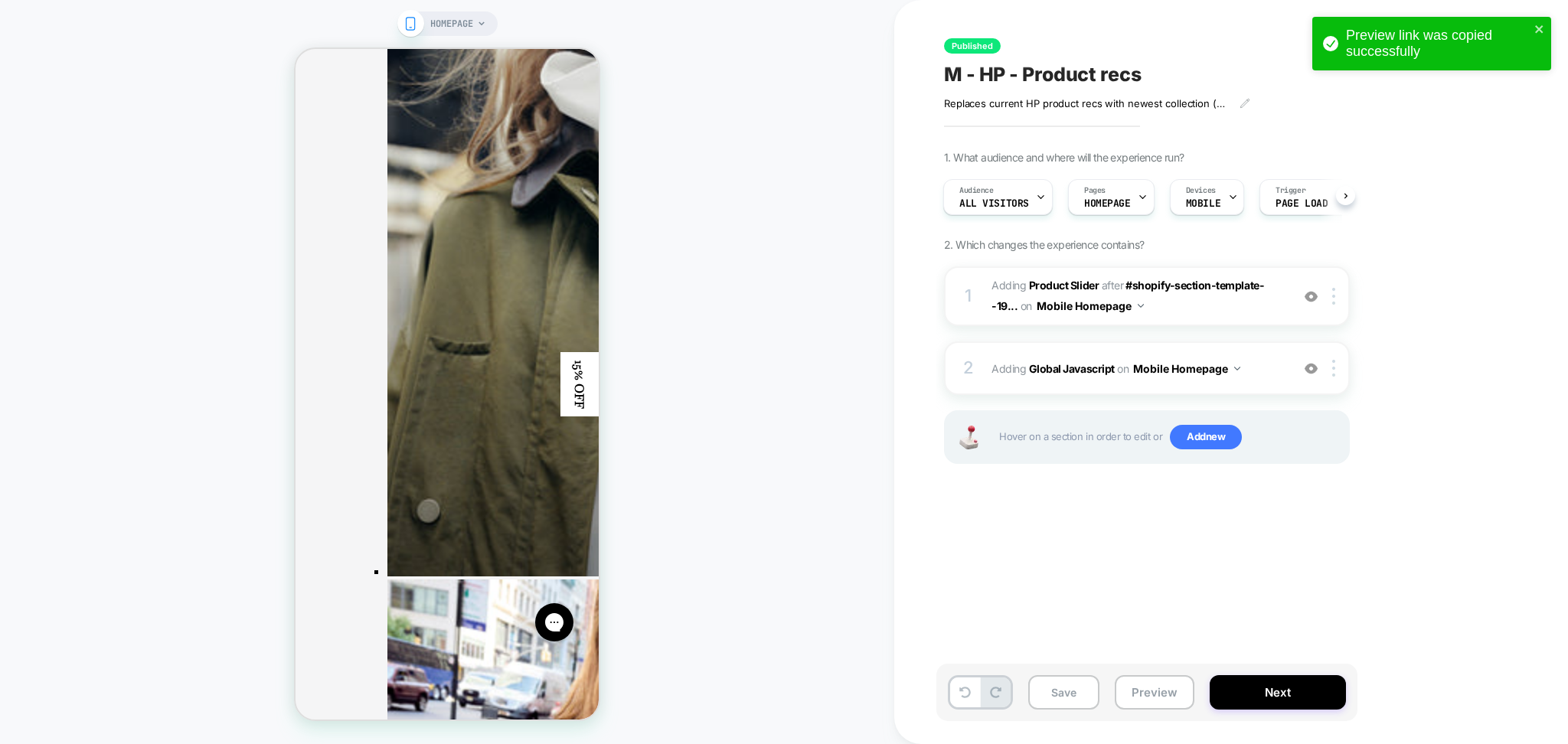
click at [1533, 30] on div "Preview link was copied successfully" at bounding box center [1426, 44] width 216 height 41
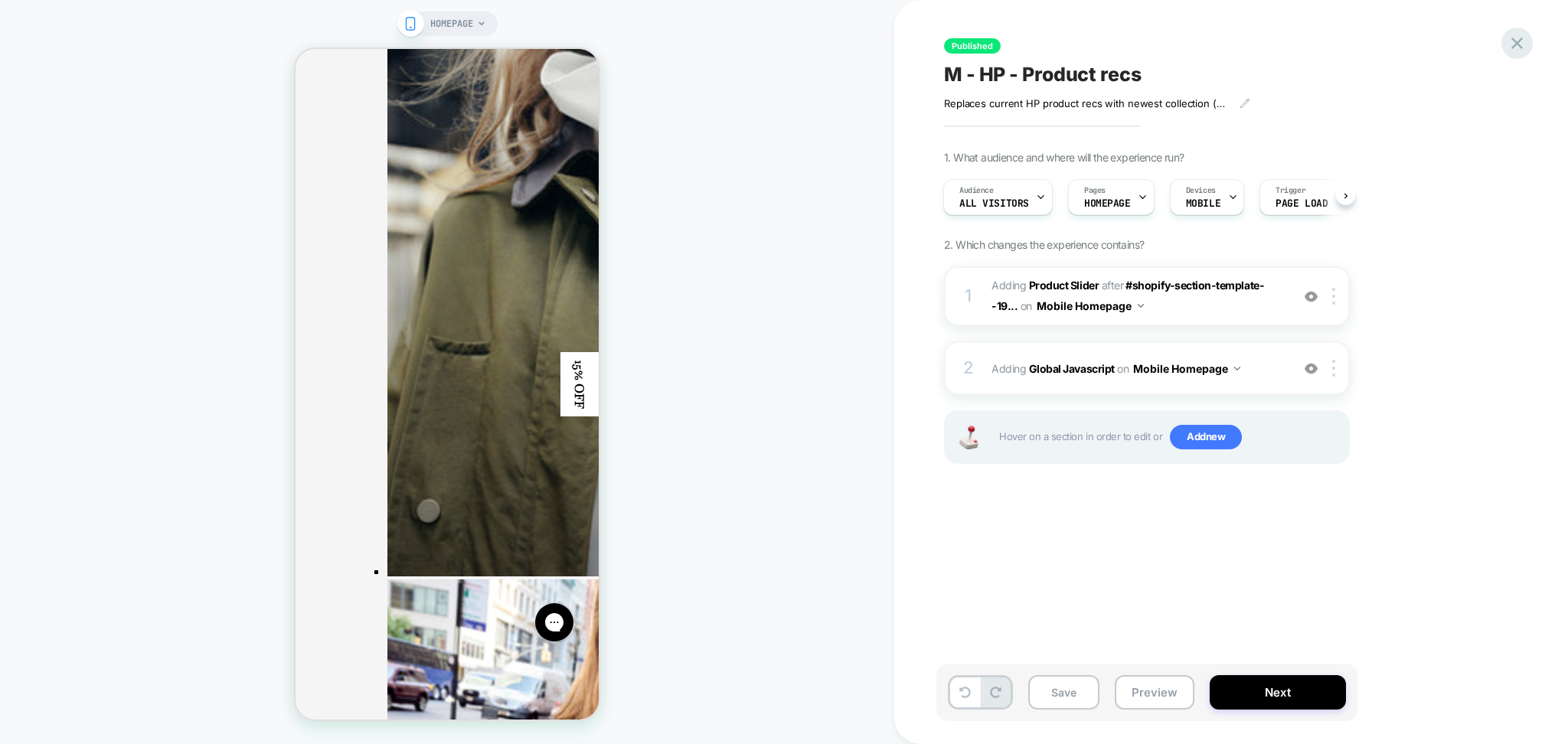
click at [1513, 41] on icon at bounding box center [1518, 43] width 21 height 21
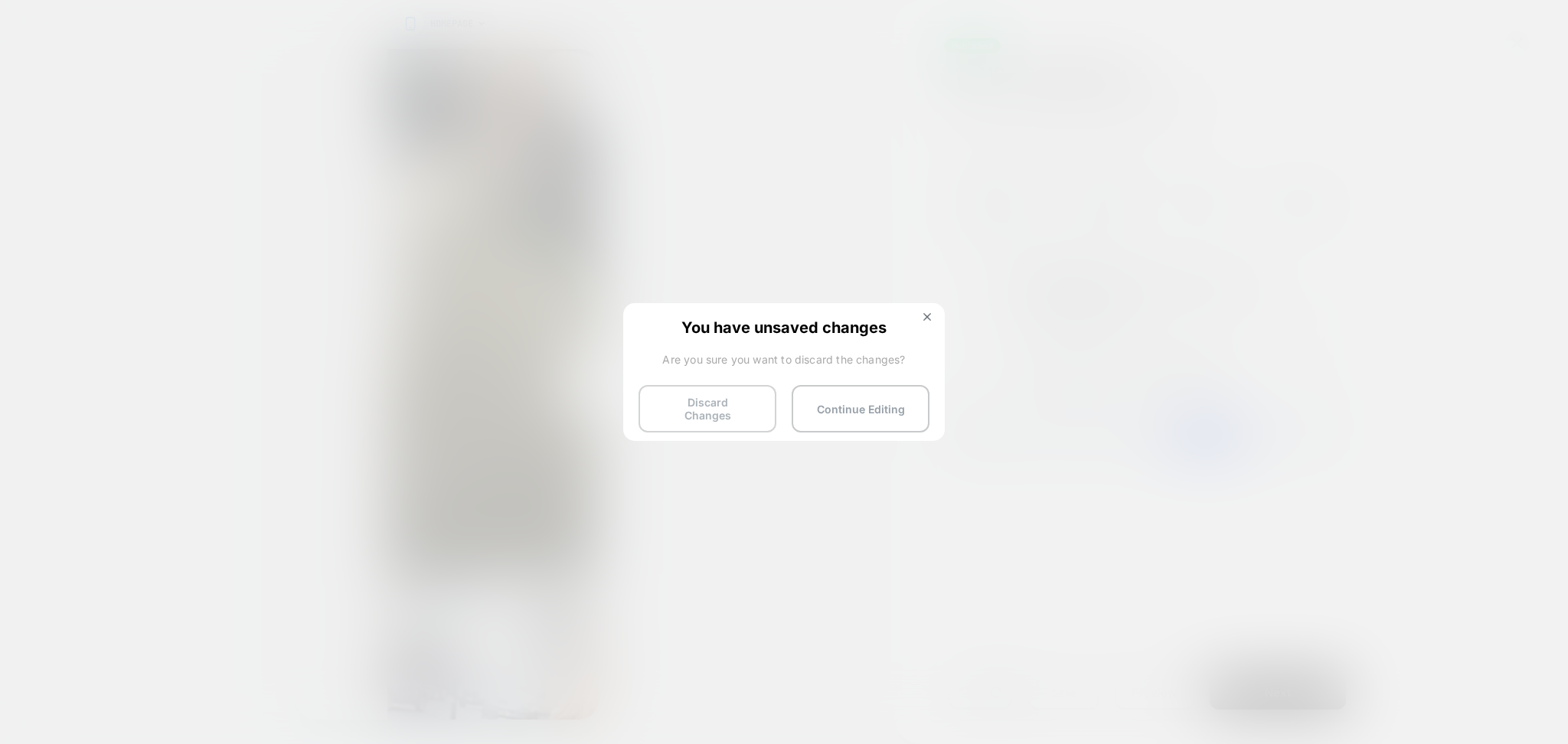
click at [712, 402] on button "Discard Changes" at bounding box center [708, 409] width 138 height 48
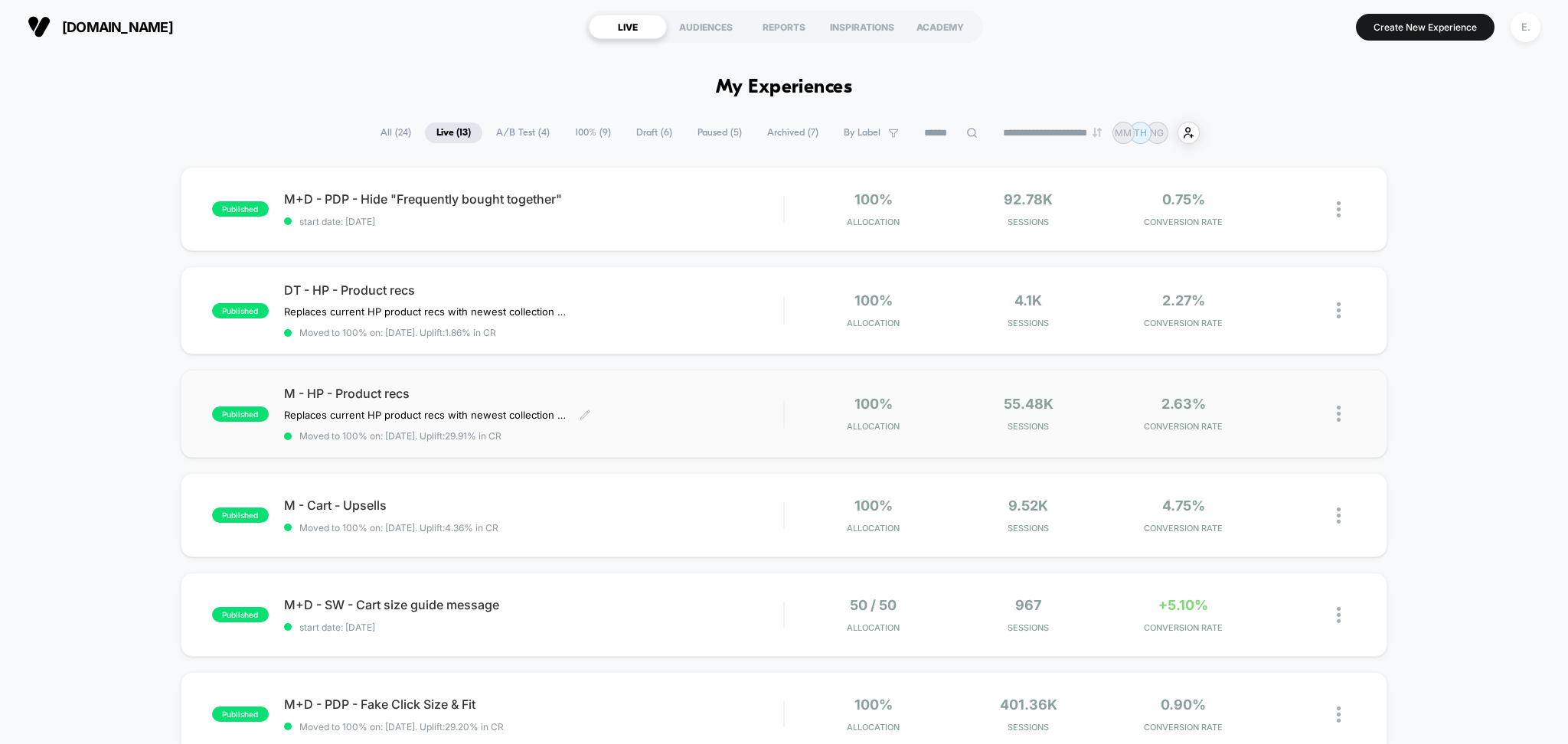
click at [643, 433] on span "Moved to 100% on: 7/3/2025 . Uplift: 29.91% in CR" at bounding box center [535, 436] width 500 height 11
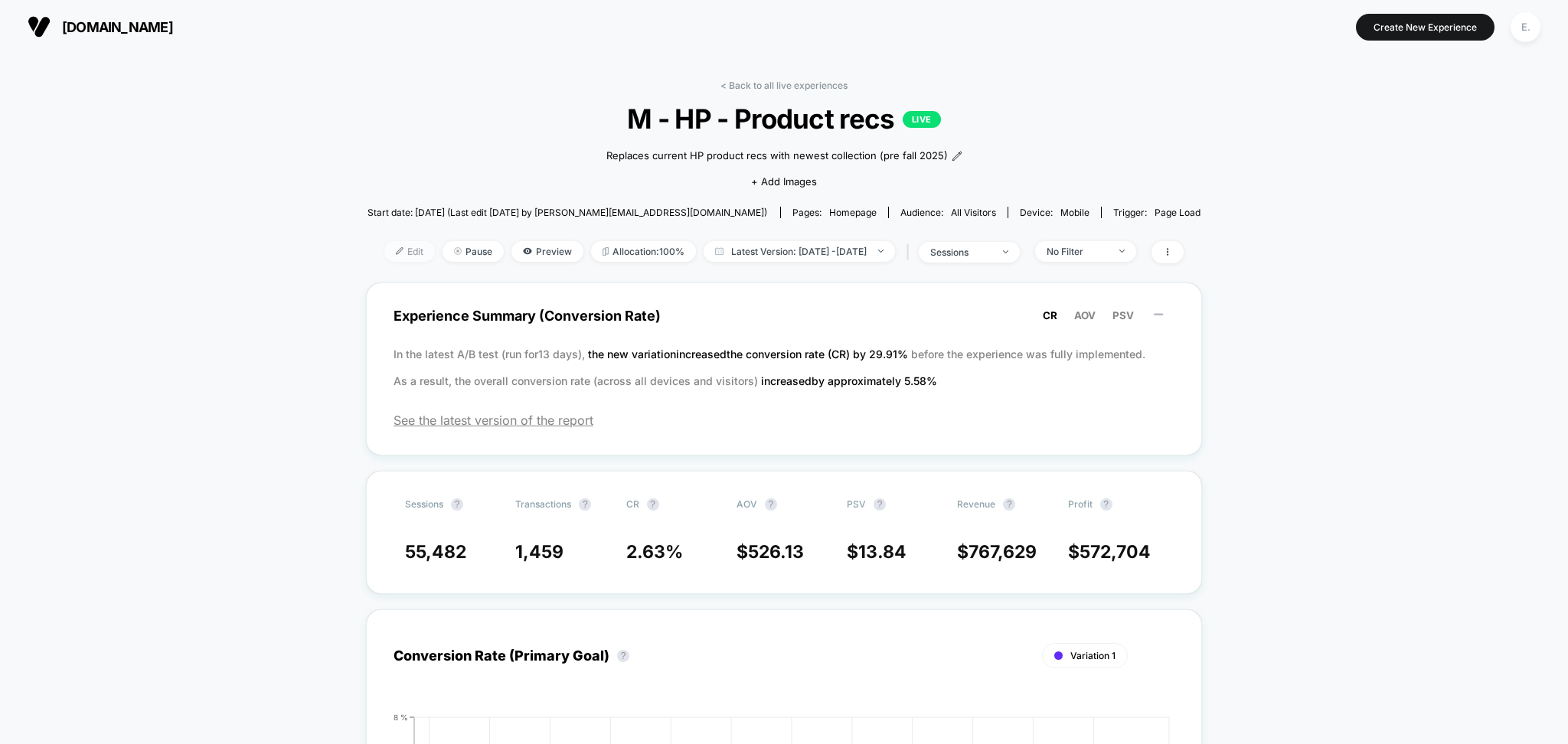
click at [385, 245] on span "Edit" at bounding box center [410, 252] width 50 height 21
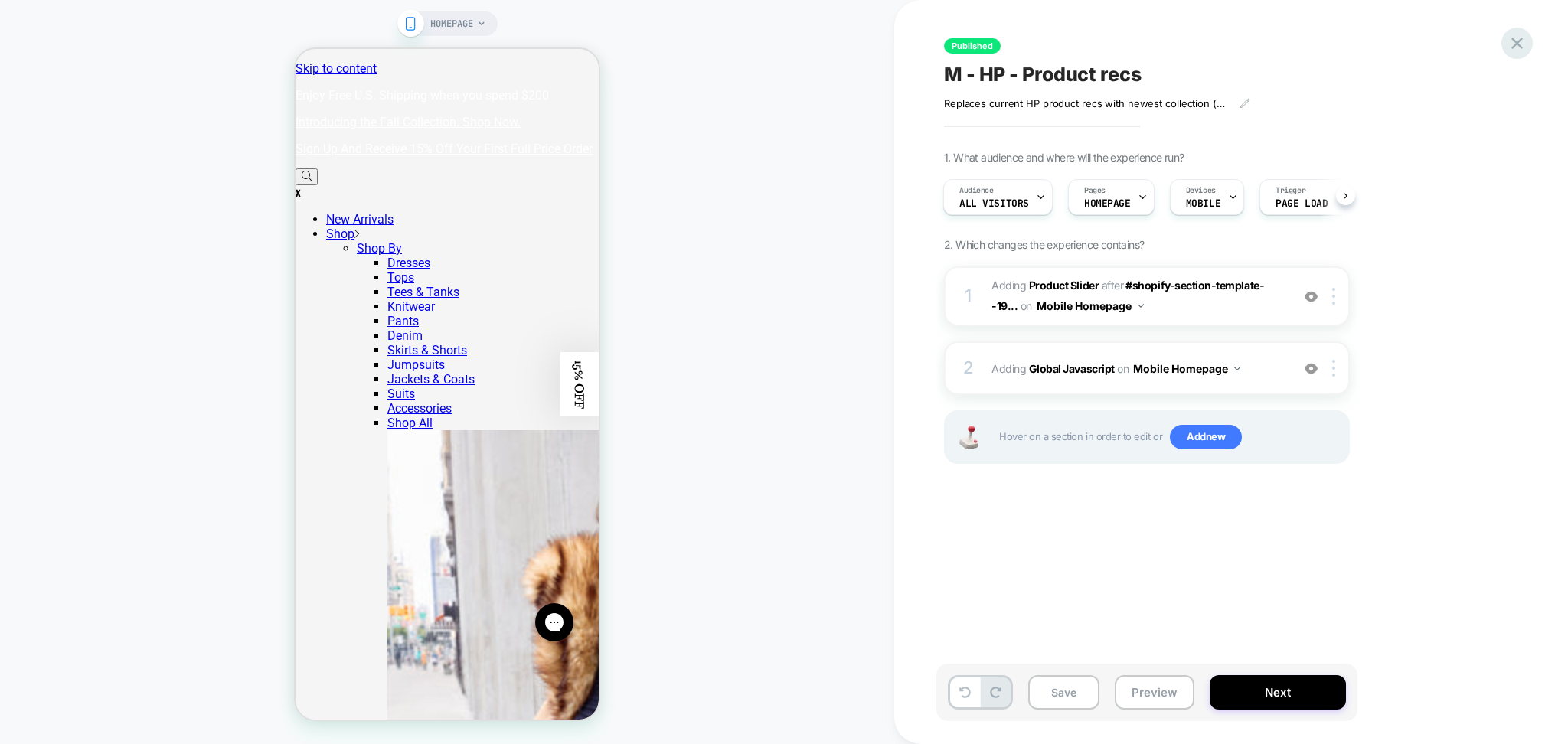
click at [1510, 45] on icon at bounding box center [1518, 43] width 21 height 21
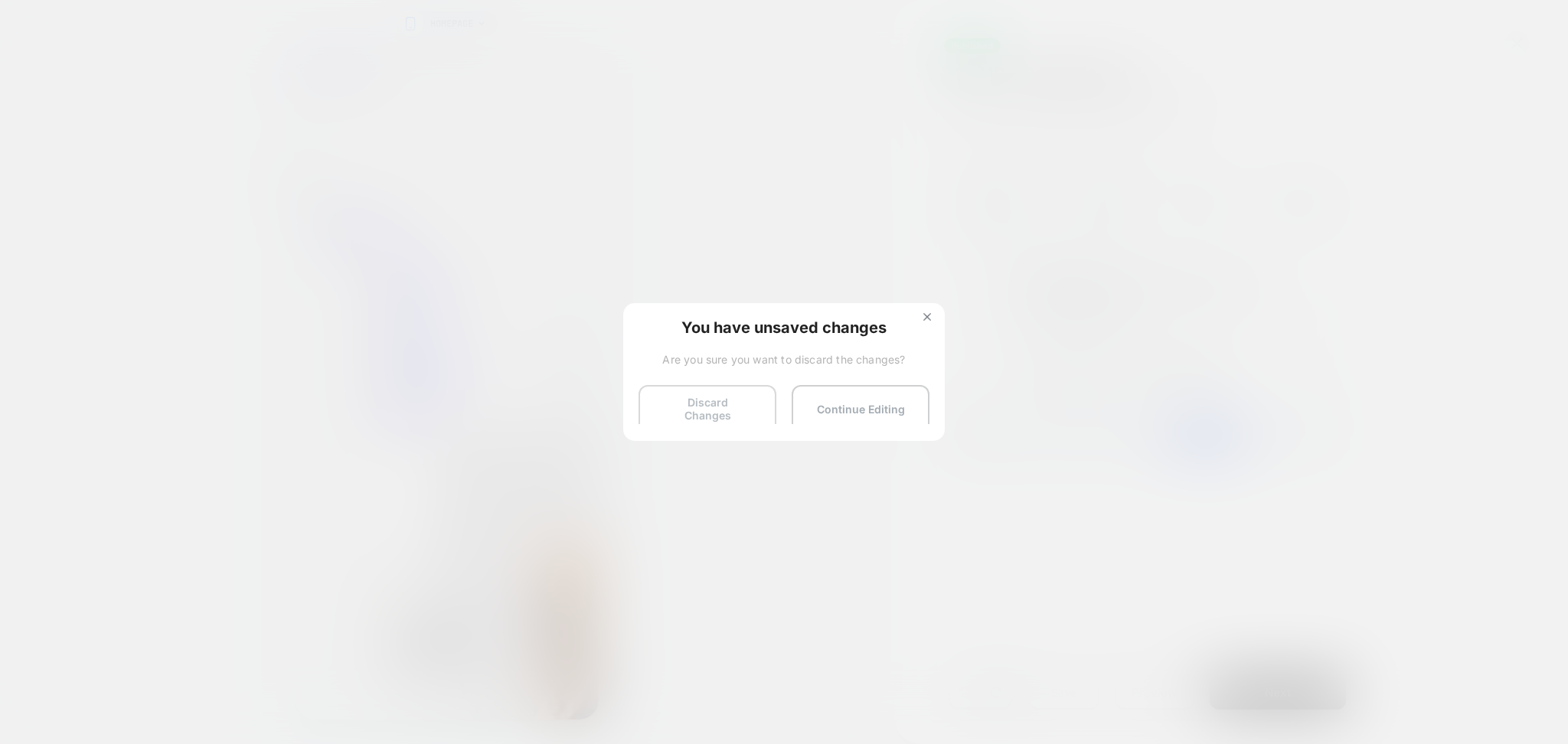
click at [682, 407] on button "Discard Changes" at bounding box center [708, 409] width 138 height 48
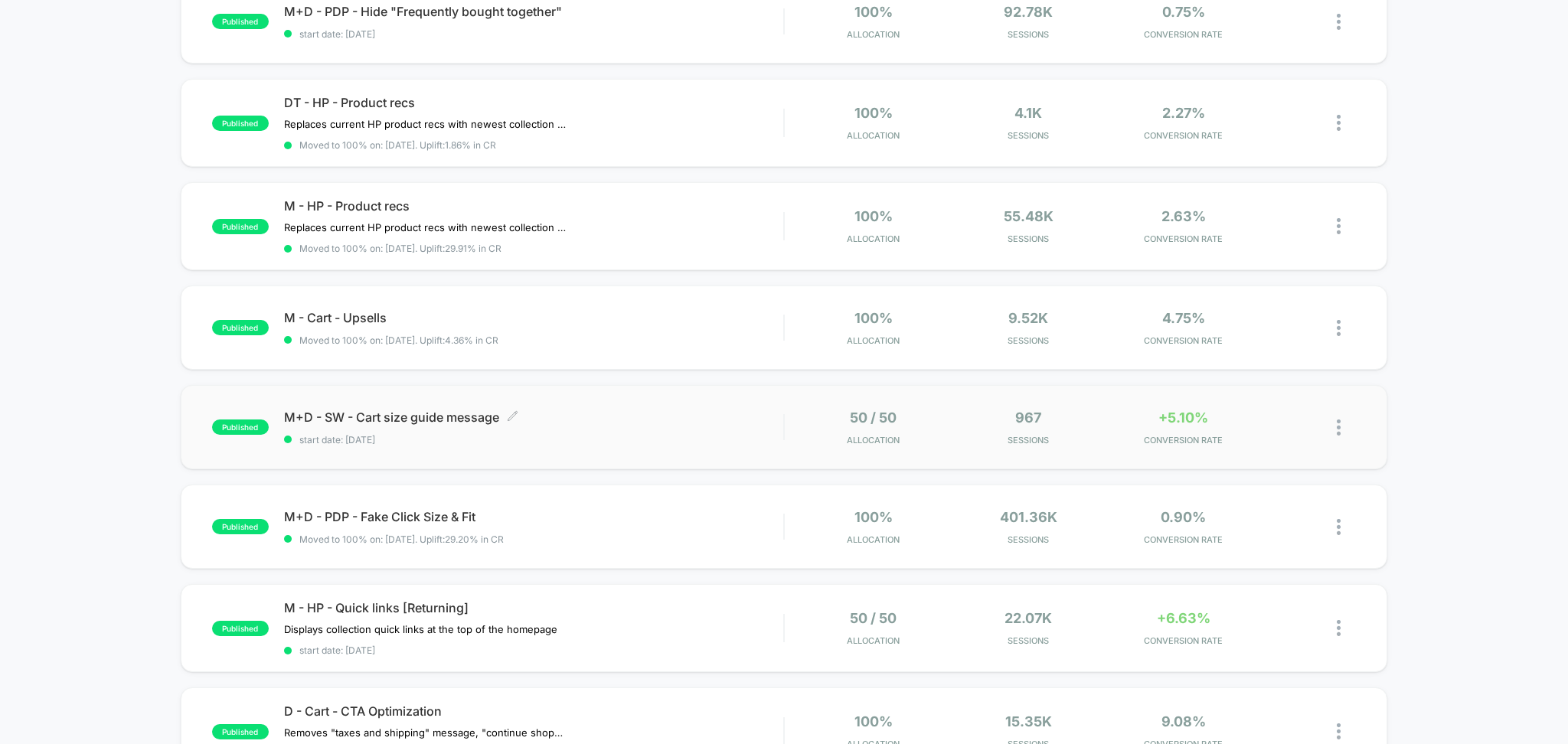
scroll to position [204, 0]
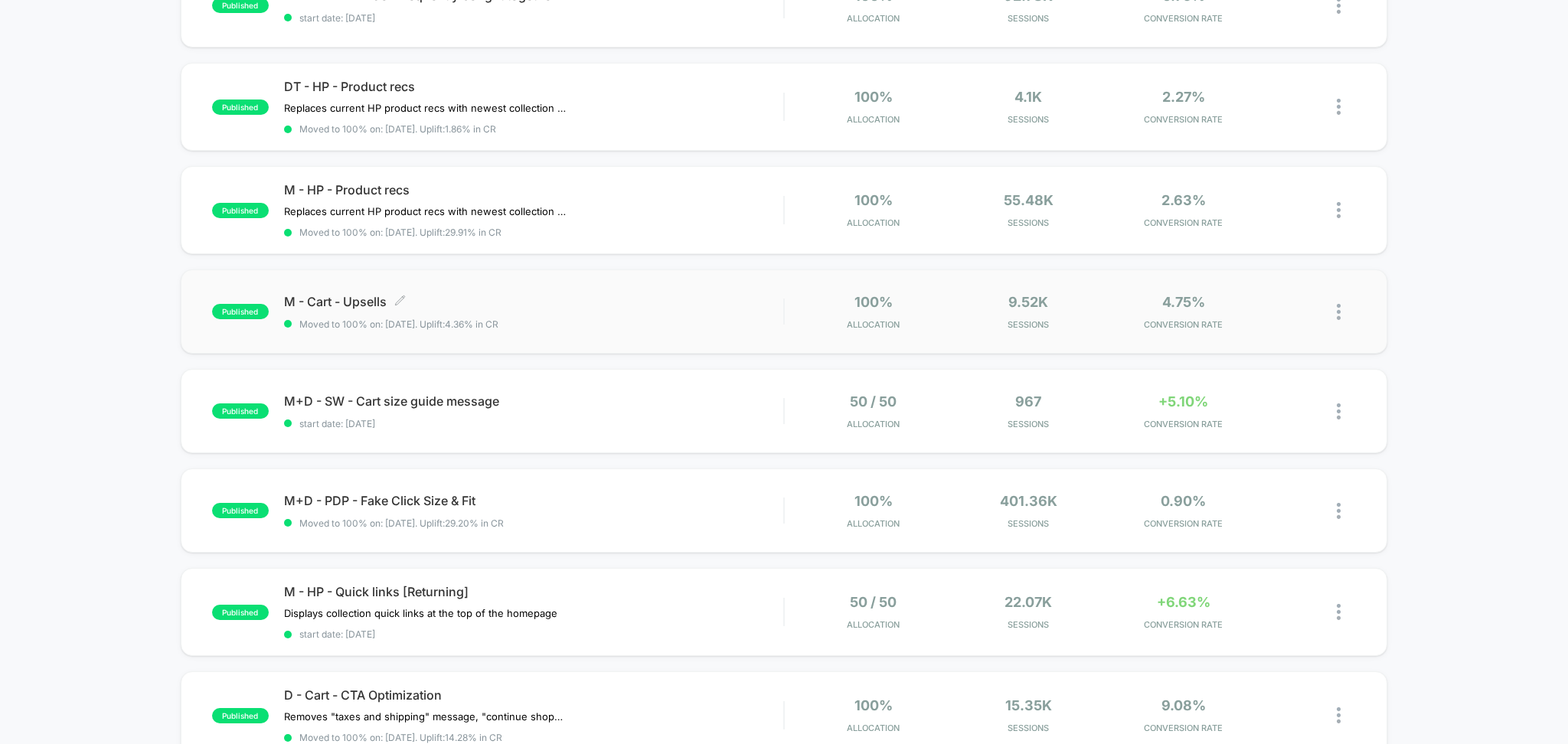
click at [572, 318] on div "M - Cart - Upsells Click to edit experience details Click to edit experience de…" at bounding box center [535, 311] width 500 height 36
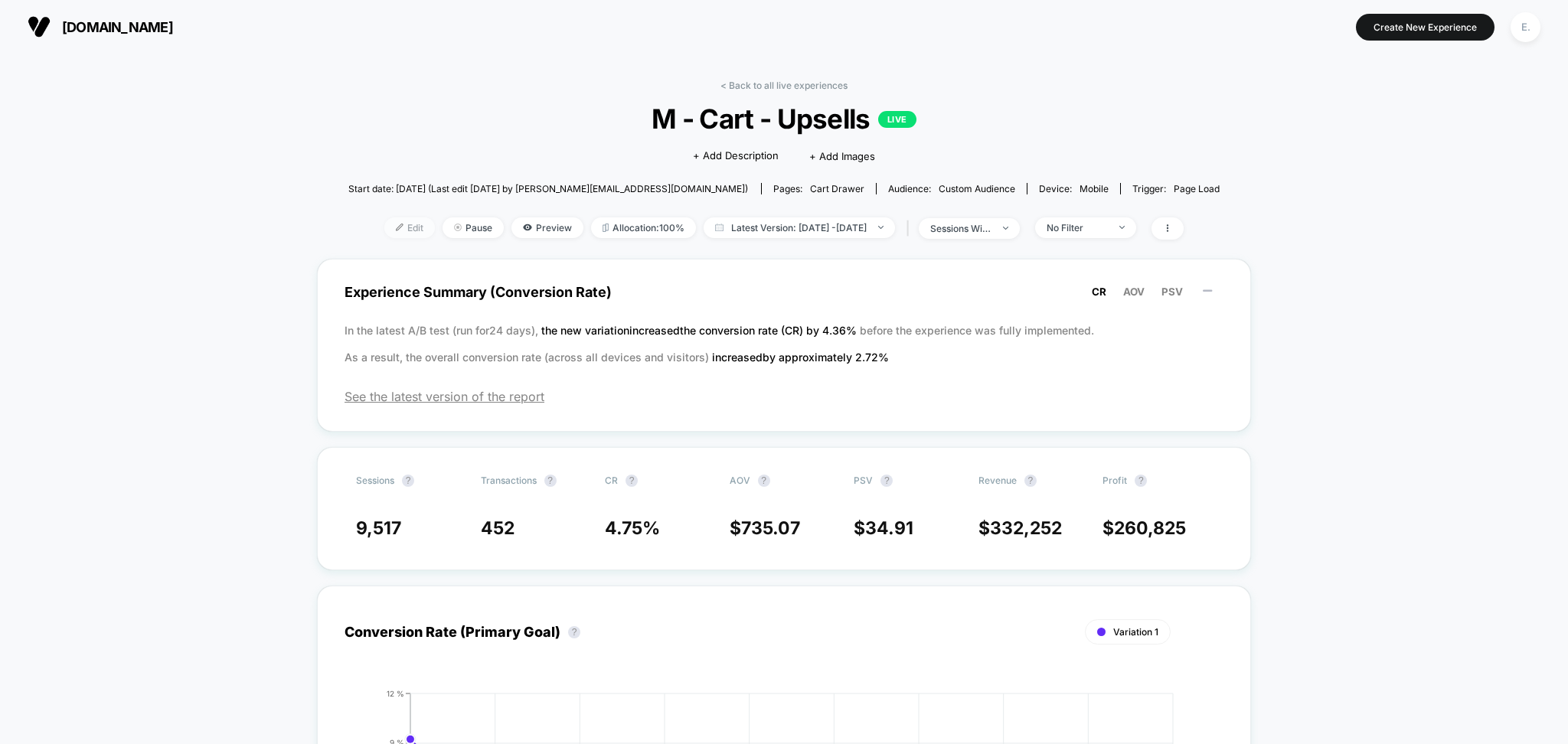
click at [389, 228] on span "Edit" at bounding box center [410, 228] width 50 height 21
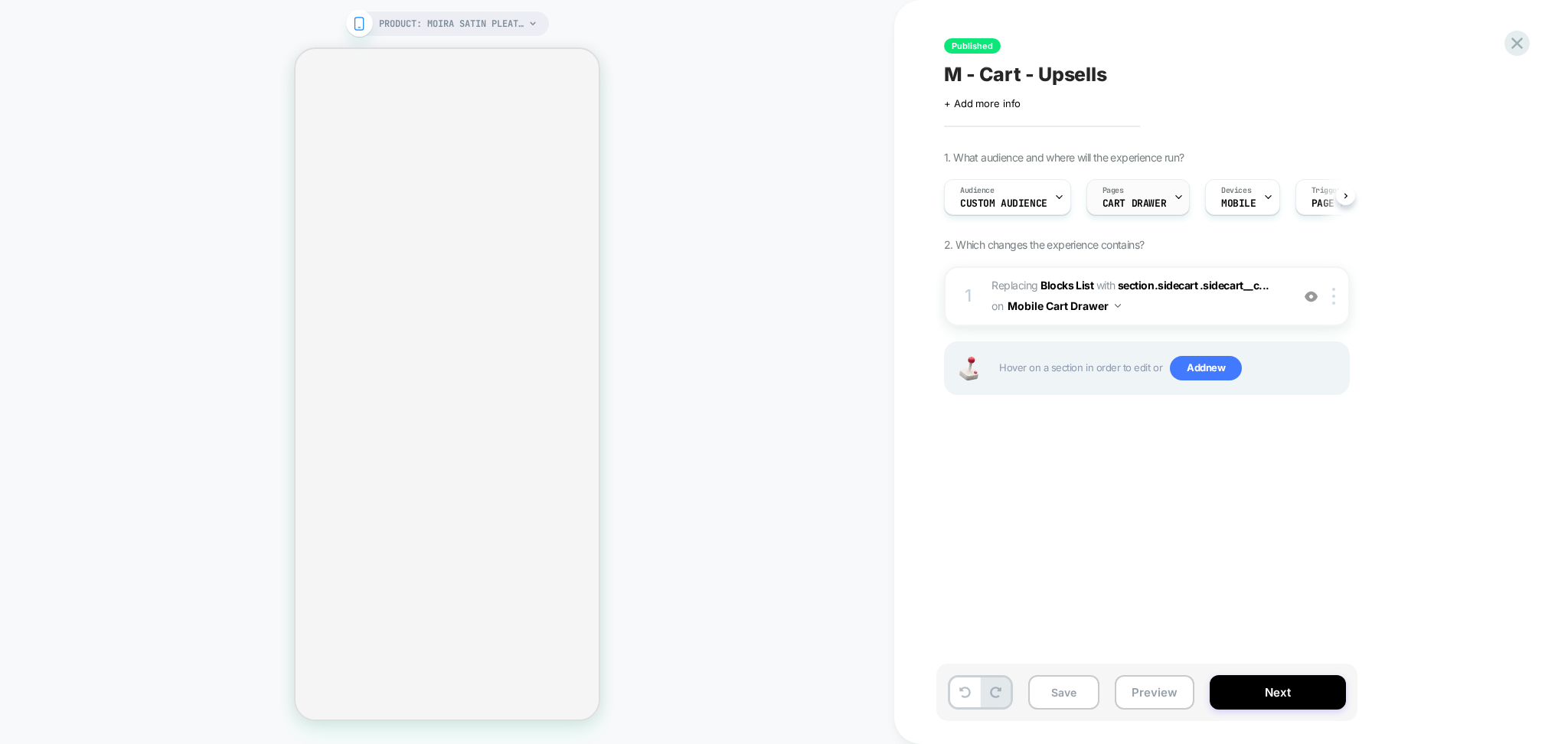
scroll to position [0, 1]
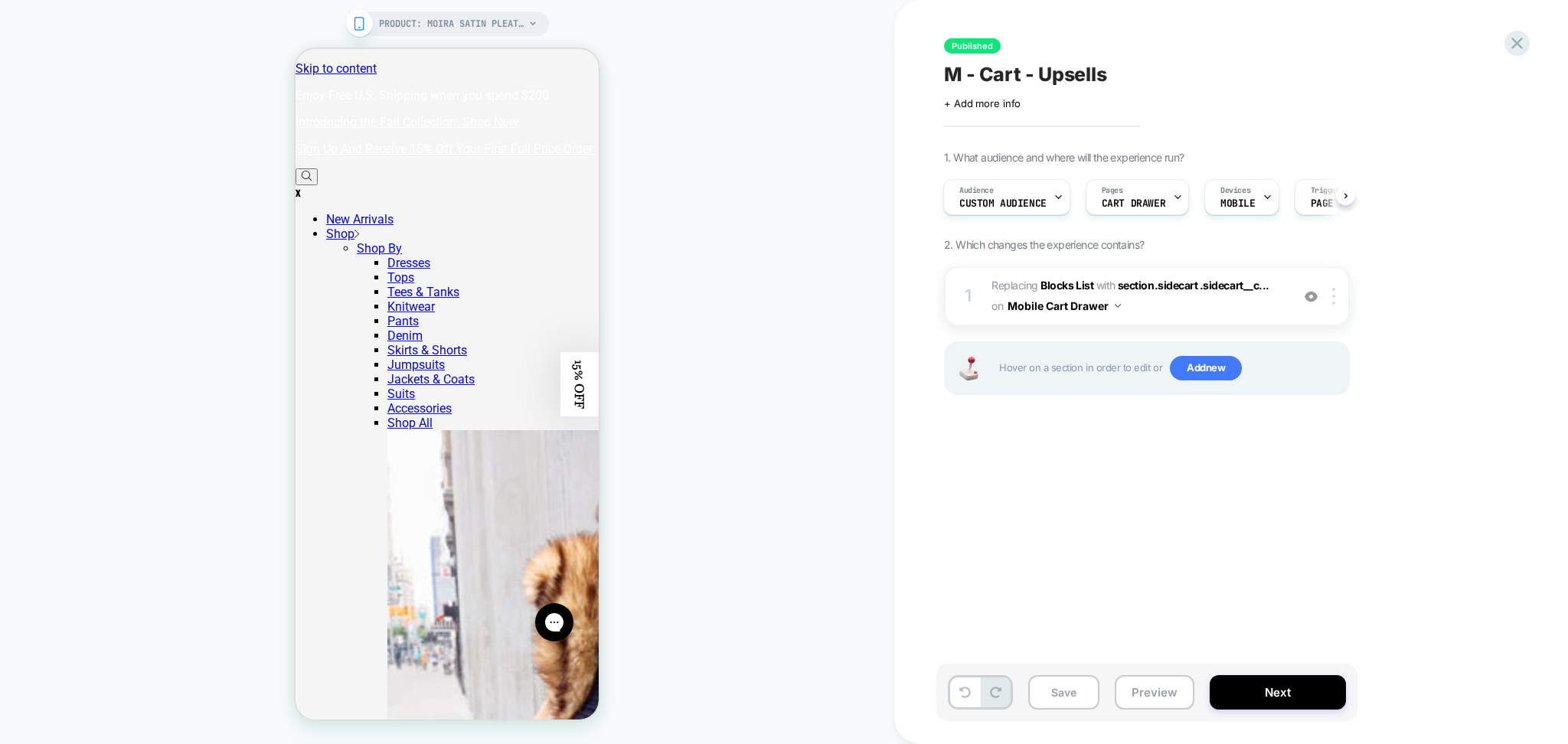
scroll to position [0, 4]
click at [1185, 306] on span "#_loomi_addon_1753115065499 Replacing Blocks List WITH section.sidecart .sideca…" at bounding box center [1138, 296] width 292 height 41
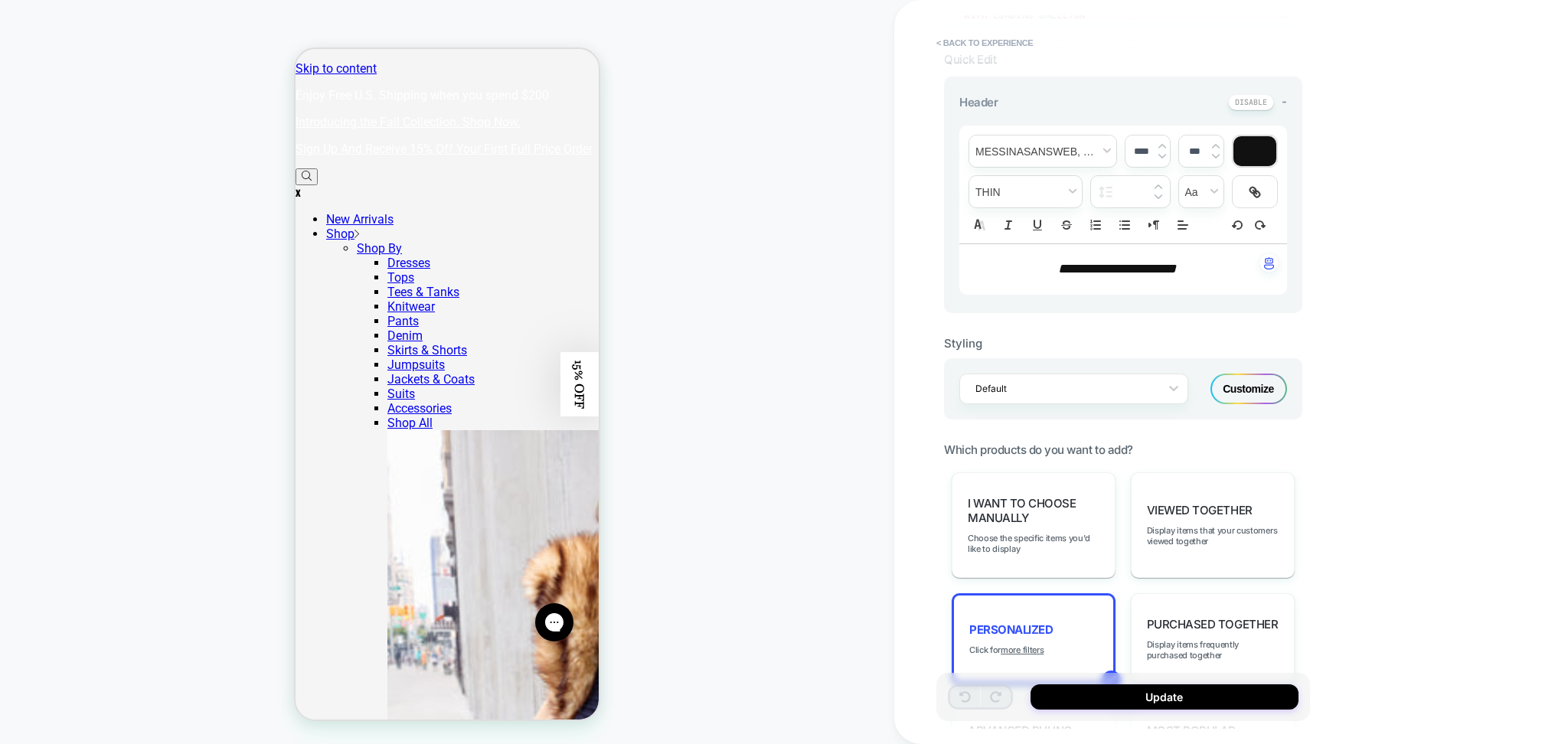
scroll to position [163, 0]
click at [1105, 274] on em "**********" at bounding box center [1117, 268] width 118 height 14
type input "****"
click at [1106, 273] on em "**********" at bounding box center [1117, 268] width 118 height 14
click at [1093, 159] on span "font" at bounding box center [1043, 151] width 147 height 31
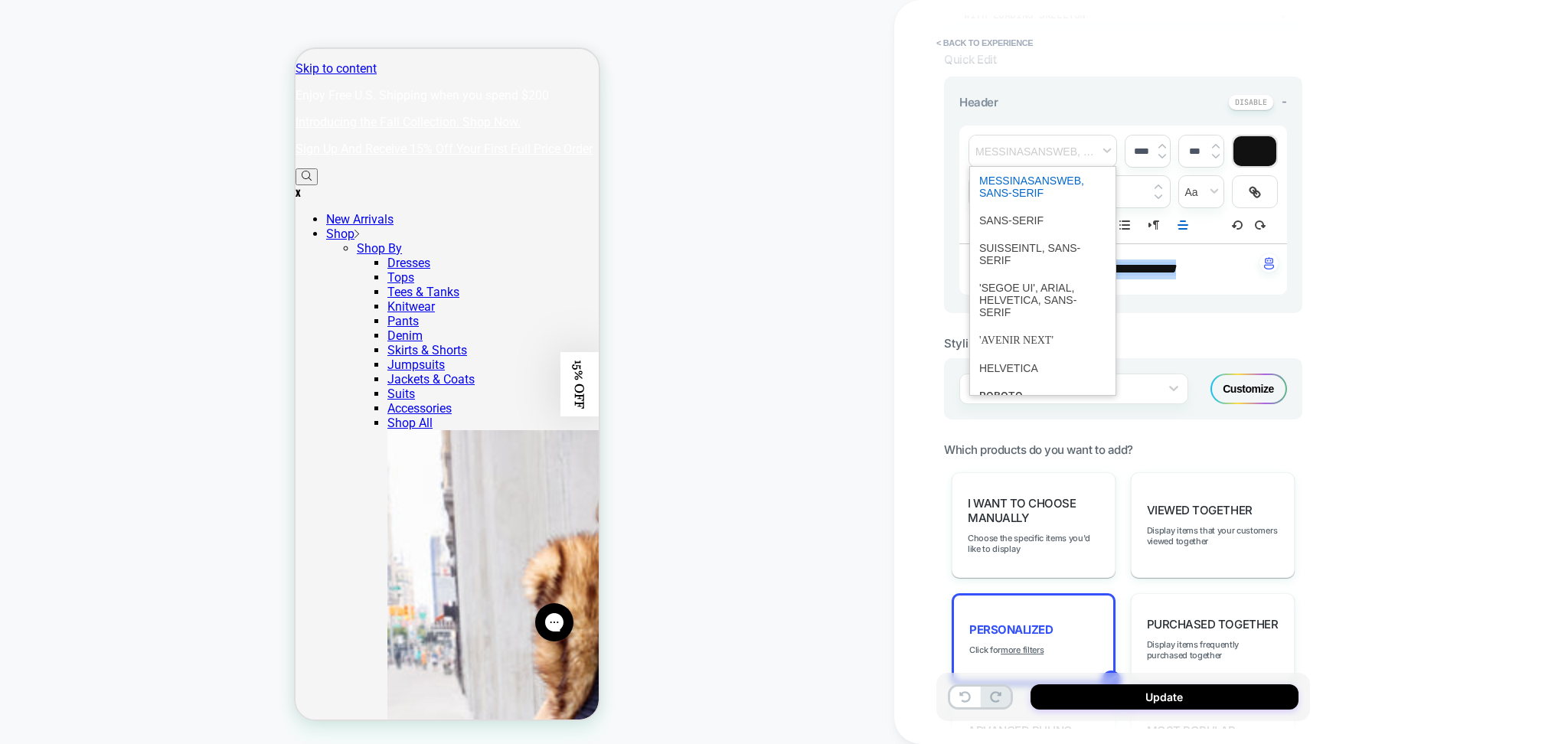
click at [1054, 178] on span "font" at bounding box center [1043, 187] width 127 height 40
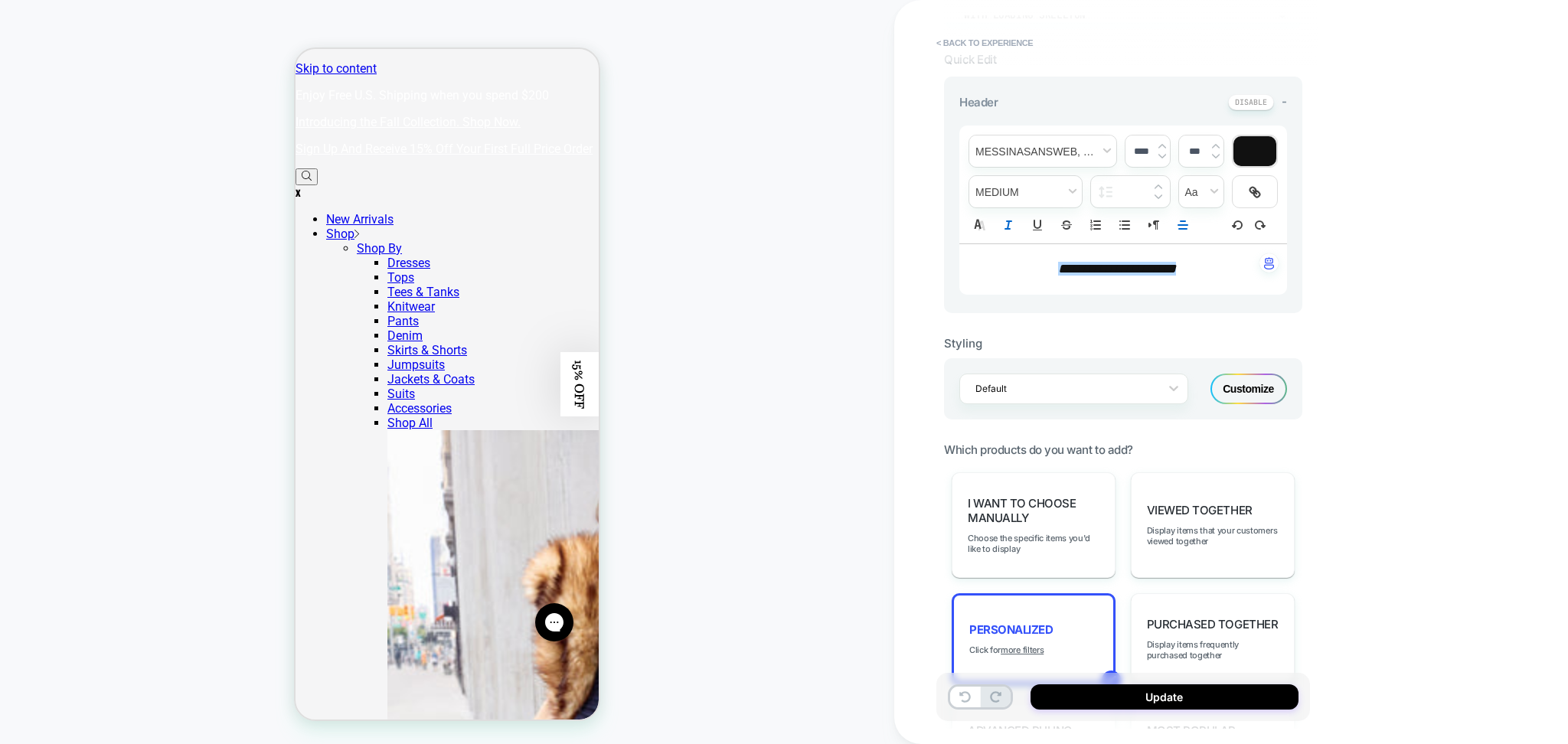
click at [1236, 386] on div "Customize" at bounding box center [1249, 389] width 76 height 30
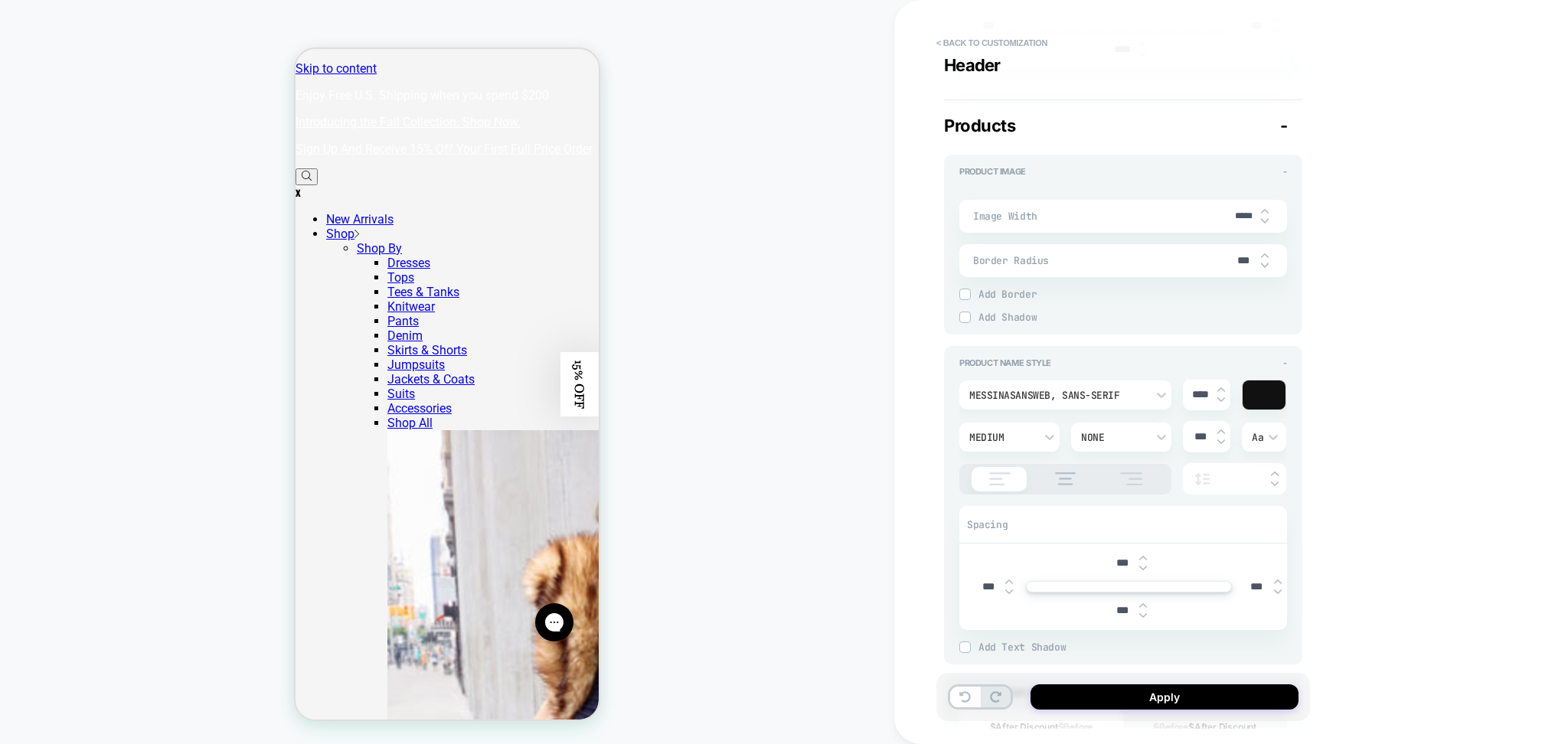
scroll to position [715, 0]
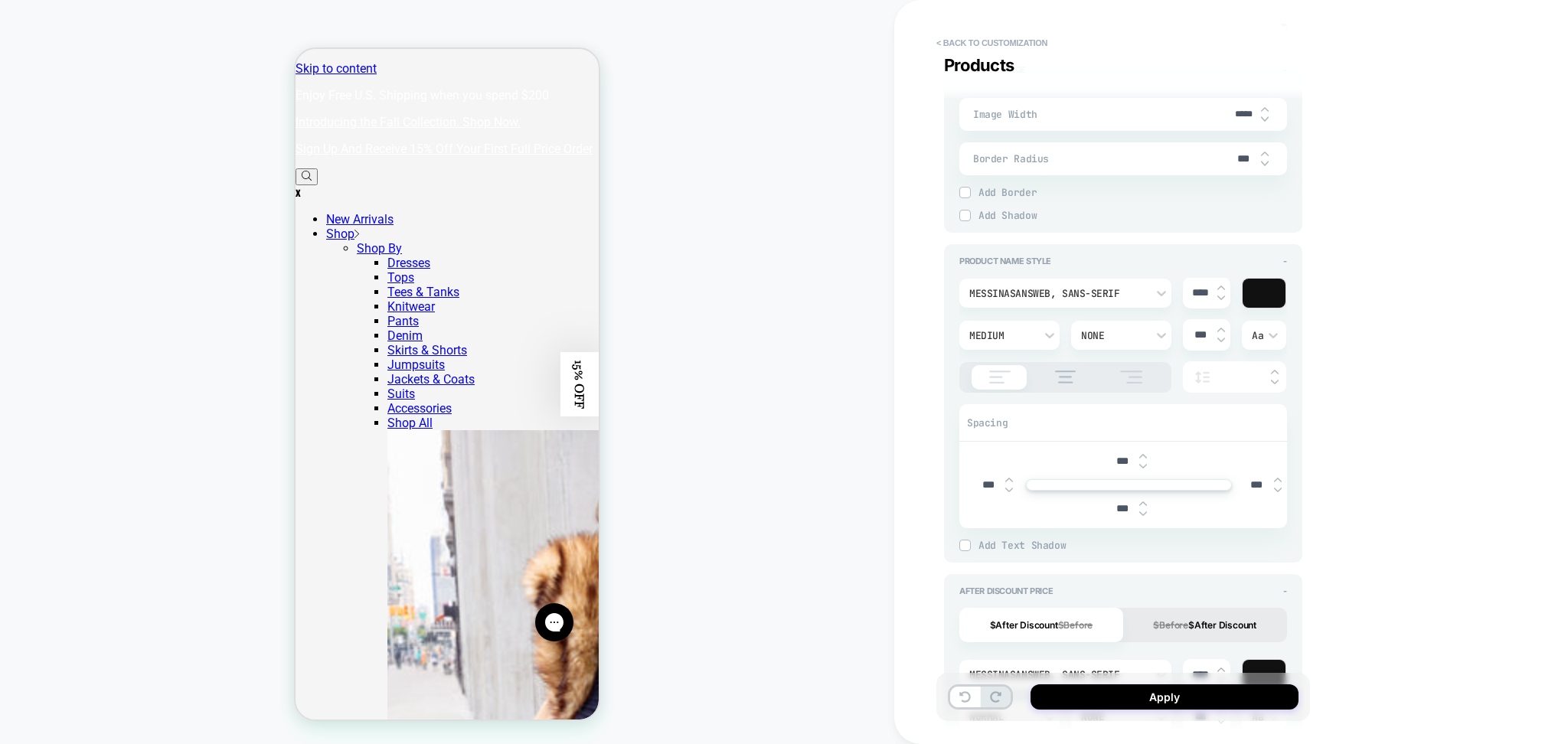
click at [1055, 289] on div "MessinaSansWeb, sans-serif" at bounding box center [1058, 293] width 177 height 13
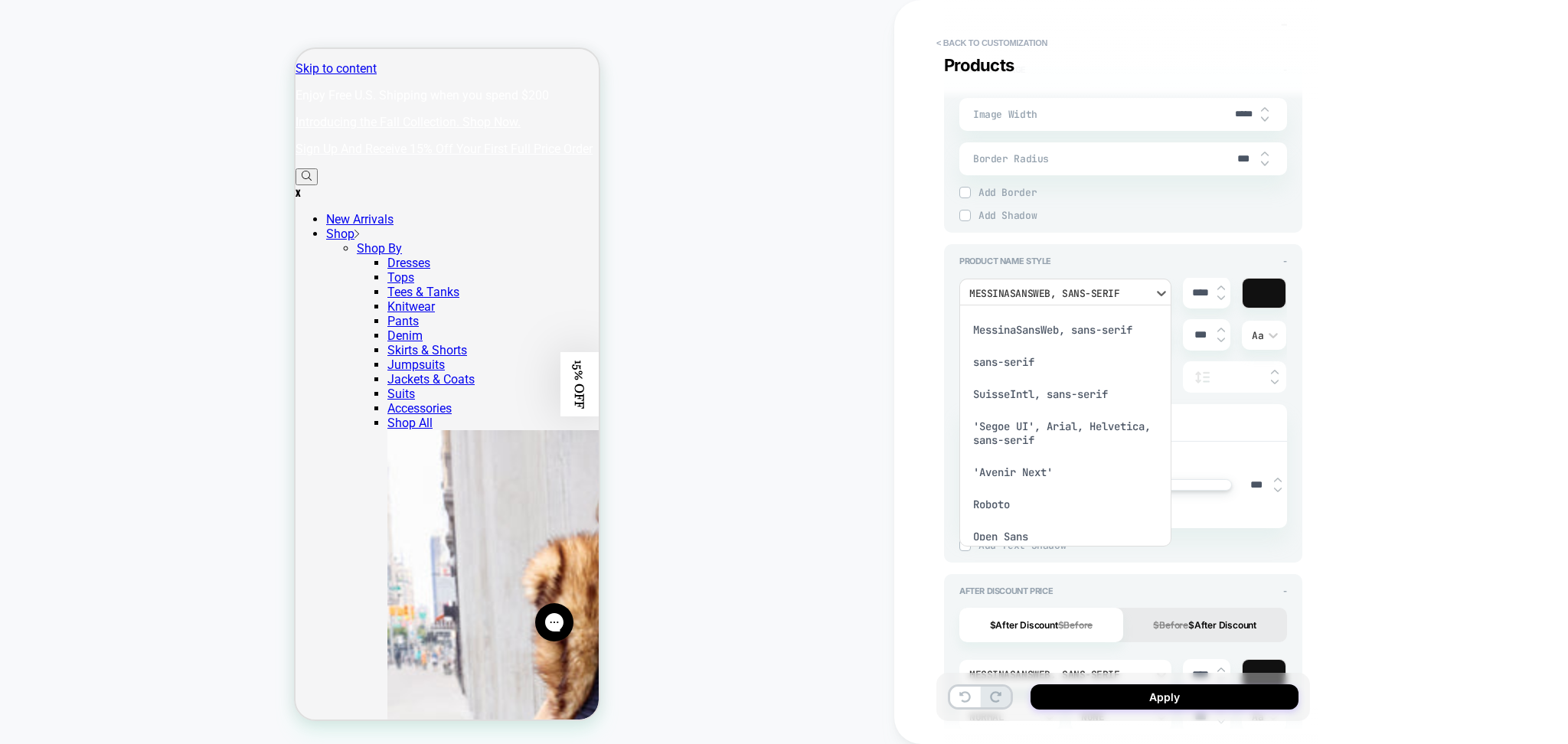
click at [1055, 289] on div at bounding box center [784, 372] width 1568 height 744
click at [1055, 289] on div "MessinaSansWeb, sans-serif" at bounding box center [1058, 293] width 177 height 13
click at [1055, 289] on div at bounding box center [784, 372] width 1568 height 744
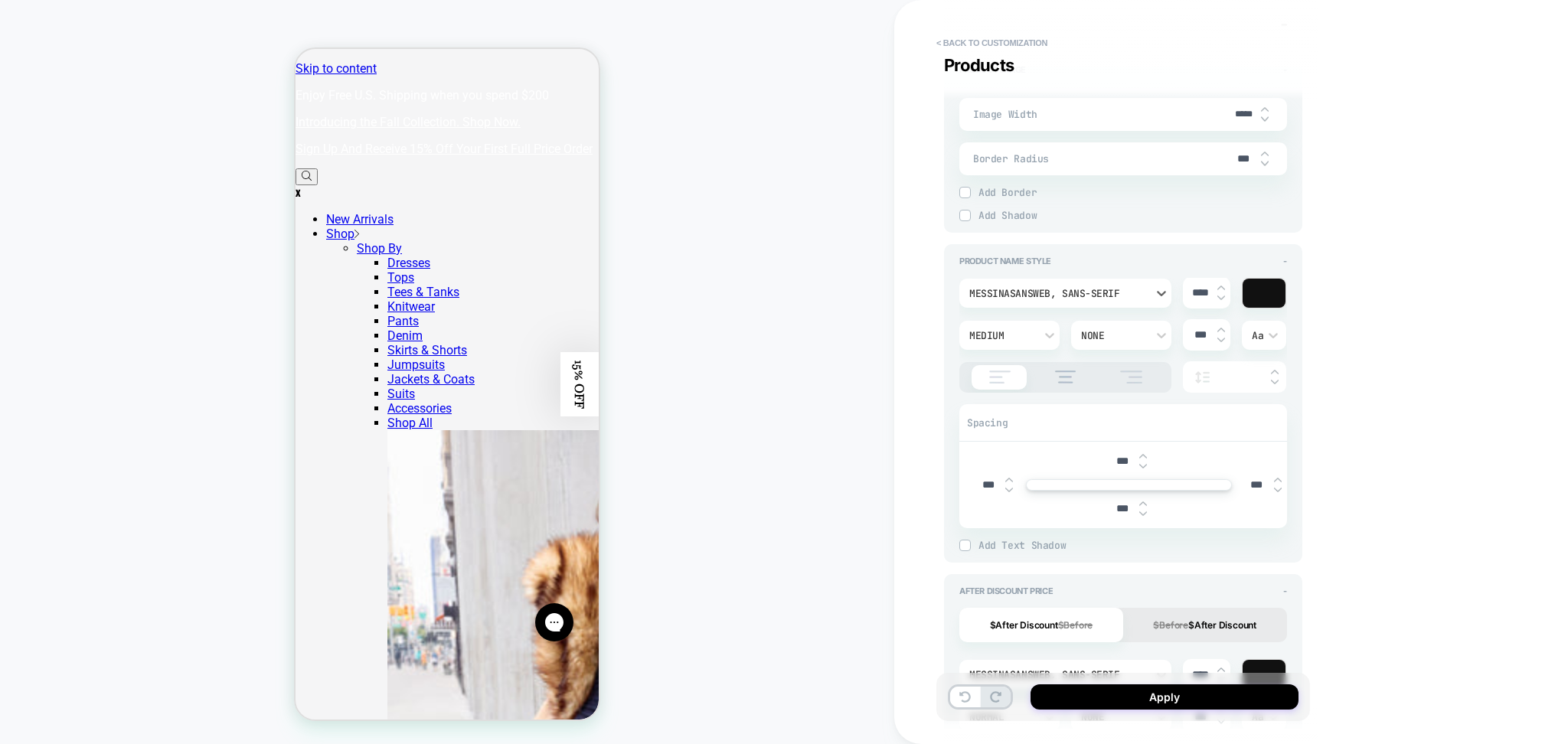
click at [1055, 289] on div "MessinaSansWeb, sans-serif" at bounding box center [1058, 293] width 177 height 13
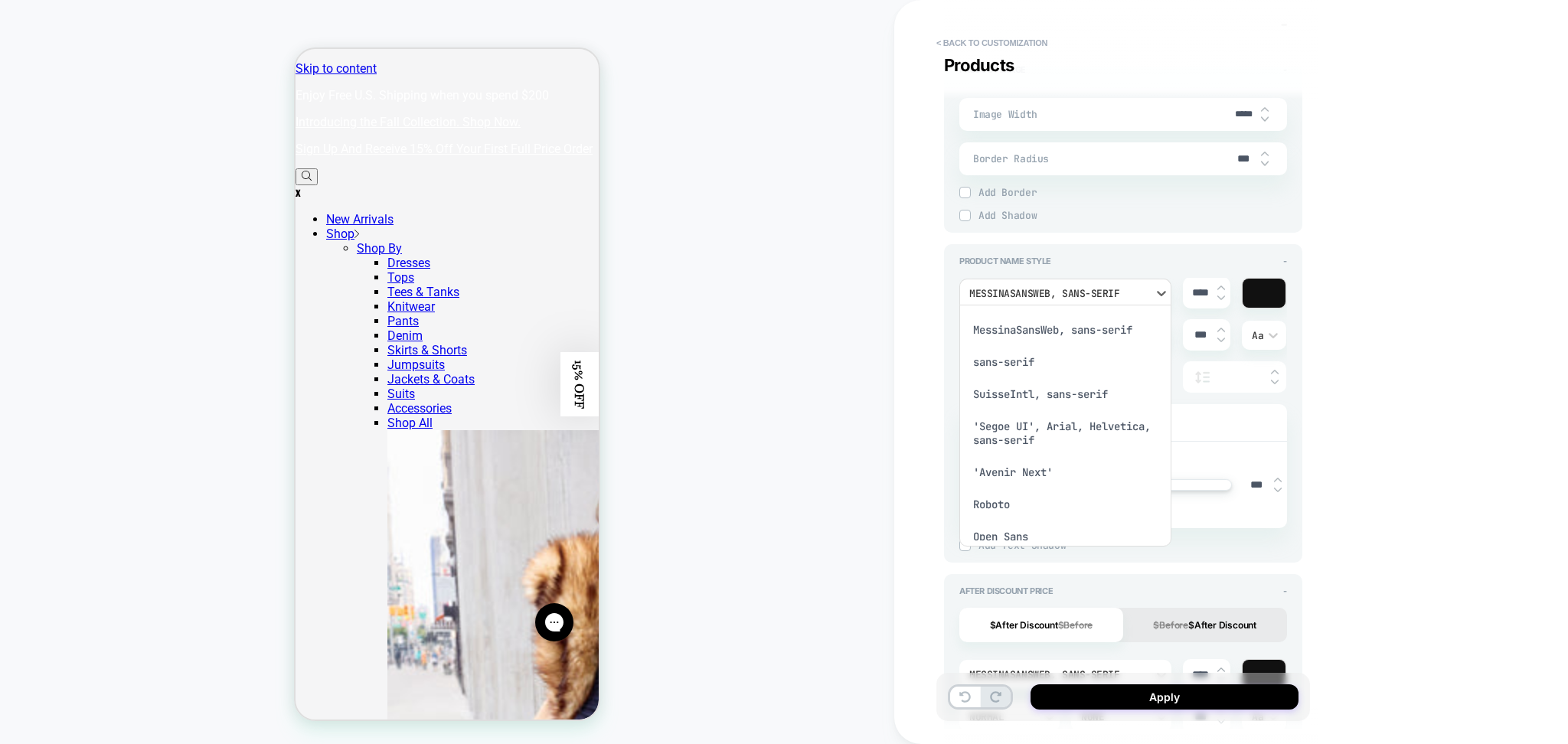
click at [1051, 332] on div "MessinaSansWeb, sans-serif" at bounding box center [1065, 330] width 200 height 32
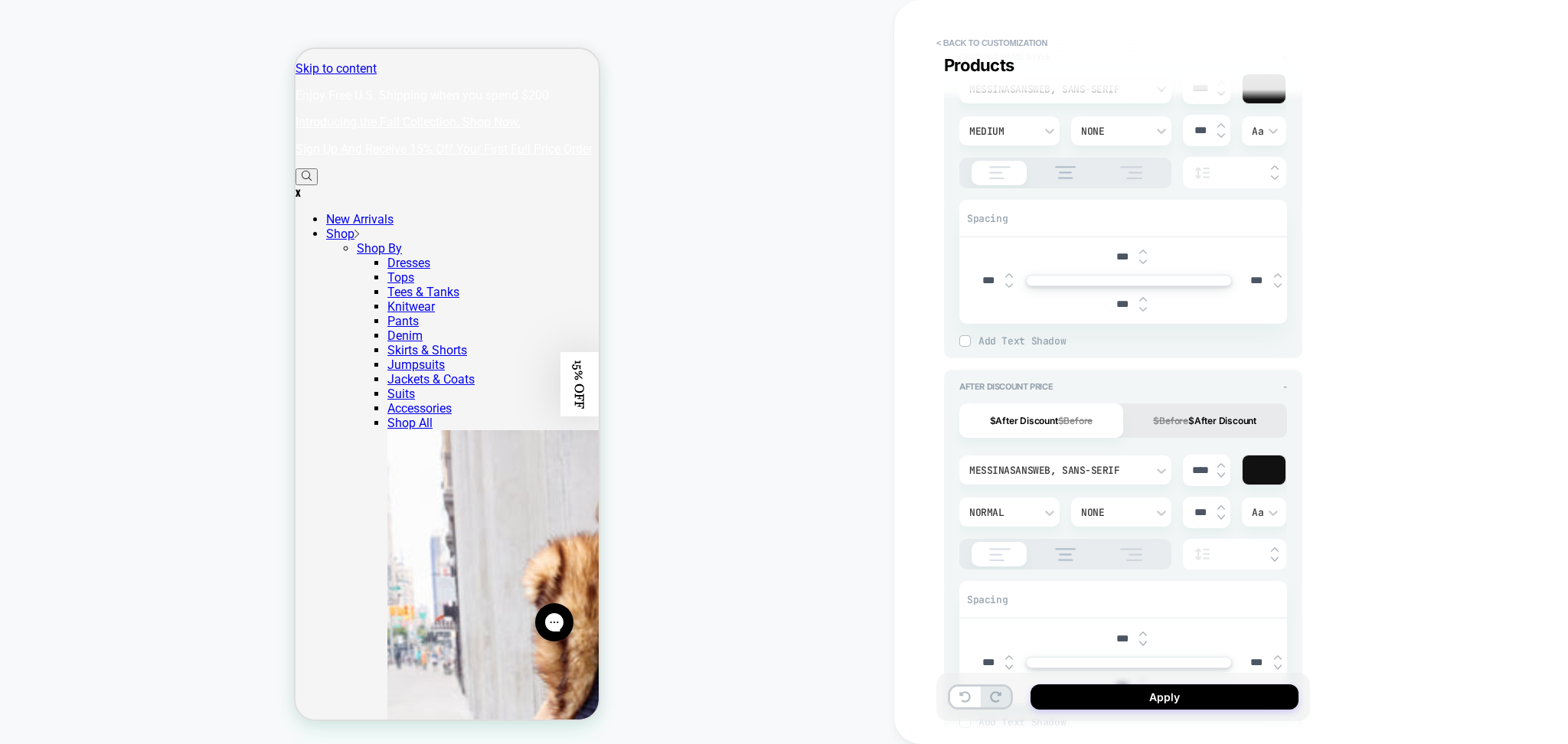
scroll to position [1020, 0]
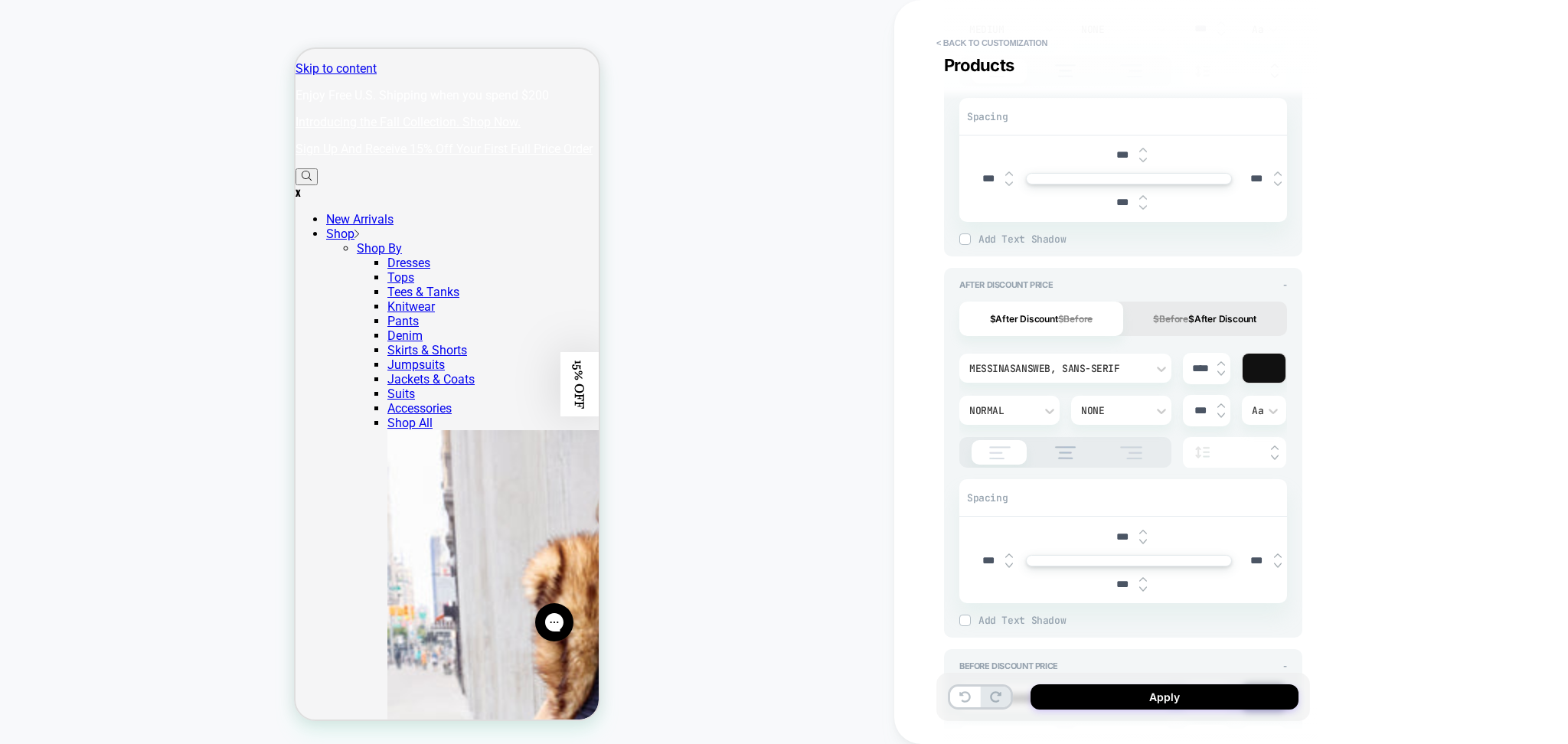
click at [1071, 369] on div "MessinaSansWeb, sans-serif" at bounding box center [1058, 369] width 177 height 13
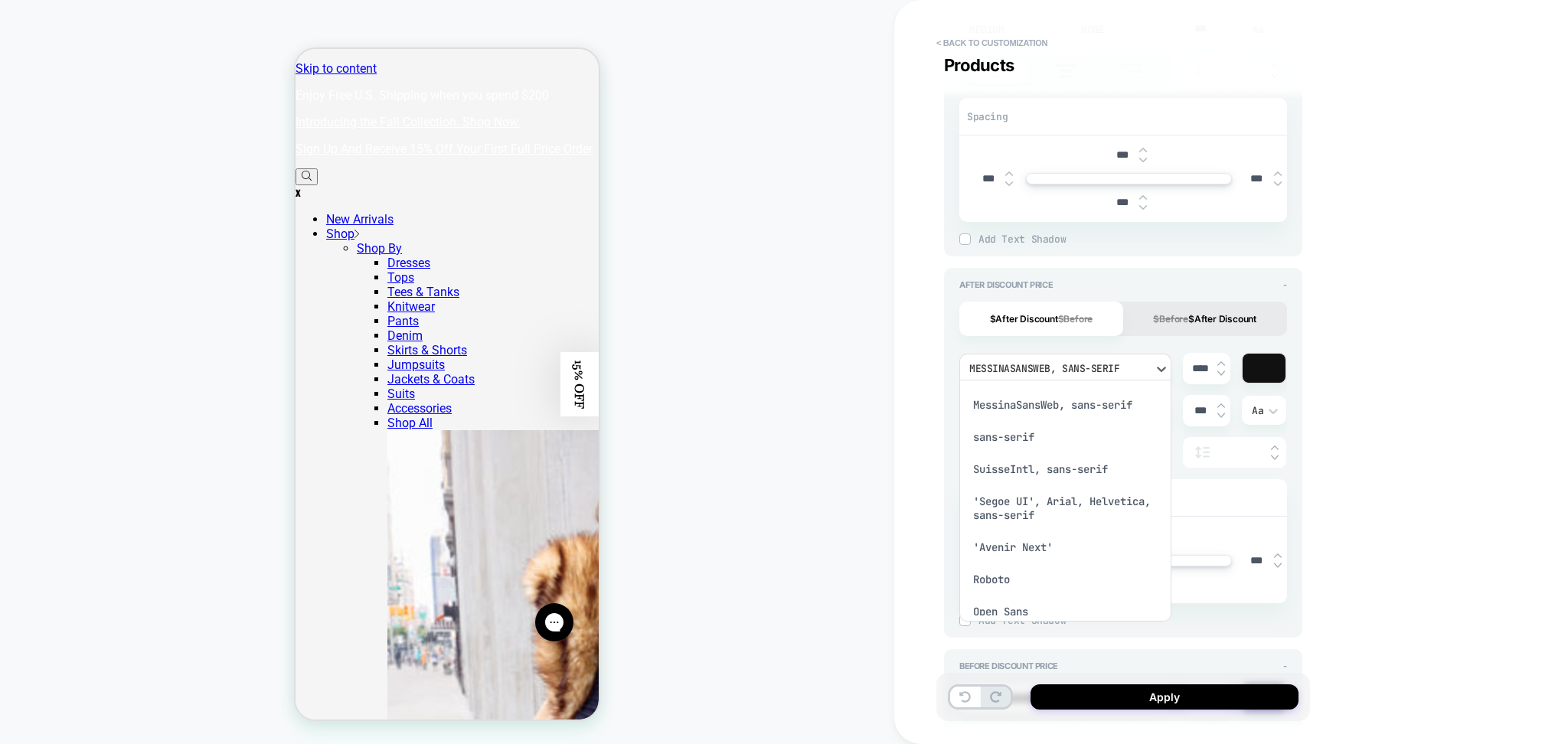
click at [1049, 403] on div "MessinaSansWeb, sans-serif" at bounding box center [1065, 405] width 200 height 32
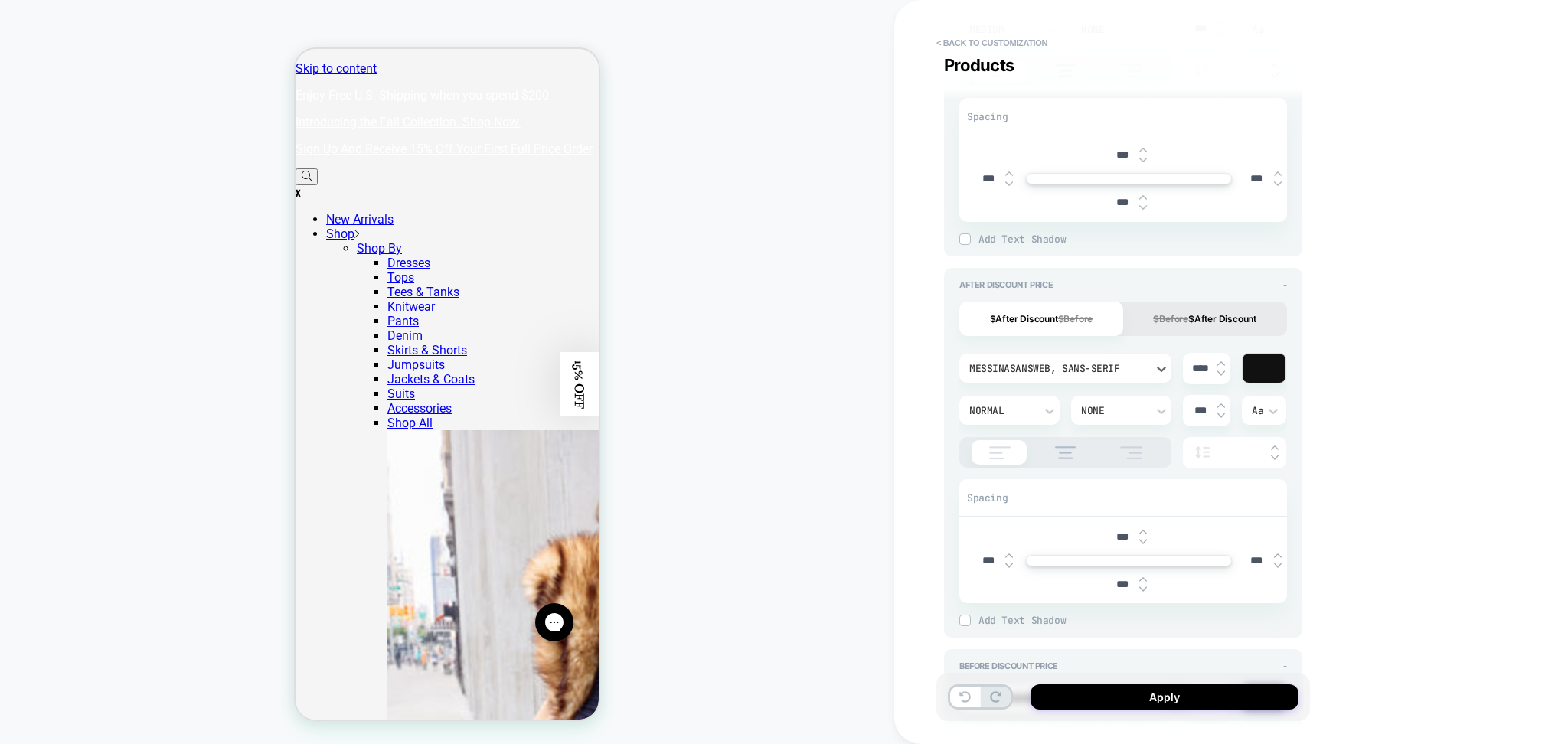
click at [1172, 323] on button "$Before $After Discount" at bounding box center [1205, 319] width 164 height 34
click at [1076, 369] on div "MessinaSansWeb, sans-serif" at bounding box center [1058, 369] width 177 height 13
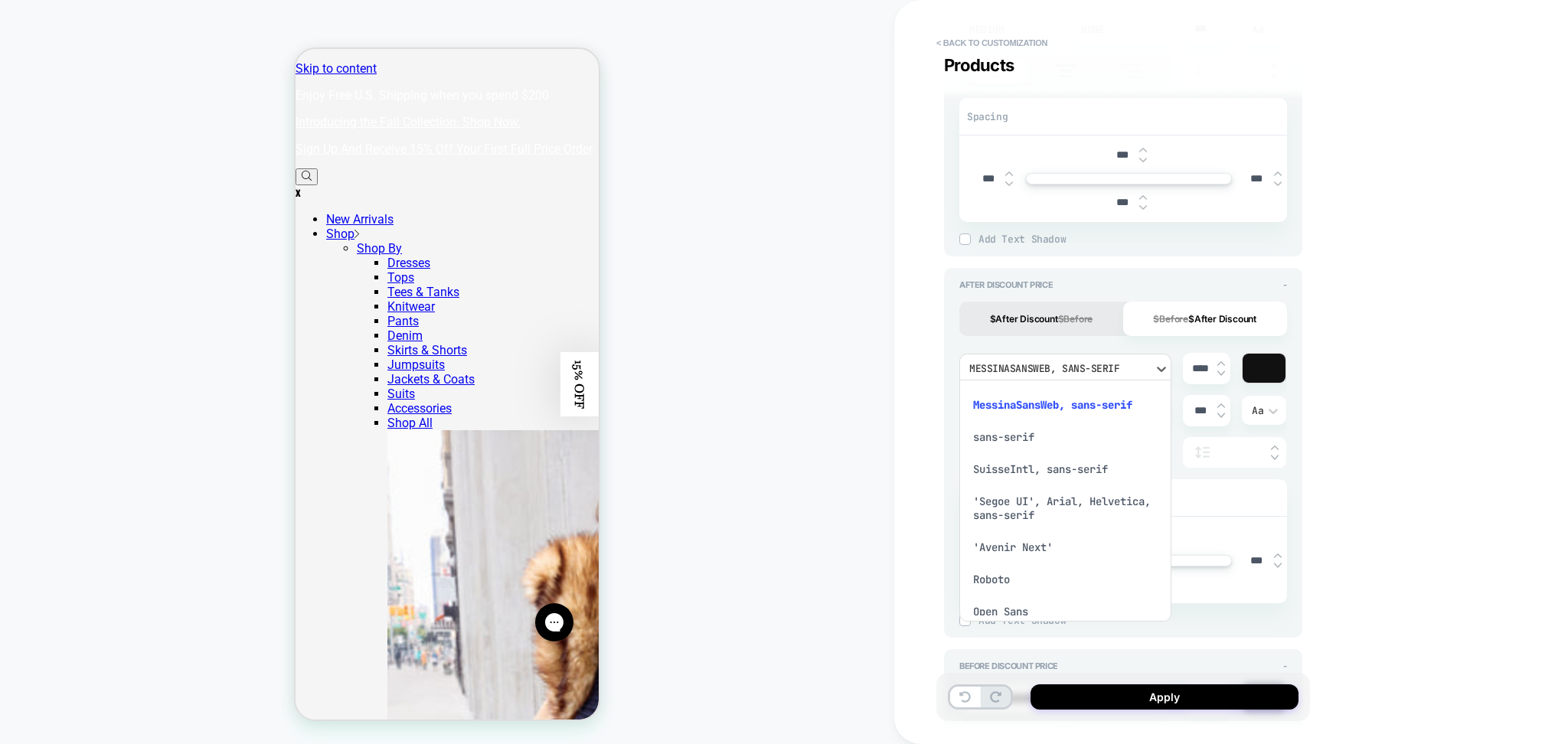
drag, startPoint x: 1055, startPoint y: 406, endPoint x: 1055, endPoint y: 385, distance: 21.0
click at [1055, 406] on div "MessinaSansWeb, sans-serif" at bounding box center [1065, 405] width 200 height 32
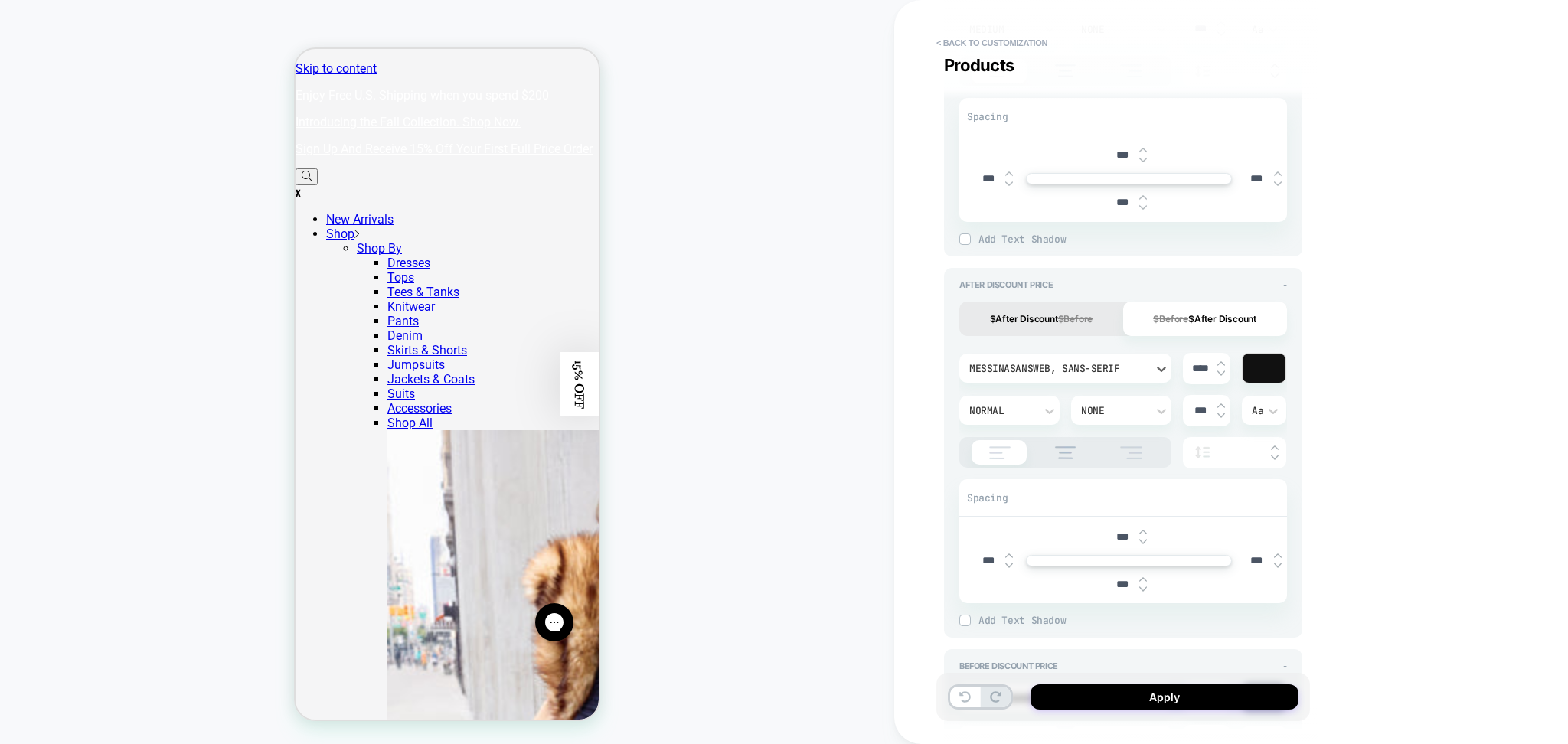
click at [1049, 316] on button "$After Discount $Before" at bounding box center [1041, 319] width 164 height 34
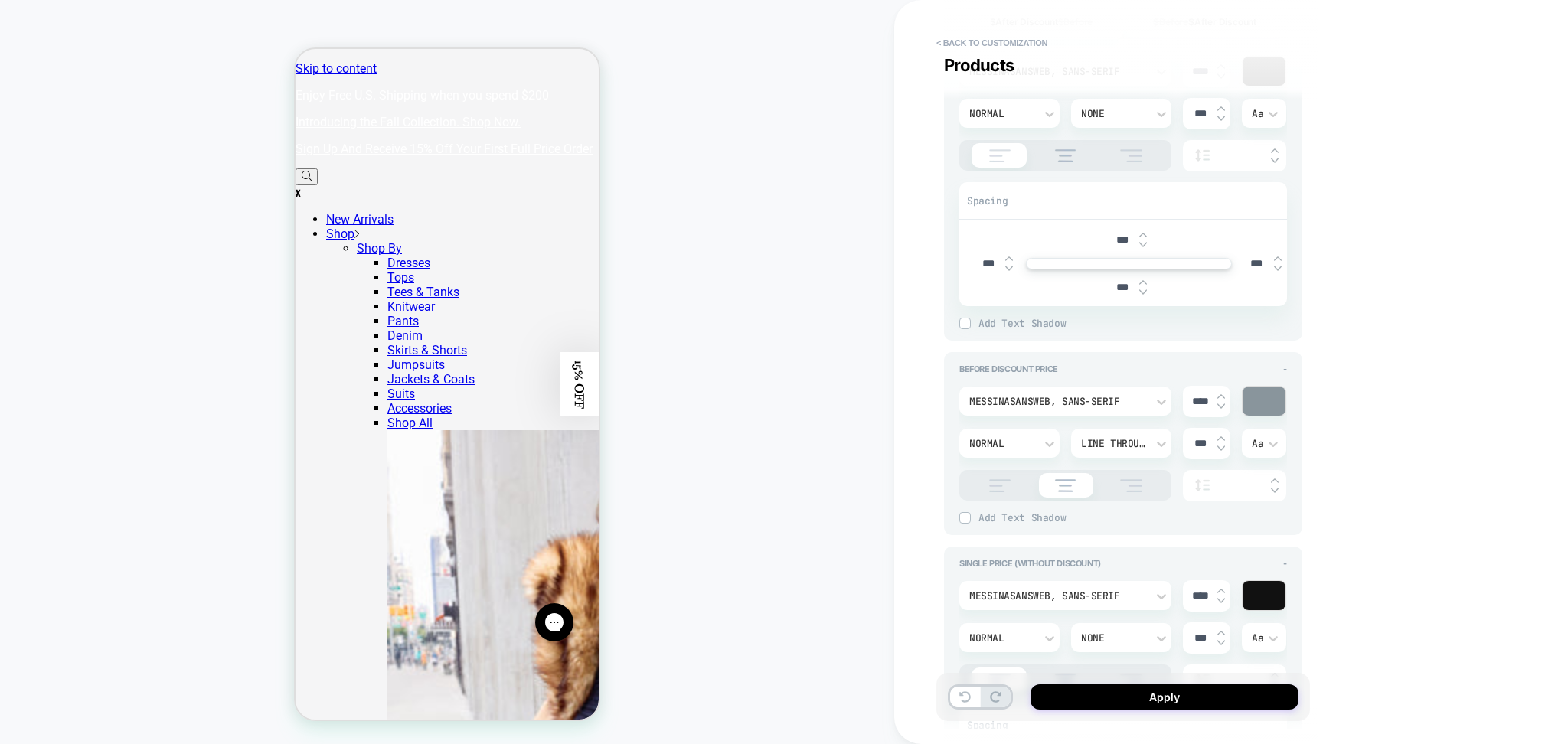
scroll to position [1429, 0]
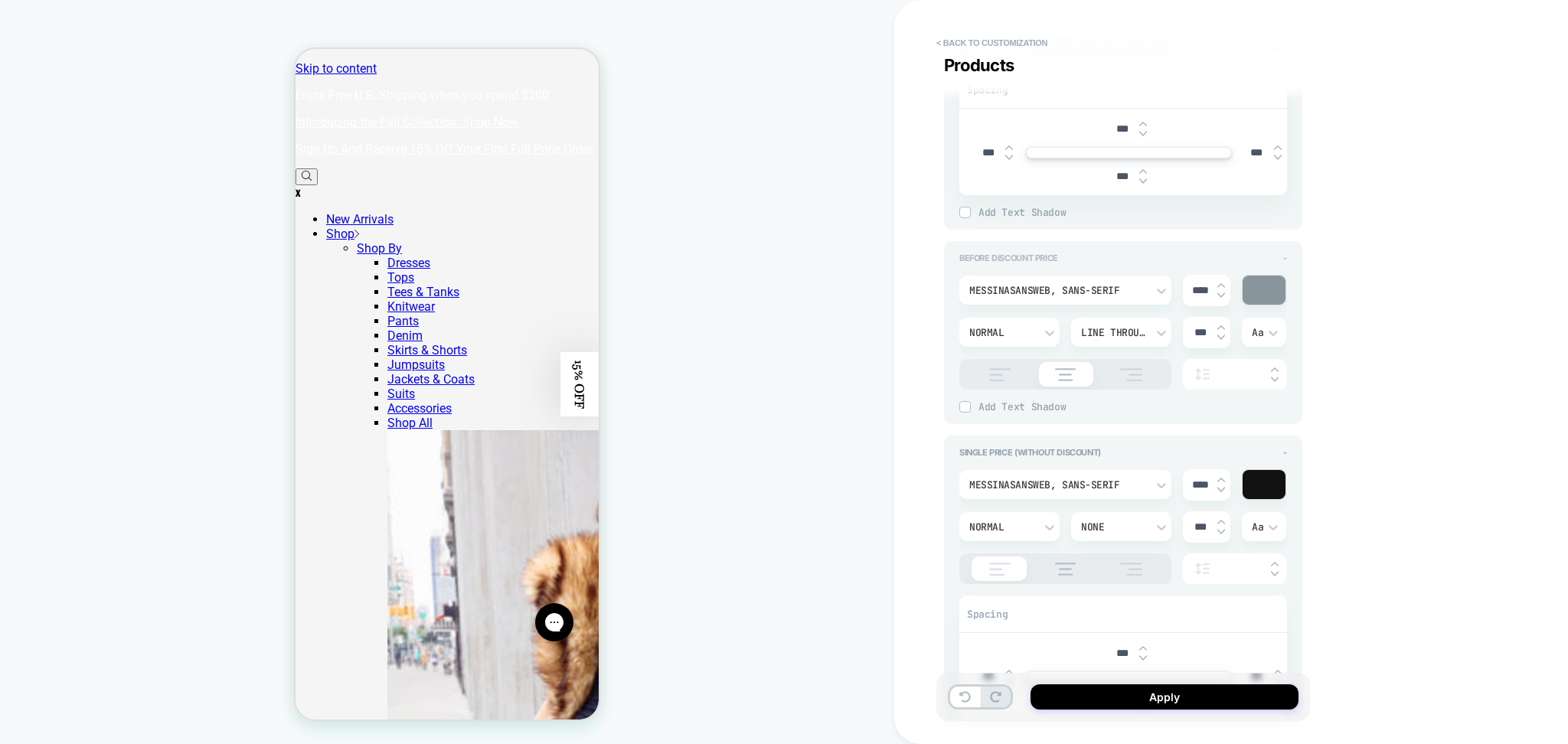
click at [988, 256] on span "Before Discount Price" at bounding box center [1009, 257] width 99 height 10
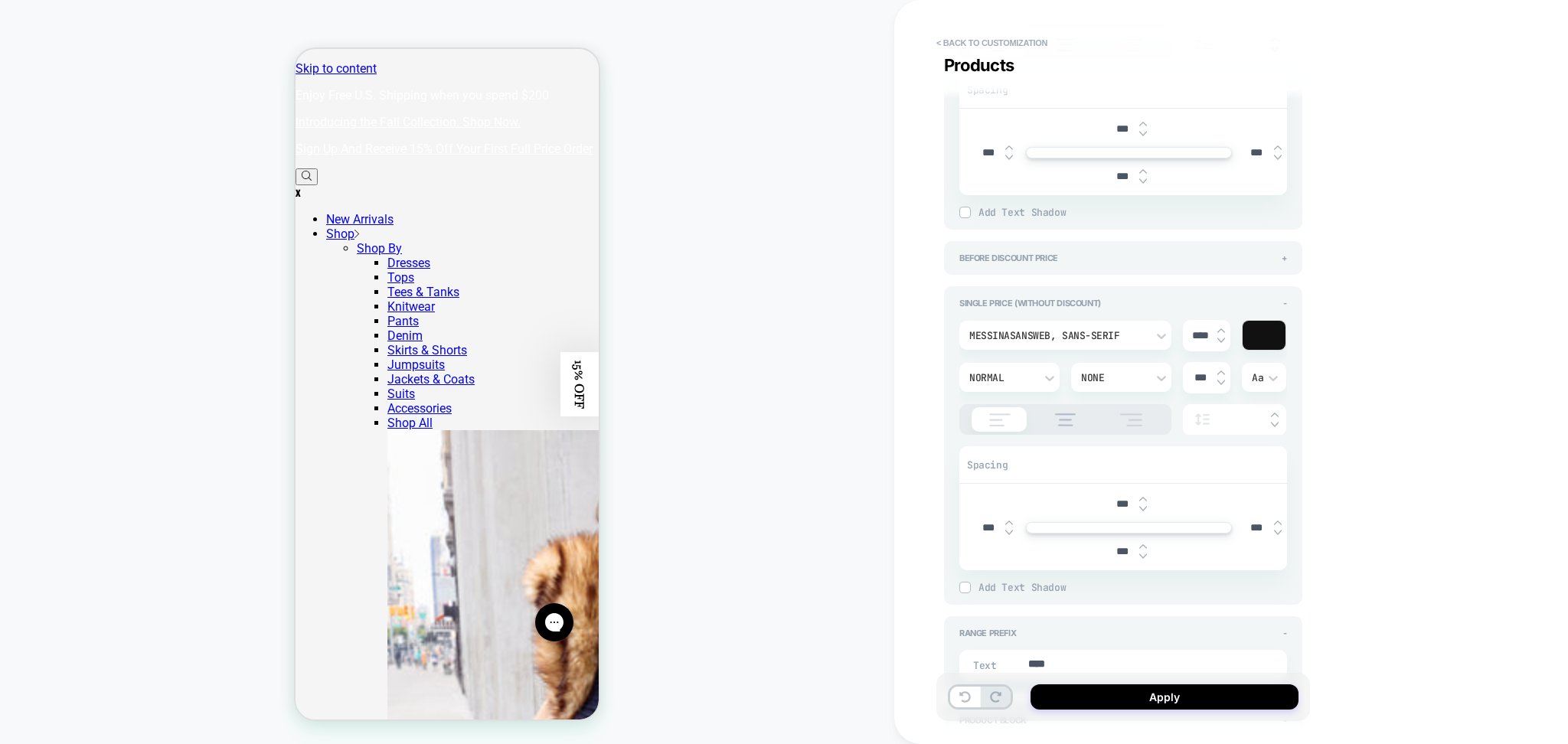
click at [1002, 261] on div "Before Discount Price + MessinaSansWeb, sans-serif **** Normal Line Through ***…" at bounding box center [1123, 258] width 359 height 33
click at [1276, 256] on div "Before Discount Price +" at bounding box center [1123, 257] width 327 height 10
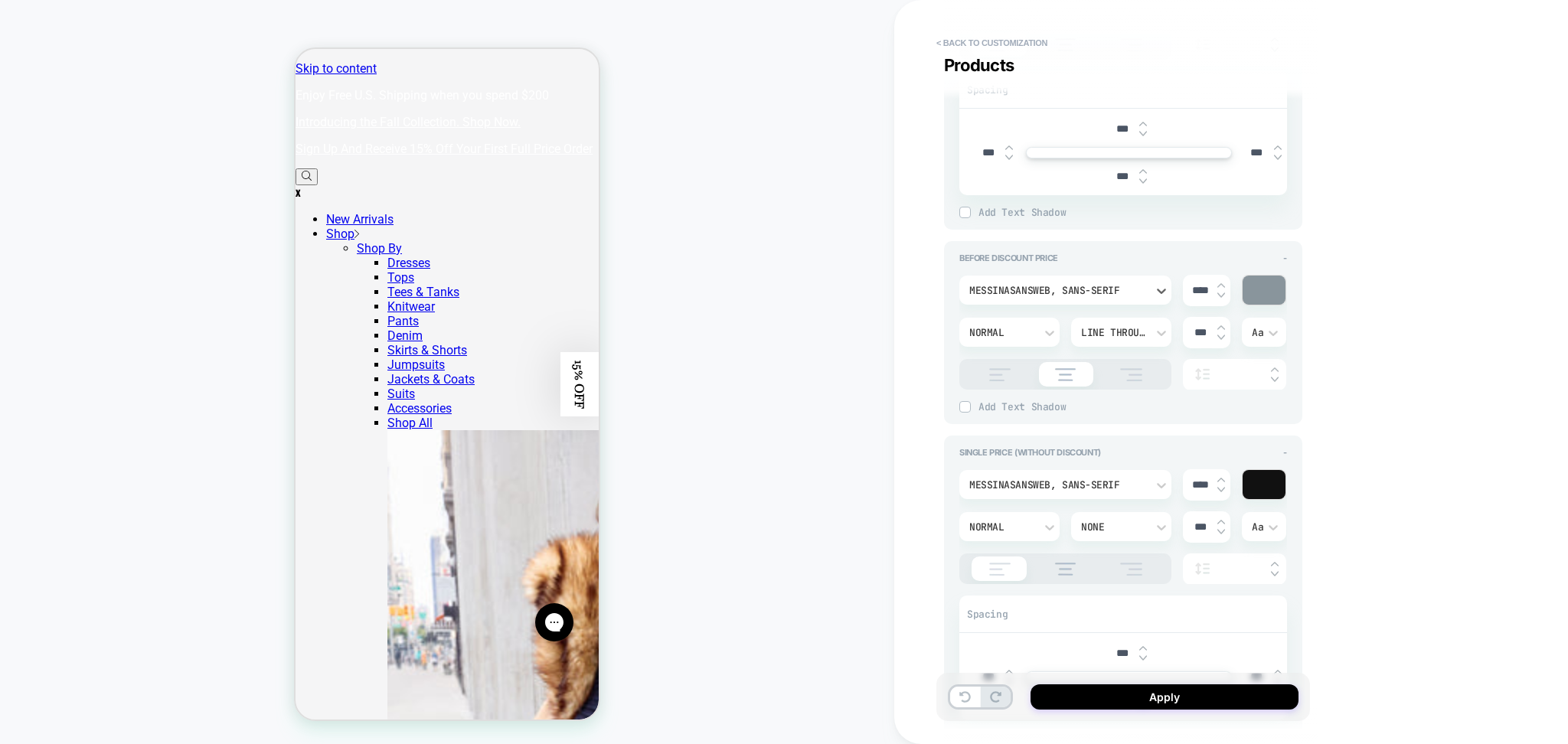
click at [1068, 284] on div "MessinaSansWeb, sans-serif" at bounding box center [1058, 291] width 177 height 13
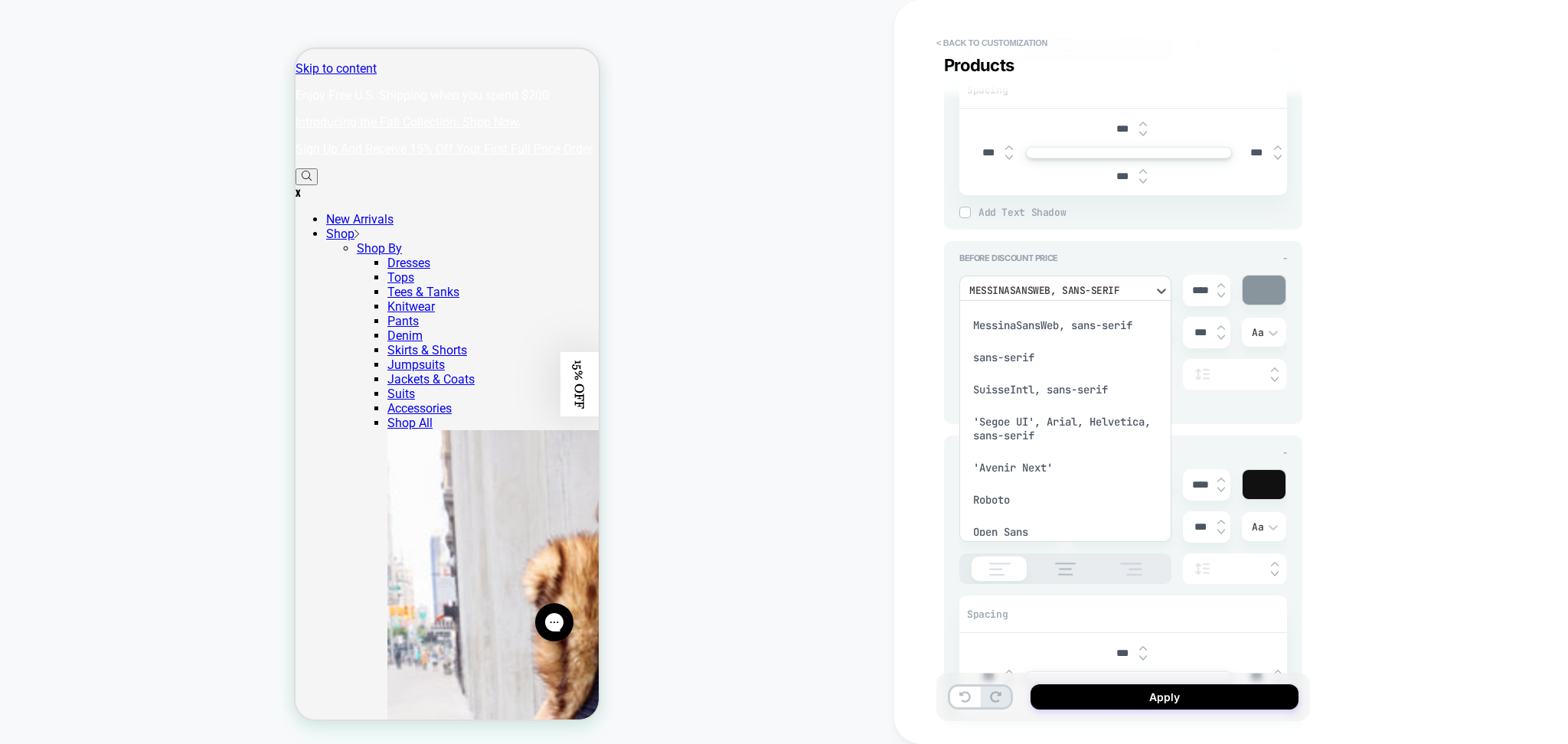
click at [1040, 330] on div "MessinaSansWeb, sans-serif" at bounding box center [1065, 325] width 200 height 32
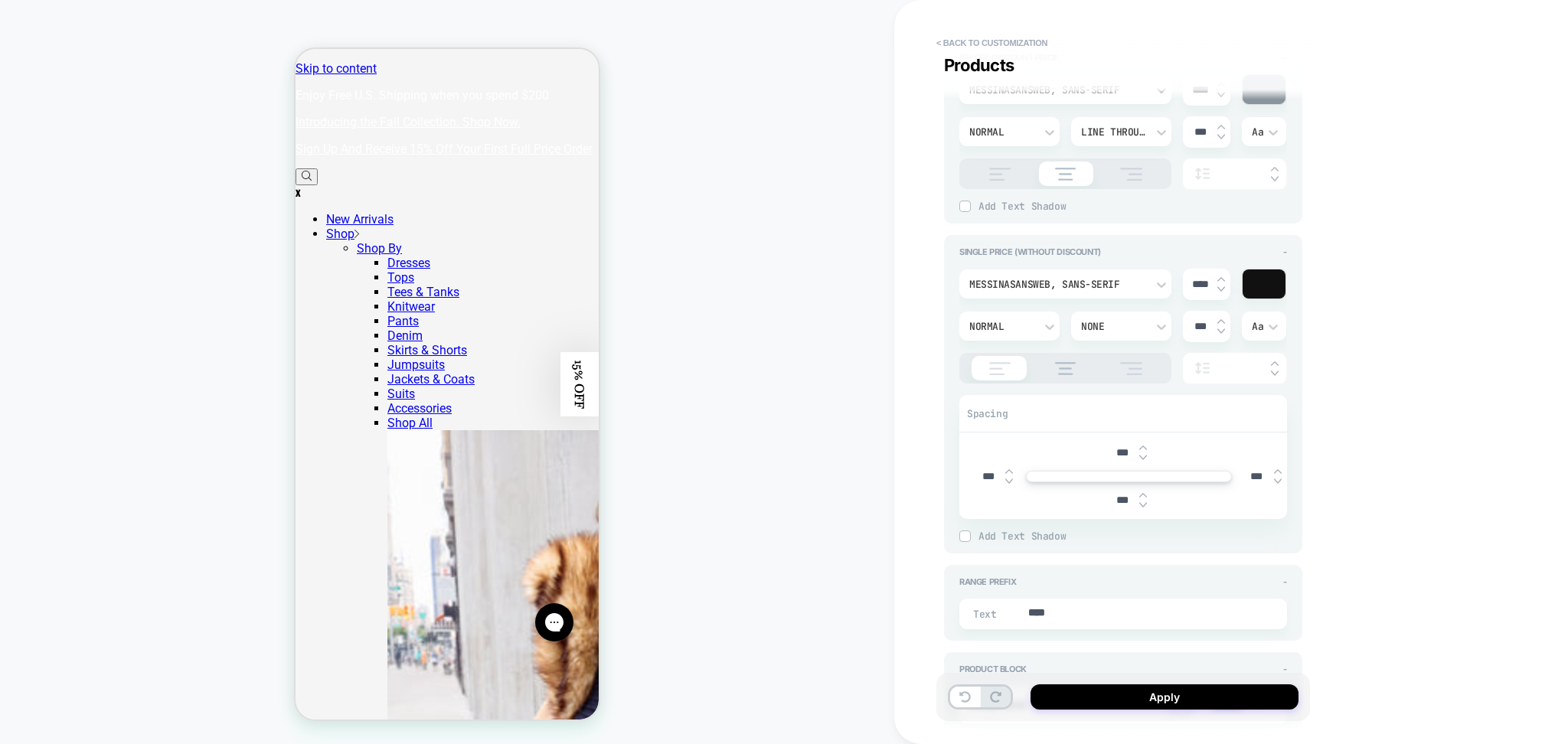
scroll to position [1633, 0]
click at [1139, 266] on div "MessinaSansWeb, sans-serif" at bounding box center [1065, 280] width 212 height 29
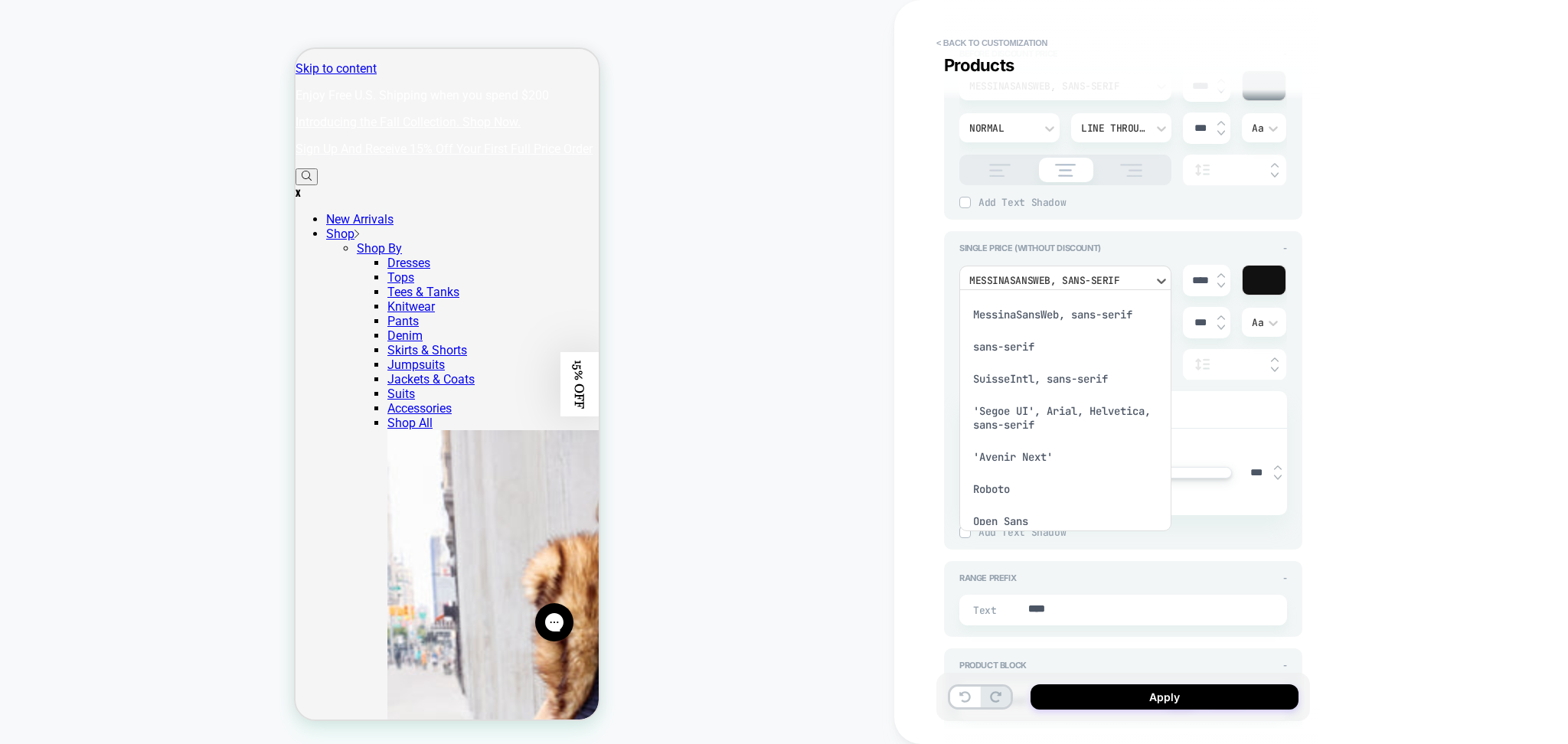
click at [1086, 311] on div "MessinaSansWeb, sans-serif" at bounding box center [1065, 315] width 200 height 32
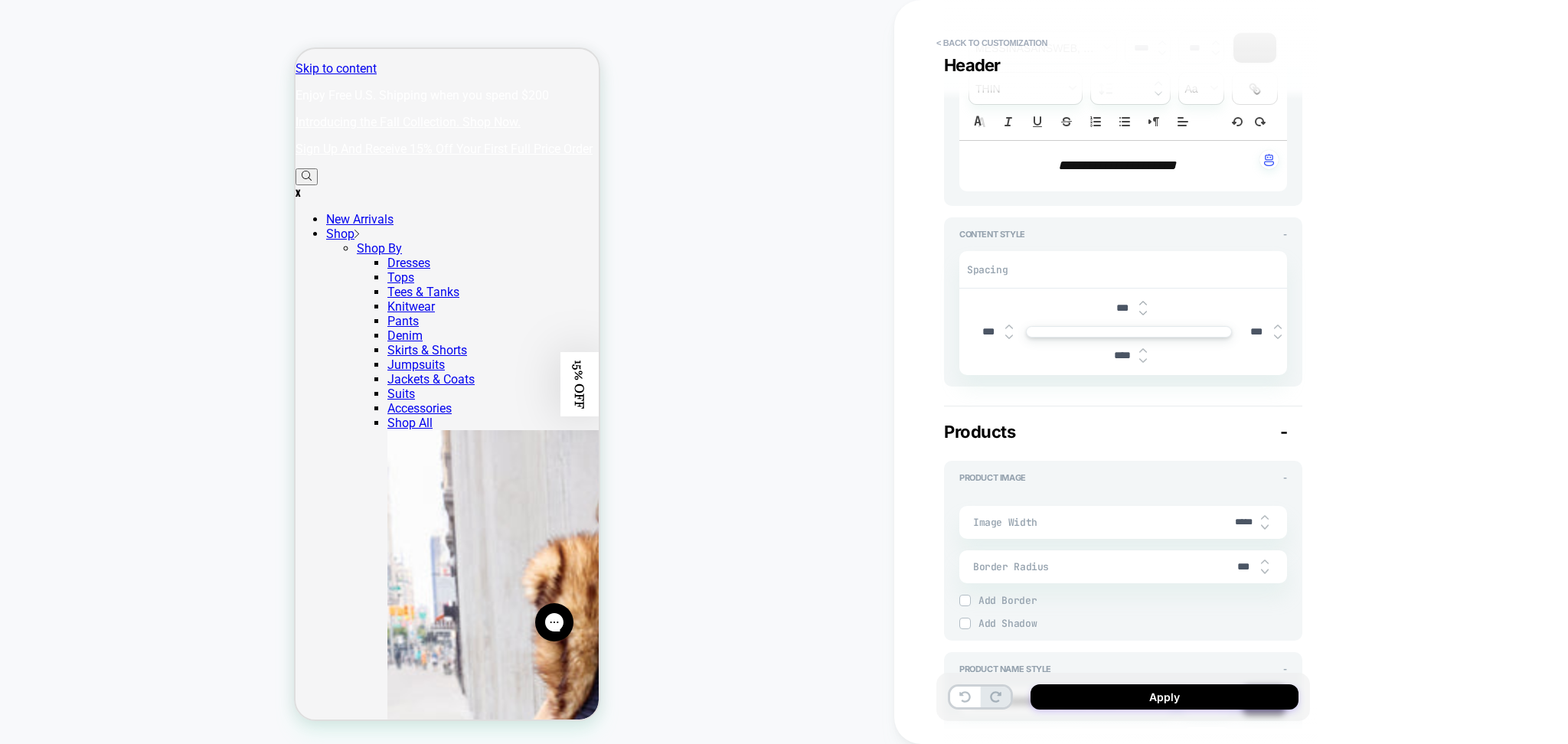
scroll to position [0, 0]
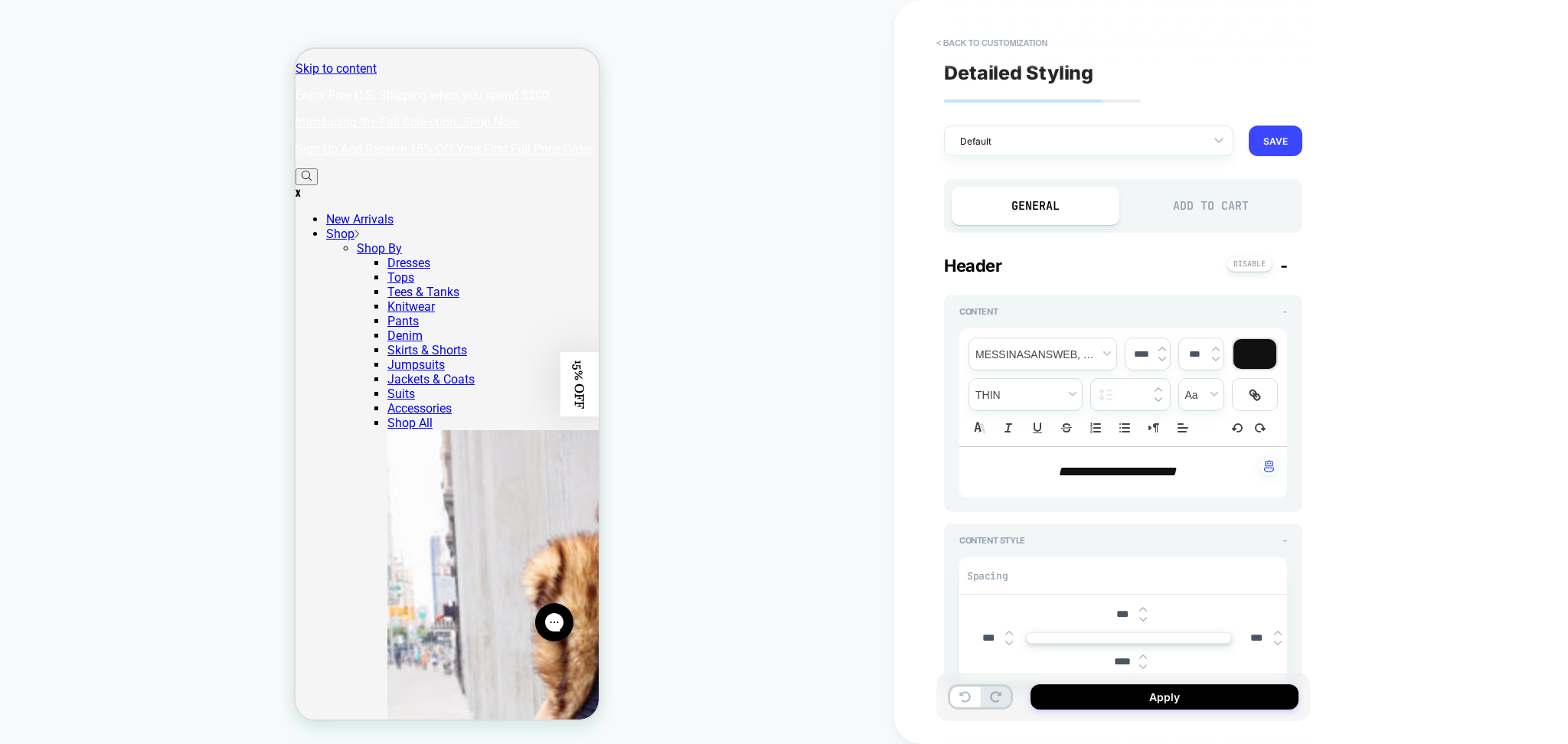
click at [1191, 202] on div "Add to Cart" at bounding box center [1211, 206] width 167 height 38
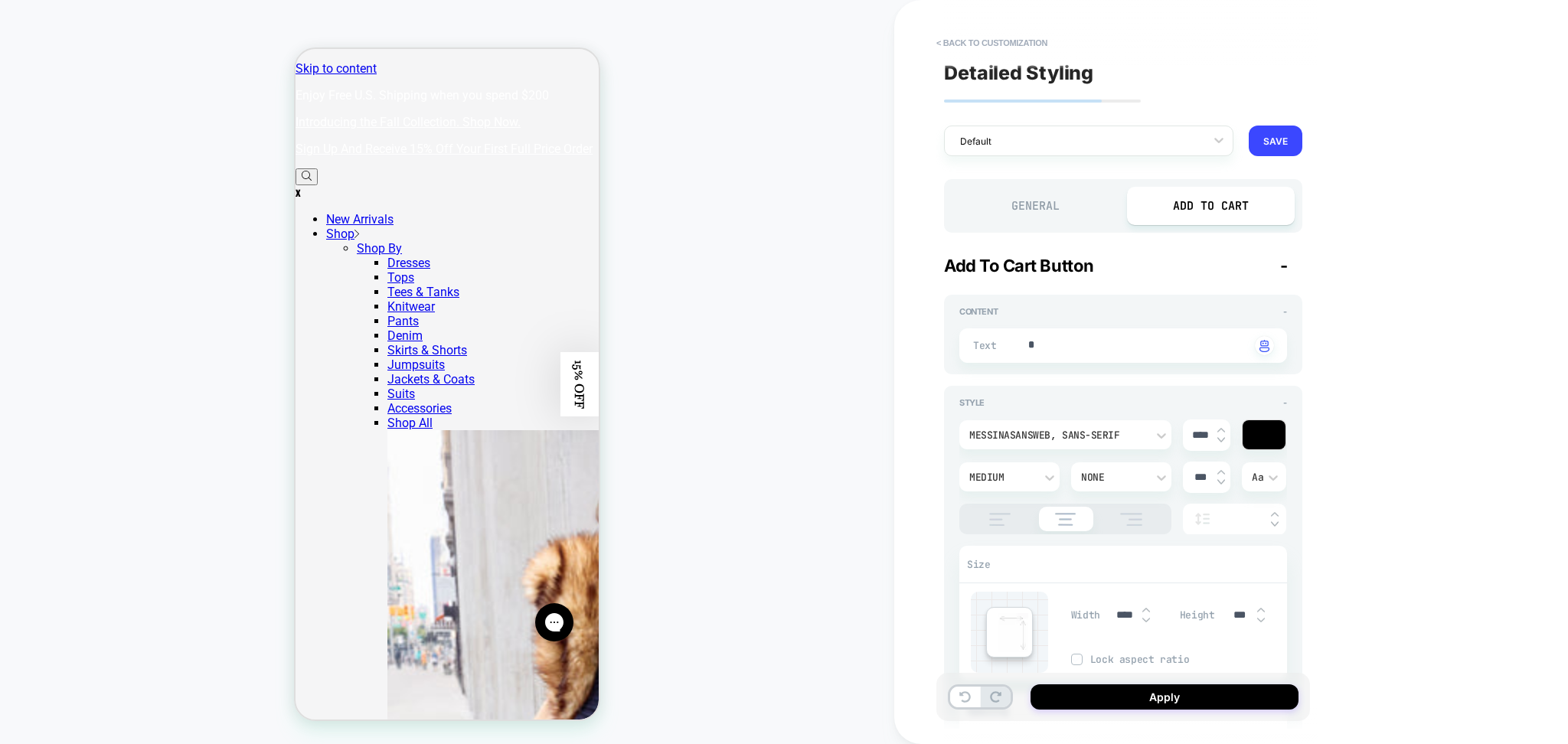
click at [1096, 427] on div "MessinaSansWeb, sans-serif" at bounding box center [1057, 435] width 192 height 16
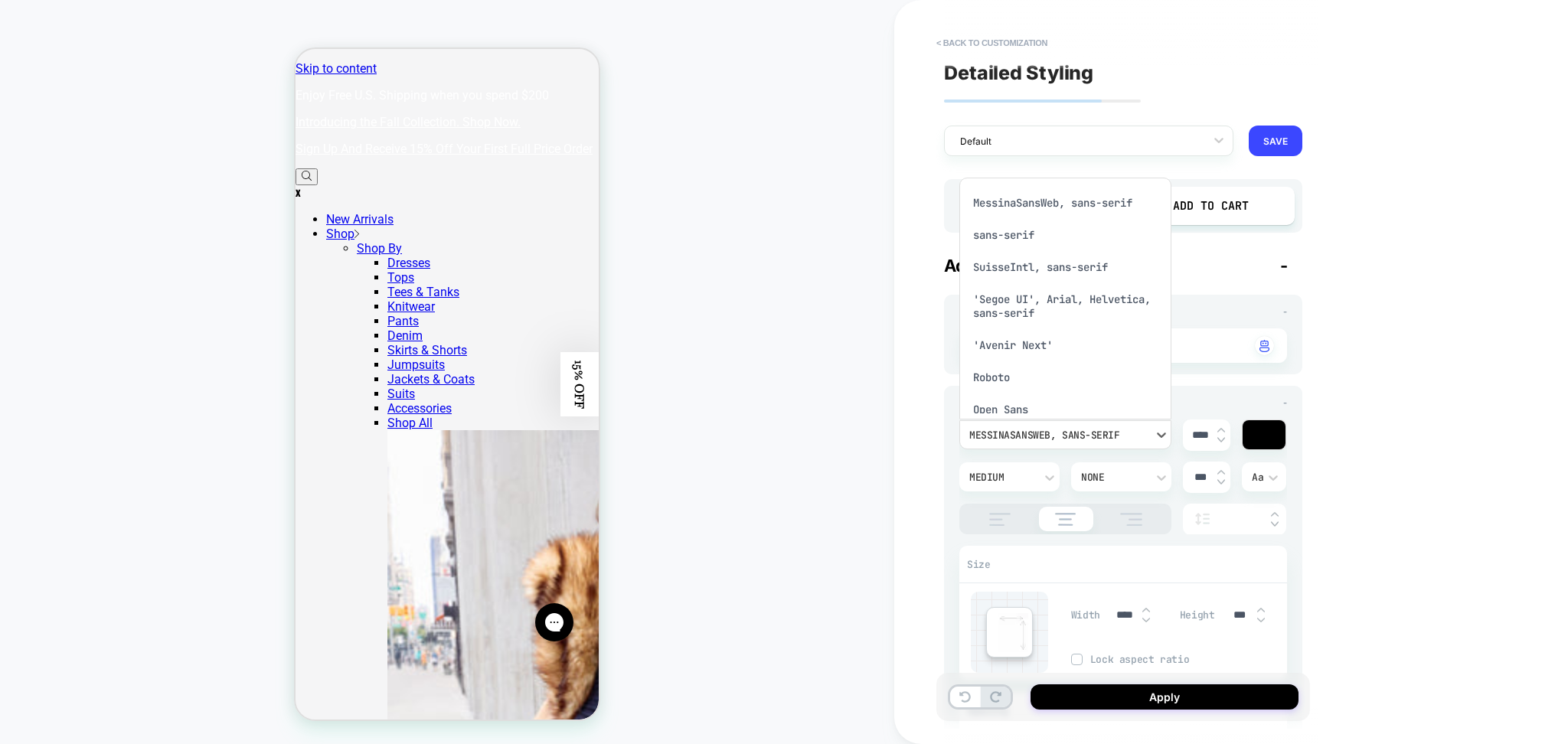
click at [1013, 210] on div "MessinaSansWeb, sans-serif" at bounding box center [1065, 203] width 200 height 32
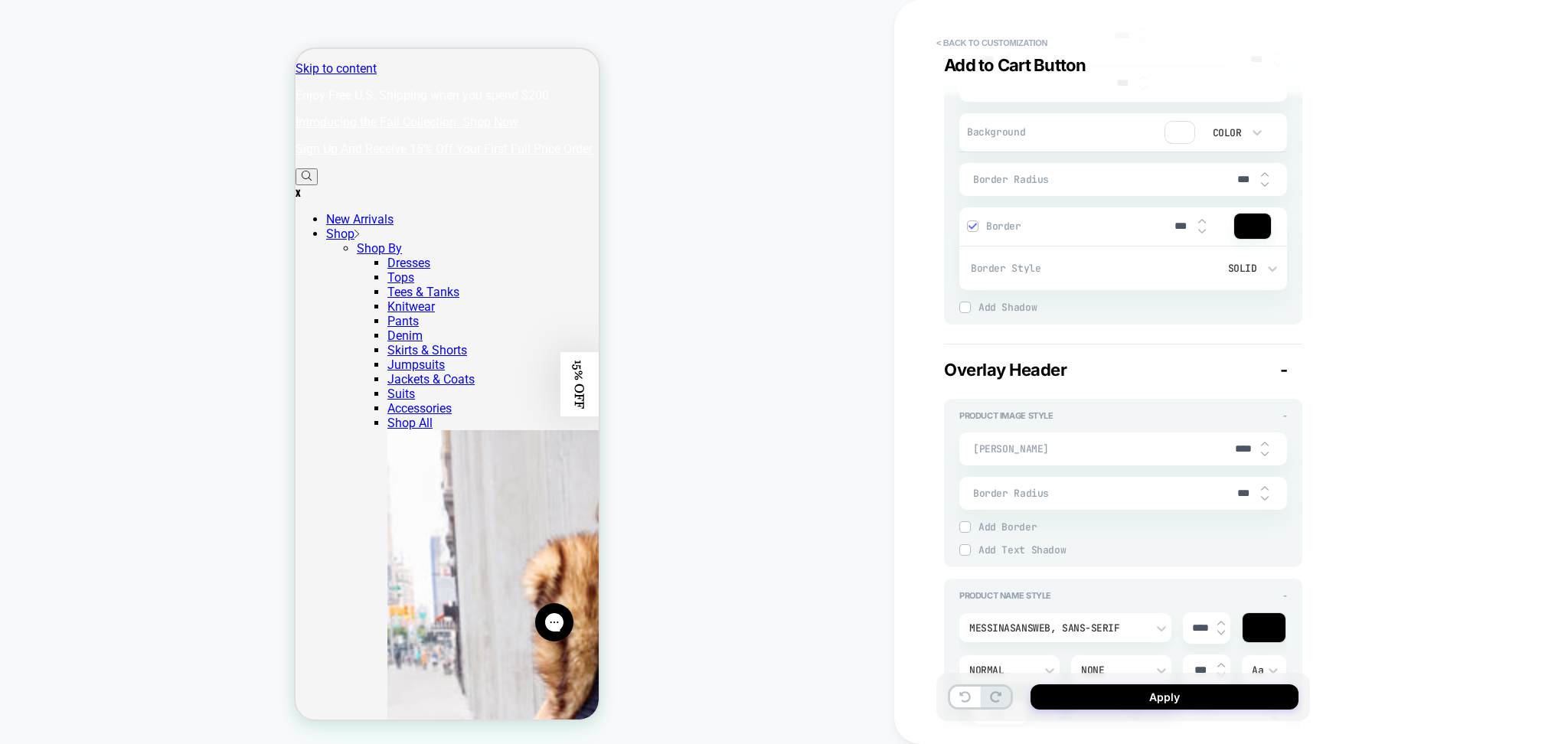
scroll to position [1020, 0]
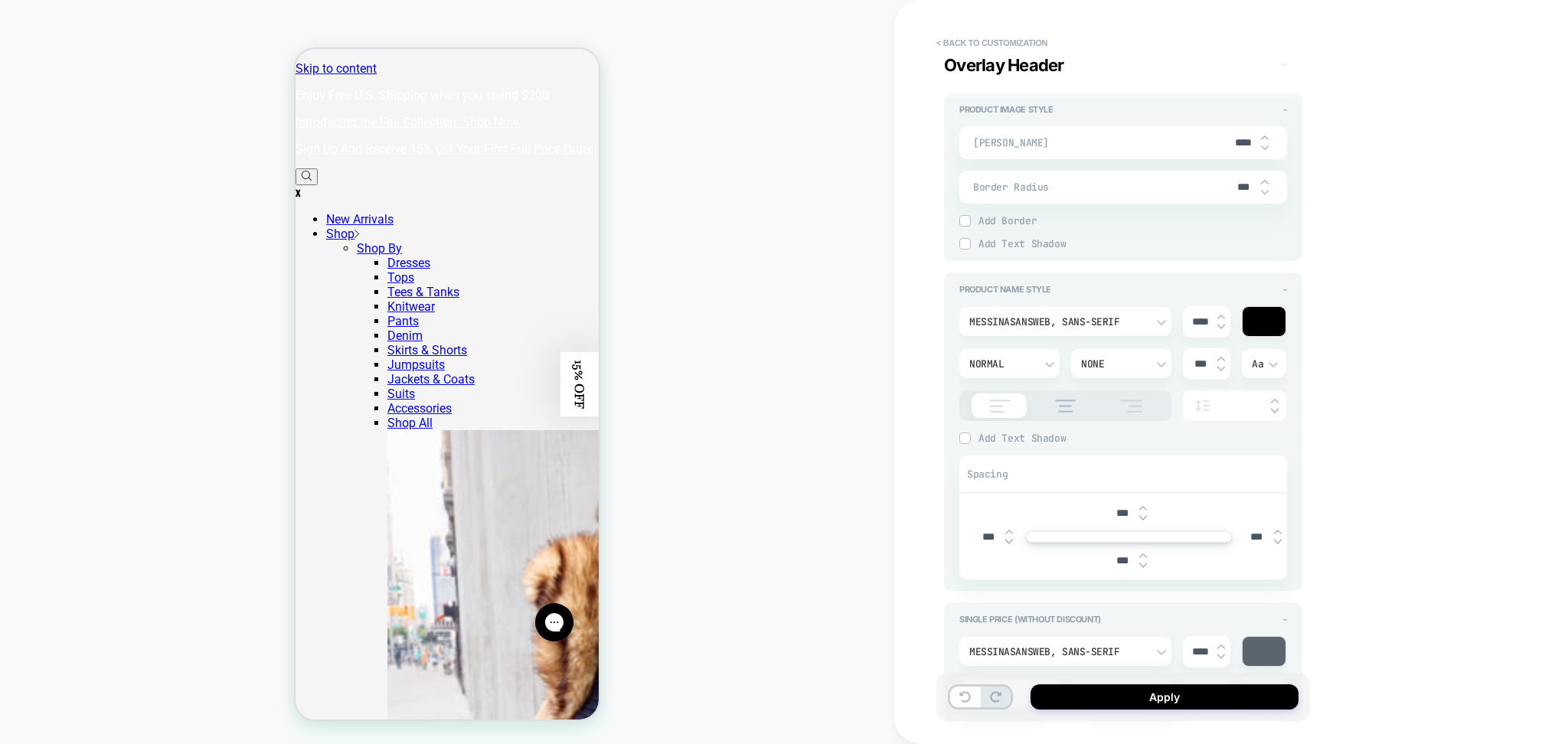
click at [1058, 325] on div "MessinaSansWeb, sans-serif" at bounding box center [1057, 322] width 192 height 16
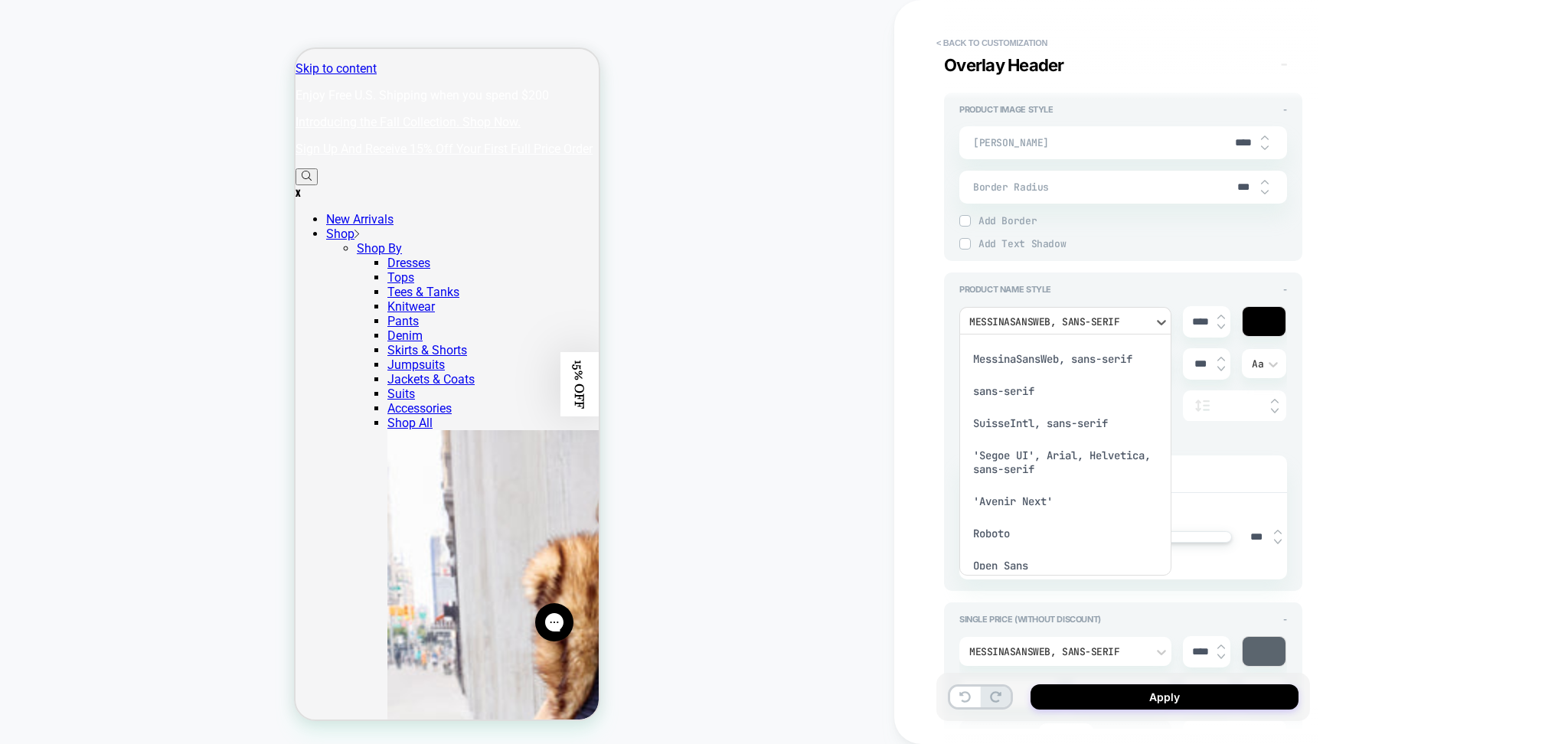
click at [1041, 363] on div "MessinaSansWeb, sans-serif" at bounding box center [1065, 359] width 200 height 32
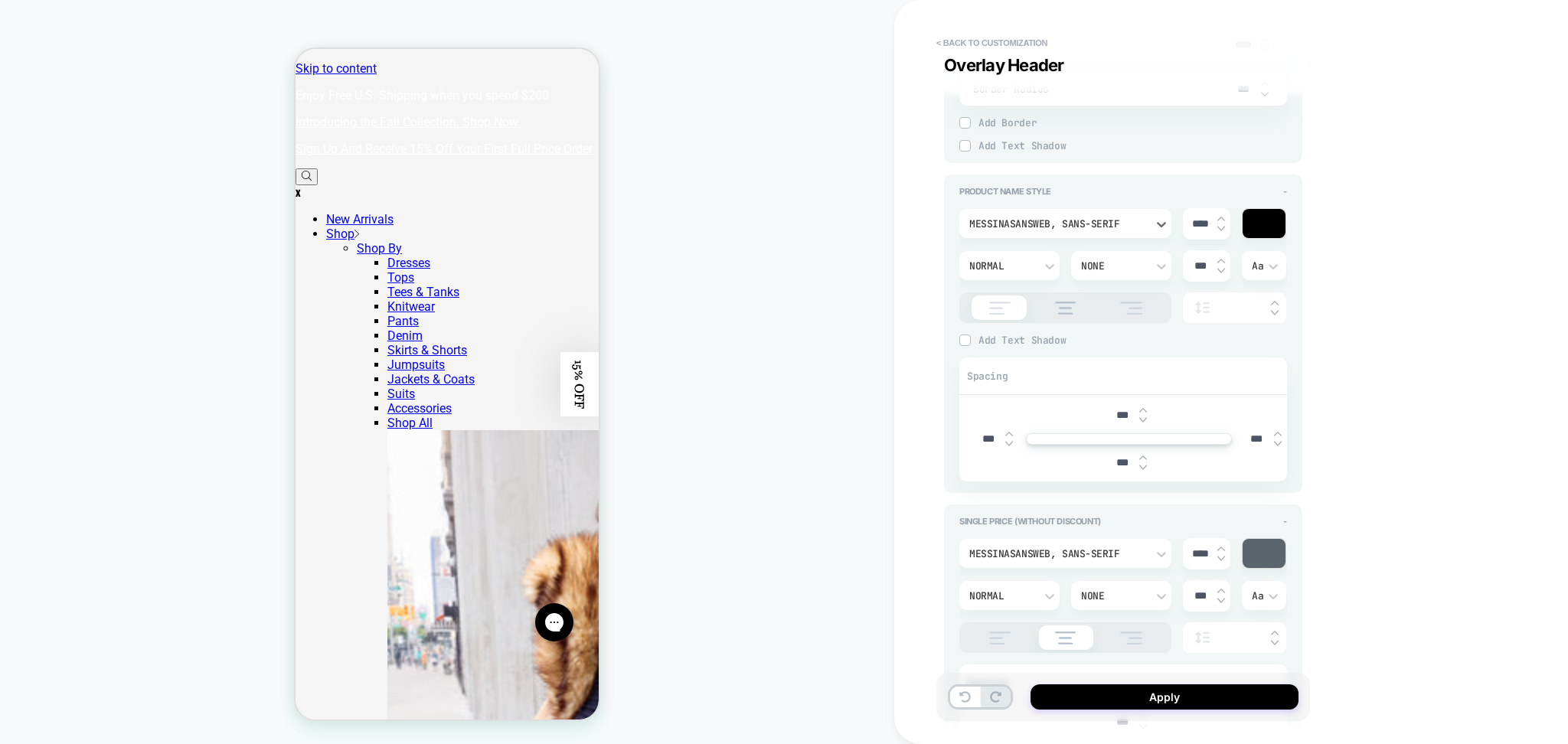
scroll to position [1327, 0]
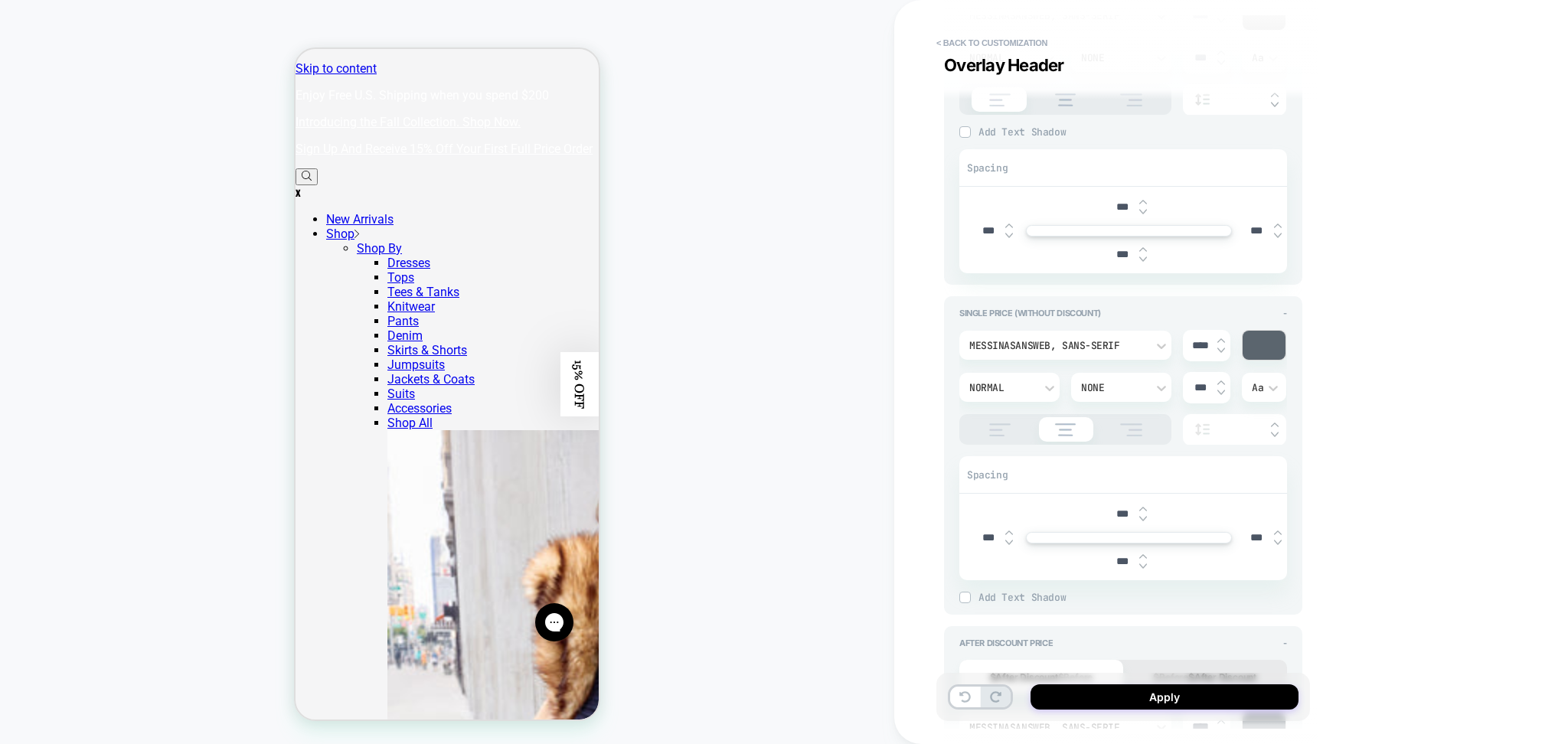
click at [1075, 331] on div "MessinaSansWeb, sans-serif" at bounding box center [1065, 345] width 212 height 29
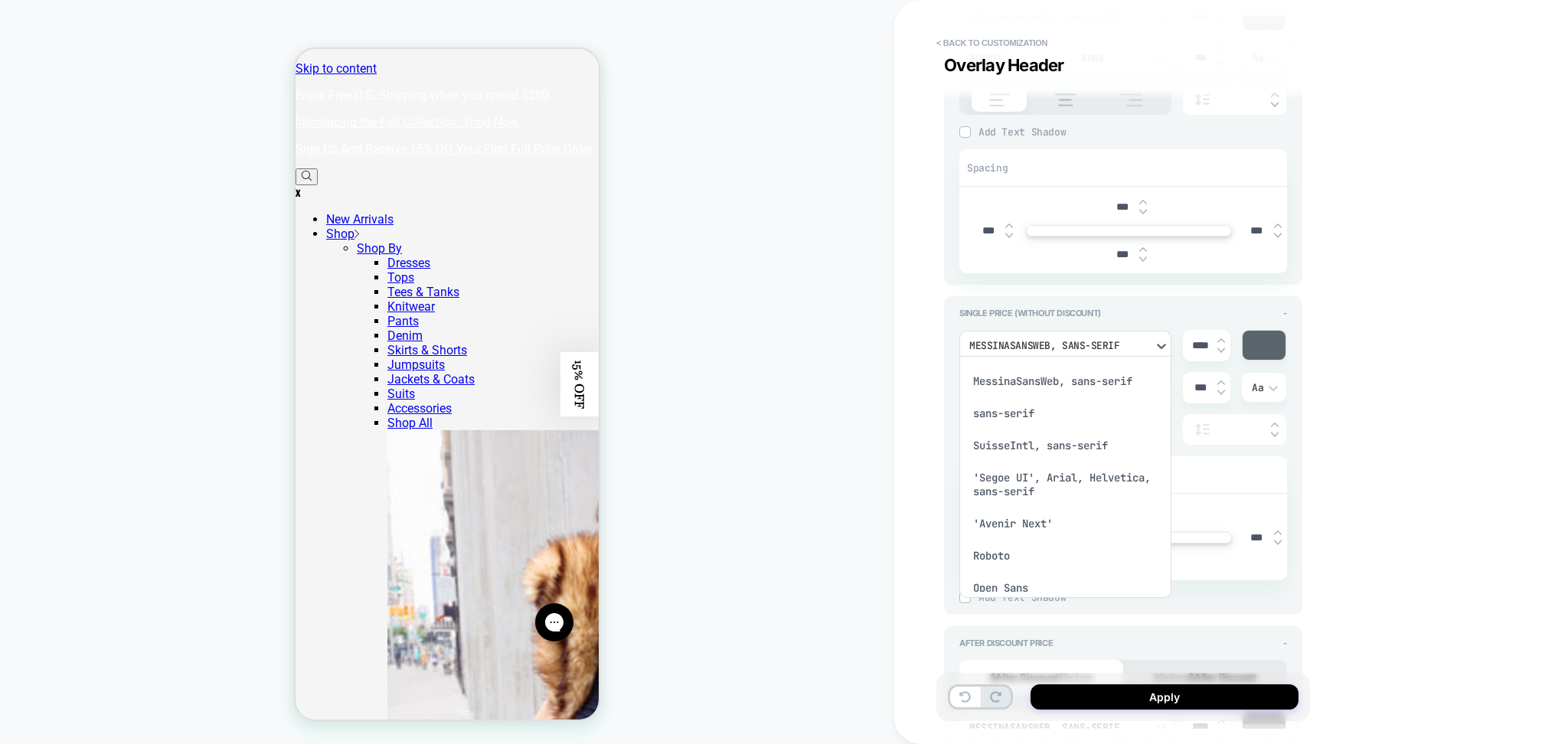
click at [1072, 386] on div "MessinaSansWeb, sans-serif" at bounding box center [1065, 381] width 200 height 32
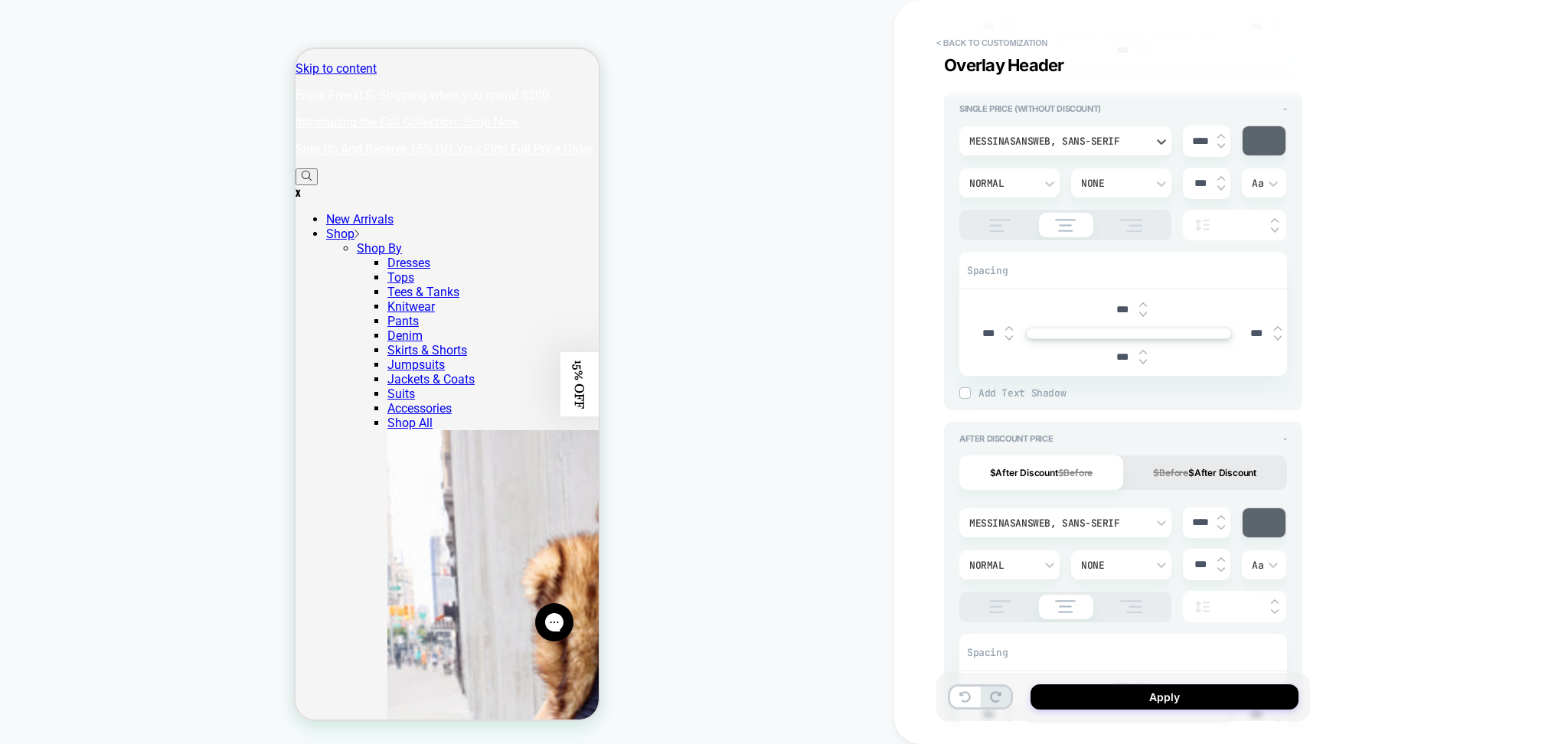
scroll to position [1735, 0]
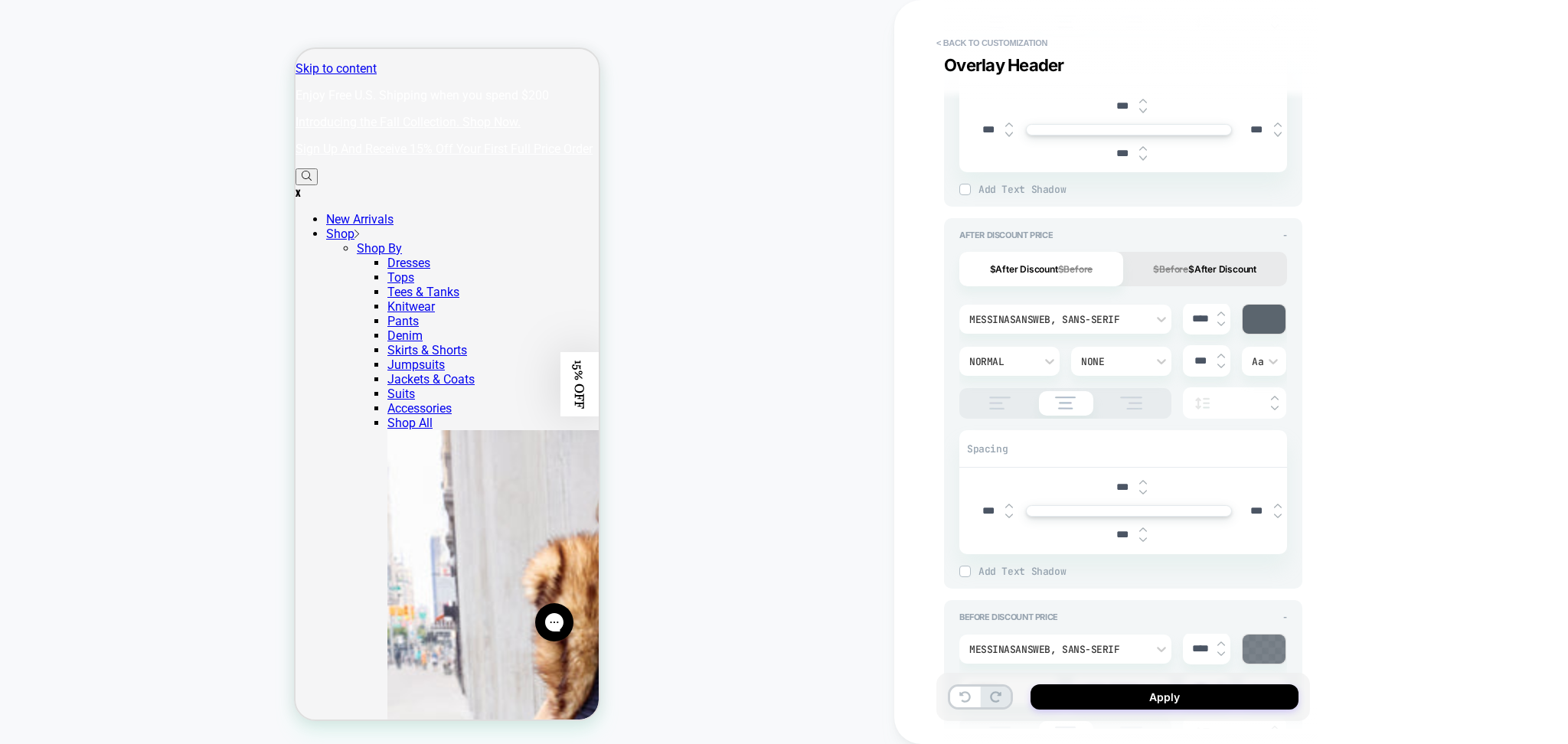
click at [1055, 320] on div "MessinaSansWeb, sans-serif" at bounding box center [1058, 319] width 177 height 13
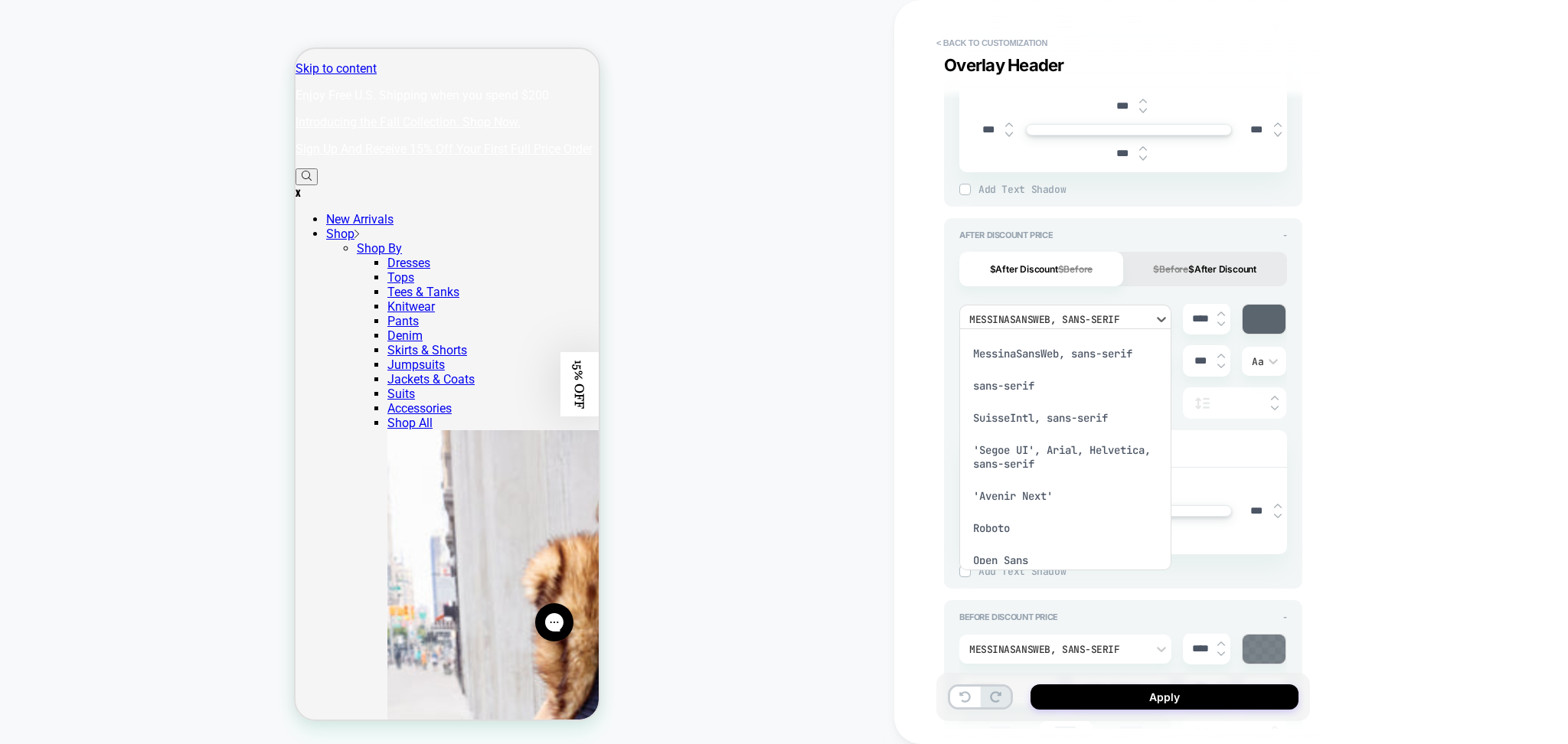
click at [1050, 350] on div "MessinaSansWeb, sans-serif" at bounding box center [1065, 354] width 200 height 32
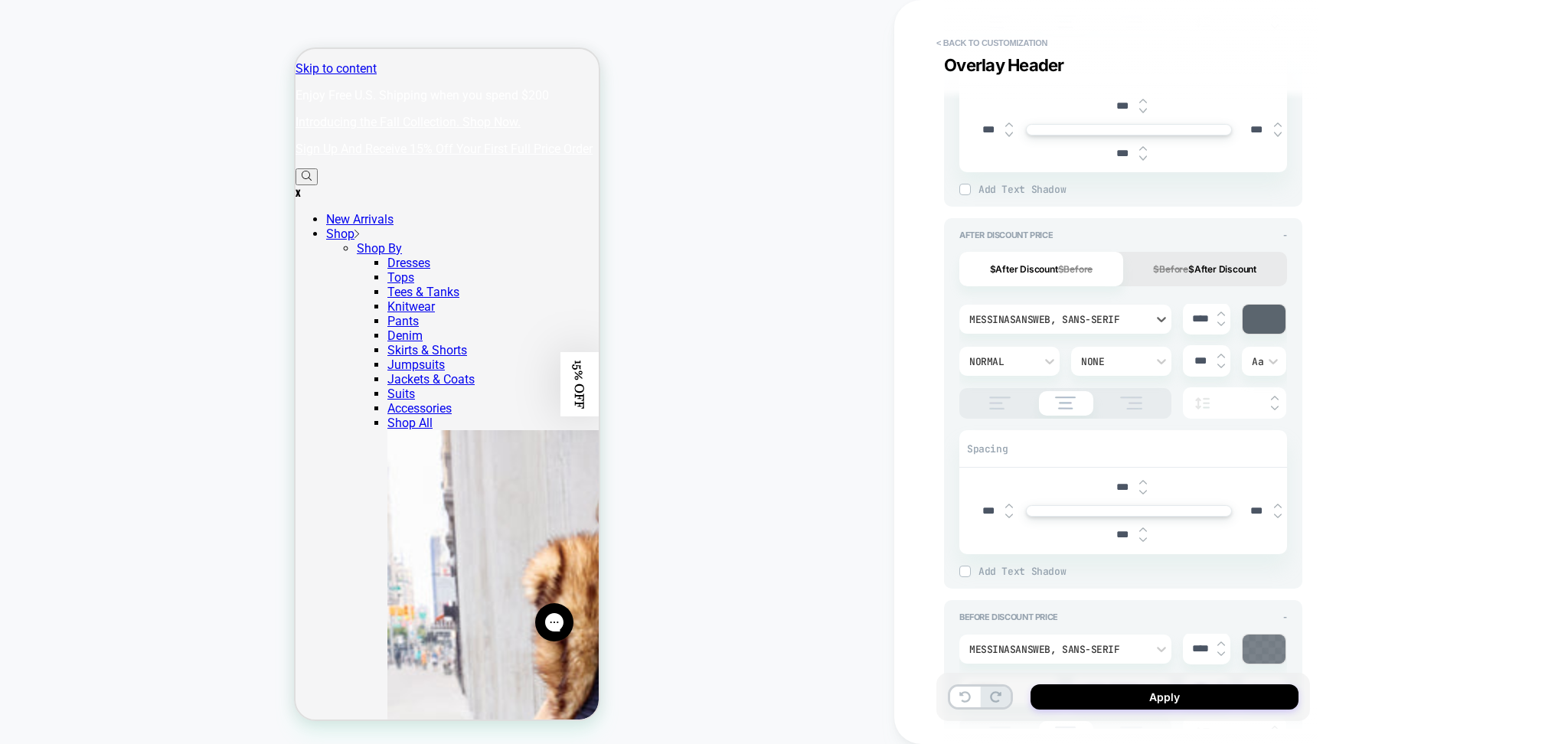
scroll to position [1940, 0]
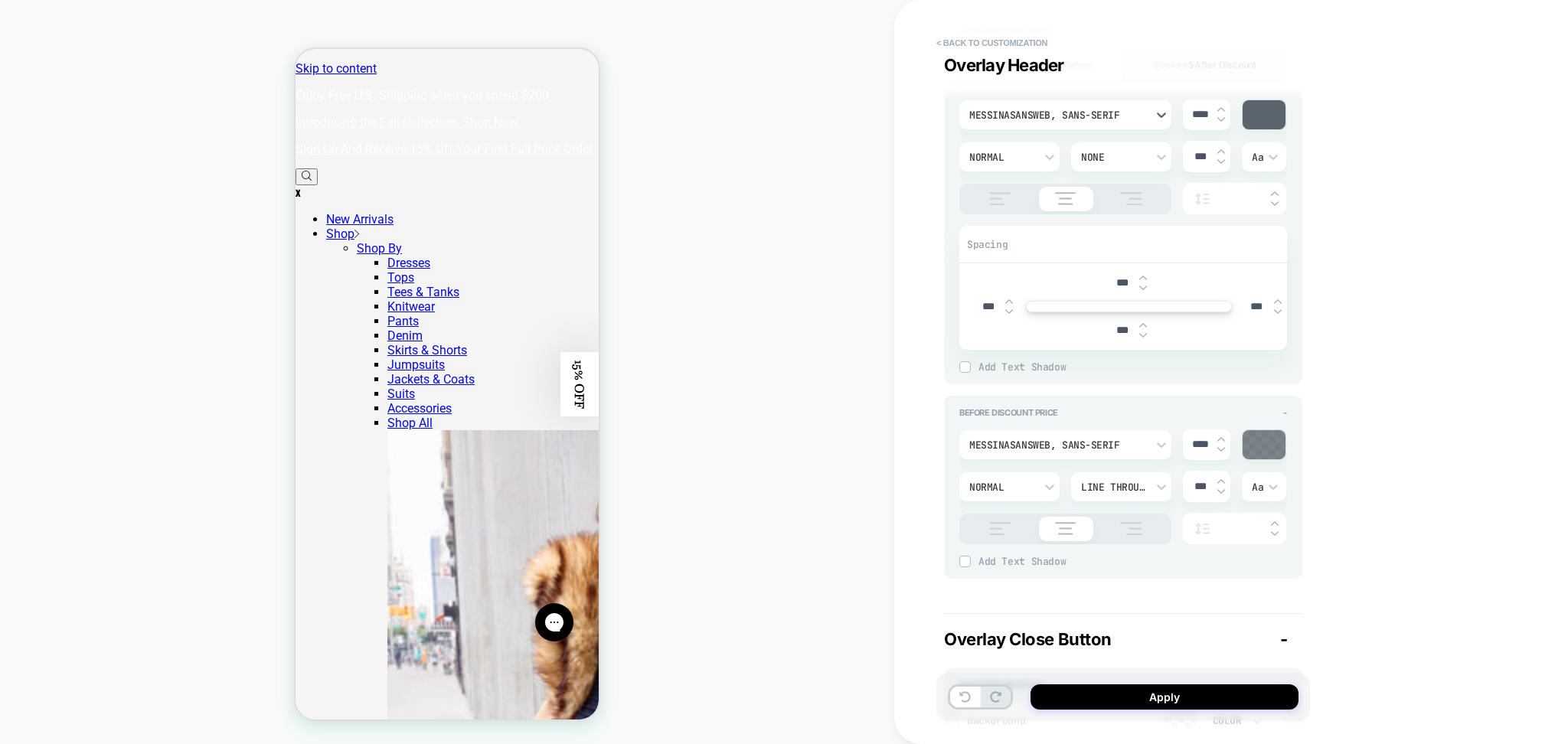
click at [1111, 444] on div "MessinaSansWeb, sans-serif" at bounding box center [1058, 445] width 177 height 13
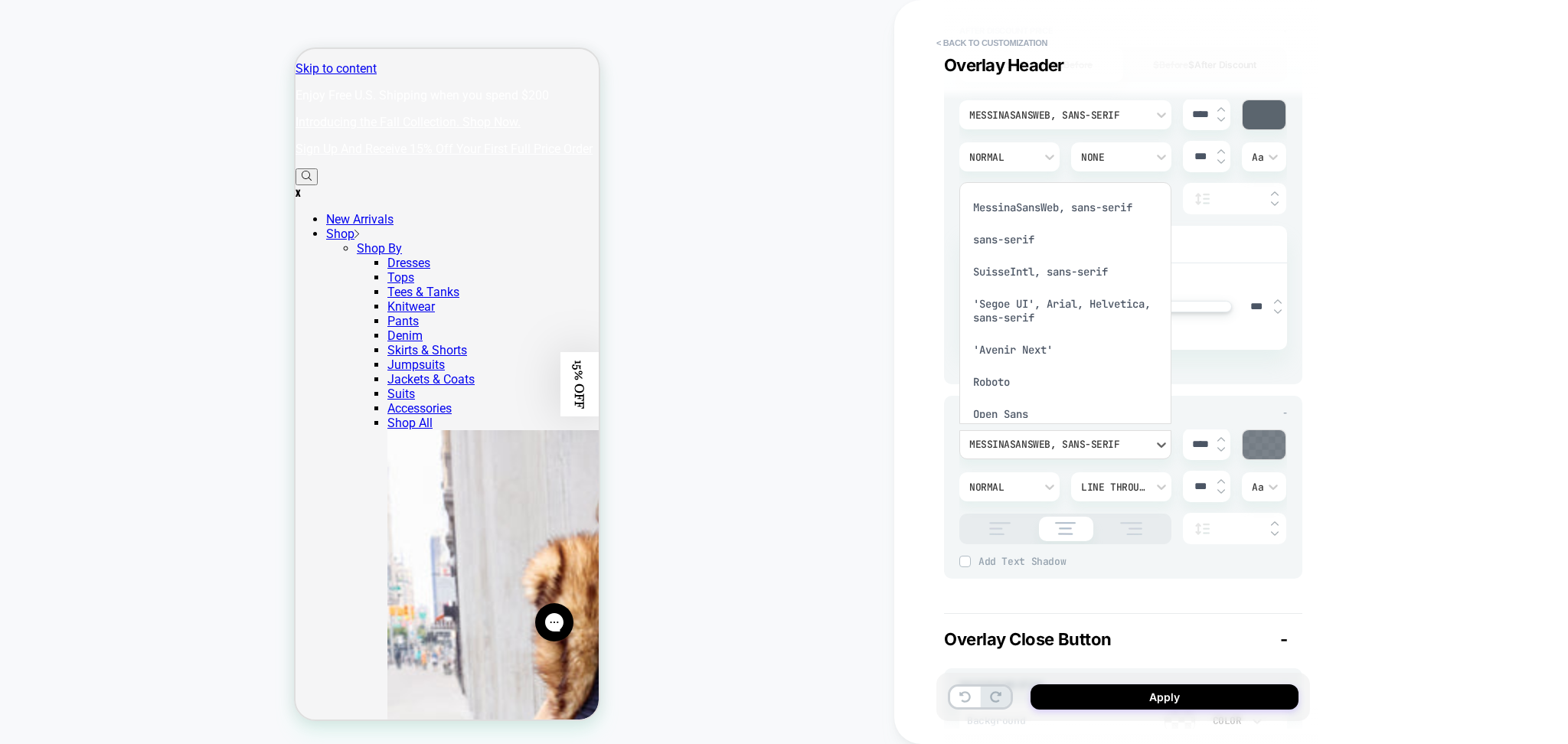
click at [1060, 202] on div "MessinaSansWeb, sans-serif" at bounding box center [1065, 207] width 200 height 32
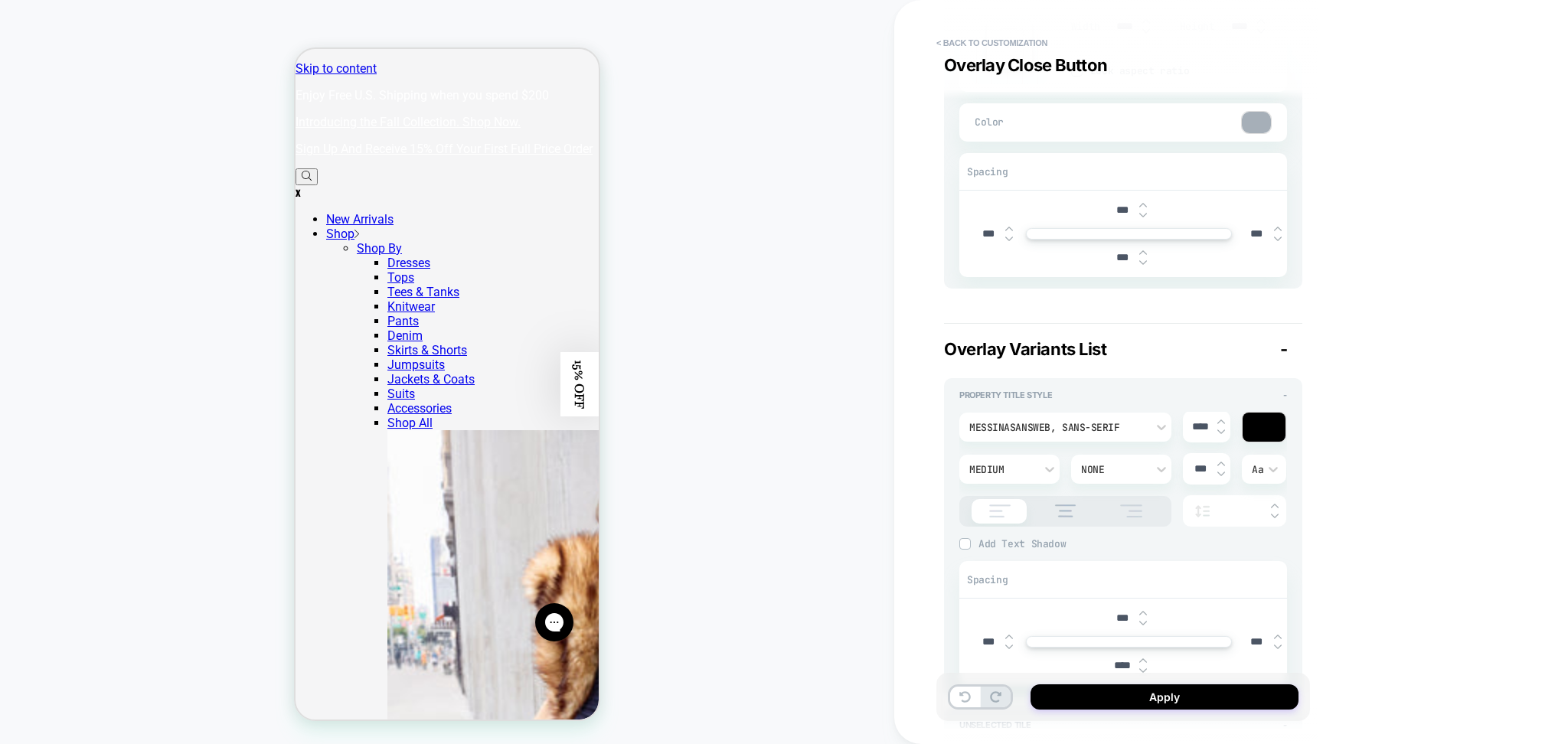
scroll to position [3165, 0]
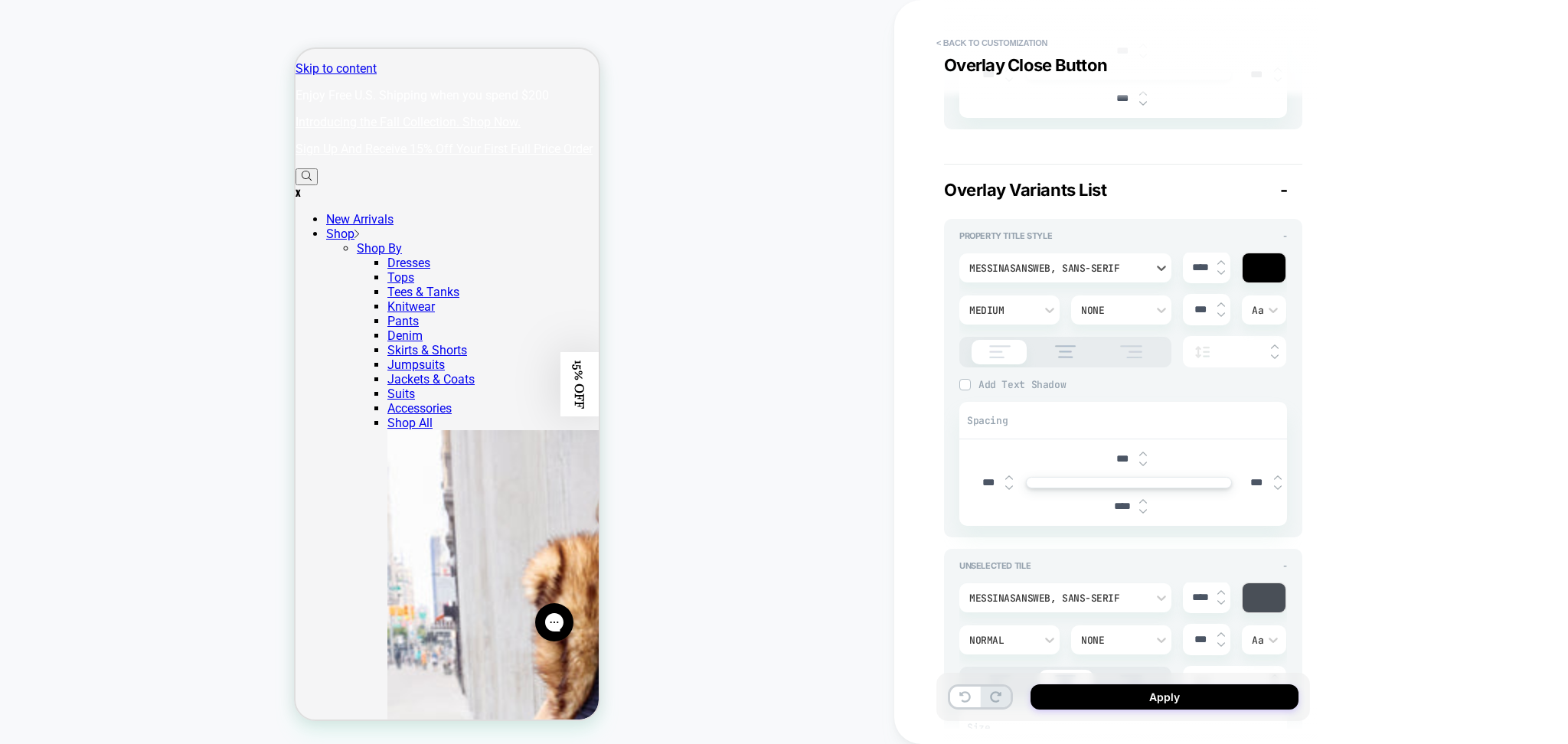
click at [1054, 263] on div "MessinaSansWeb, sans-serif" at bounding box center [1058, 268] width 177 height 13
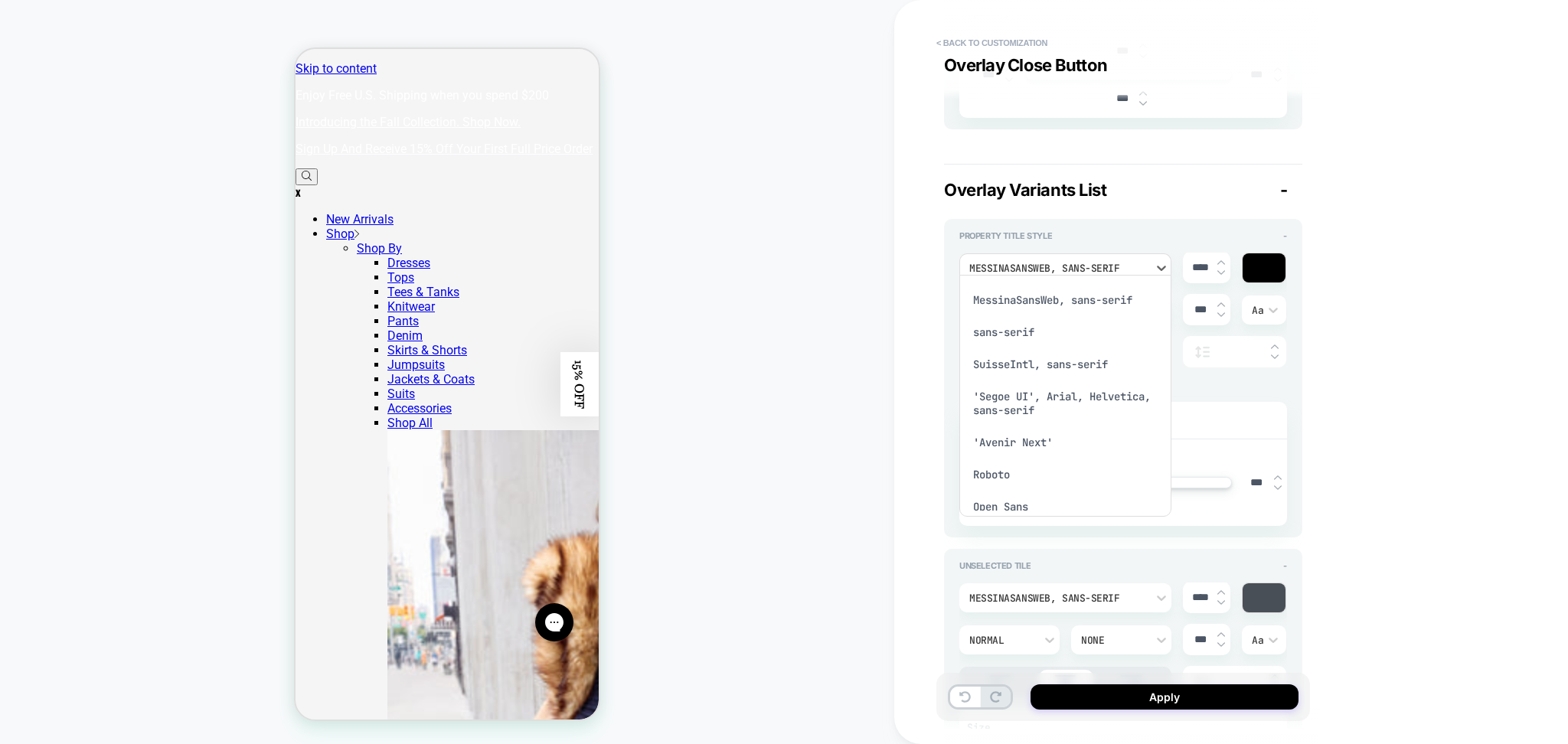
click at [1037, 293] on div "MessinaSansWeb, sans-serif" at bounding box center [1065, 300] width 200 height 32
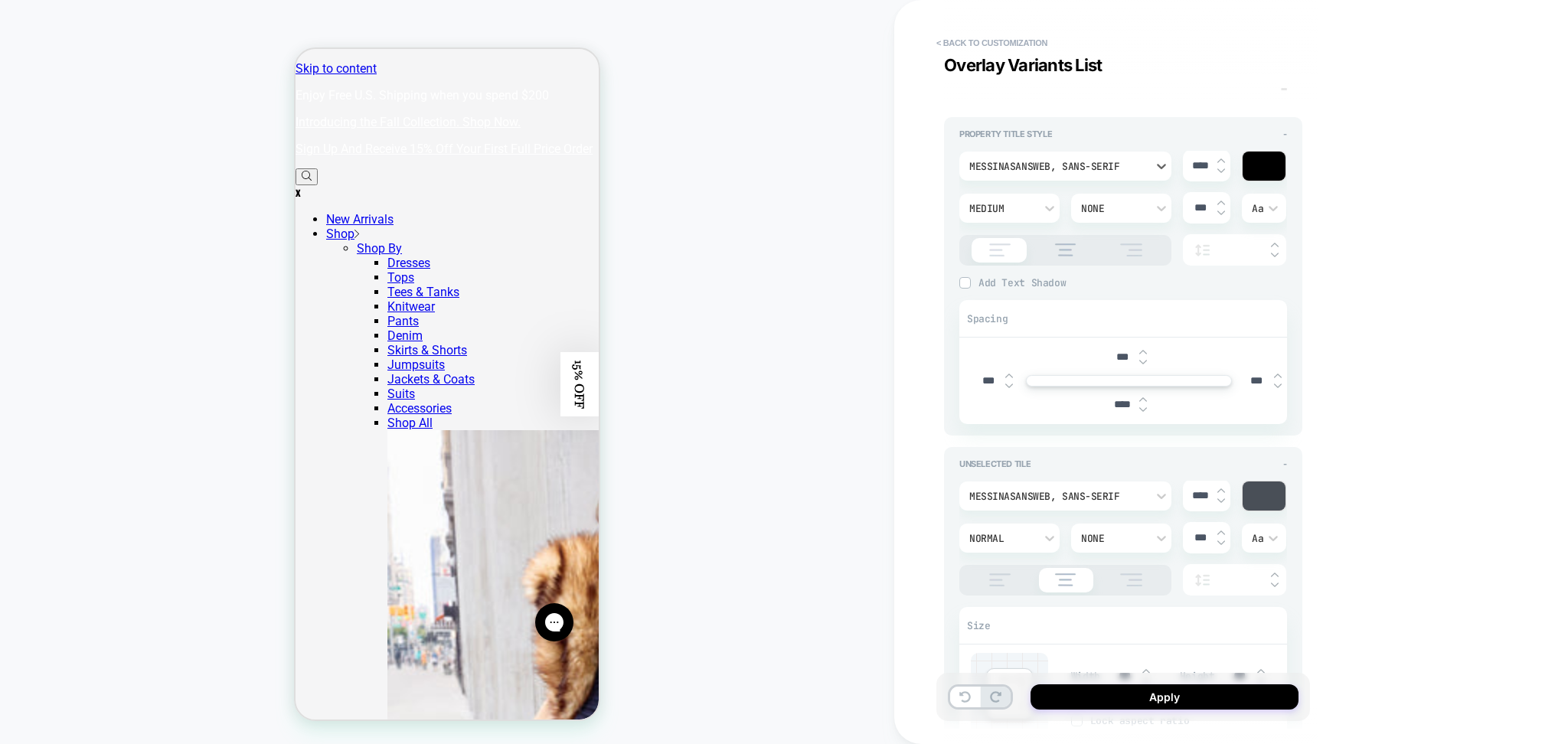
scroll to position [3369, 0]
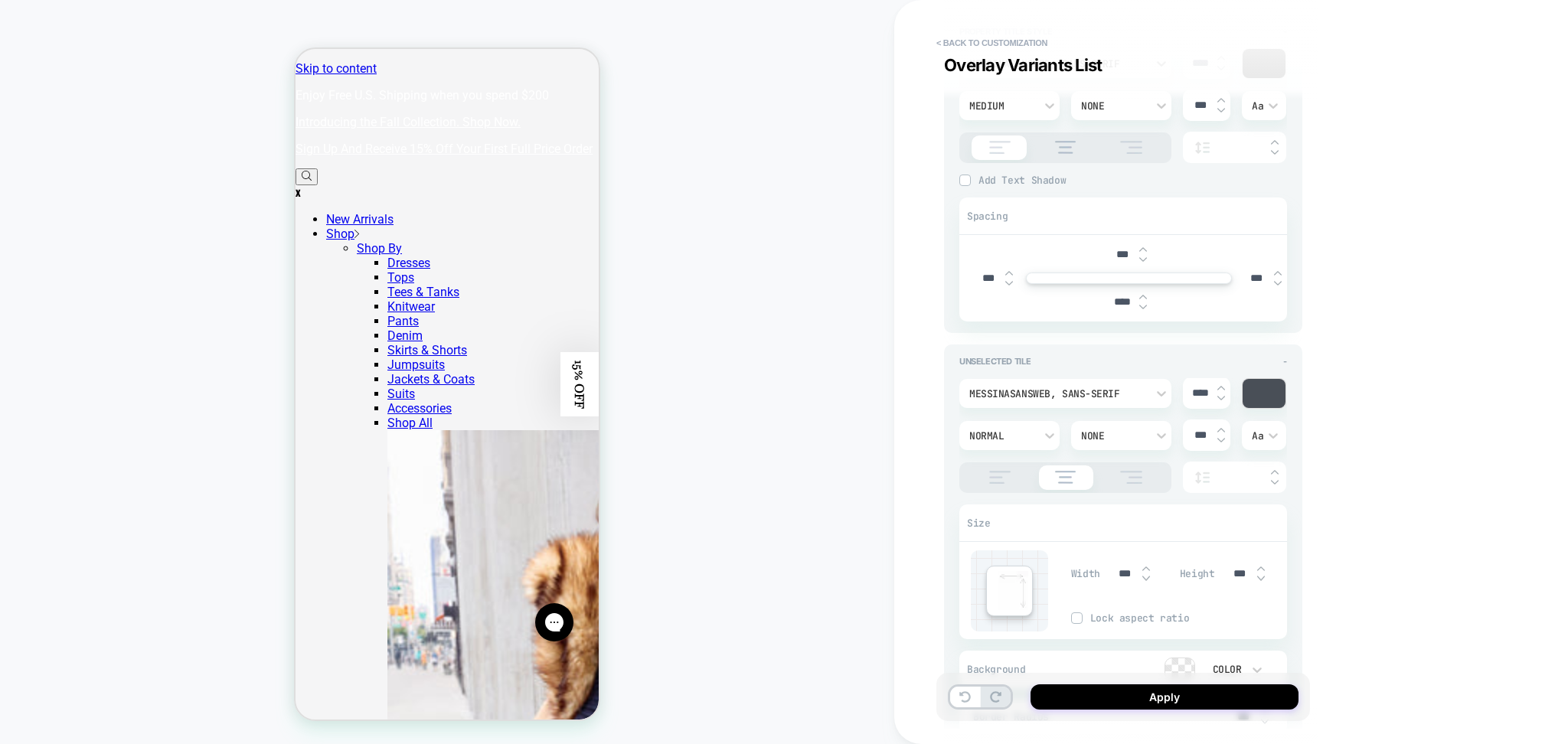
click at [1083, 379] on div "MessinaSansWeb, sans-serif" at bounding box center [1065, 394] width 212 height 29
click at [1068, 425] on div "MessinaSansWeb, sans-serif" at bounding box center [1065, 425] width 200 height 32
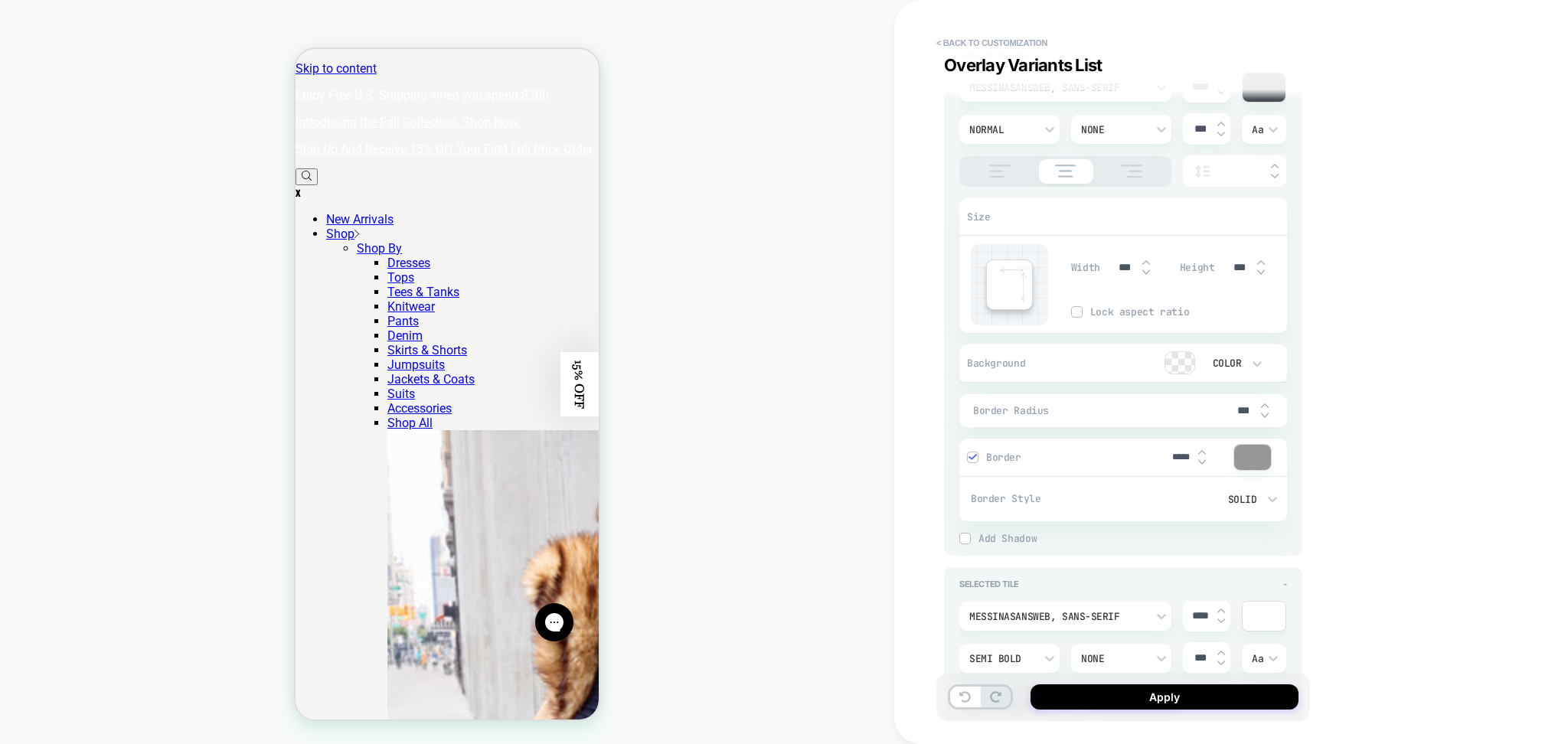
scroll to position [3879, 0]
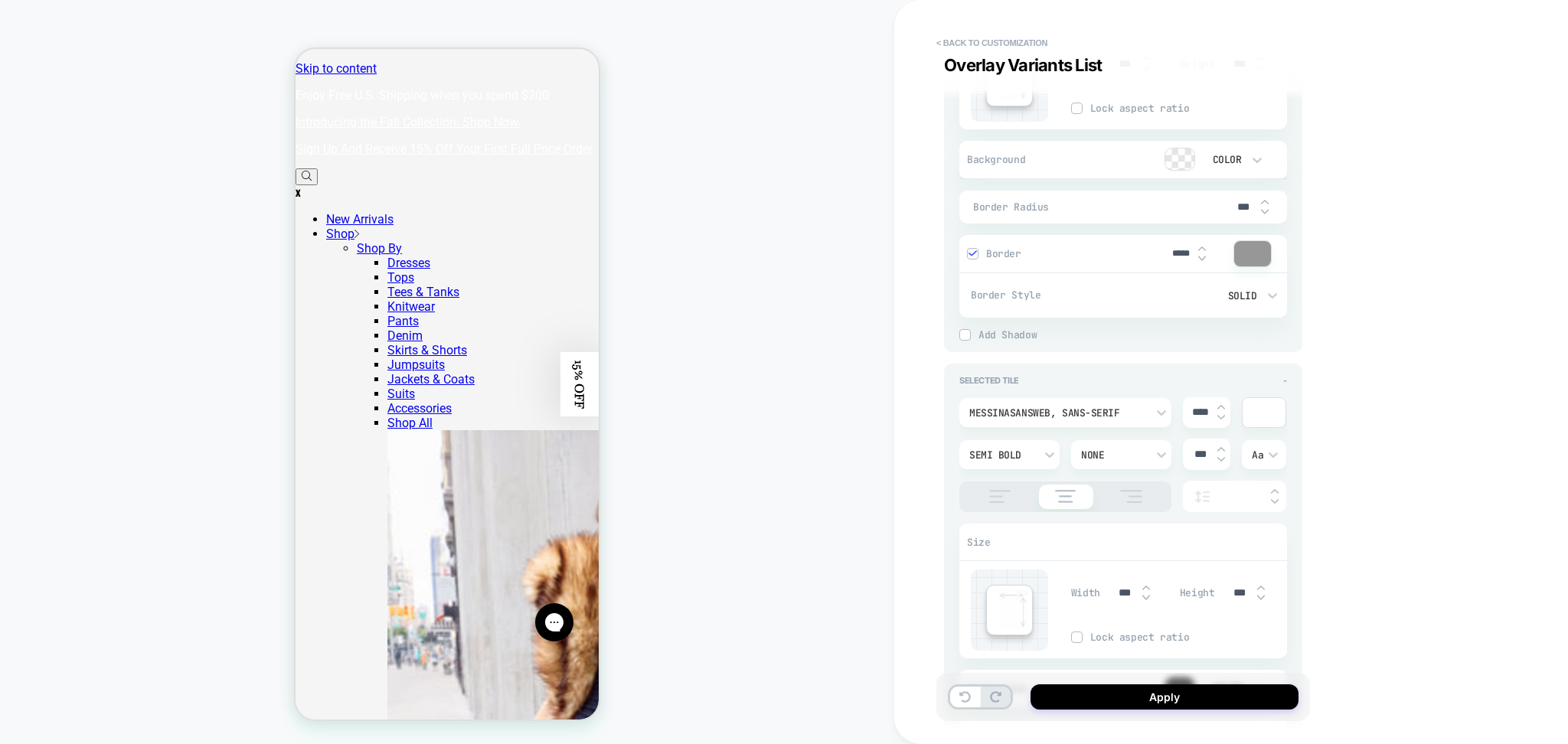
click at [1111, 398] on div "MessinaSansWeb, sans-serif" at bounding box center [1065, 413] width 212 height 29
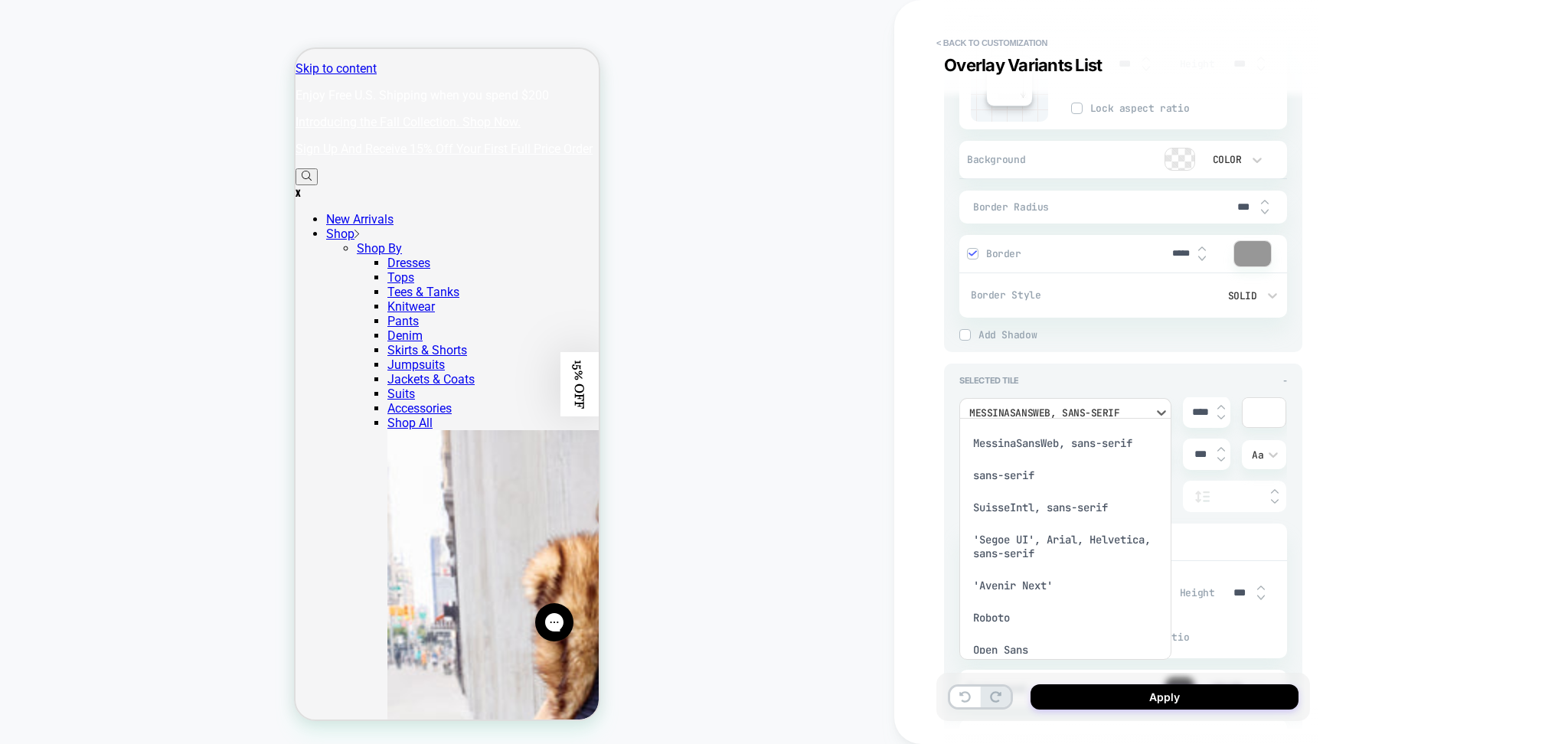
click at [1069, 441] on div "MessinaSansWeb, sans-serif" at bounding box center [1065, 443] width 200 height 32
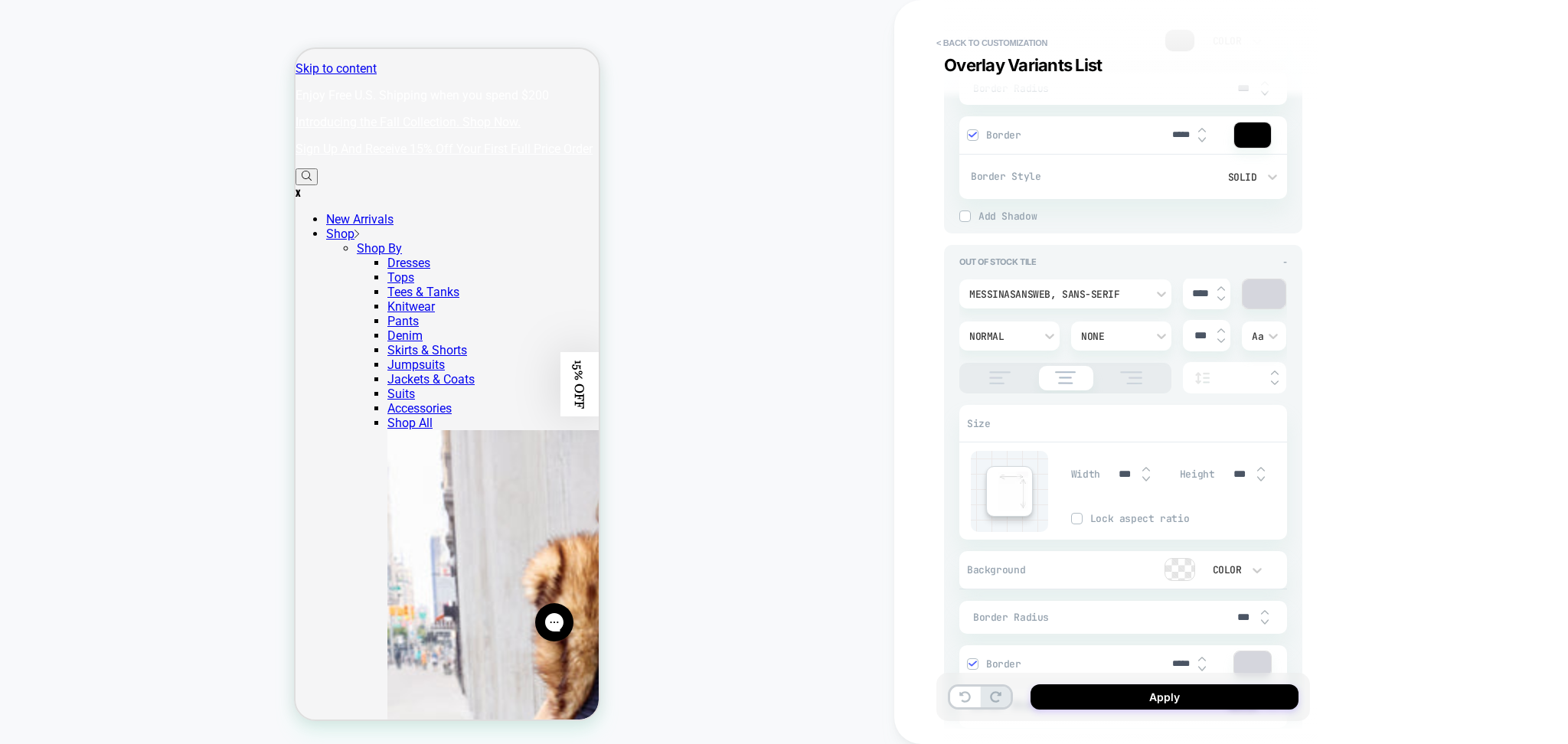
scroll to position [4696, 0]
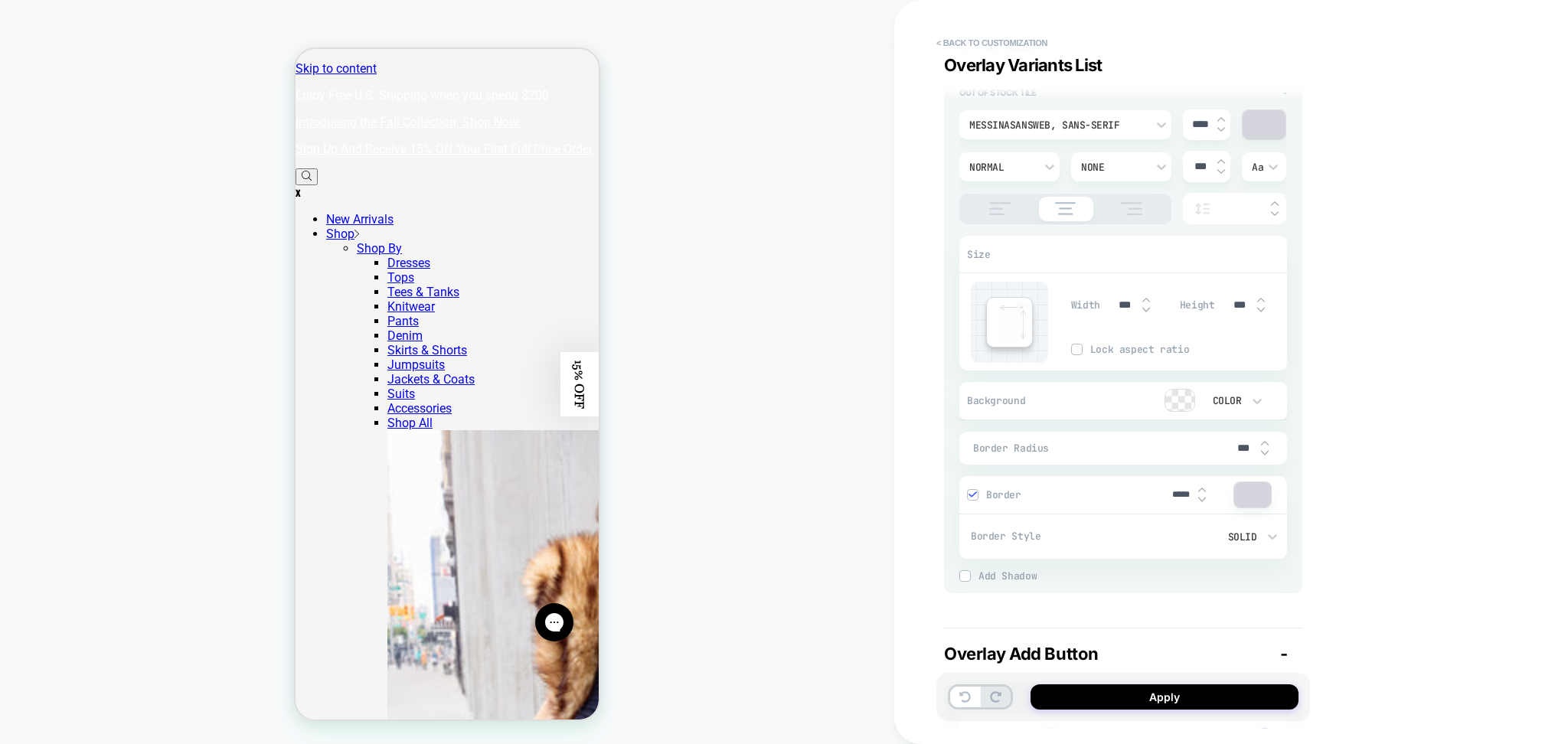
click at [1091, 119] on div "MessinaSansWeb, sans-serif" at bounding box center [1058, 125] width 177 height 13
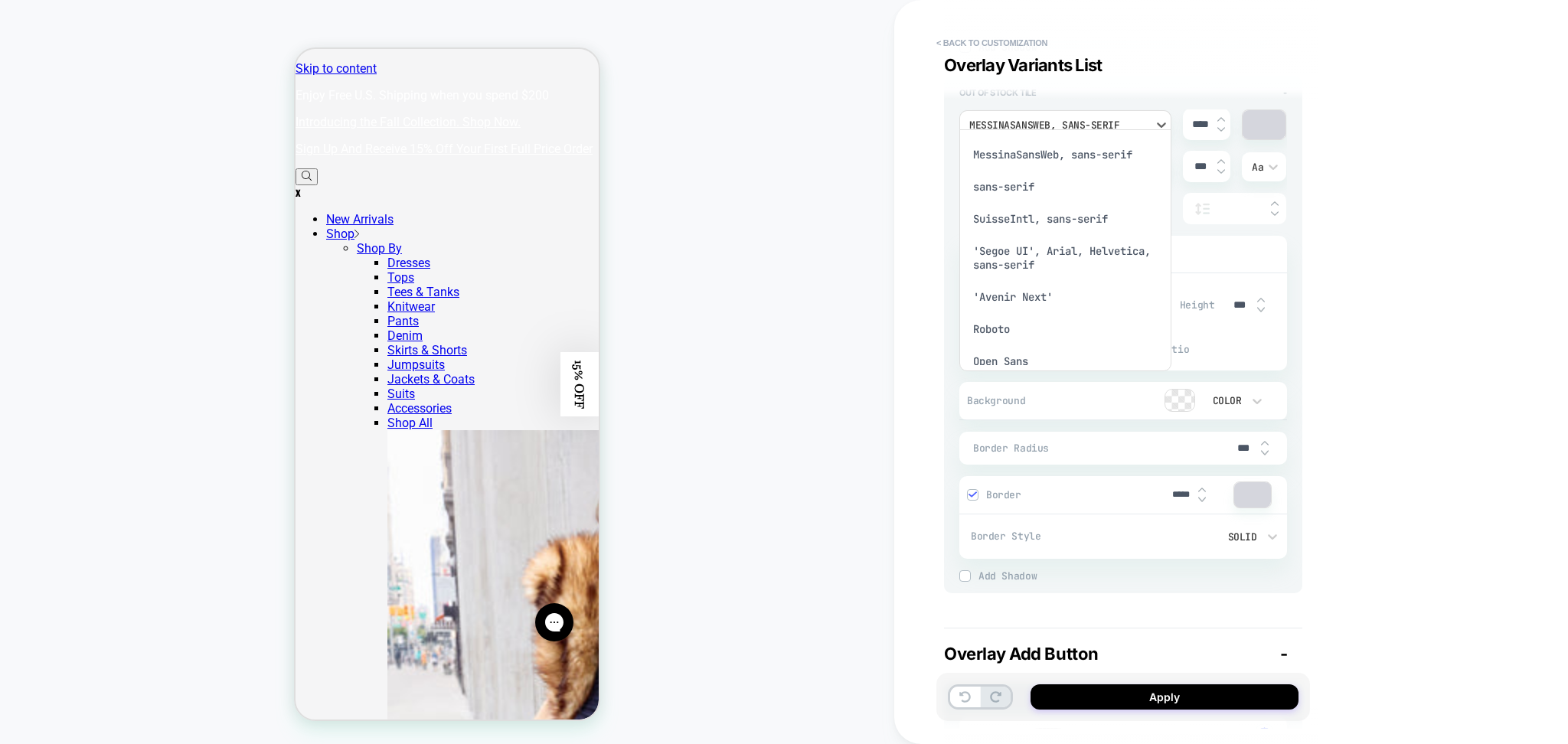
click at [1078, 156] on div "MessinaSansWeb, sans-serif" at bounding box center [1065, 155] width 200 height 32
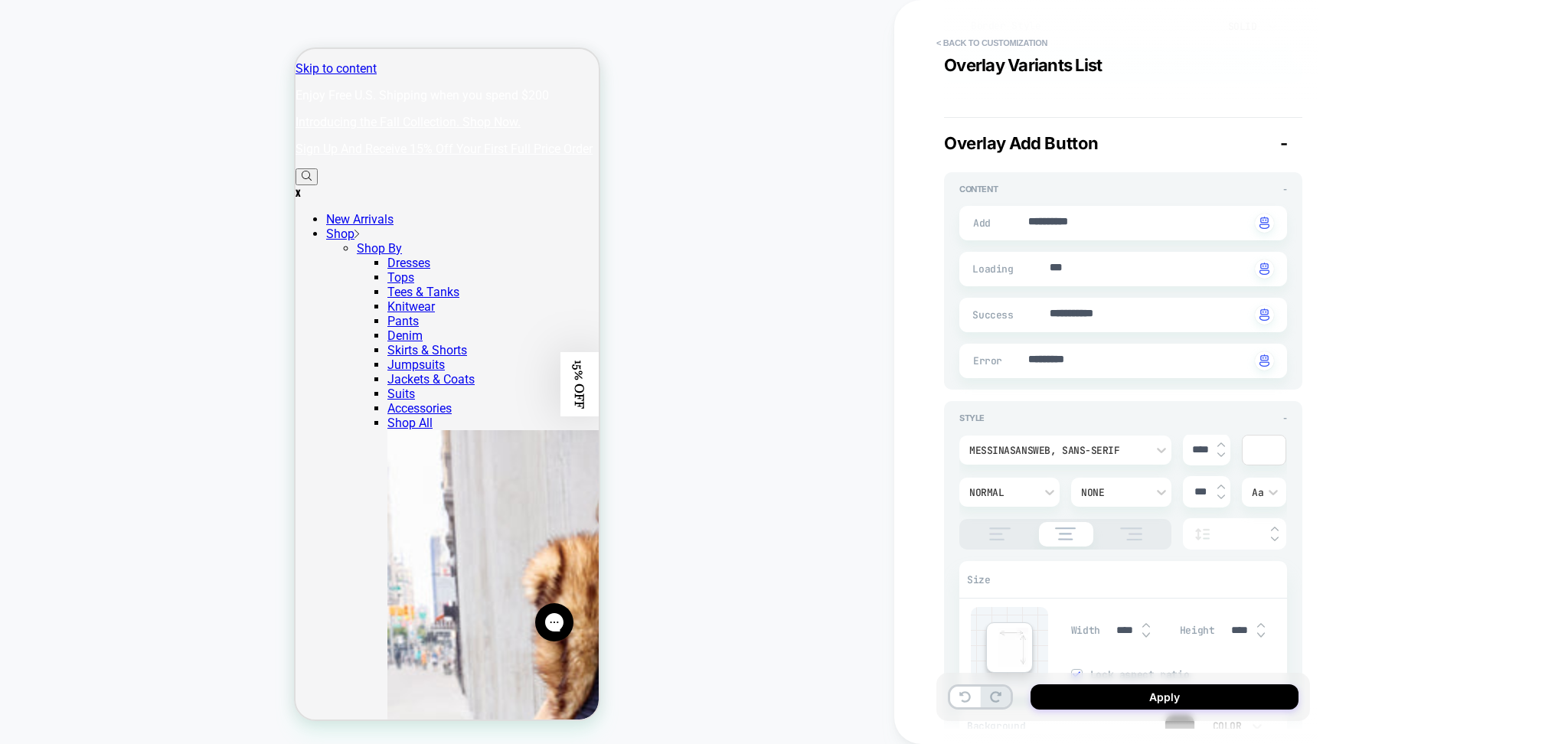
scroll to position [5512, 0]
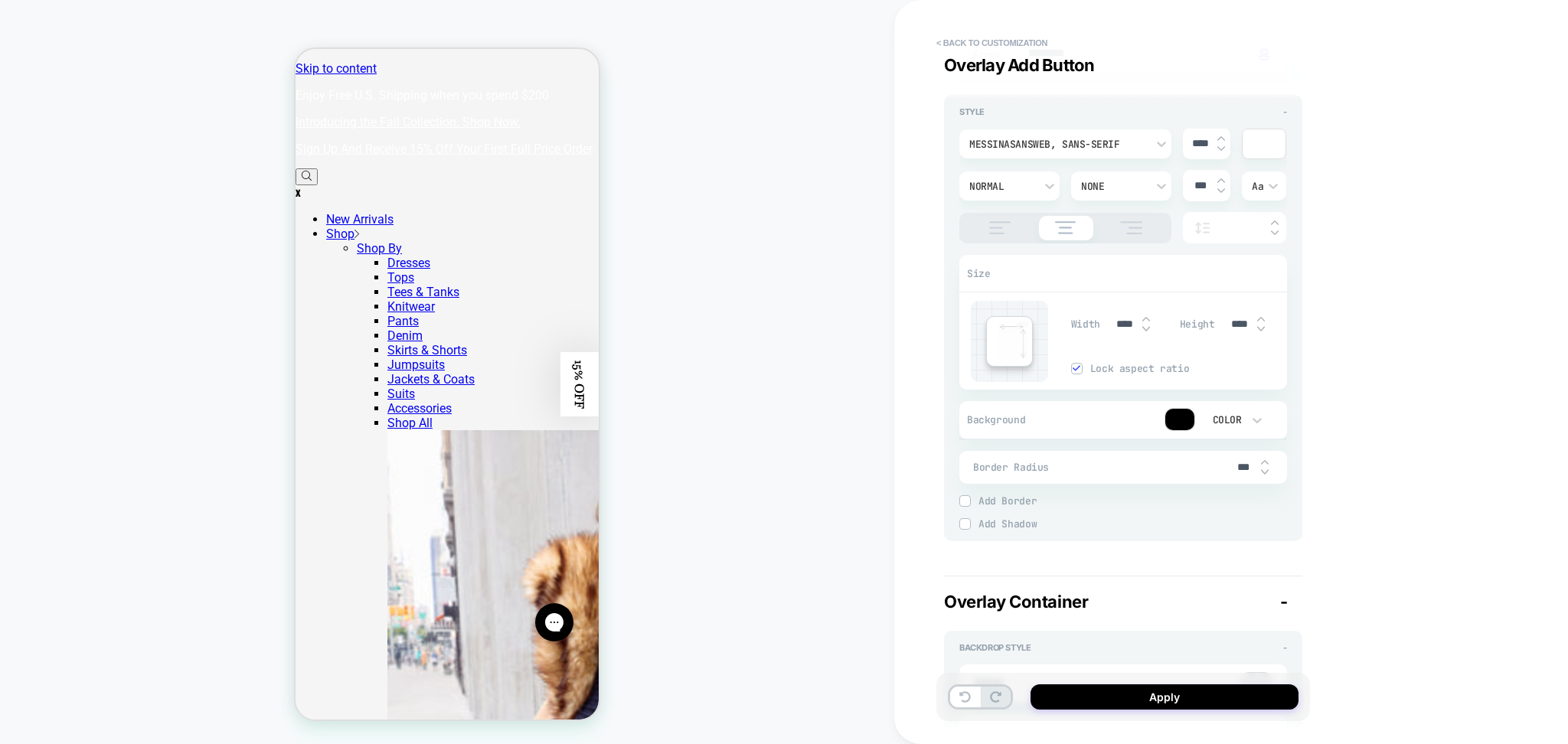
click at [1015, 138] on div "MessinaSansWeb, sans-serif" at bounding box center [1058, 144] width 177 height 13
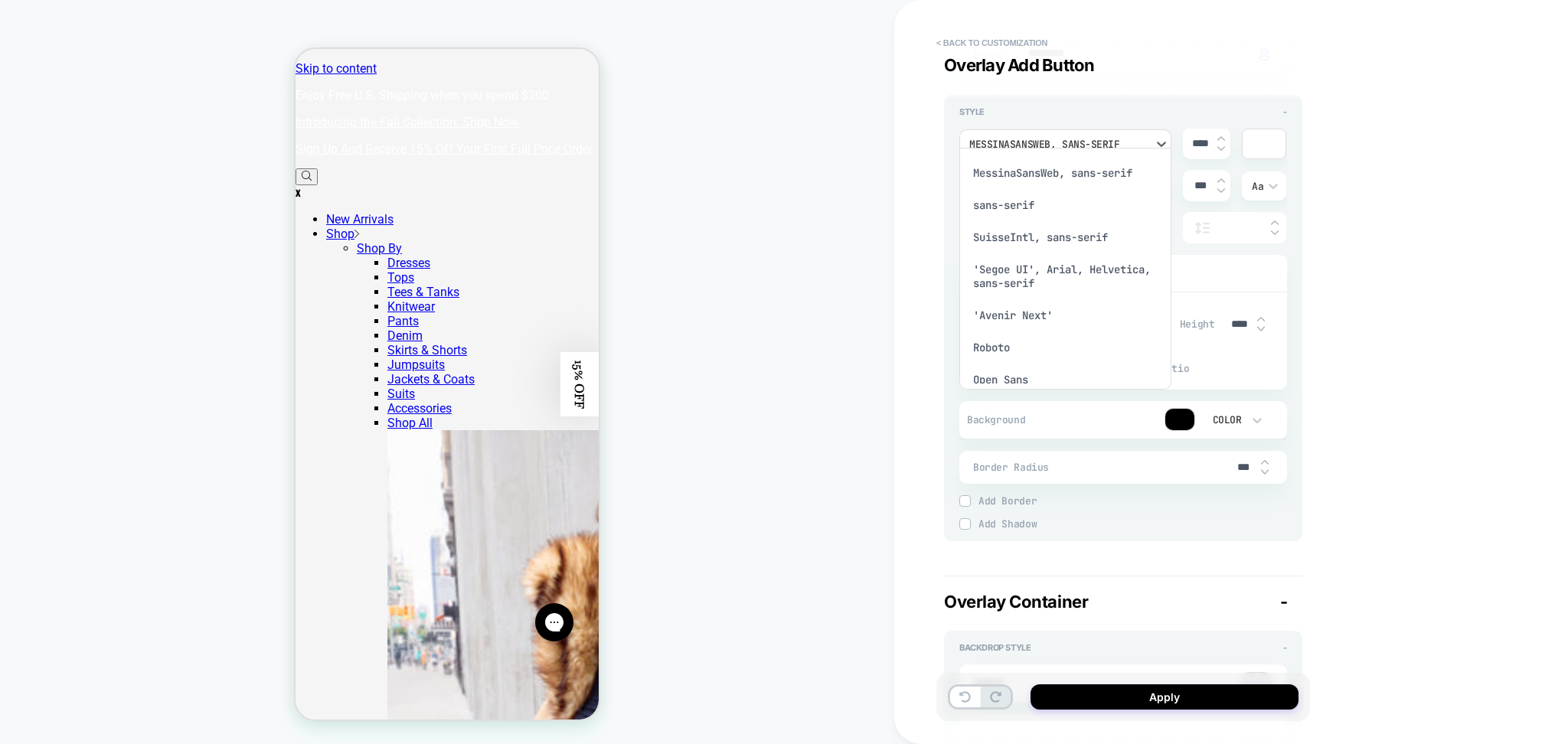
click at [1017, 173] on div "MessinaSansWeb, sans-serif" at bounding box center [1065, 173] width 200 height 32
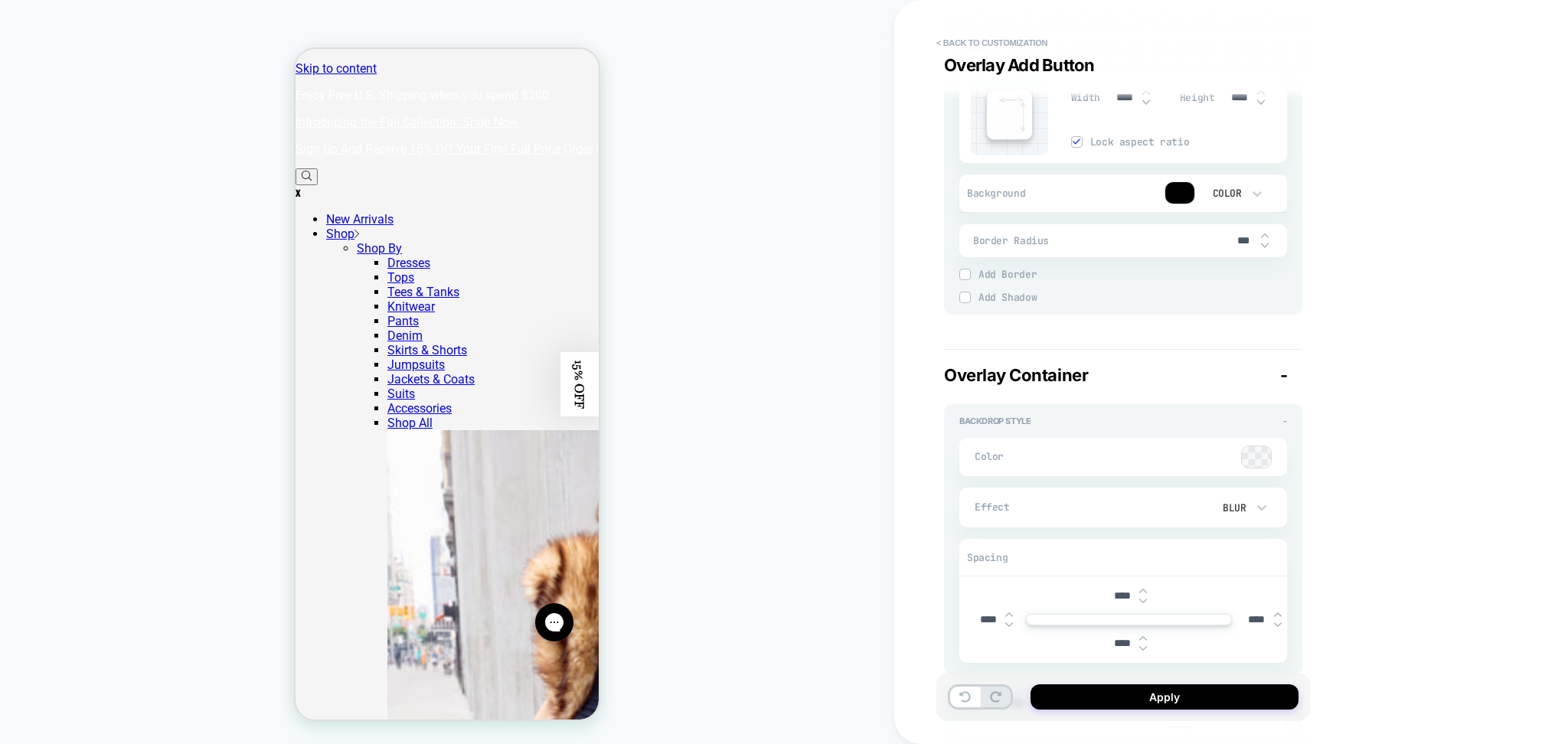
type textarea "*"
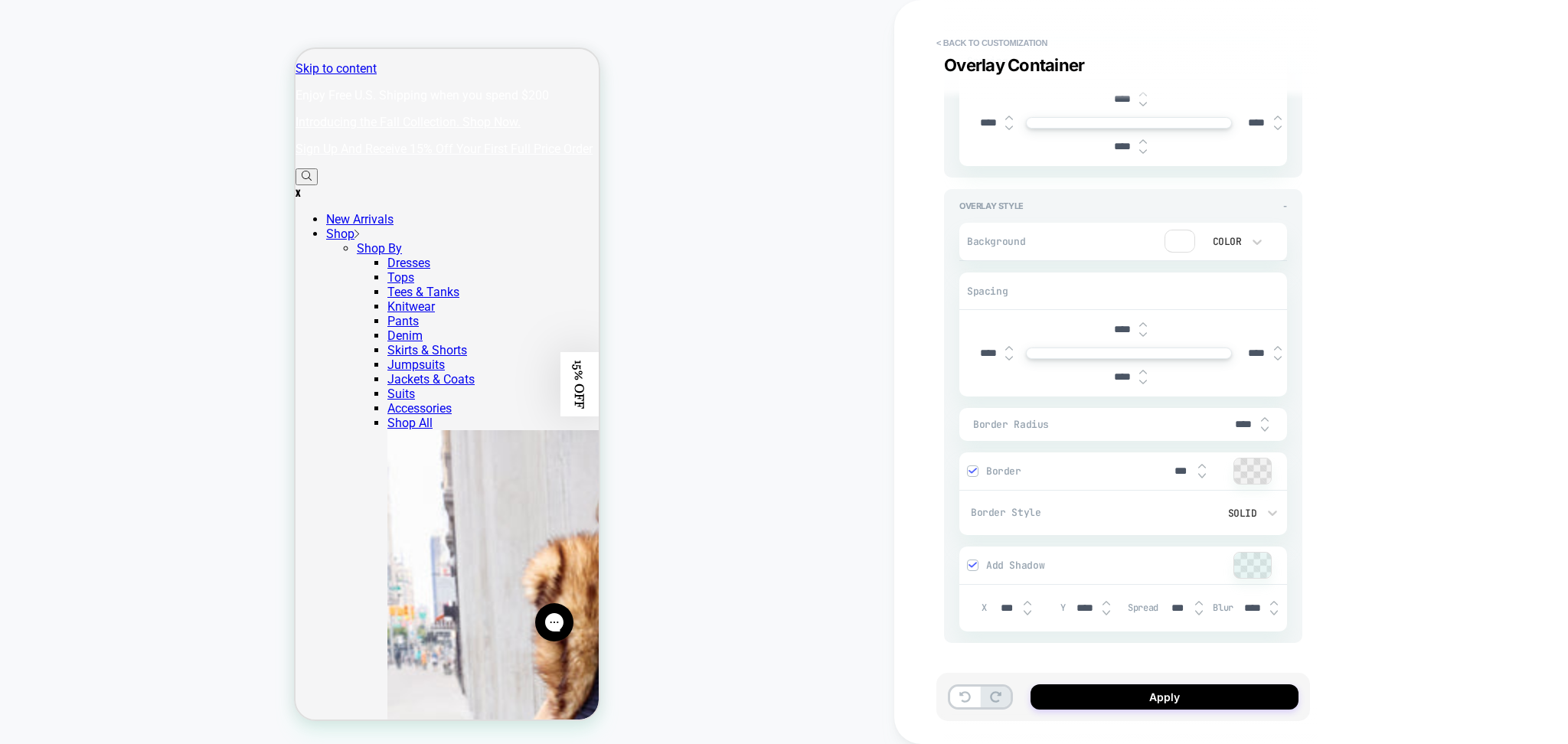
scroll to position [6237, 0]
click at [1147, 710] on button "Apply" at bounding box center [1165, 697] width 268 height 25
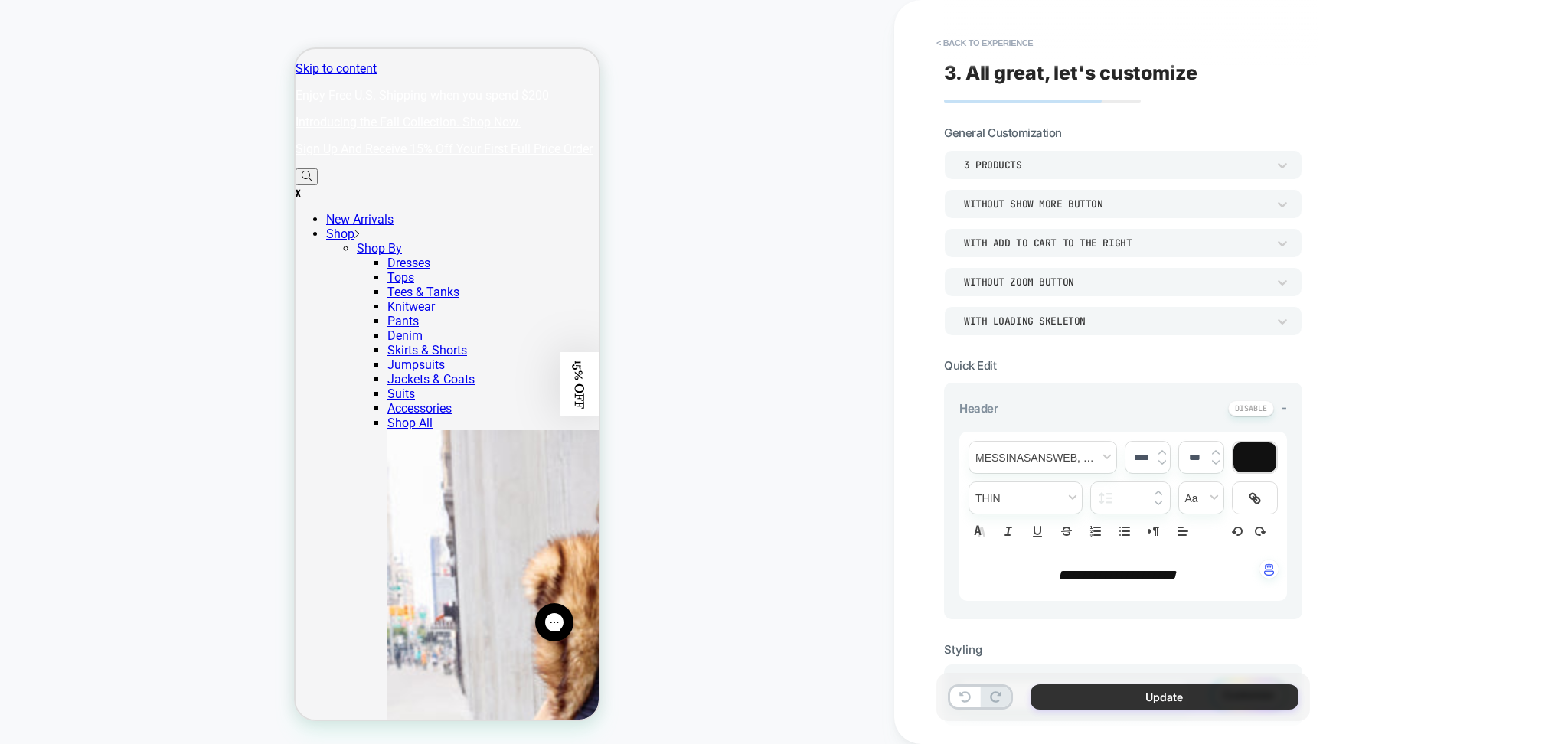
click at [1141, 694] on button "Update" at bounding box center [1165, 697] width 268 height 25
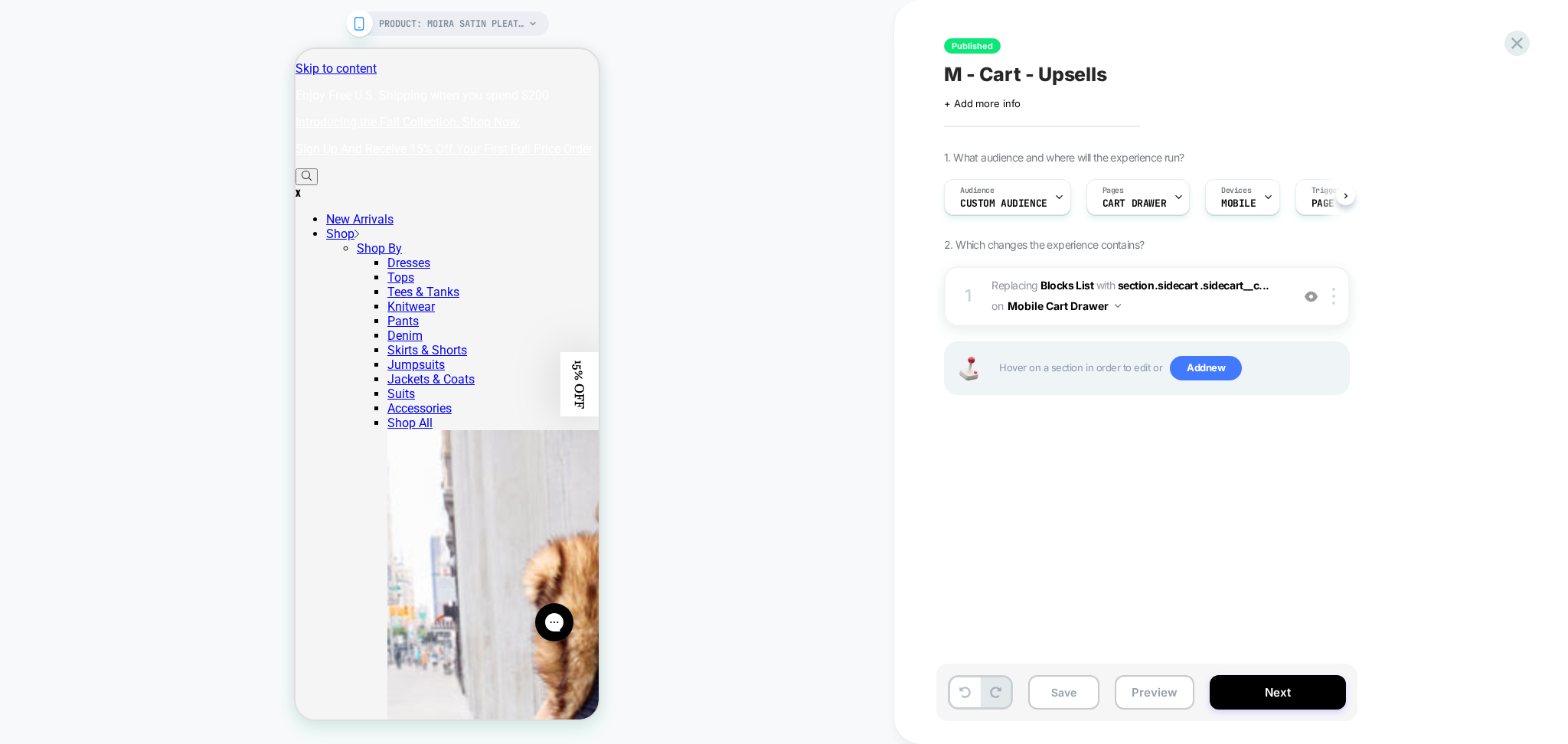
scroll to position [0, 1]
click at [1140, 692] on button "Preview" at bounding box center [1154, 692] width 80 height 34
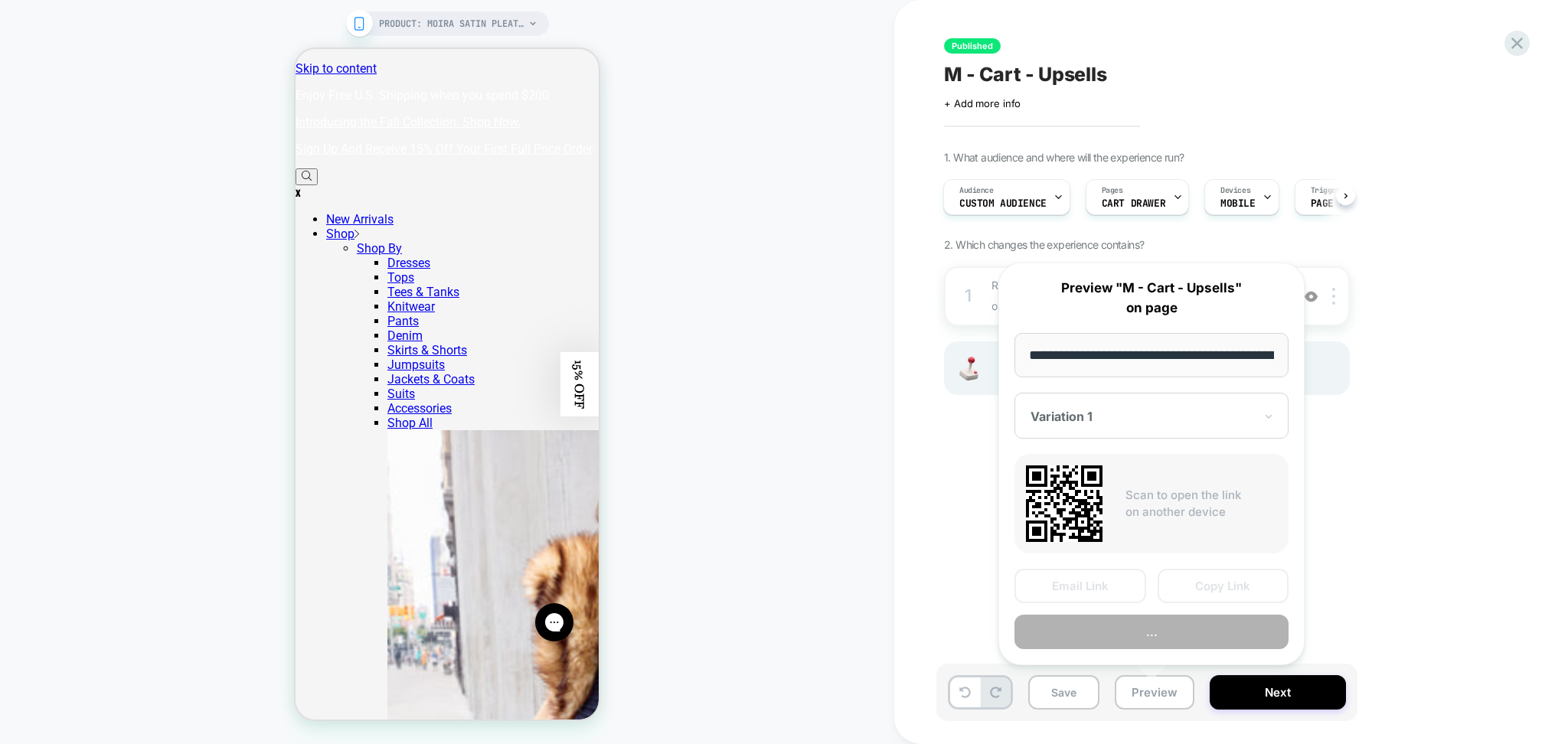
scroll to position [0, 194]
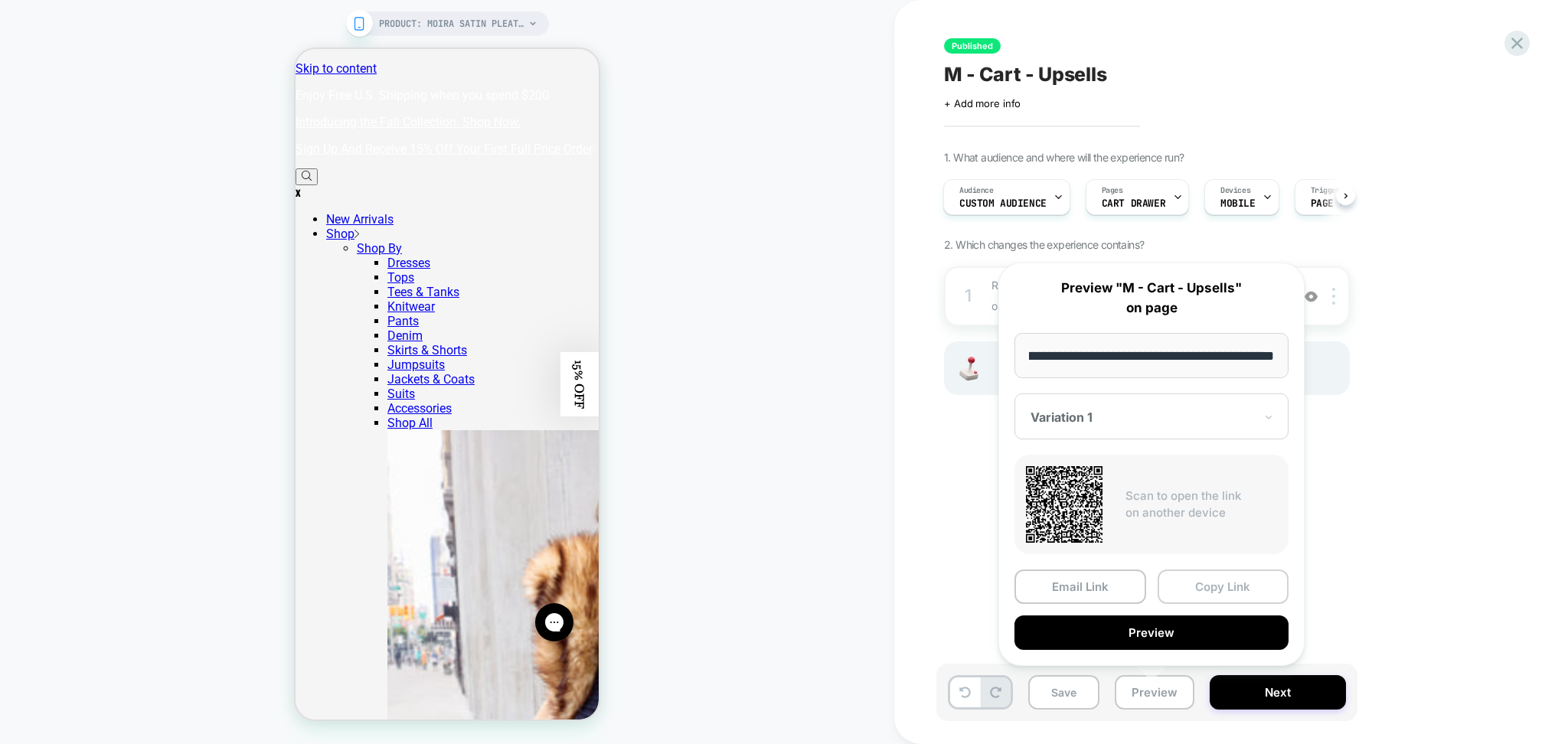
click at [1216, 573] on button "Copy Link" at bounding box center [1223, 586] width 131 height 34
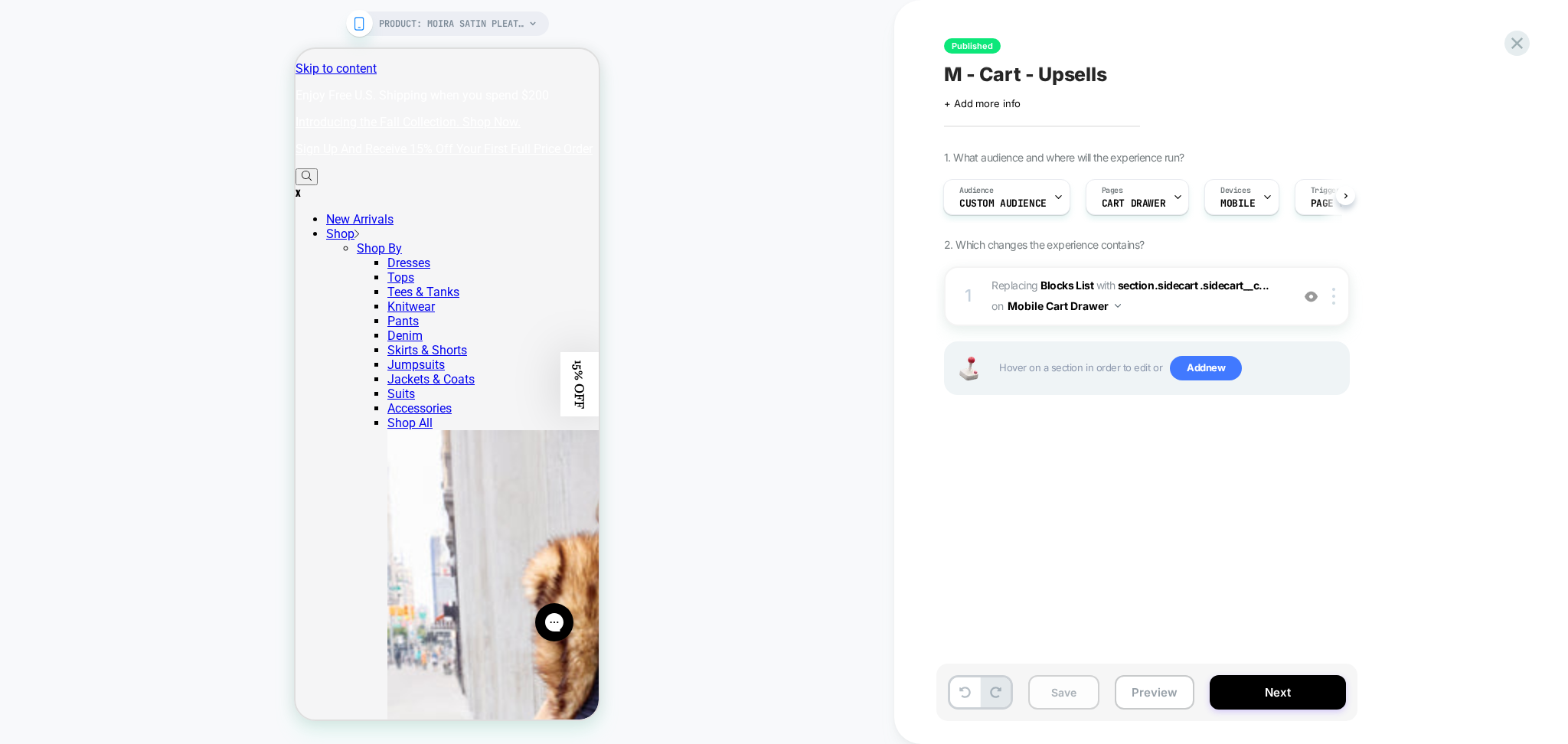
click at [1084, 700] on button "Save" at bounding box center [1064, 692] width 71 height 34
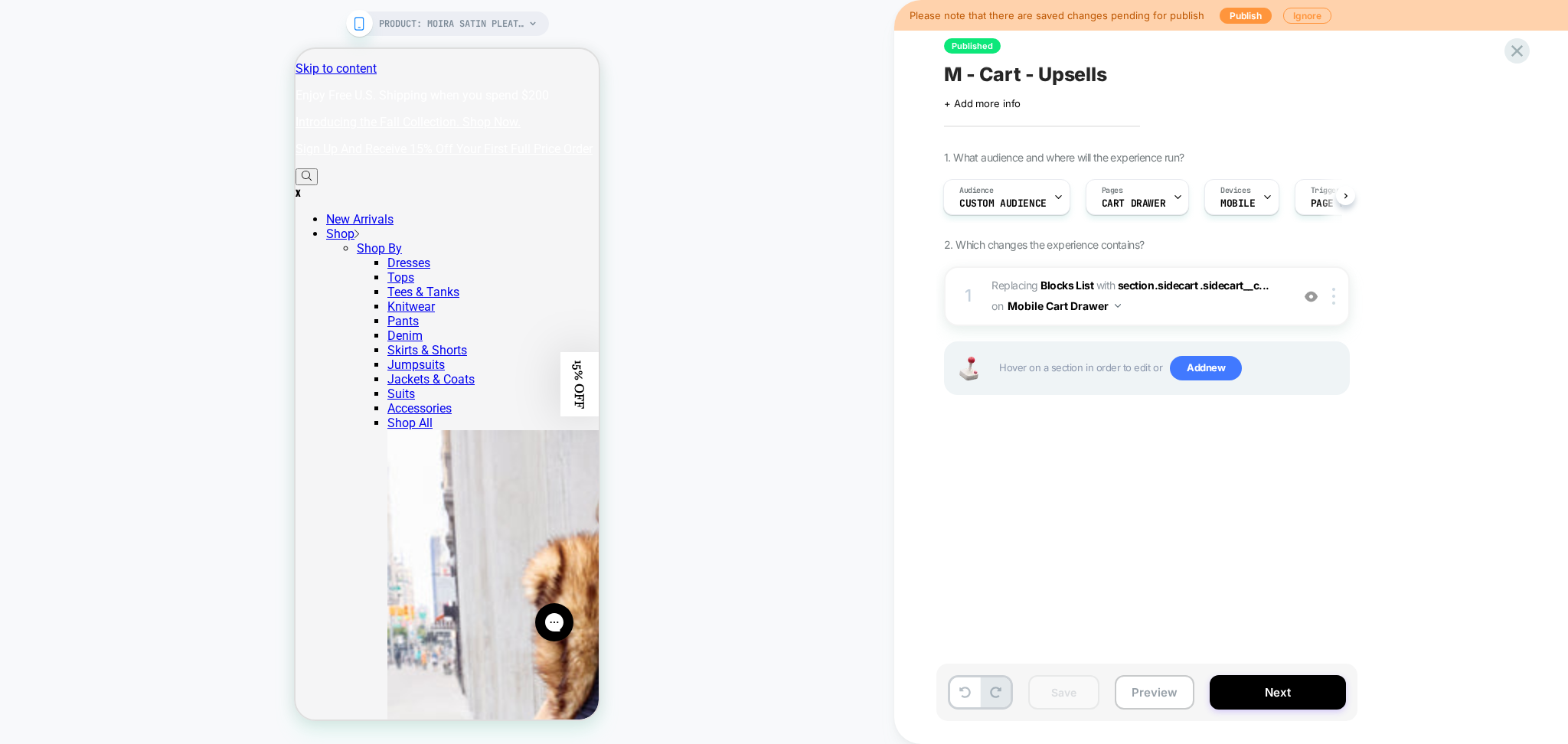
click at [1001, 78] on span "M - Cart - Upsells" at bounding box center [1025, 74] width 163 height 23
click at [1001, 78] on textarea "**********" at bounding box center [1070, 75] width 252 height 24
click at [1515, 50] on icon at bounding box center [1517, 51] width 11 height 11
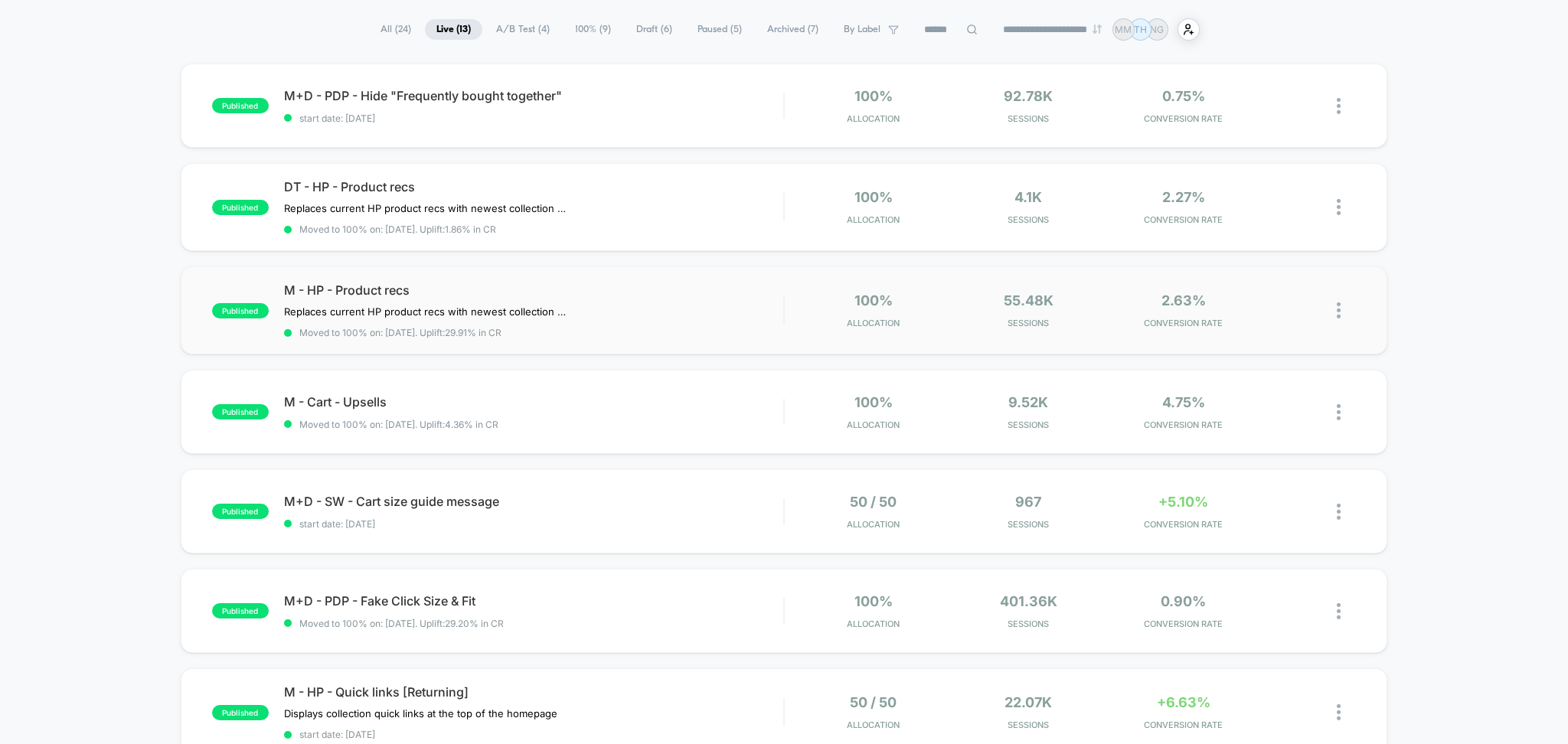
scroll to position [204, 0]
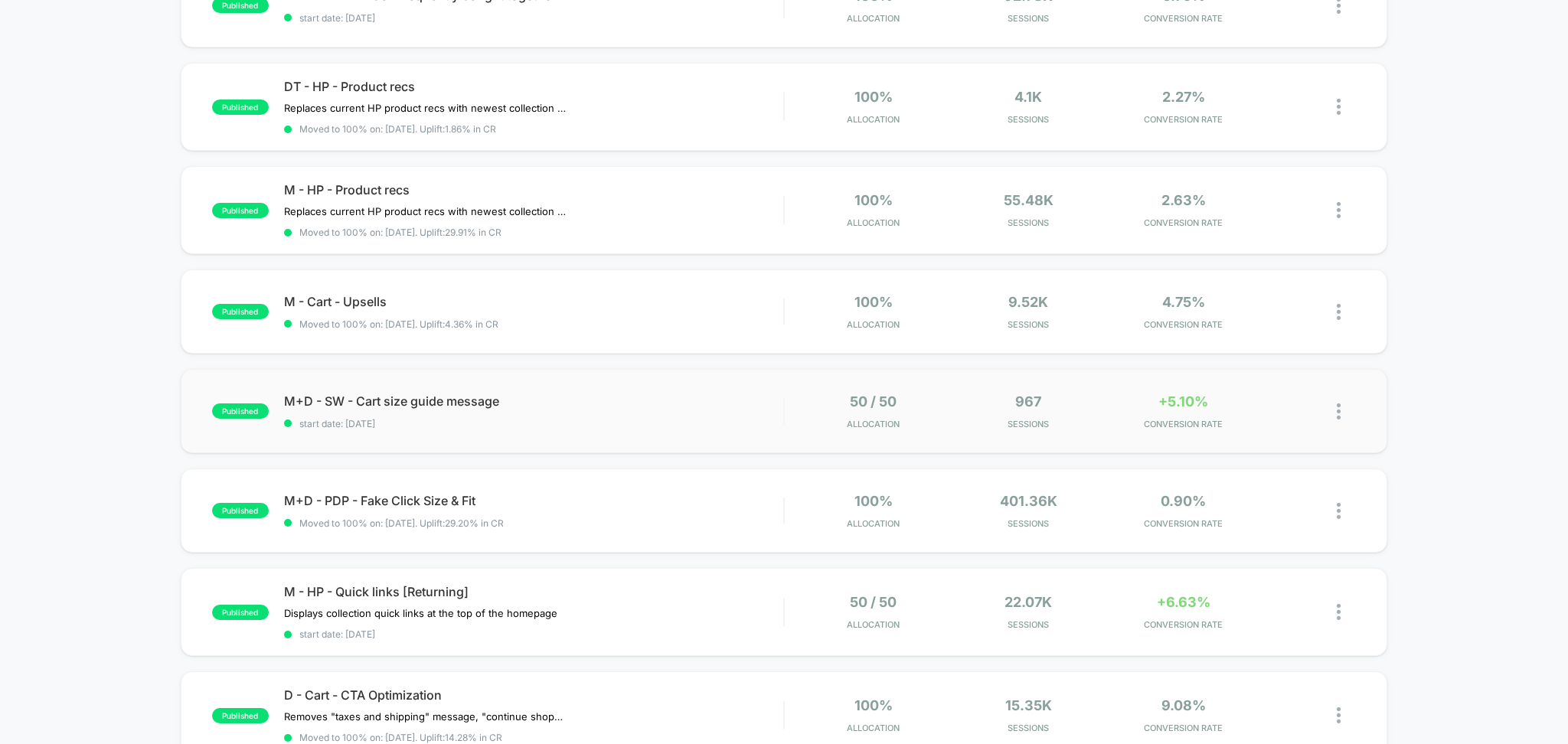
click at [608, 431] on div "published M+D - SW - Cart size guide message start date: 8/12/2025 50 / 50 Allo…" at bounding box center [785, 411] width 1208 height 84
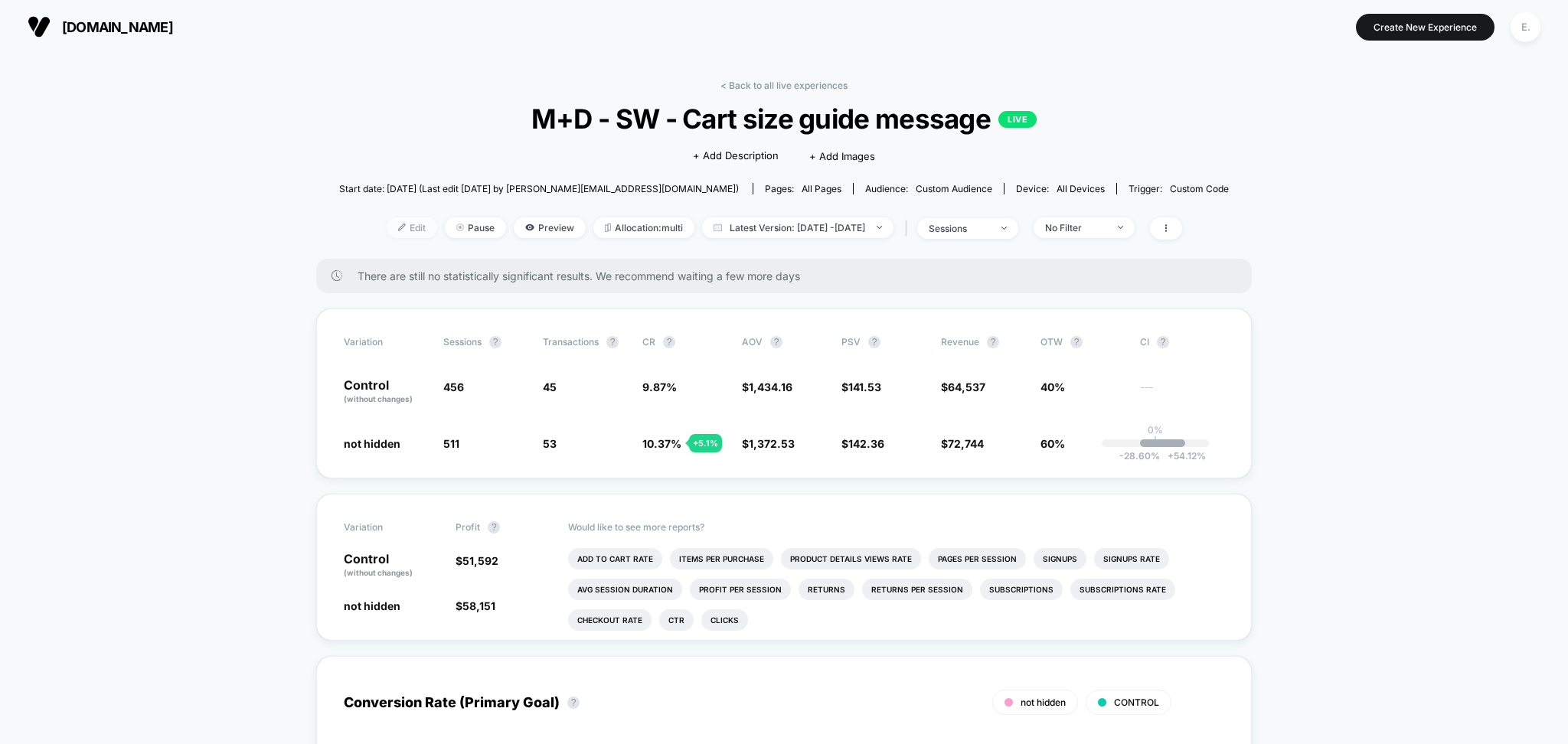
click at [398, 224] on img at bounding box center [402, 228] width 8 height 8
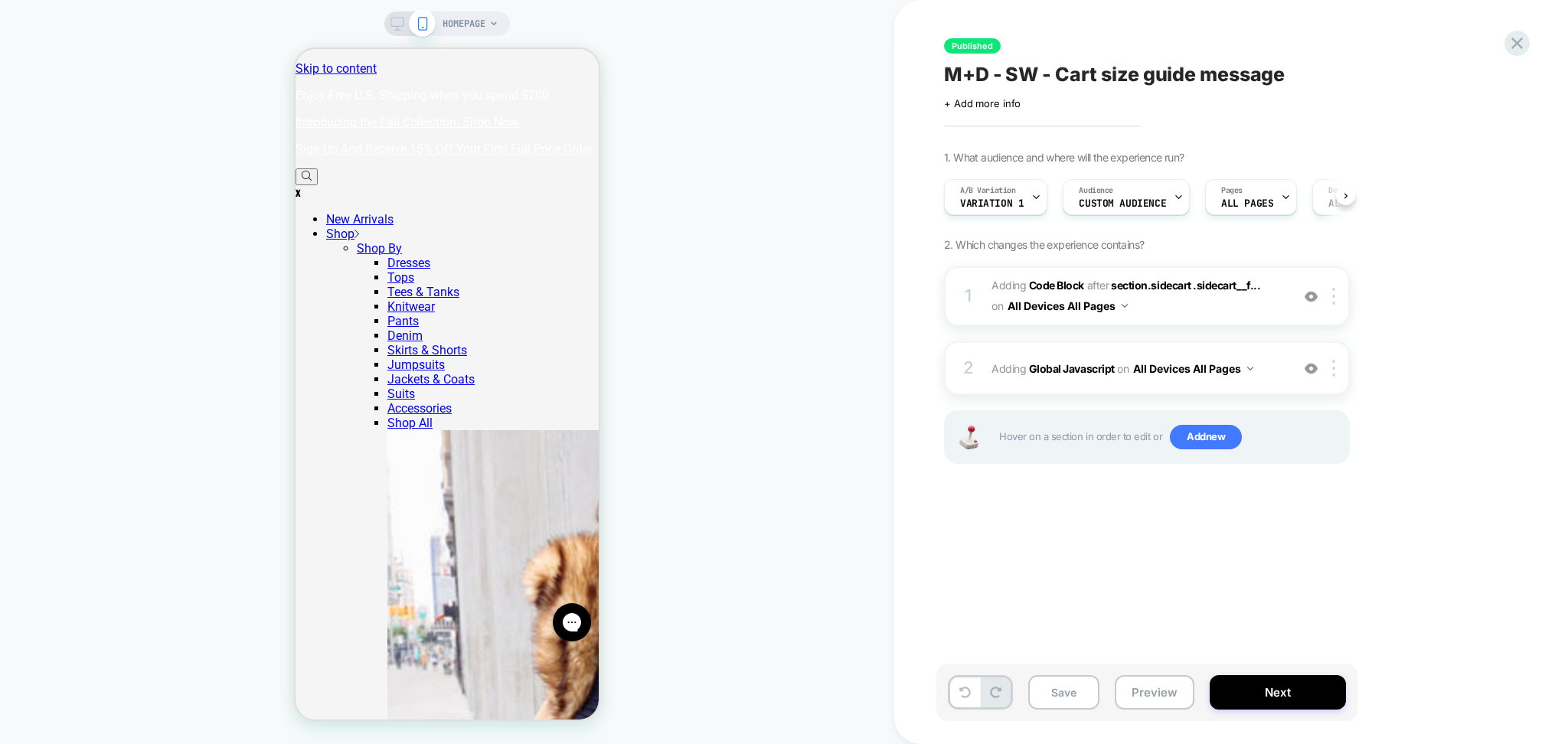
scroll to position [0, 1]
click at [1199, 323] on div "1 Adding Code Block AFTER section.sidecart .sidecart__f... section.sidecart .si…" at bounding box center [1147, 296] width 406 height 60
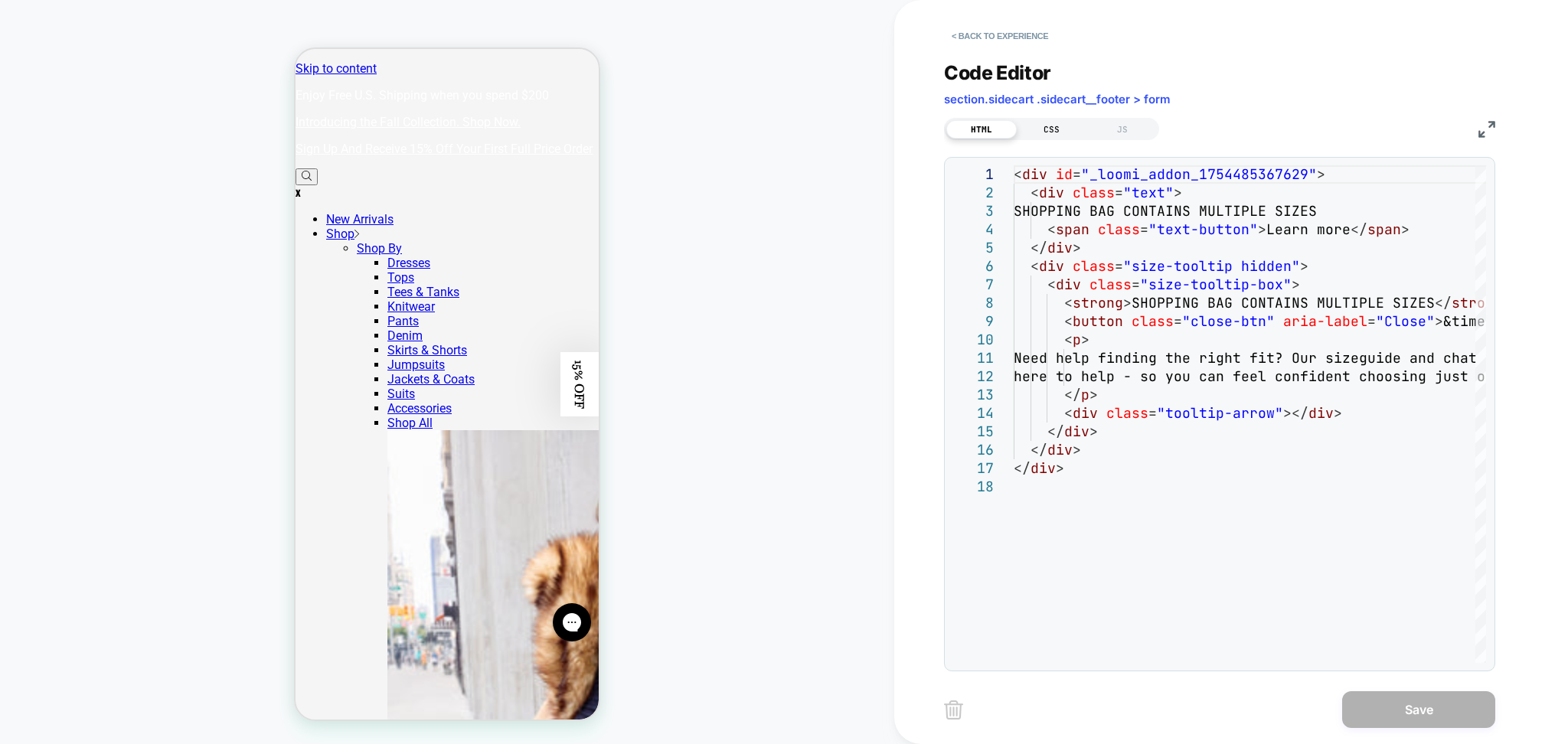
click at [1046, 125] on div "CSS" at bounding box center [1052, 129] width 70 height 18
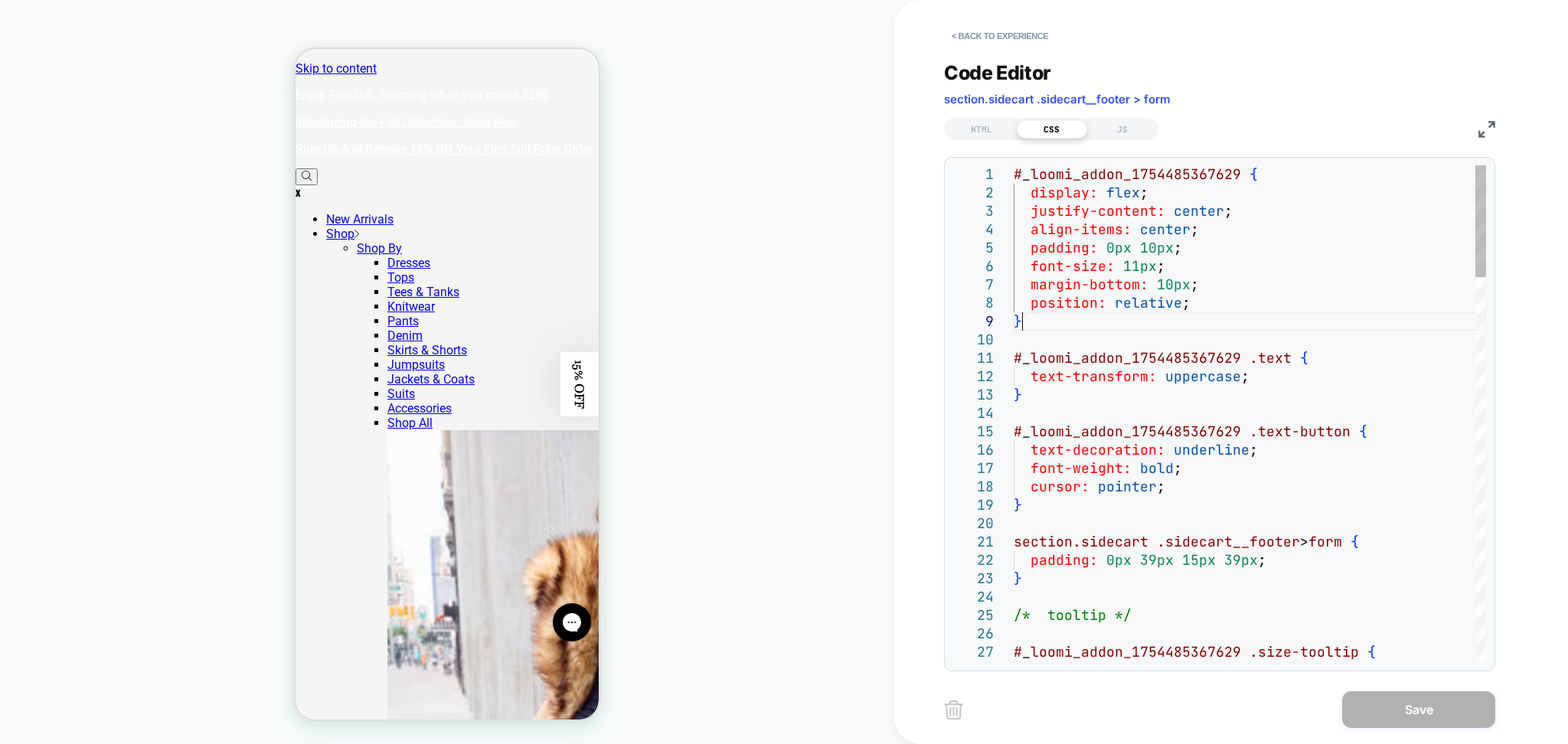
type textarea "**********"
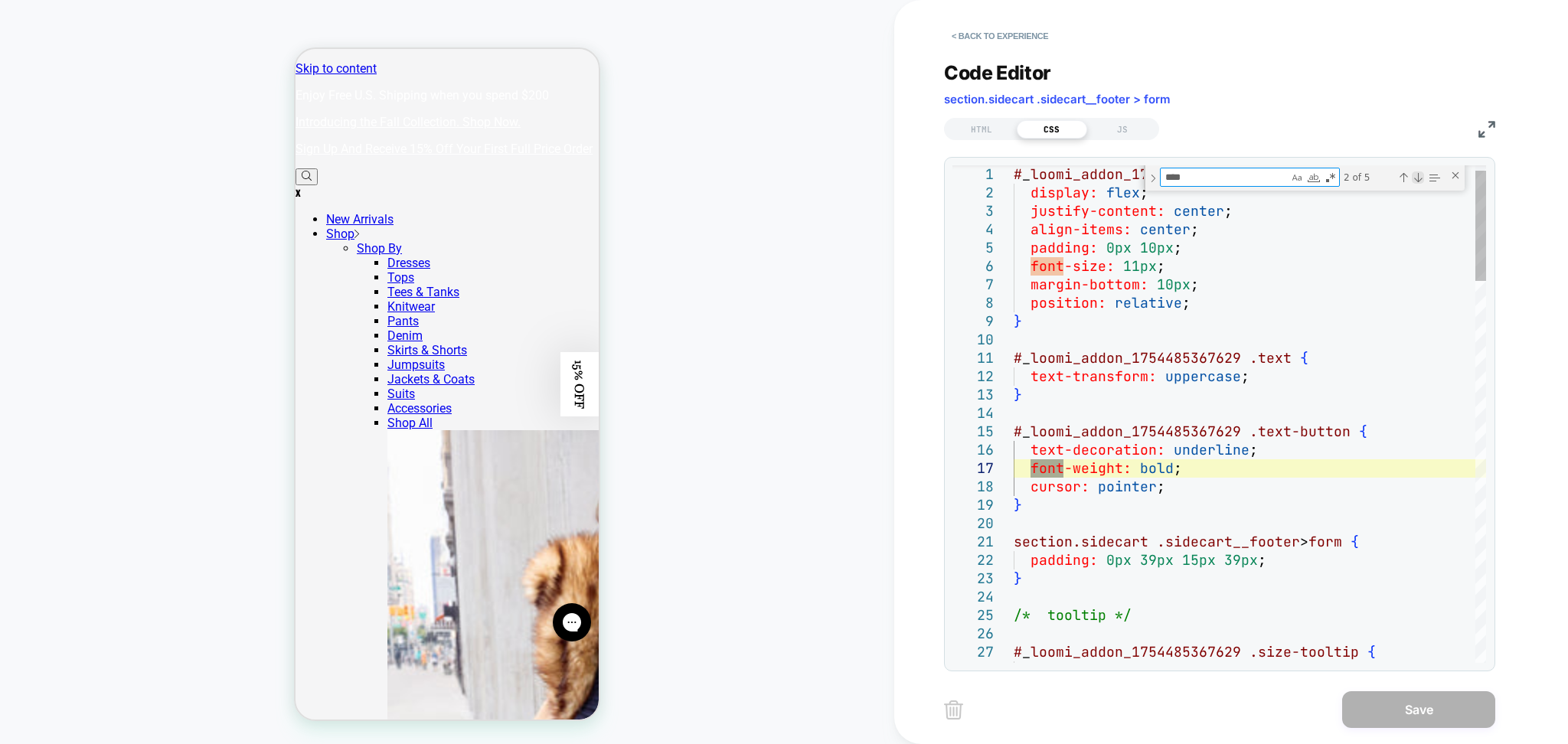
type textarea "****"
click at [1417, 179] on div "Next Match (Enter)" at bounding box center [1417, 177] width 12 height 12
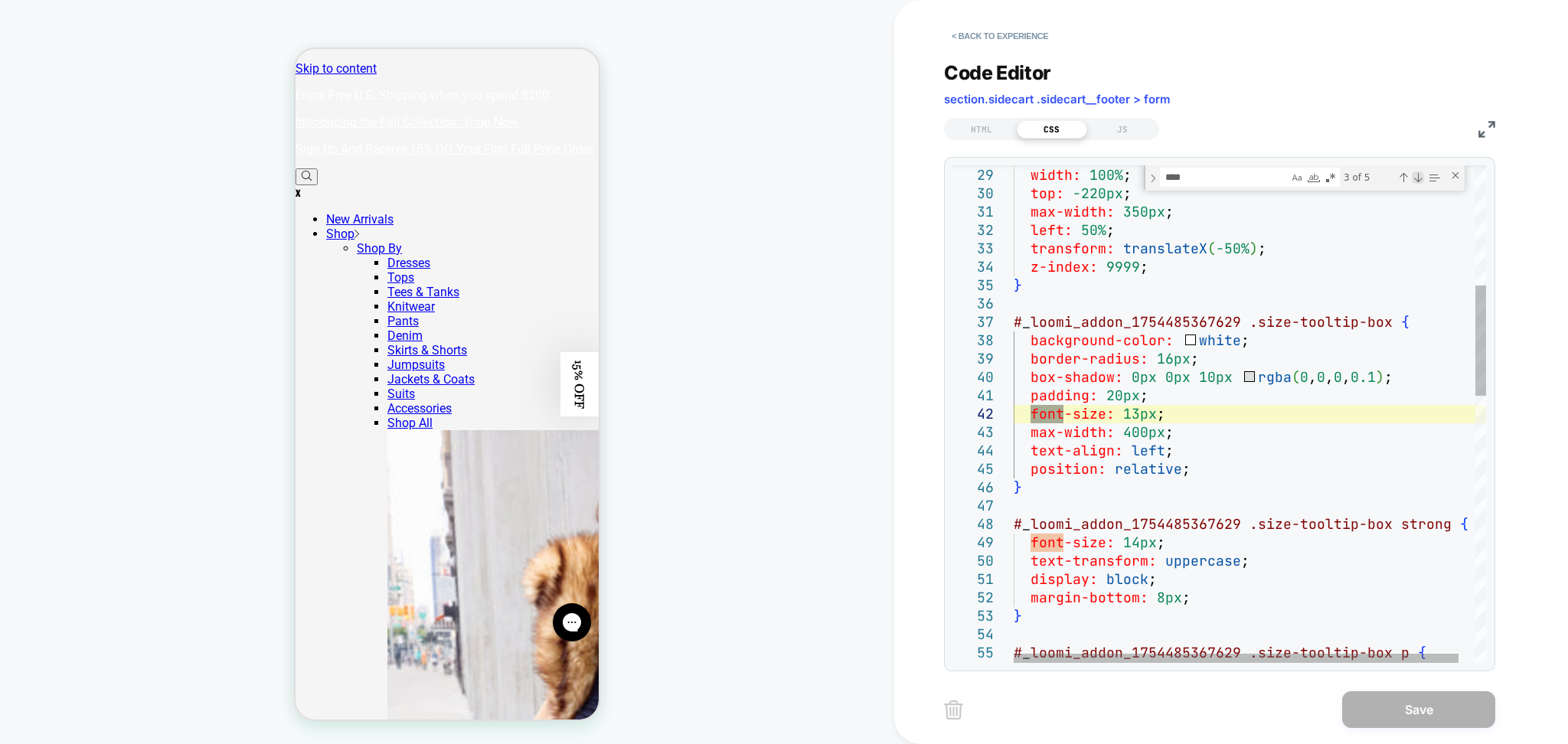
click at [1417, 179] on div "Next Match (Enter)" at bounding box center [1417, 177] width 12 height 12
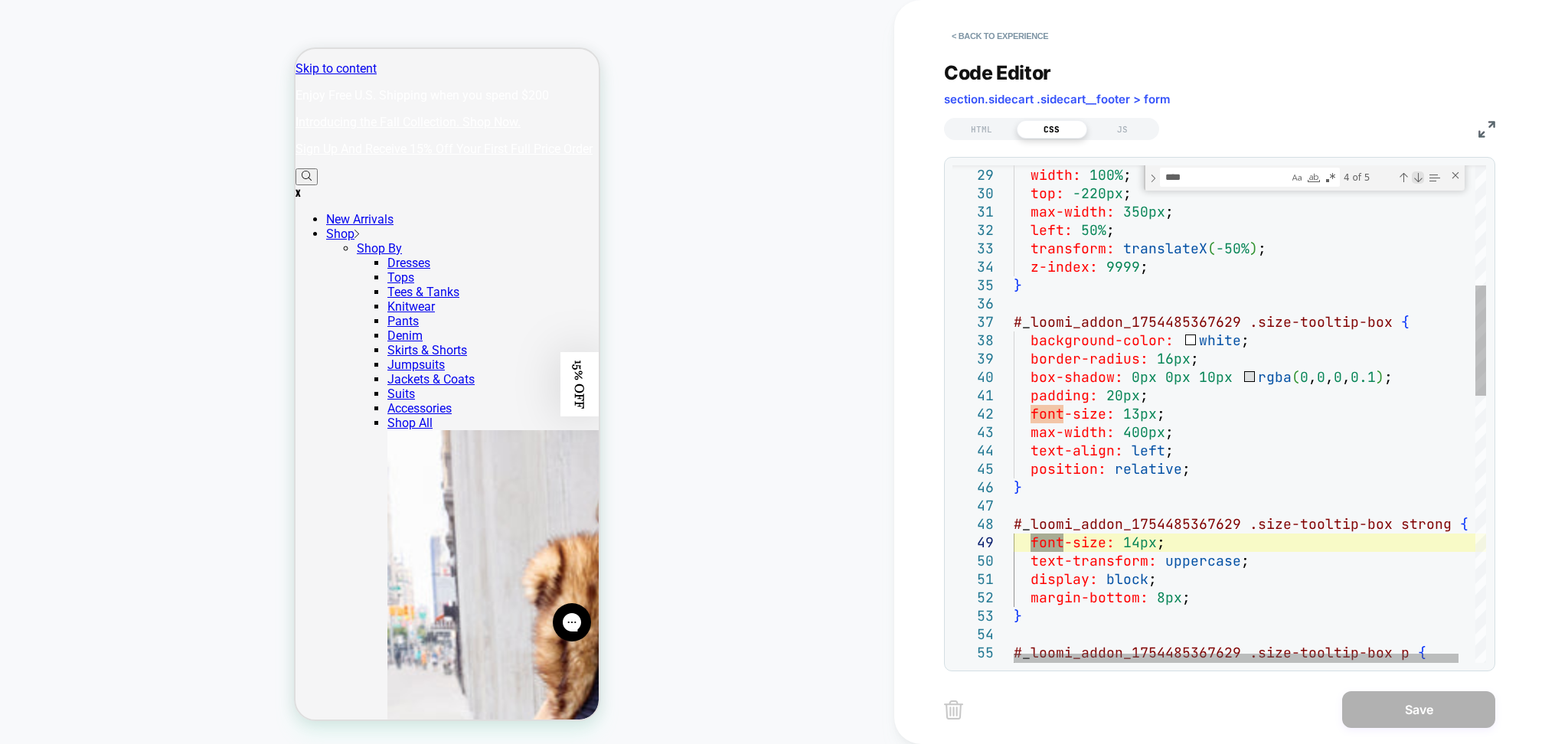
click at [1417, 179] on div "Next Match (Enter)" at bounding box center [1417, 177] width 12 height 12
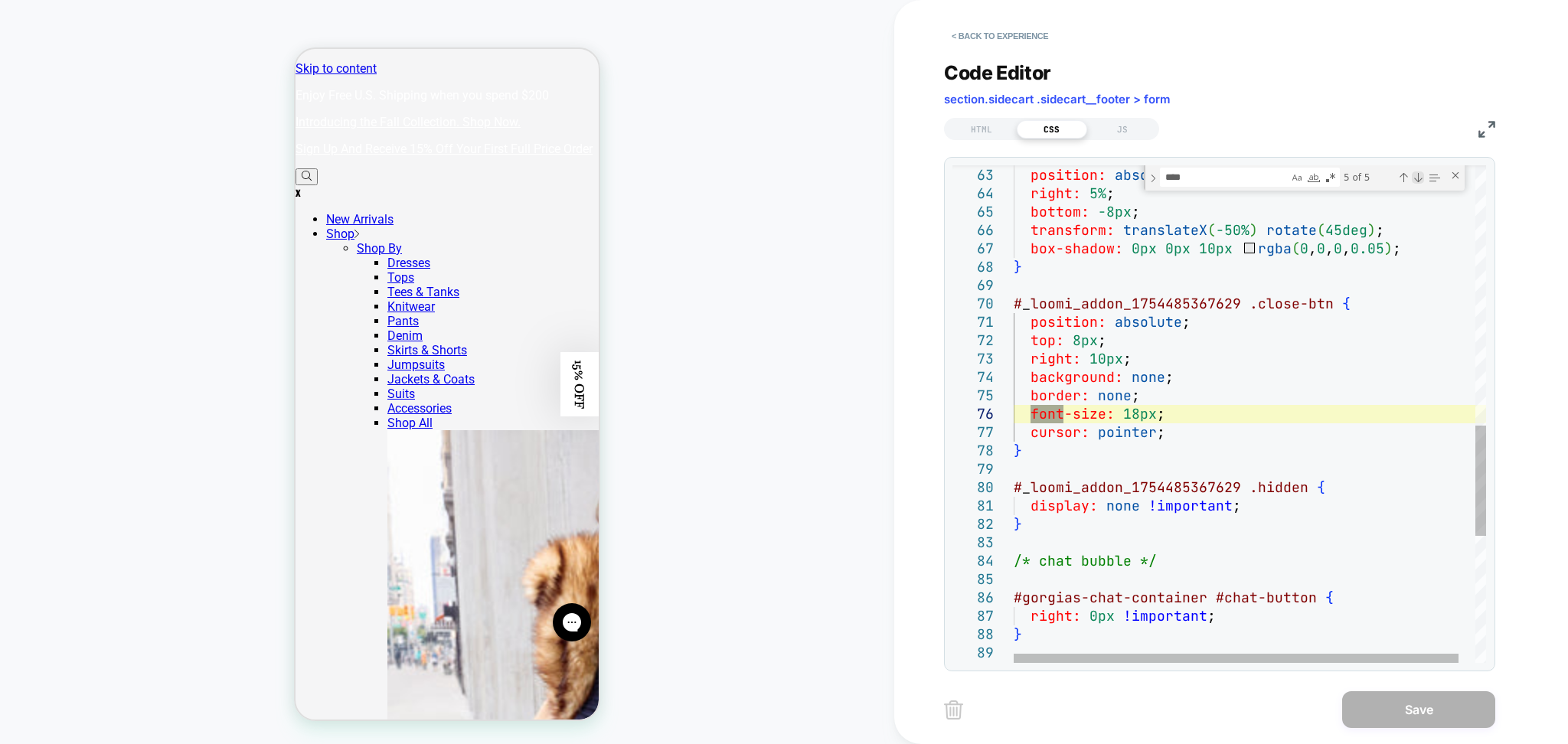
click at [1417, 179] on div "Next Match (Enter)" at bounding box center [1417, 177] width 12 height 12
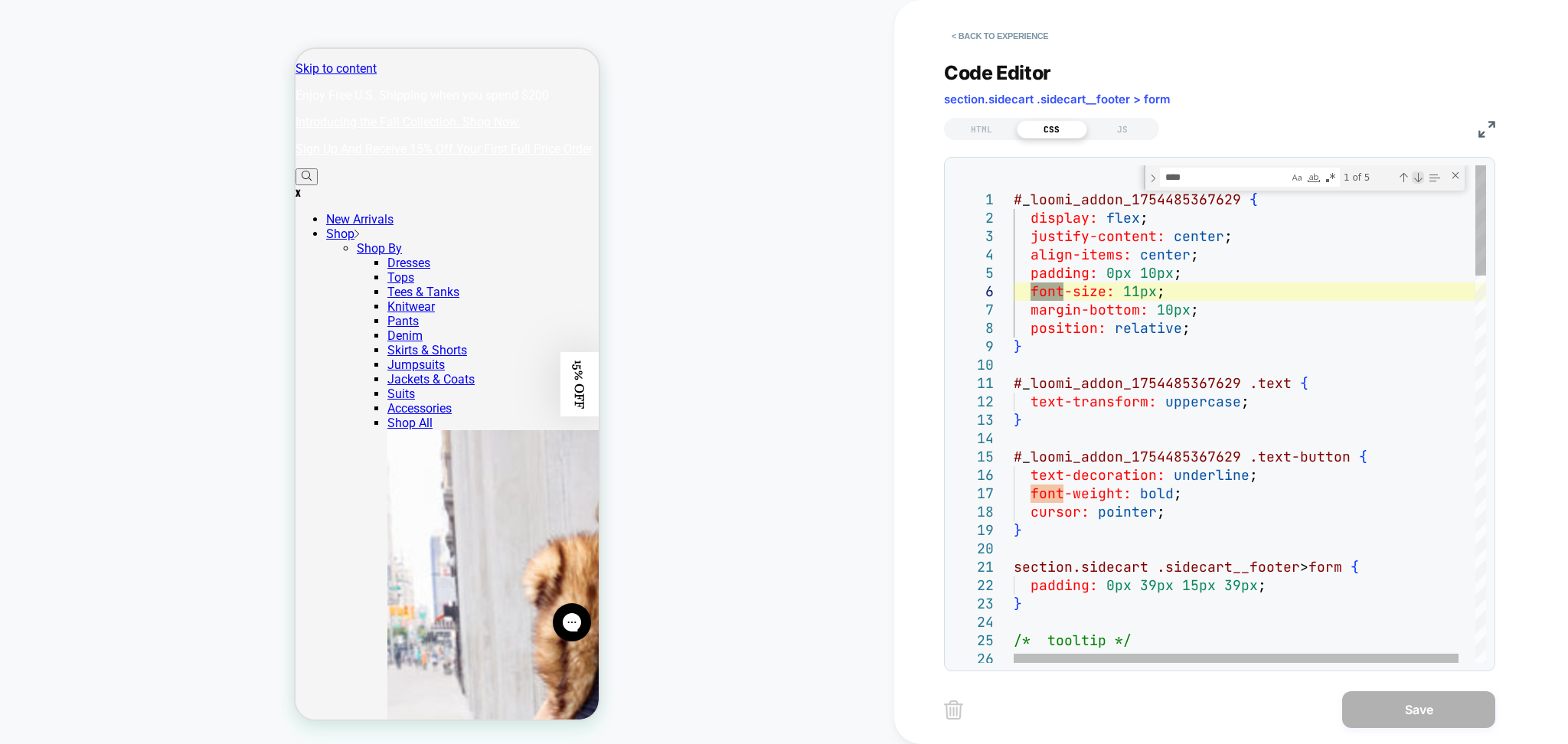
click at [1417, 179] on div "Next Match (Enter)" at bounding box center [1417, 177] width 12 height 12
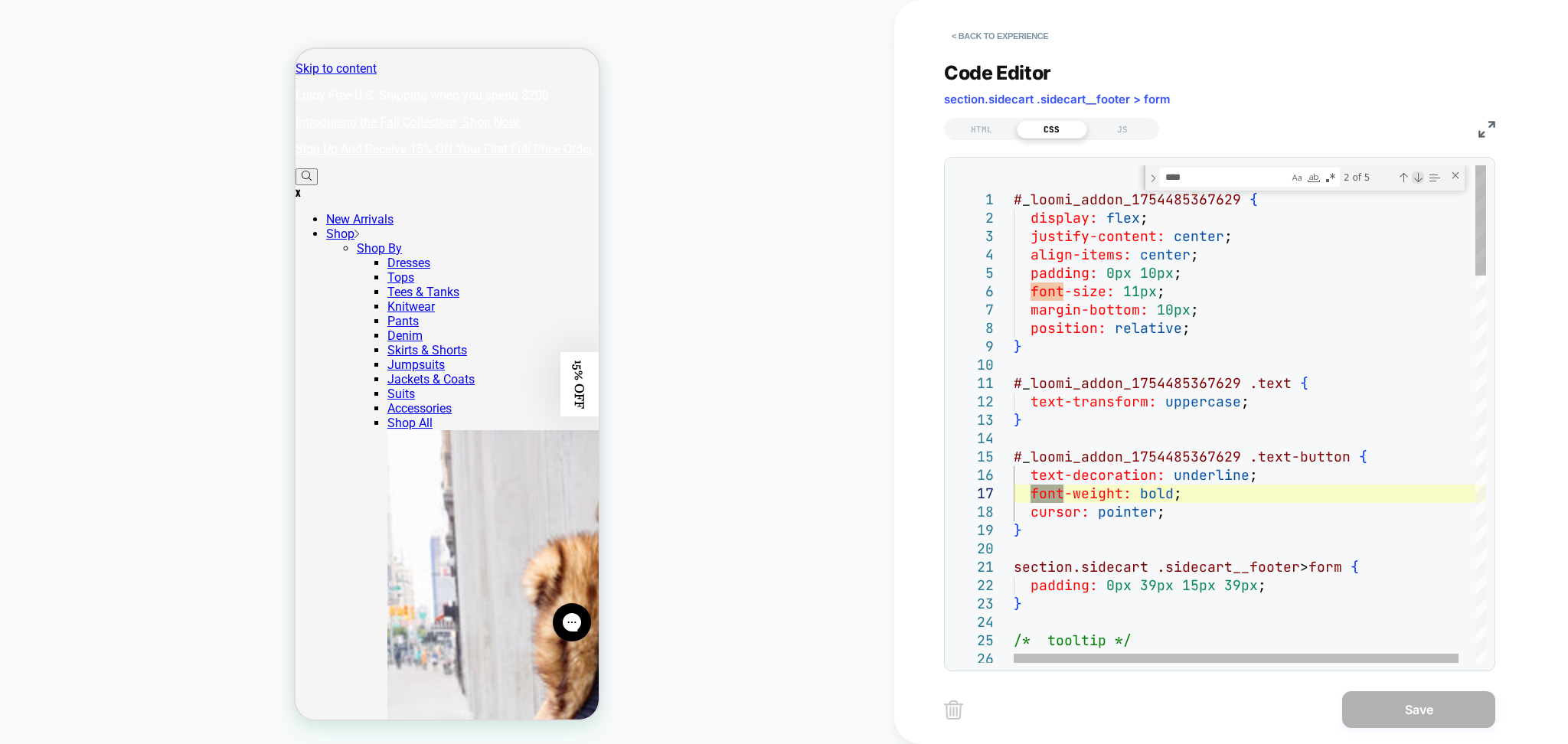
click at [1417, 179] on div "Next Match (Enter)" at bounding box center [1417, 177] width 12 height 12
type textarea "**********"
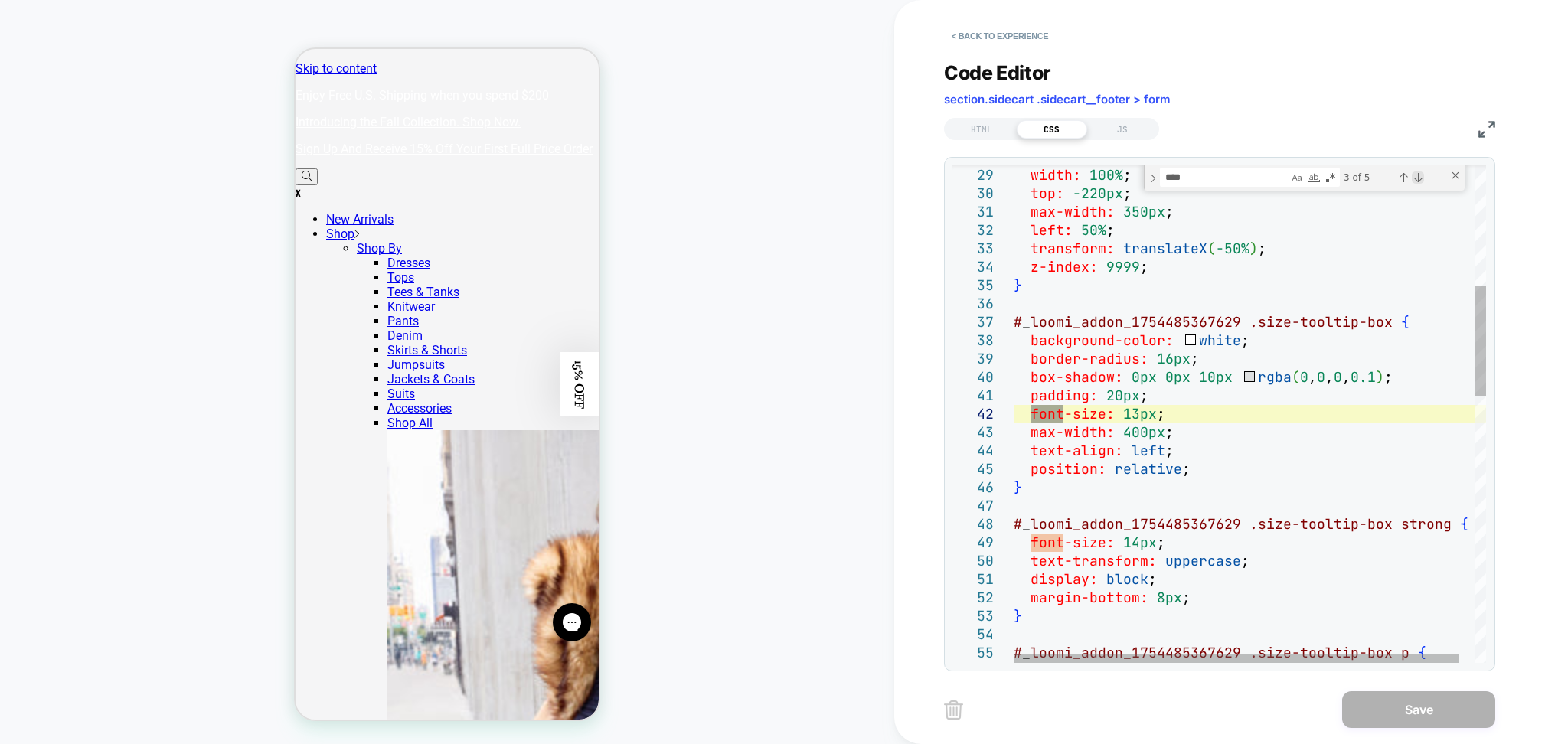
click at [1417, 179] on div "Next Match (Enter)" at bounding box center [1417, 177] width 12 height 12
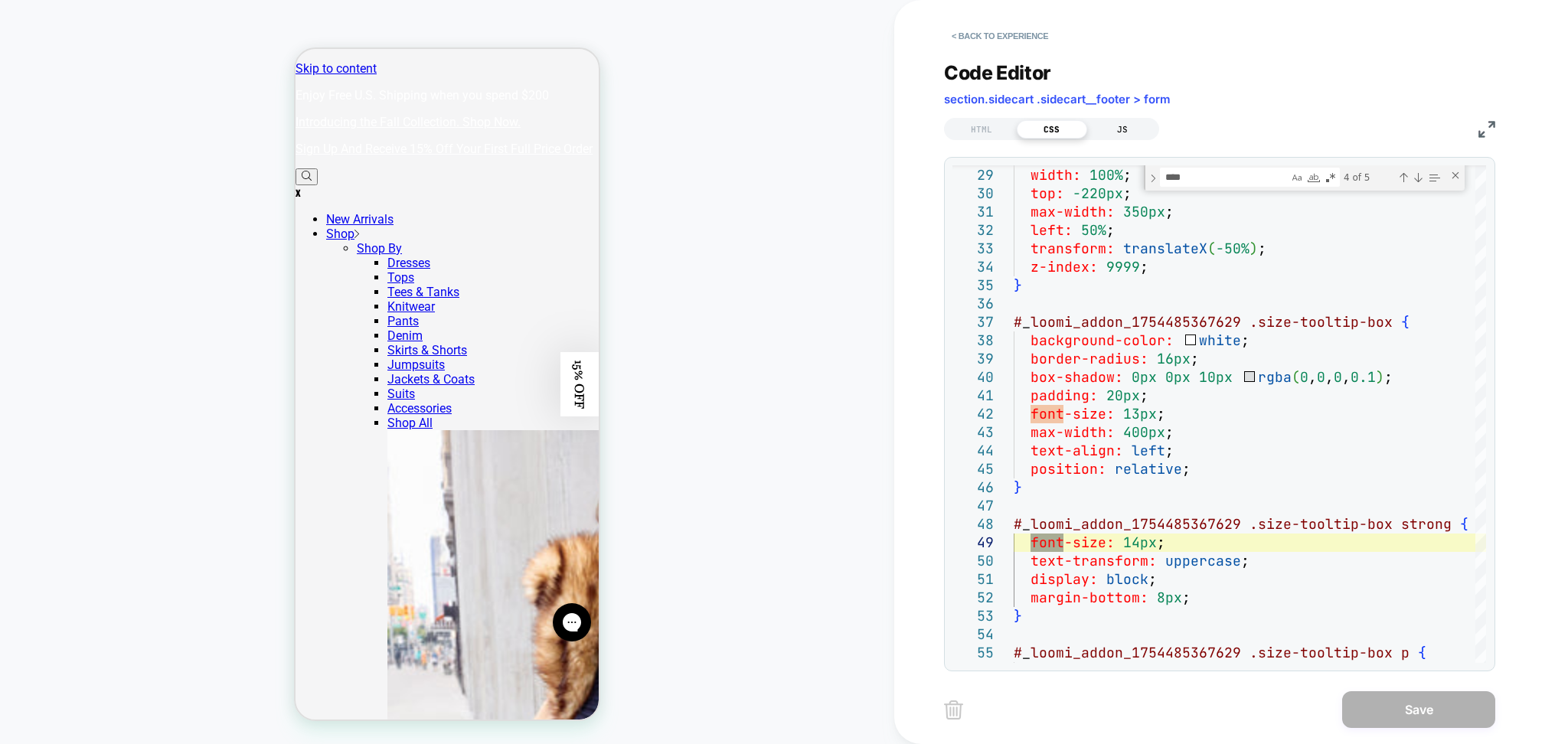
click at [1124, 127] on div "JS" at bounding box center [1123, 129] width 70 height 18
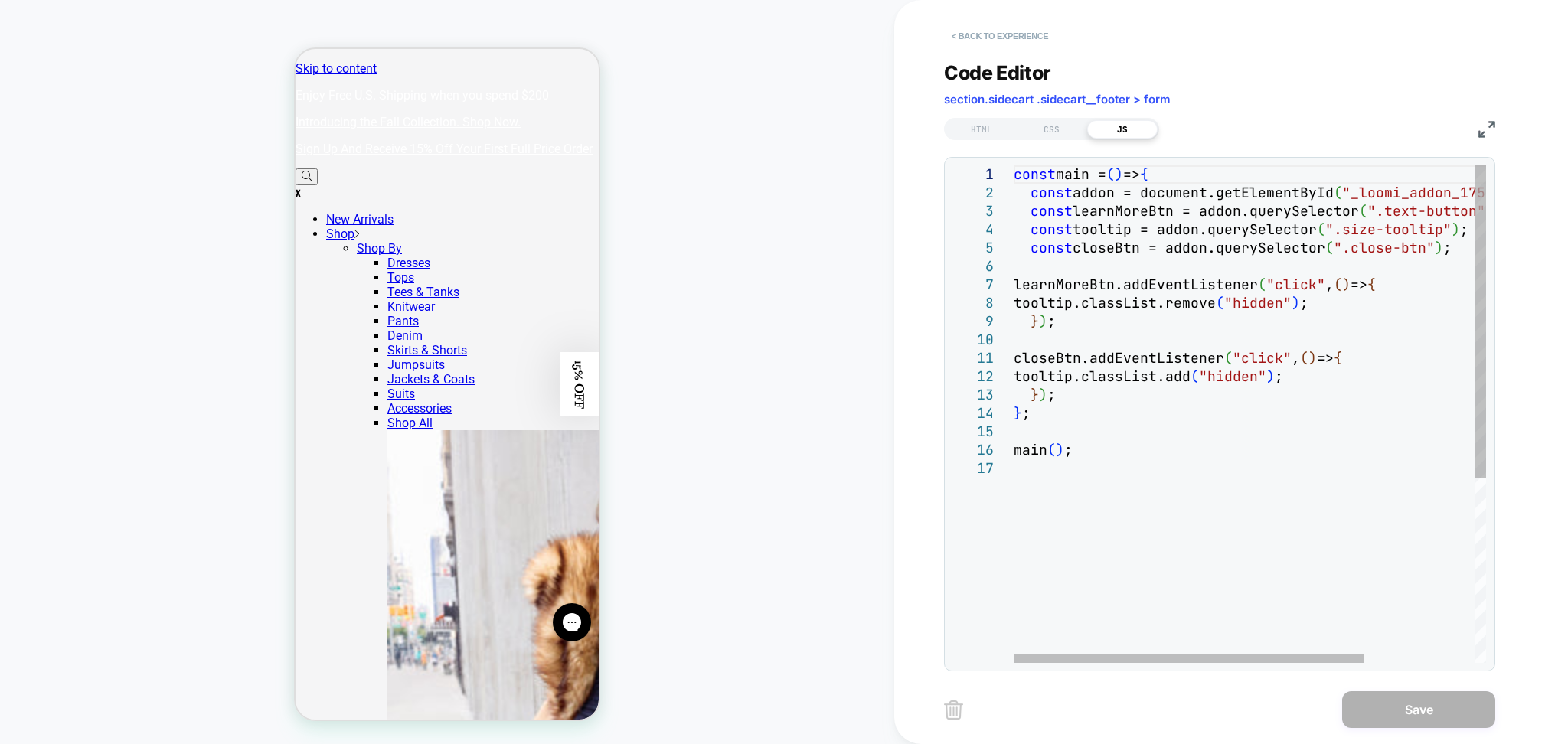
click at [1000, 34] on button "< Back to experience" at bounding box center [1000, 36] width 112 height 25
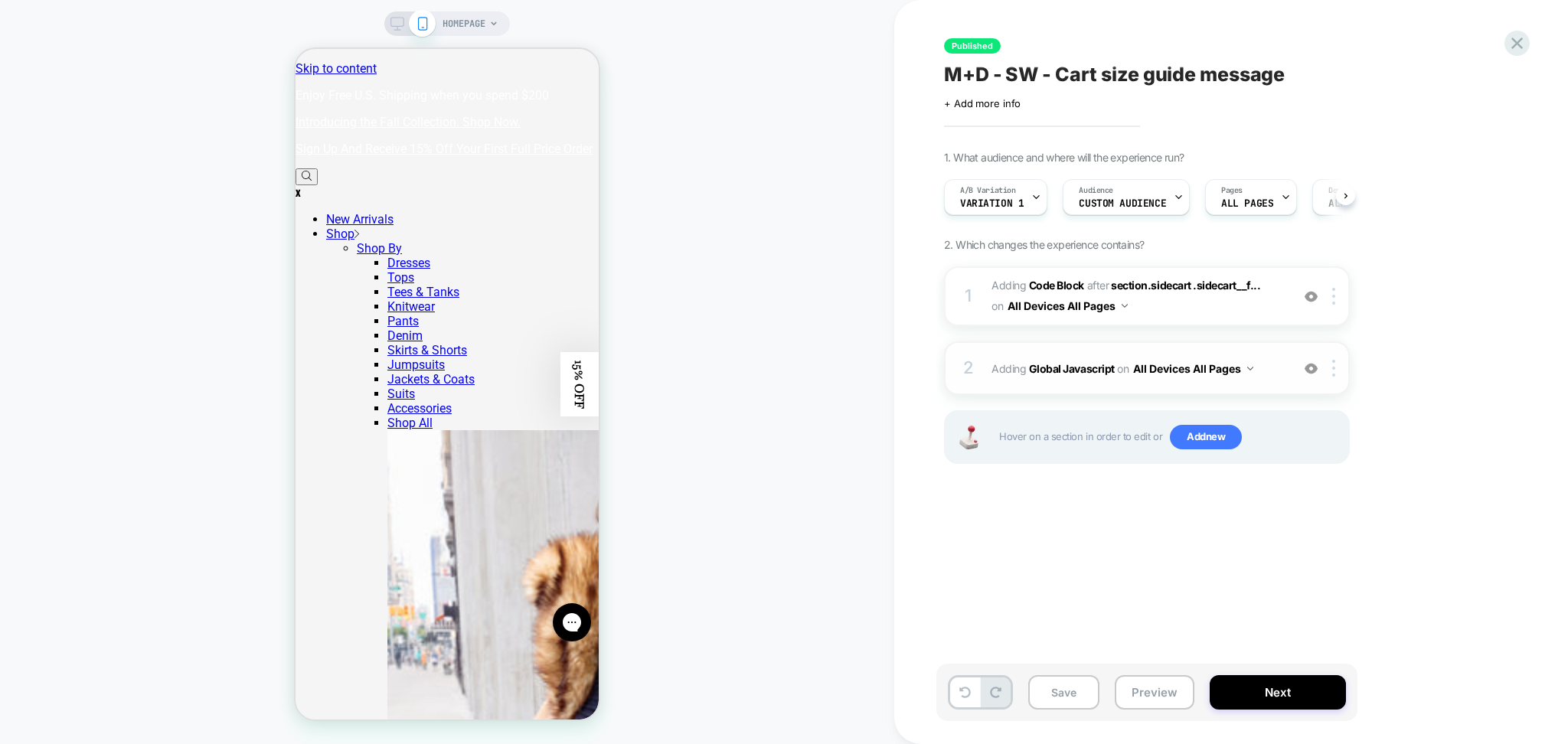
scroll to position [0, 1]
click at [1123, 383] on div "2 Adding Global Javascript on All Devices All Pages Add Before Add After Target…" at bounding box center [1147, 368] width 406 height 53
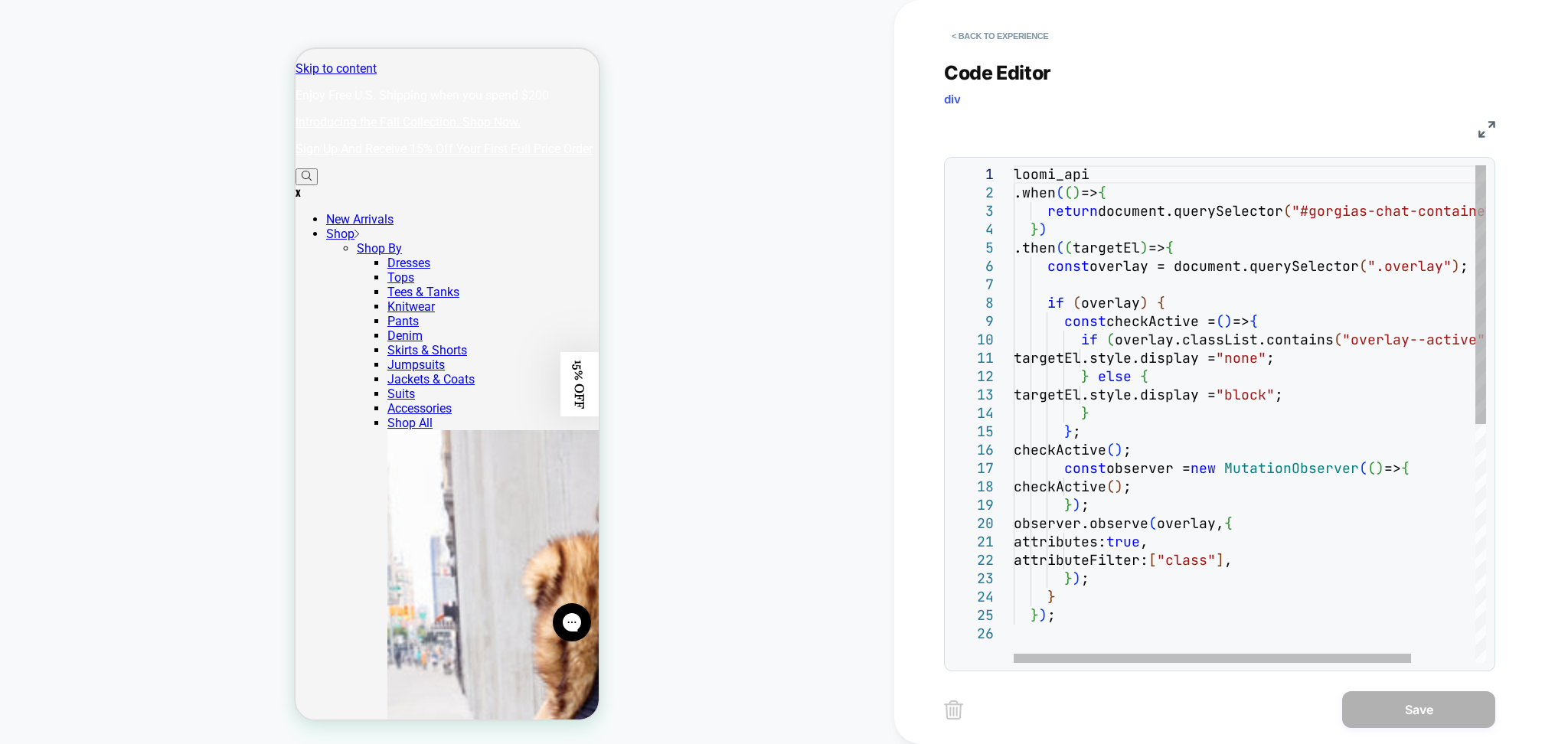
click at [1256, 260] on div "loomi_api .when ( ( ) => { return document.querySelector ( "#gorgias-chat-conta…" at bounding box center [1288, 644] width 548 height 957
type textarea "****"
click at [1381, 83] on div "Code Editor div" at bounding box center [1220, 88] width 551 height 53
click at [1049, 42] on button "< Back to experience" at bounding box center [1000, 36] width 112 height 25
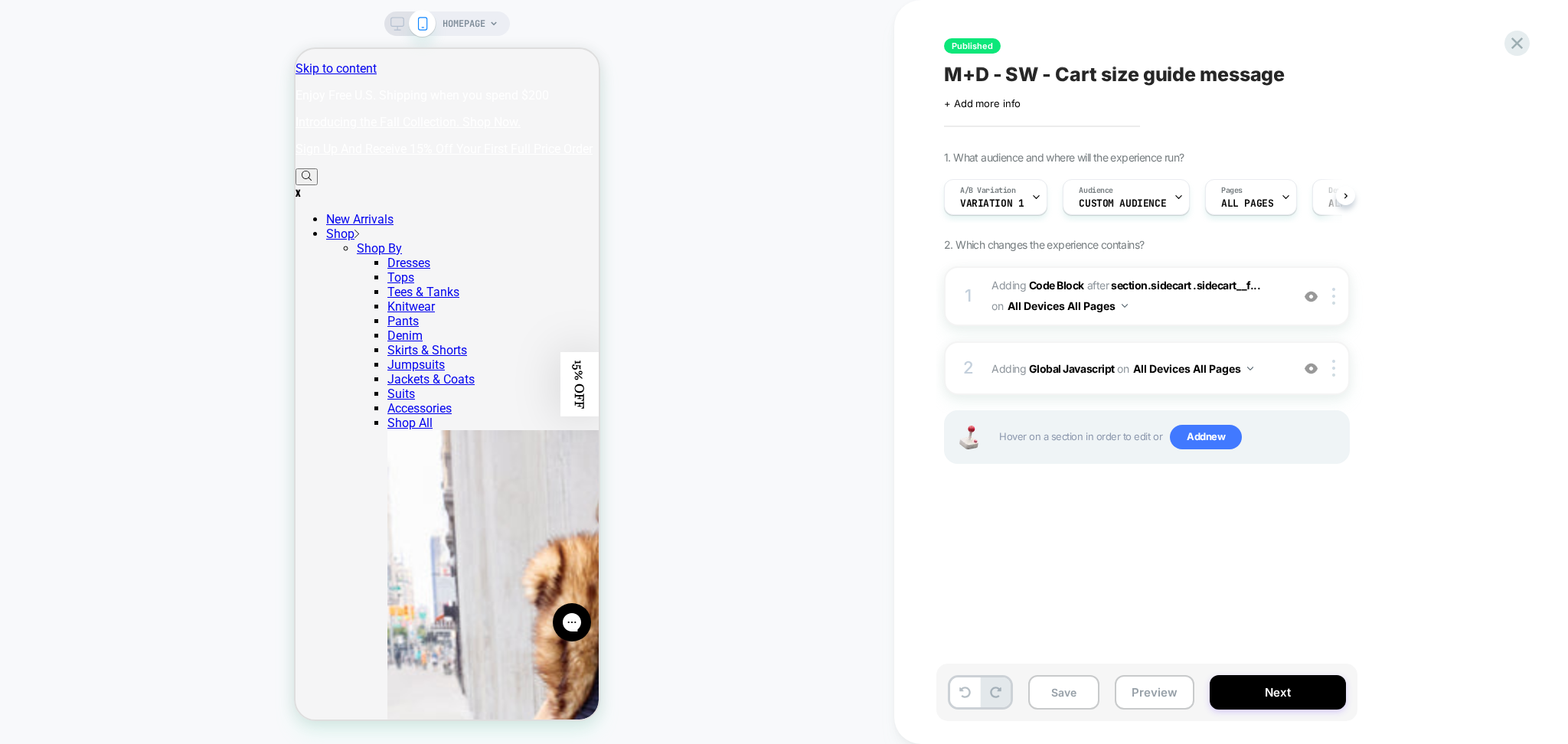
scroll to position [0, 1]
click at [1151, 701] on button "Preview" at bounding box center [1154, 692] width 80 height 34
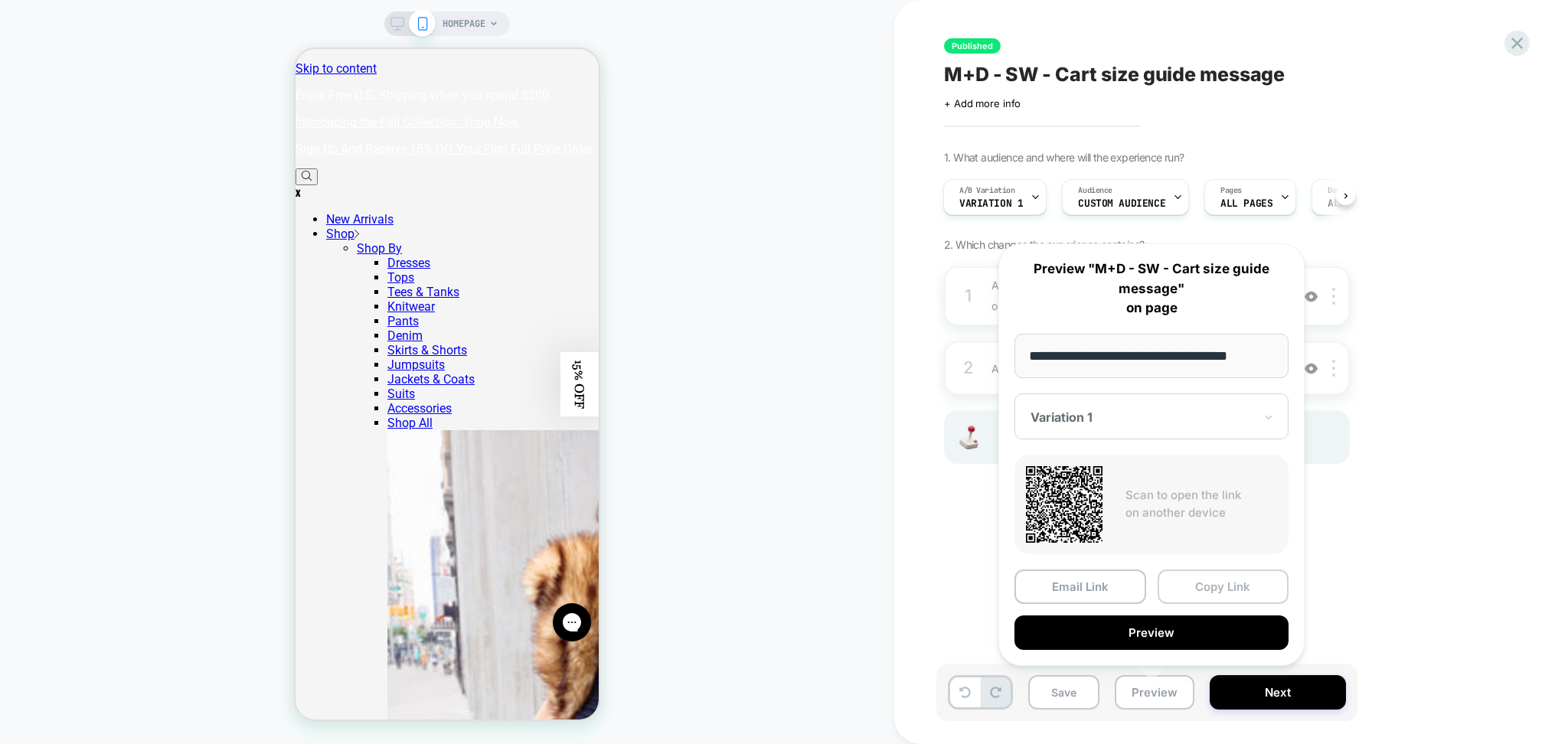
click at [1192, 574] on button "Copy Link" at bounding box center [1223, 586] width 131 height 34
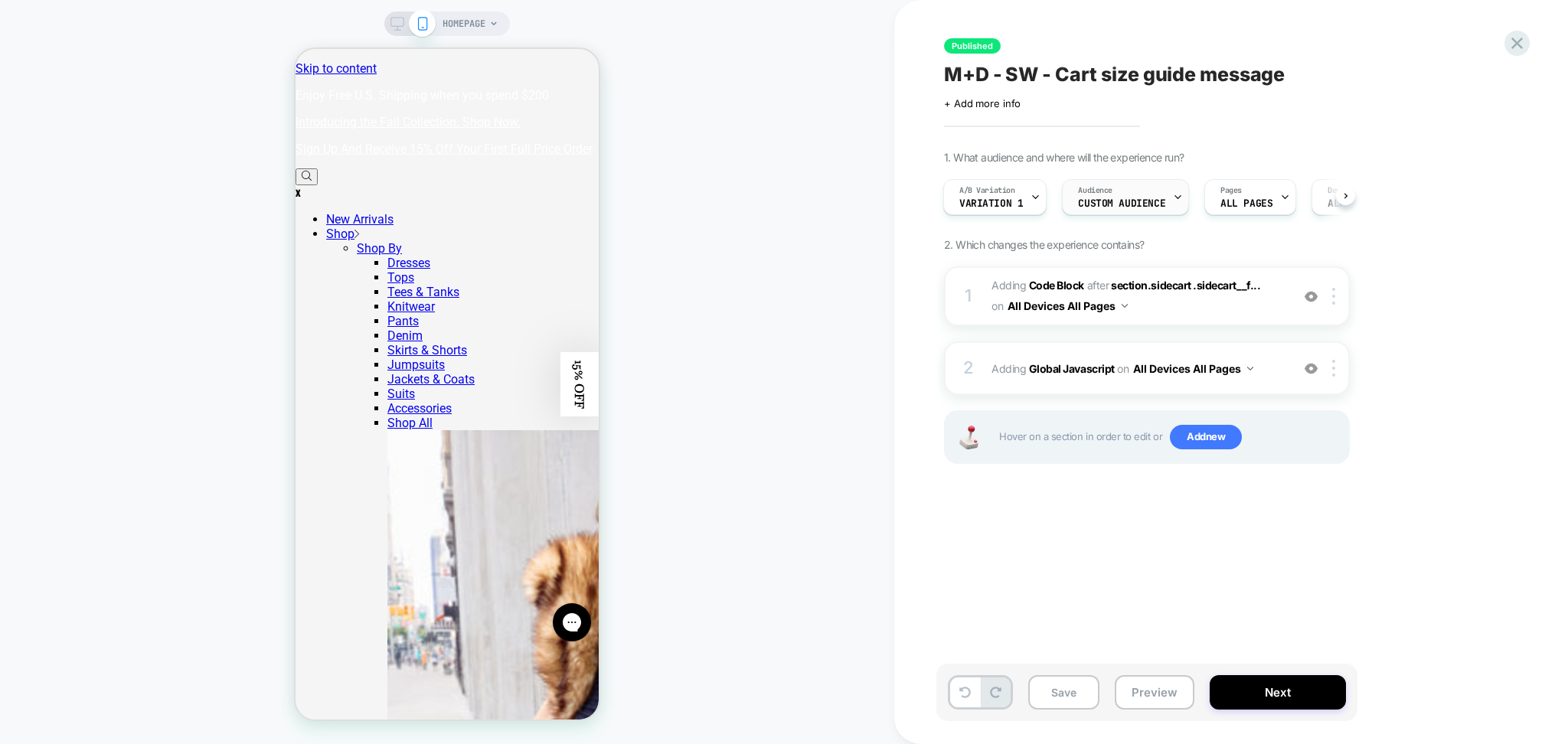
click at [1126, 201] on span "Custom Audience" at bounding box center [1122, 203] width 88 height 10
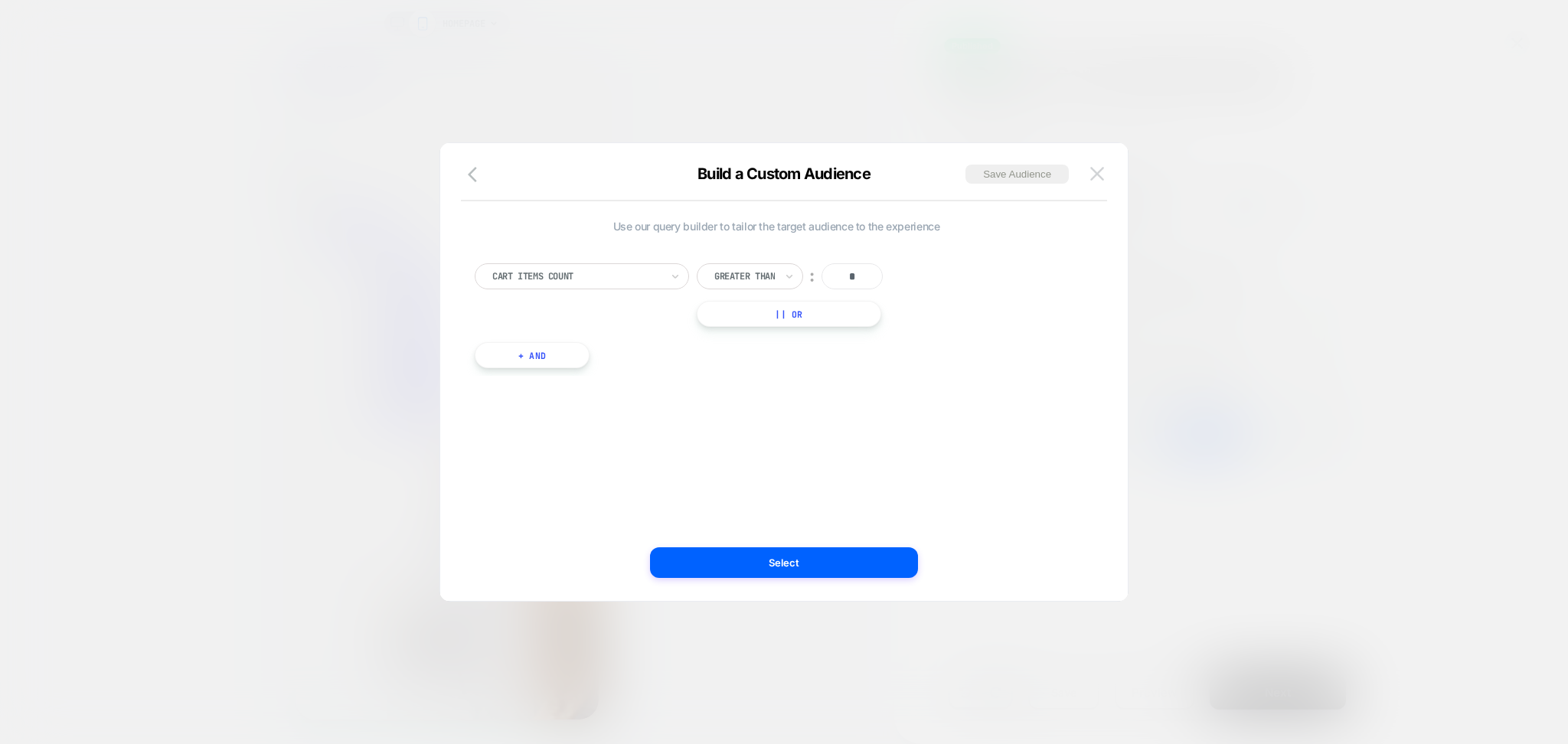
click at [1098, 168] on img at bounding box center [1097, 174] width 14 height 13
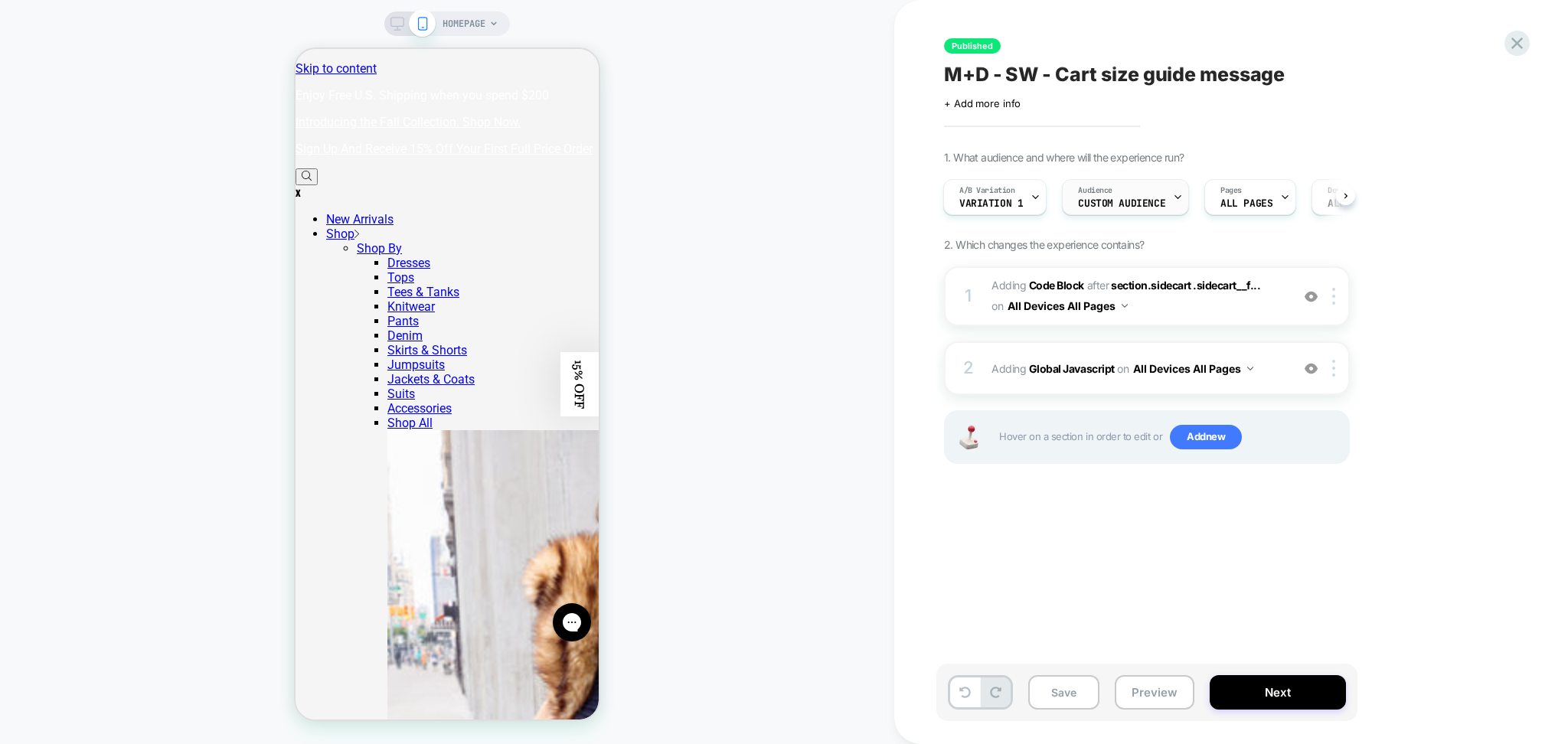
click at [1116, 197] on div "Audience Custom Audience" at bounding box center [1122, 197] width 118 height 34
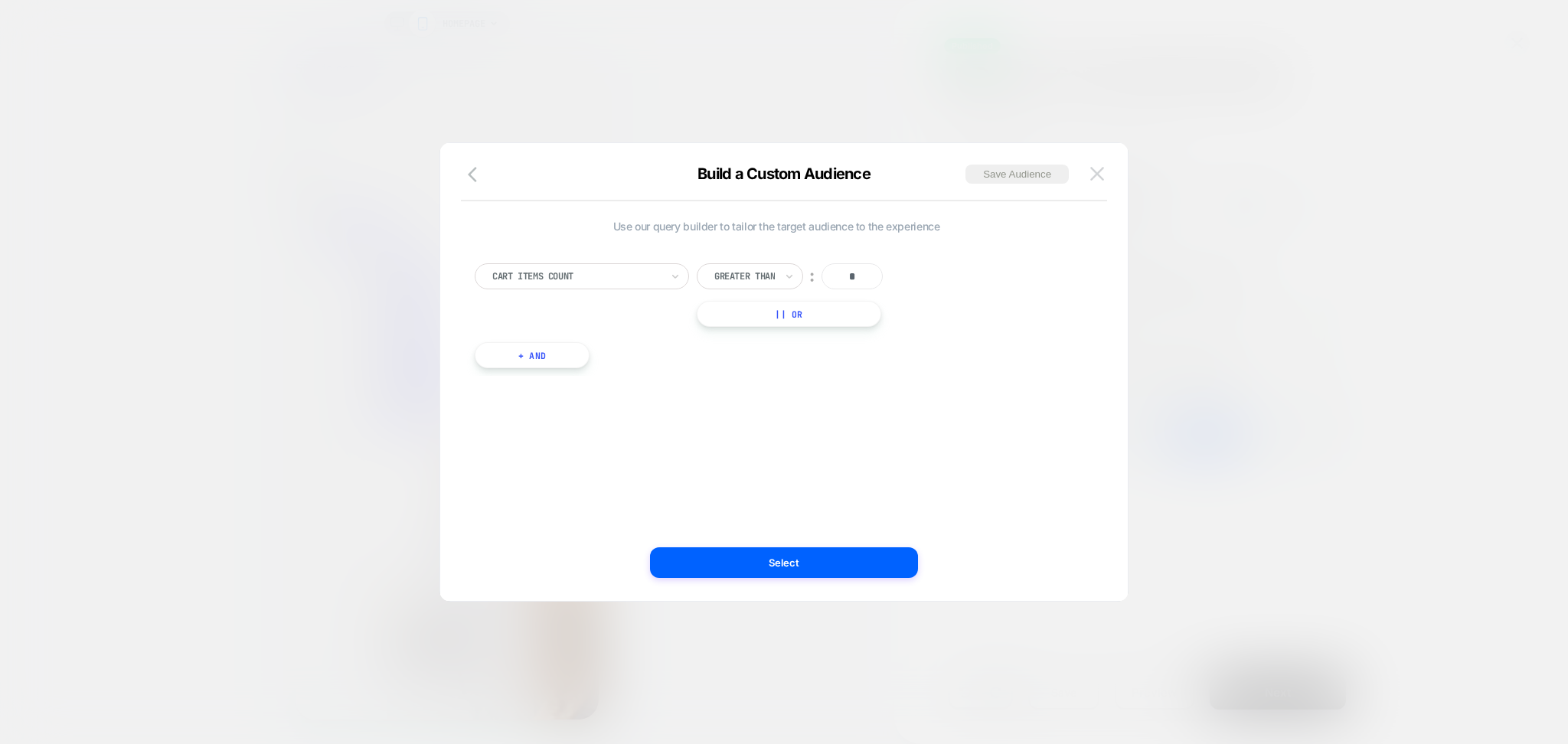
click at [1097, 170] on img at bounding box center [1097, 174] width 14 height 13
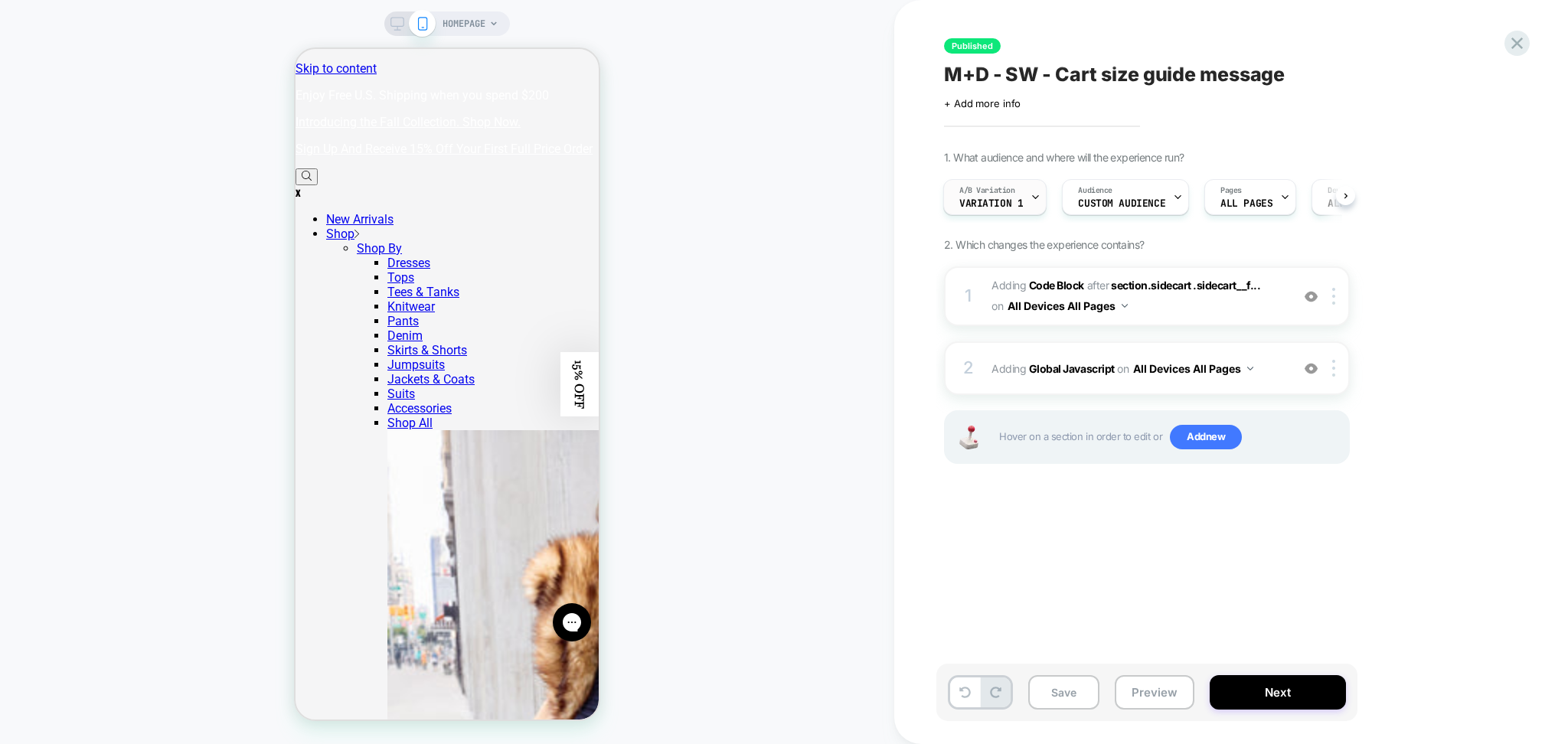
click at [1031, 196] on icon at bounding box center [1036, 197] width 10 height 10
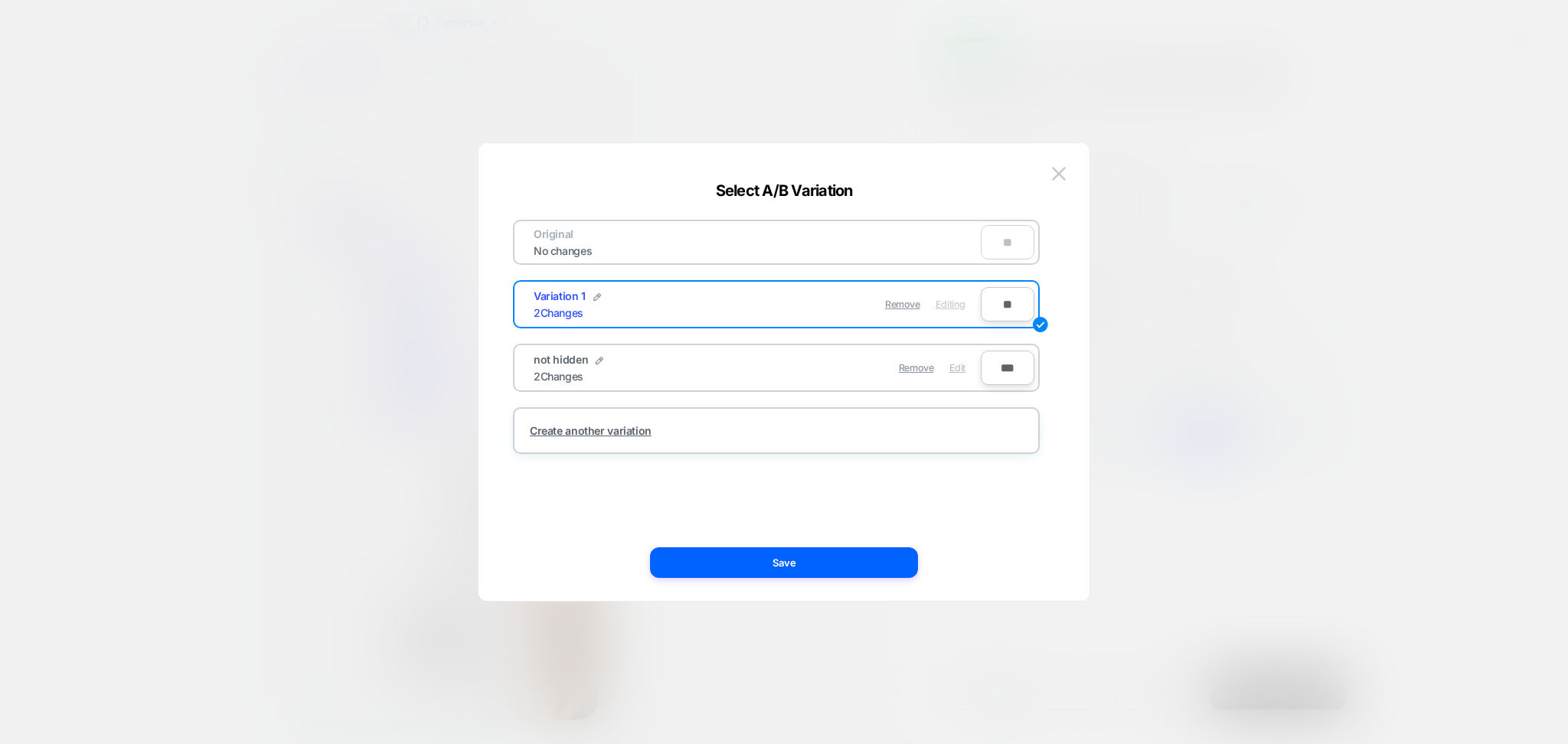
click at [960, 365] on span "Edit" at bounding box center [958, 368] width 16 height 11
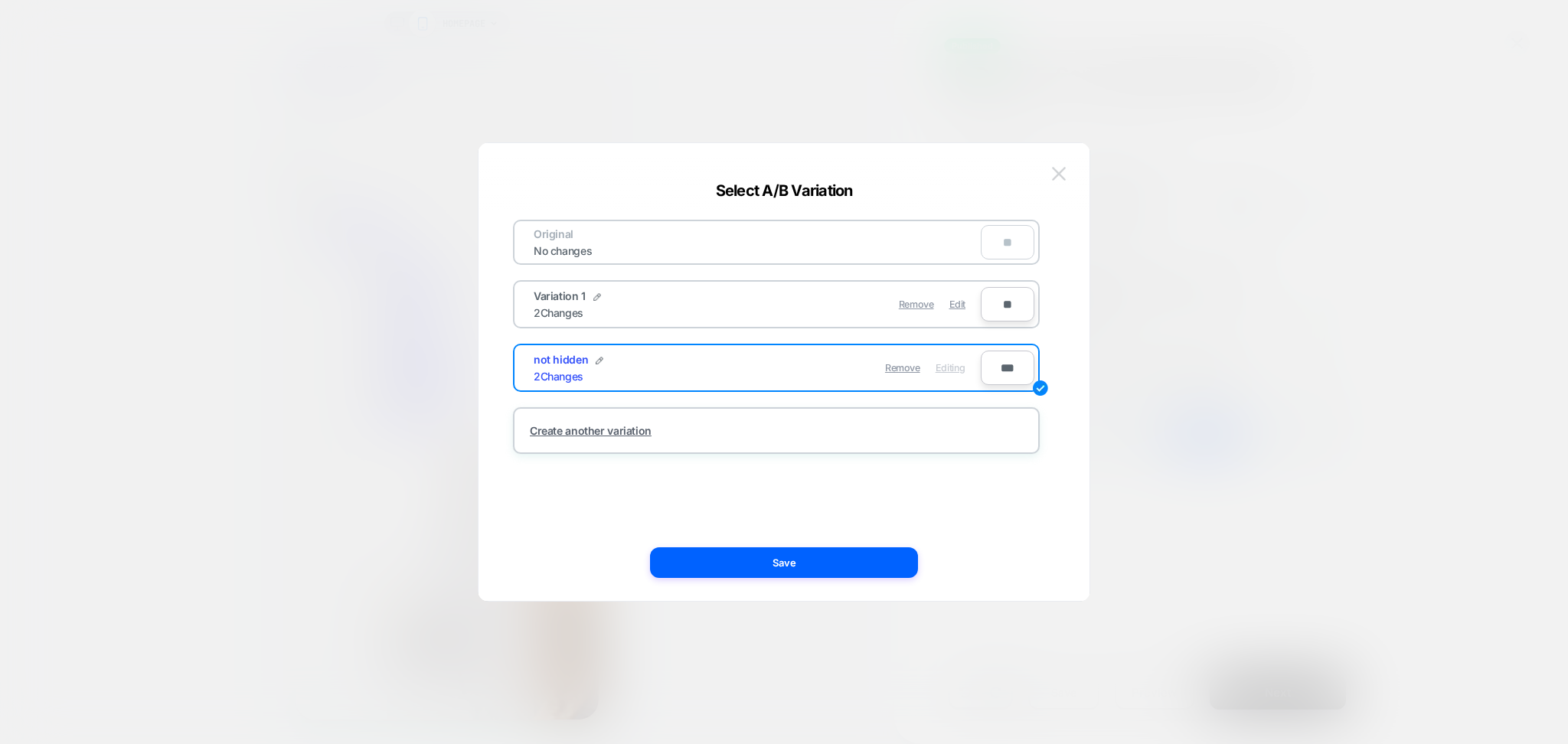
click at [1051, 175] on button at bounding box center [1059, 174] width 23 height 23
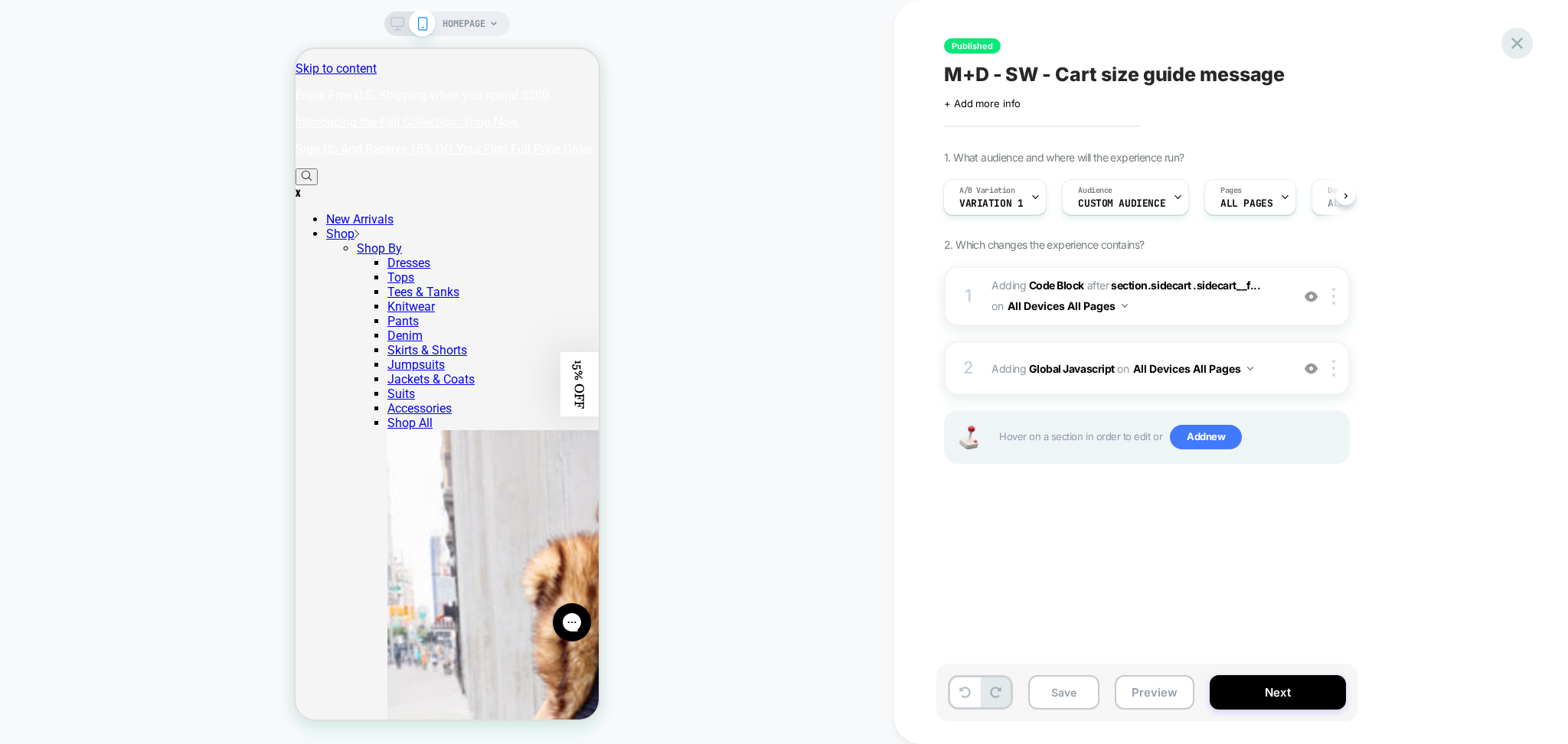
click at [1506, 42] on div at bounding box center [1517, 43] width 31 height 31
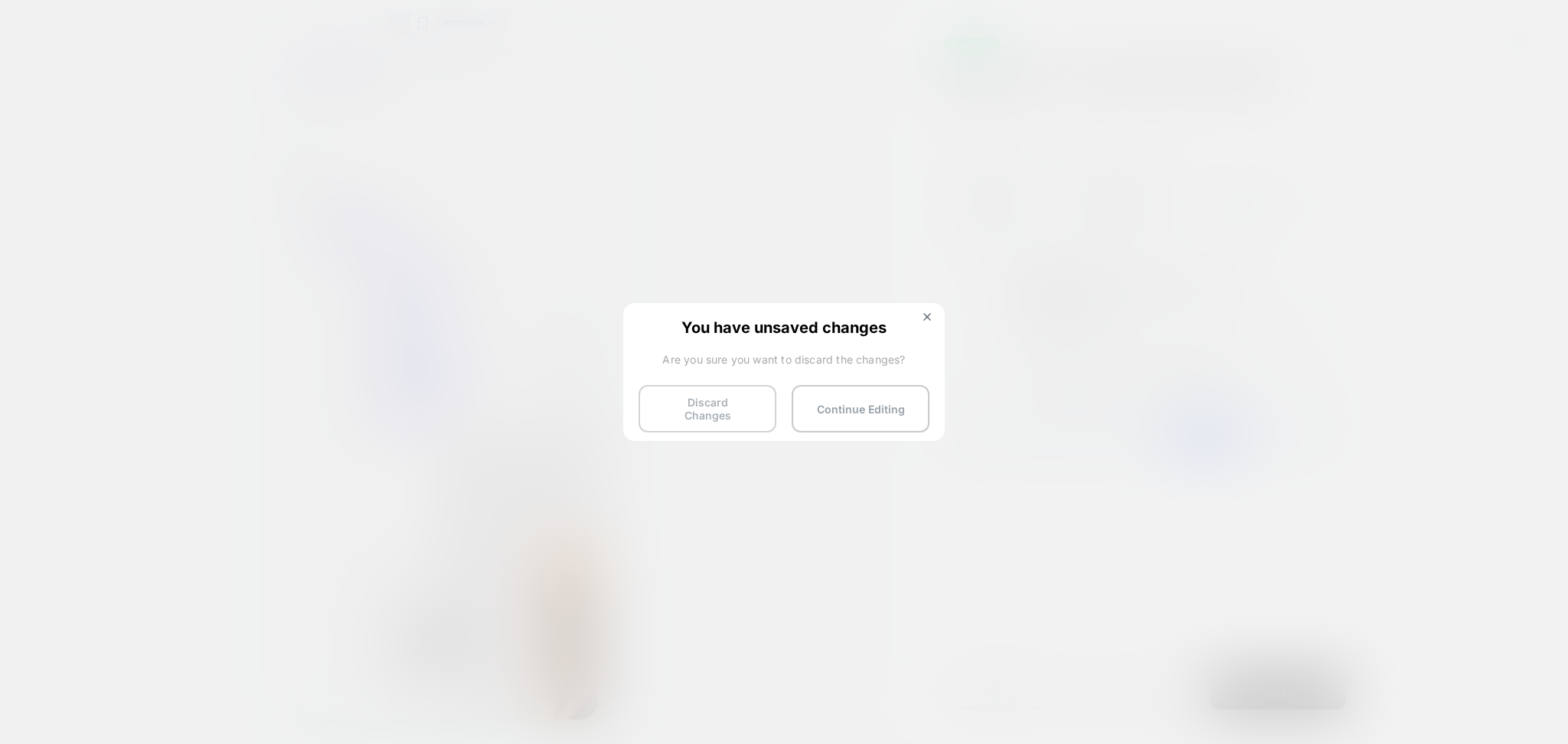
click at [699, 401] on button "Discard Changes" at bounding box center [708, 409] width 138 height 48
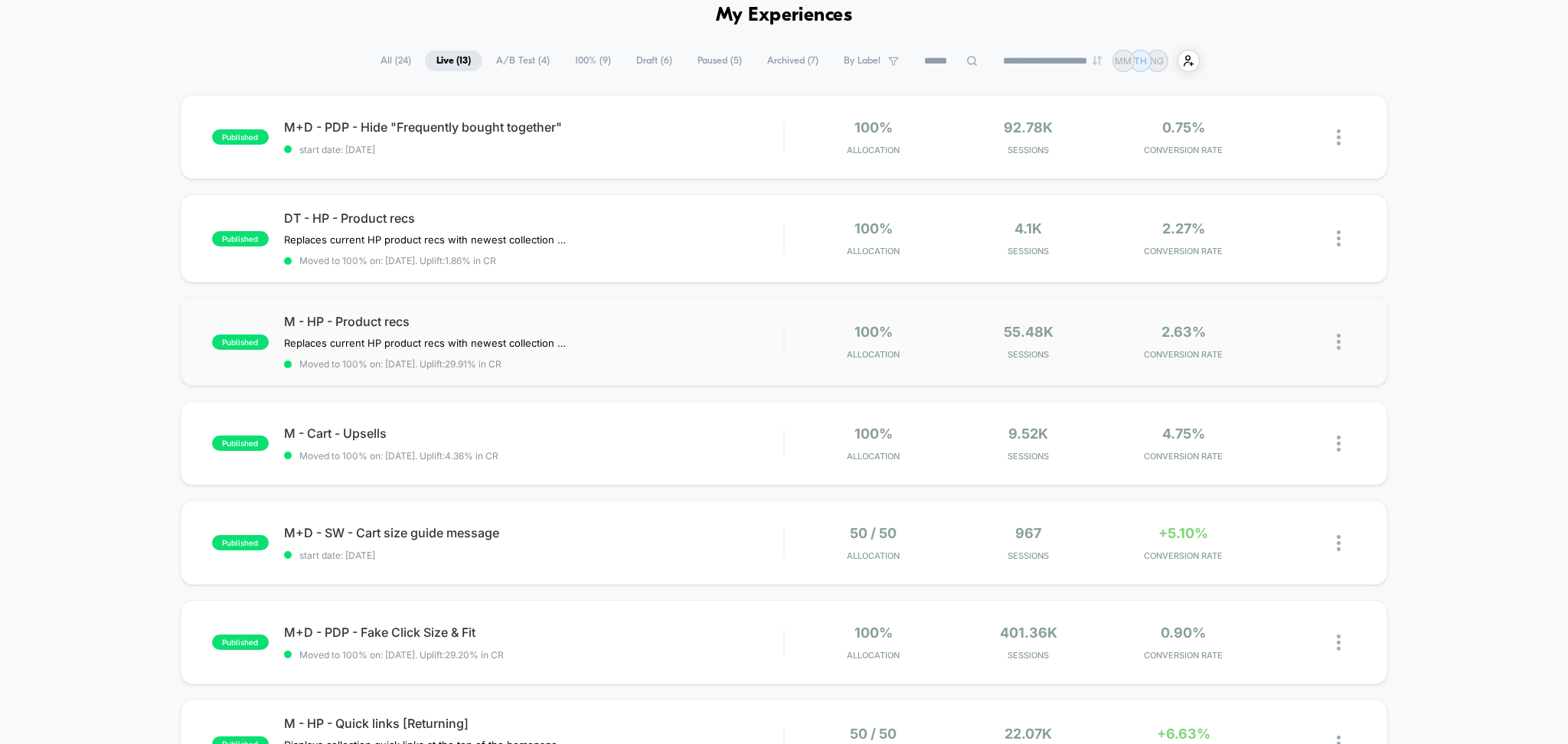
scroll to position [102, 0]
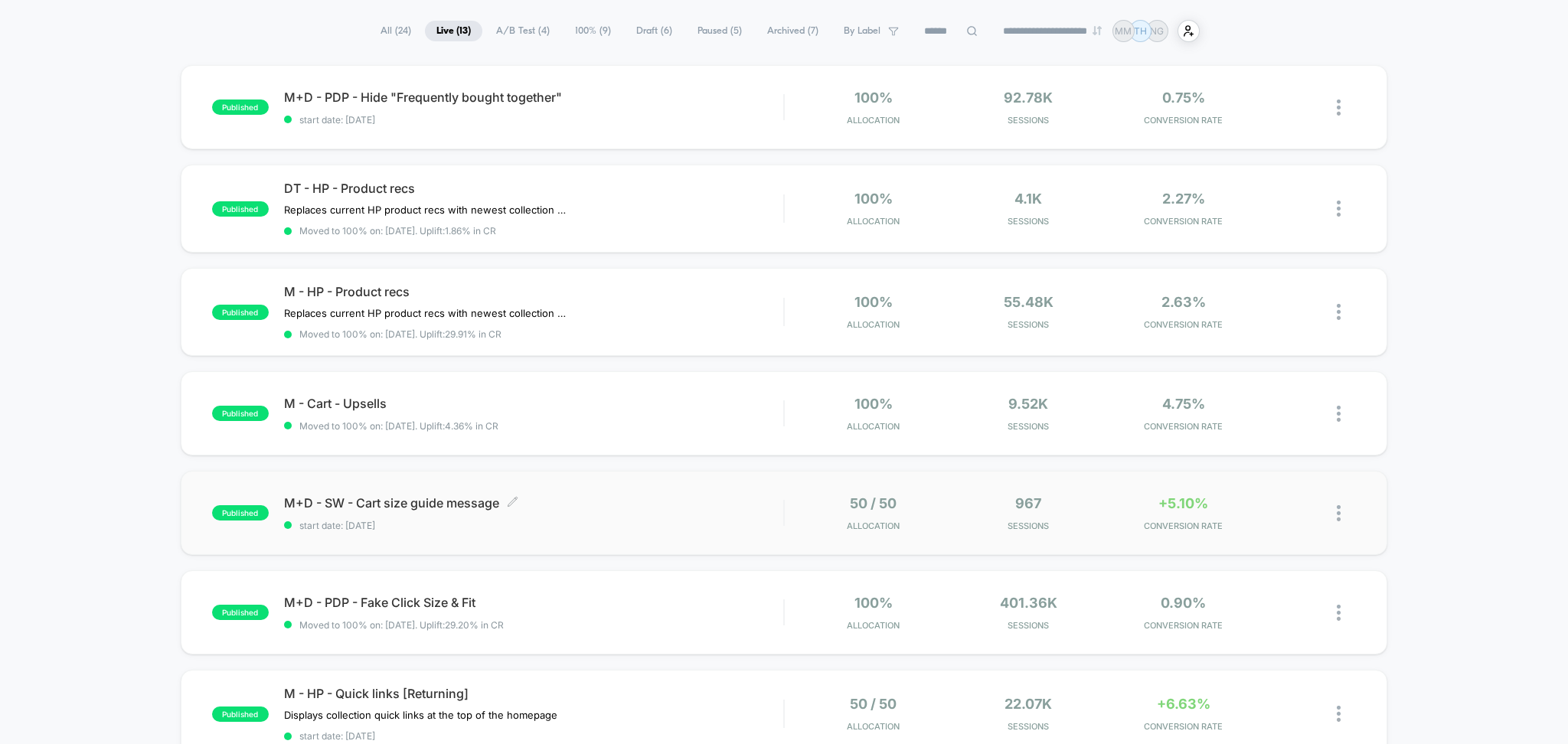
click at [602, 528] on span "start date: 8/12/2025" at bounding box center [535, 526] width 500 height 11
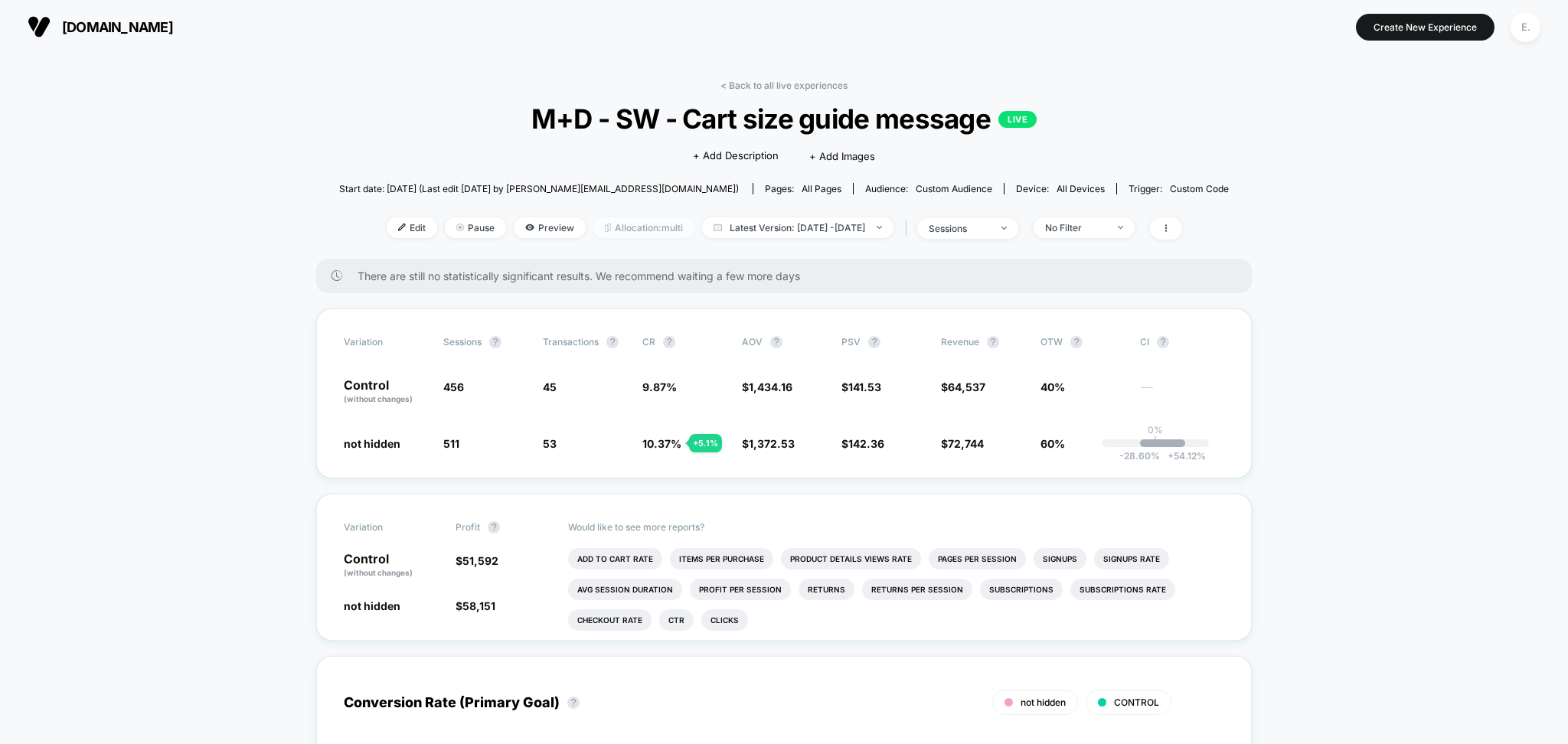
click at [613, 223] on span "Allocation: multi" at bounding box center [644, 228] width 101 height 21
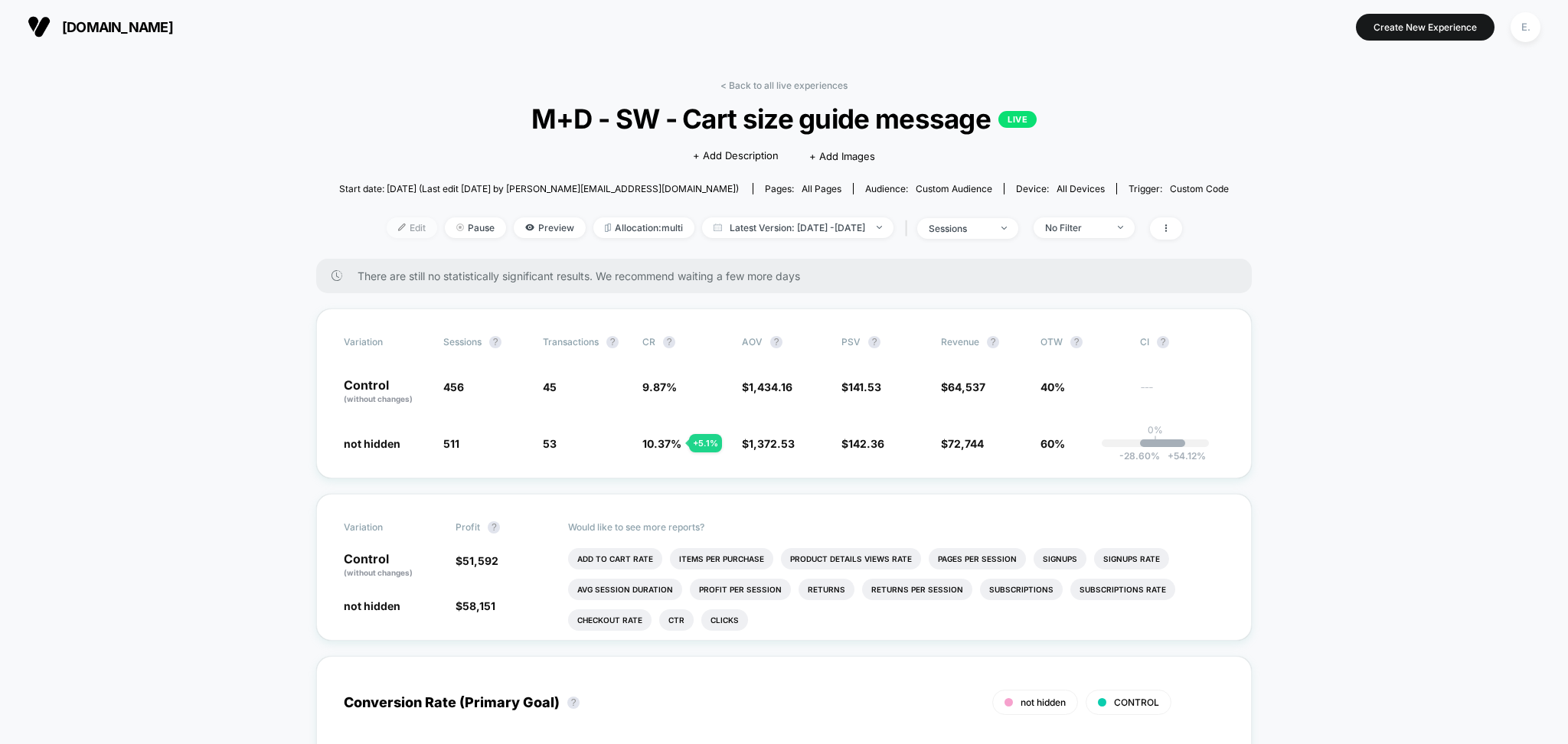
click at [390, 226] on span "Edit" at bounding box center [411, 228] width 50 height 21
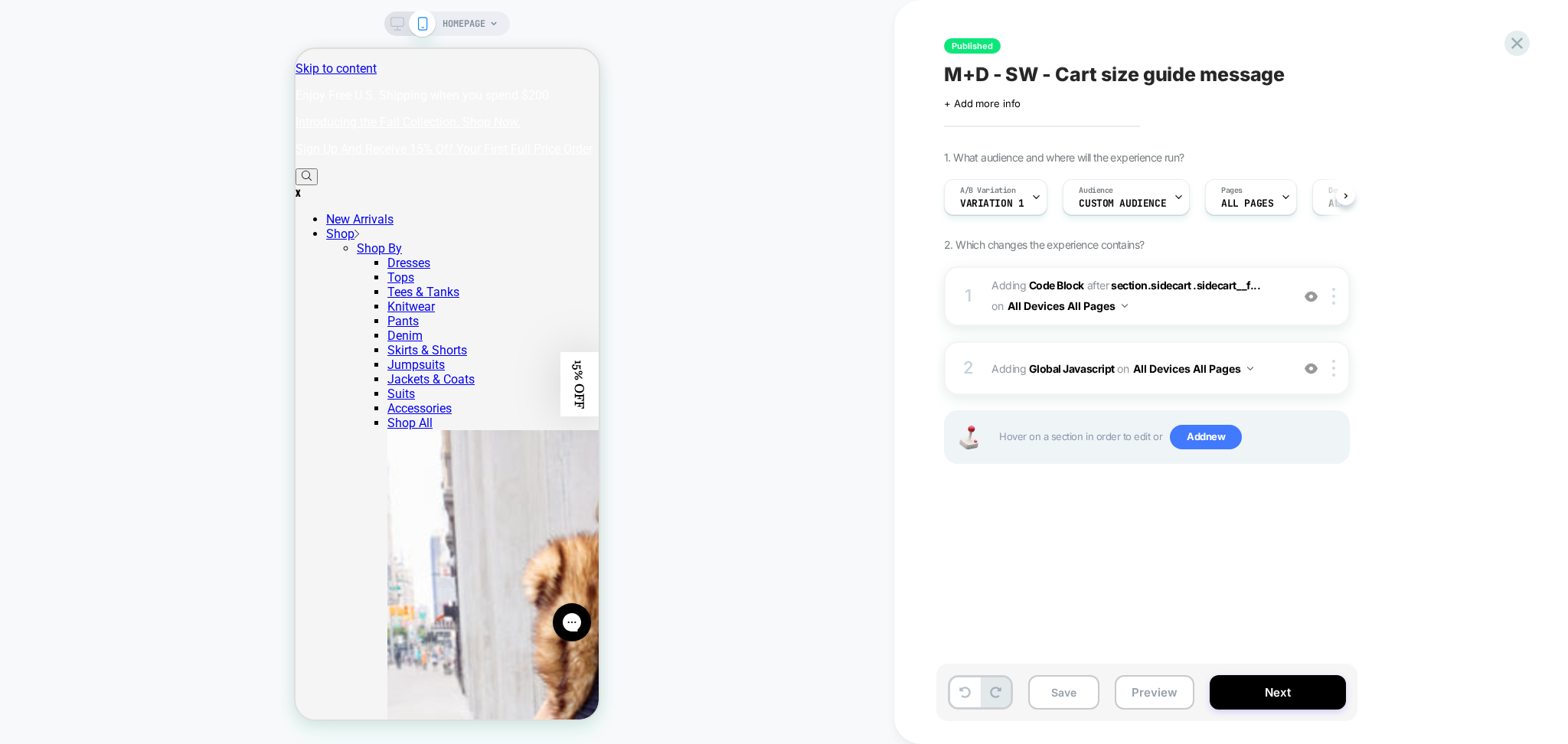
scroll to position [0, 1]
click at [1036, 197] on icon at bounding box center [1036, 198] width 6 height 3
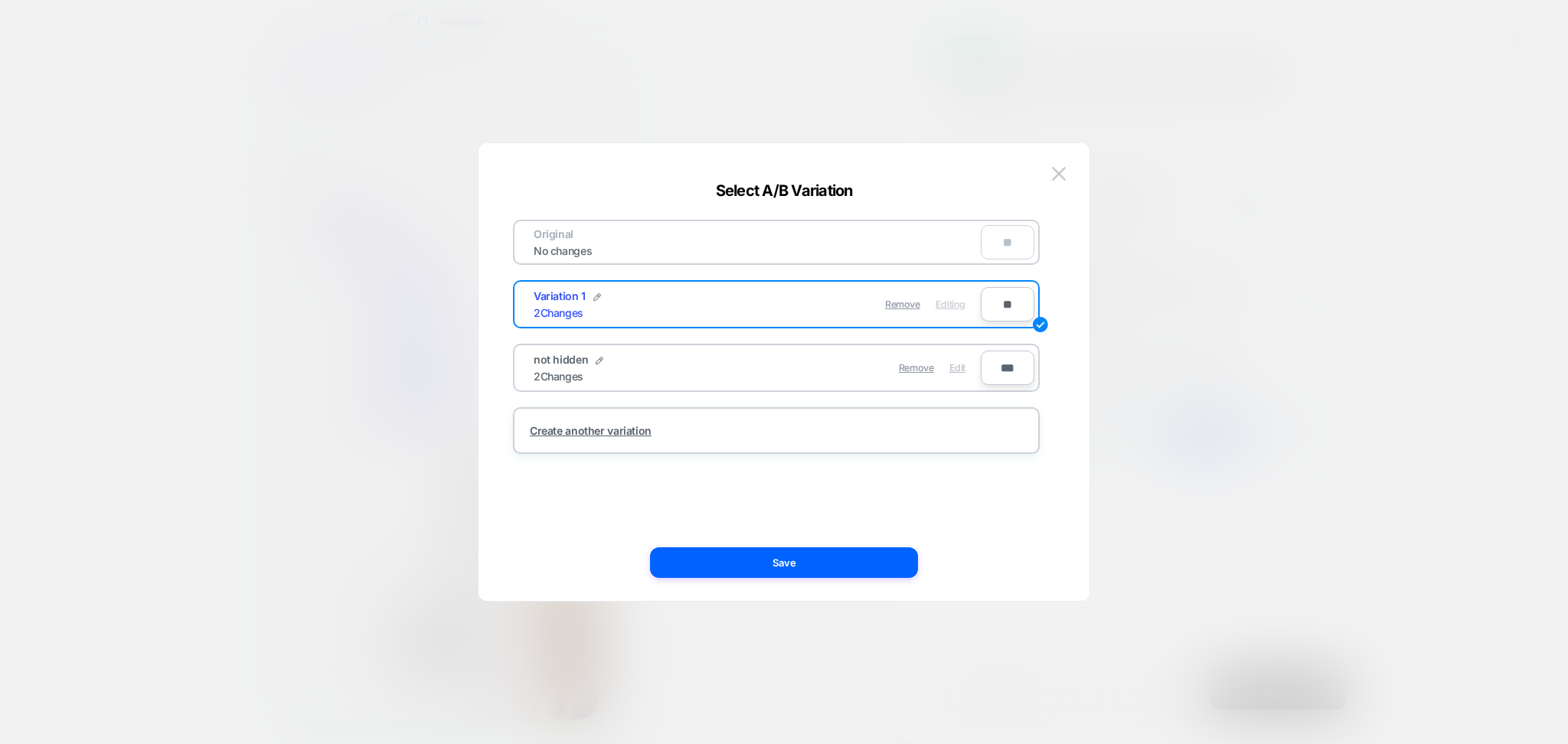
click at [957, 366] on span "Edit" at bounding box center [958, 368] width 16 height 11
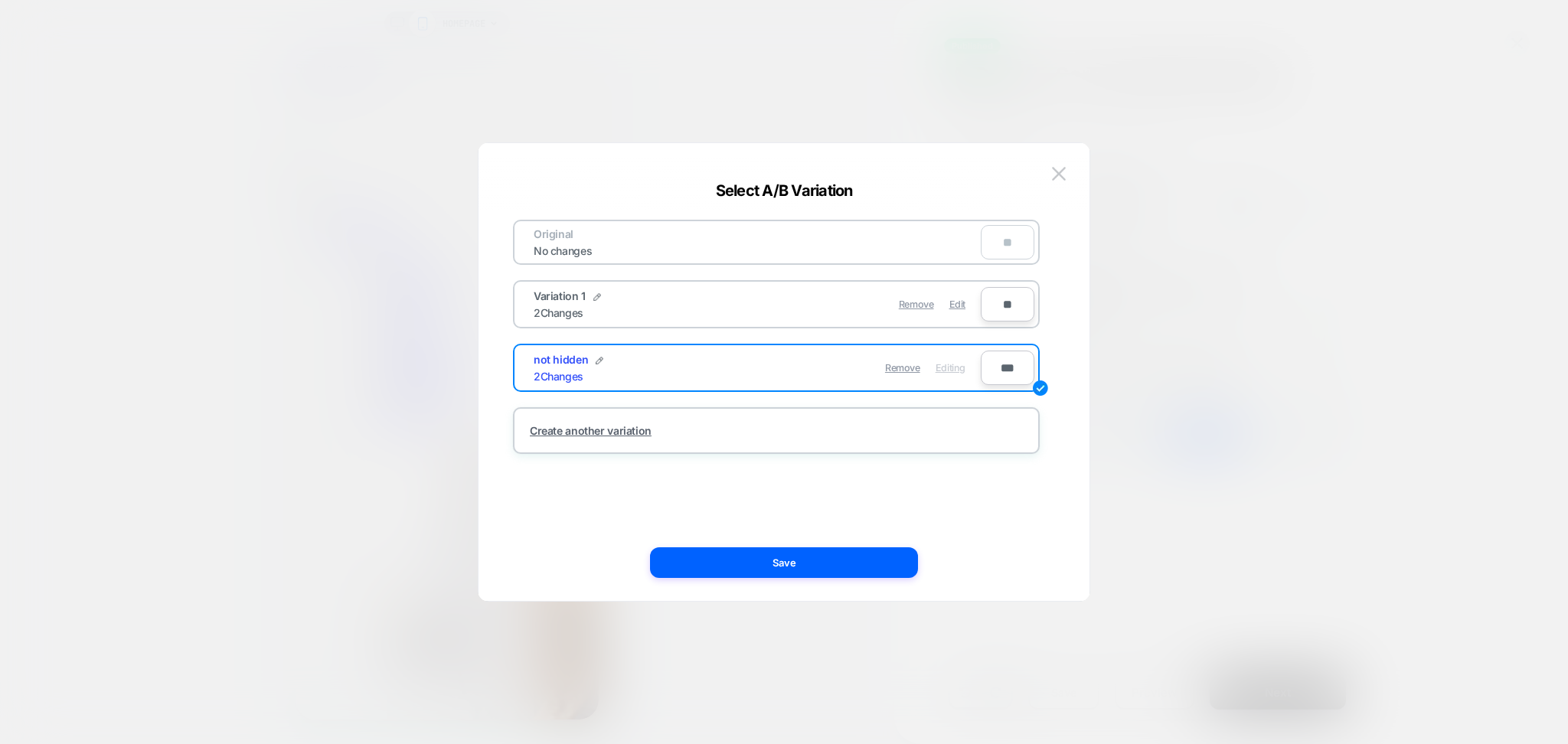
click at [860, 578] on div "Original No changes ** Variation 1 2 Changes Remove Edit ** not hidden 2 Change…" at bounding box center [784, 380] width 565 height 443
click at [857, 563] on button "Save" at bounding box center [784, 562] width 268 height 30
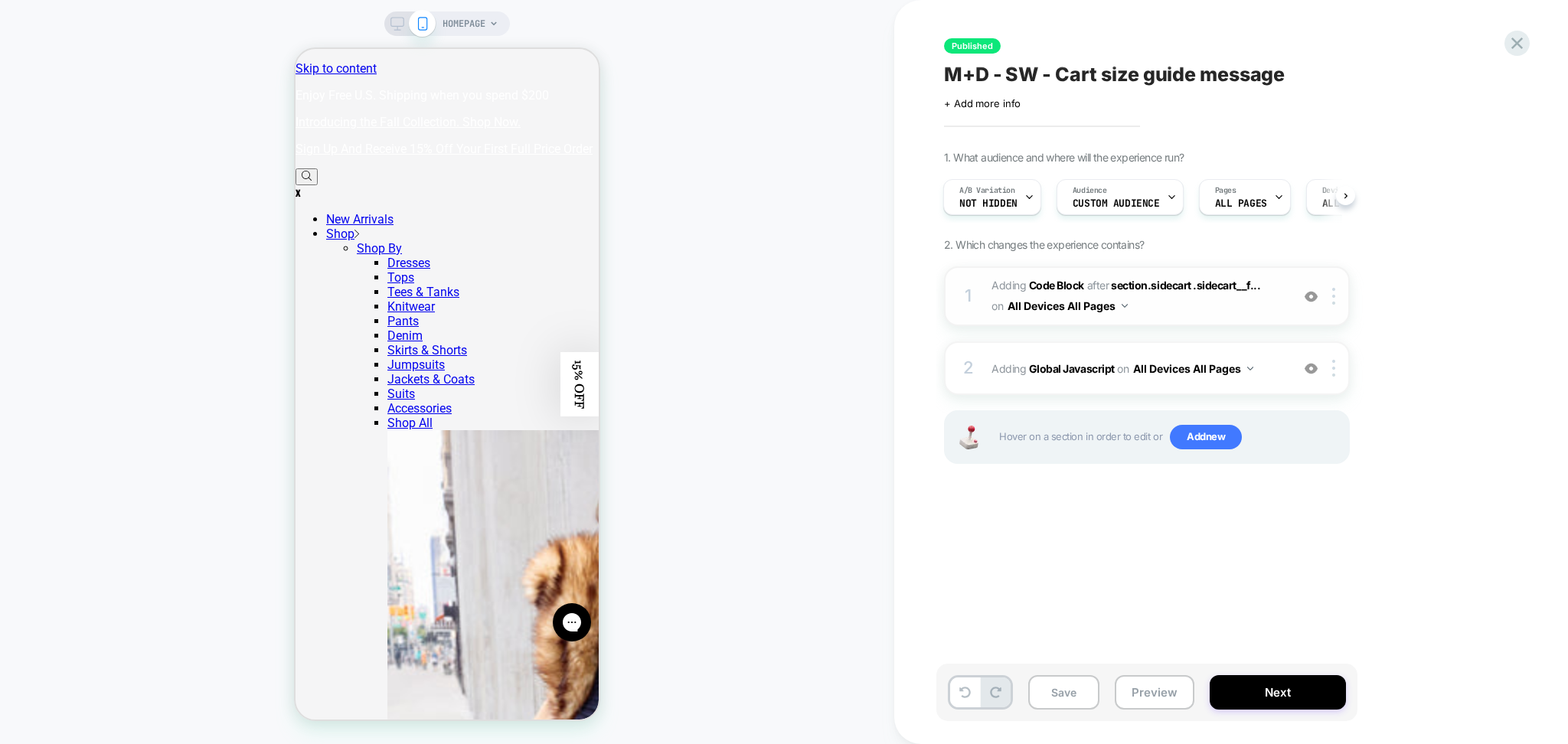
click at [1154, 307] on span "Adding Code Block AFTER section.sidecart .sidecart__f... section.sidecart .side…" at bounding box center [1138, 296] width 292 height 41
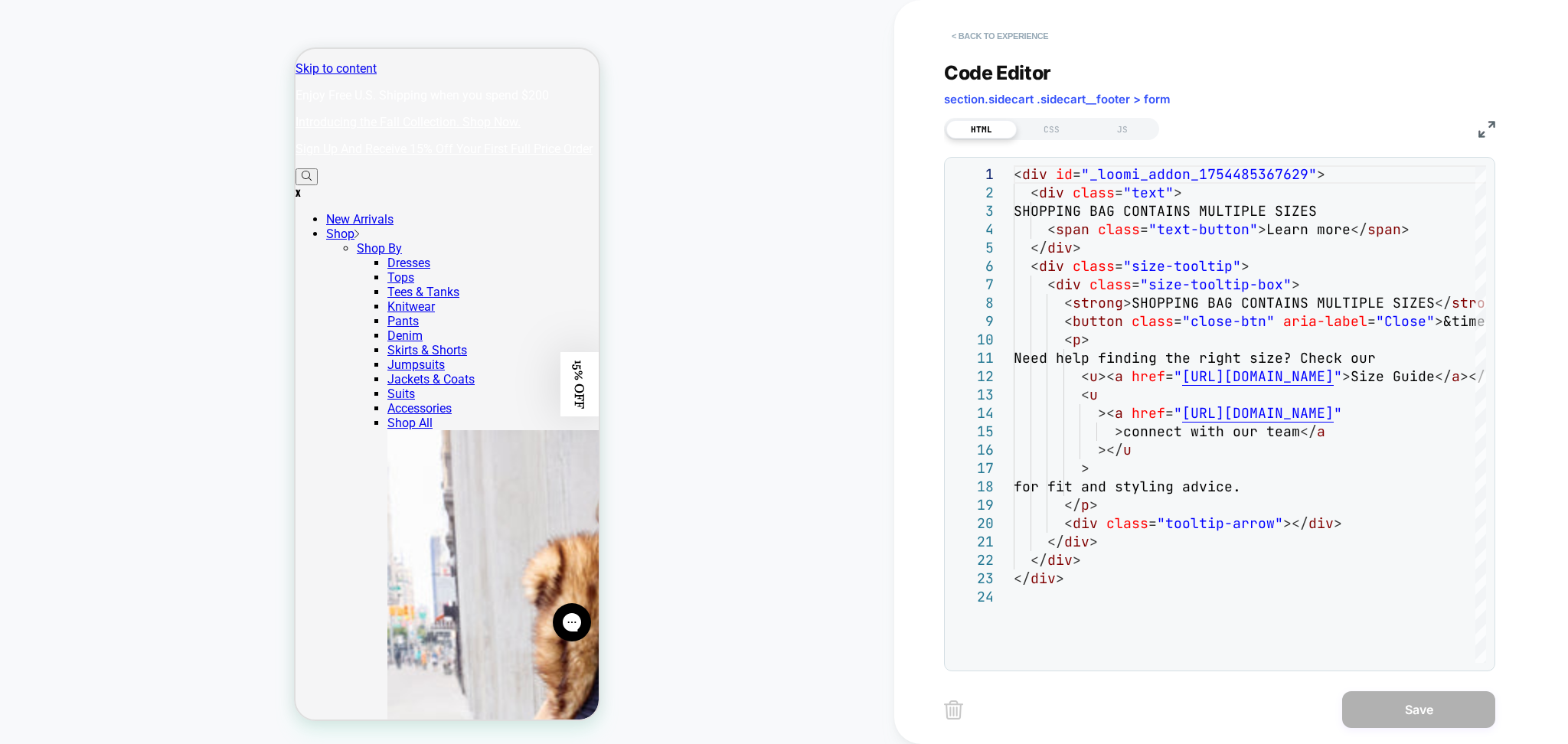
click at [1021, 40] on button "< Back to experience" at bounding box center [1000, 36] width 112 height 25
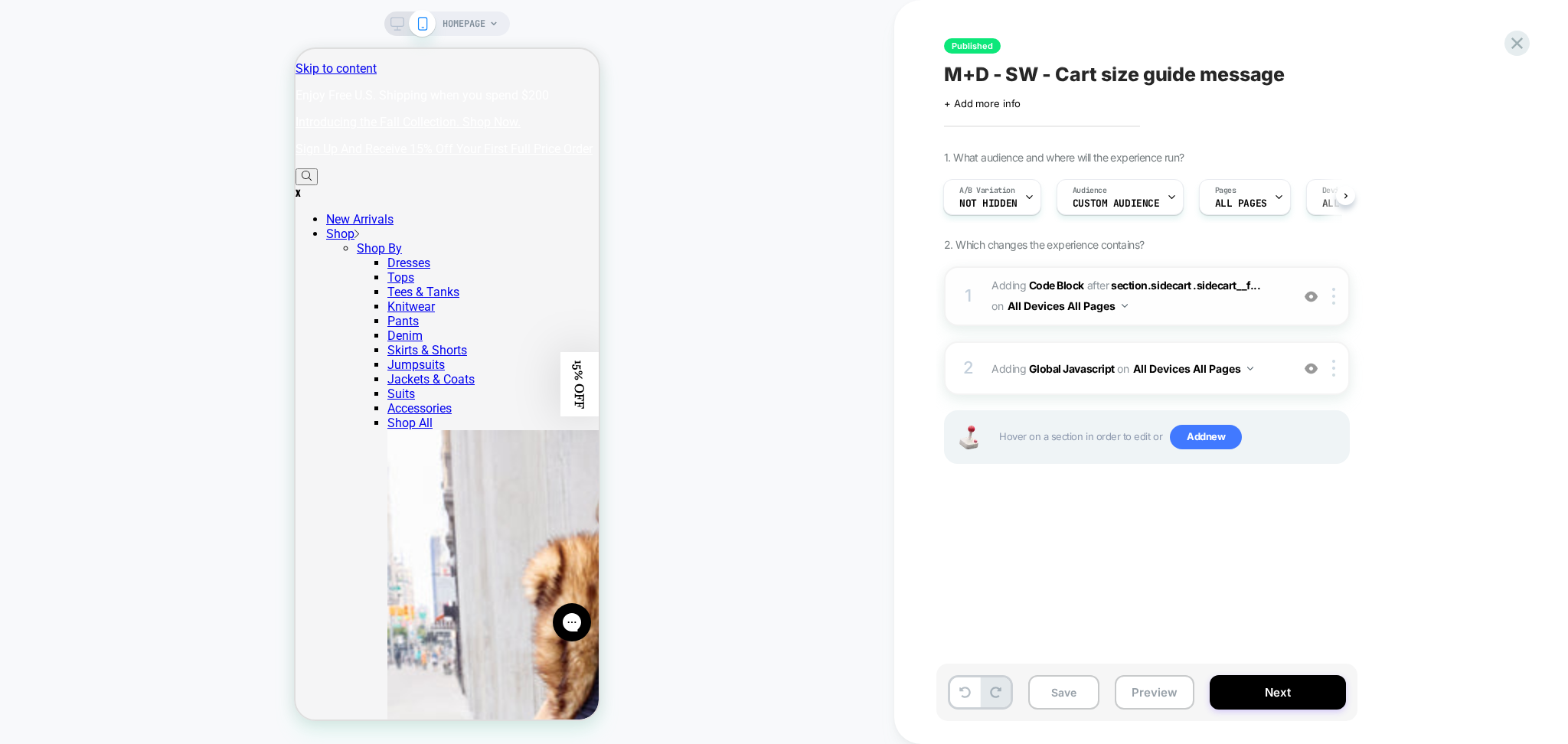
click at [1135, 308] on span "Adding Code Block AFTER section.sidecart .sidecart__f... section.sidecart .side…" at bounding box center [1138, 296] width 292 height 41
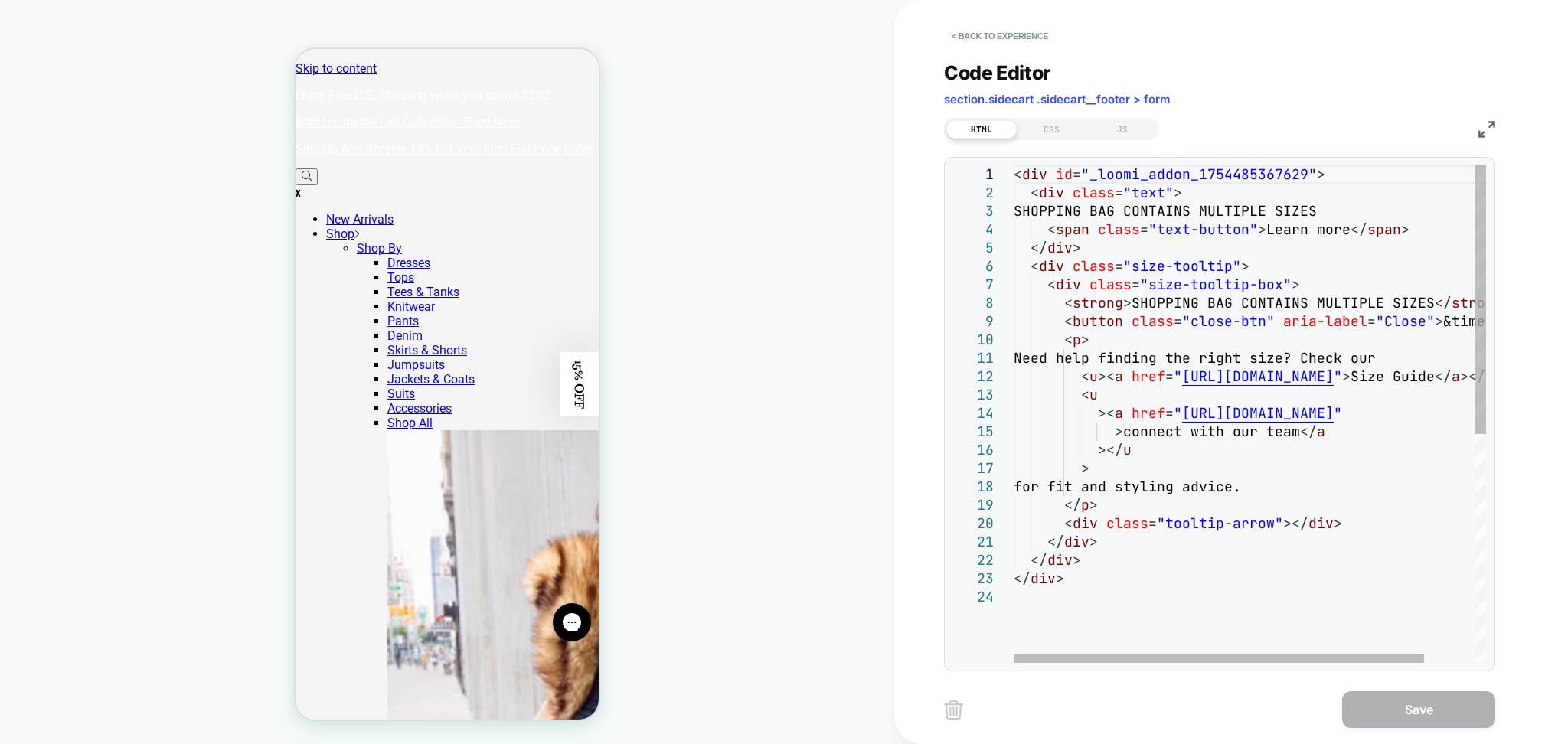
click at [1194, 315] on div "< div id = "_loomi_addon_1754485367629" > < div class = "text" > SHOPPING BAG C…" at bounding box center [1280, 625] width 531 height 920
type textarea "**********"
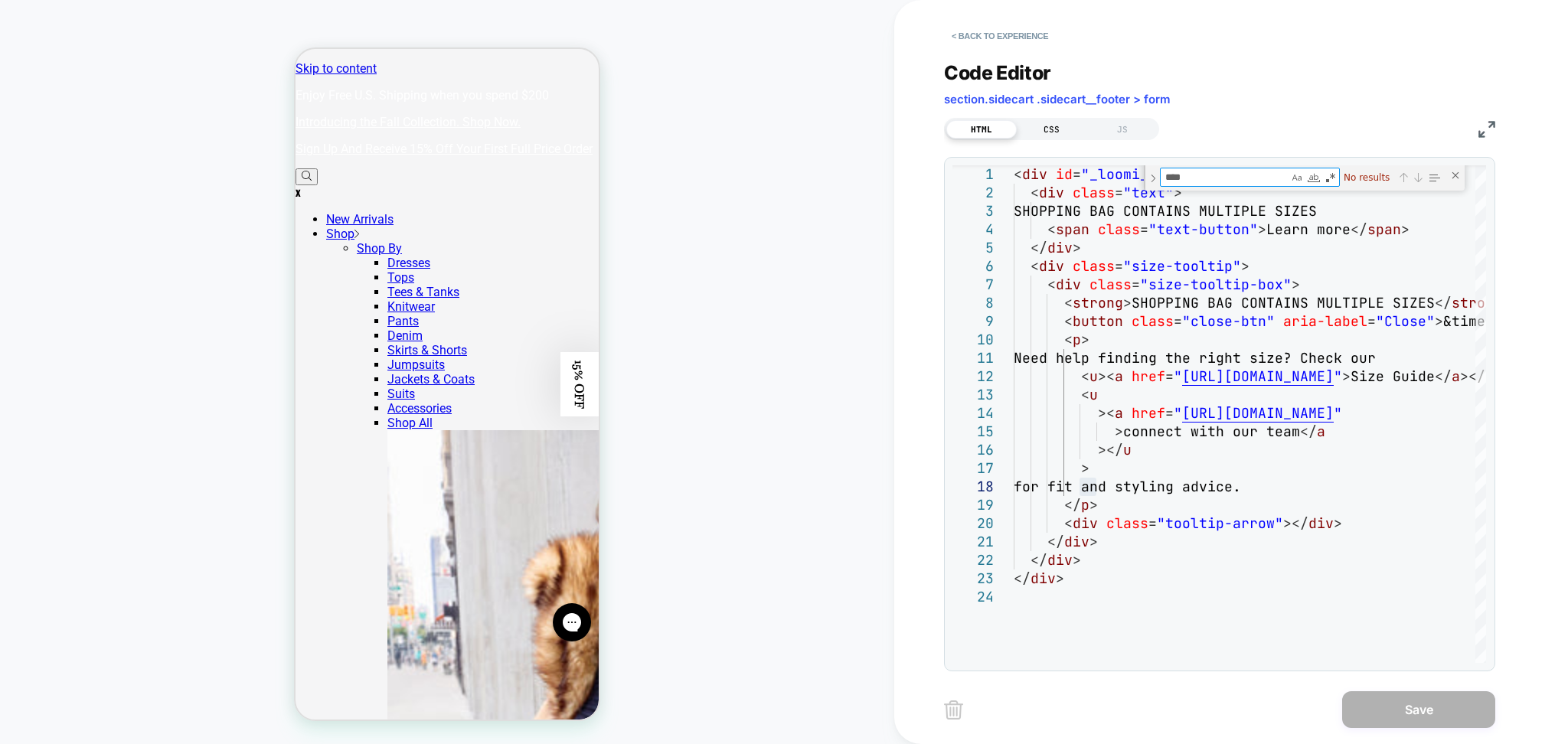
type textarea "****"
click at [1055, 129] on div "CSS" at bounding box center [1052, 129] width 70 height 18
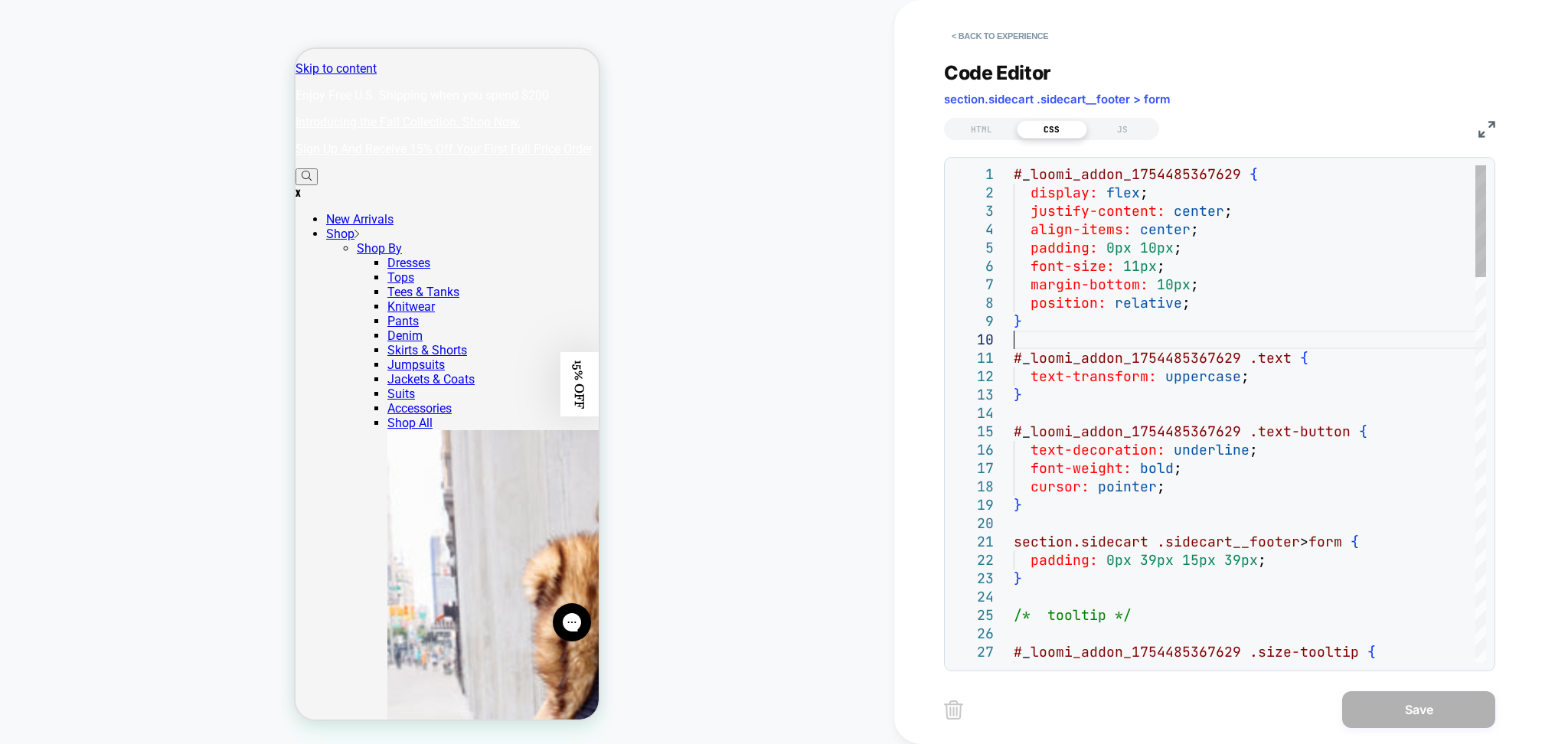
type textarea "**********"
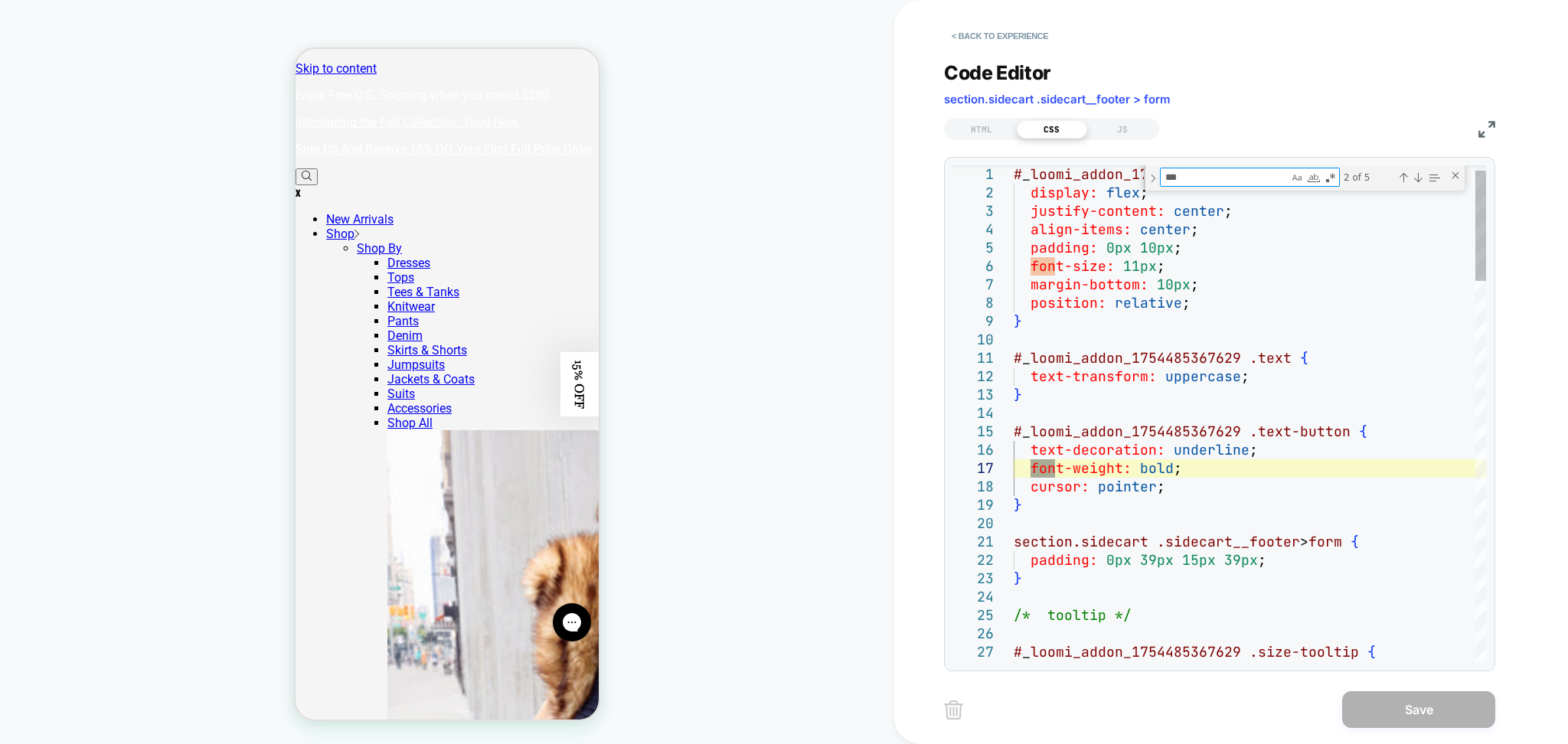
type textarea "****"
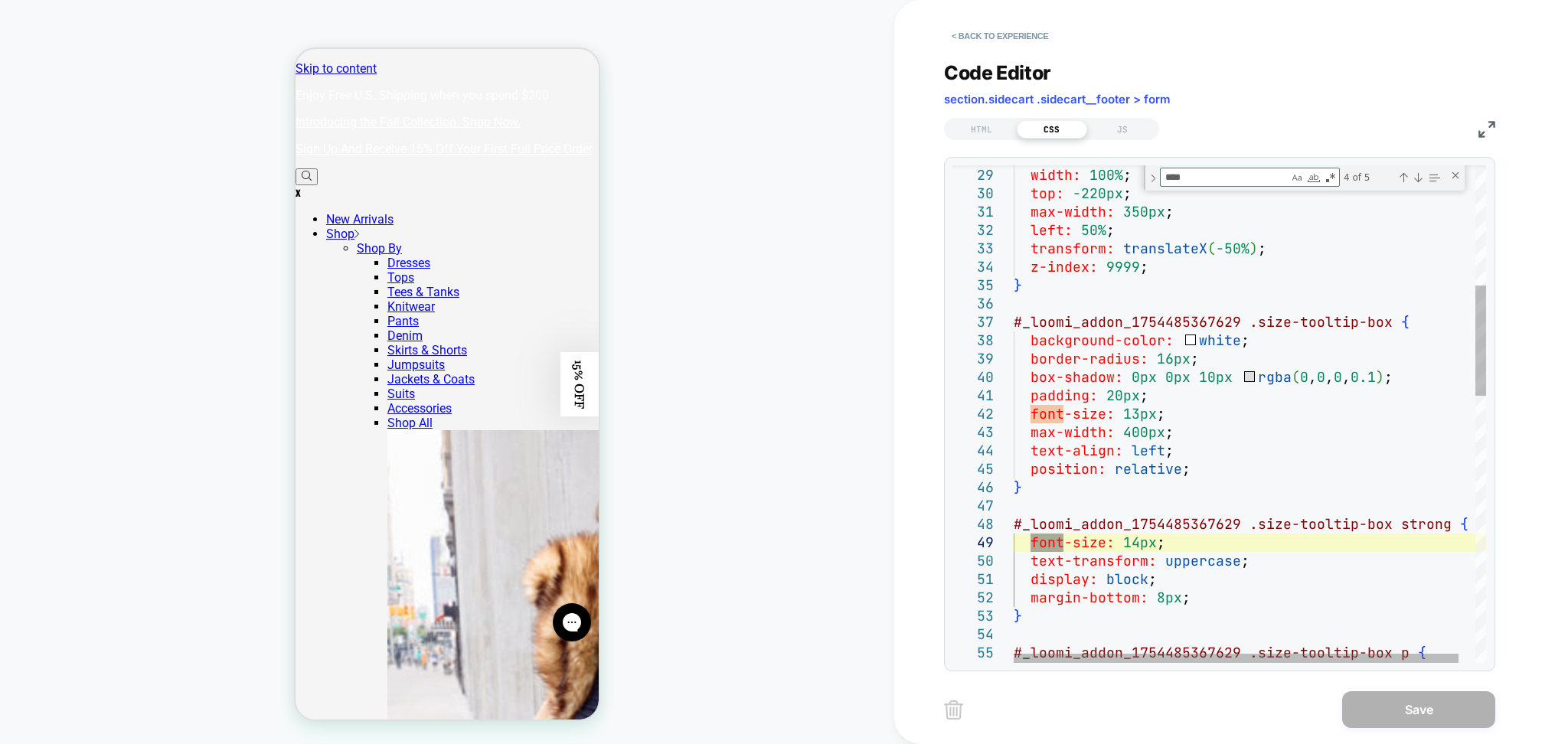
type textarea "**********"
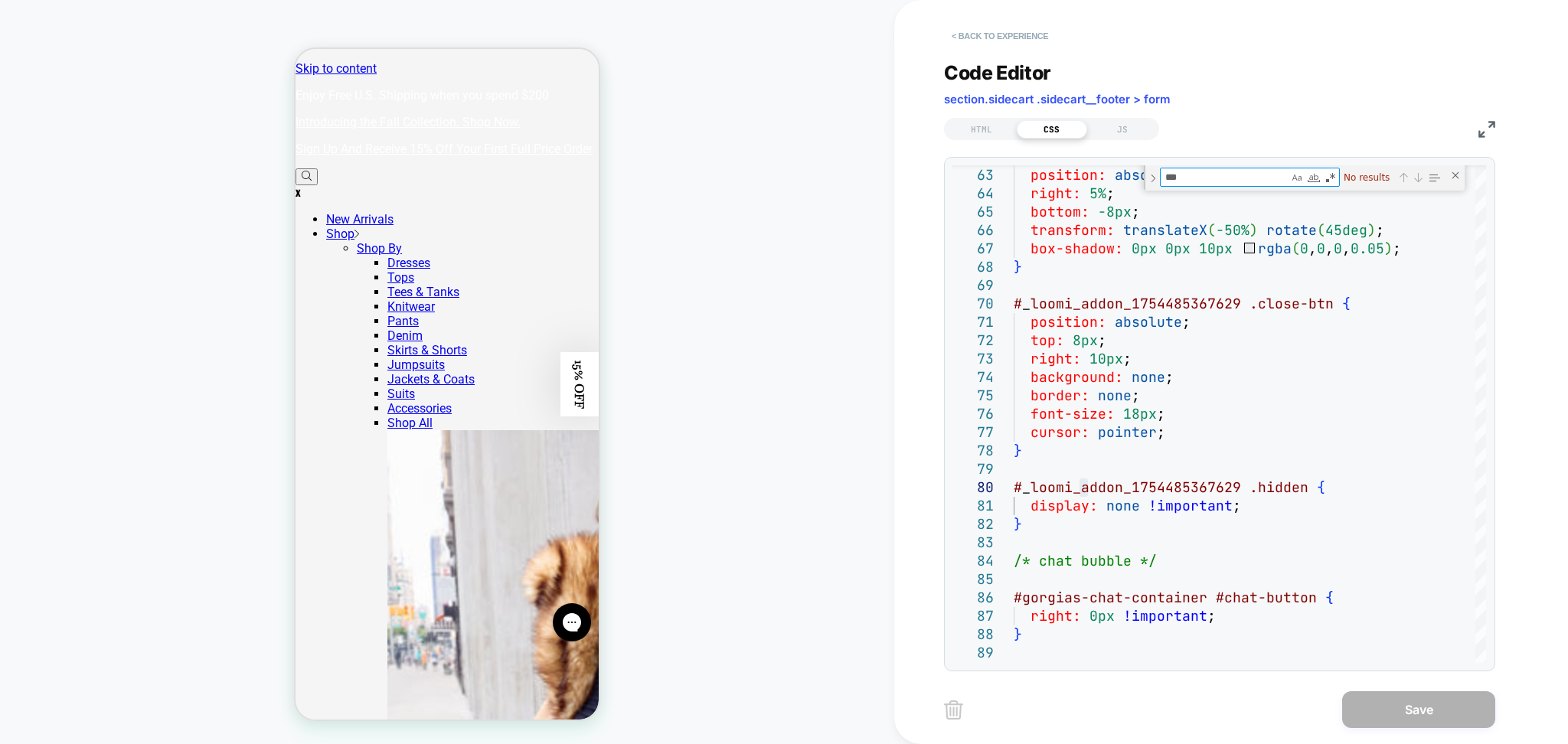
type textarea "***"
click at [996, 32] on button "< Back to experience" at bounding box center [1000, 36] width 112 height 25
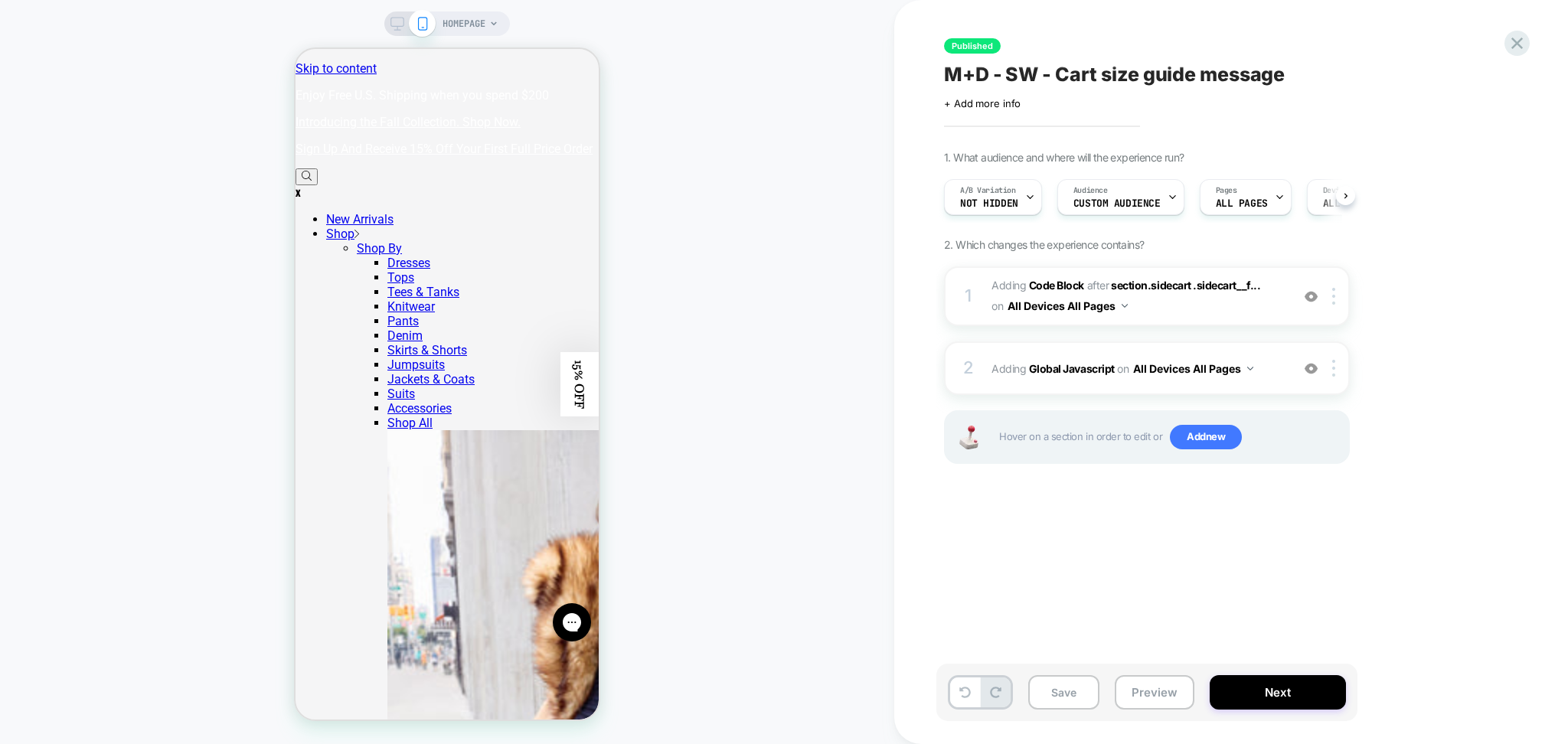
scroll to position [0, 1]
click at [1232, 401] on div "1 Adding Code Block AFTER section.sidecart .sidecart__f... section.sidecart .si…" at bounding box center [1147, 384] width 406 height 236
click at [1246, 390] on div "2 Adding Global Javascript on All Devices All Pages Add Before Add After Target…" at bounding box center [1147, 368] width 406 height 53
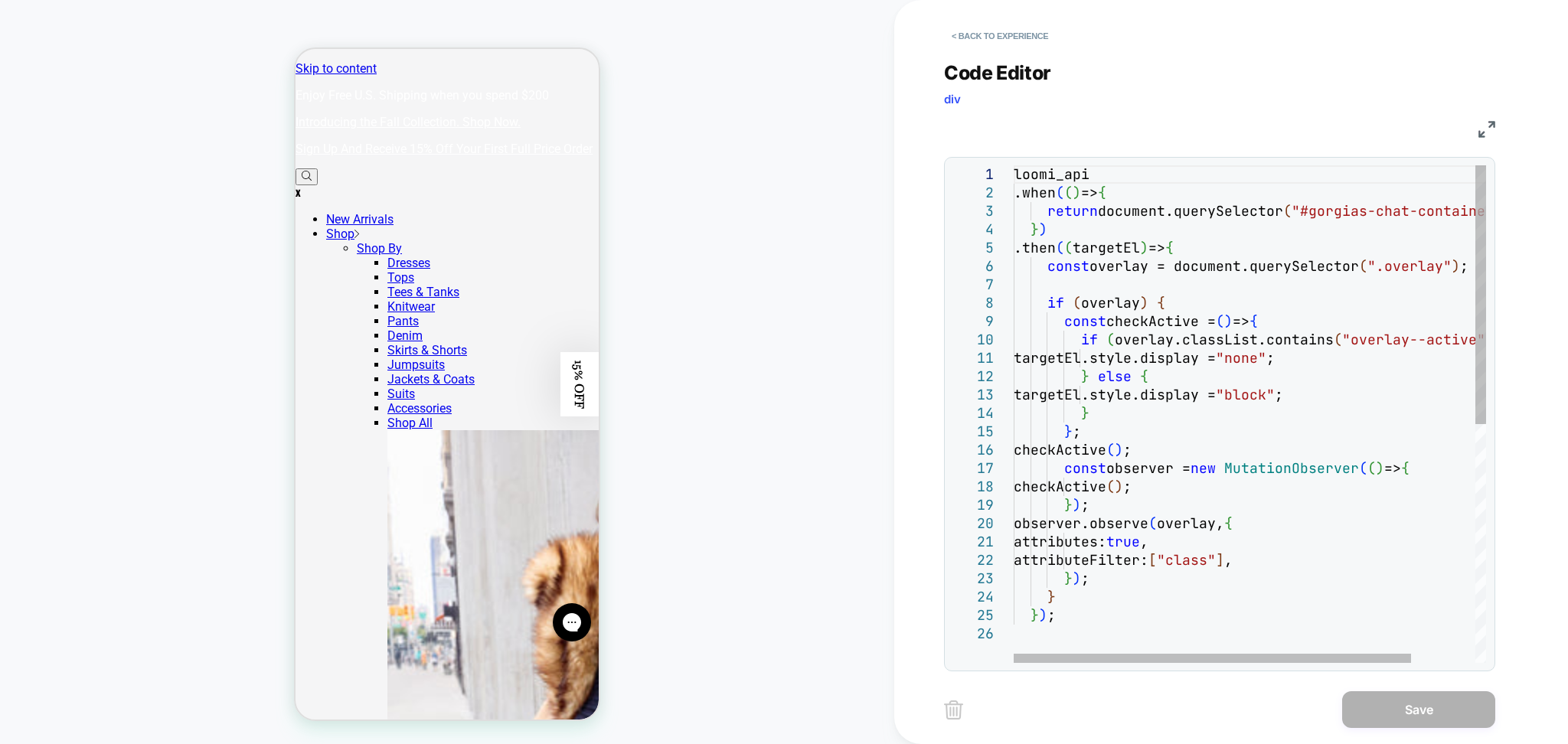
type textarea "**********"
click at [1240, 400] on div "loomi_api .when ( ( ) => { return document.querySelector ( "#gorgias-chat-conta…" at bounding box center [1288, 644] width 548 height 957
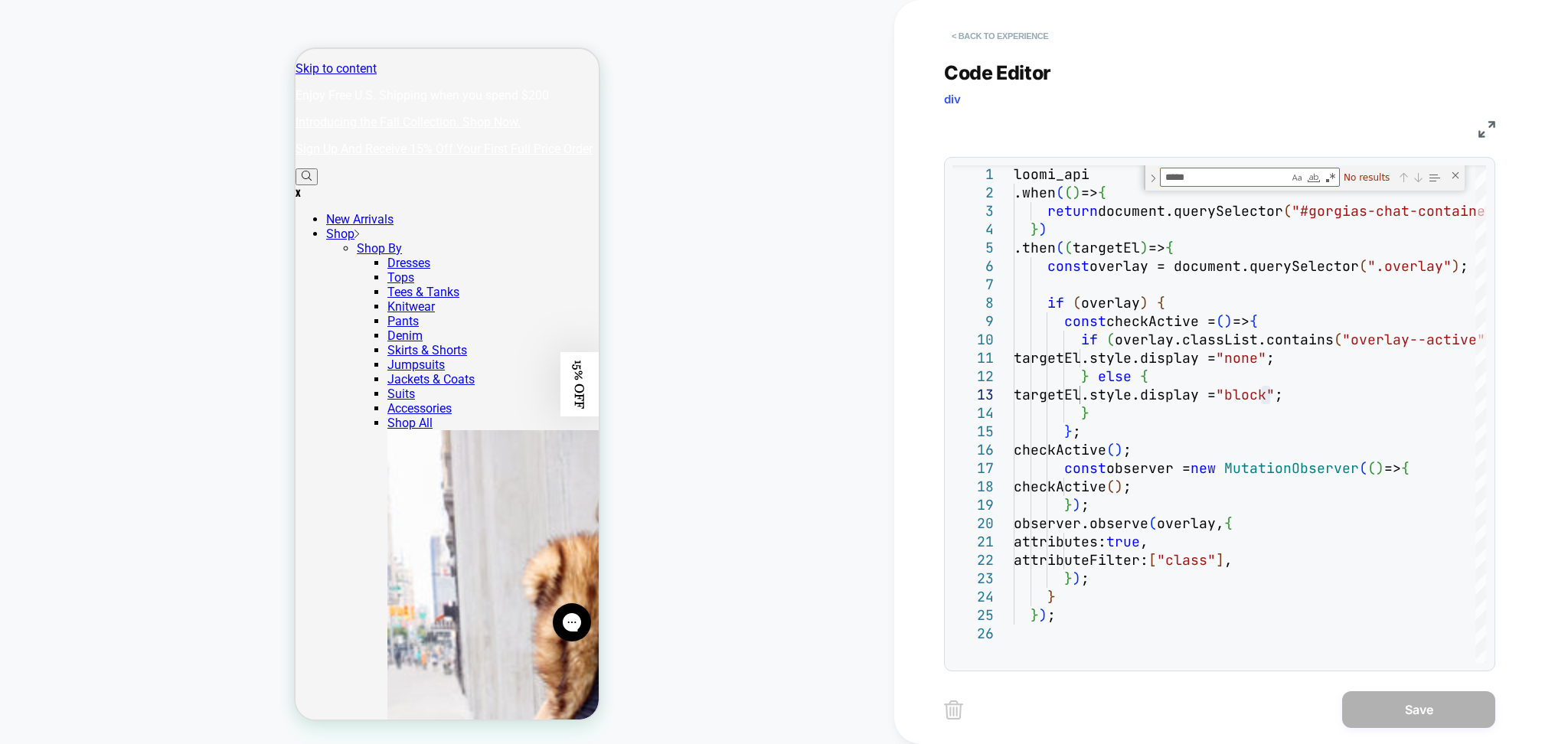
type textarea "*****"
click at [1021, 34] on button "< Back to experience" at bounding box center [1000, 36] width 112 height 25
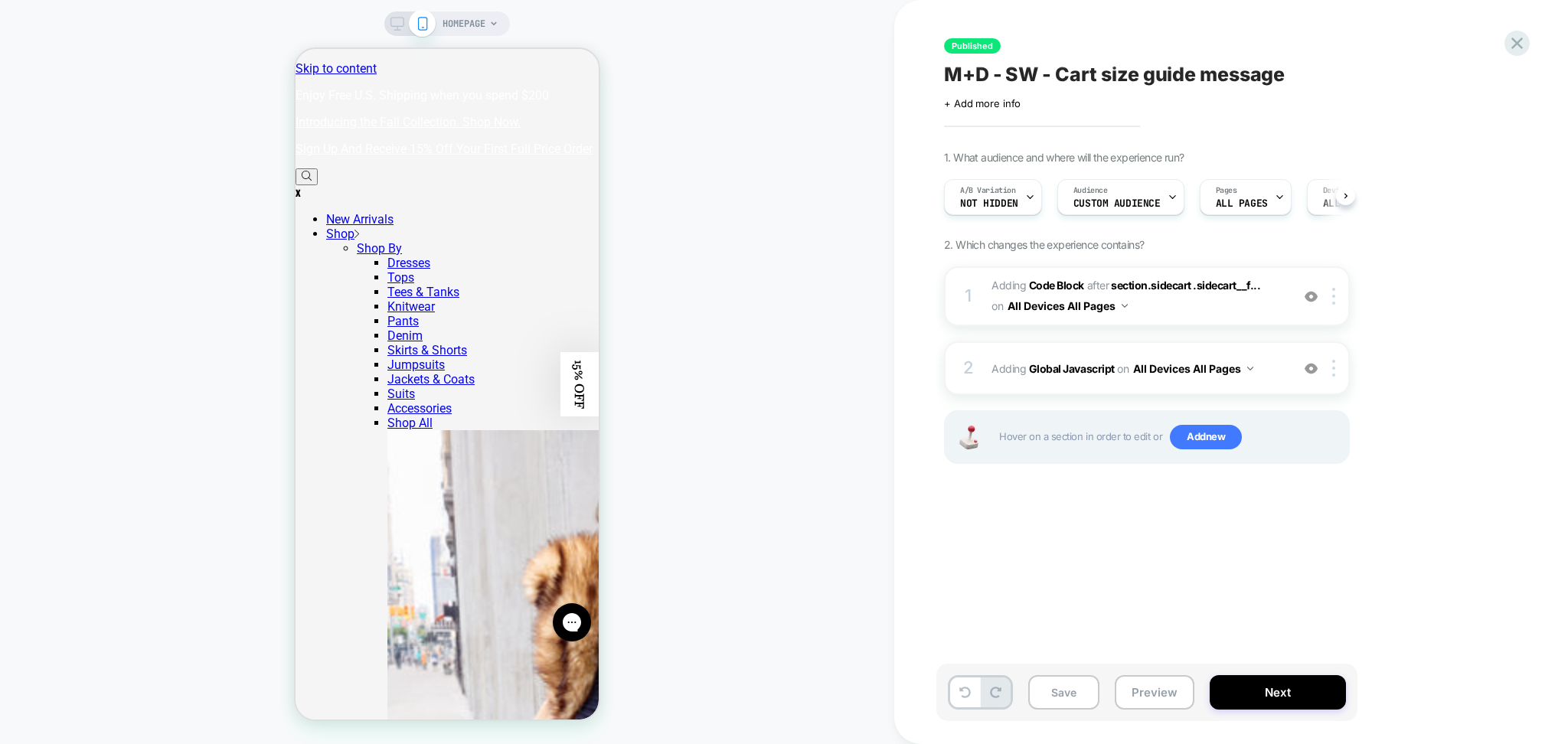
scroll to position [0, 1]
click at [1148, 691] on button "Preview" at bounding box center [1154, 692] width 80 height 34
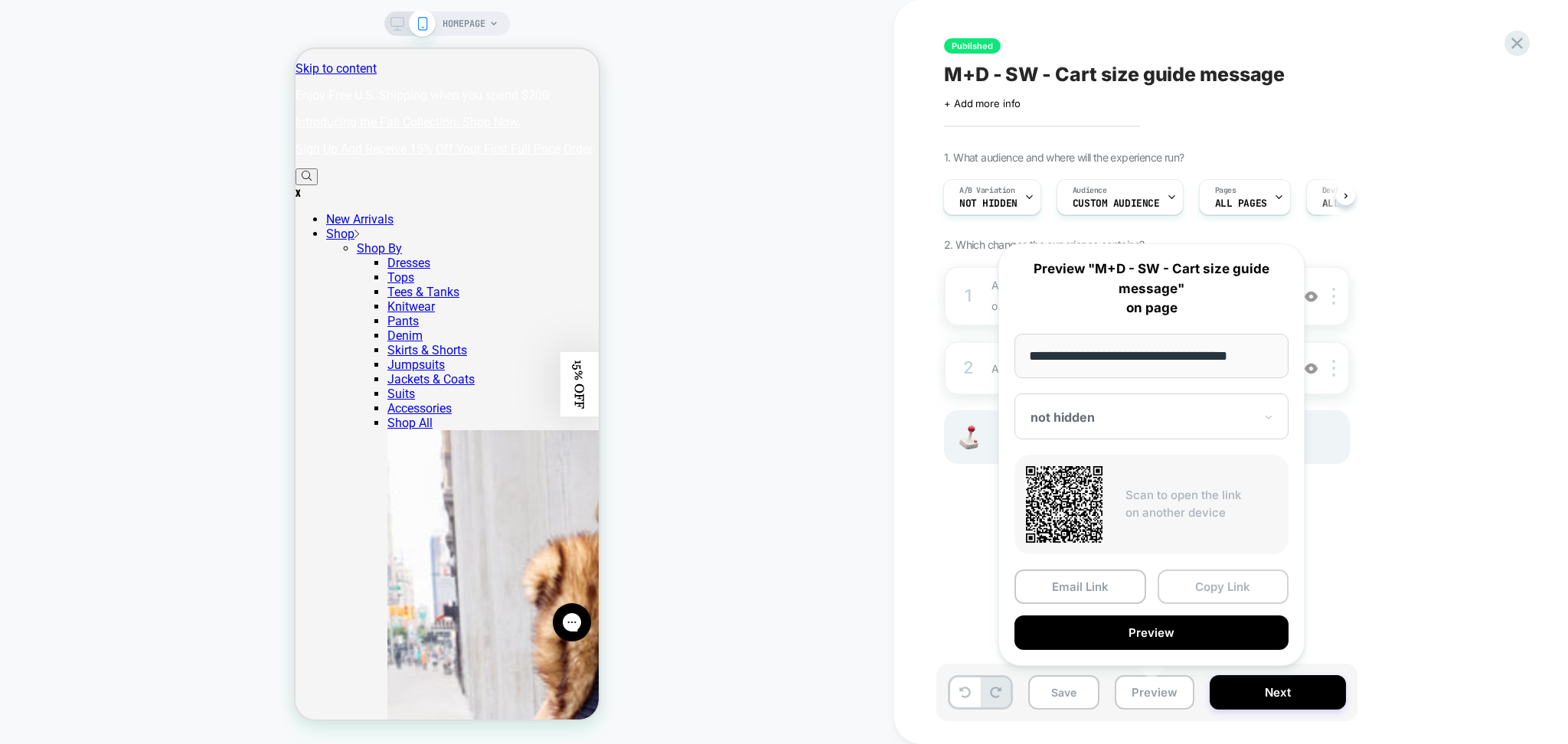
click at [1198, 585] on button "Copy Link" at bounding box center [1223, 586] width 131 height 34
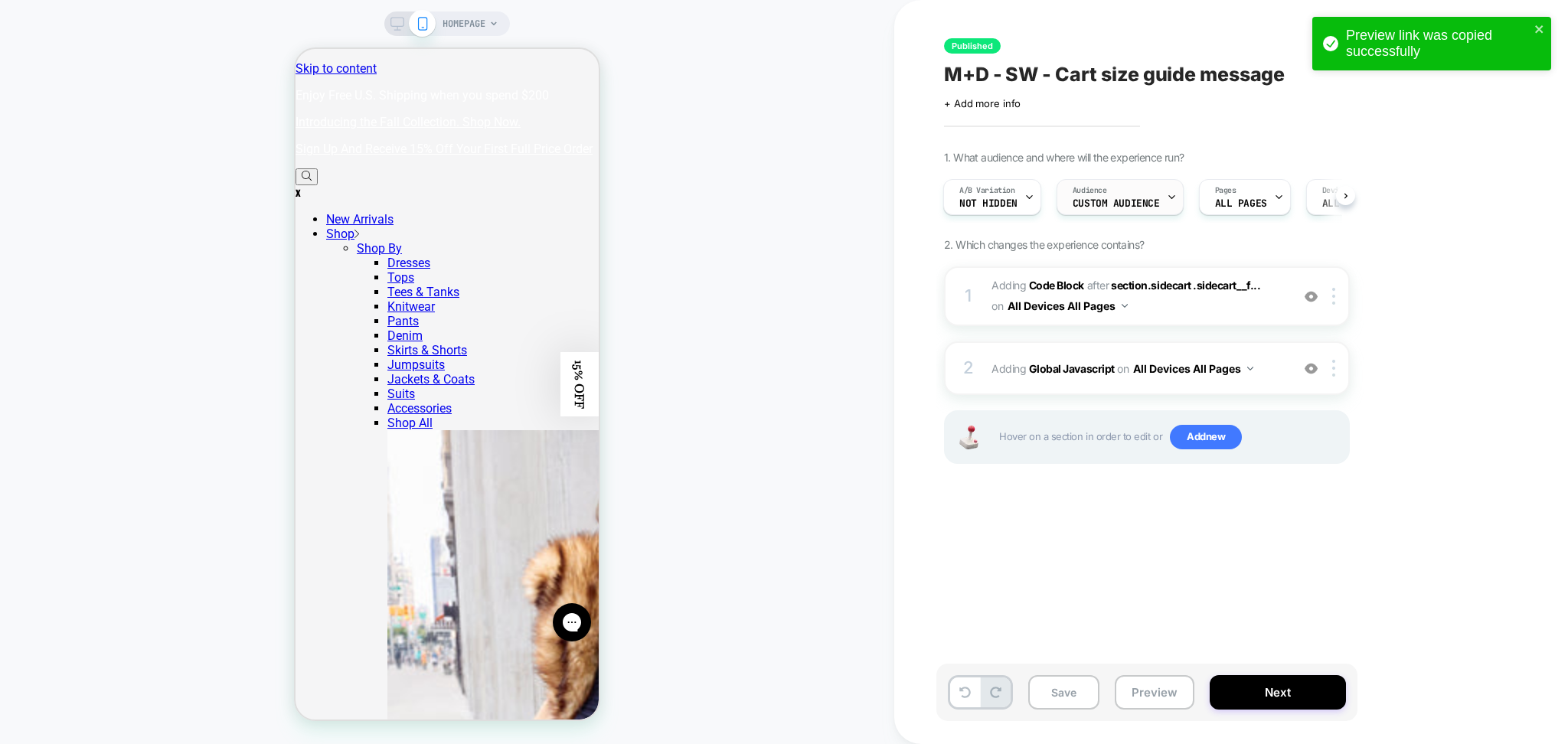
click at [1106, 194] on div "Audience Custom Audience" at bounding box center [1116, 197] width 118 height 34
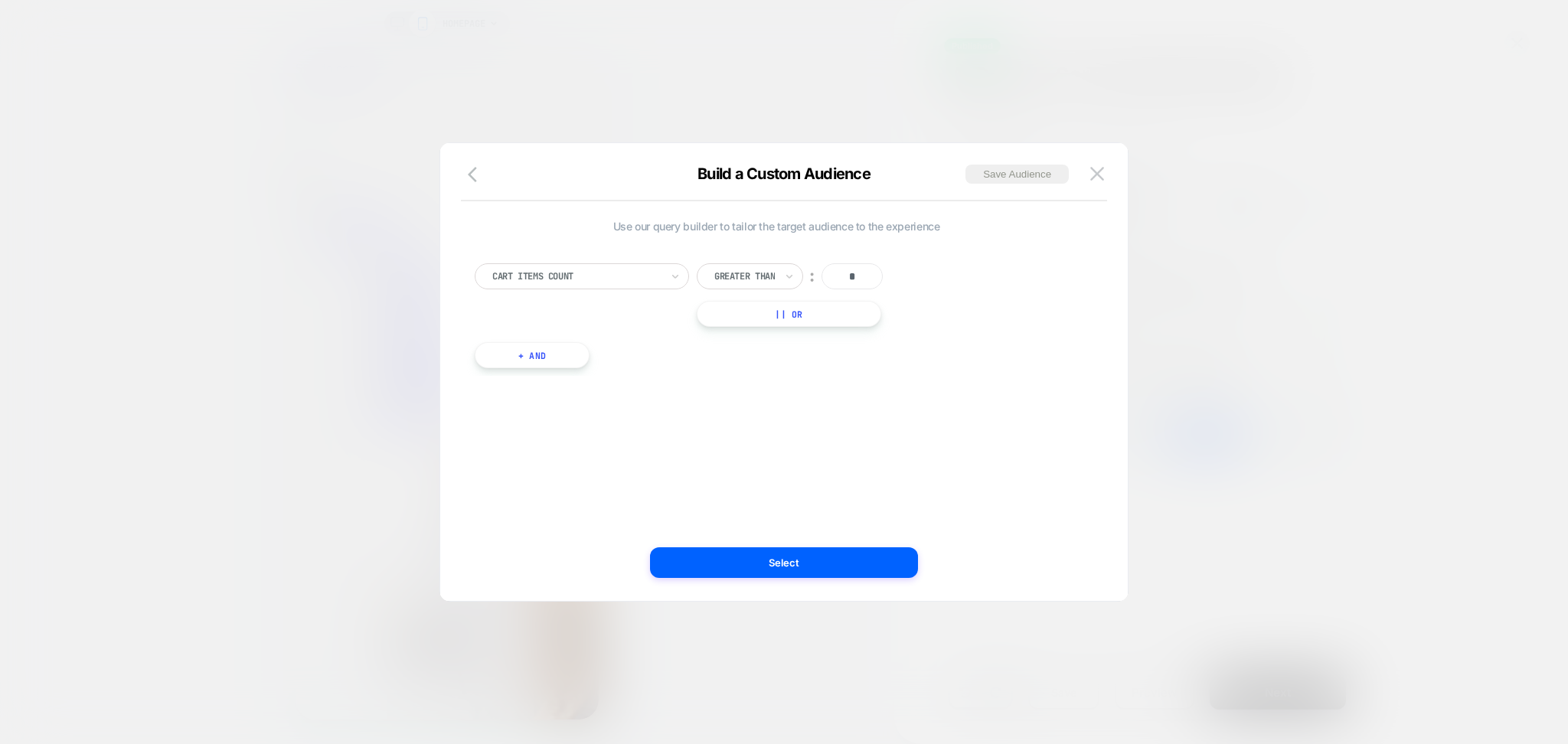
click at [1092, 156] on div "Build a Custom Audience Save Audience Use our query builder to tailor the targe…" at bounding box center [784, 372] width 689 height 460
click at [1096, 170] on img at bounding box center [1097, 174] width 14 height 13
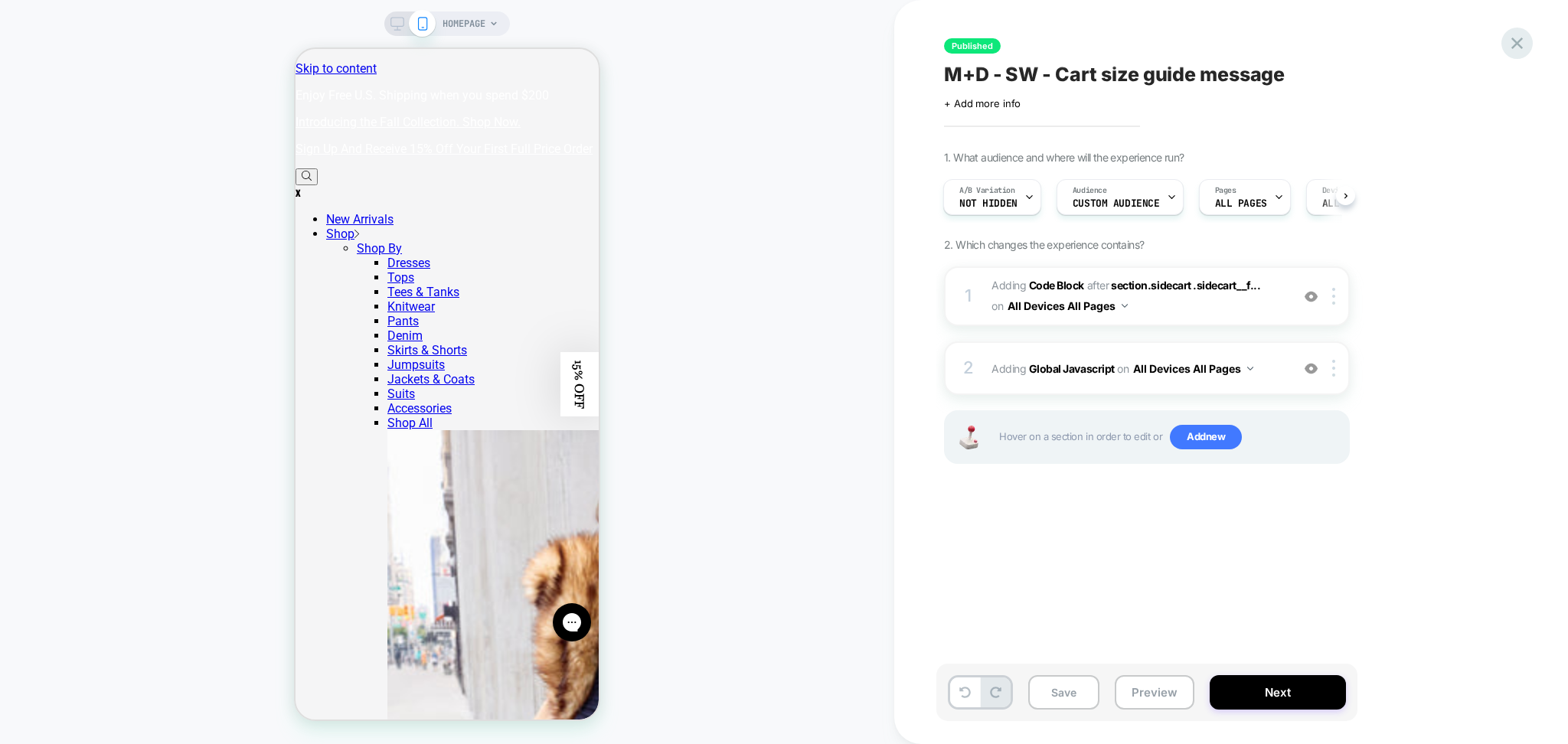
click at [1527, 44] on icon at bounding box center [1518, 43] width 21 height 21
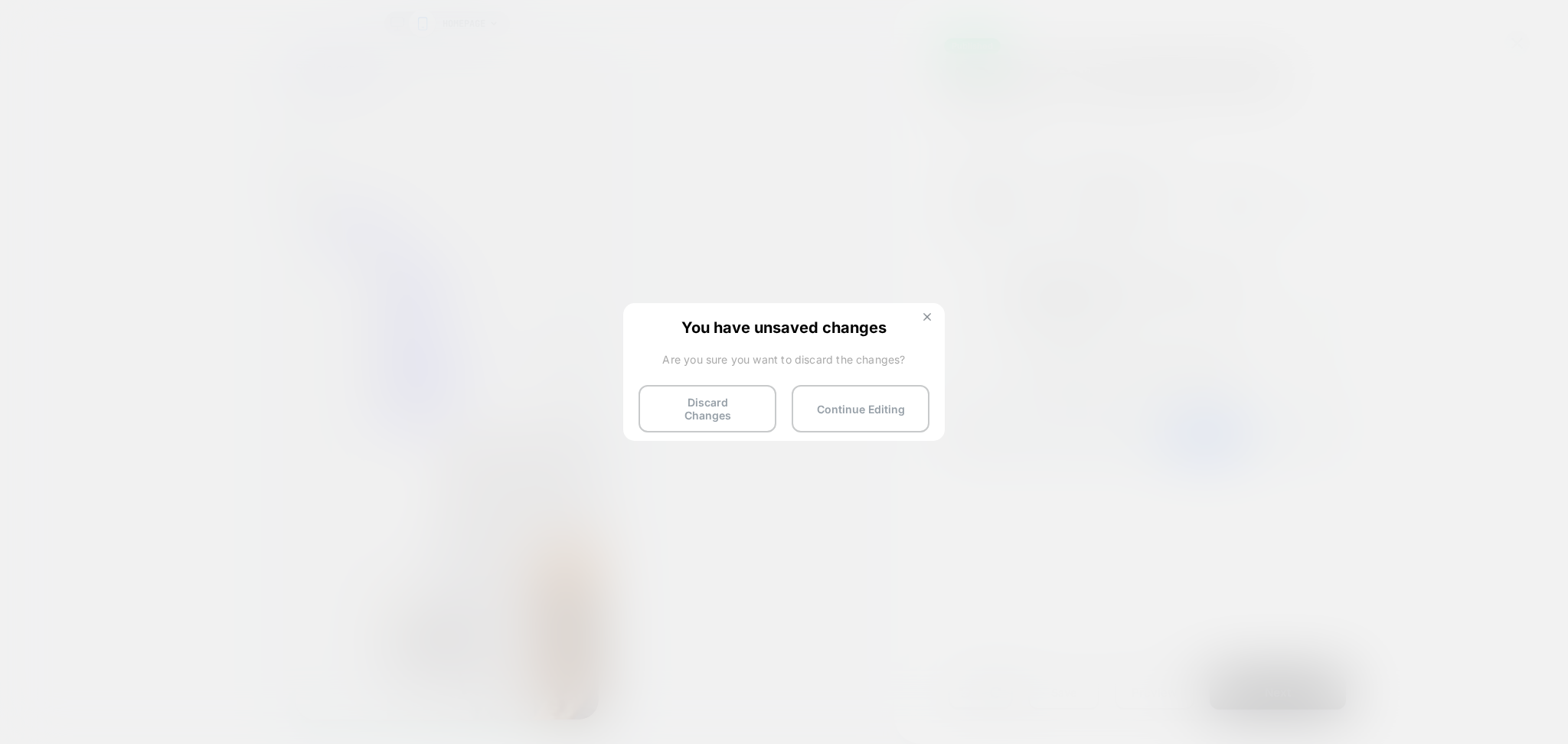
click at [923, 317] on img at bounding box center [927, 317] width 8 height 8
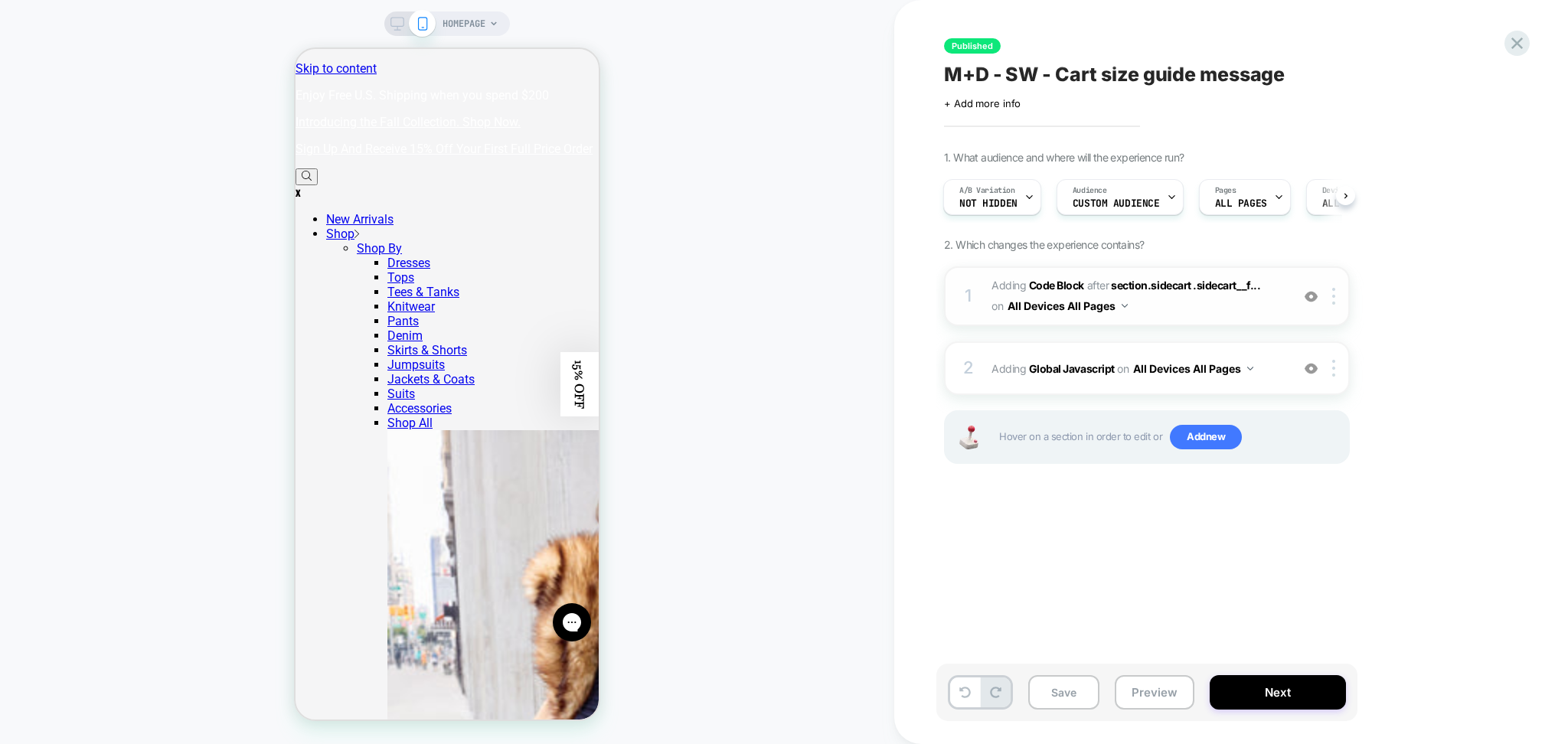
click at [1162, 324] on div "1 Adding Code Block AFTER section.sidecart .sidecart__f... section.sidecart .si…" at bounding box center [1147, 296] width 406 height 60
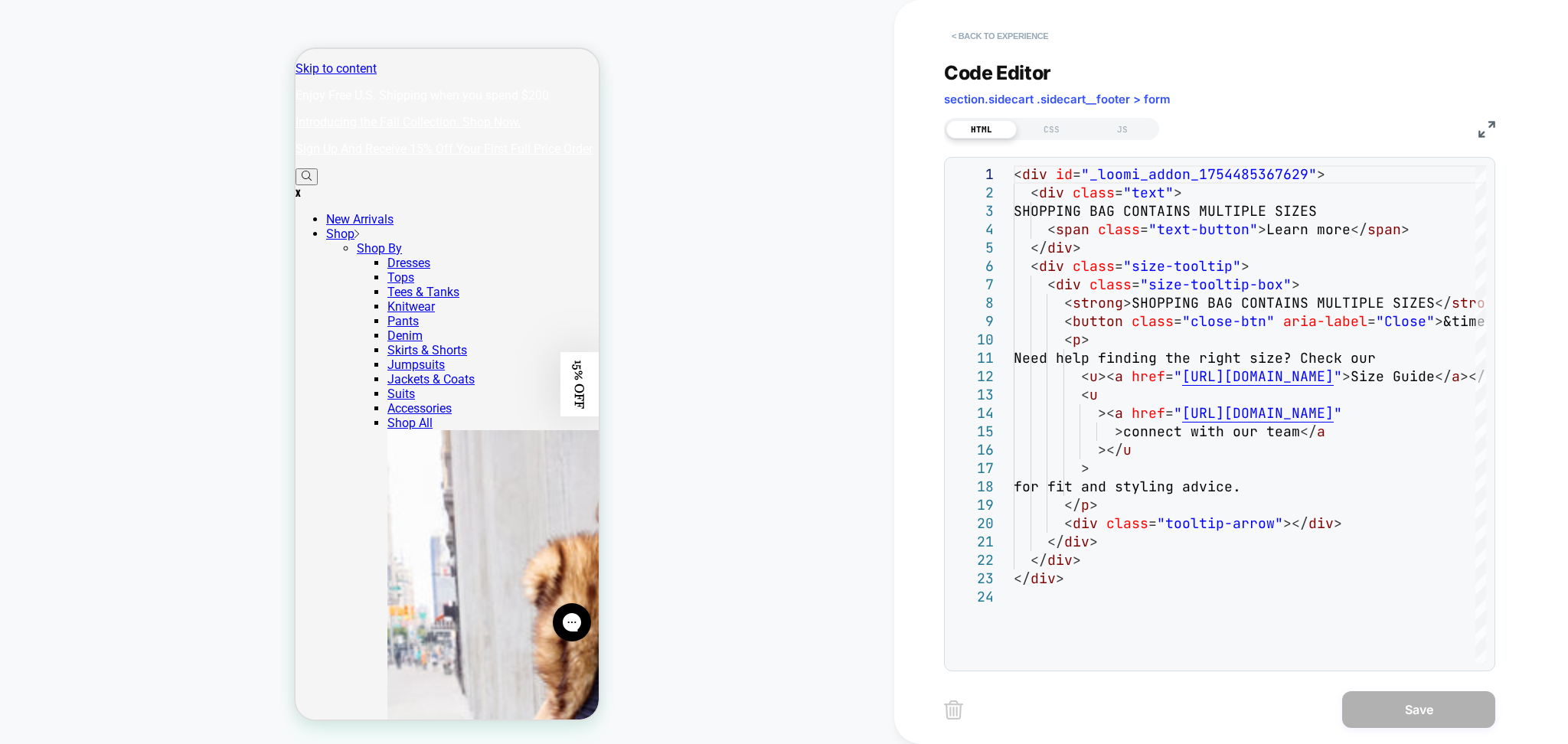
click at [1024, 30] on button "< Back to experience" at bounding box center [1000, 36] width 112 height 25
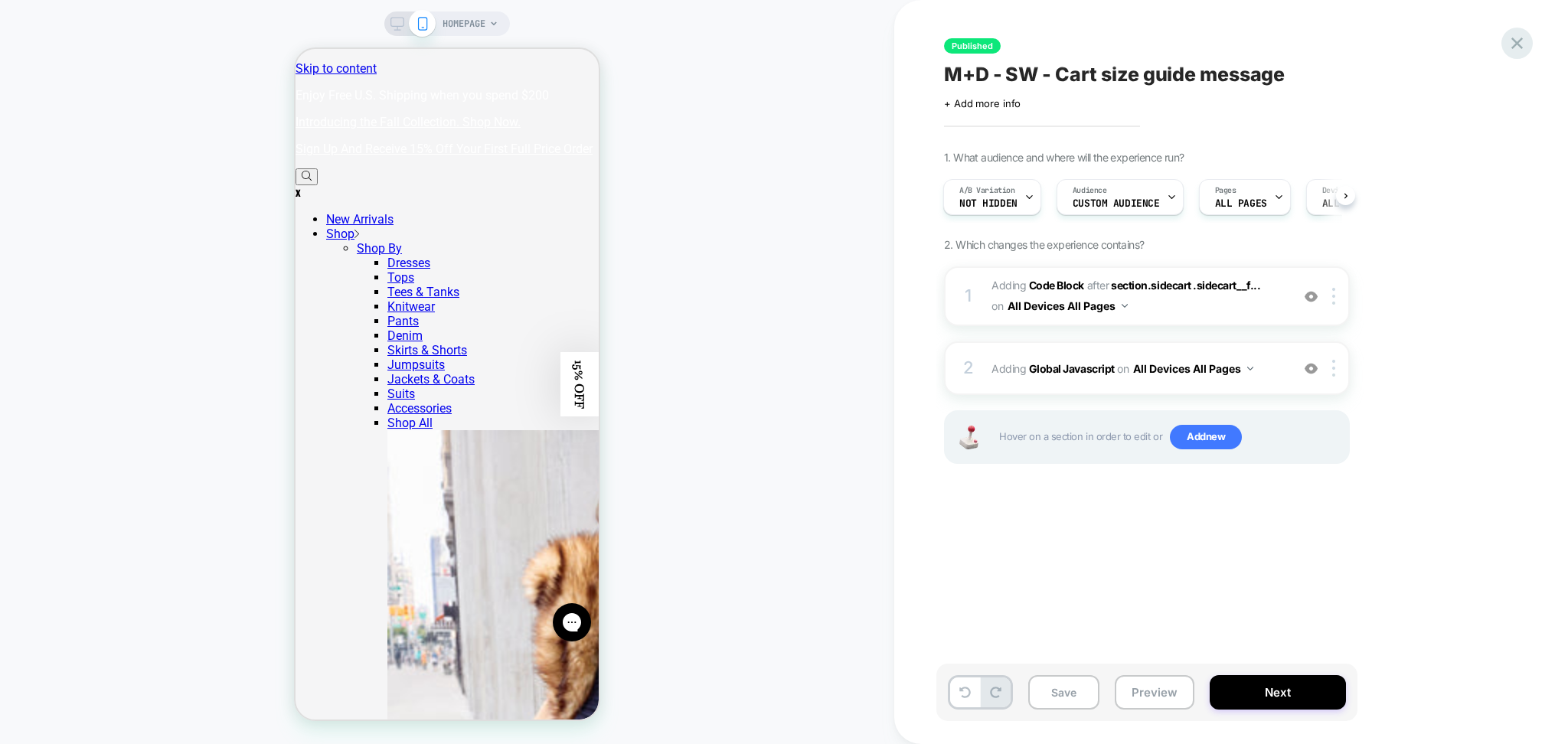
click at [1512, 41] on icon at bounding box center [1518, 43] width 21 height 21
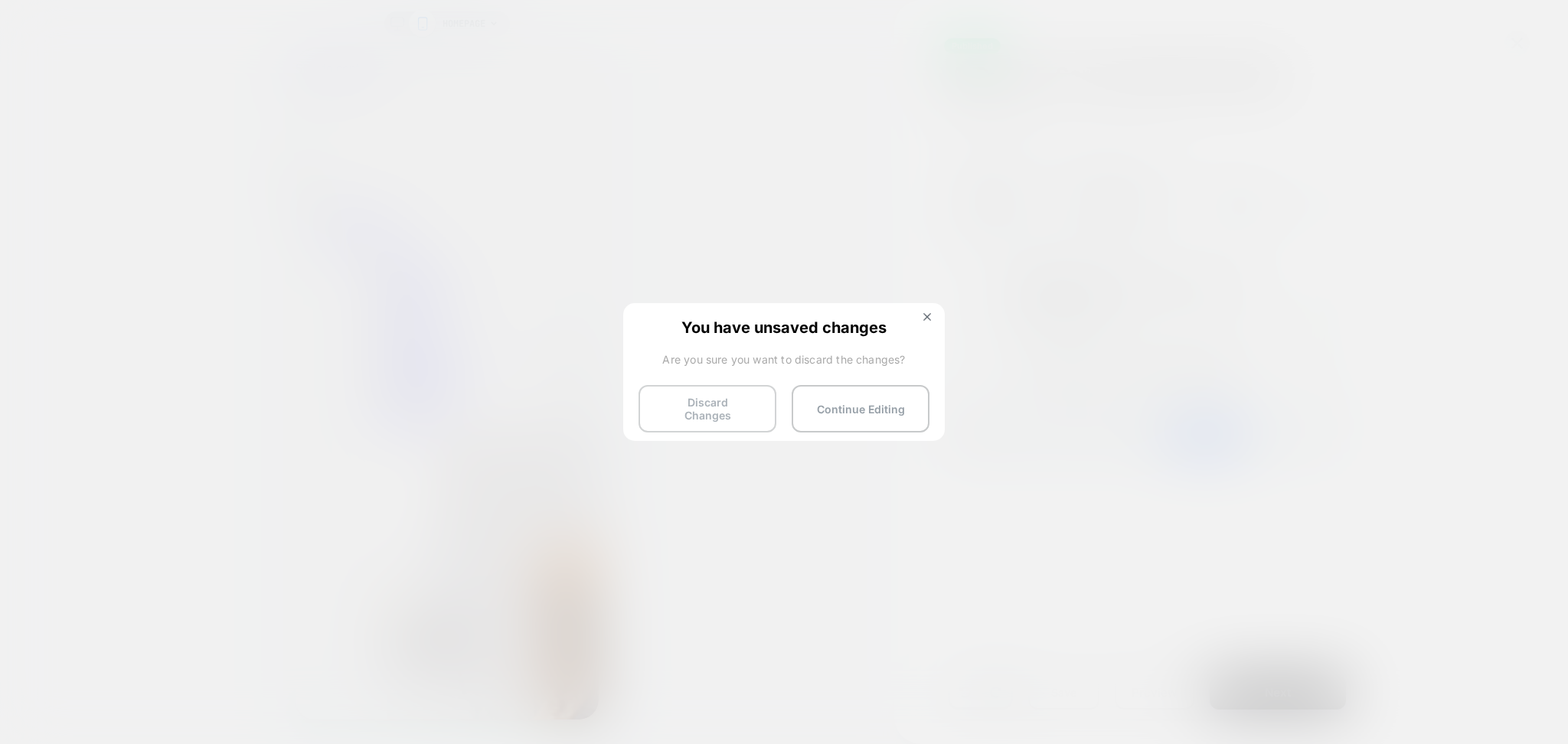
click at [735, 411] on button "Discard Changes" at bounding box center [708, 409] width 138 height 48
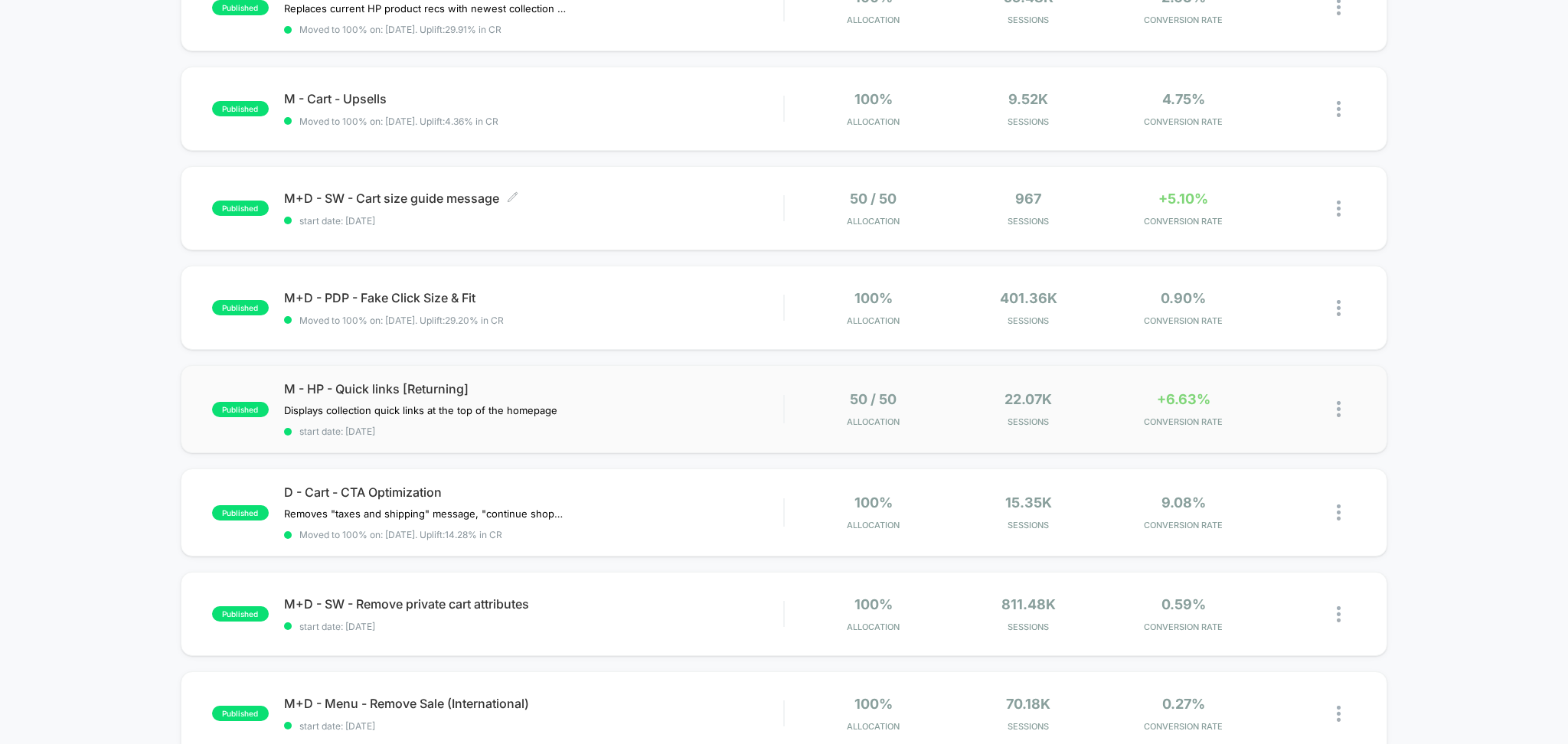
scroll to position [408, 0]
click at [584, 298] on span "M+D - PDP - Fake Click Size & Fit Click to edit experience details" at bounding box center [535, 296] width 500 height 15
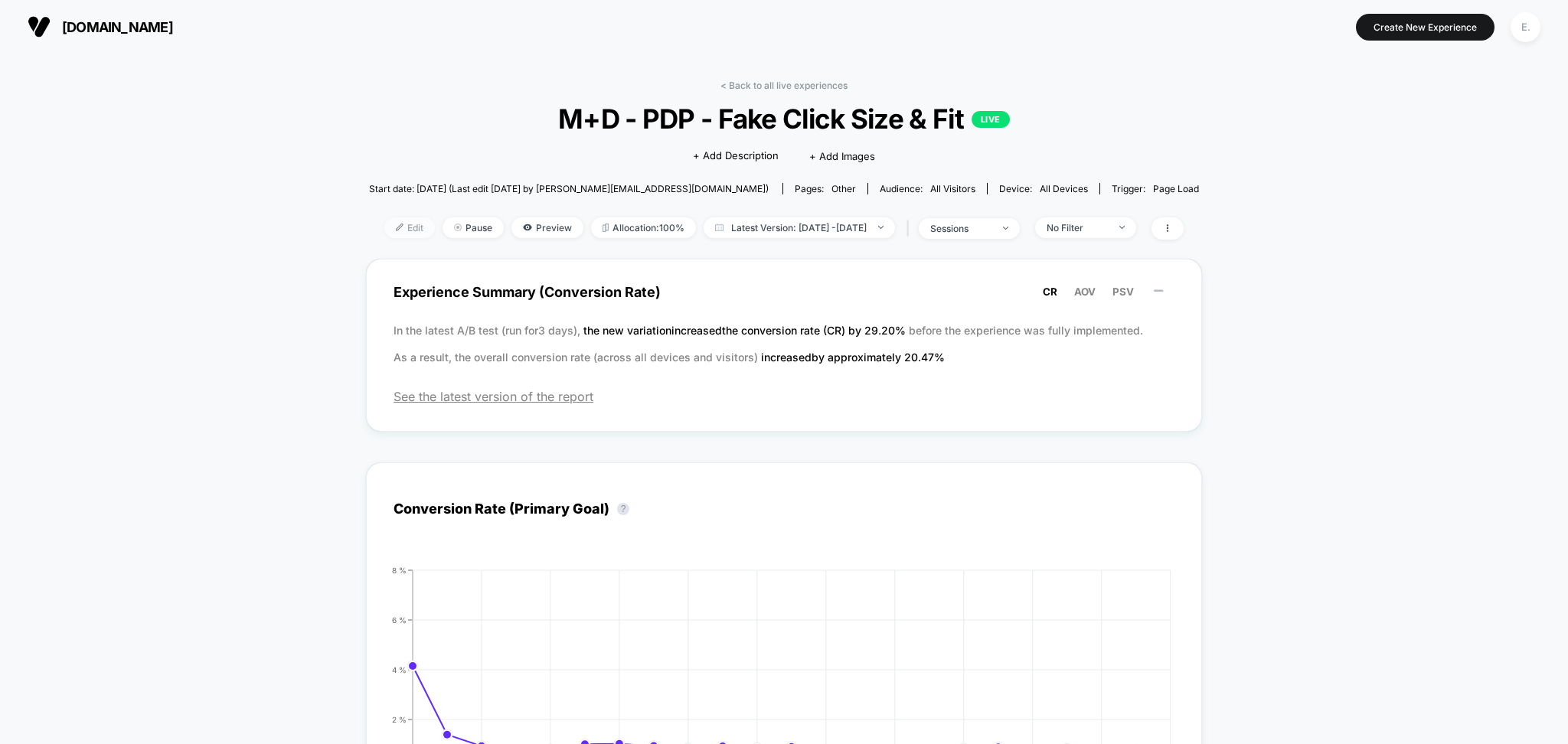
click at [385, 225] on span "Edit" at bounding box center [410, 228] width 50 height 21
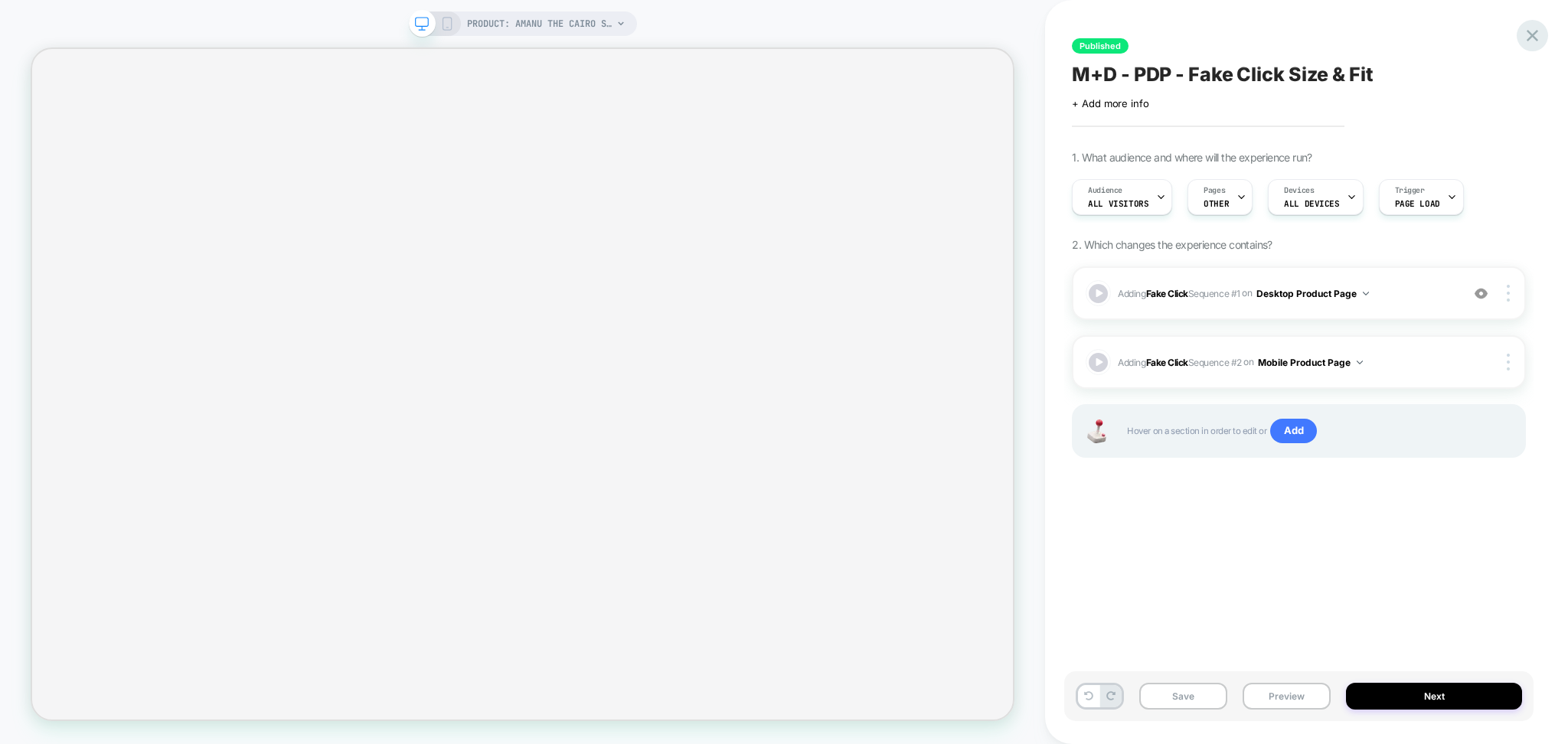
click at [1527, 36] on icon at bounding box center [1533, 36] width 21 height 21
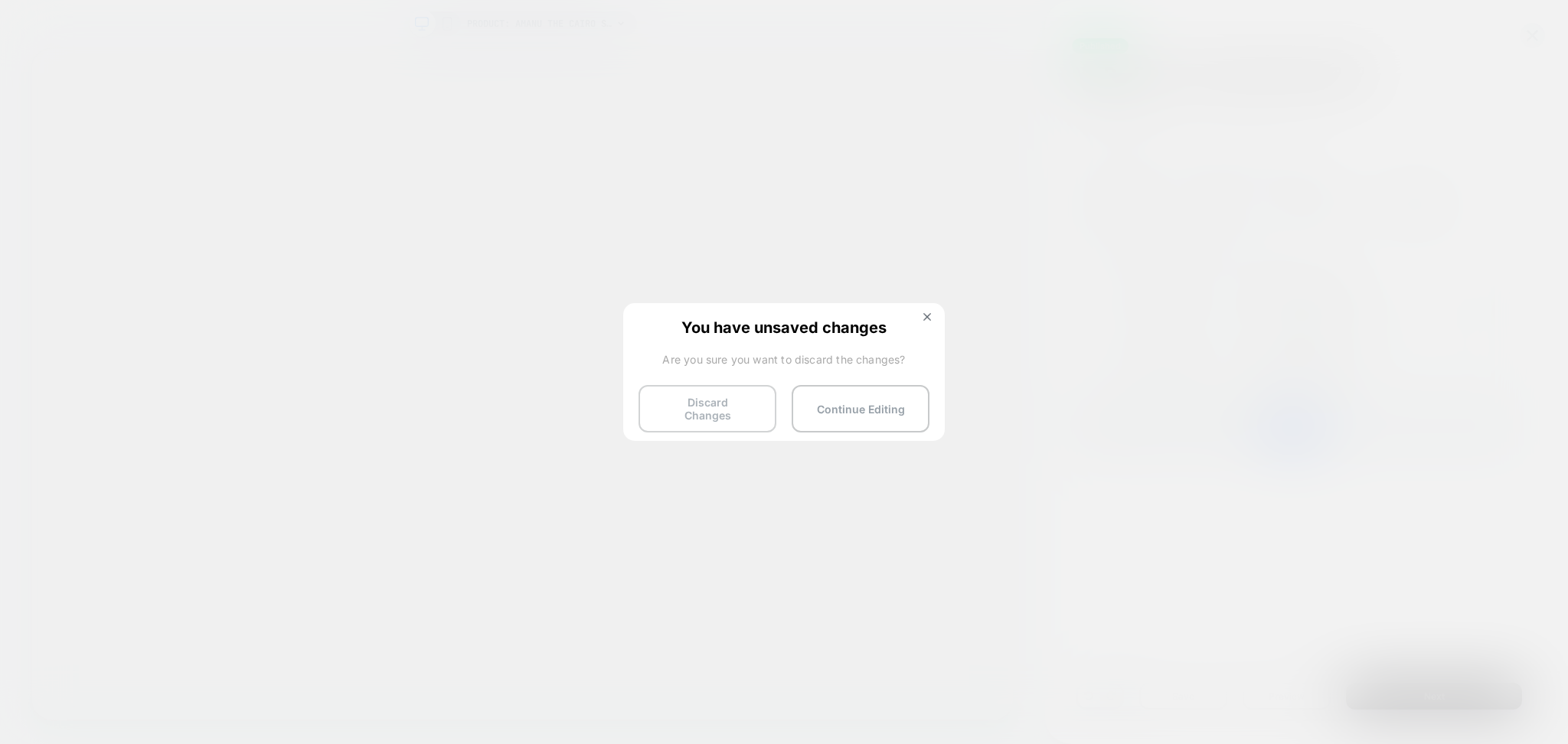
click at [700, 417] on button "Discard Changes" at bounding box center [708, 409] width 138 height 48
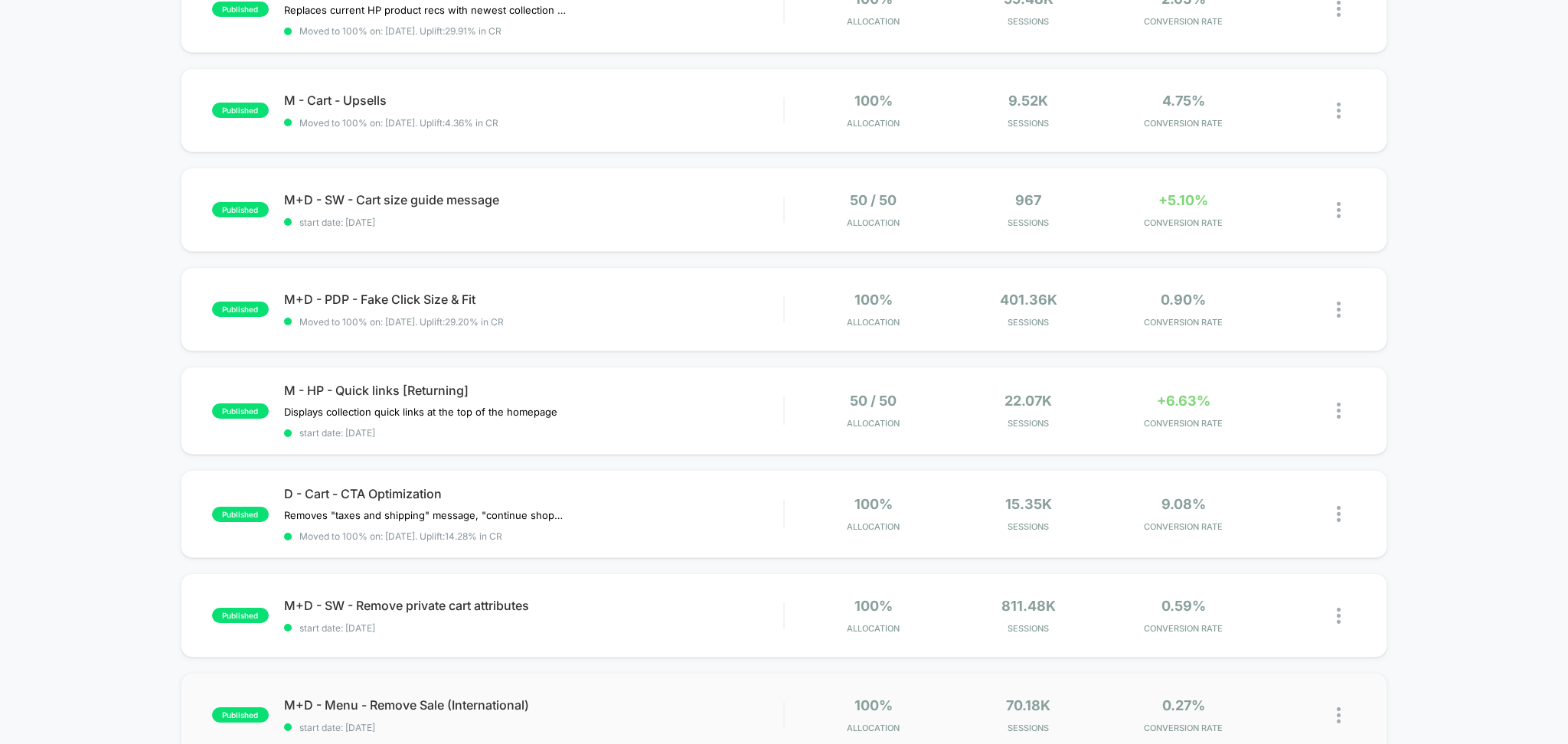
scroll to position [408, 0]
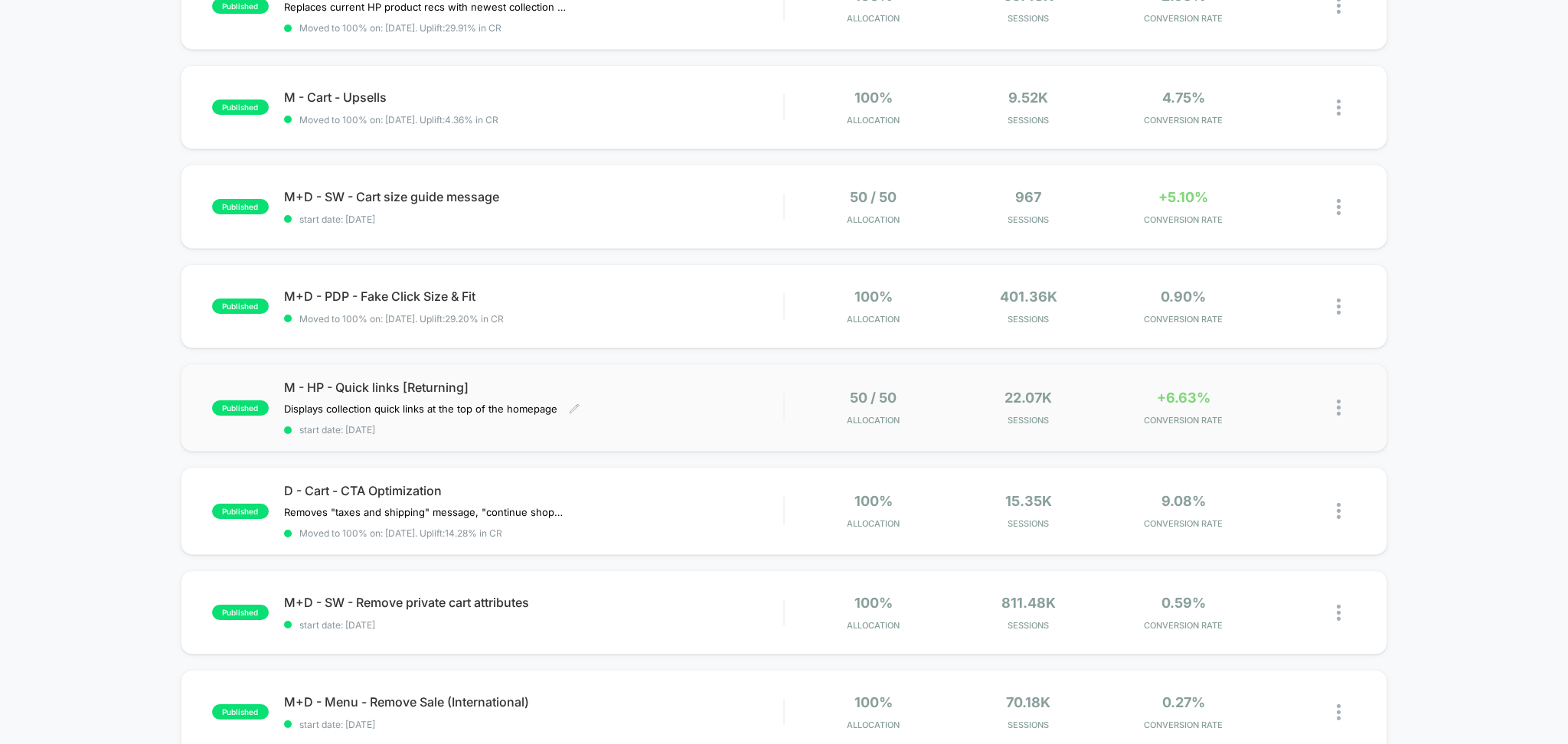
click at [620, 403] on div "M - HP - Quick links [Returning] Displays collection quick links at the top of …" at bounding box center [535, 408] width 500 height 56
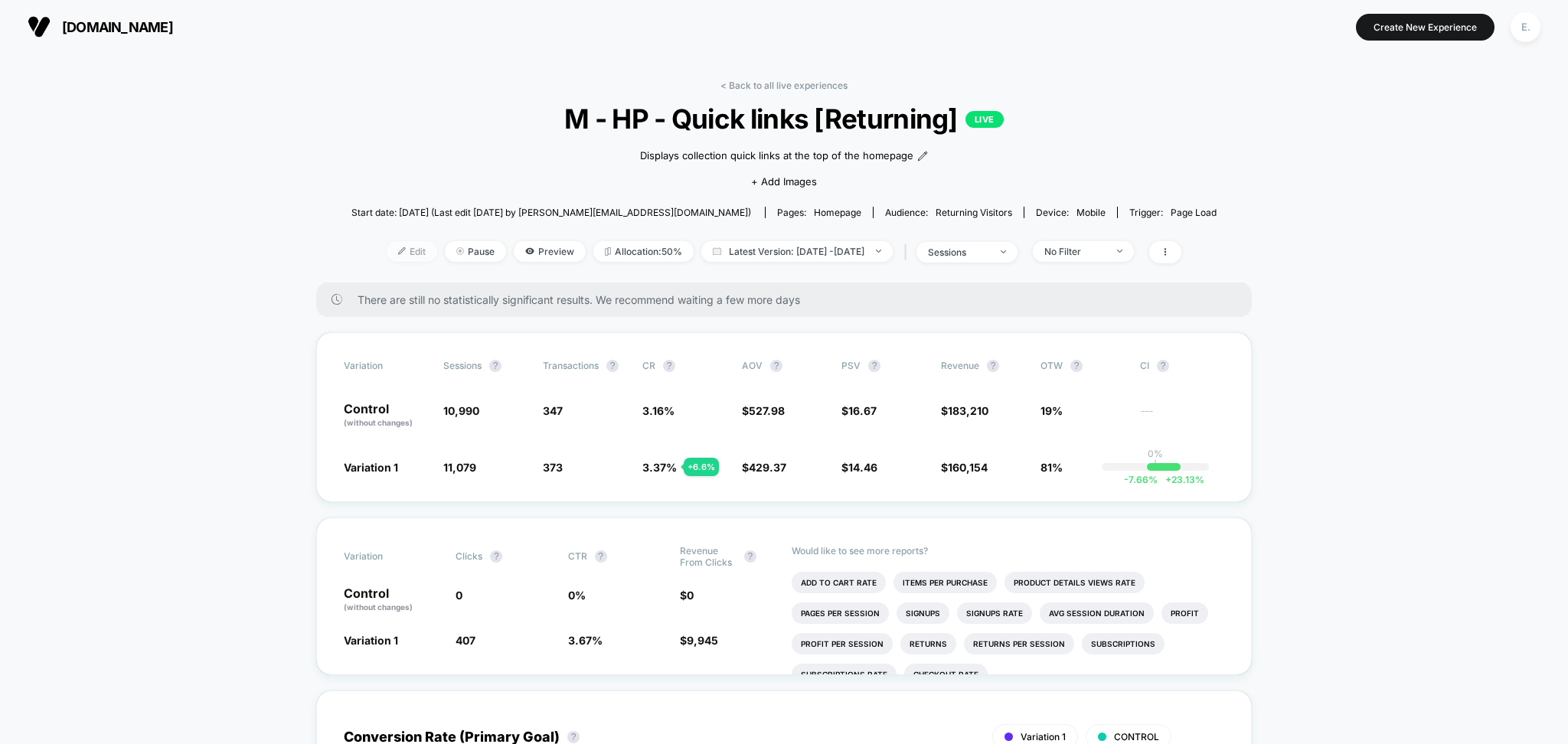
click at [386, 250] on span "Edit" at bounding box center [411, 252] width 50 height 21
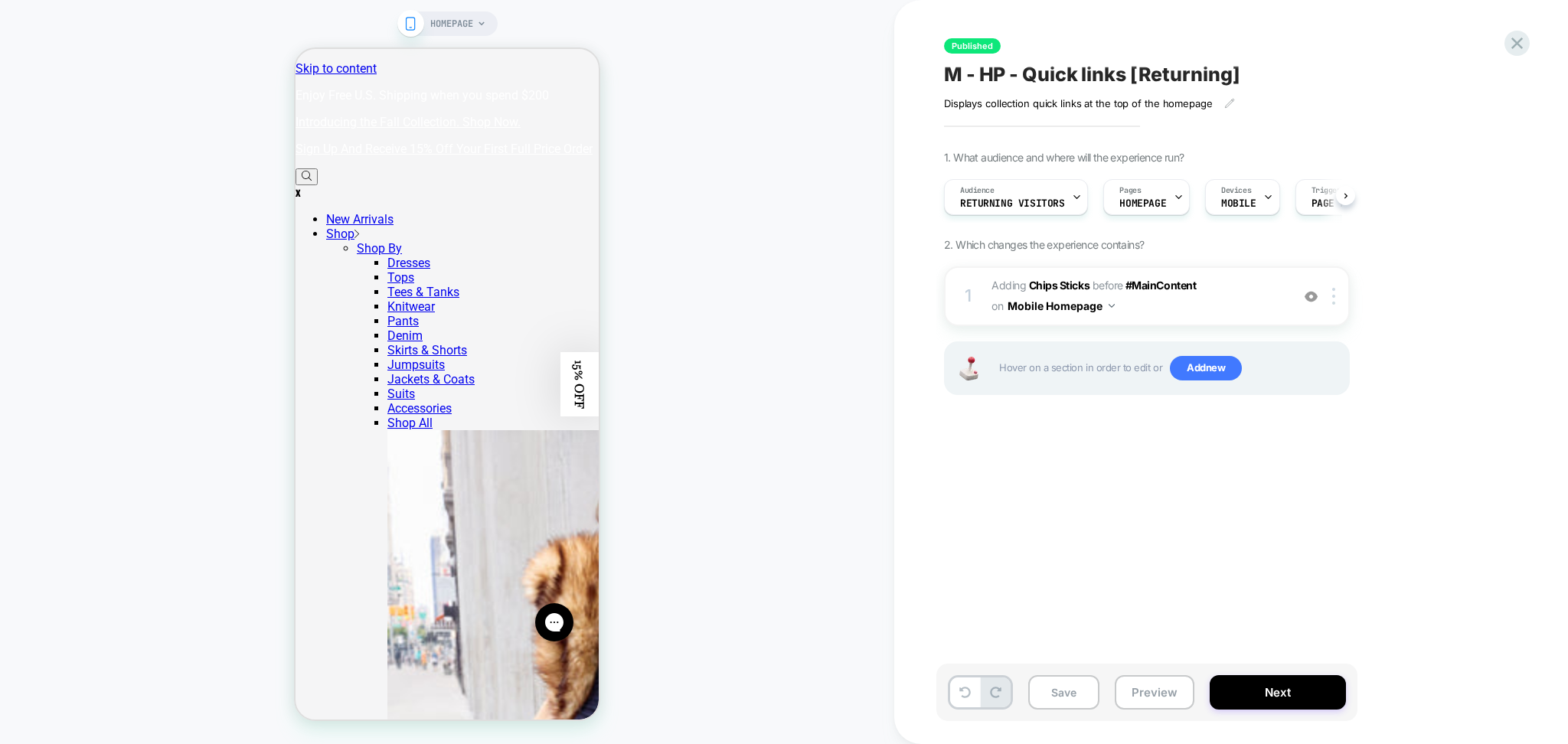
scroll to position [0, 1]
click at [1308, 300] on img at bounding box center [1311, 296] width 13 height 13
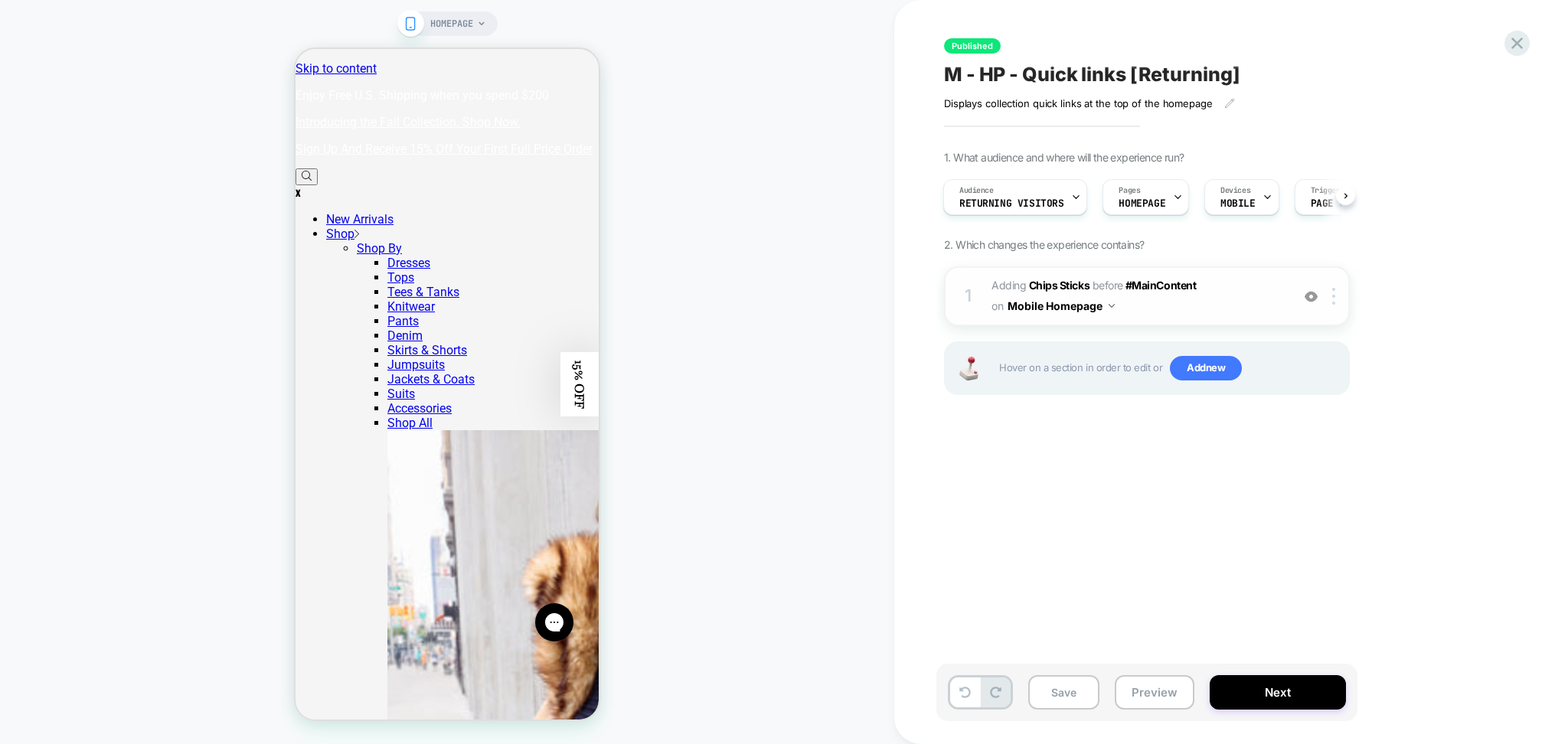
click at [1308, 300] on img at bounding box center [1311, 296] width 13 height 13
click at [1246, 303] on span "#_loomi_addon_1747834883943_dup1751473768 Adding Chips Sticks BEFORE #MainConte…" at bounding box center [1138, 296] width 292 height 41
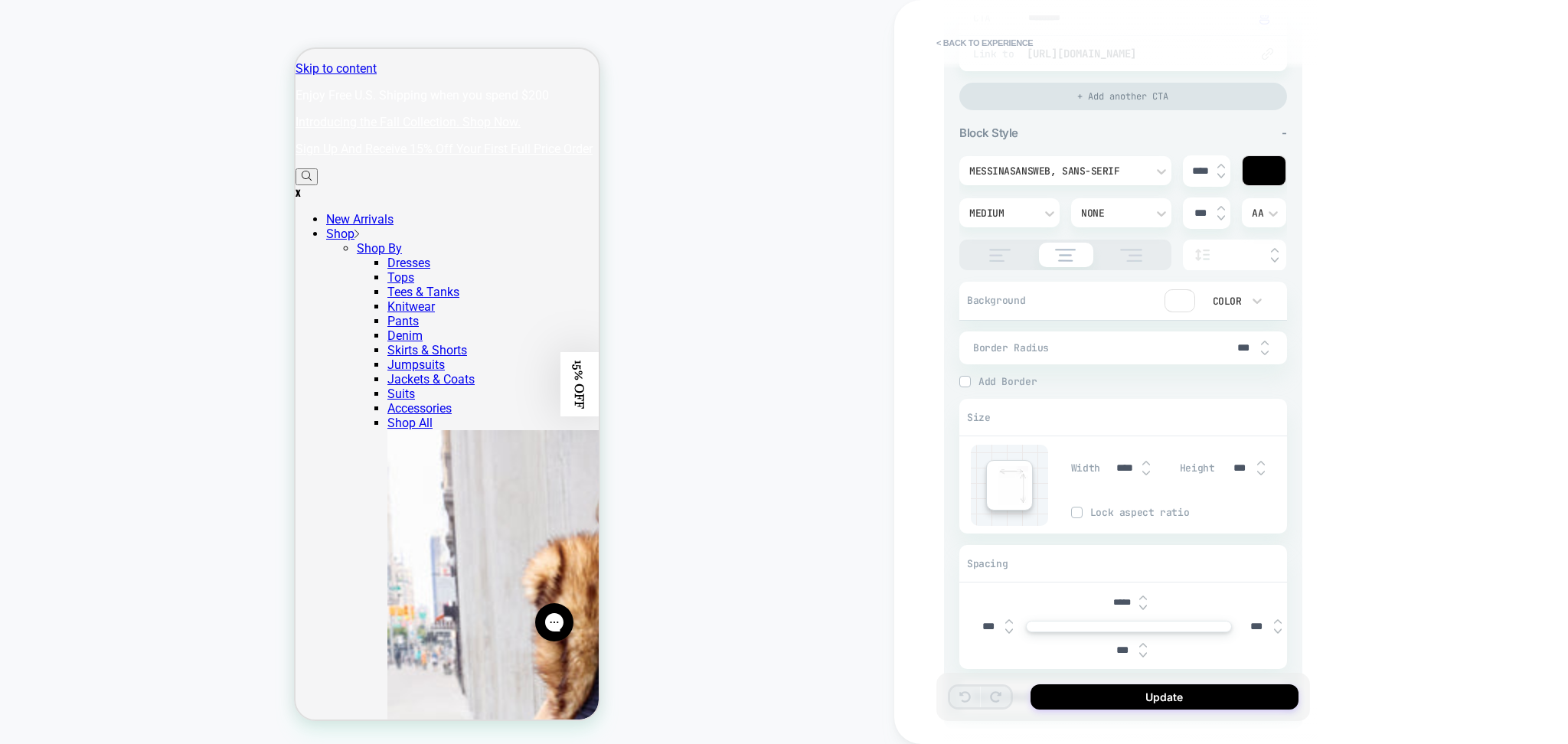
scroll to position [799, 0]
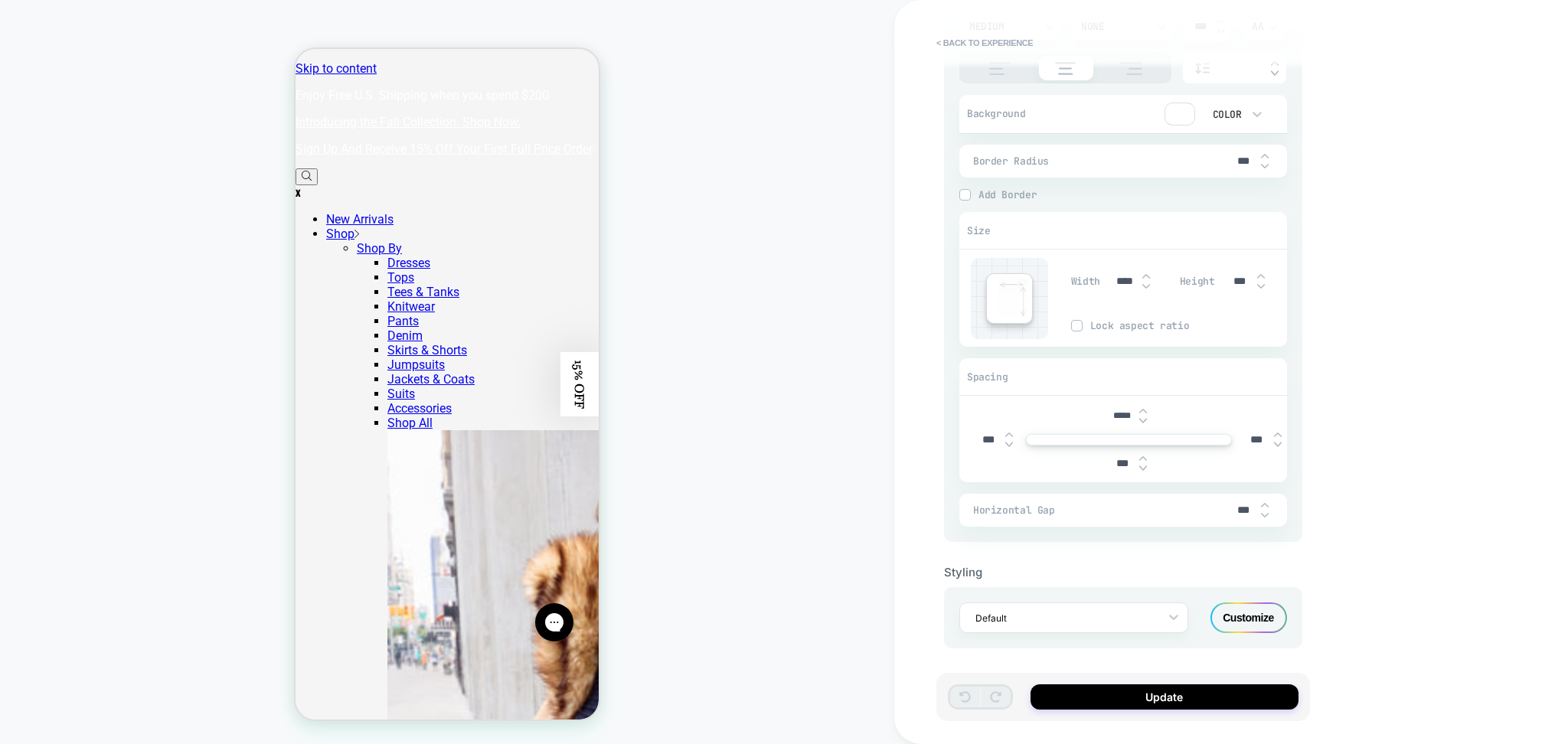
click at [1268, 620] on div "Customize" at bounding box center [1249, 617] width 76 height 30
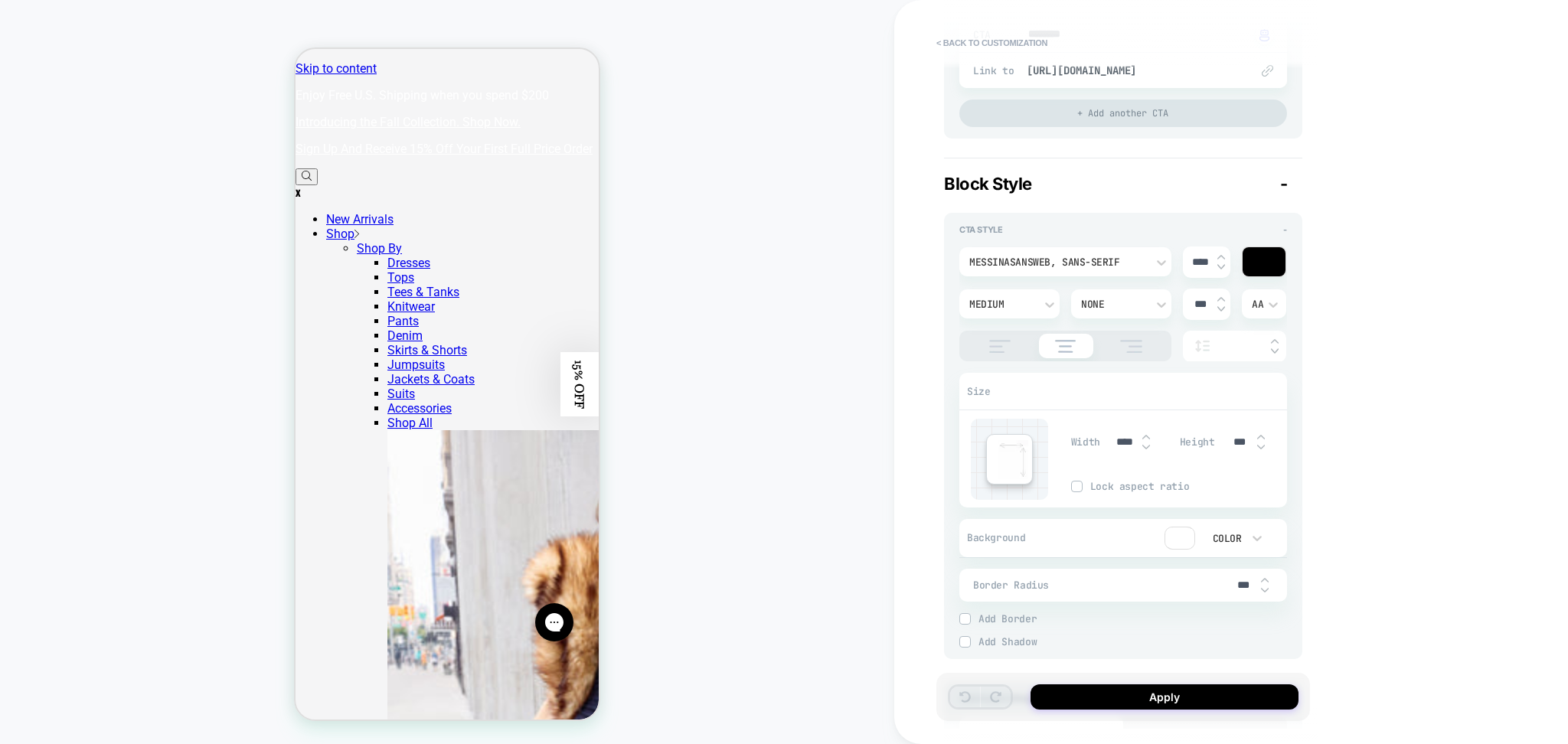
scroll to position [613, 0]
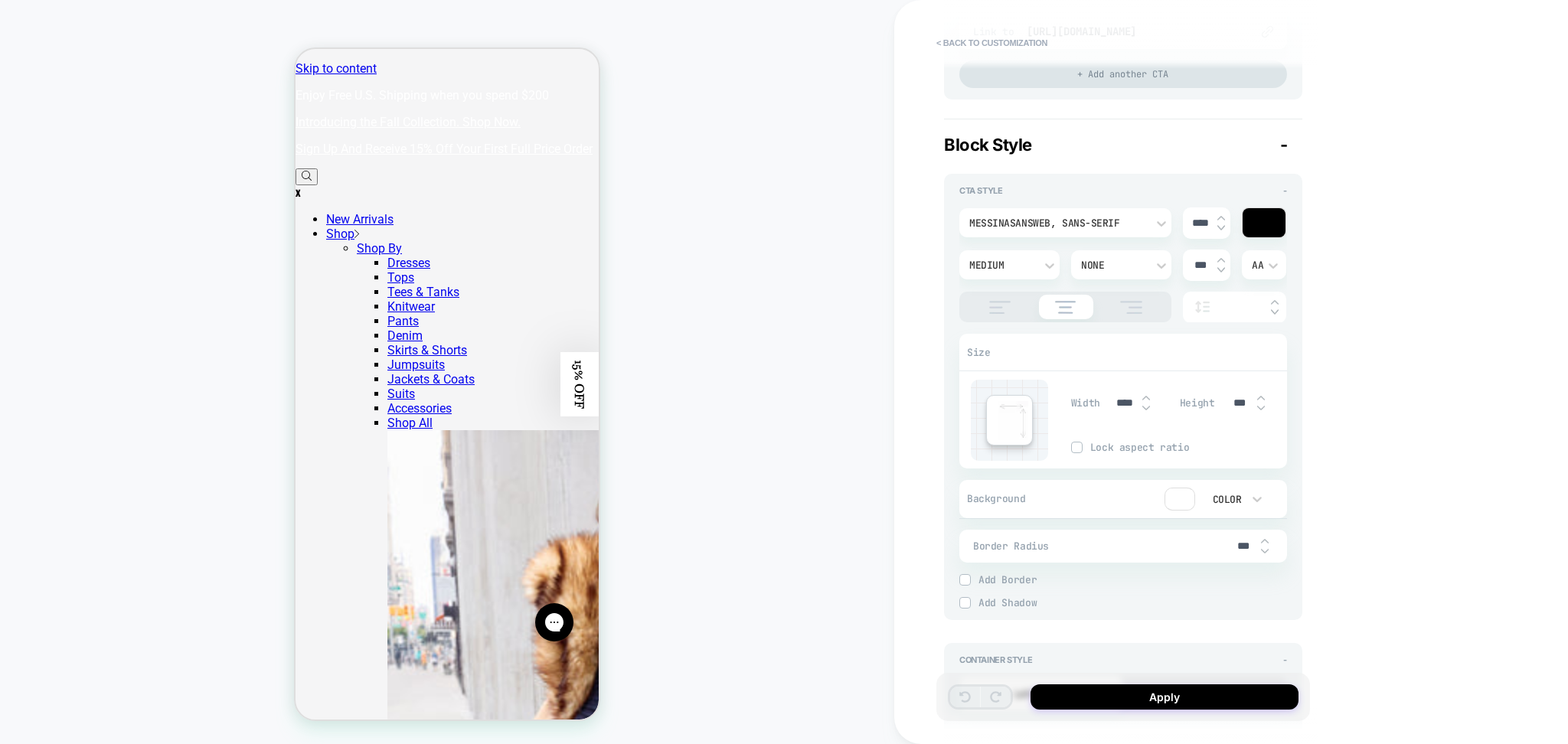
click at [1137, 225] on div "MessinaSansWeb, sans-serif" at bounding box center [1058, 223] width 177 height 13
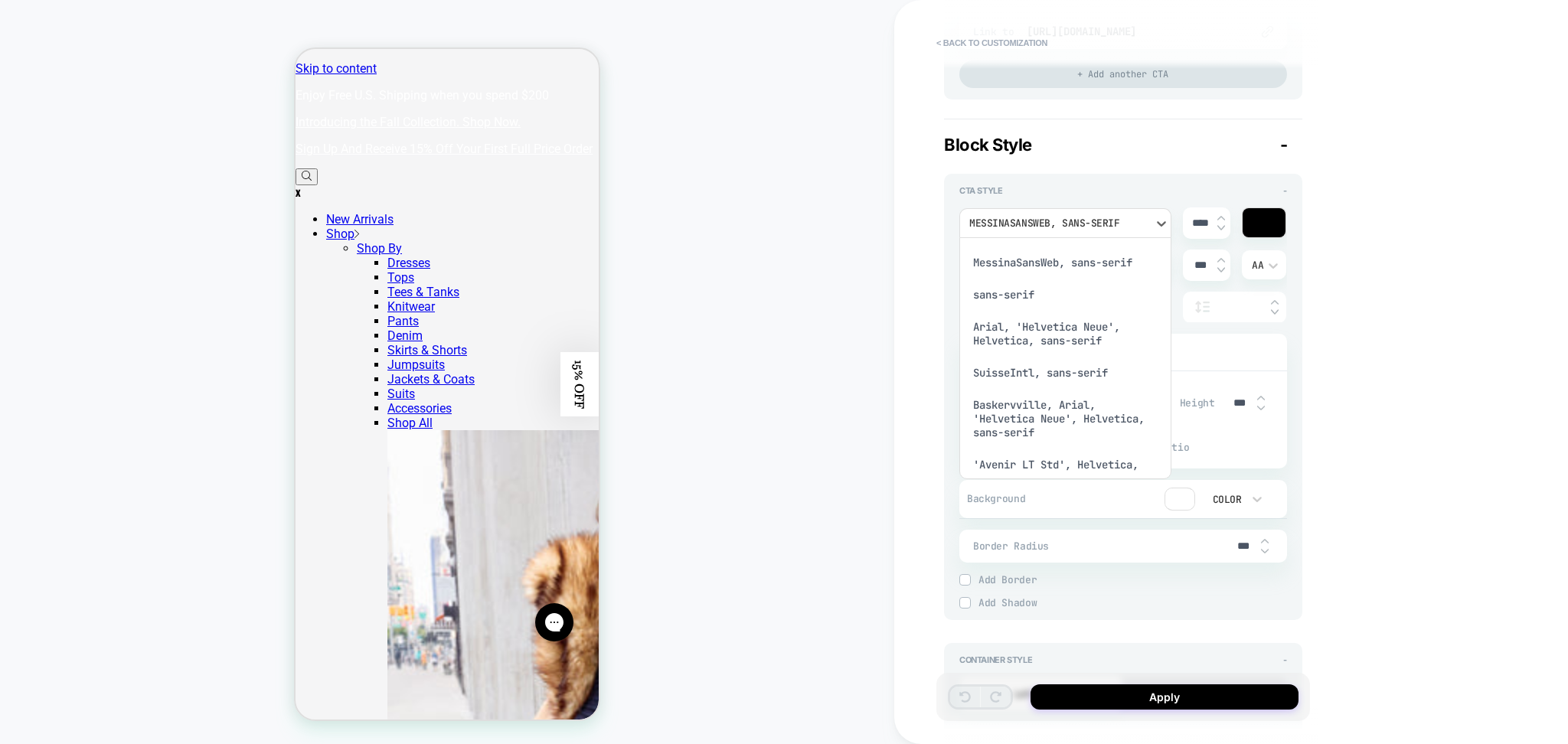
click at [1055, 262] on div "MessinaSansWeb, sans-serif" at bounding box center [1065, 262] width 200 height 32
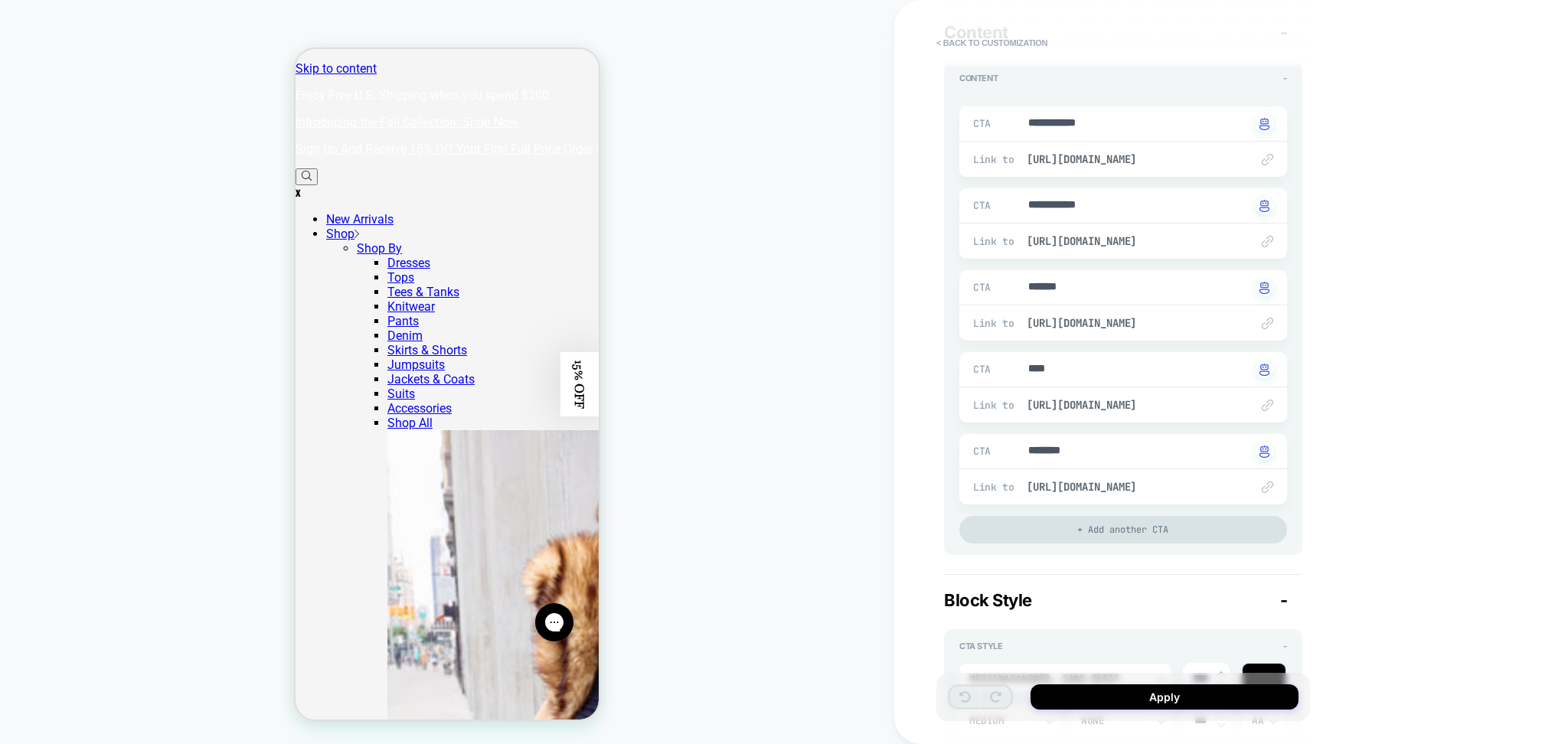
scroll to position [0, 0]
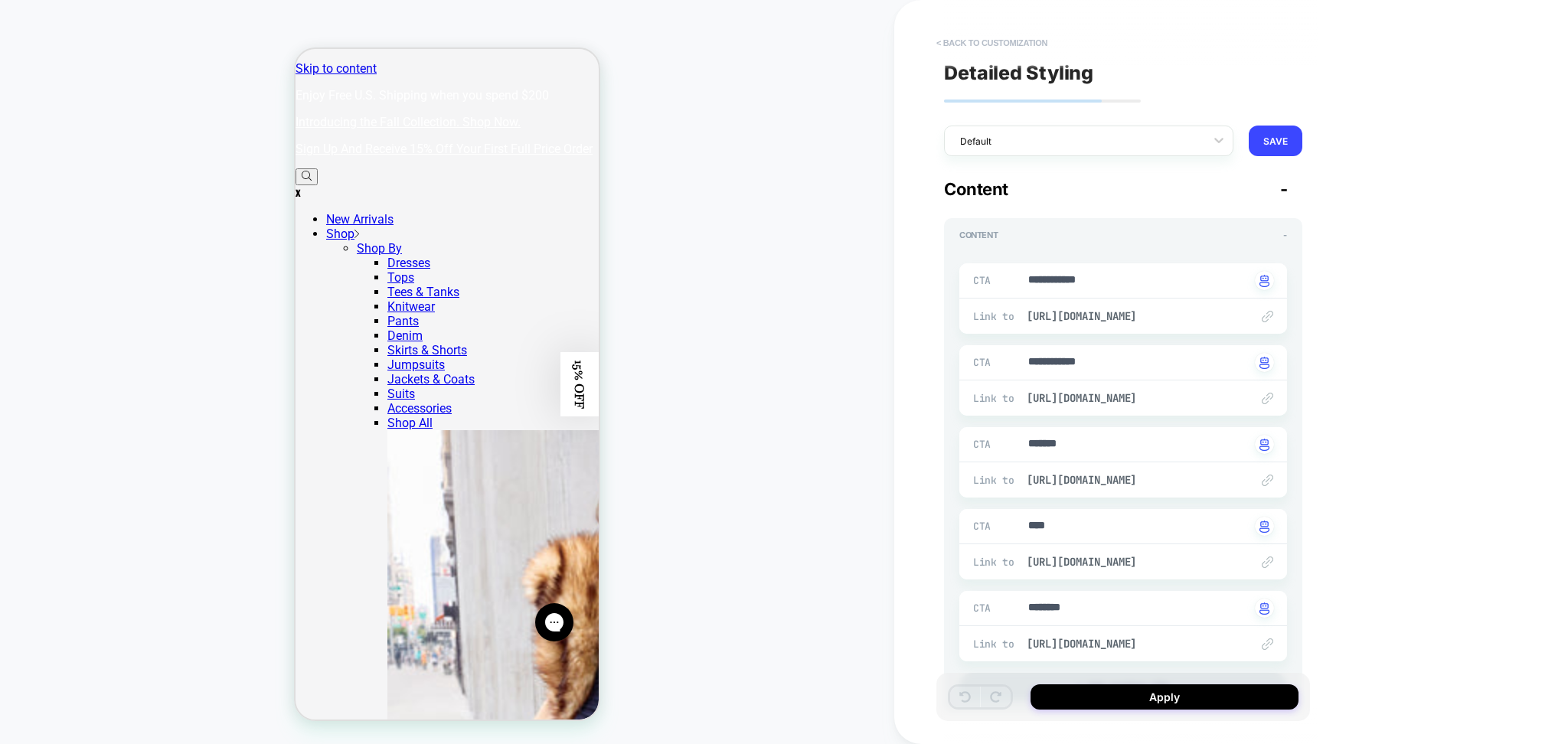
click at [977, 44] on button "< Back to customization" at bounding box center [992, 42] width 127 height 25
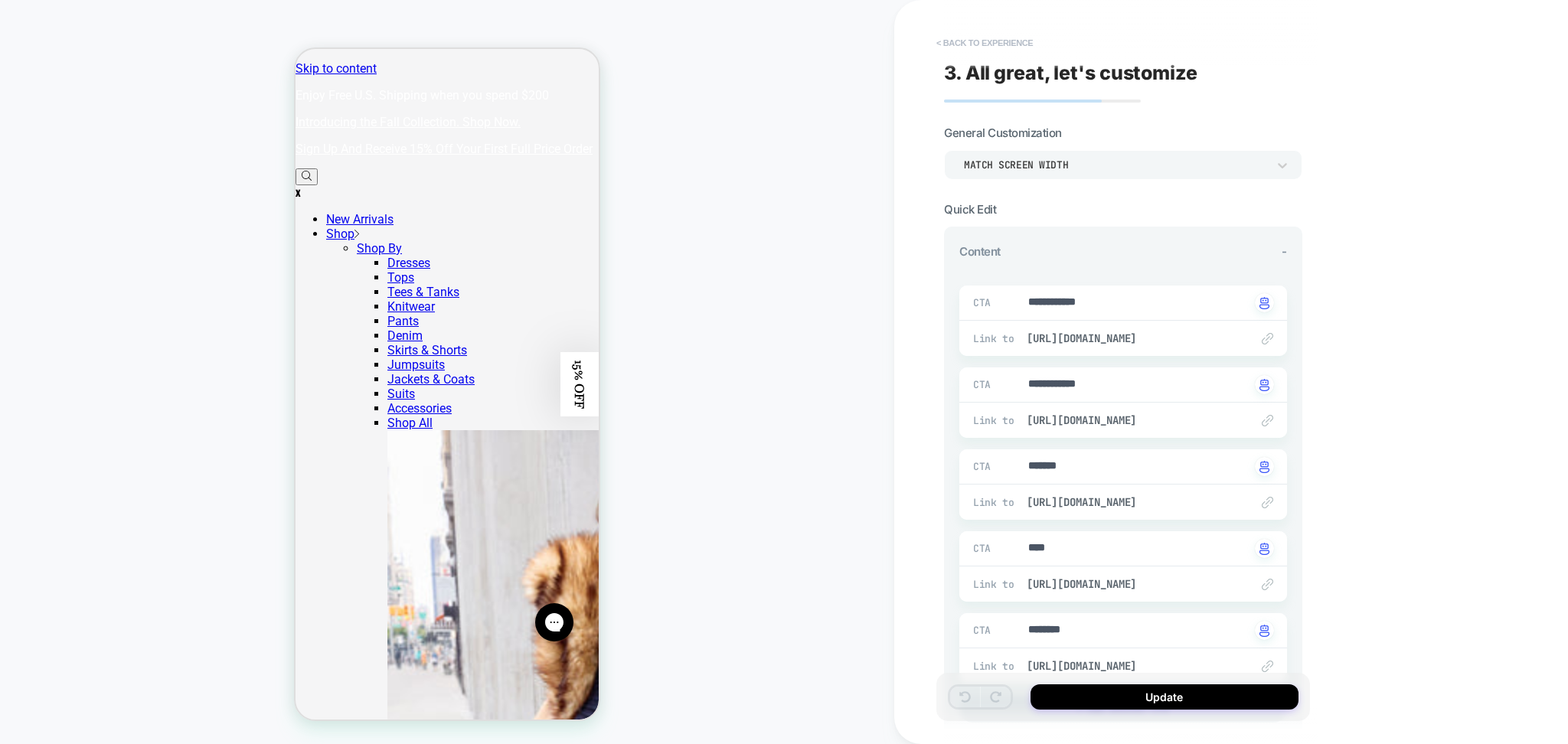
click at [1015, 38] on button "< Back to experience" at bounding box center [985, 42] width 112 height 25
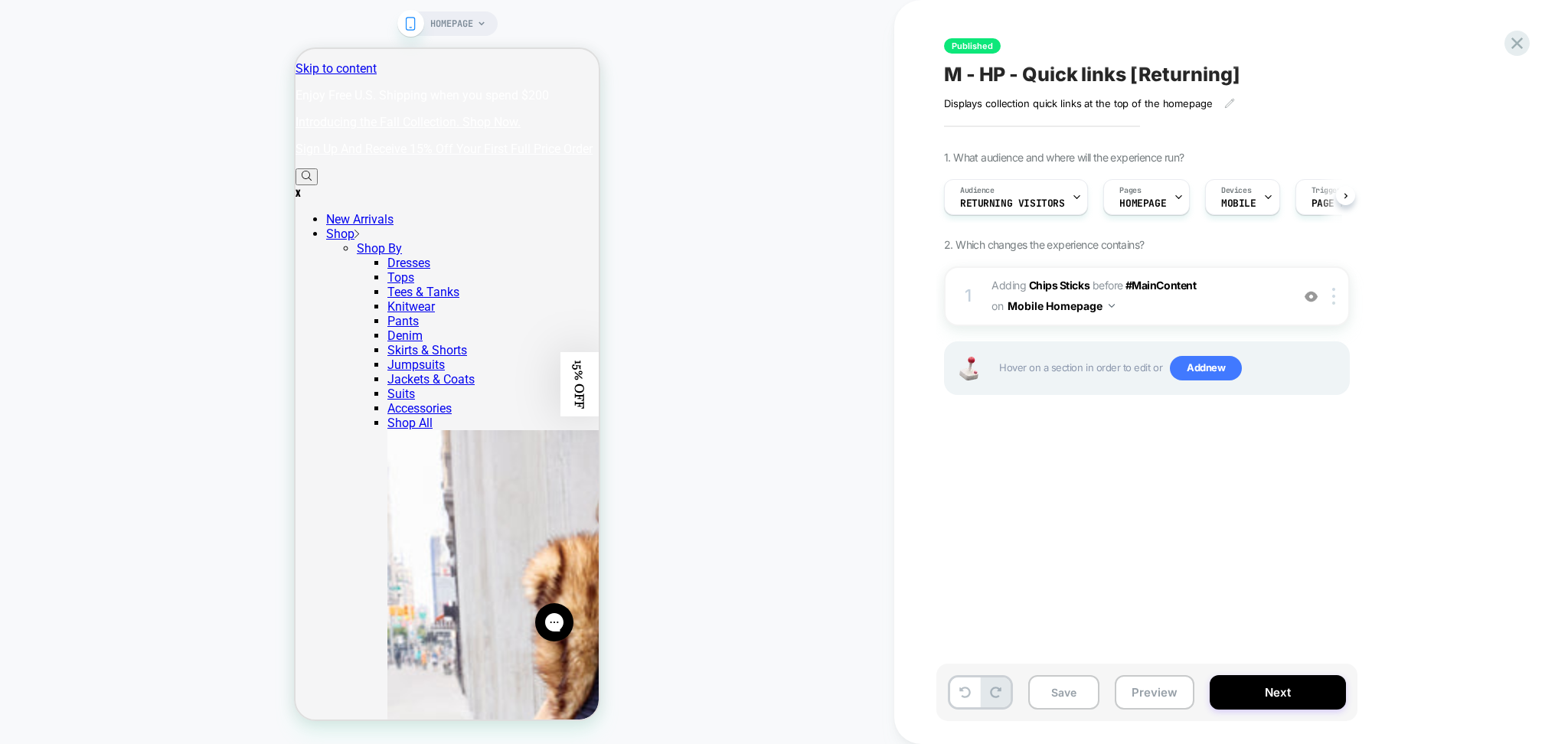
scroll to position [0, 1]
click at [1147, 700] on button "Preview" at bounding box center [1154, 692] width 80 height 34
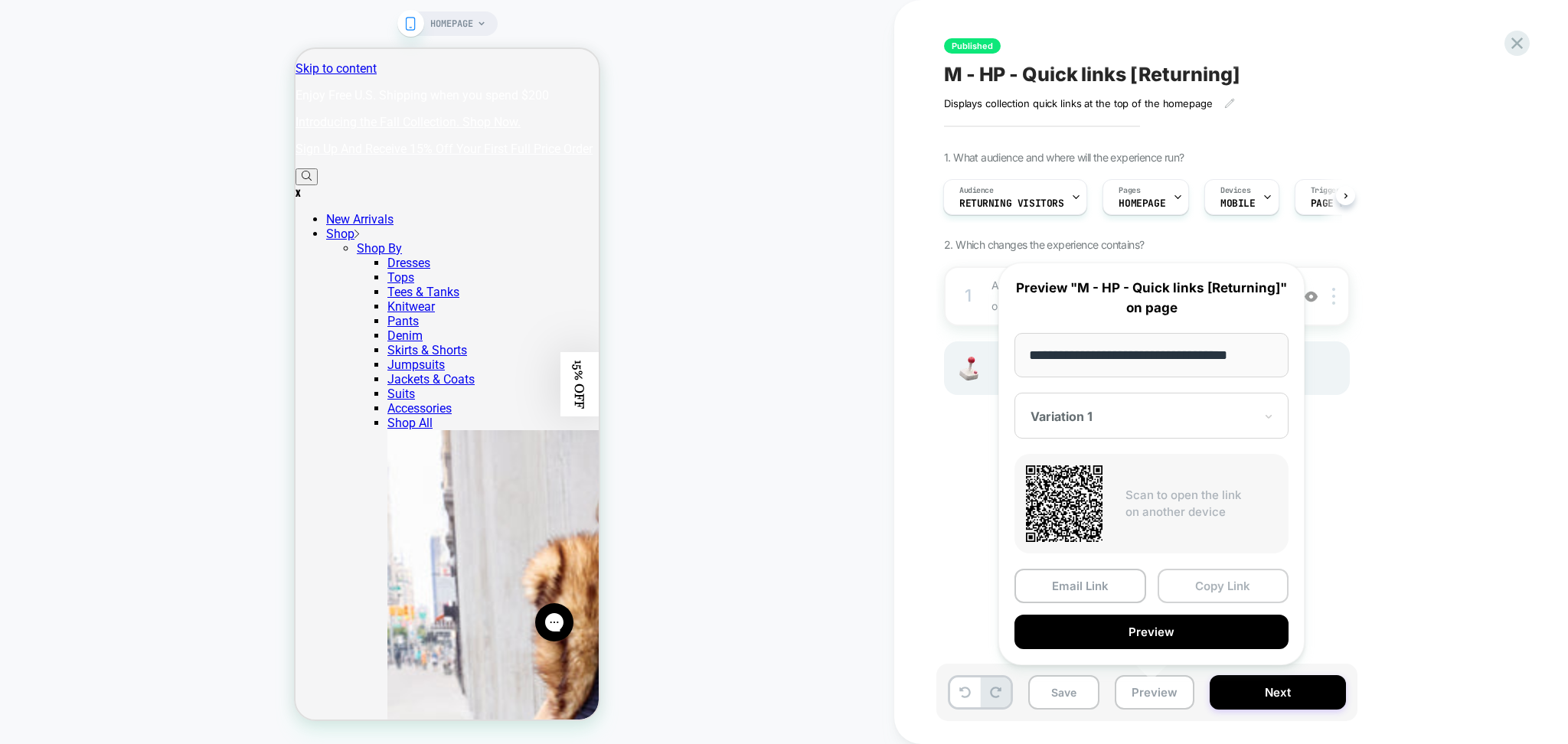
click at [1218, 587] on button "Copy Link" at bounding box center [1223, 585] width 131 height 34
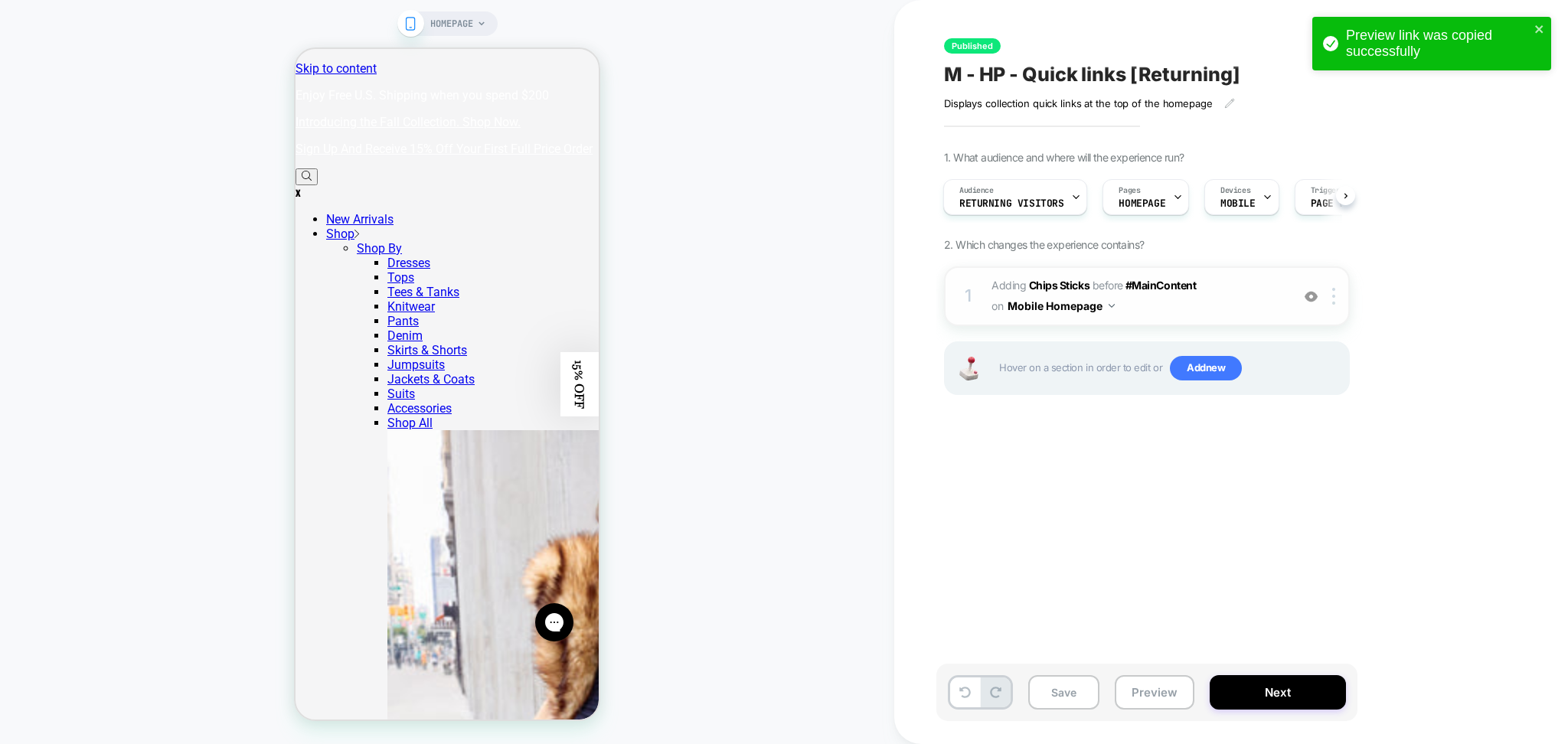
click at [1171, 299] on span "#_loomi_addon_1747834883943_dup1751473768 Adding Chips Sticks BEFORE #MainConte…" at bounding box center [1138, 296] width 292 height 41
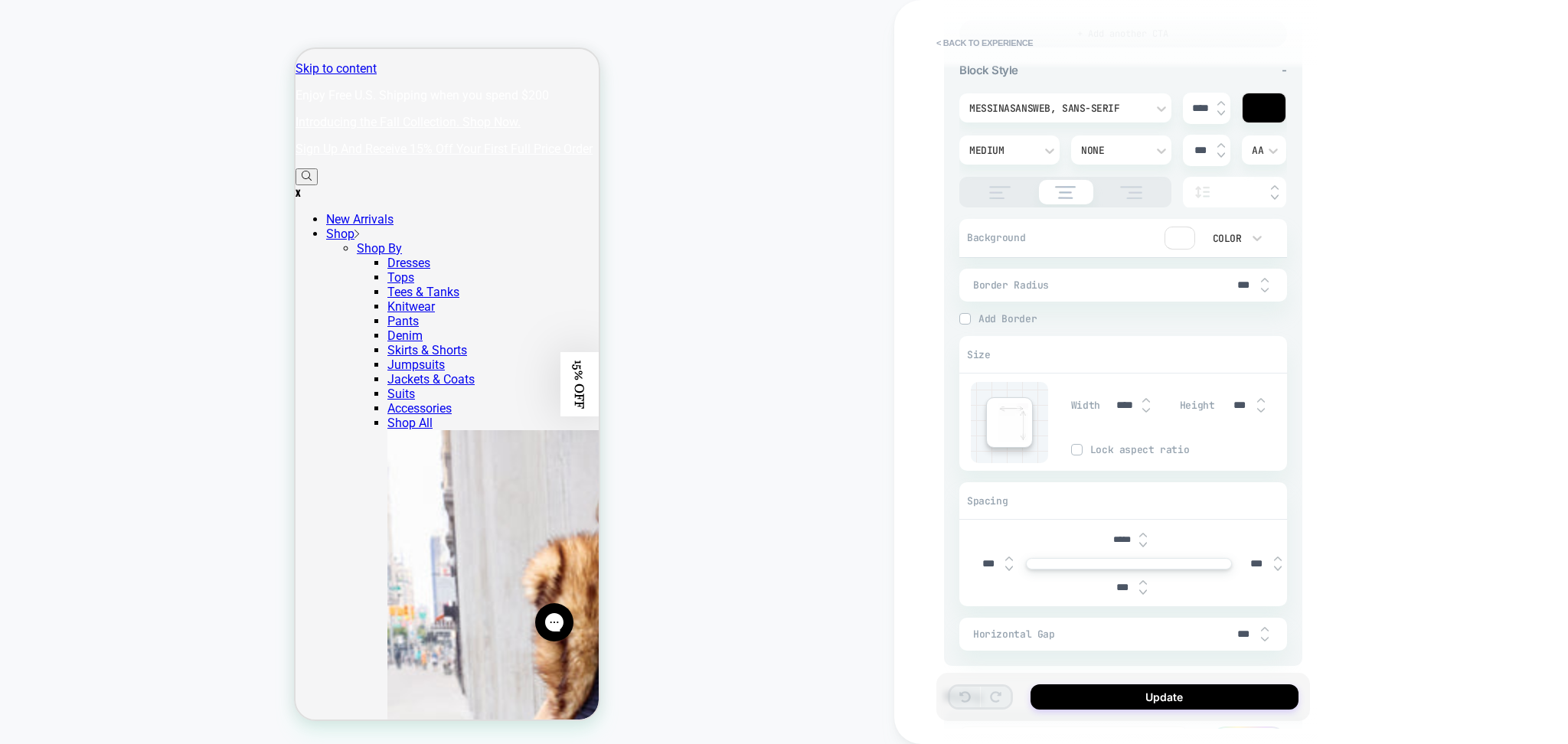
scroll to position [715, 0]
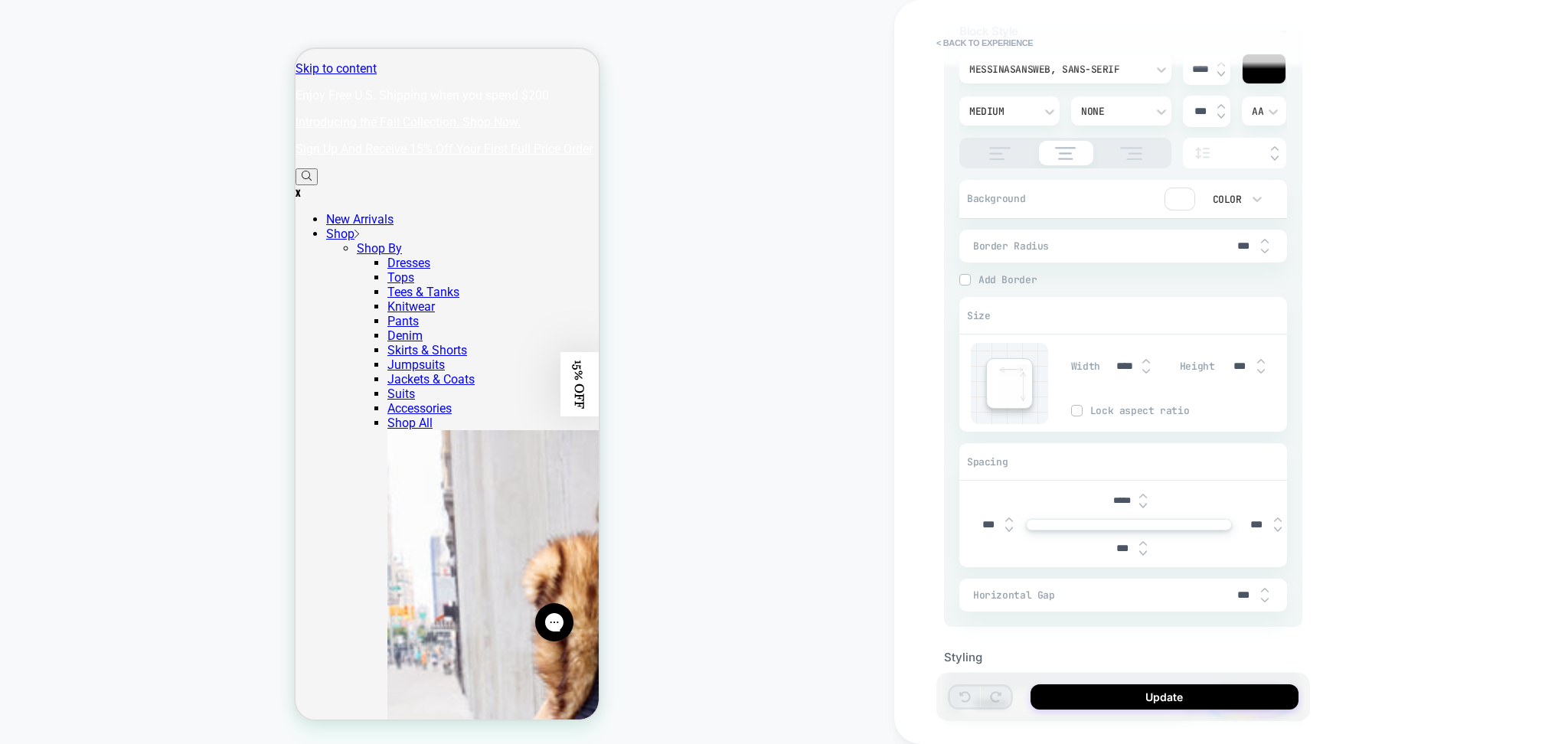
click at [1017, 69] on div "MessinaSansWeb, sans-serif" at bounding box center [1058, 69] width 177 height 13
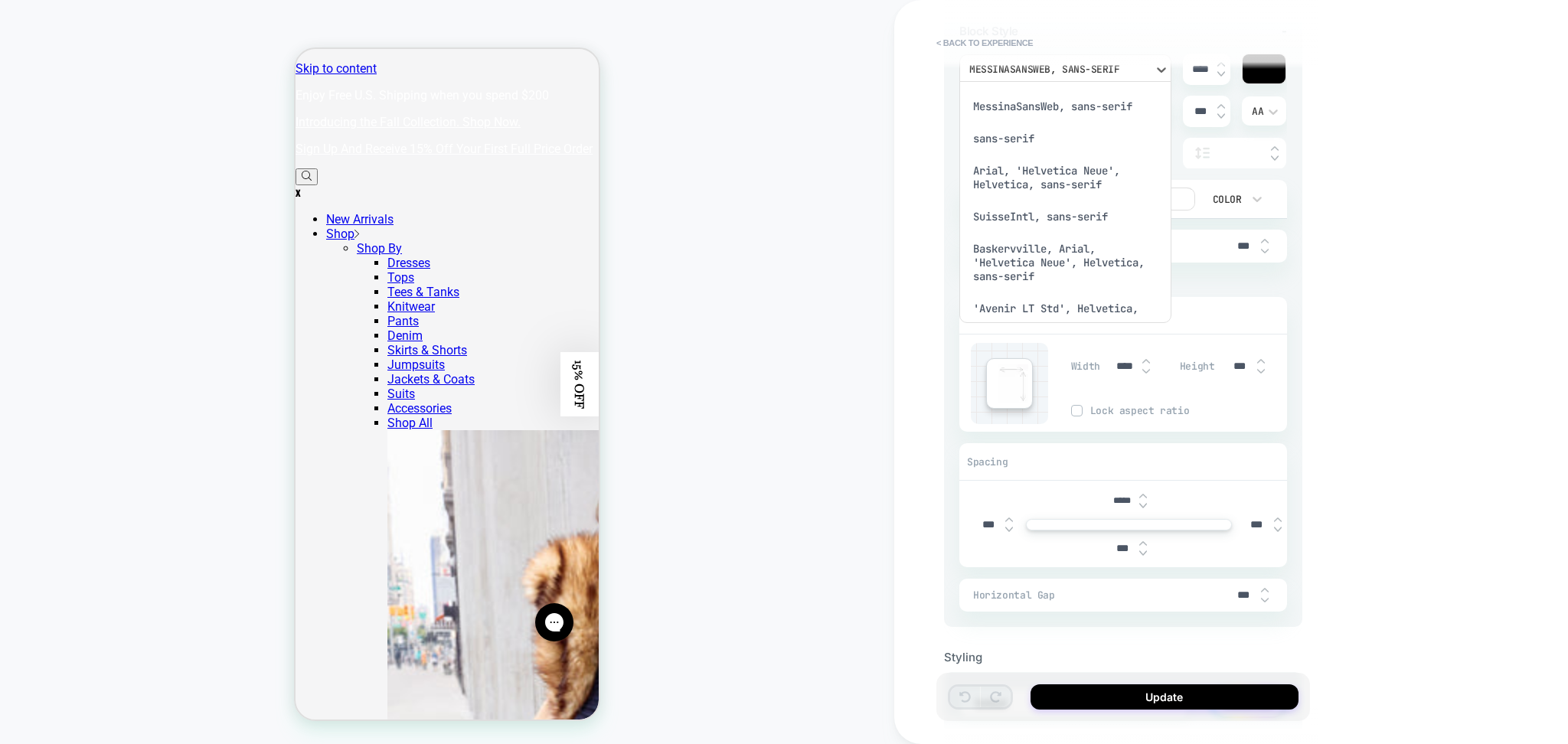
click at [1017, 113] on div "MessinaSansWeb, sans-serif" at bounding box center [1065, 106] width 200 height 32
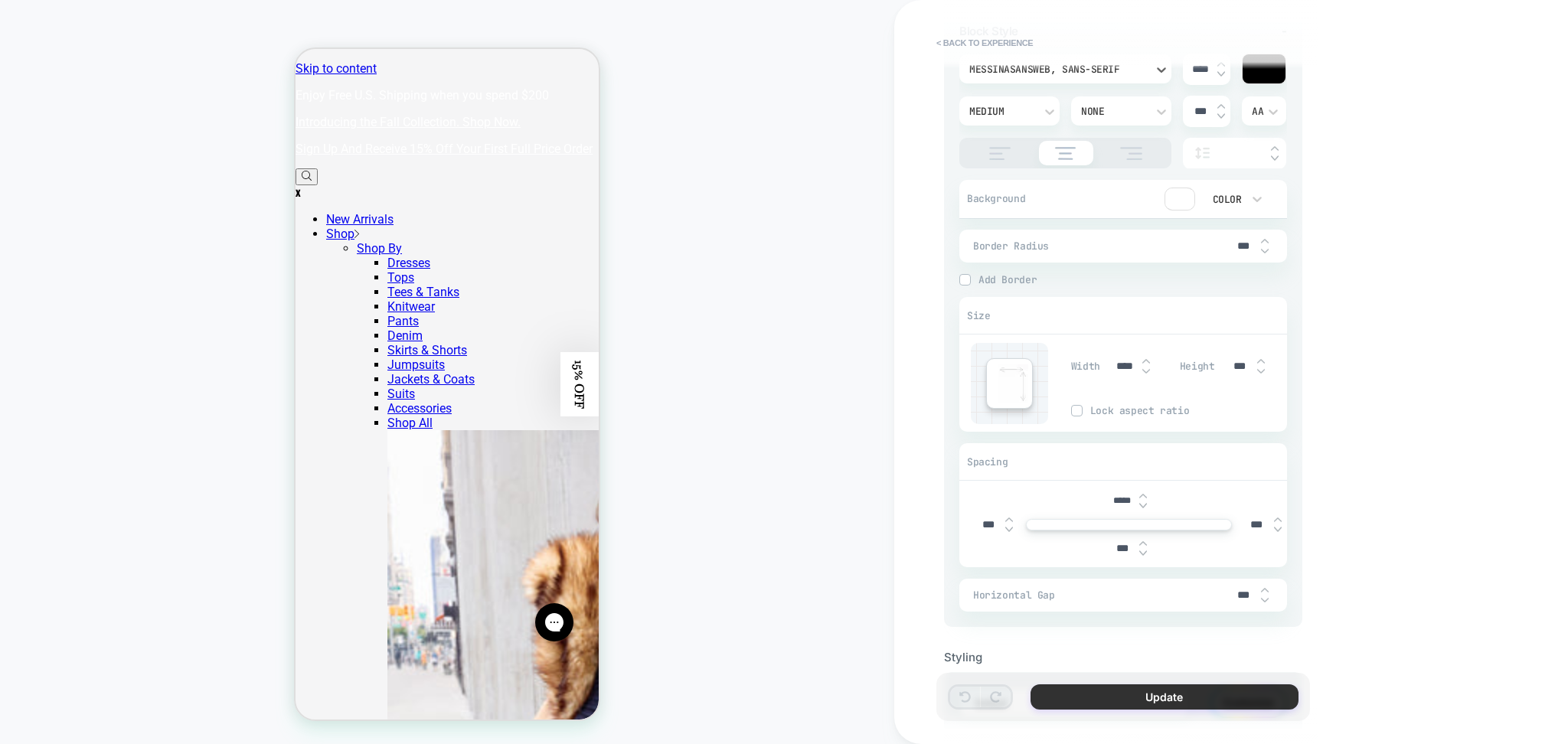
click at [1123, 685] on button "Update" at bounding box center [1165, 697] width 268 height 25
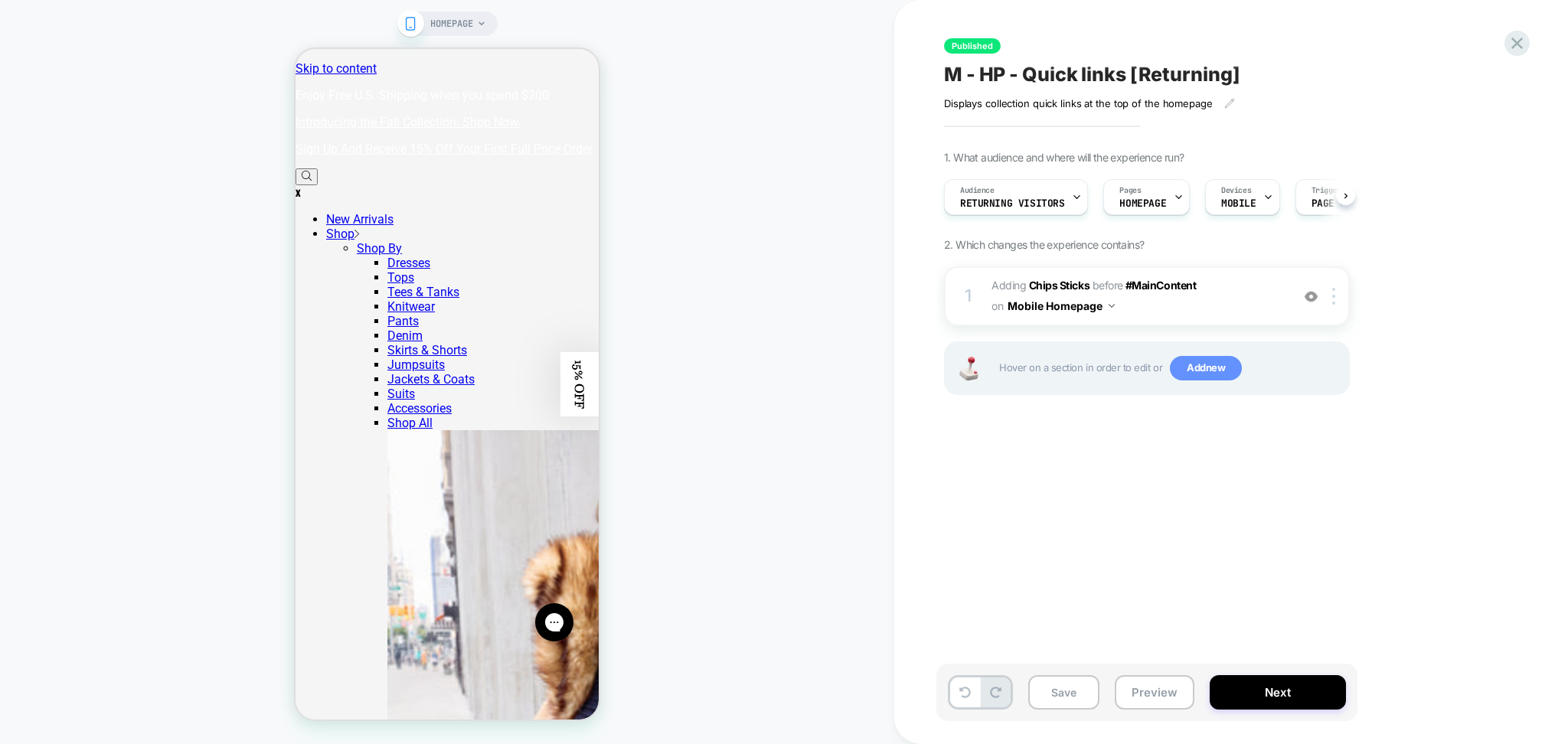
scroll to position [0, 1]
click at [1071, 696] on button "Save" at bounding box center [1064, 692] width 71 height 34
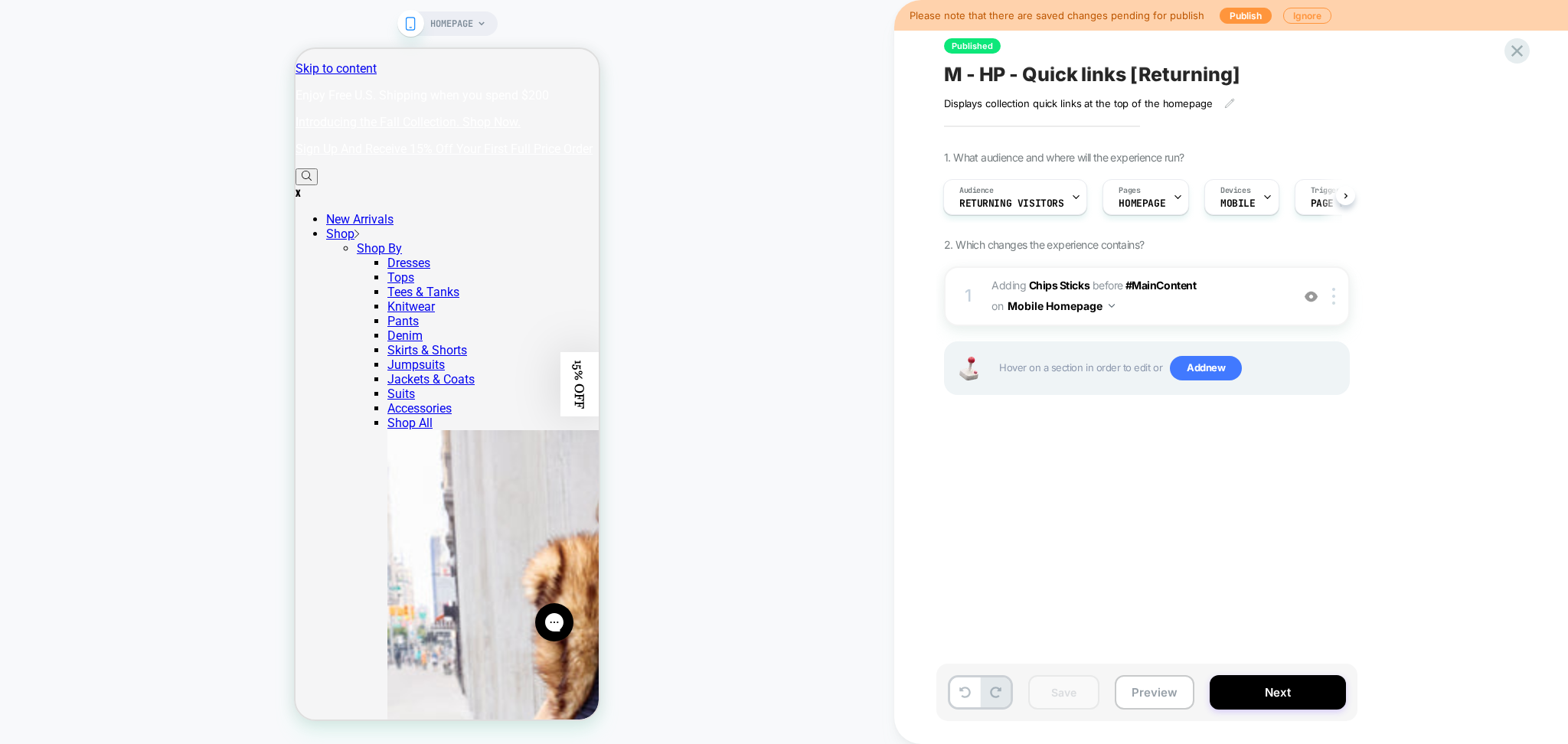
click at [1048, 86] on div "Displays collection quick links at the top of the homepage Click to edit experi…" at bounding box center [1111, 98] width 335 height 24
click at [1048, 88] on div "Displays collection quick links at the top of the homepage Click to edit experi…" at bounding box center [1111, 98] width 335 height 24
click at [1045, 84] on span "M - HP - Quick links [Returning]" at bounding box center [1092, 74] width 296 height 23
click at [1044, 84] on textarea "**********" at bounding box center [1033, 75] width 177 height 24
click at [1044, 84] on textarea "**********" at bounding box center [1162, 75] width 437 height 24
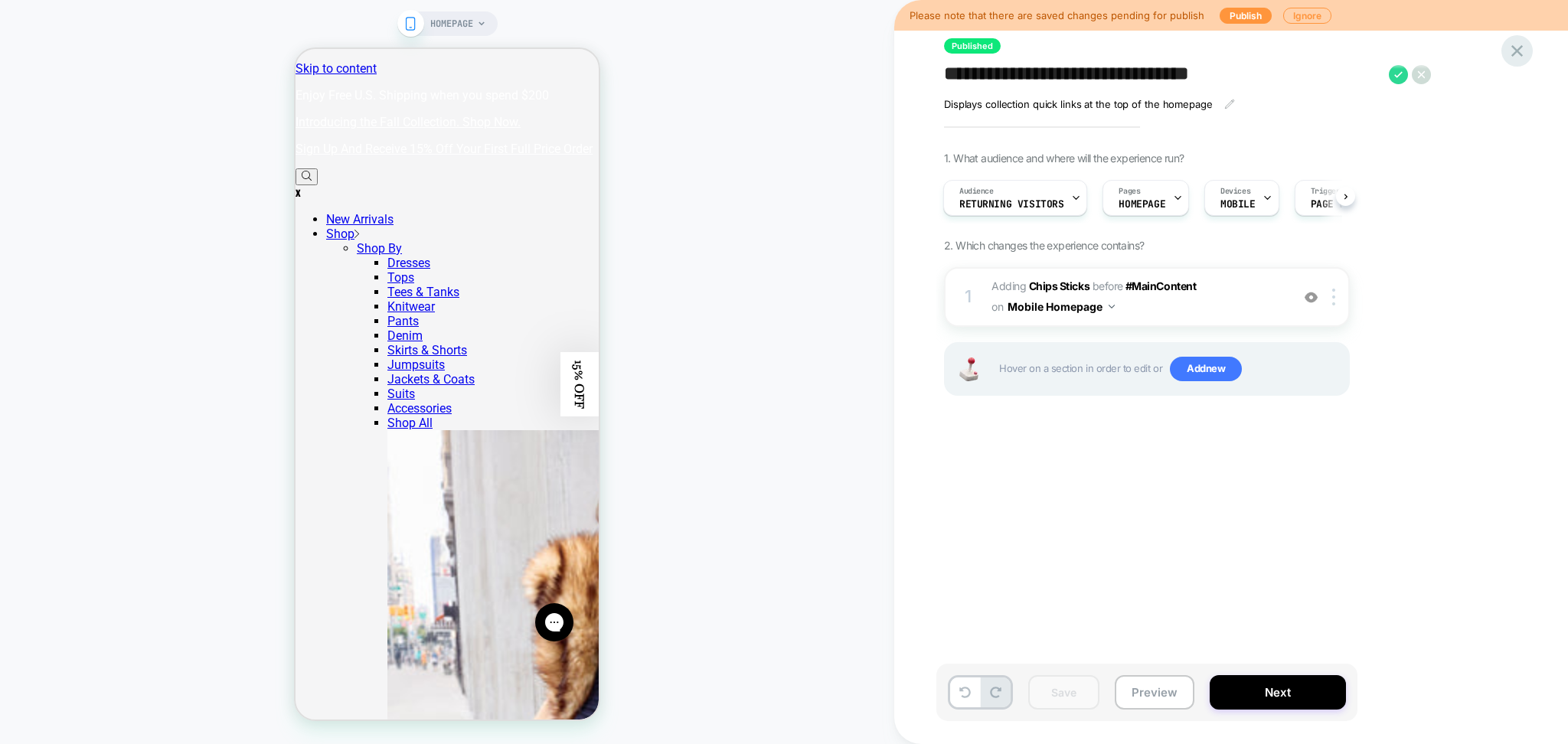
click at [1518, 49] on icon at bounding box center [1517, 51] width 11 height 11
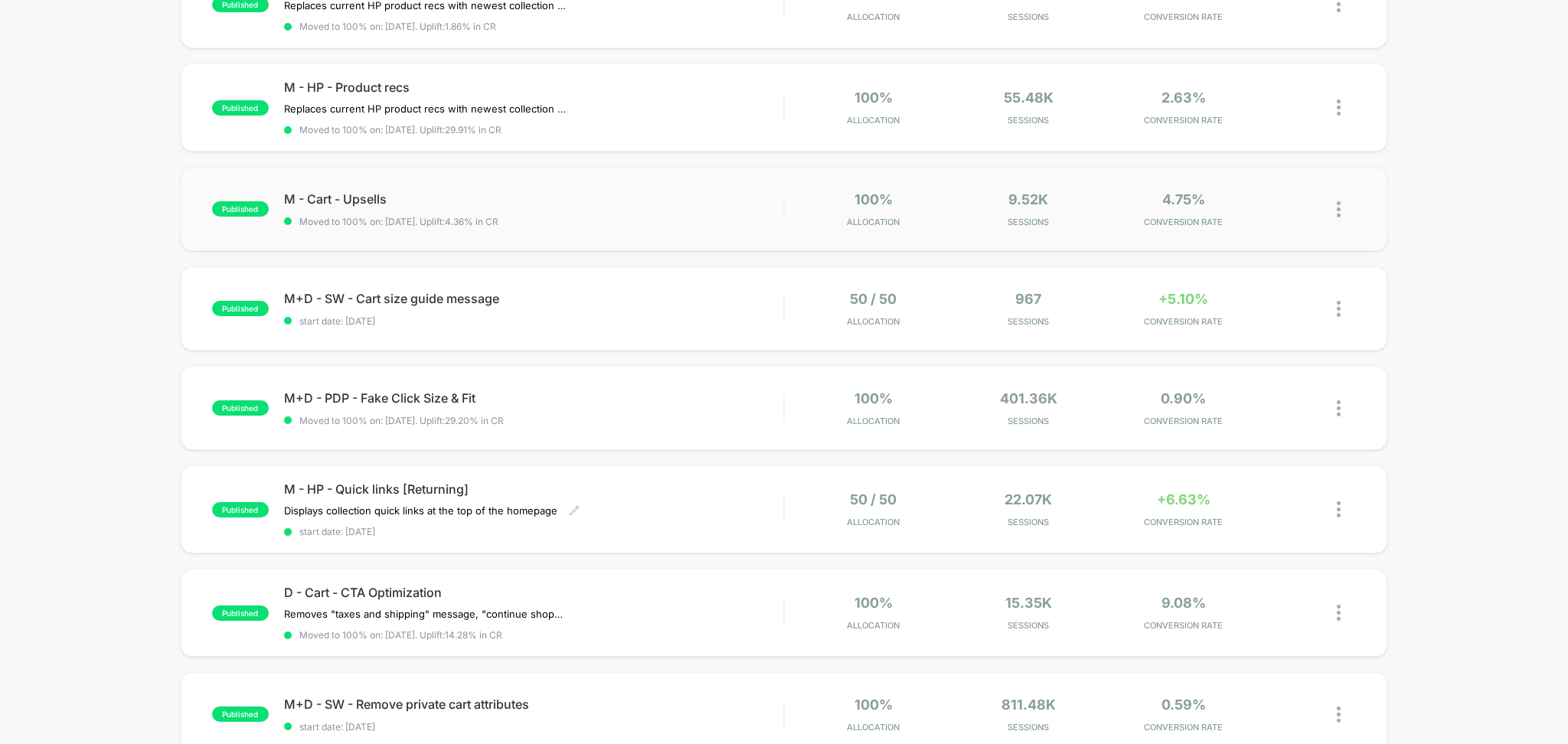
scroll to position [510, 0]
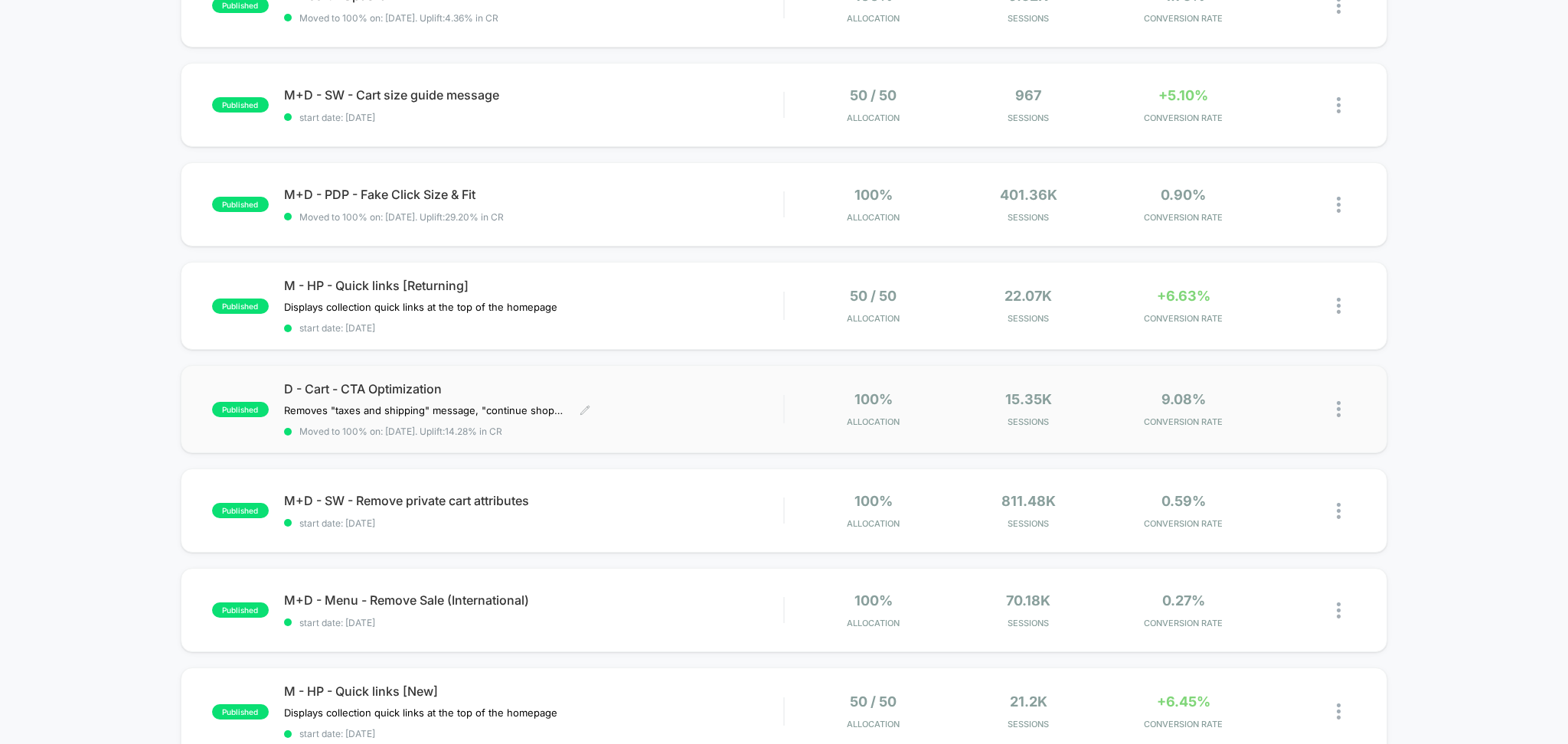
click at [650, 429] on span "Moved to 100% on: 7/21/2025 . Uplift: 14.28% in CR" at bounding box center [535, 431] width 500 height 11
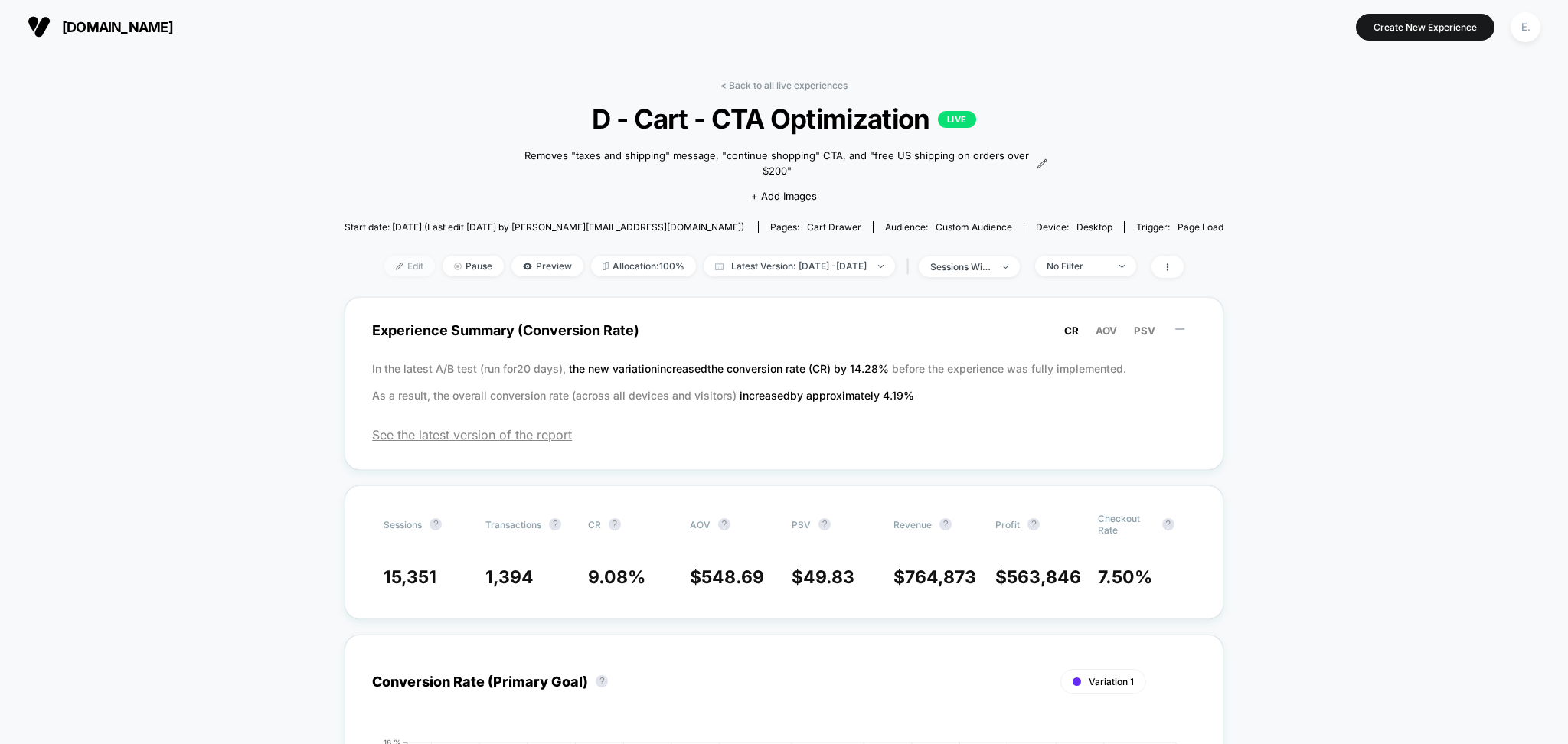
click at [385, 264] on span "Edit" at bounding box center [410, 266] width 50 height 21
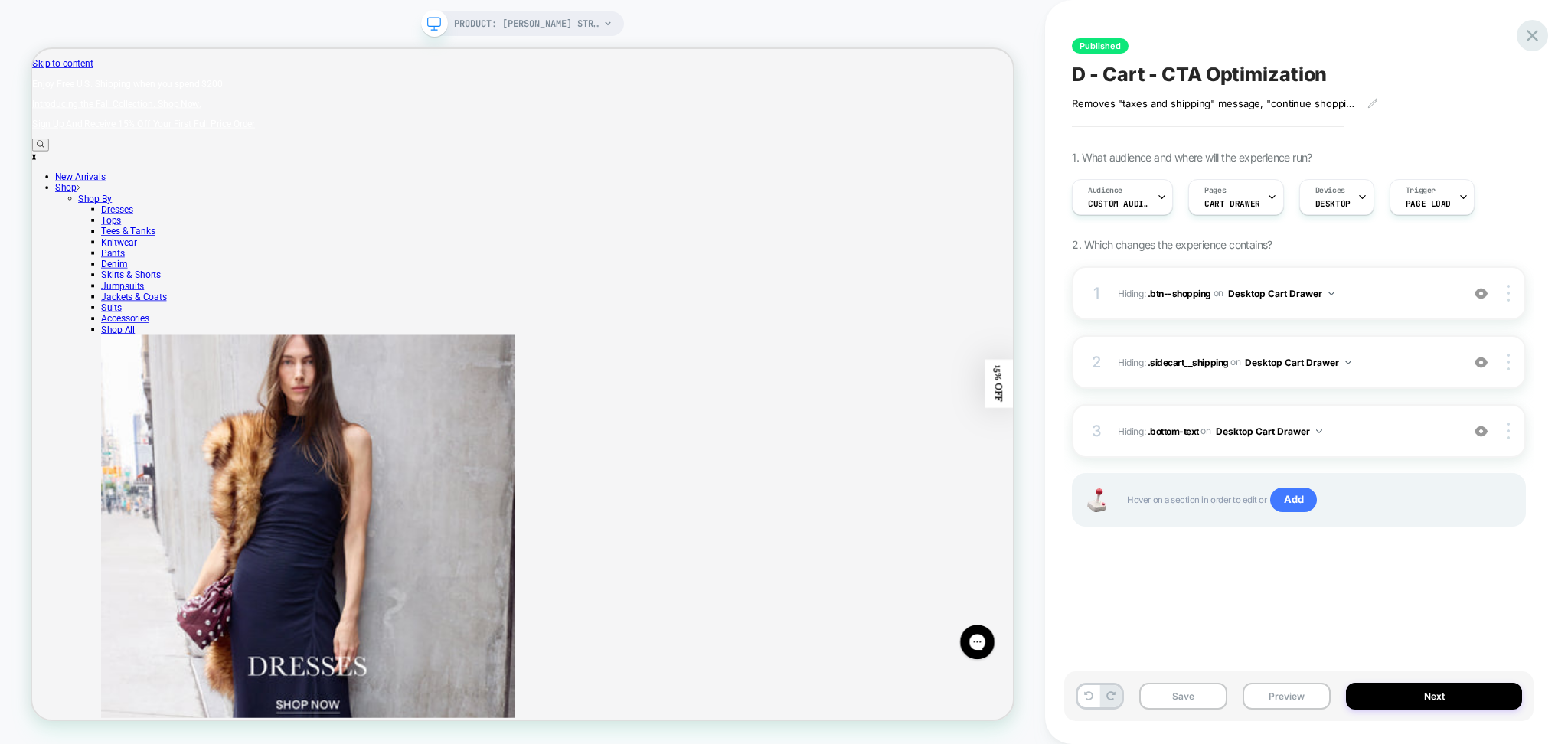
click at [1529, 38] on icon at bounding box center [1533, 35] width 11 height 11
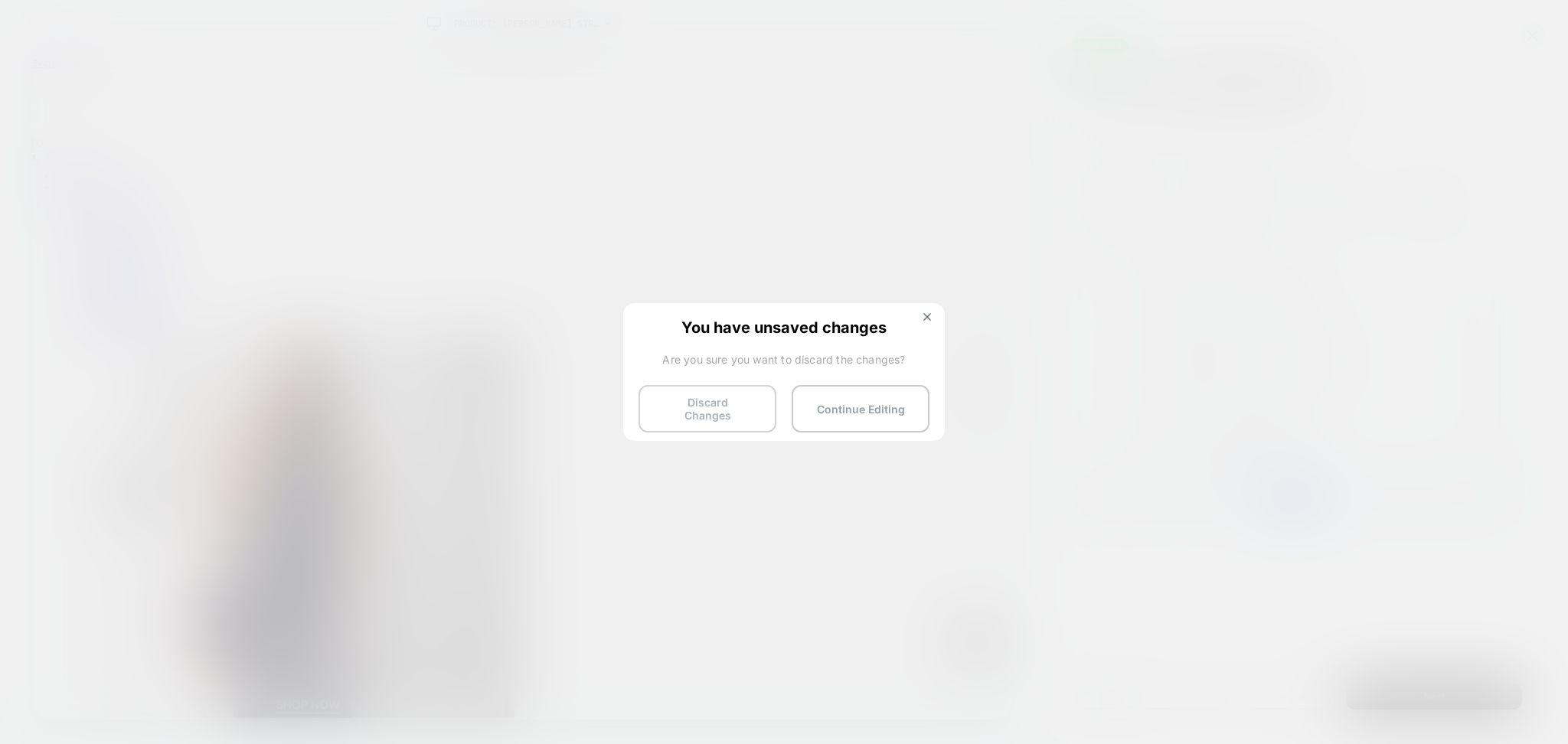
click at [670, 402] on button "Discard Changes" at bounding box center [708, 409] width 138 height 48
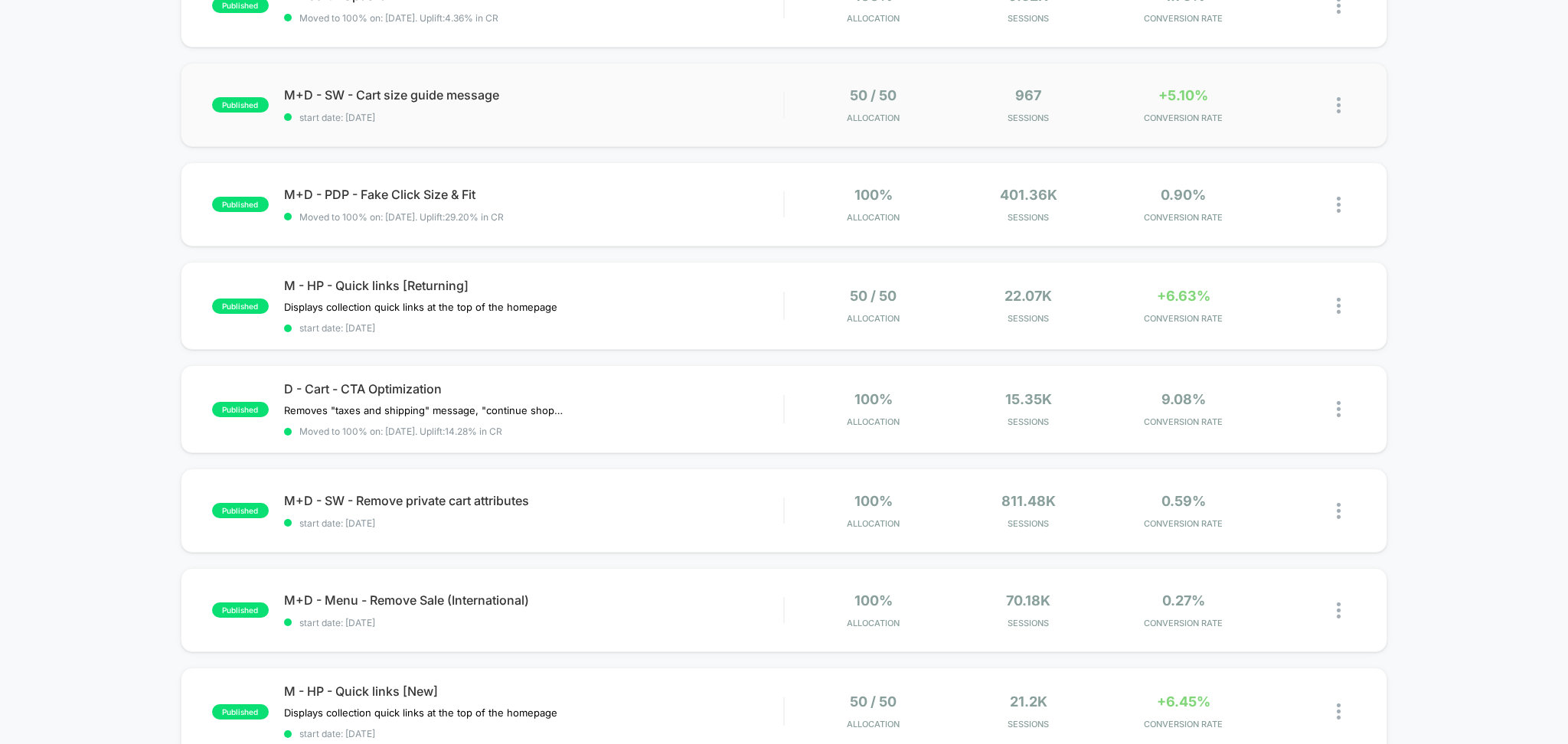
scroll to position [613, 0]
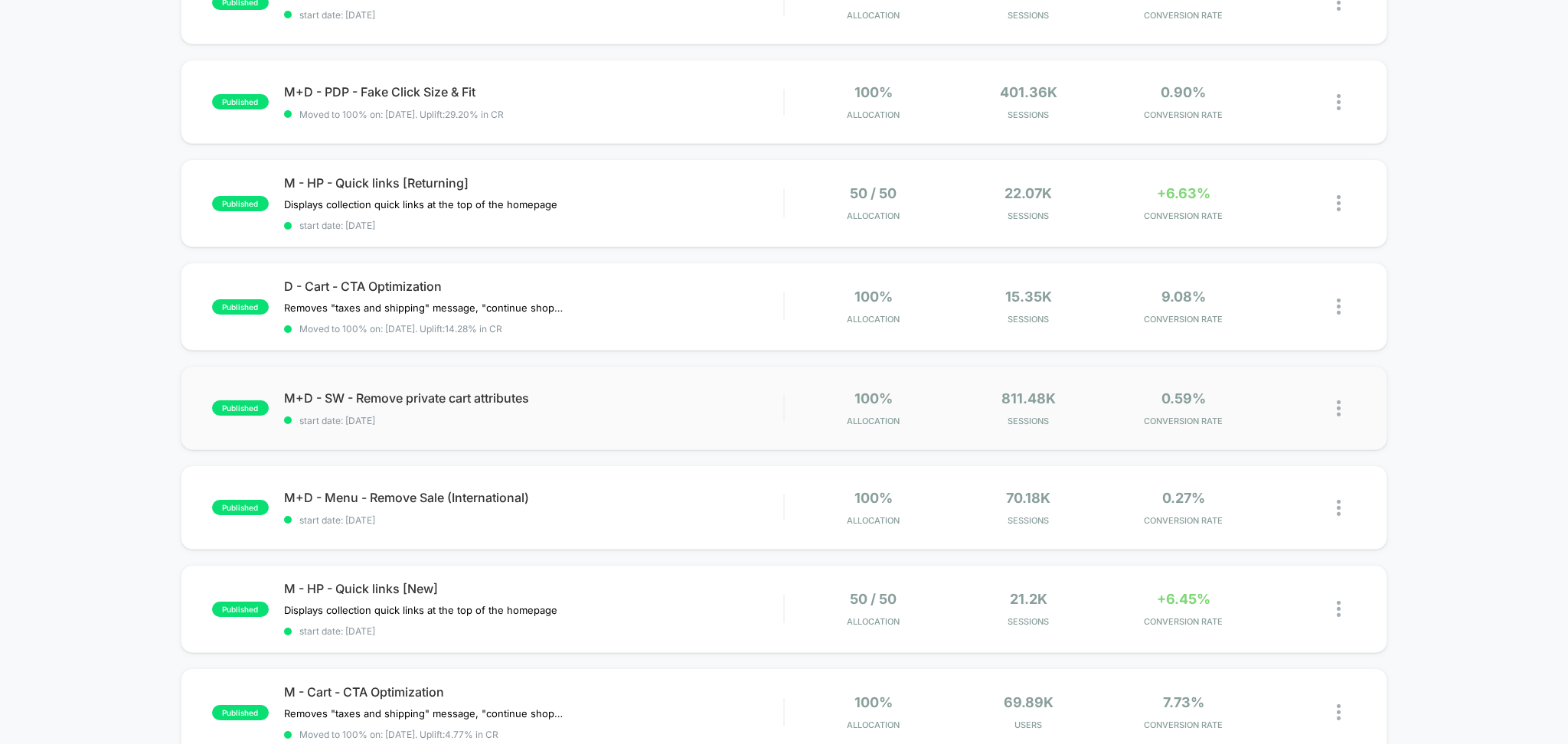
click at [591, 441] on div "published M+D - SW - Remove private cart attributes start date: 7/21/2025 100% …" at bounding box center [785, 408] width 1208 height 84
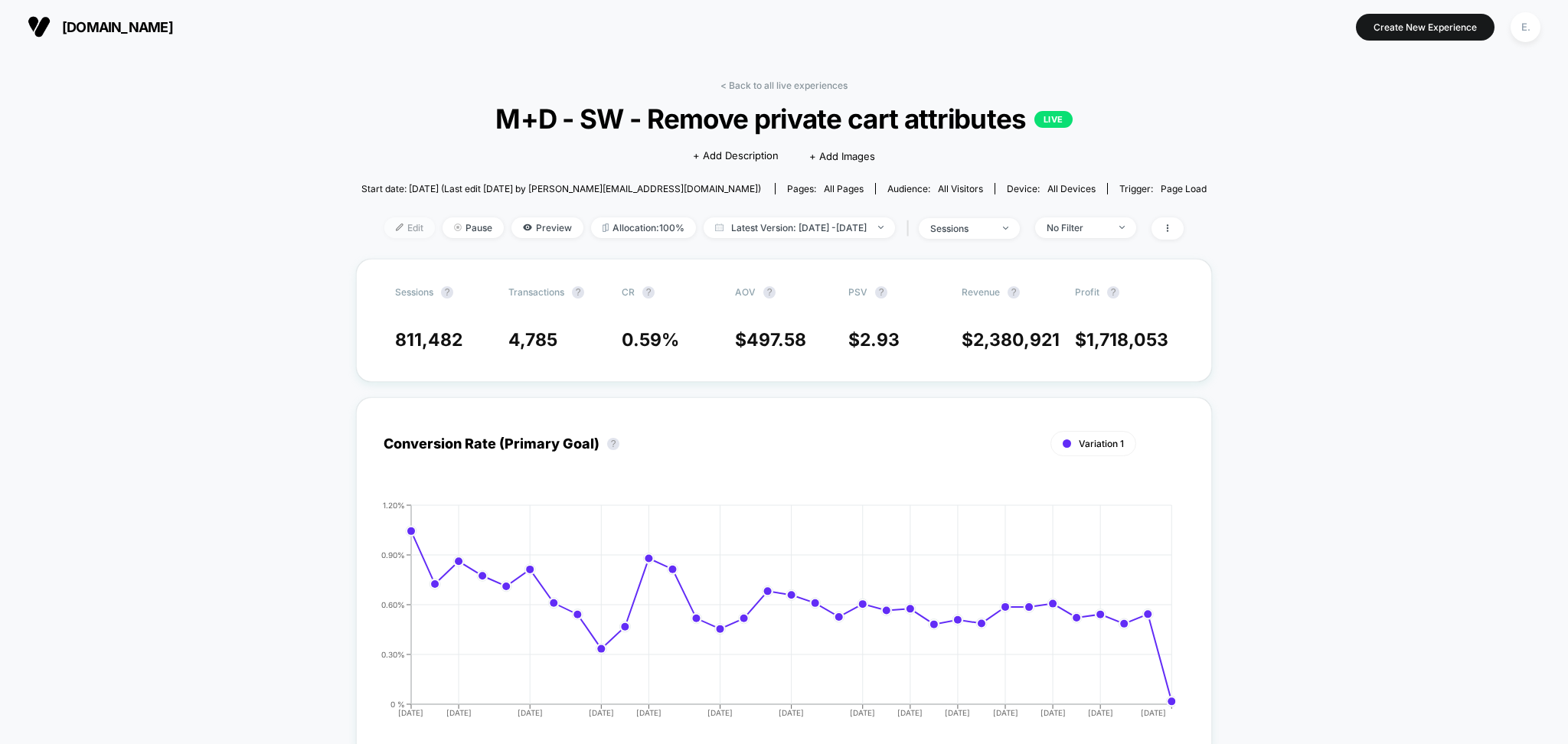
click at [396, 231] on img at bounding box center [400, 228] width 8 height 8
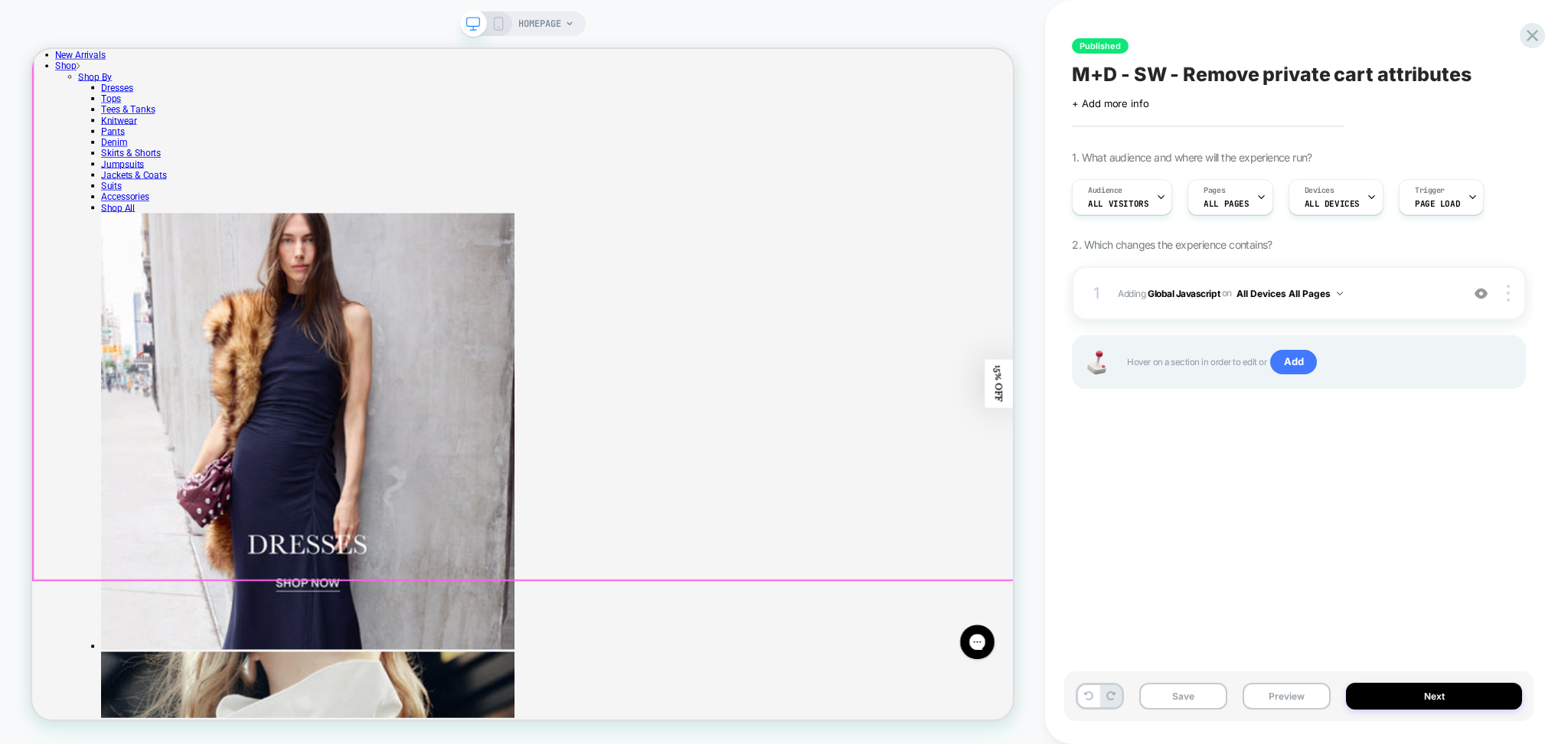
scroll to position [816, 0]
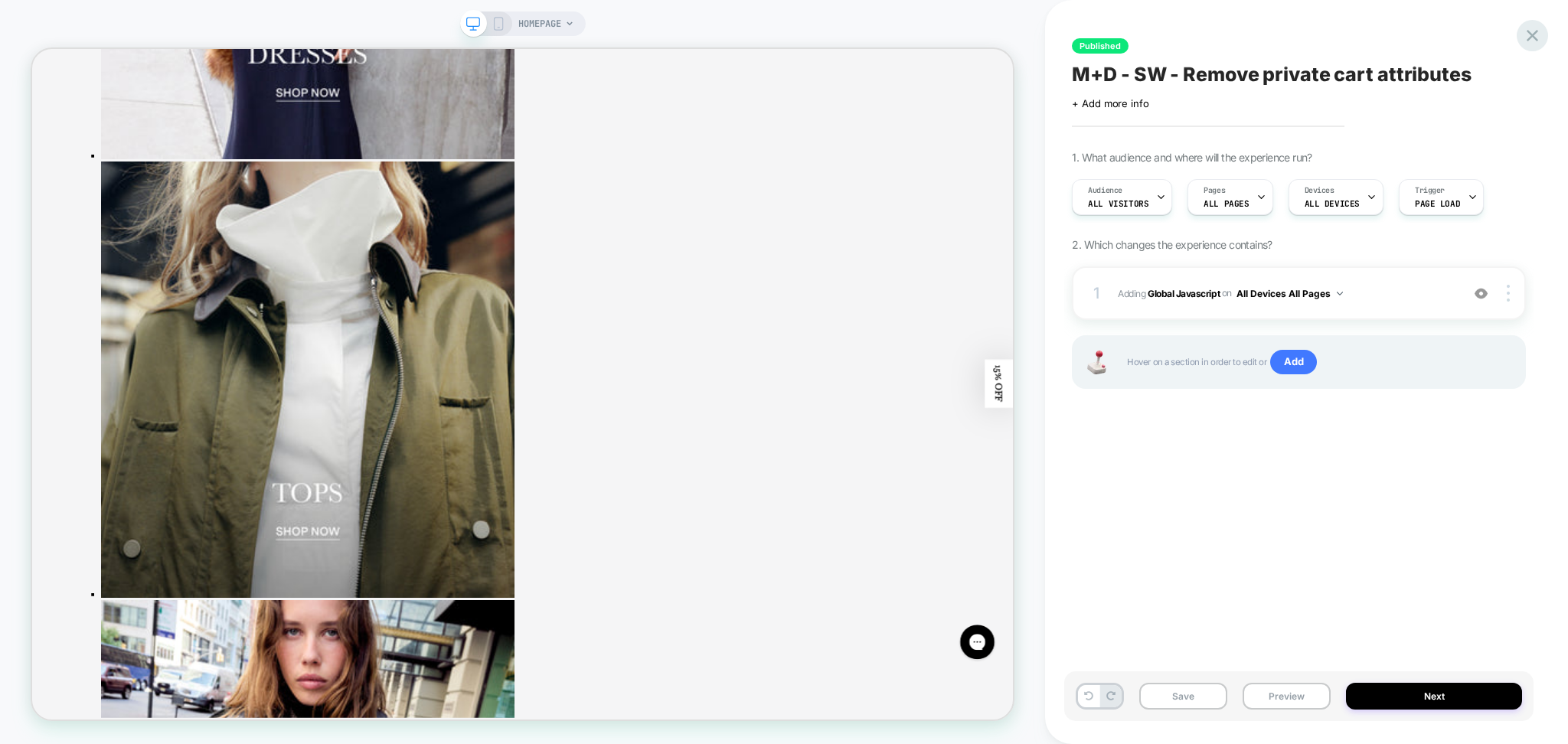
click at [1535, 40] on icon at bounding box center [1533, 36] width 21 height 21
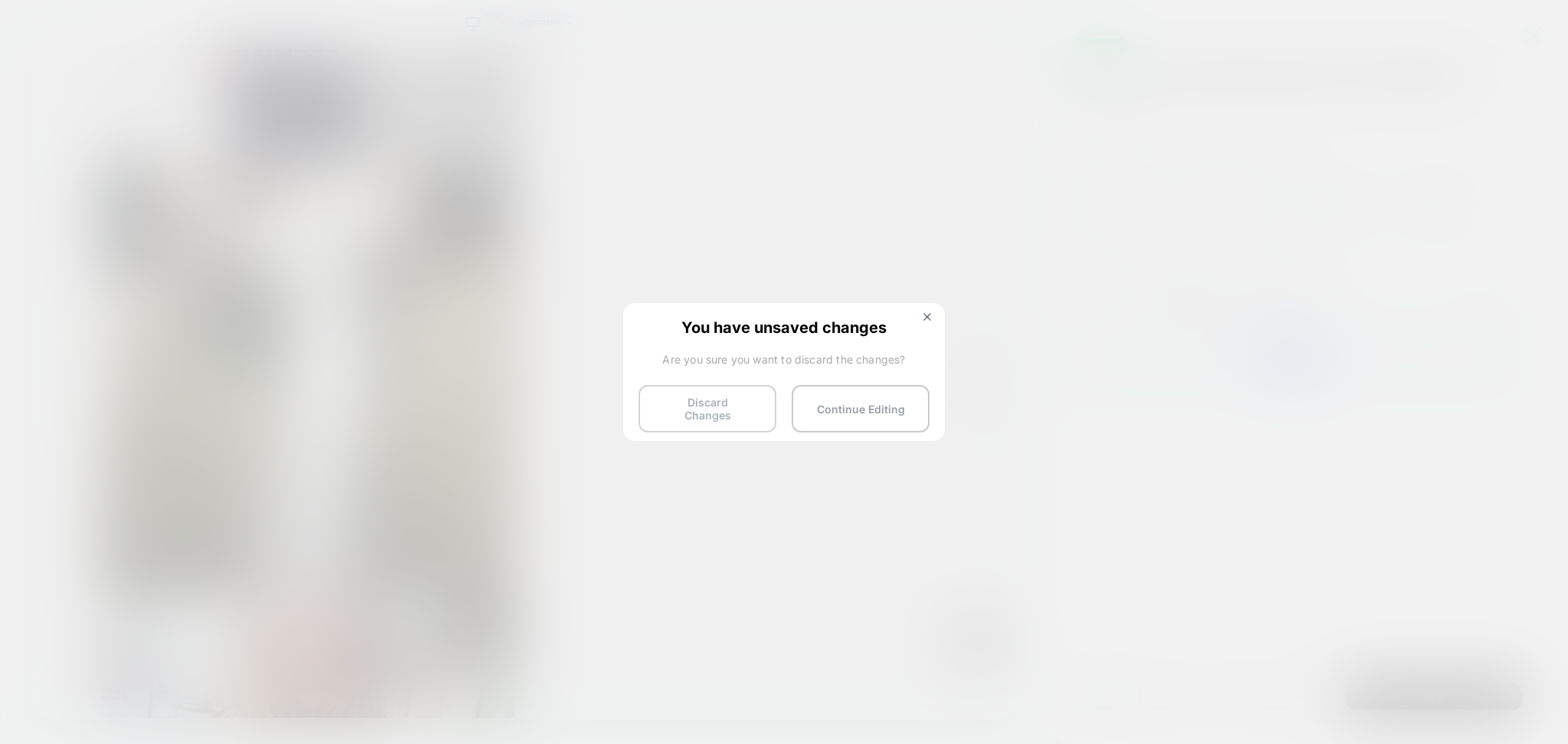
click at [676, 390] on button "Discard Changes" at bounding box center [708, 409] width 138 height 48
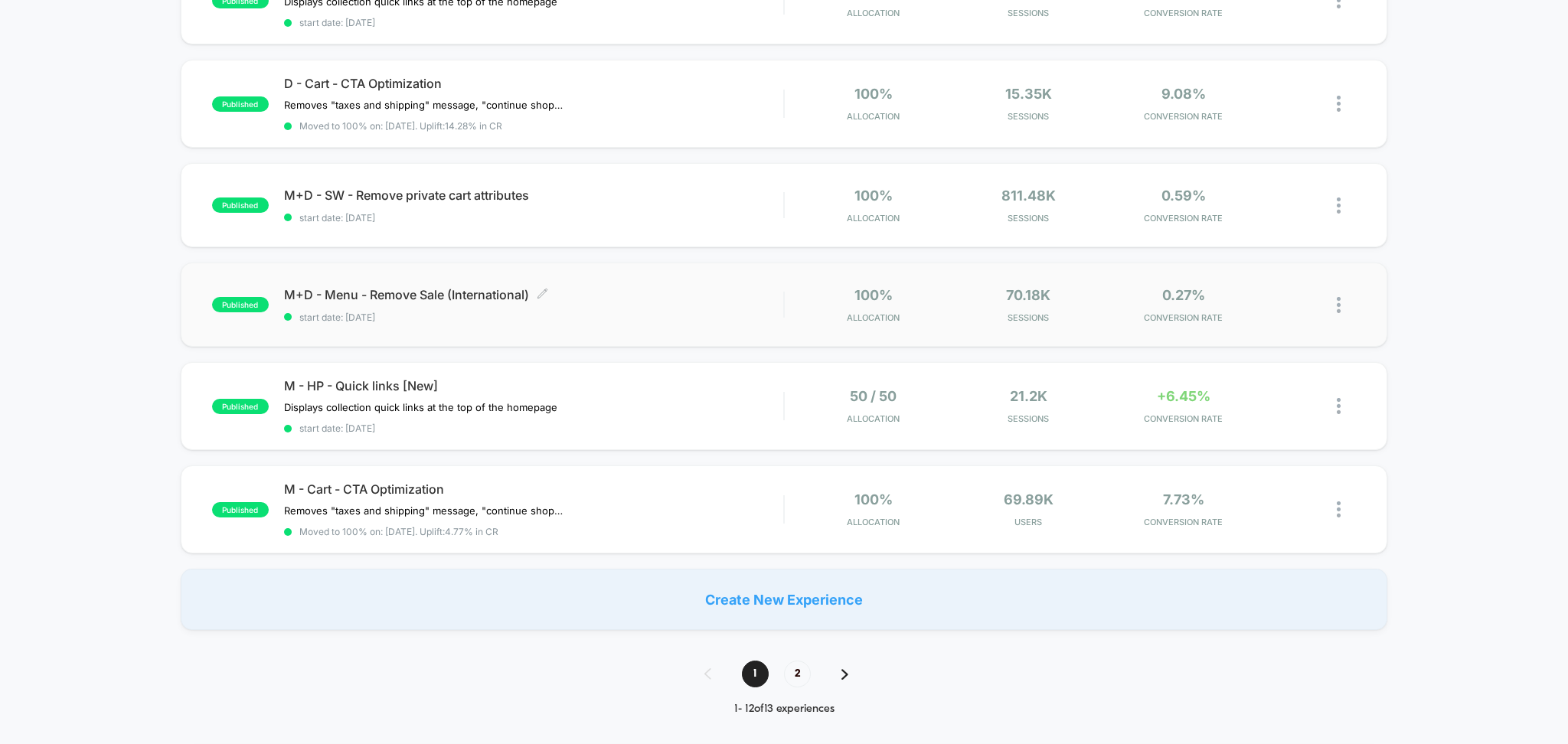
scroll to position [816, 0]
click at [656, 327] on div "published M+D - Menu - Remove Sale (International) start date: 7/16/2025 100% A…" at bounding box center [785, 304] width 1208 height 84
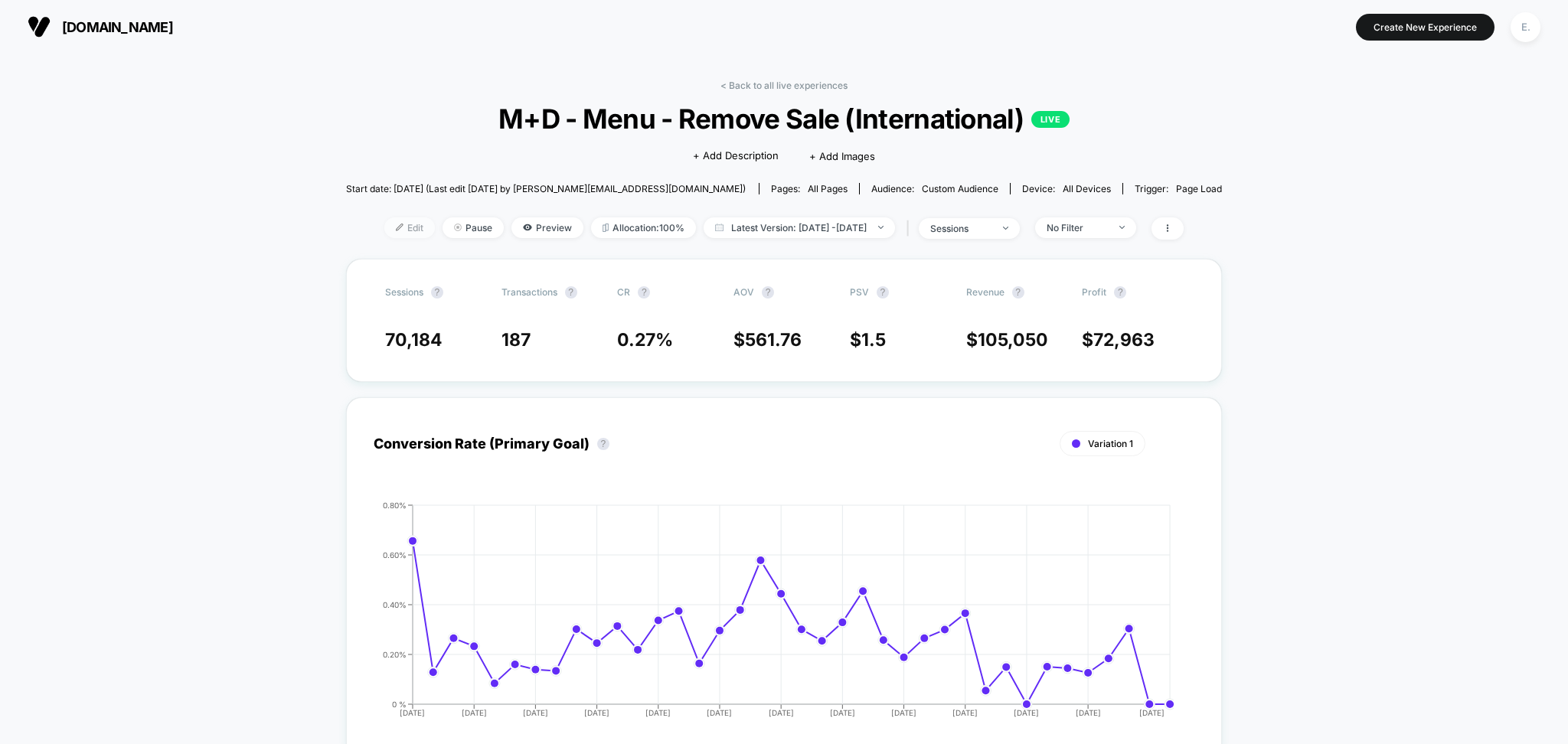
click at [385, 225] on span "Edit" at bounding box center [410, 228] width 50 height 21
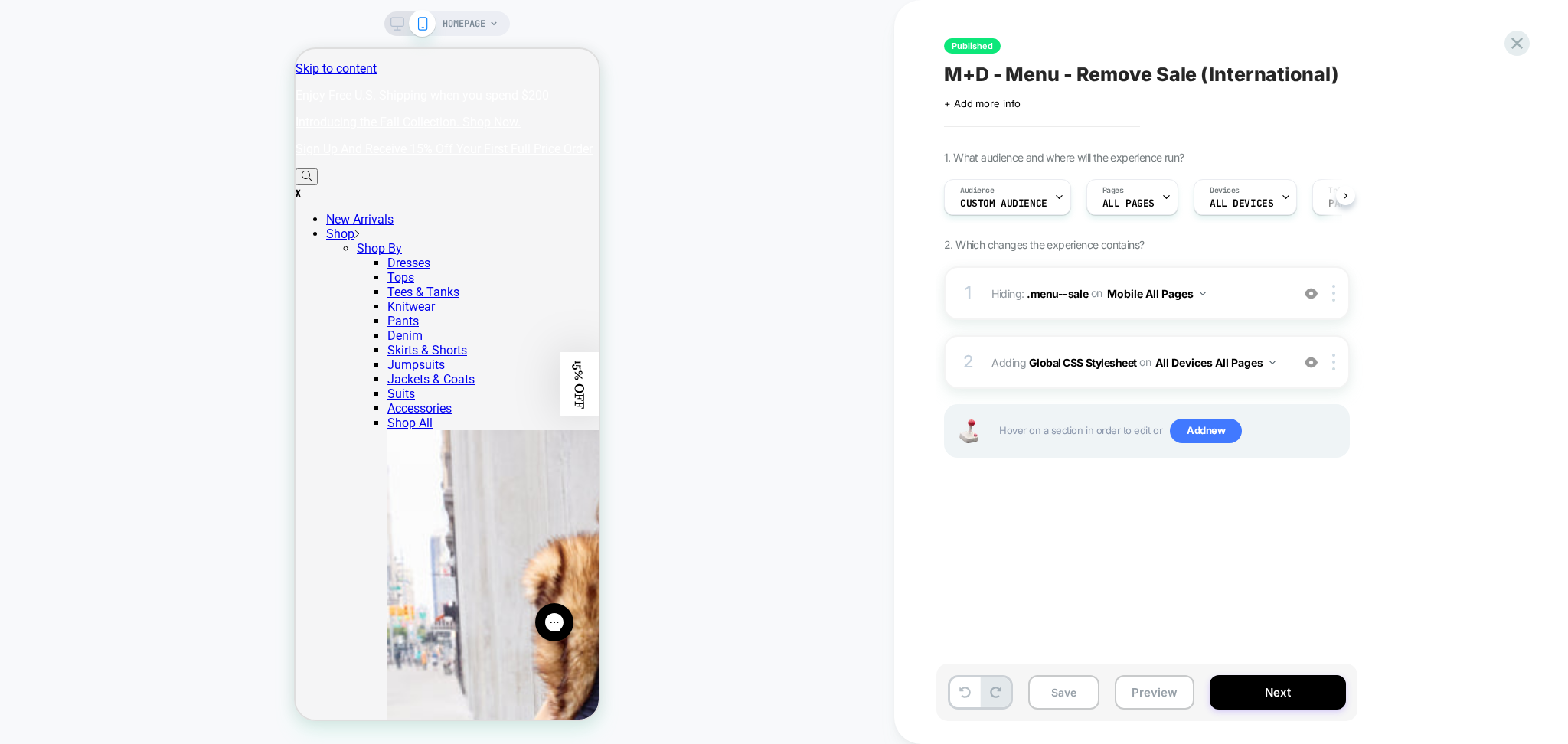
scroll to position [0, 1]
click at [1072, 384] on div "2 Adding Global CSS Stylesheet on All Devices All Pages Add Before Add After Ta…" at bounding box center [1147, 362] width 406 height 53
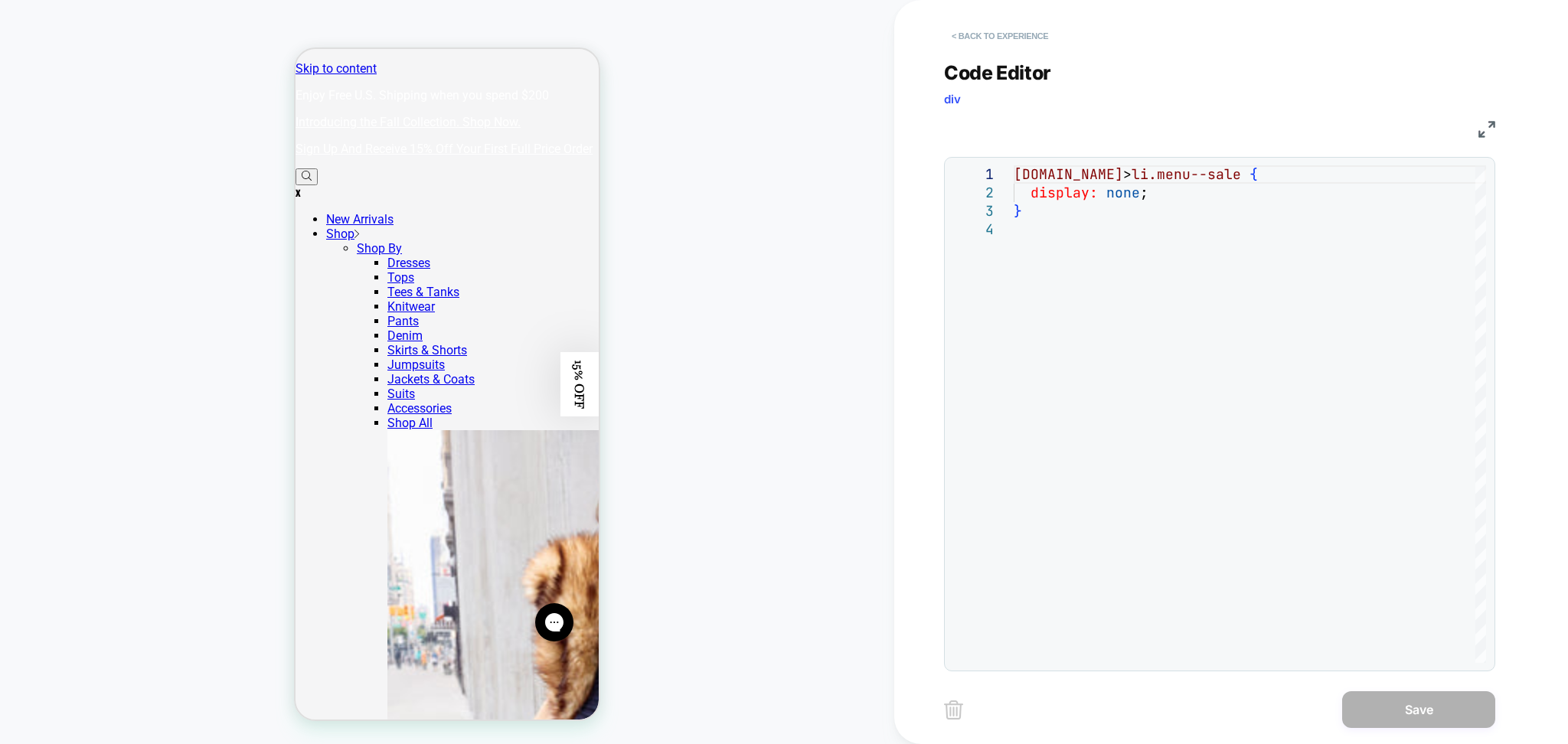
click at [1021, 37] on button "< Back to experience" at bounding box center [1000, 36] width 112 height 25
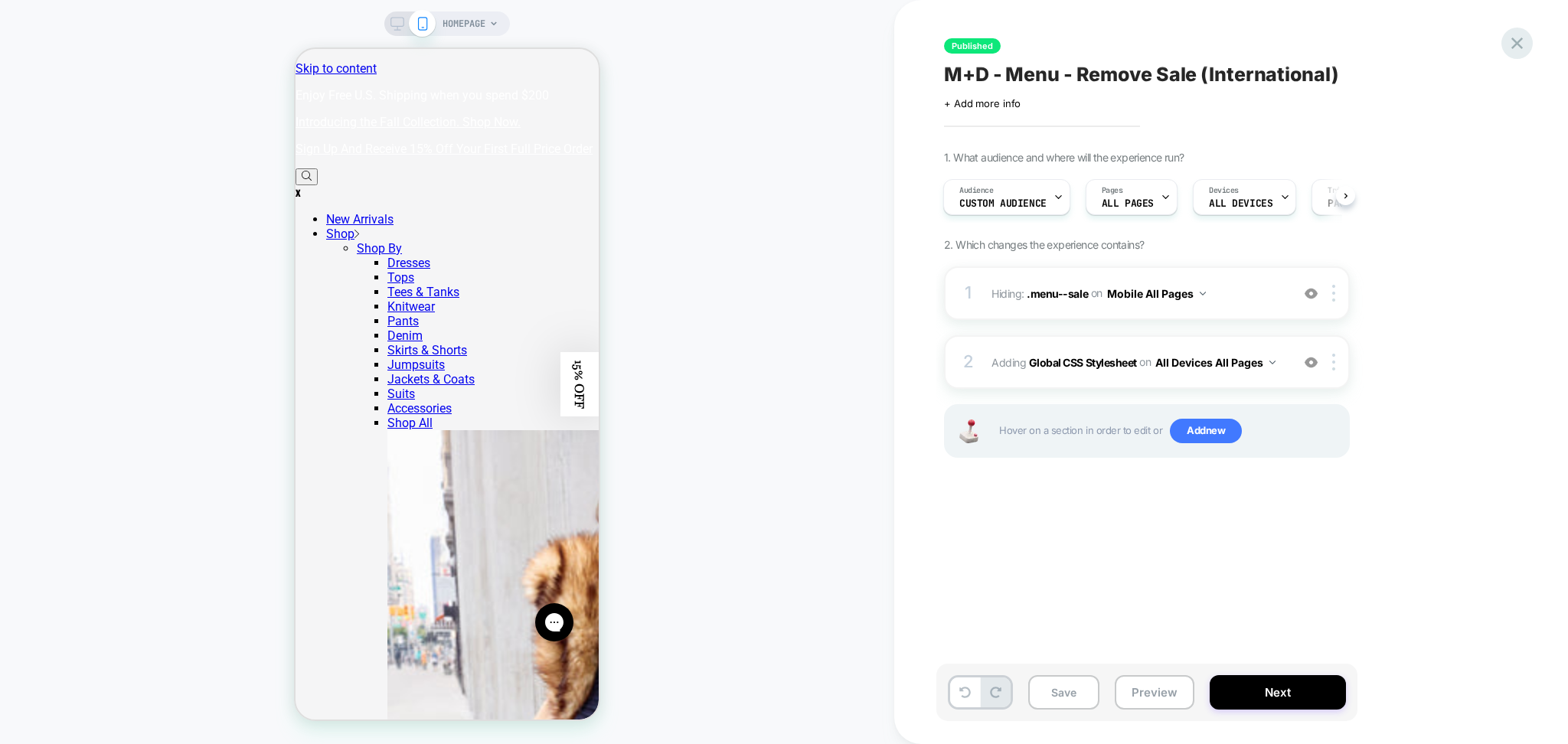
click at [1512, 43] on icon at bounding box center [1518, 43] width 21 height 21
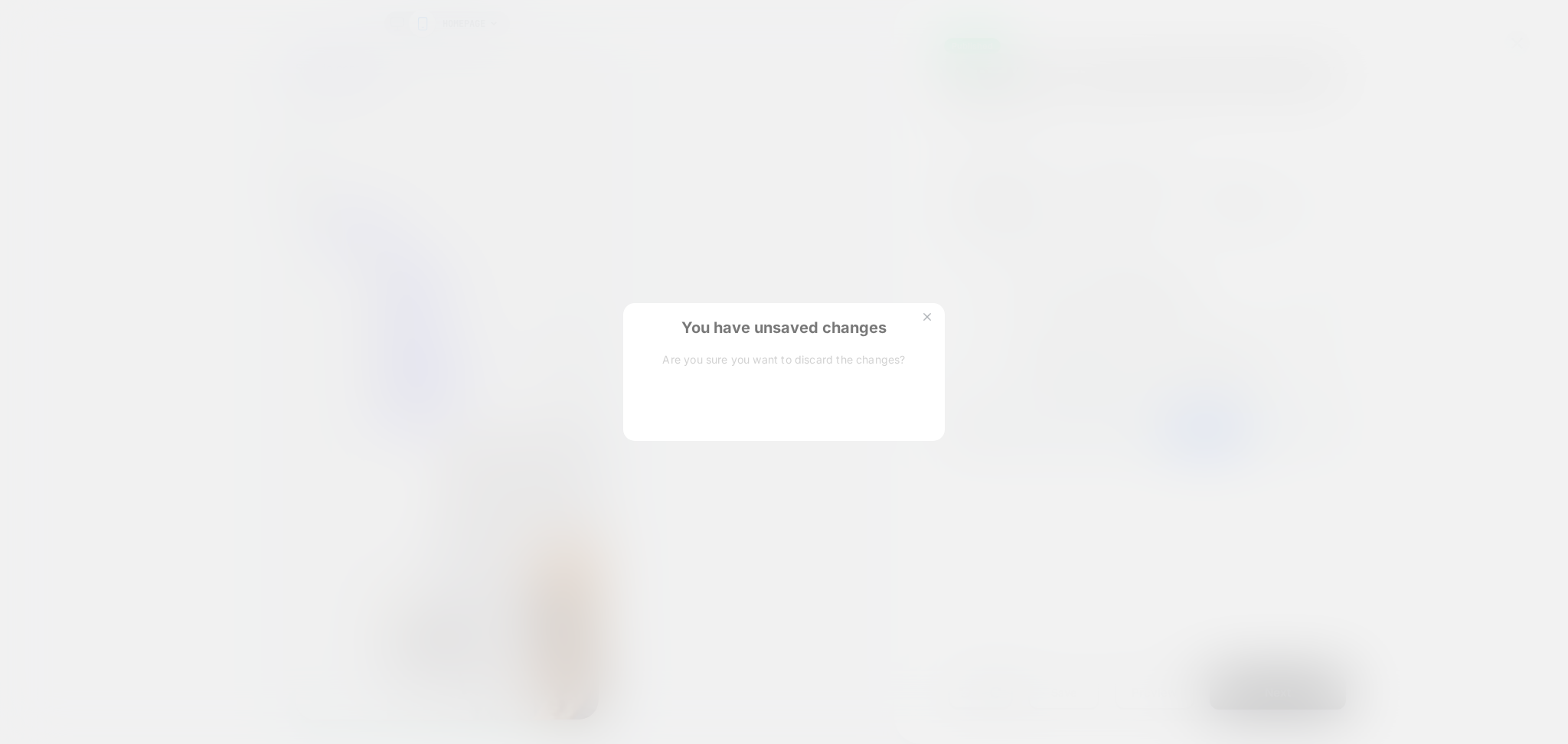
click at [664, 412] on button "Discard Changes" at bounding box center [708, 409] width 138 height 48
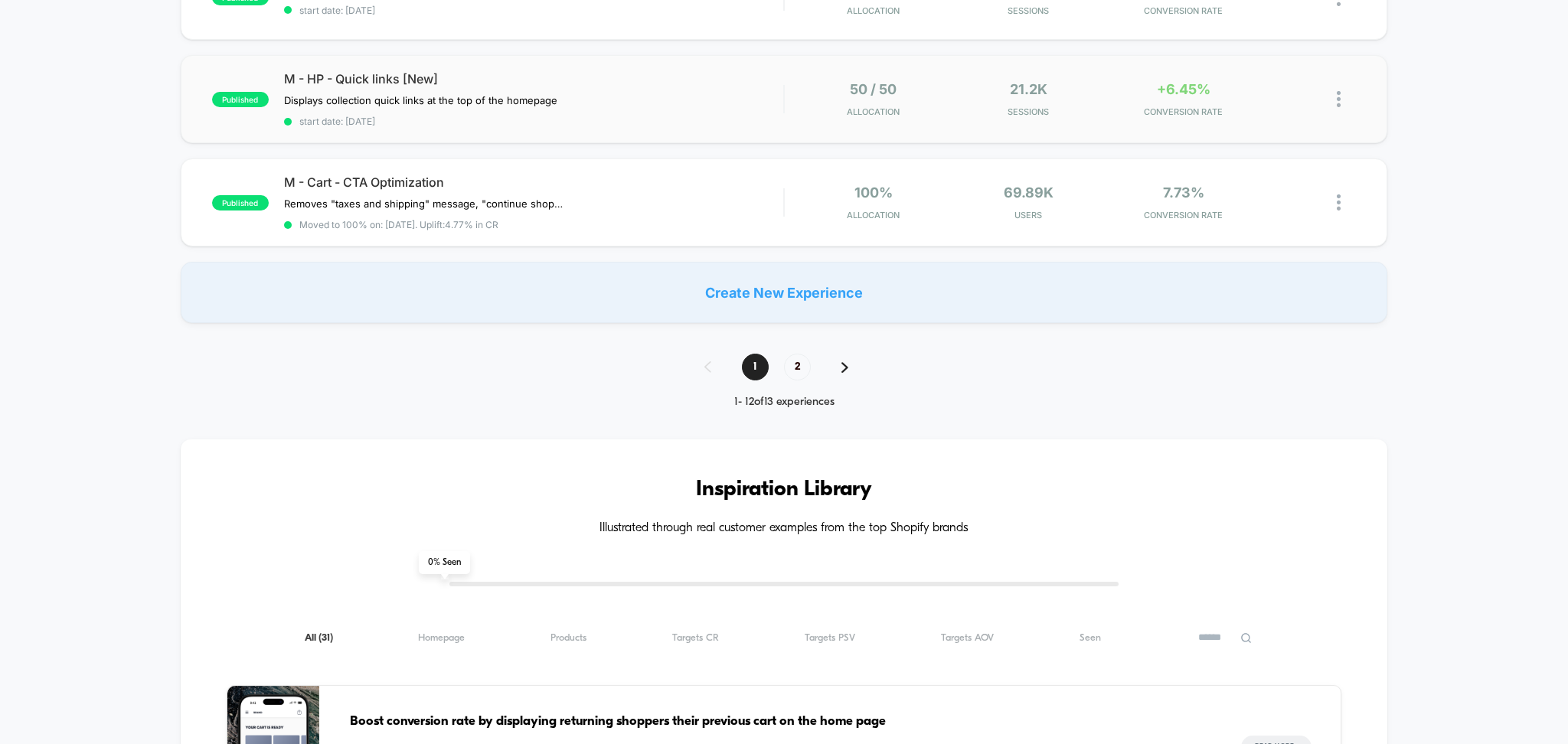
scroll to position [1020, 0]
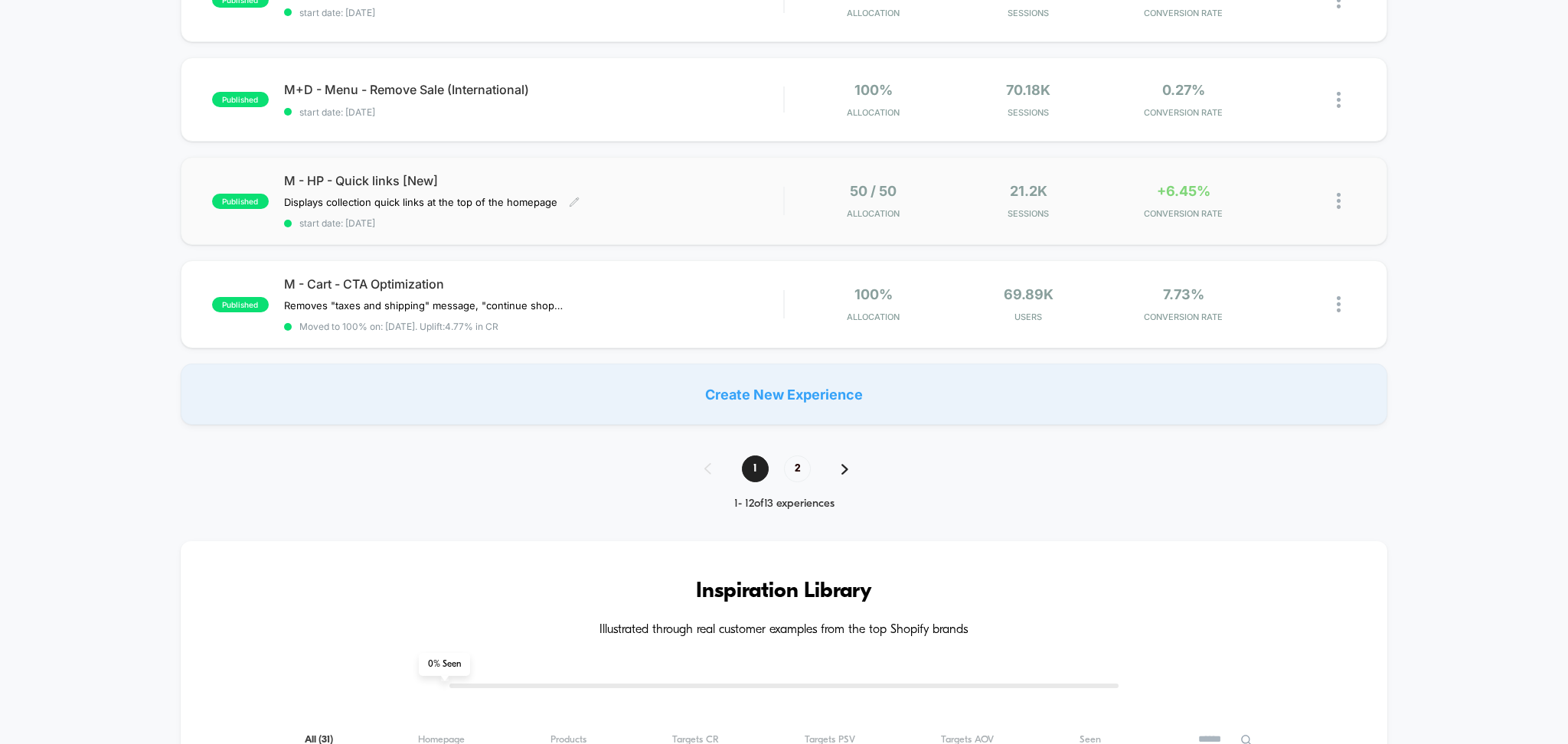
click at [613, 216] on div "M - HP - Quick links [New] Displays collection quick links at the top of the ho…" at bounding box center [535, 201] width 500 height 56
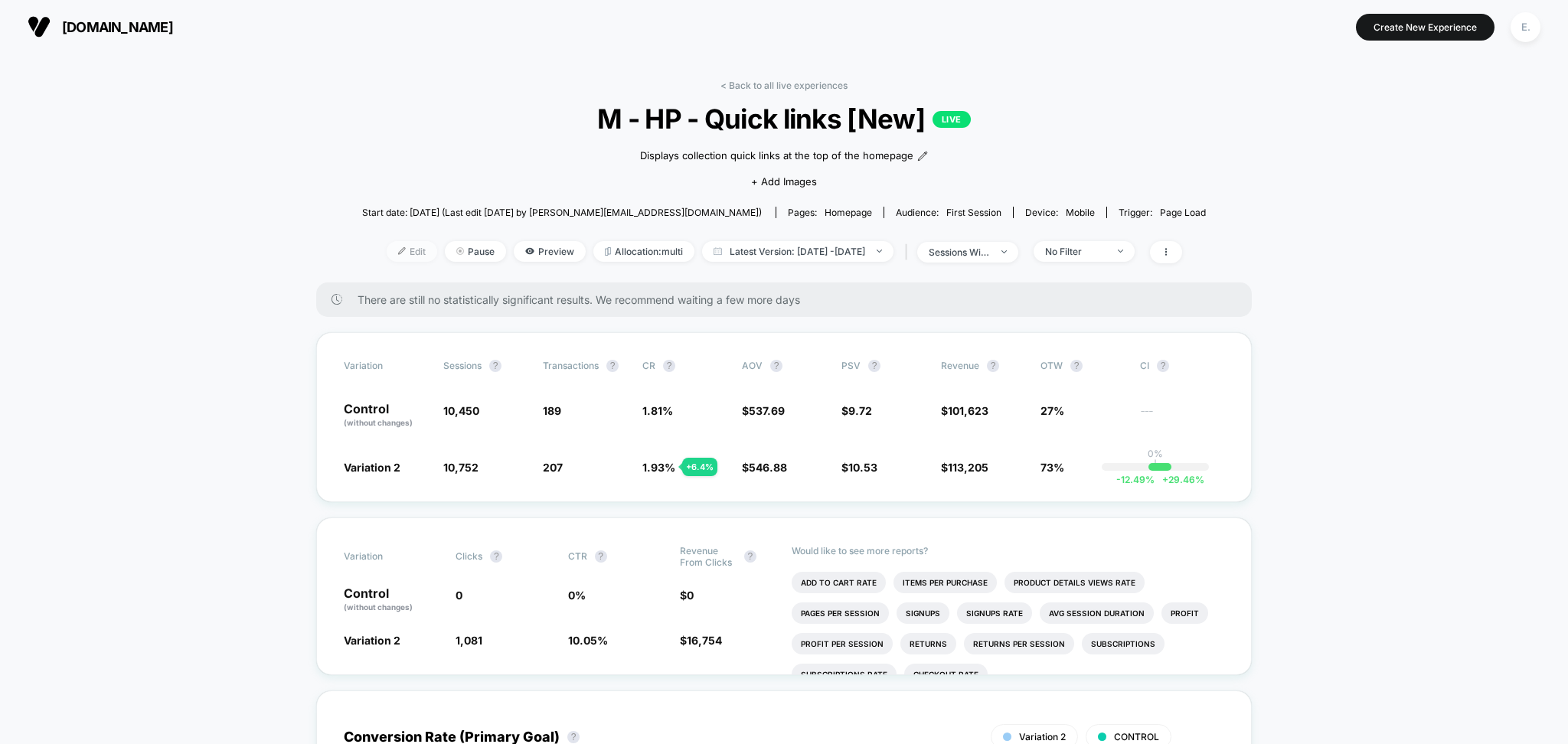
click at [398, 251] on img at bounding box center [402, 251] width 8 height 8
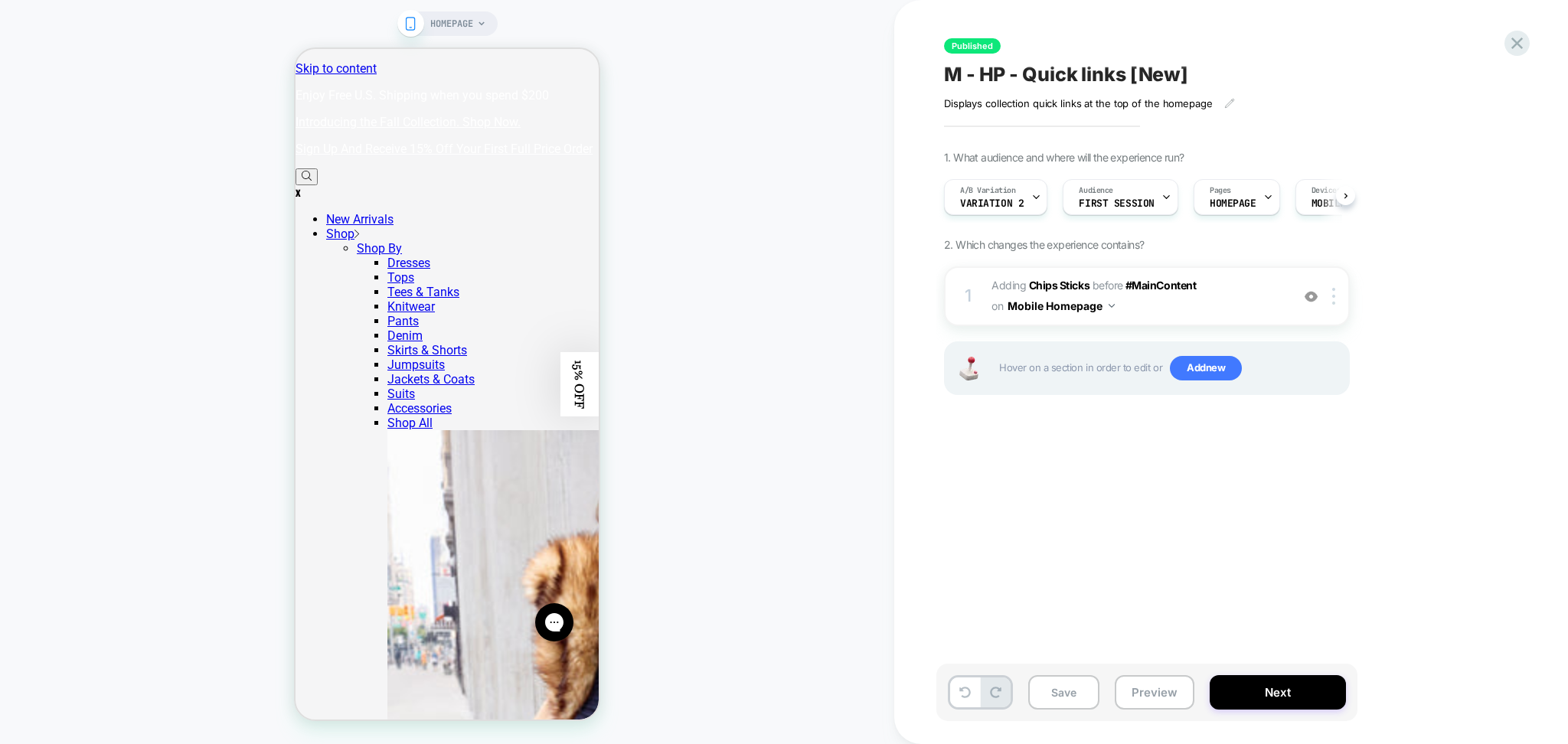
scroll to position [0, 1]
click at [1152, 318] on div "1 #_loomi_addon_1747834883943 Adding Chips Sticks BEFORE #MainContent #MainCont…" at bounding box center [1147, 296] width 406 height 60
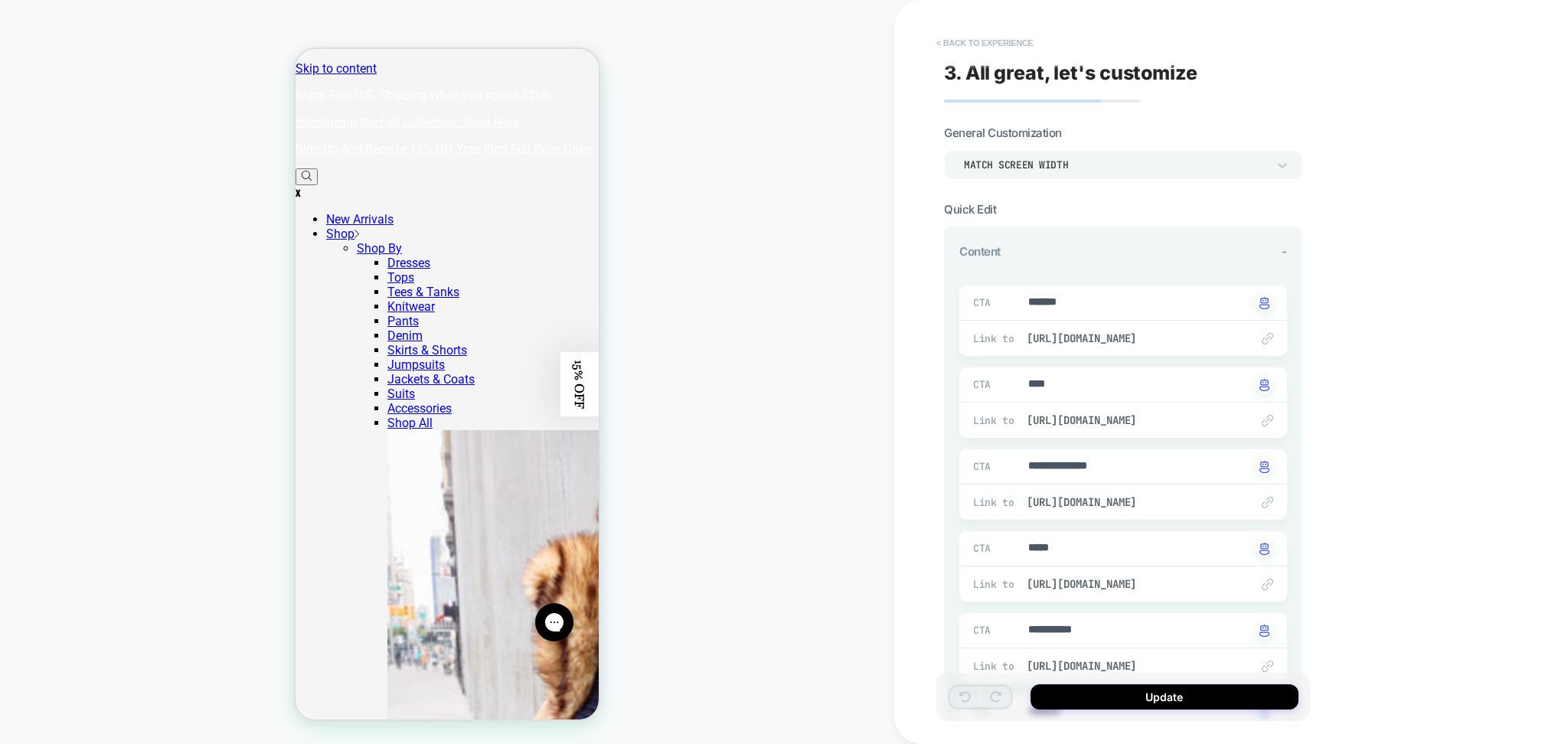
click at [978, 41] on button "< Back to experience" at bounding box center [985, 42] width 112 height 25
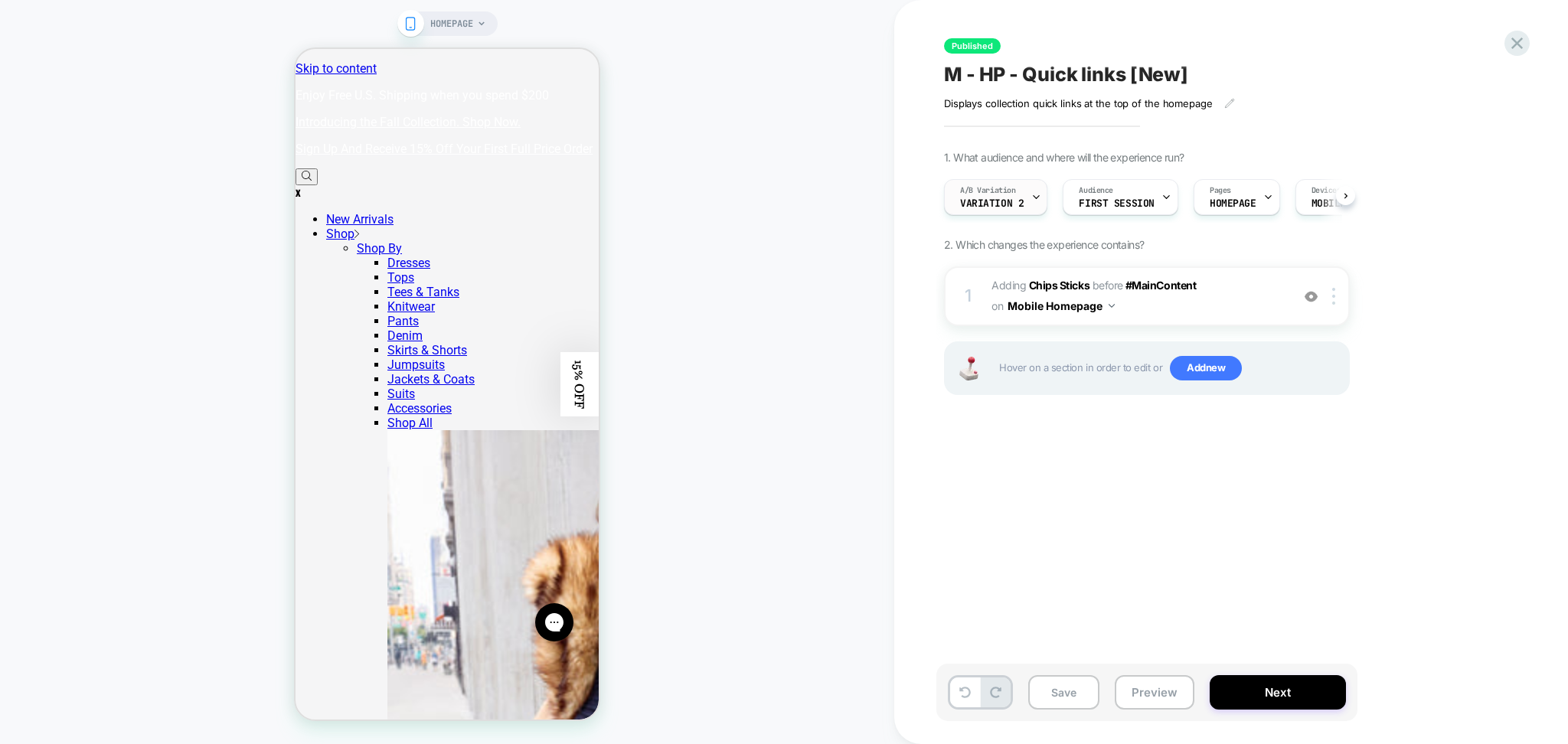
click at [1025, 190] on div "A/B Variation Variation 2" at bounding box center [992, 197] width 94 height 34
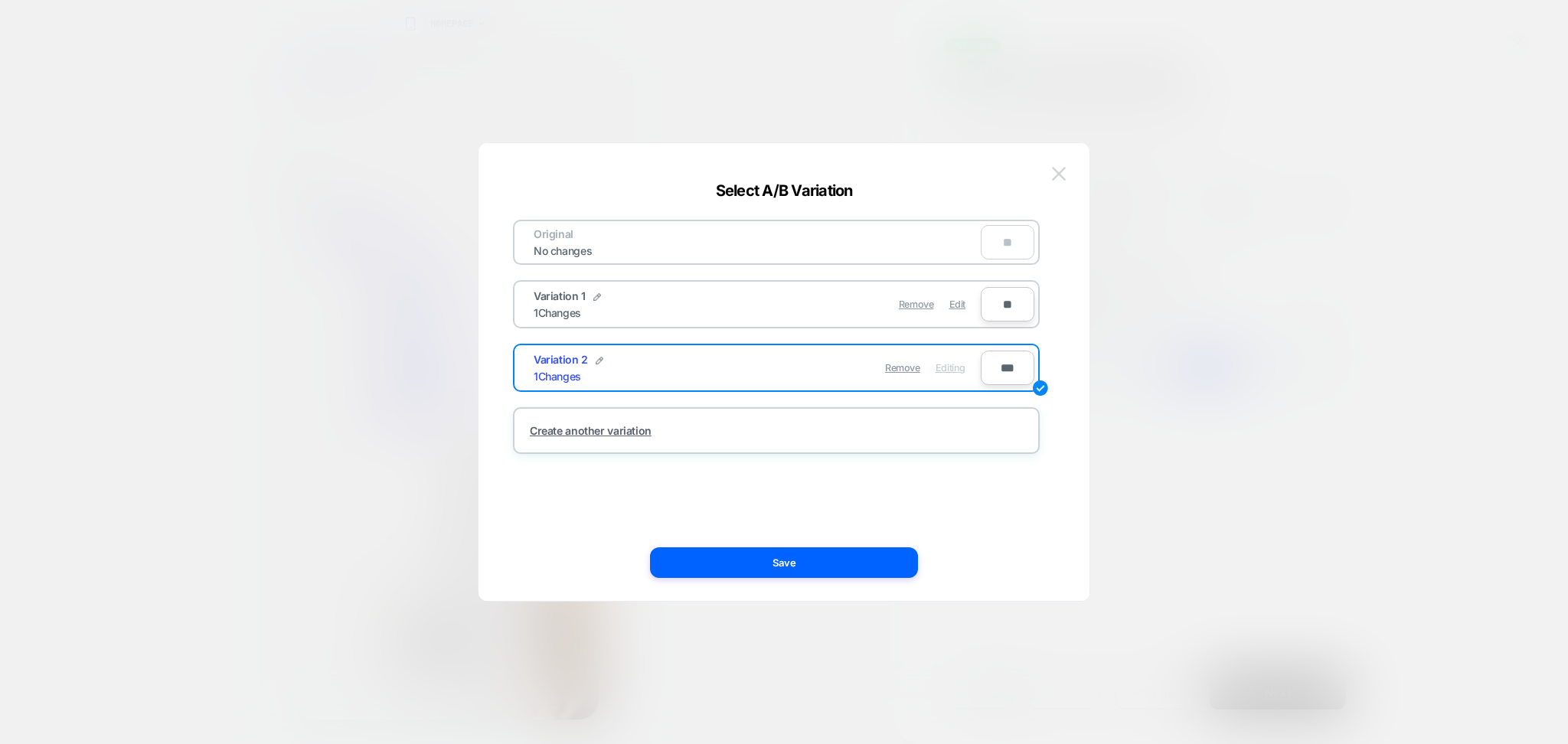
click at [1058, 173] on img at bounding box center [1059, 174] width 14 height 13
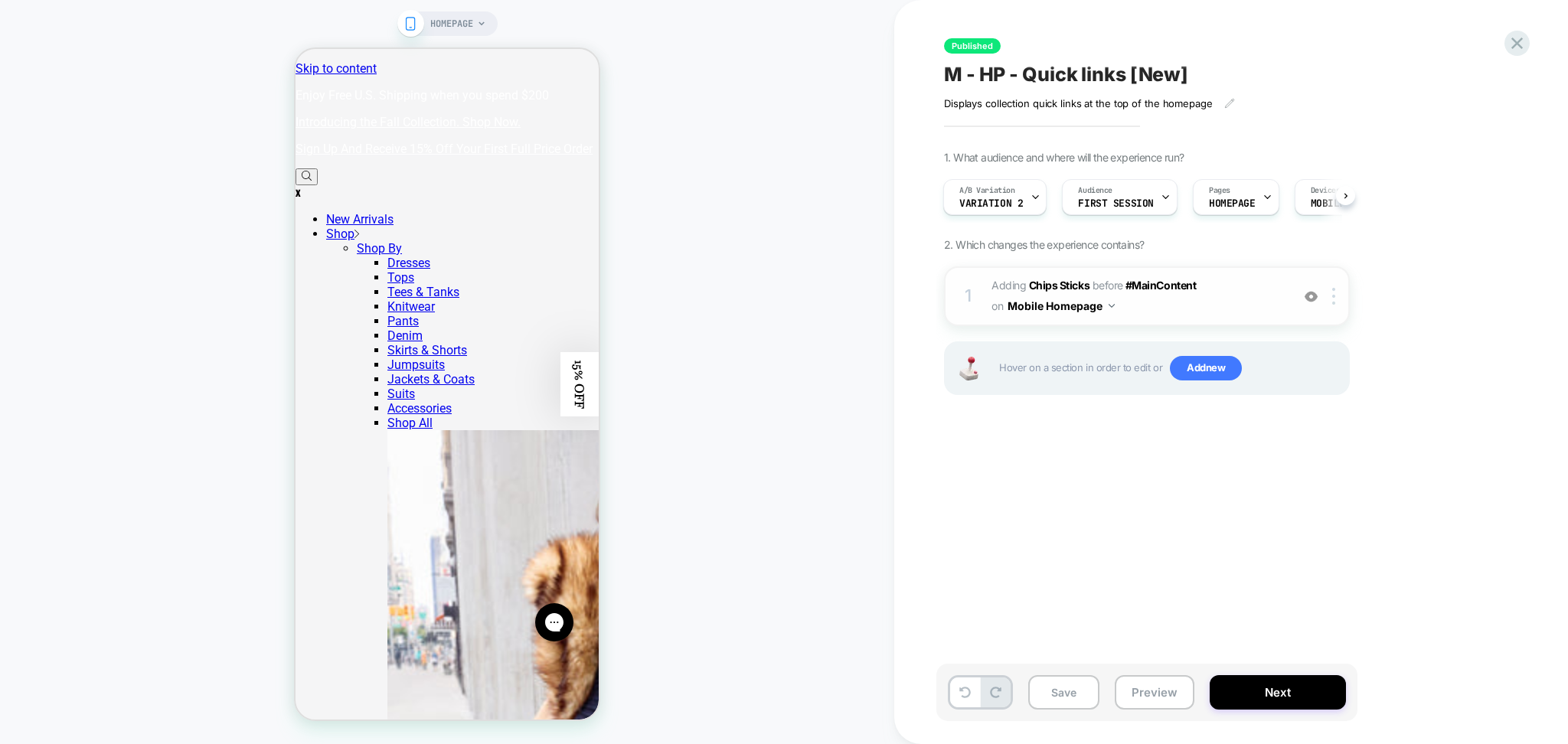
click at [1135, 313] on span "#_loomi_addon_1747834883943 Adding Chips Sticks BEFORE #MainContent #MainConten…" at bounding box center [1138, 296] width 292 height 41
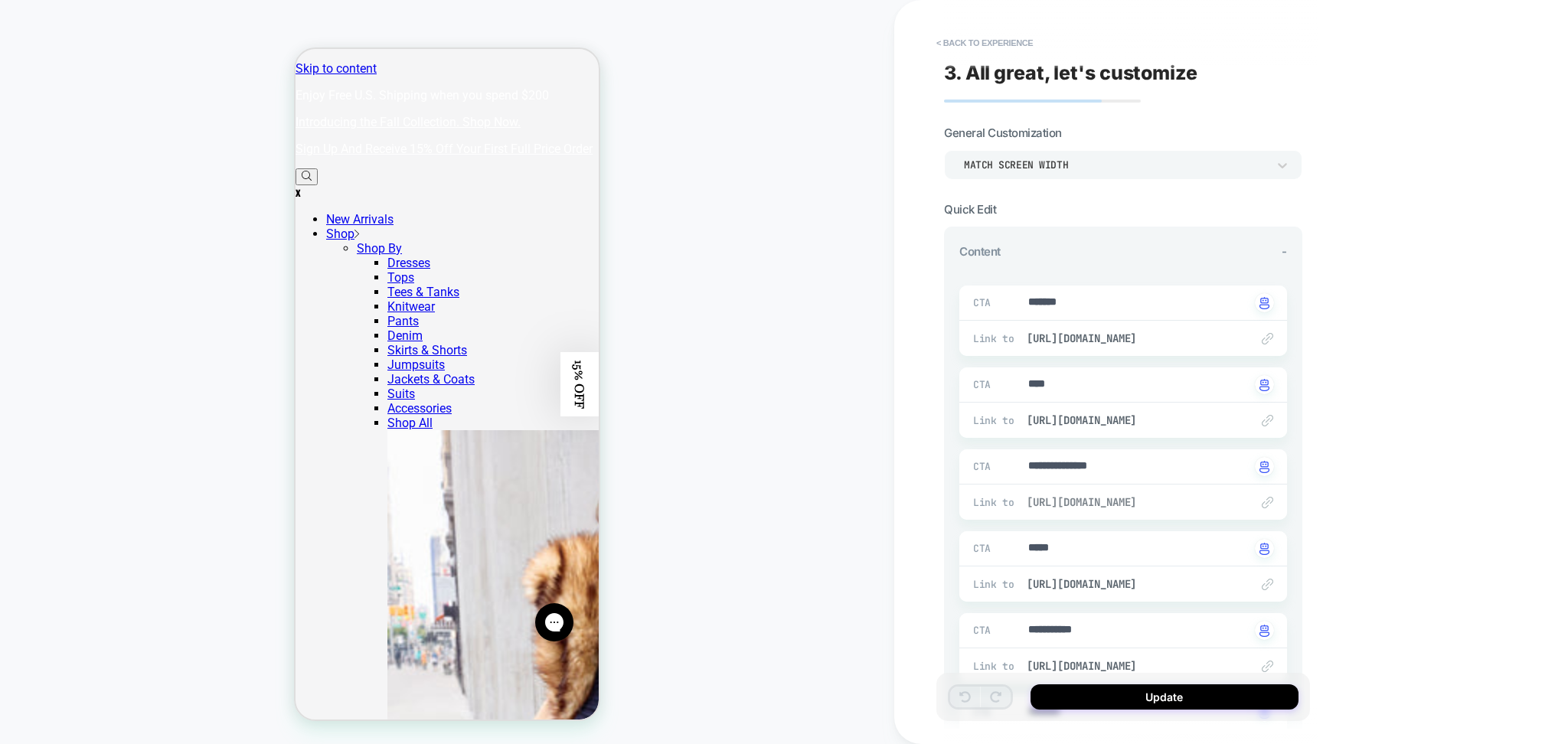
type textarea "*"
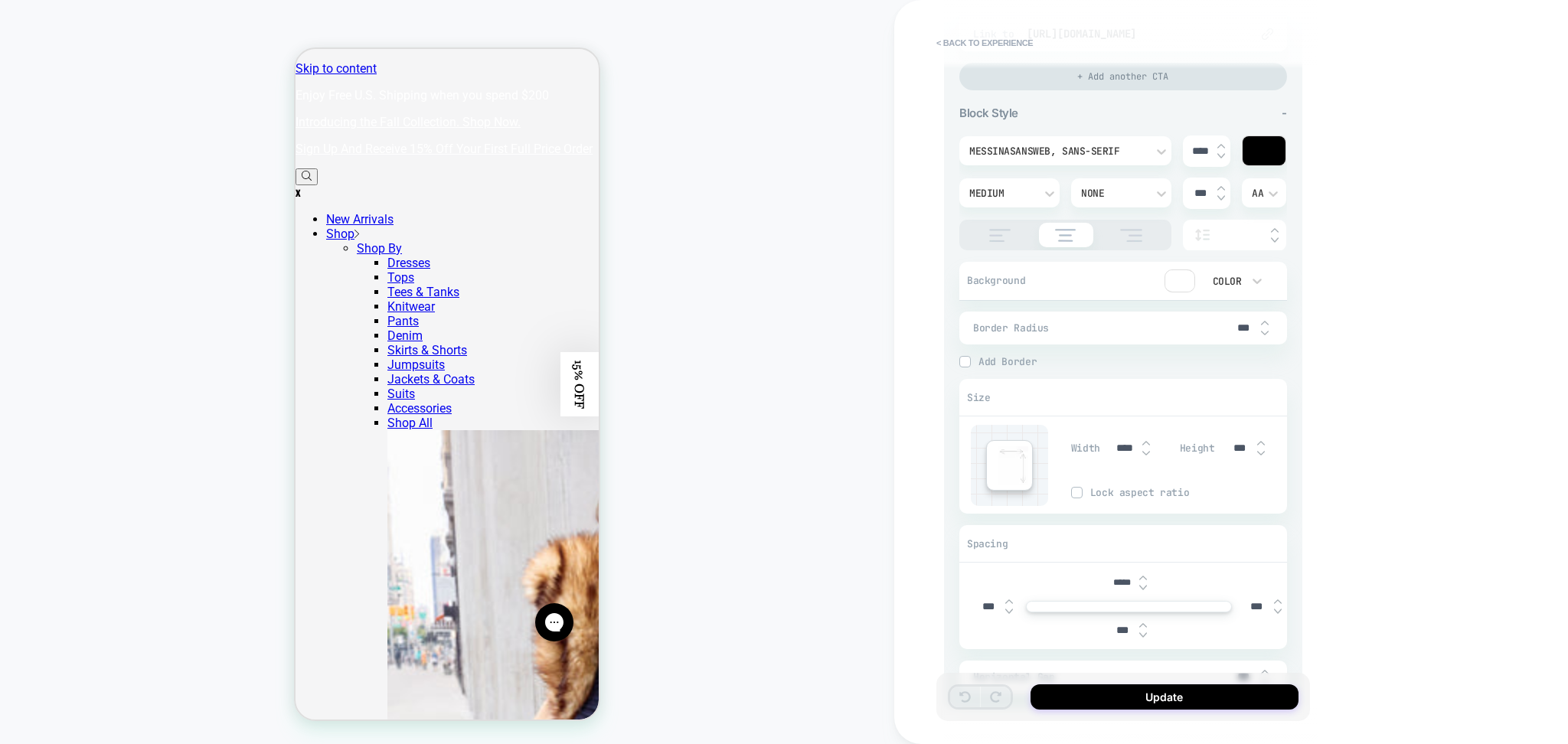
scroll to position [882, 0]
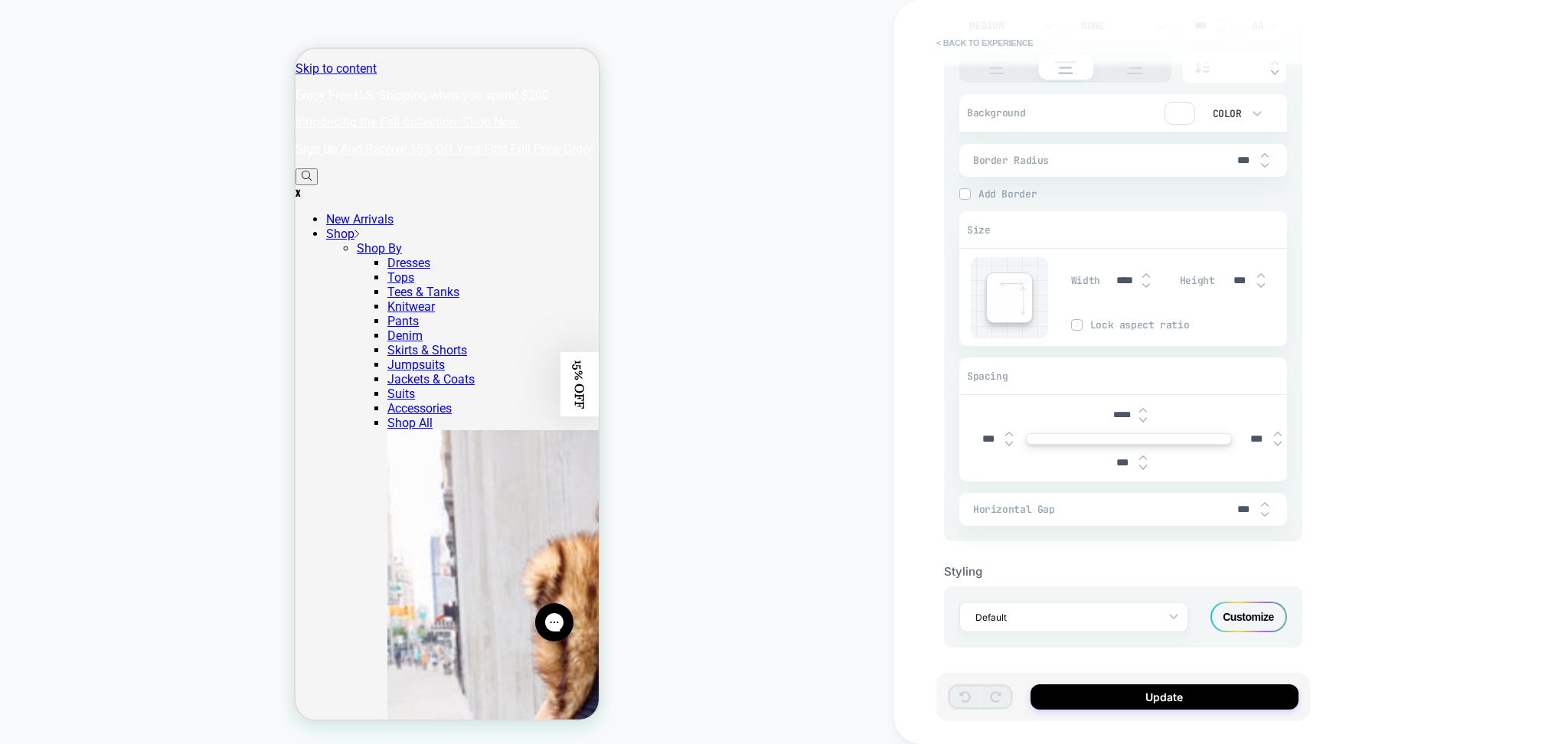
click at [978, 37] on button "< Back to experience" at bounding box center [985, 42] width 112 height 25
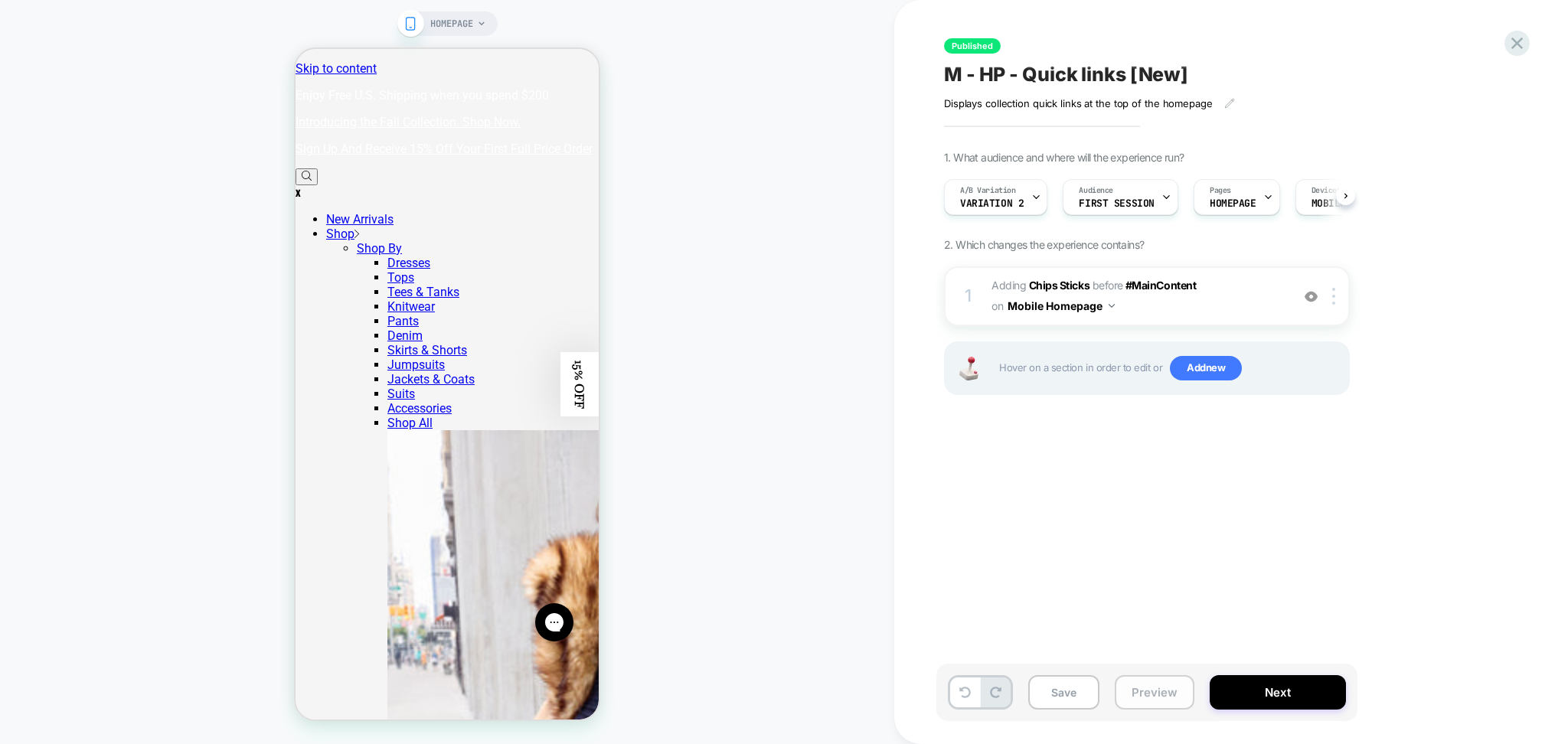
scroll to position [0, 1]
click at [1158, 694] on button "Preview" at bounding box center [1154, 692] width 80 height 34
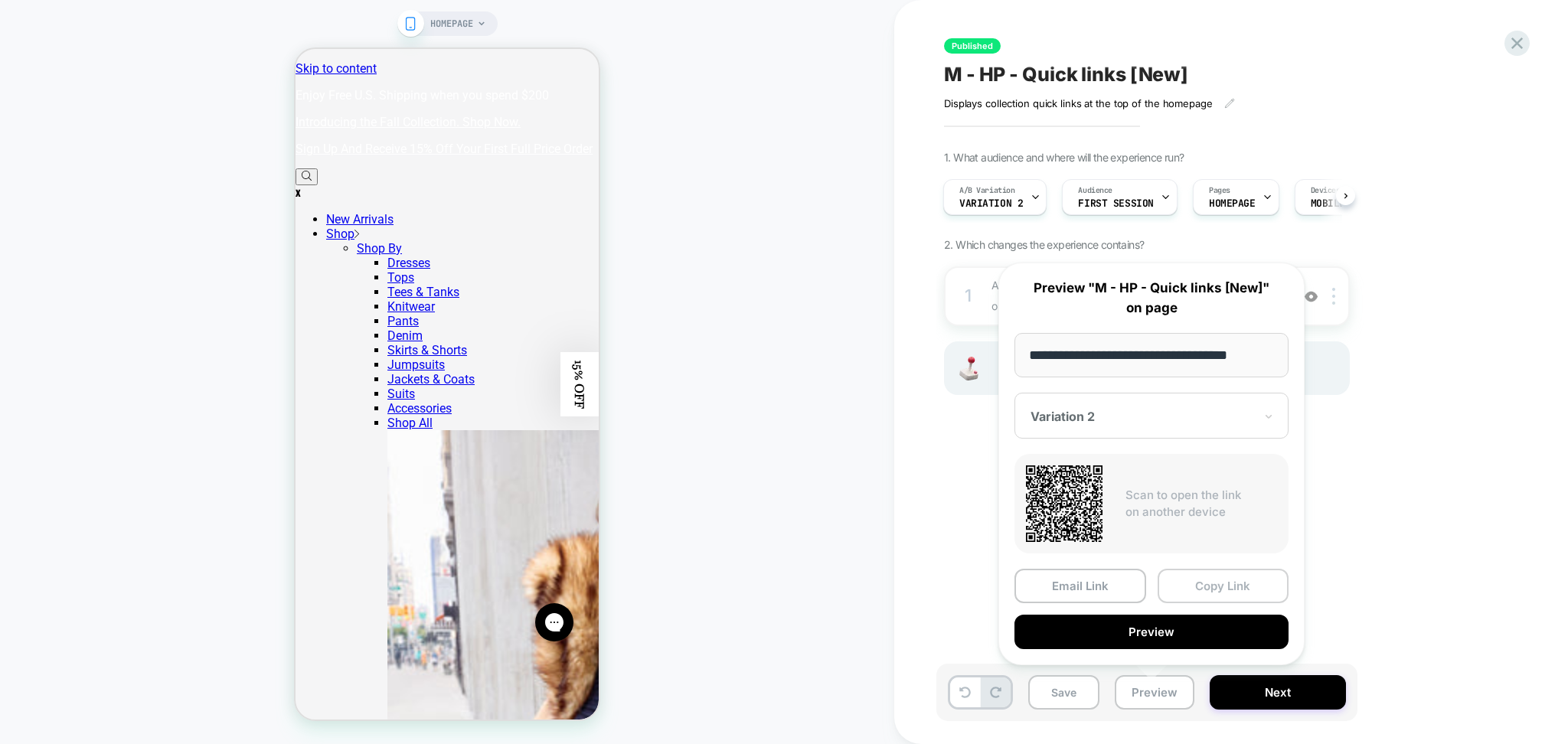
click at [1198, 589] on button "Copy Link" at bounding box center [1223, 585] width 131 height 34
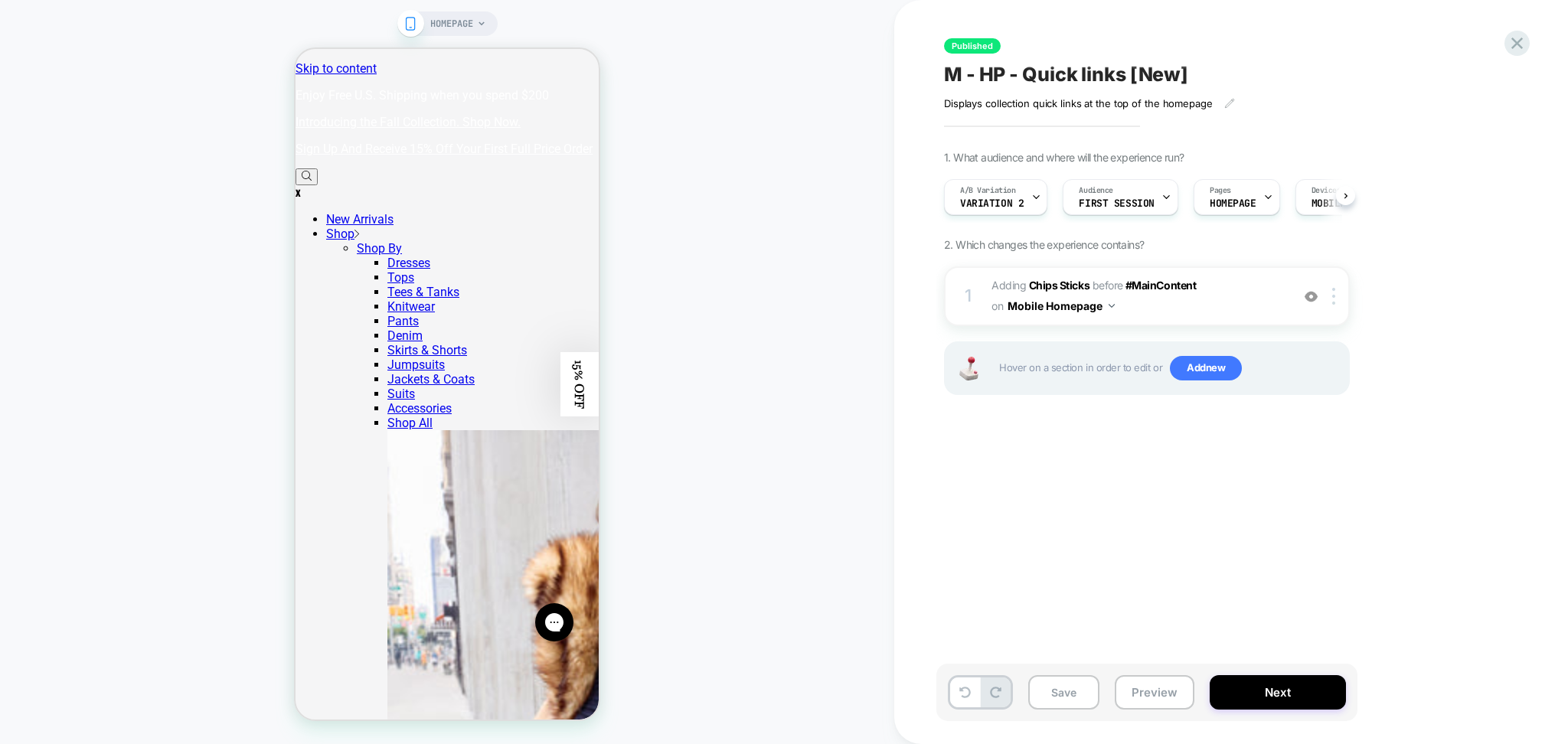
scroll to position [0, 1]
click at [1174, 310] on span "#_loomi_addon_1747834883943 Adding Chips Sticks BEFORE #MainContent #MainConten…" at bounding box center [1138, 296] width 292 height 41
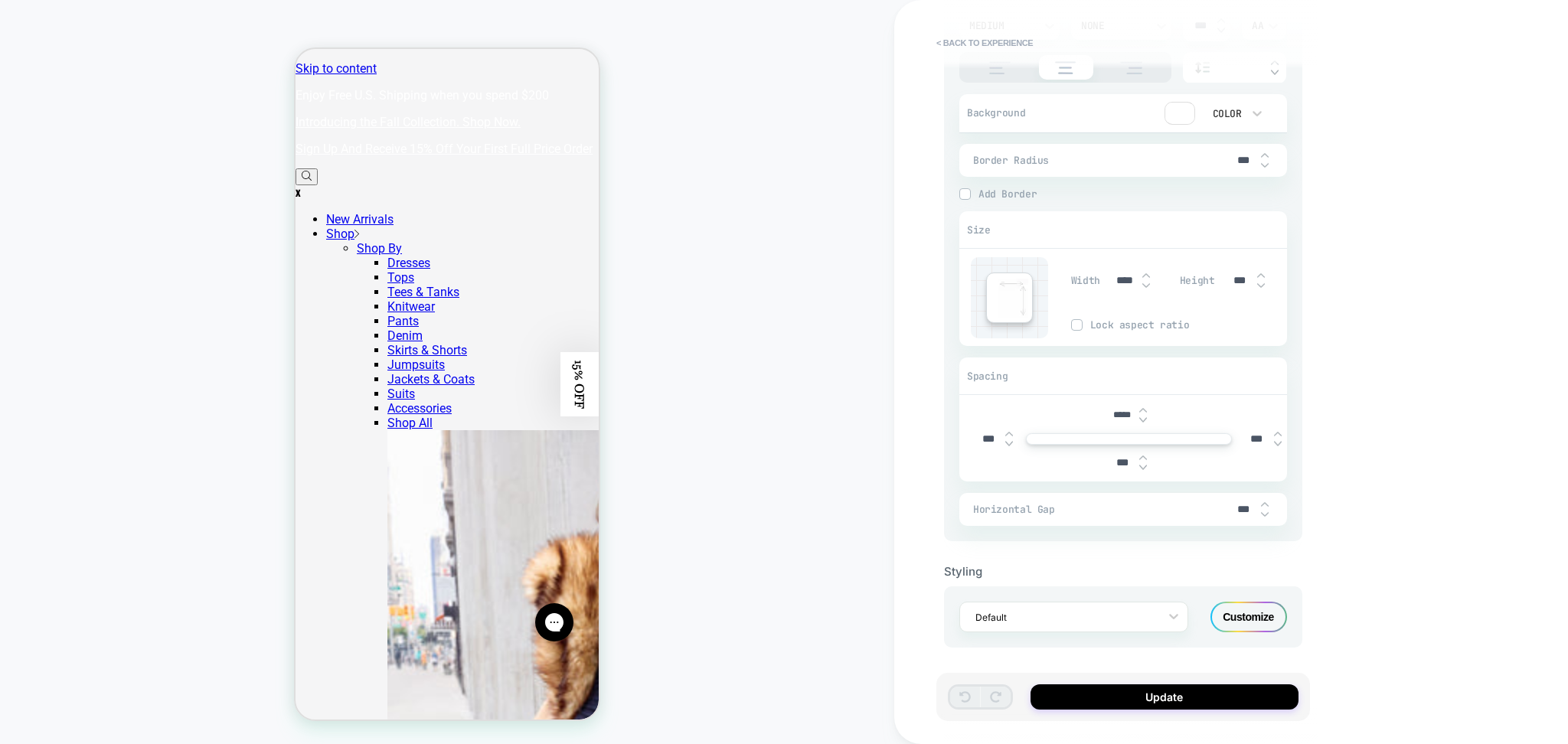
scroll to position [371, 0]
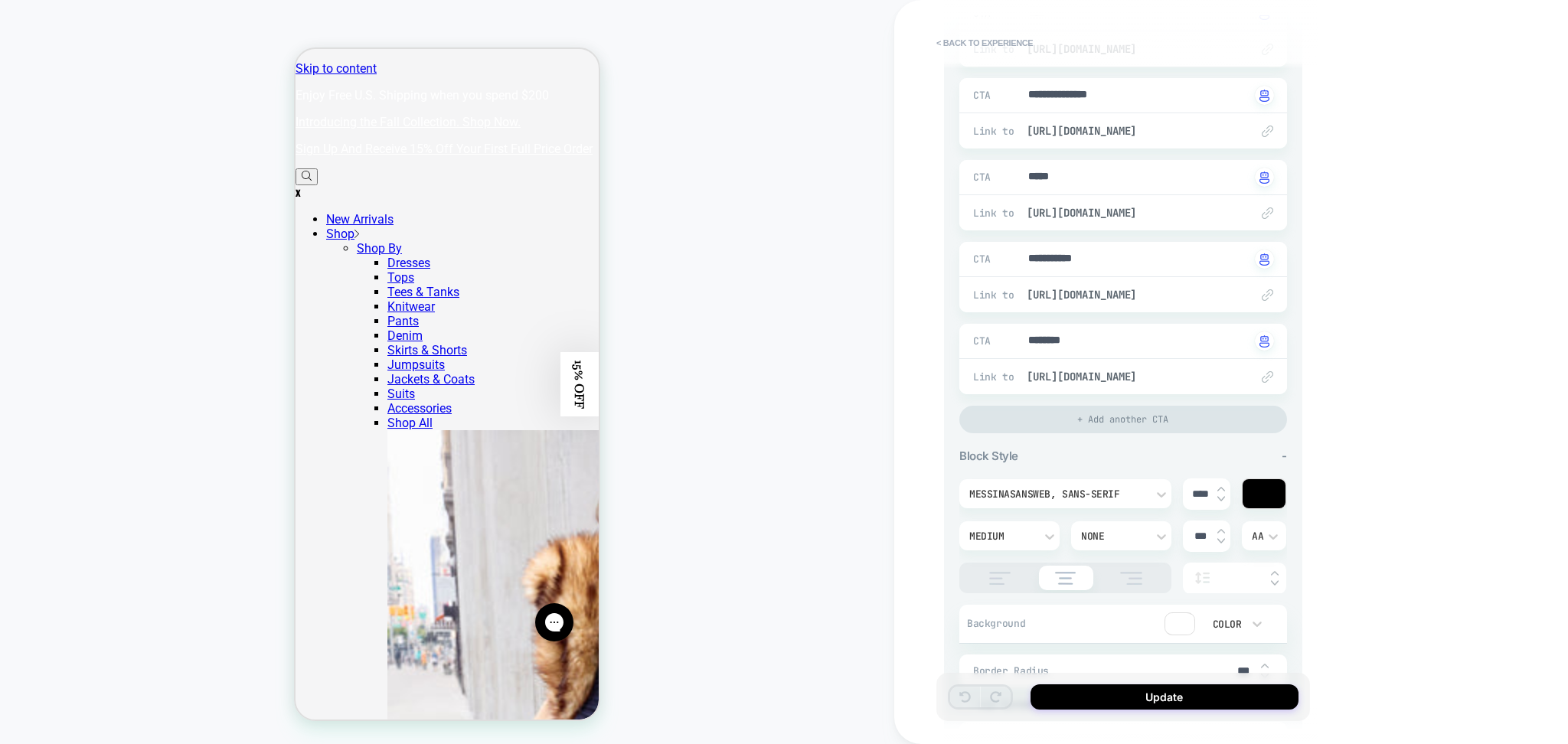
click at [1075, 501] on div "MessinaSansWeb, sans-serif" at bounding box center [1065, 494] width 212 height 29
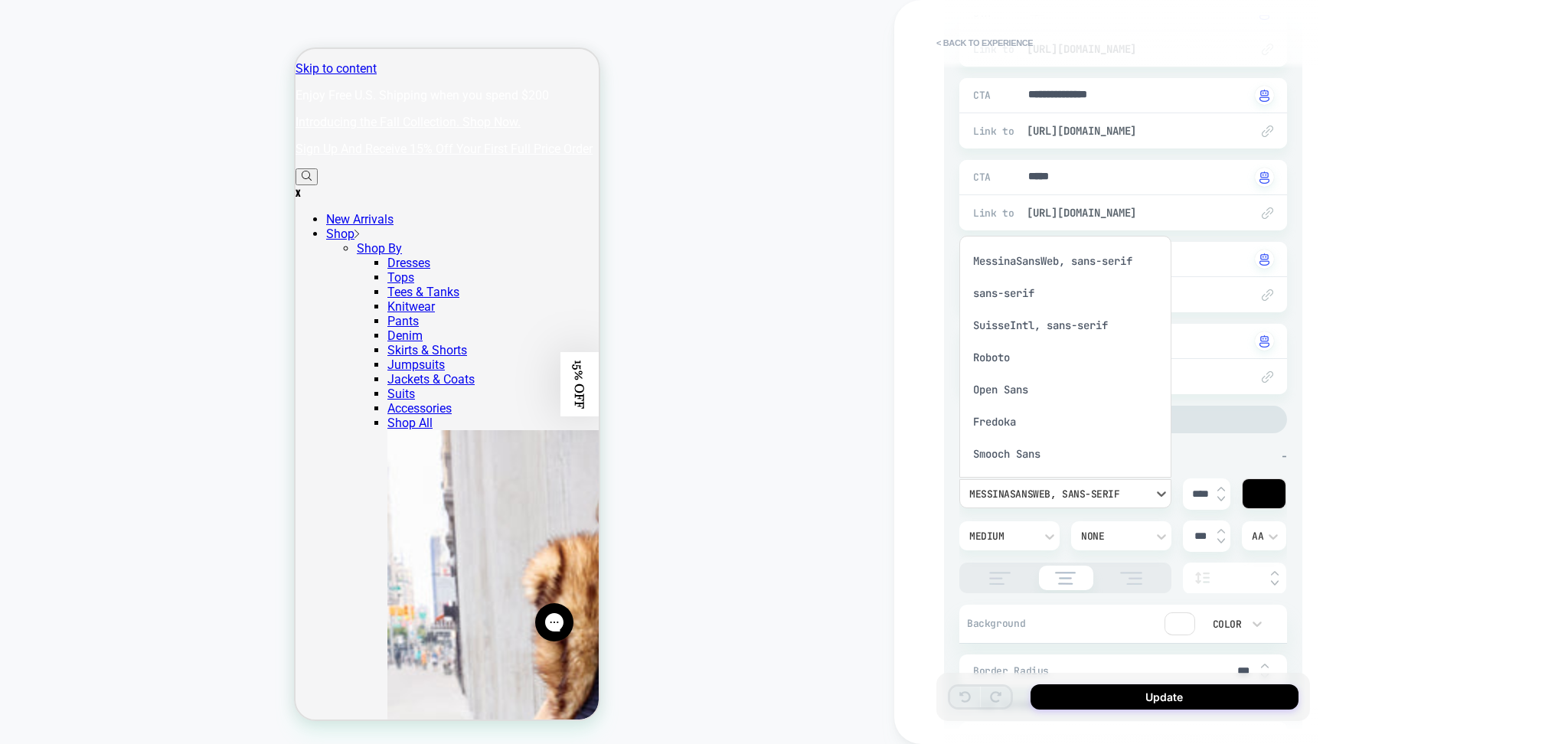
scroll to position [10, 0]
click at [1053, 248] on div "MessinaSansWeb, sans-serif" at bounding box center [1065, 252] width 200 height 32
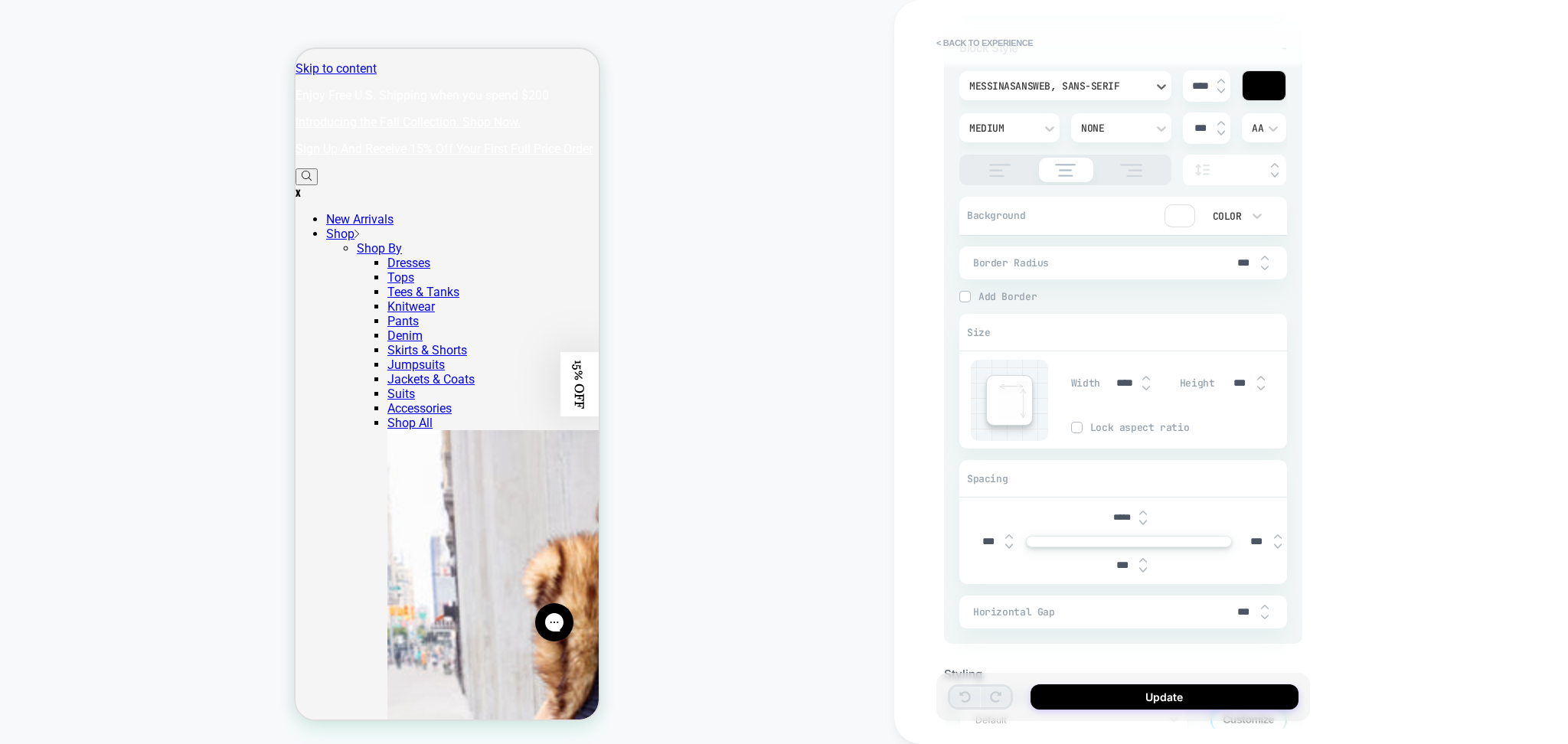
scroll to position [882, 0]
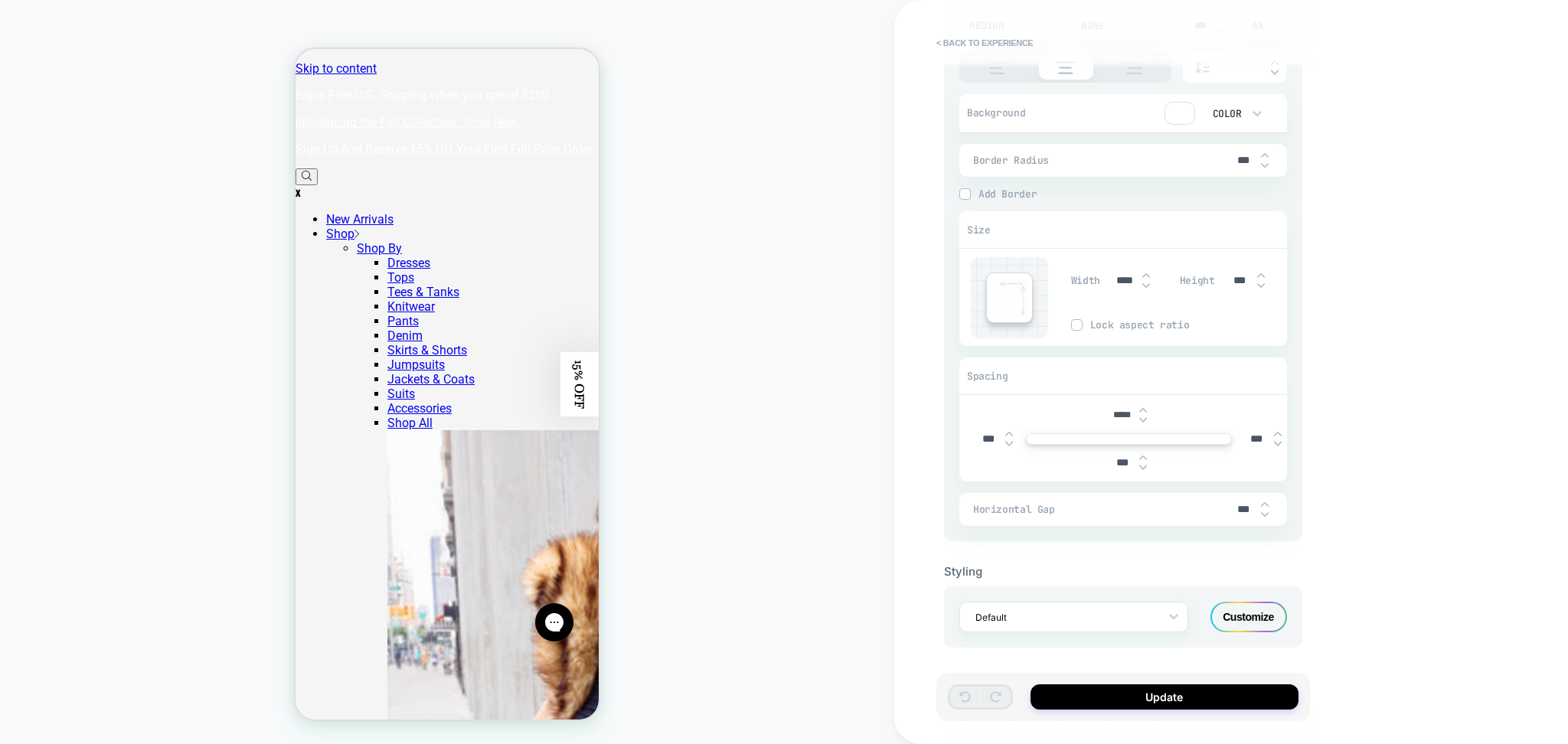
click at [1260, 621] on div "Customize" at bounding box center [1249, 617] width 76 height 30
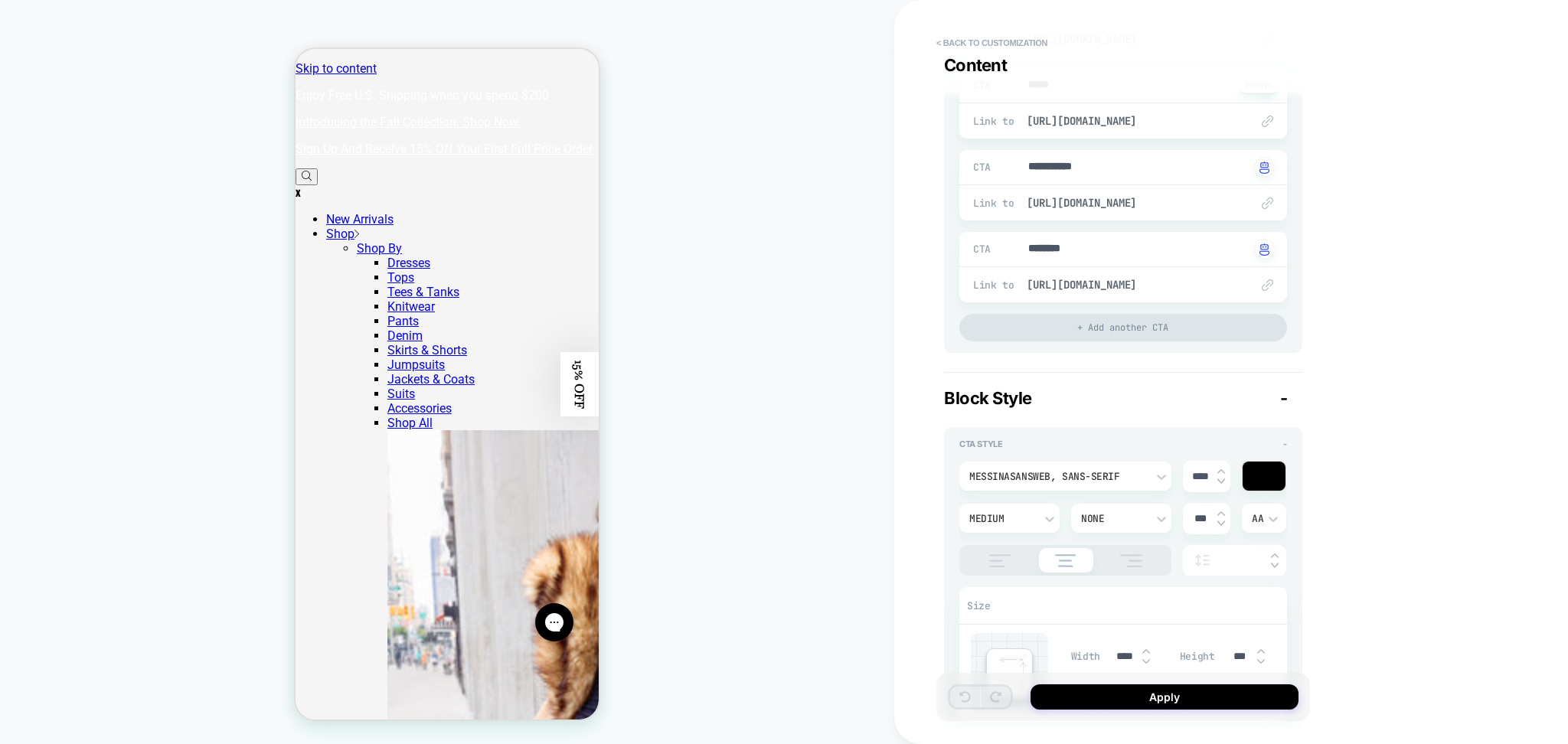
scroll to position [486, 0]
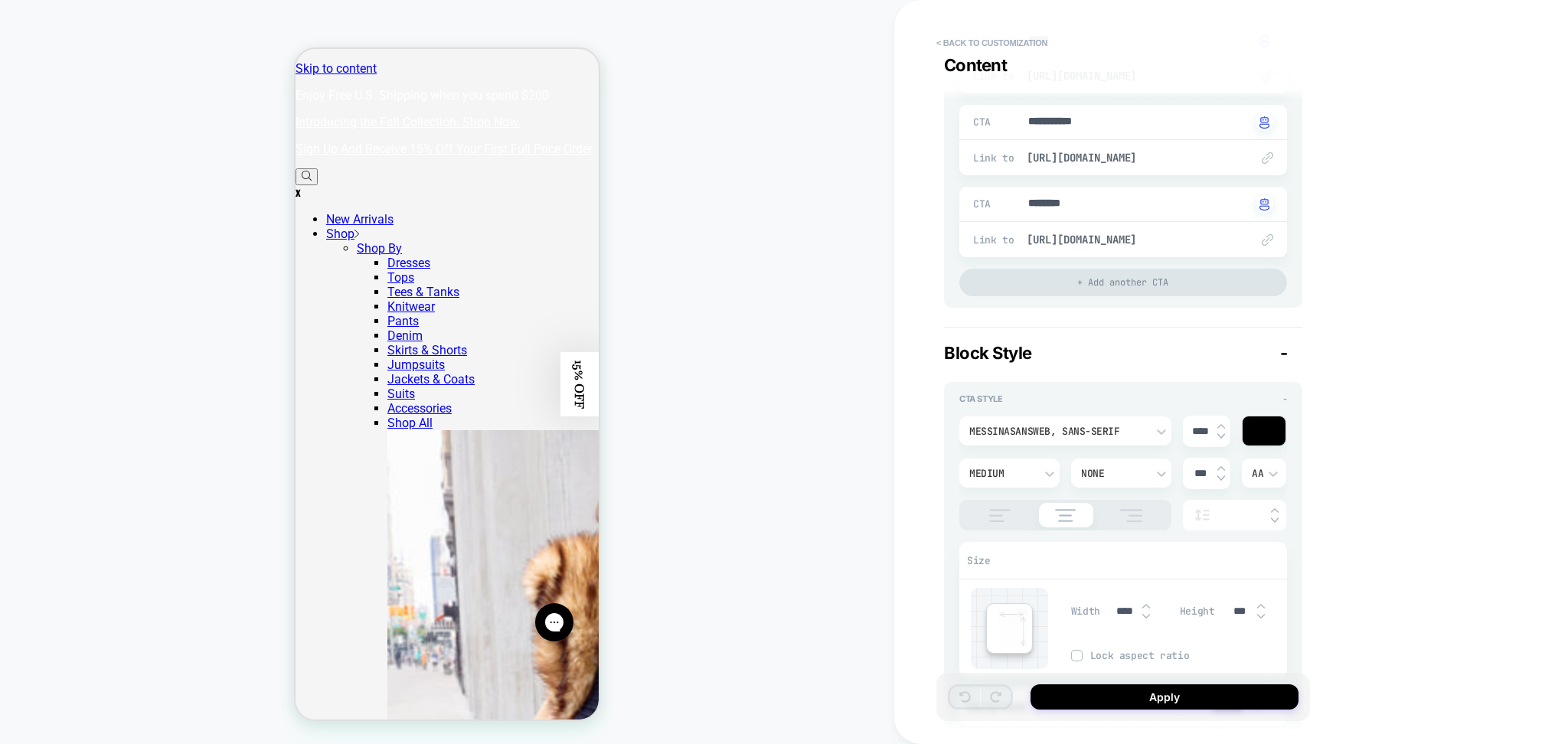
click at [1085, 431] on div "MessinaSansWeb, sans-serif" at bounding box center [1058, 431] width 177 height 13
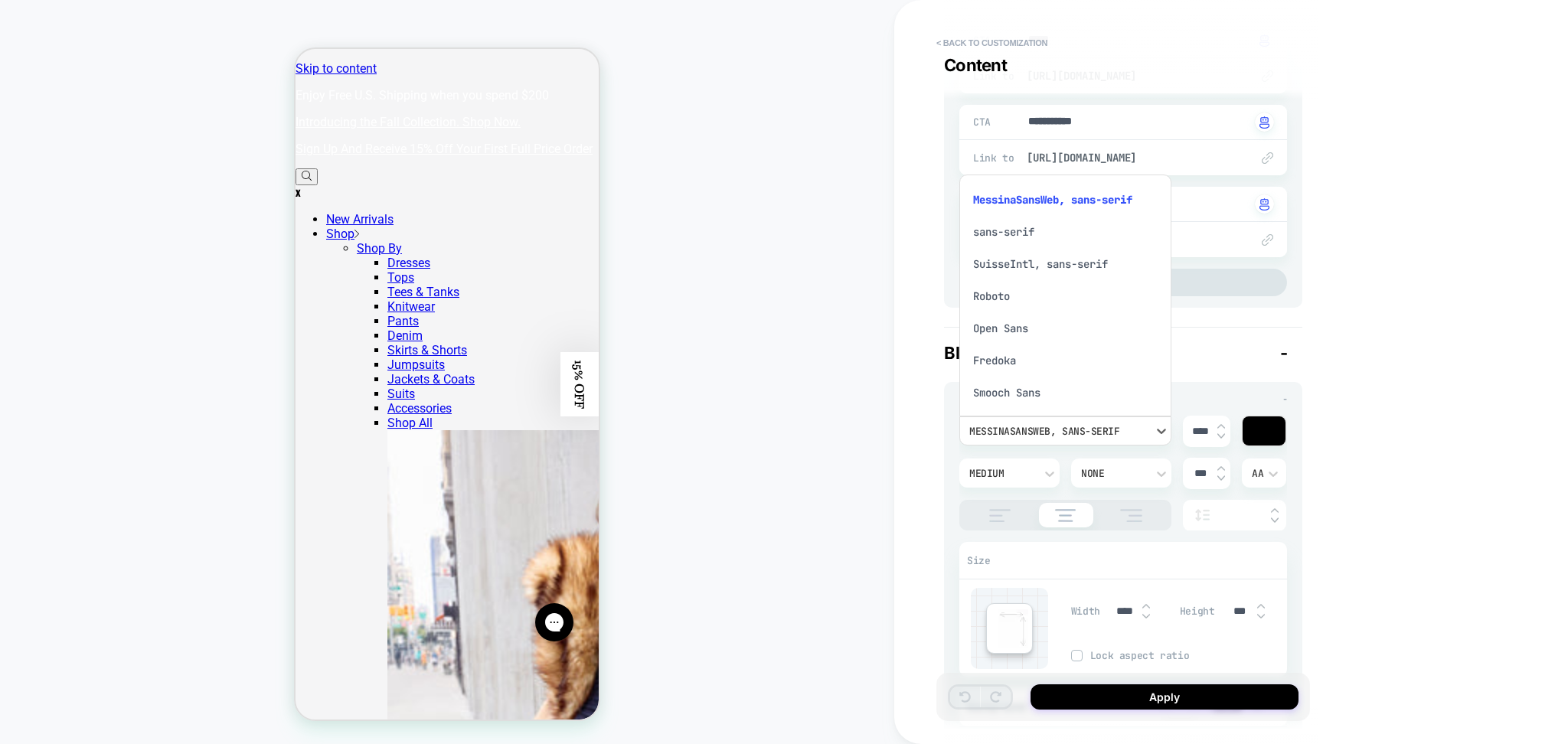
scroll to position [10, 0]
click at [1053, 184] on div "MessinaSansWeb, sans-serif" at bounding box center [1065, 190] width 200 height 32
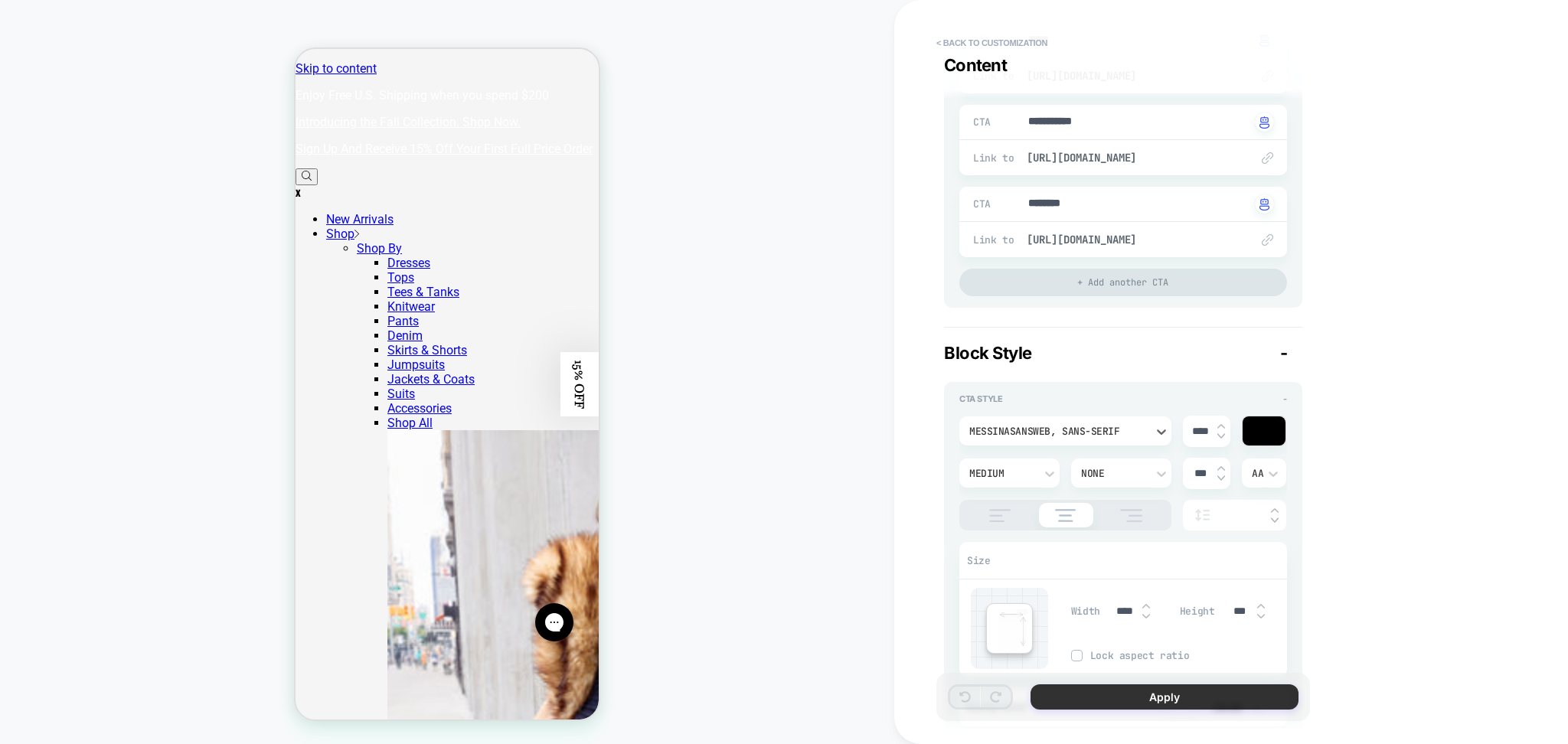
click at [1166, 688] on button "Apply" at bounding box center [1165, 697] width 268 height 25
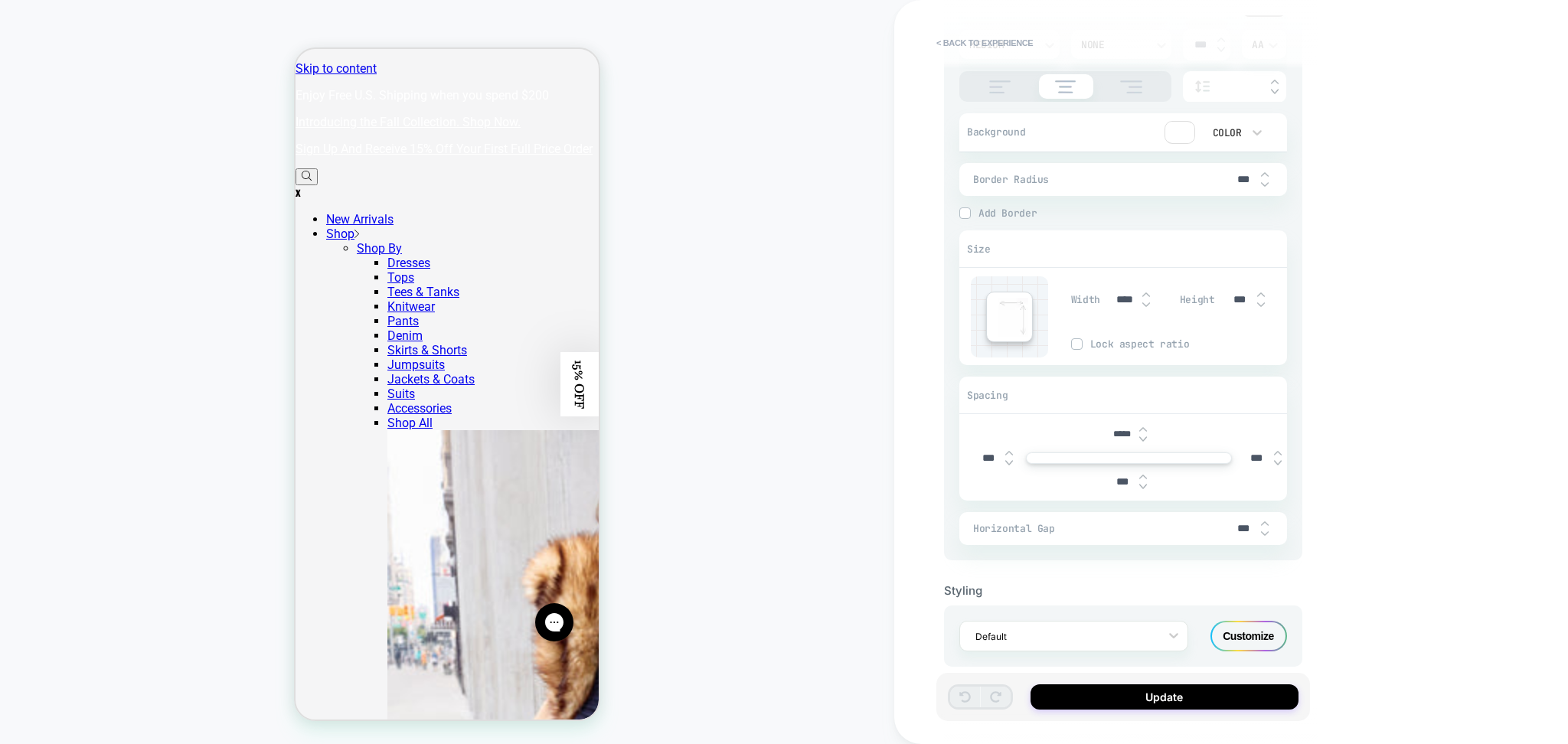
scroll to position [882, 0]
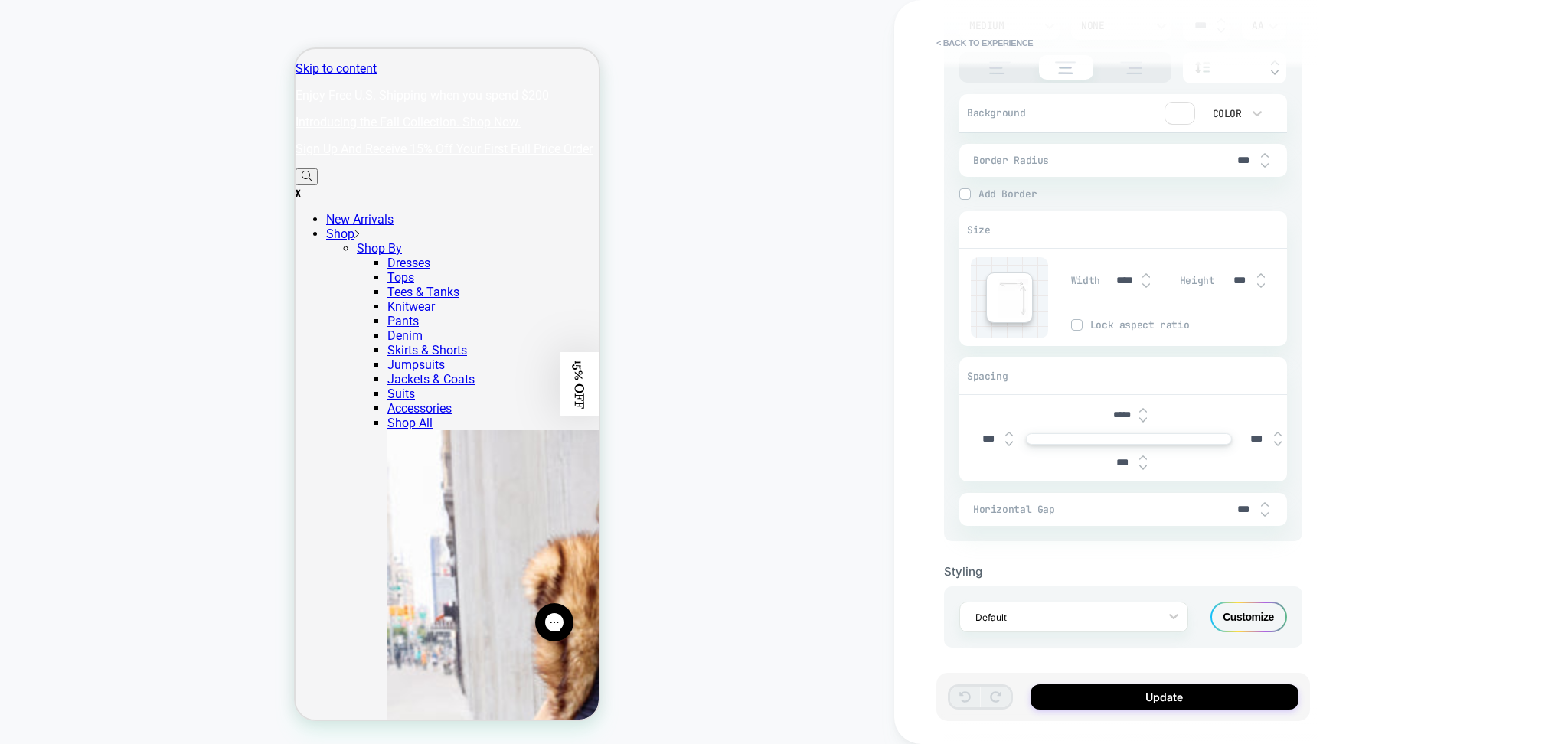
click at [1140, 683] on div "Update" at bounding box center [1123, 697] width 374 height 49
click at [1138, 694] on button "Update" at bounding box center [1165, 697] width 268 height 25
type textarea "*"
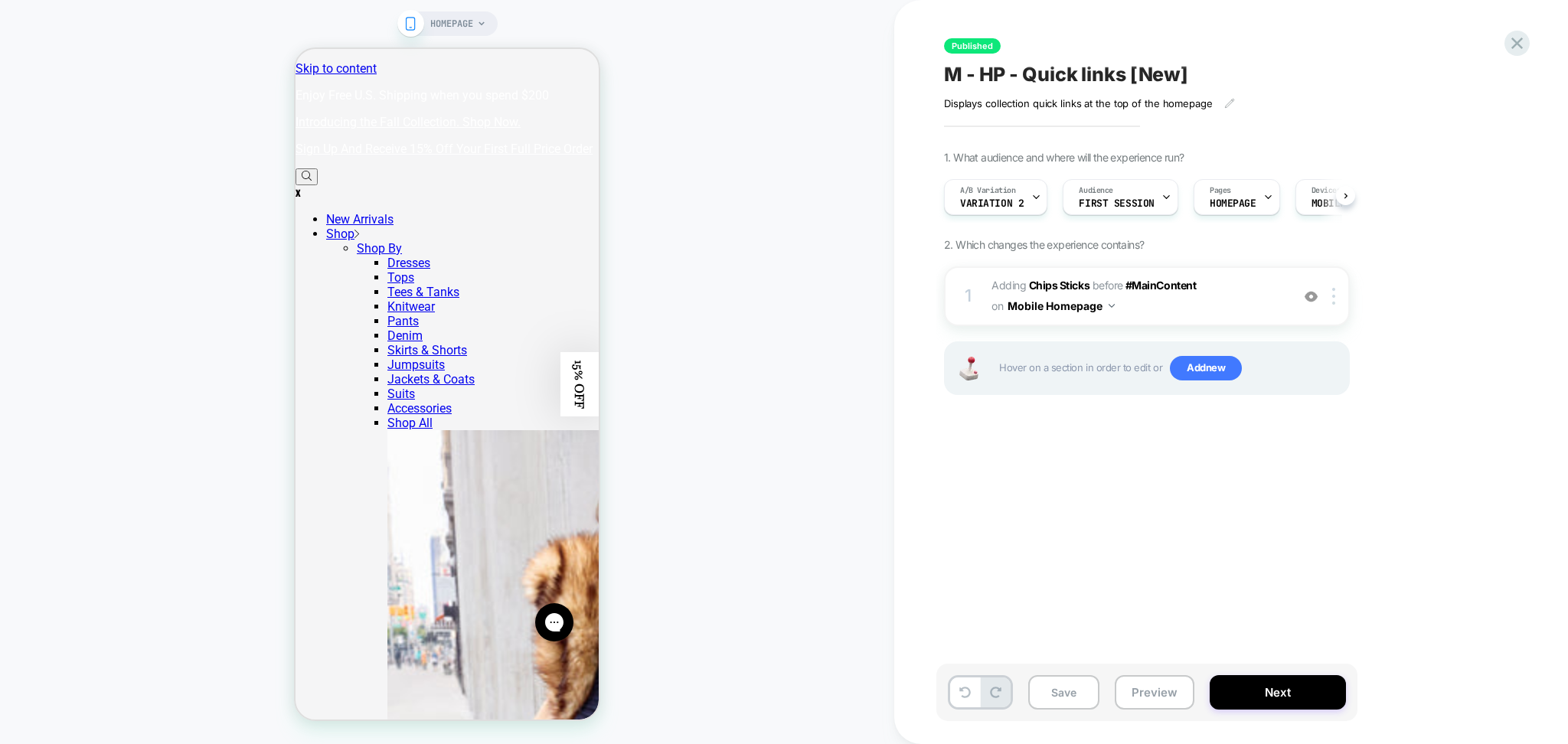
scroll to position [0, 1]
click at [1047, 699] on button "Save" at bounding box center [1064, 692] width 71 height 34
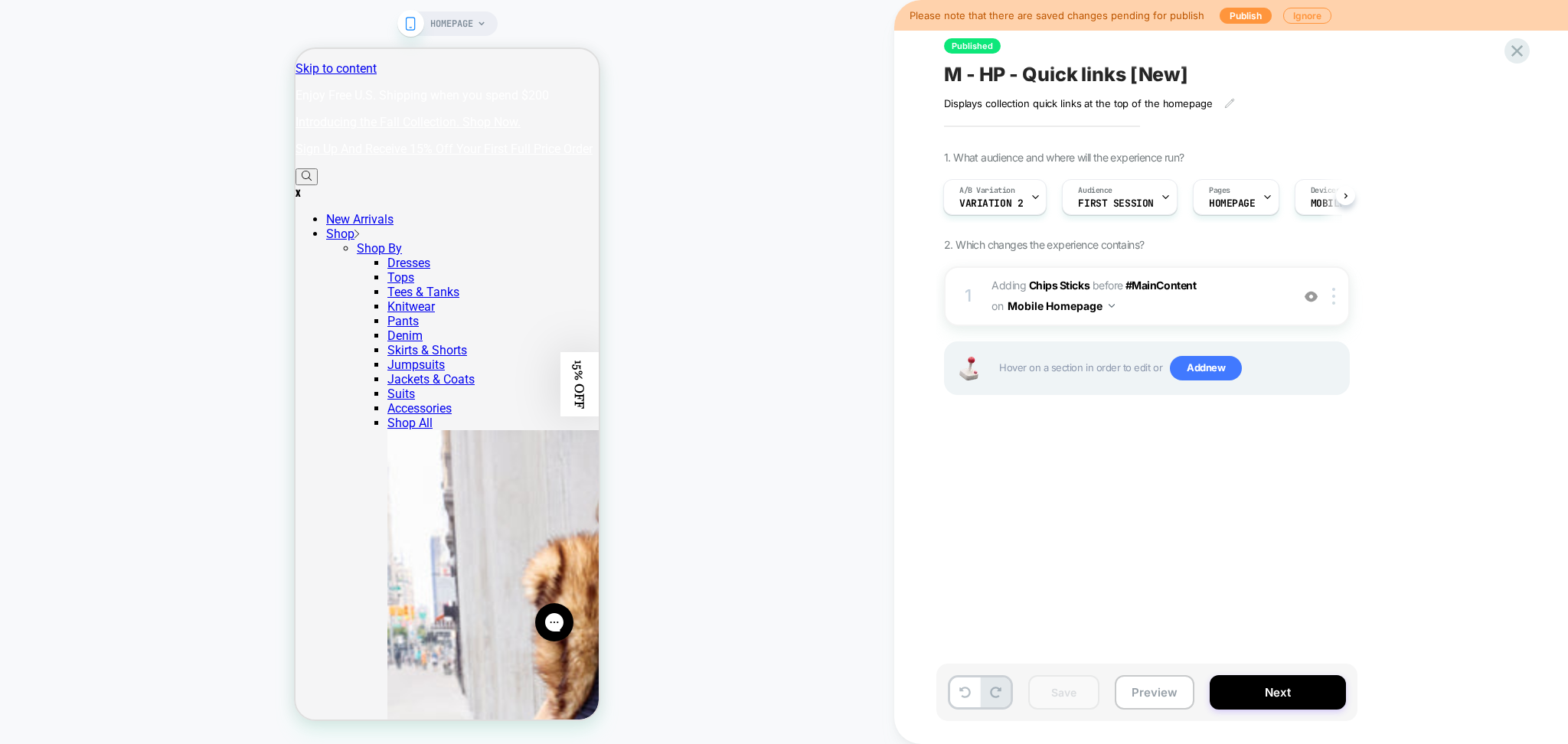
click at [1085, 72] on span "M - HP - Quick links [New]" at bounding box center [1066, 74] width 245 height 23
click at [1085, 72] on textarea "**********" at bounding box center [1123, 75] width 358 height 24
